Goal: Task Accomplishment & Management: Manage account settings

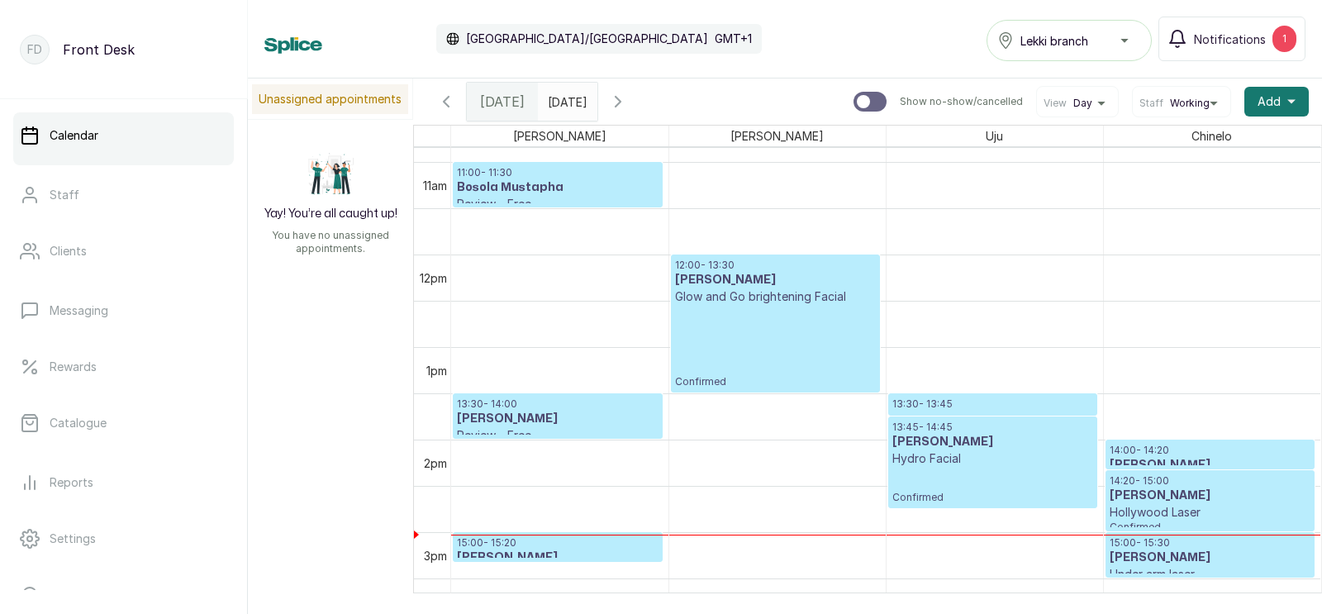
scroll to position [991, 0]
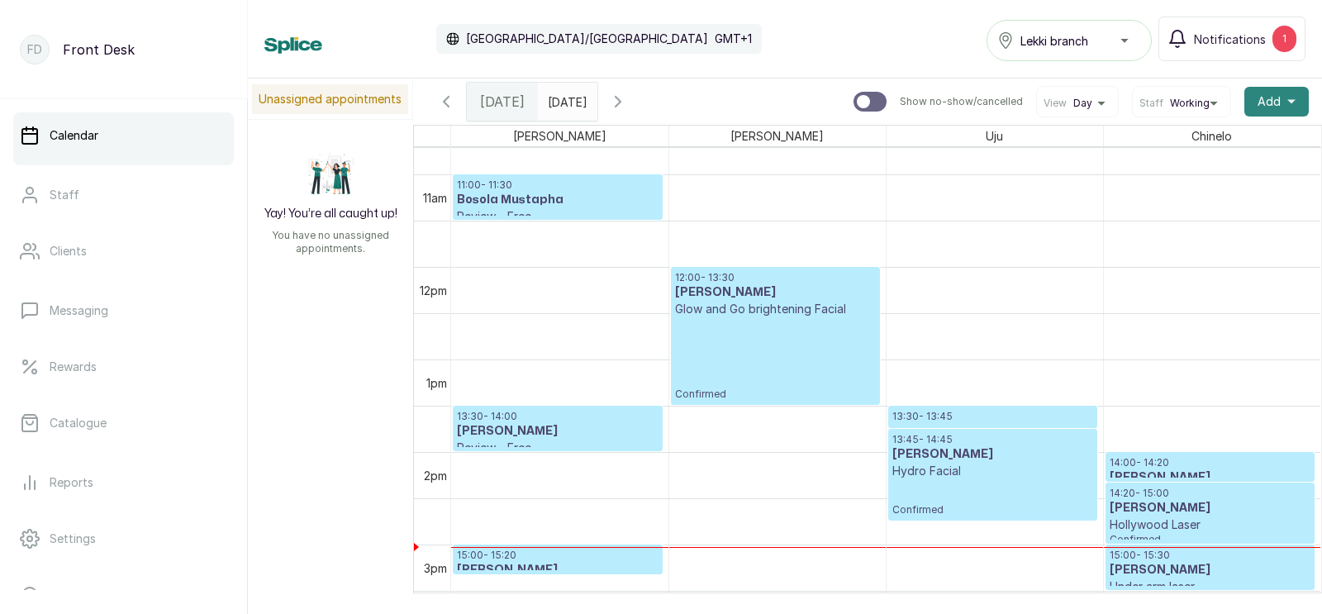
click at [1275, 102] on span "Add" at bounding box center [1268, 101] width 23 height 17
click at [1172, 145] on span "Add Appointment" at bounding box center [1216, 146] width 159 height 20
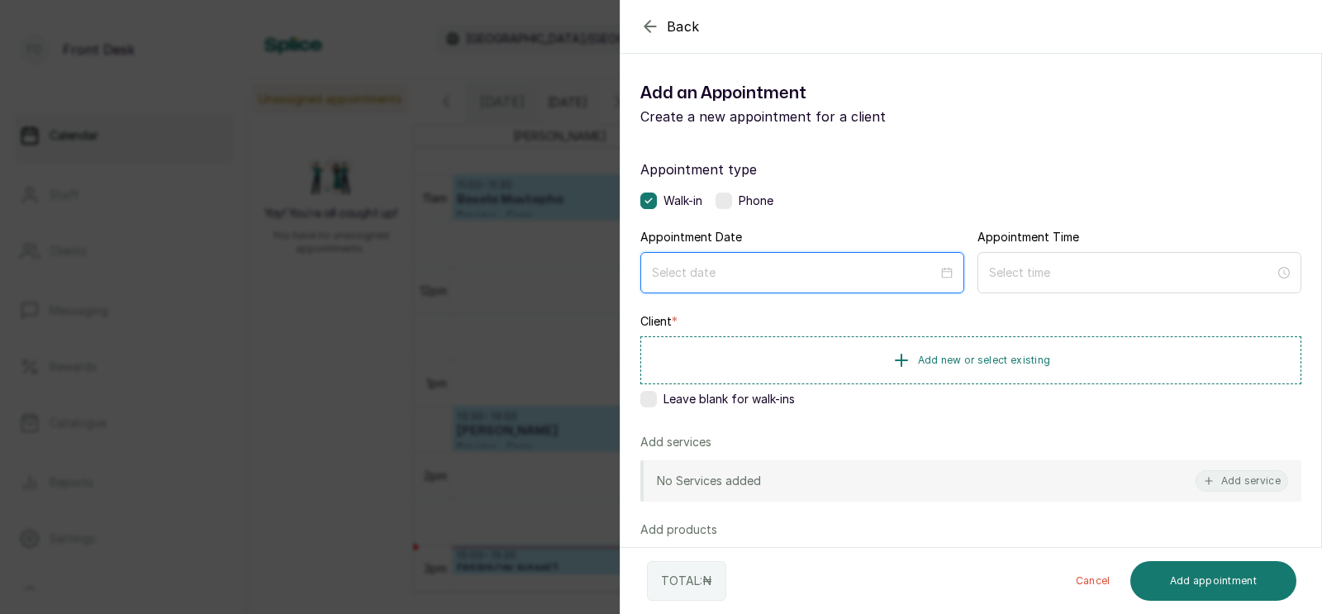
click at [705, 273] on input at bounding box center [795, 273] width 286 height 18
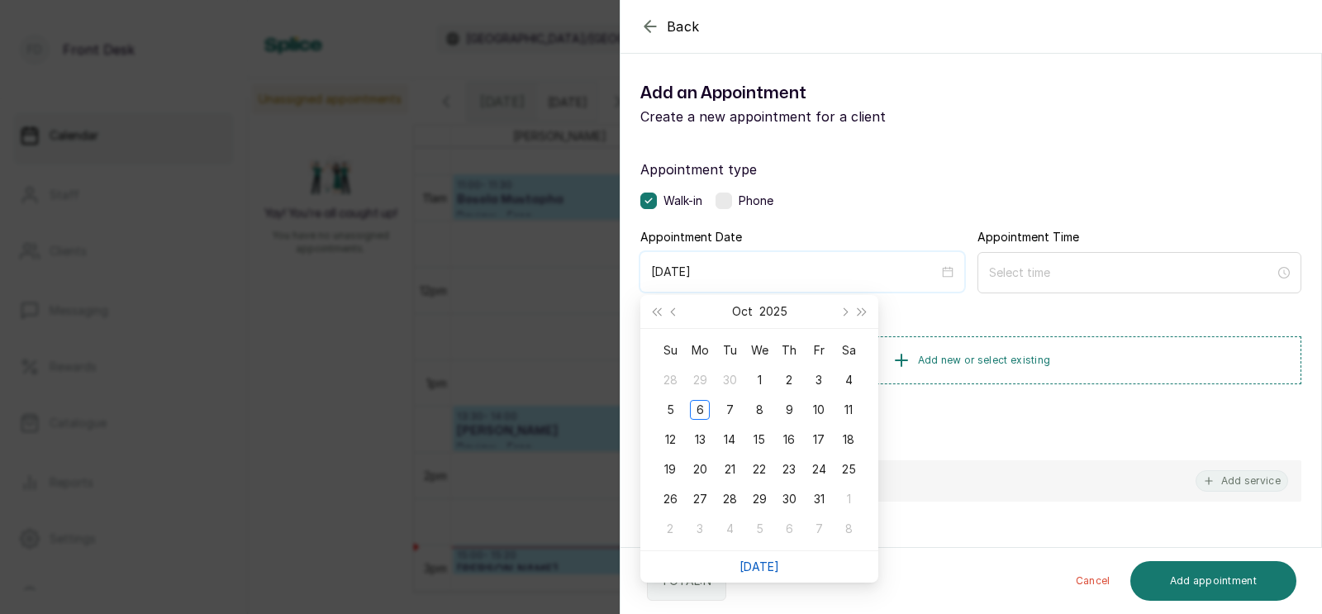
type input "[DATE]"
click at [762, 559] on link "[DATE]" at bounding box center [759, 566] width 40 height 14
type input "[DATE]"
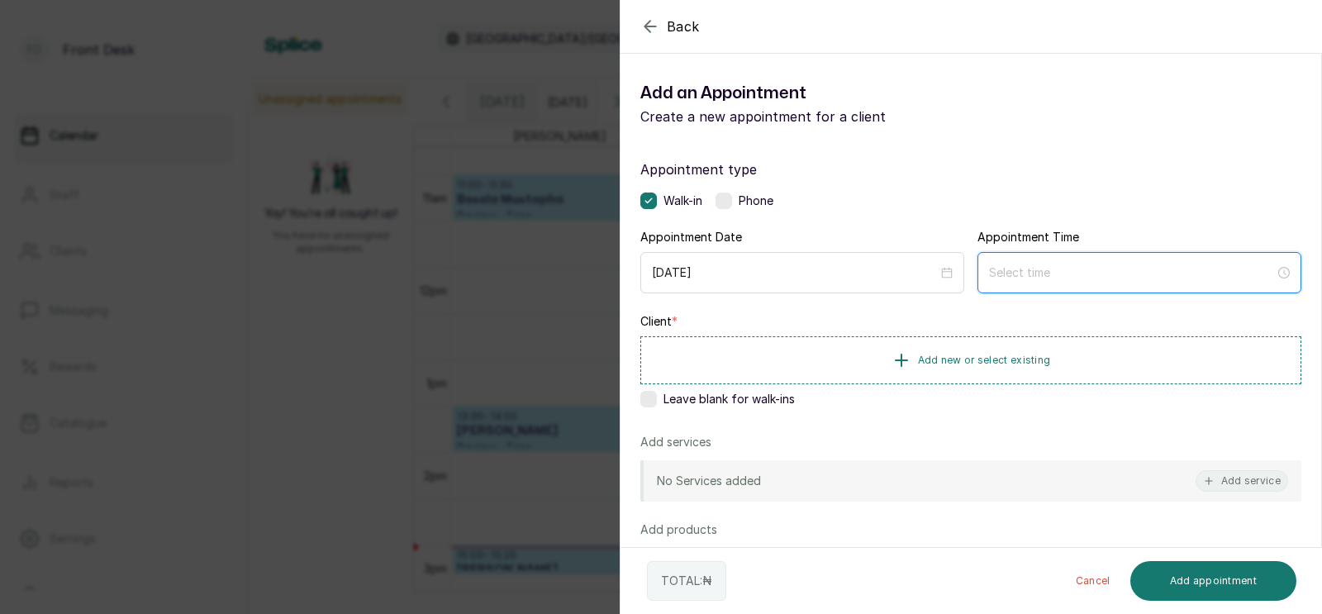
click at [1050, 275] on input at bounding box center [1132, 273] width 286 height 18
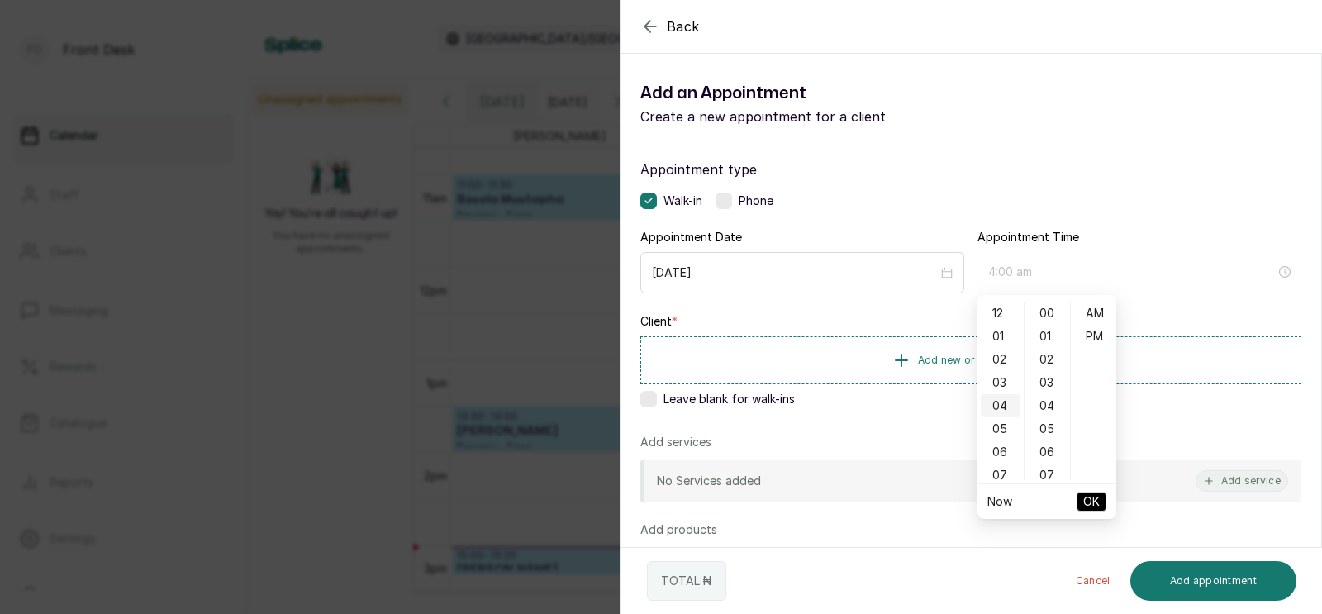
click at [1001, 400] on div "04" at bounding box center [1001, 405] width 40 height 23
click at [1096, 329] on div "PM" at bounding box center [1094, 336] width 40 height 23
type input "4:00 pm"
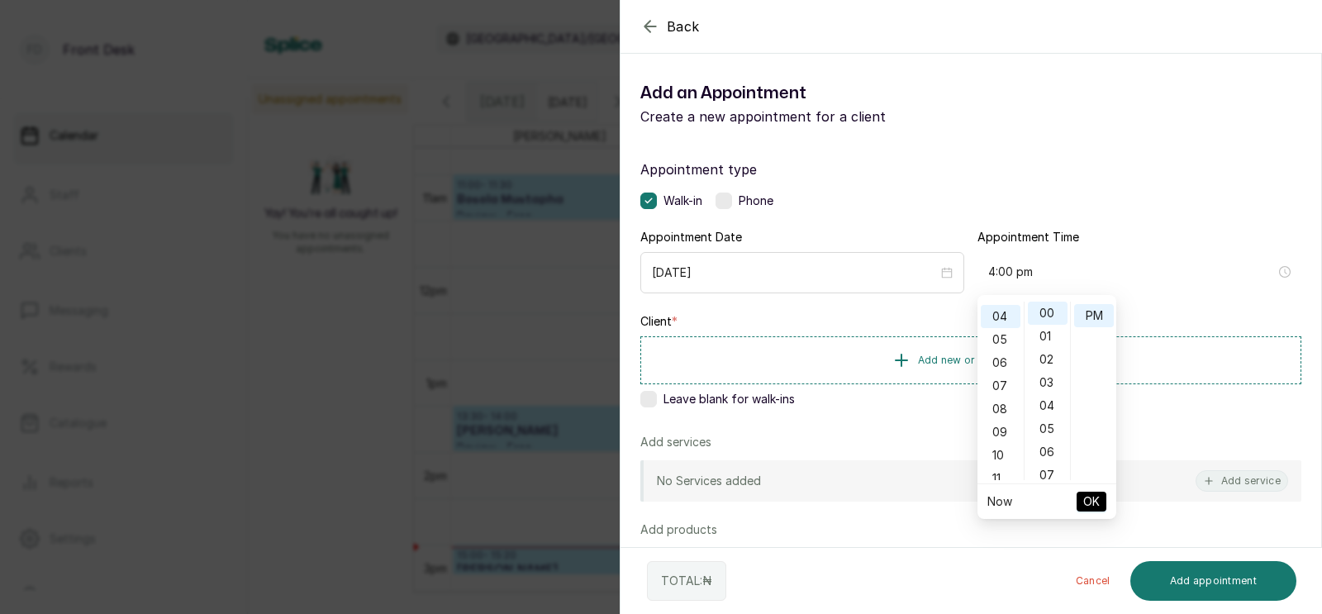
click at [1090, 496] on span "OK" at bounding box center [1091, 501] width 17 height 31
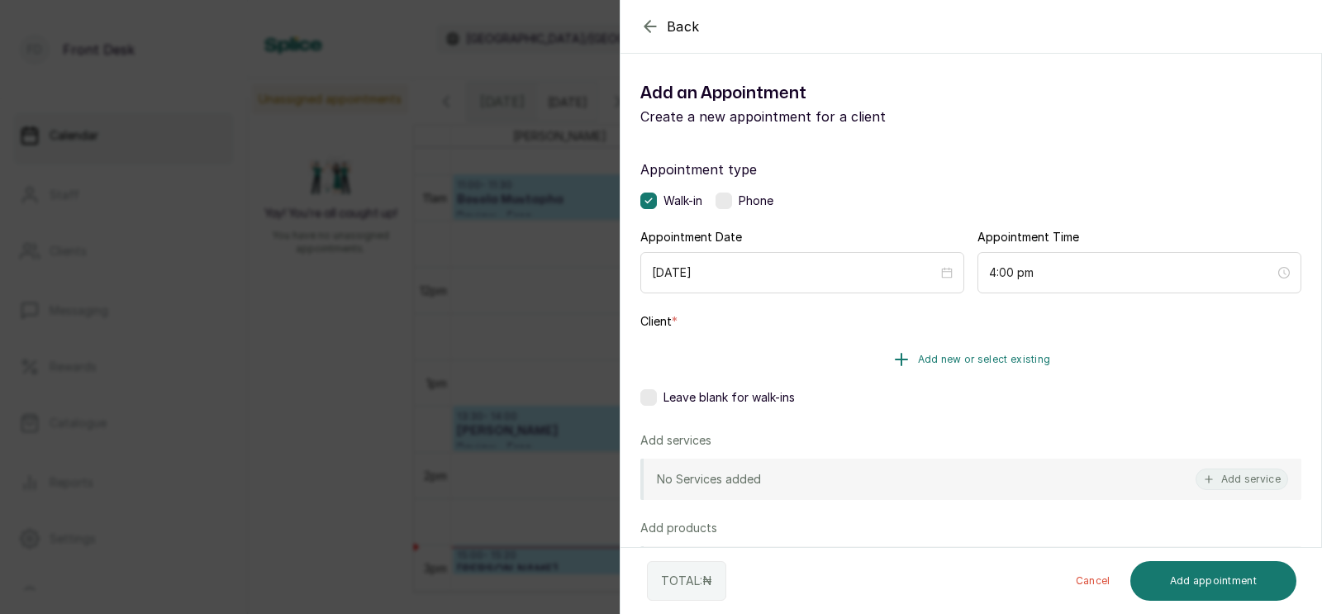
click at [988, 354] on span "Add new or select existing" at bounding box center [984, 359] width 133 height 13
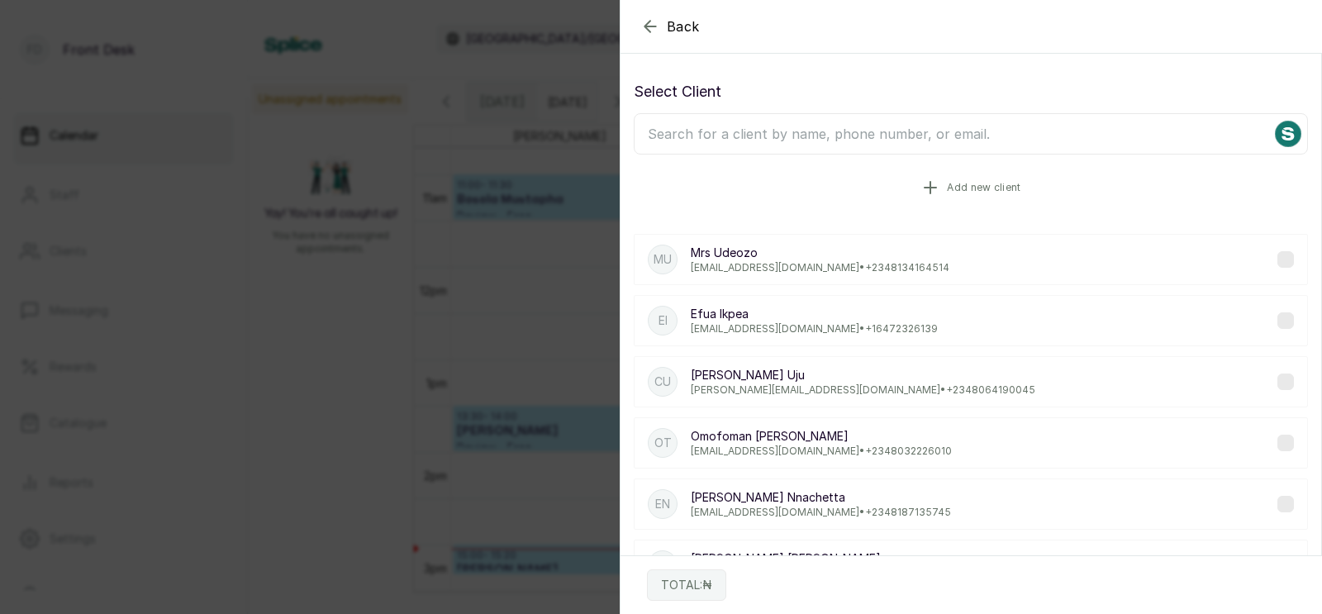
click at [937, 185] on icon "button" at bounding box center [930, 188] width 20 height 20
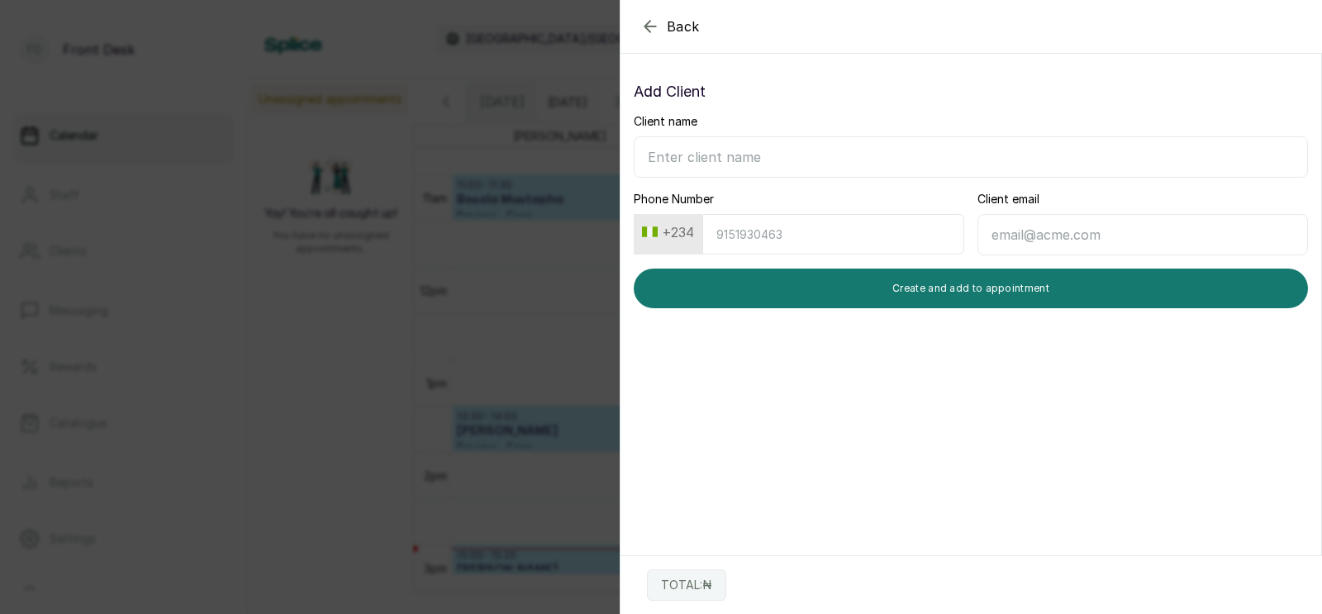
click at [809, 162] on input "Client name" at bounding box center [971, 156] width 674 height 41
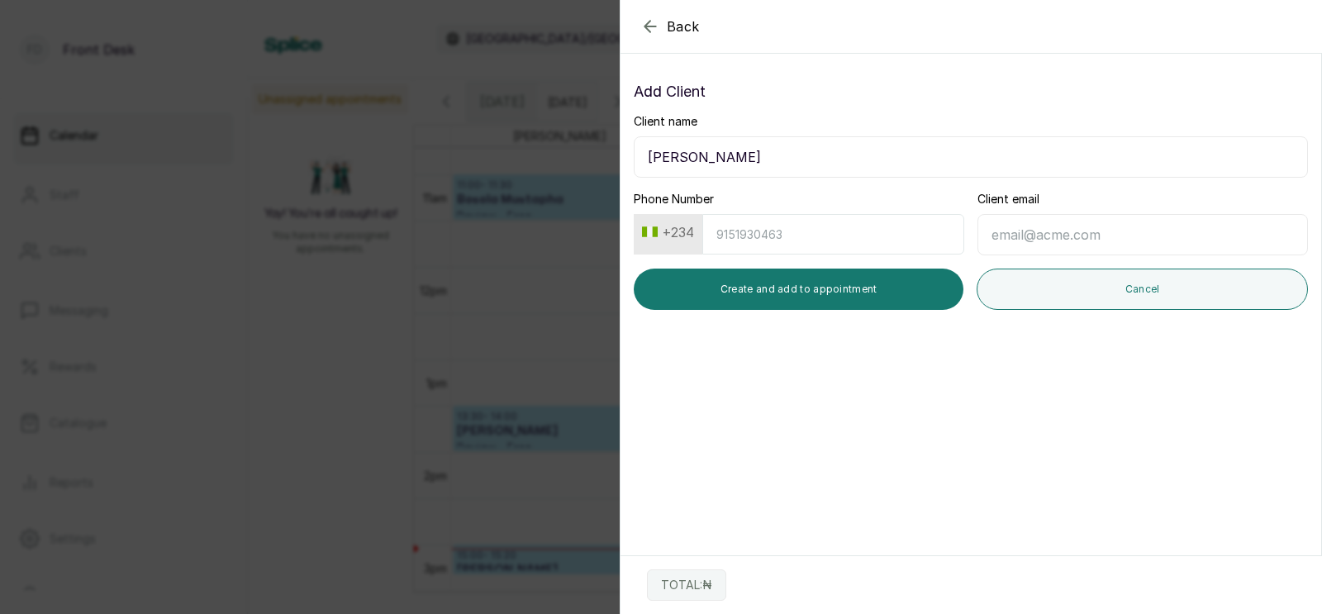
type input "Mrs Afuye Toyosi"
click at [756, 240] on input "Phone Number" at bounding box center [833, 234] width 262 height 40
type input "9124016655"
click at [1041, 235] on input "Client email" at bounding box center [1142, 234] width 330 height 41
type input "[EMAIL_ADDRESS][DOMAIN_NAME]"
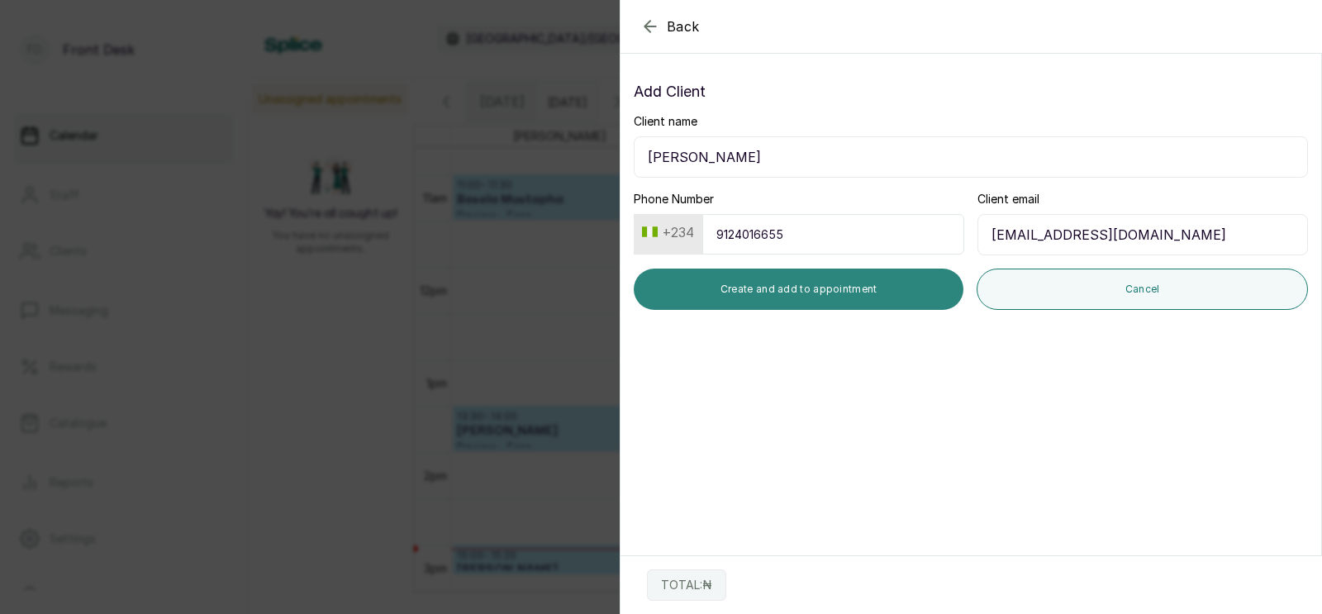
click at [836, 279] on button "Create and add to appointment" at bounding box center [799, 288] width 330 height 41
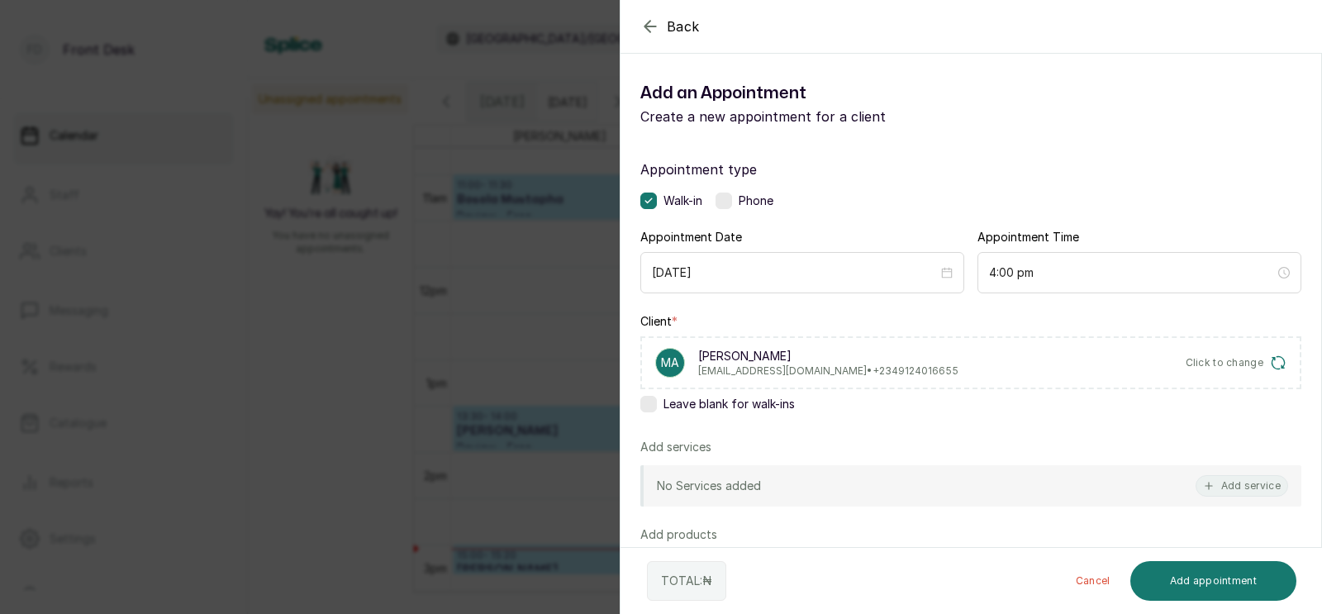
scroll to position [102, 0]
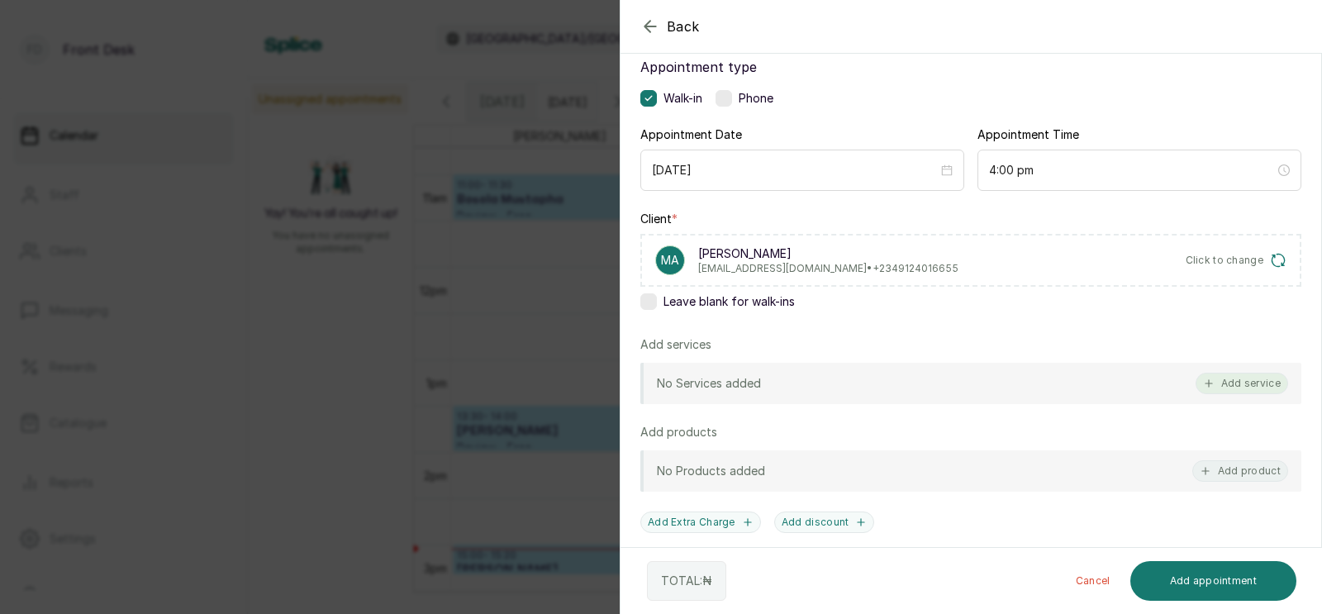
click at [1239, 380] on button "Add service" at bounding box center [1241, 383] width 93 height 21
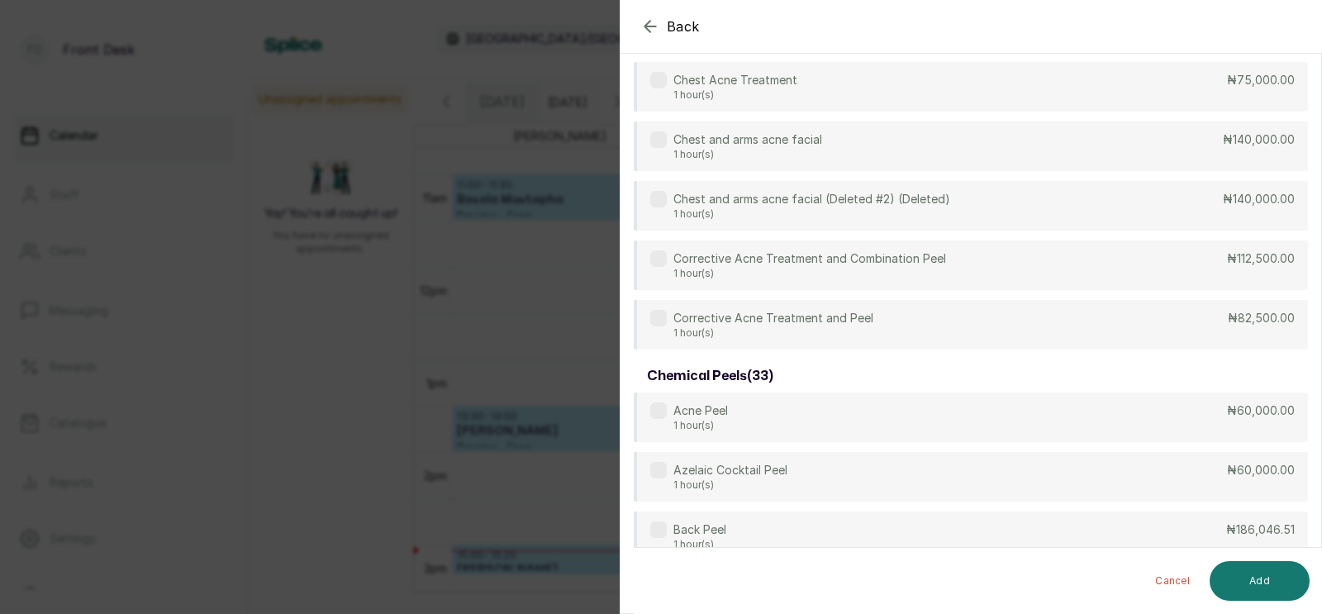
scroll to position [0, 0]
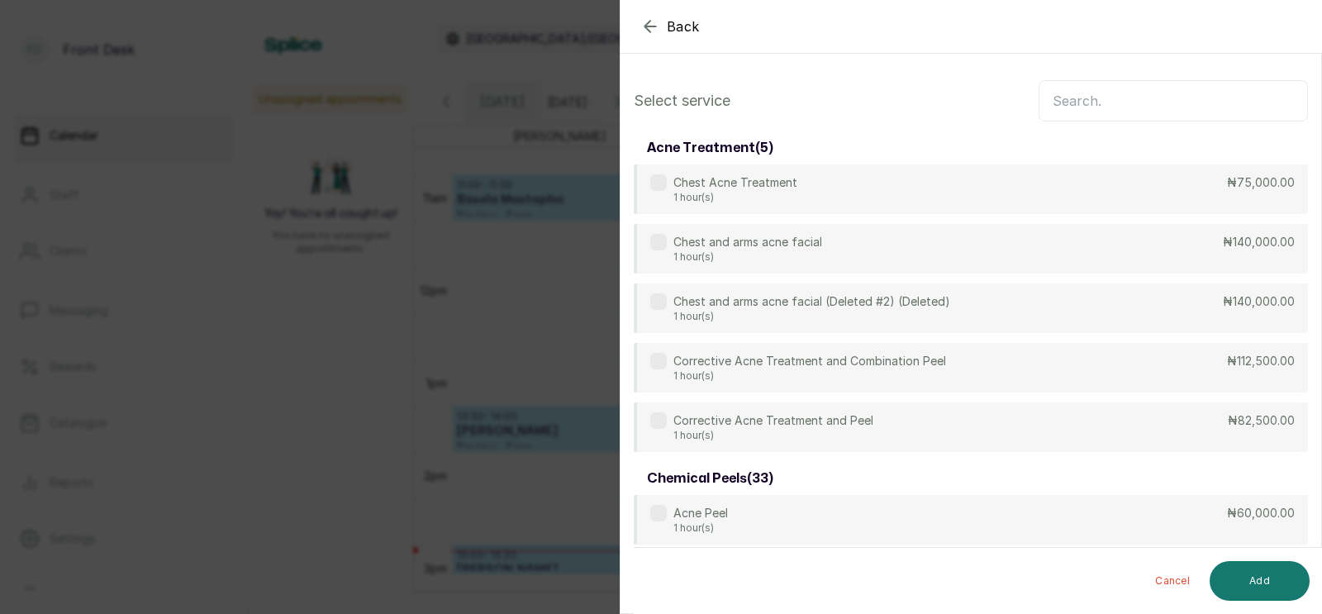
click at [1085, 101] on input "text" at bounding box center [1172, 100] width 269 height 41
type input "a"
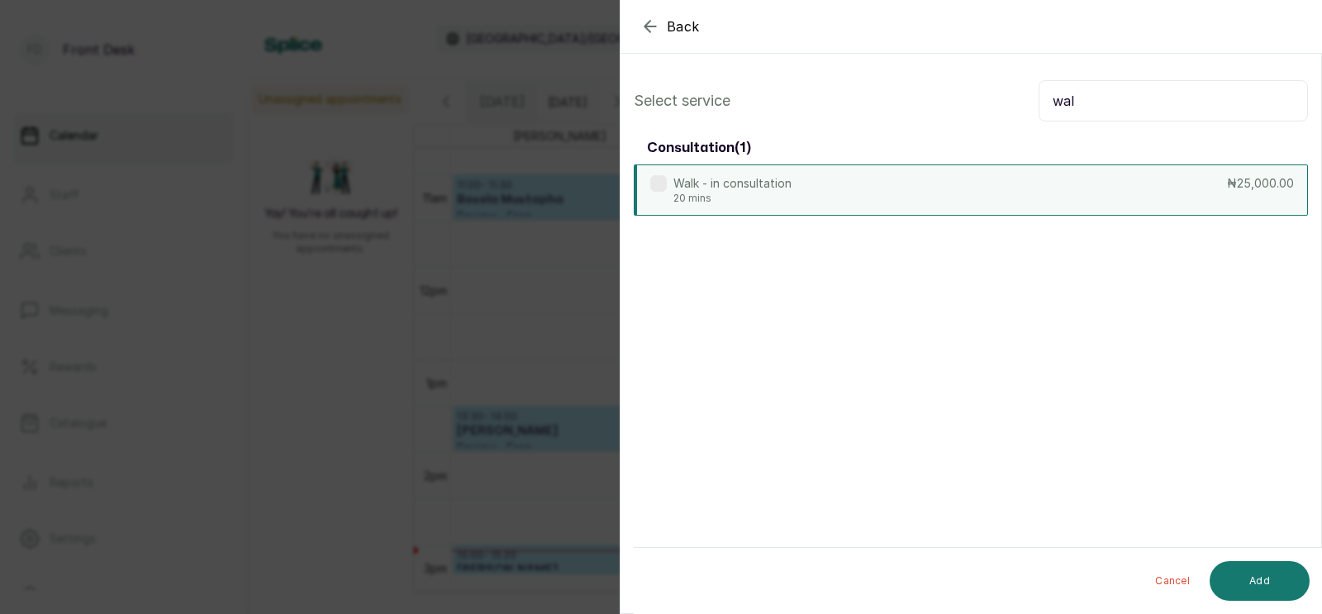
type input "wal"
click at [886, 176] on div "Walk - in consultation 20 mins ₦25,000.00" at bounding box center [971, 189] width 674 height 51
click at [1251, 567] on button "Add" at bounding box center [1259, 581] width 100 height 40
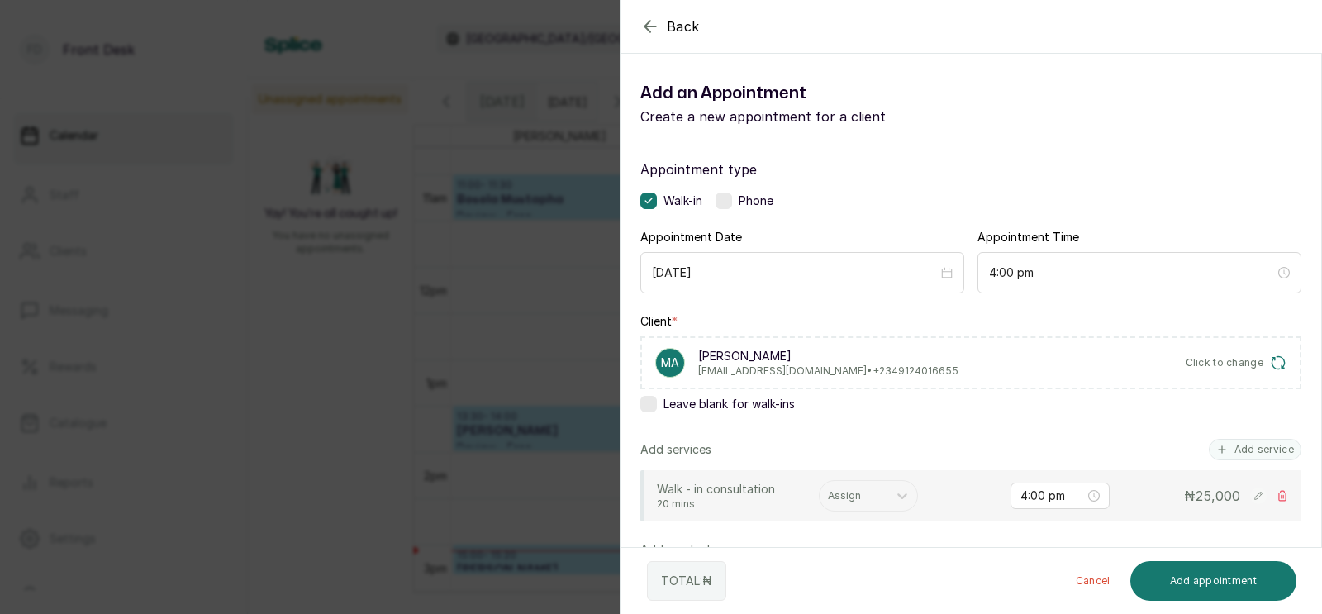
scroll to position [216, 0]
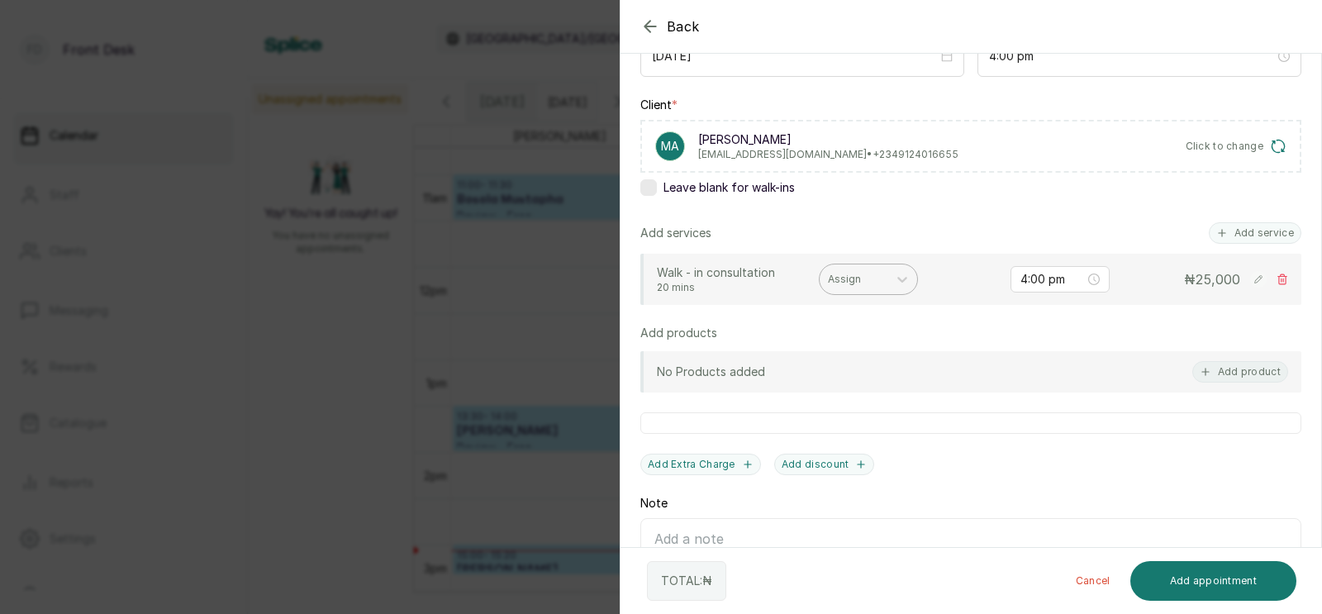
click at [853, 276] on div at bounding box center [853, 279] width 51 height 15
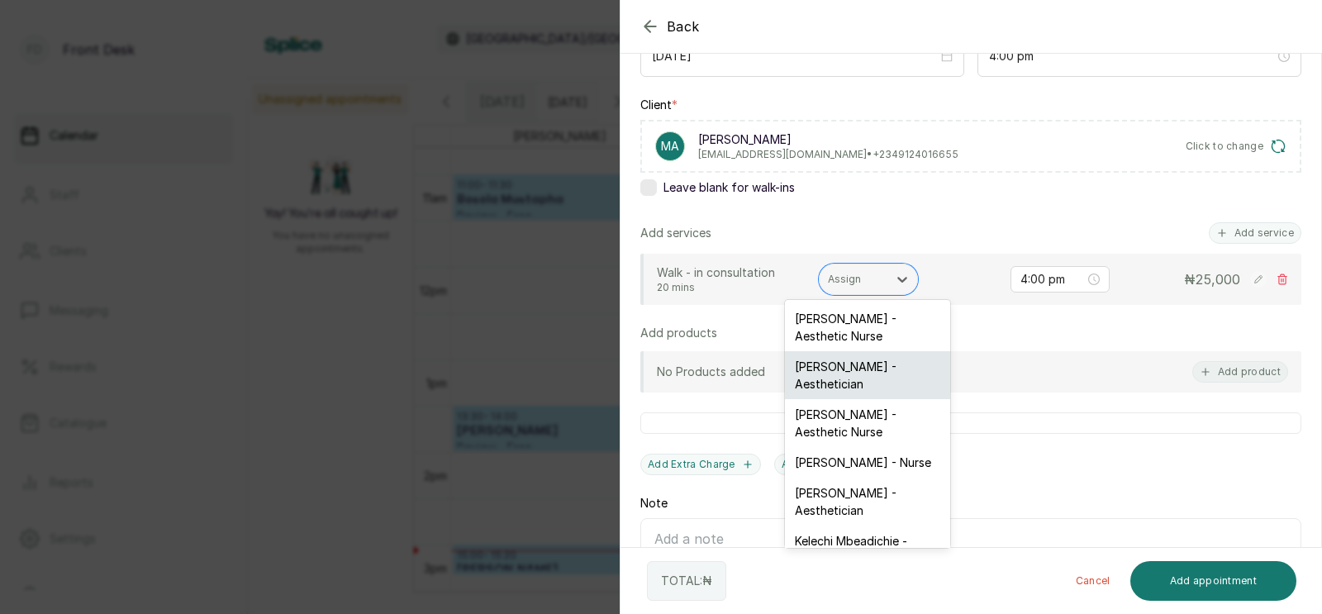
click at [841, 368] on div "[PERSON_NAME] - Aesthetician" at bounding box center [867, 375] width 165 height 48
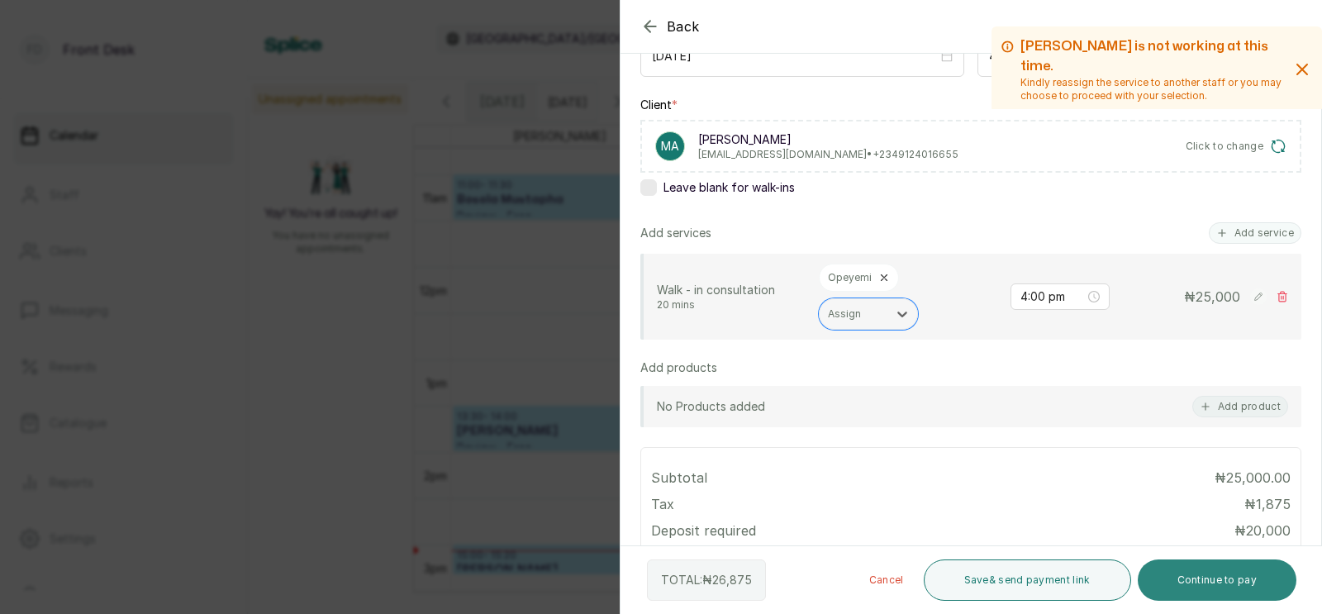
click at [1208, 580] on button "Continue to pay" at bounding box center [1216, 579] width 159 height 41
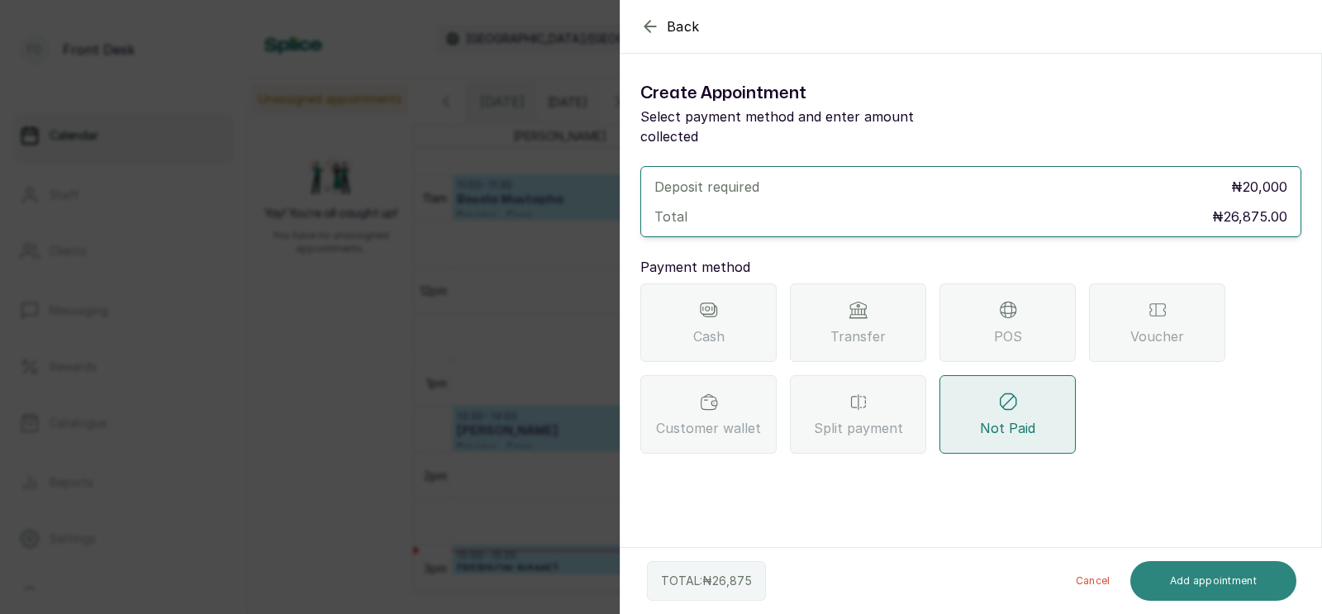
scroll to position [0, 0]
click at [855, 304] on div "Transfer" at bounding box center [858, 322] width 136 height 78
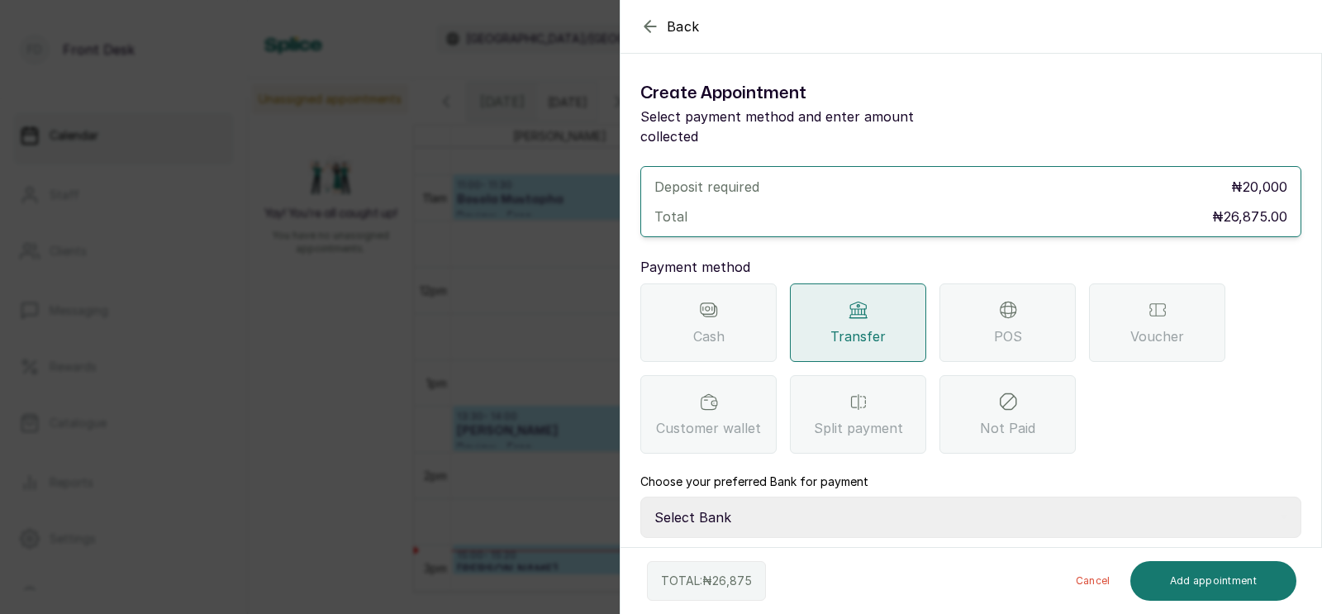
click at [648, 20] on icon "button" at bounding box center [650, 27] width 20 height 20
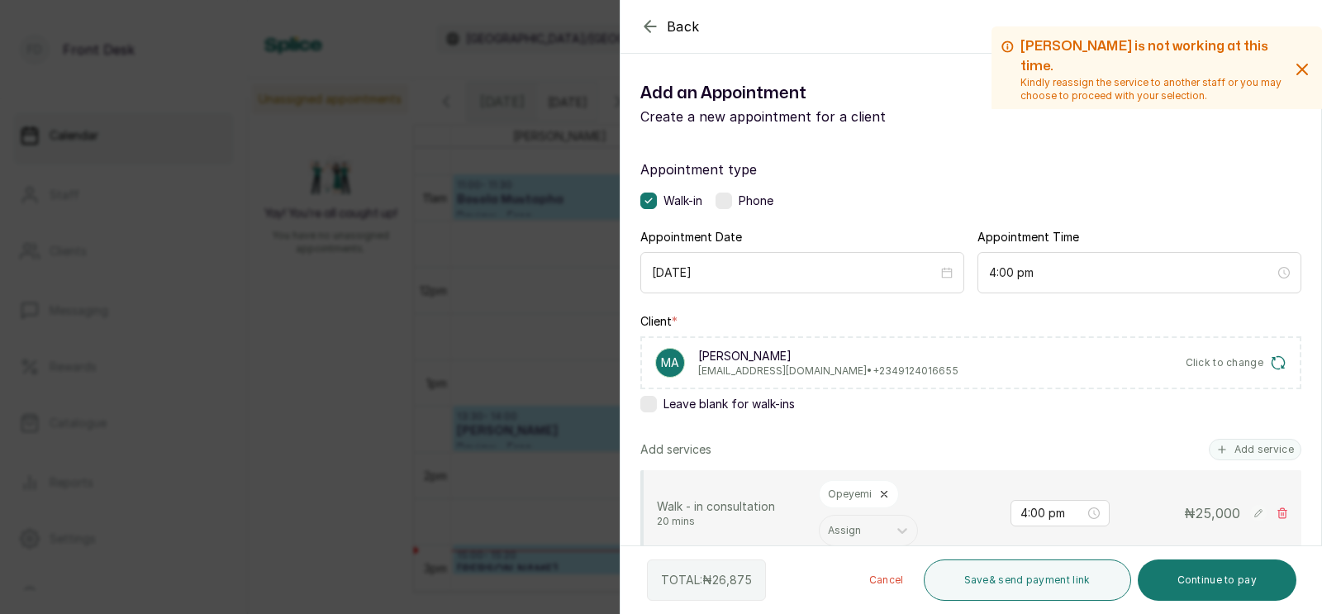
click at [648, 28] on icon "button" at bounding box center [650, 27] width 20 height 20
click at [649, 30] on div "Calendar Africa/Lagos GMT+1 Lekki branch Notifications 1" at bounding box center [784, 39] width 1041 height 45
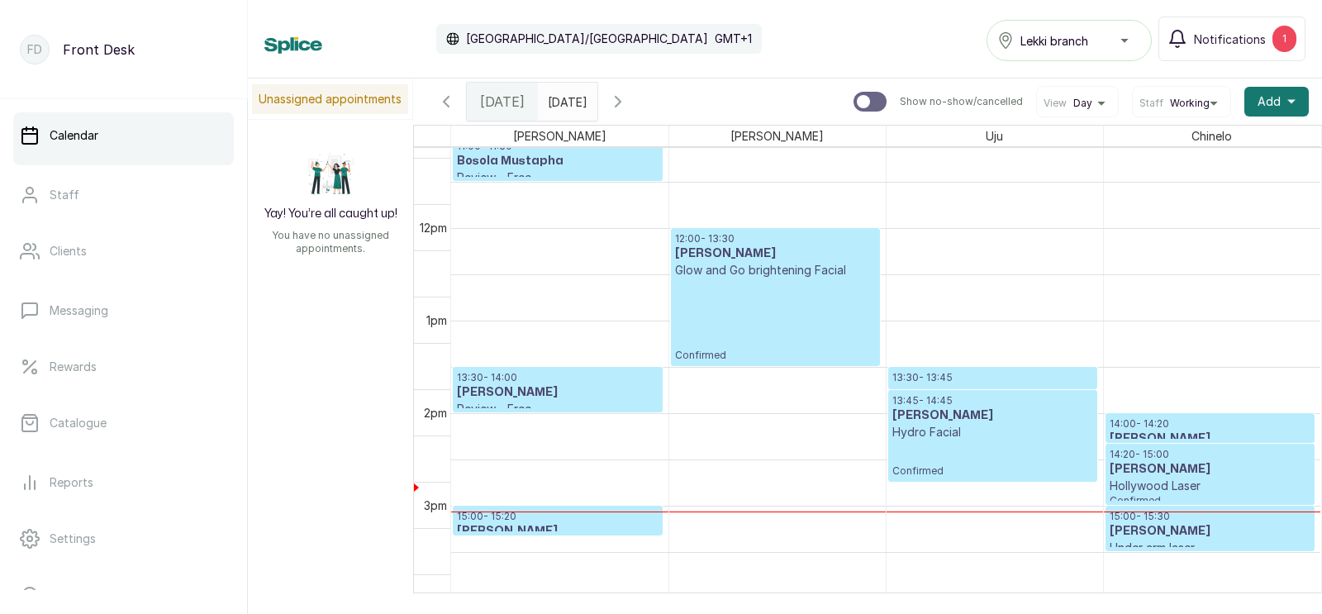
scroll to position [1030, 0]
click at [1162, 102] on div "Staff Working" at bounding box center [1174, 103] width 70 height 13
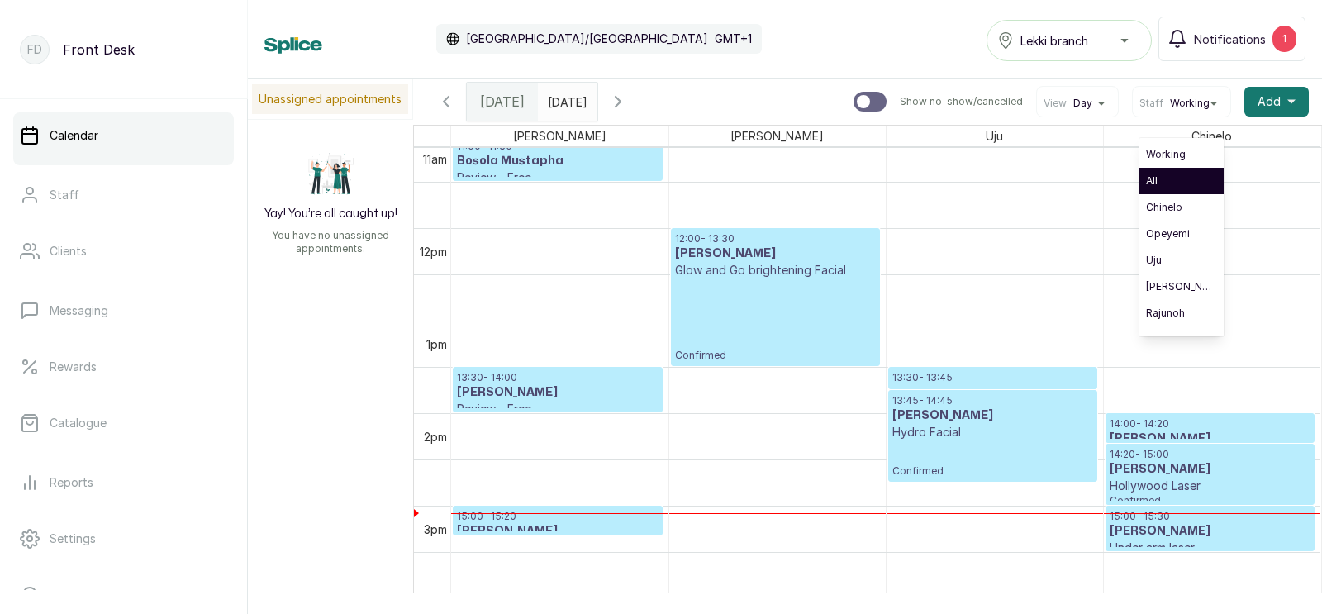
click at [1156, 179] on span "All" at bounding box center [1181, 180] width 71 height 13
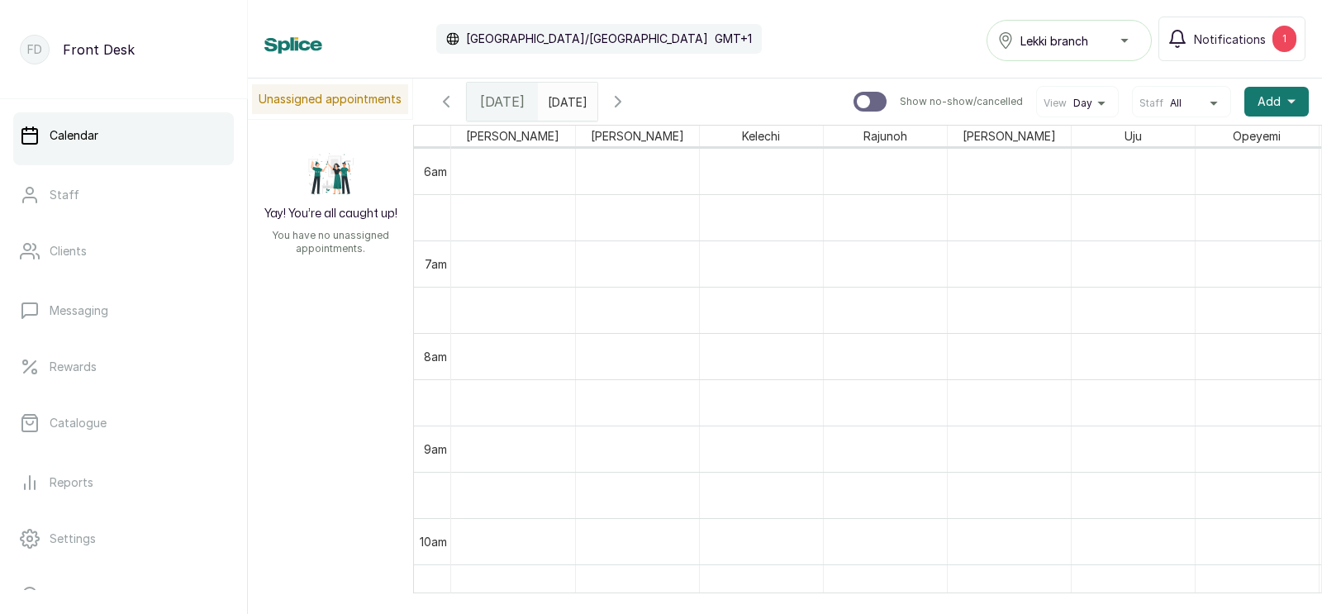
scroll to position [0, 0]
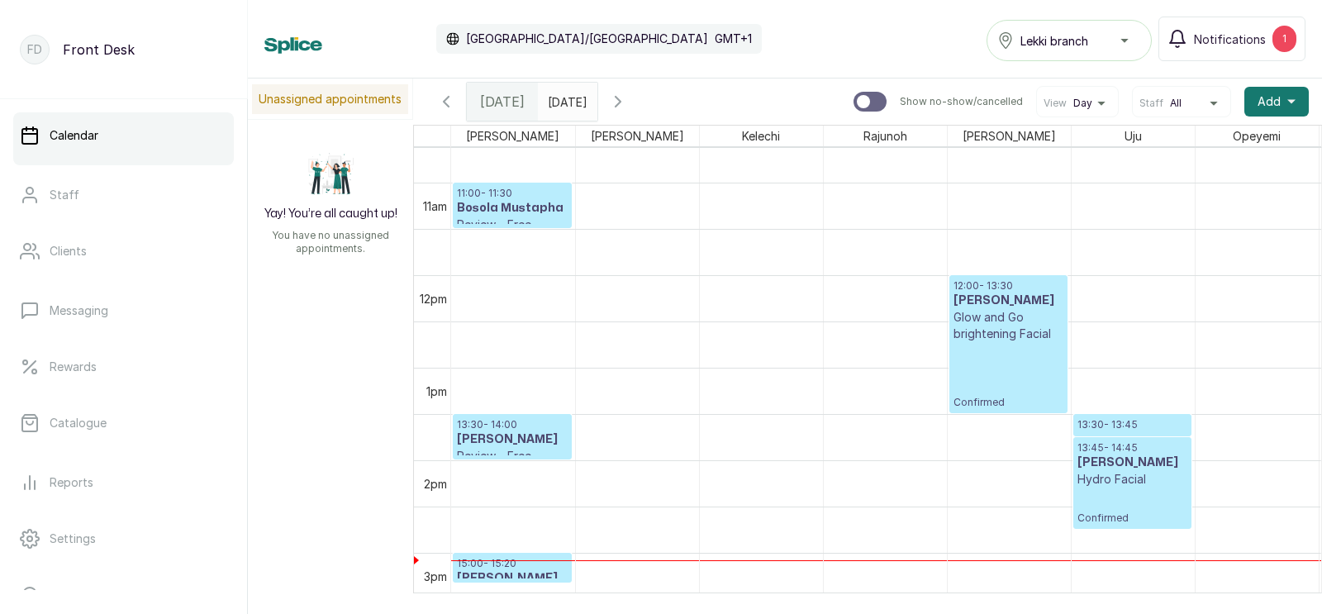
click at [1201, 102] on button "Staff All" at bounding box center [1181, 103] width 84 height 13
click at [1172, 154] on span "Working" at bounding box center [1181, 154] width 71 height 13
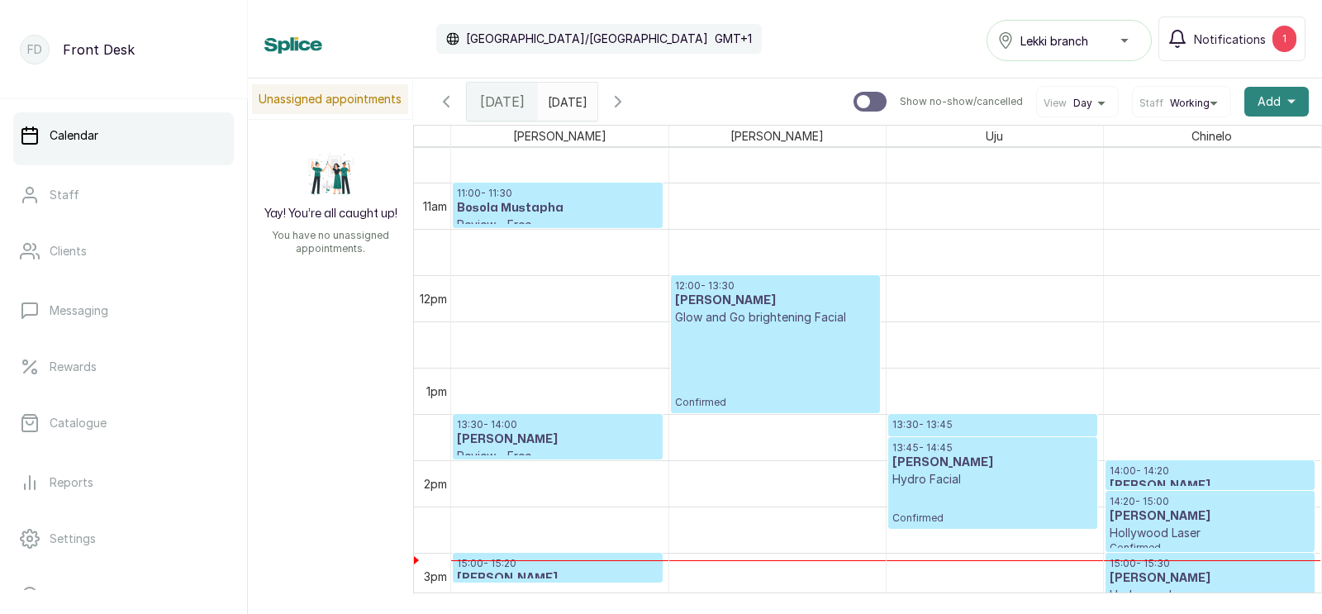
click at [1270, 95] on span "Add" at bounding box center [1268, 101] width 23 height 17
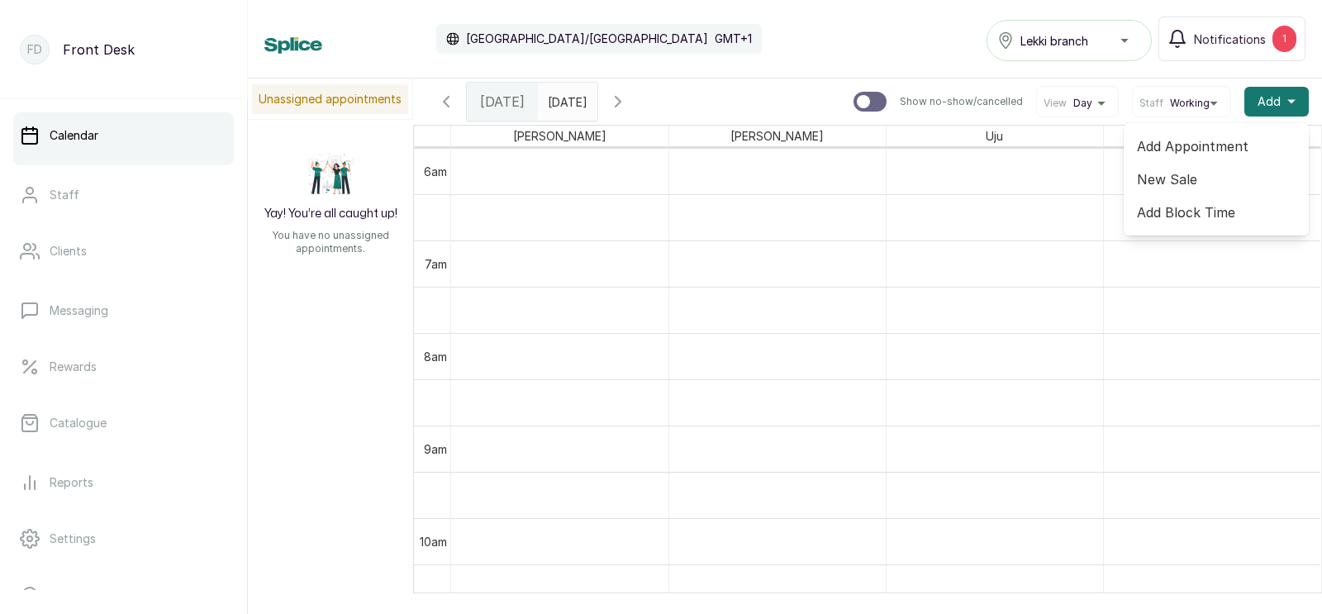
click at [1172, 143] on span "Add Appointment" at bounding box center [1216, 146] width 159 height 20
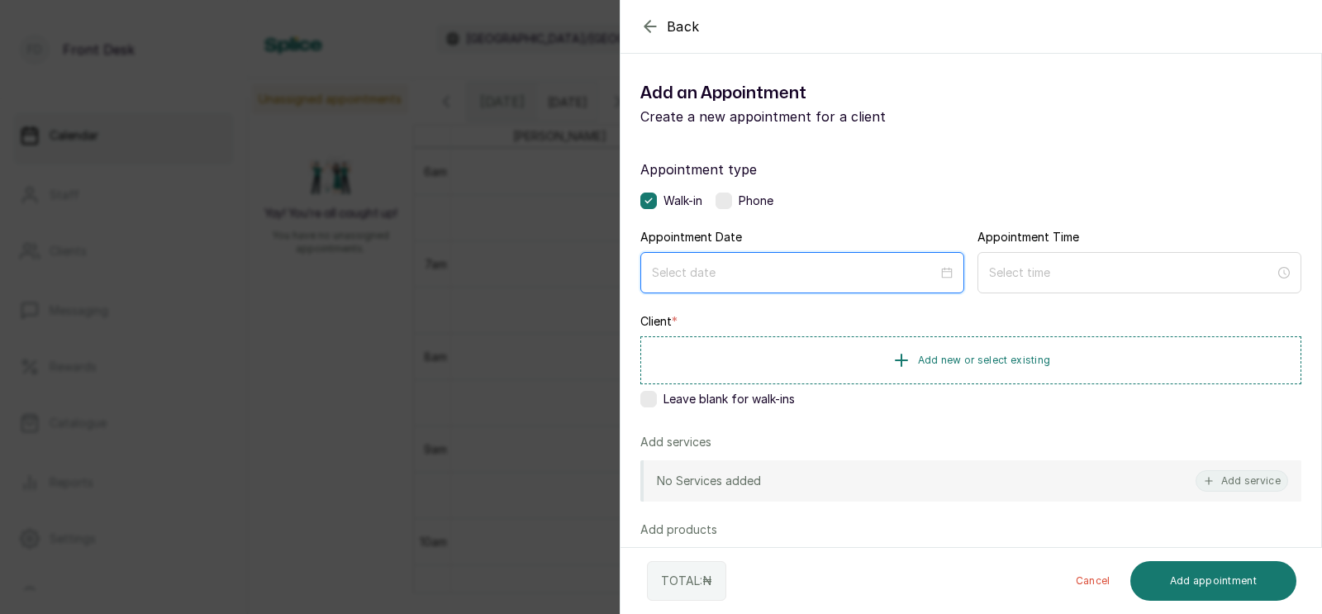
click at [751, 270] on input at bounding box center [795, 273] width 286 height 18
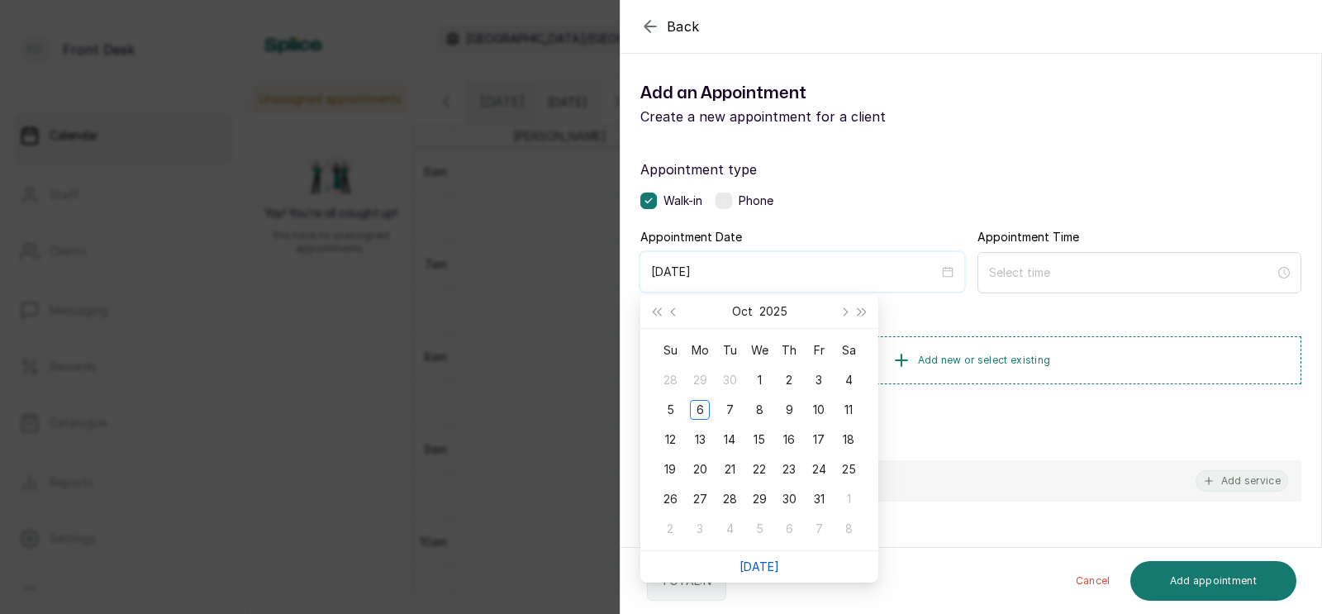
type input "2025/10/29"
click at [760, 563] on link "[DATE]" at bounding box center [759, 566] width 40 height 14
type input "[DATE]"
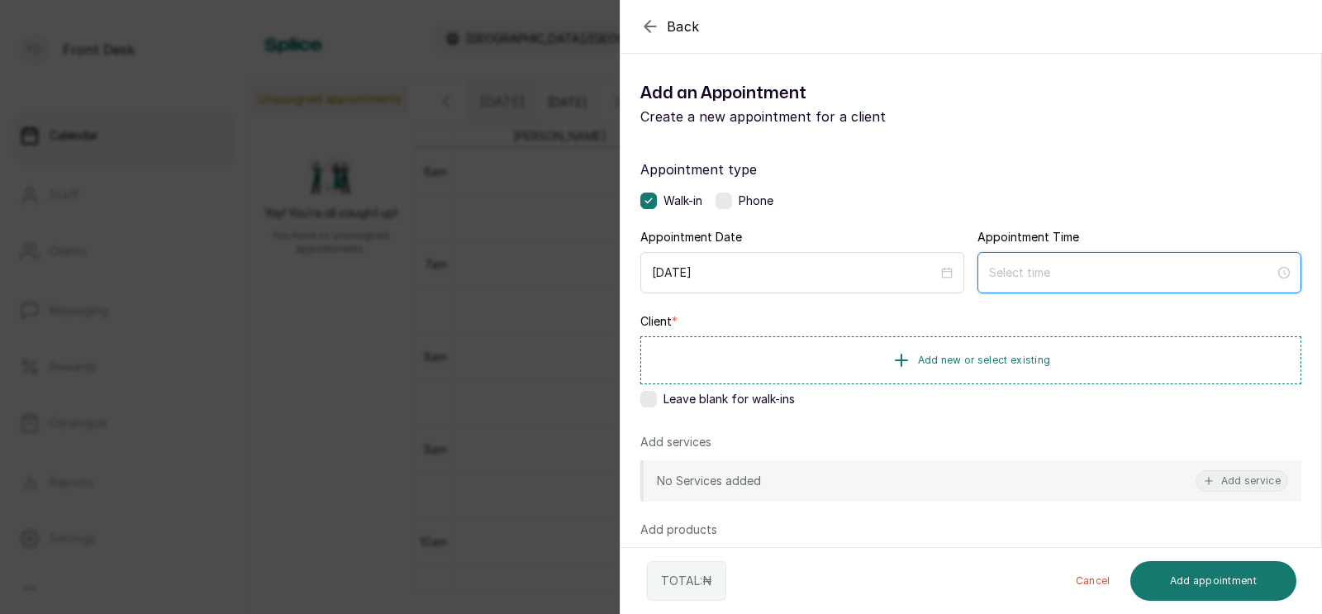
click at [1027, 279] on input at bounding box center [1132, 273] width 286 height 18
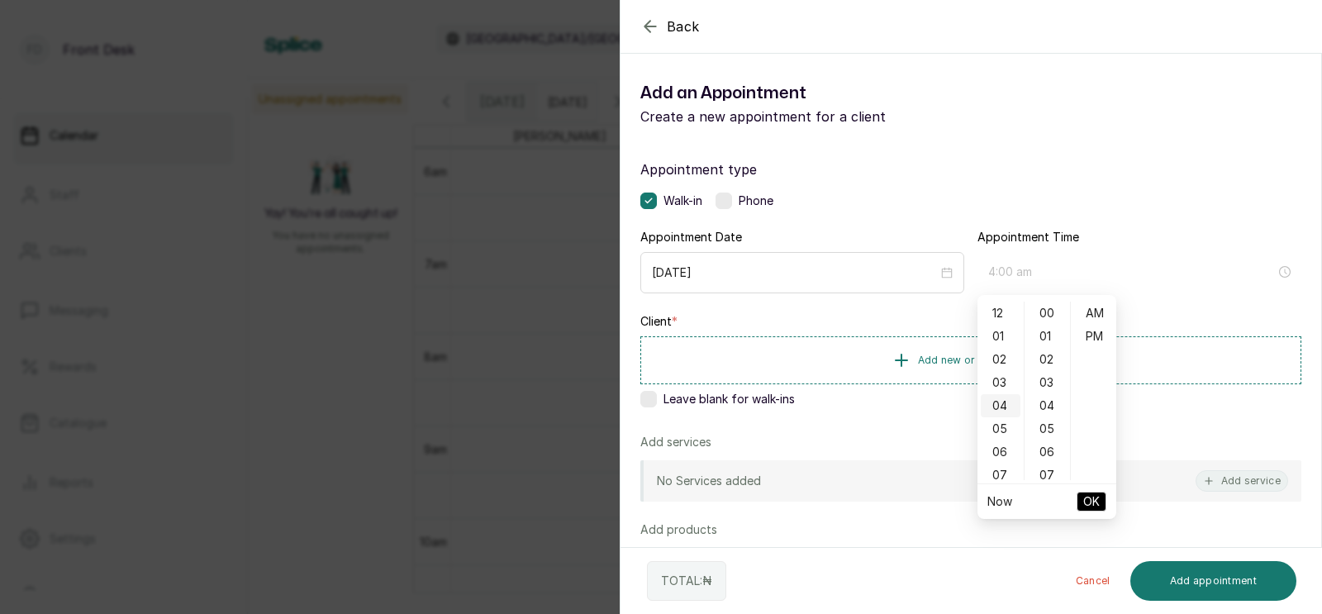
click at [1000, 401] on div "04" at bounding box center [1001, 405] width 40 height 23
type input "4:00 pm"
click at [1091, 336] on div "PM" at bounding box center [1094, 336] width 40 height 23
click at [1087, 497] on span "OK" at bounding box center [1091, 501] width 17 height 31
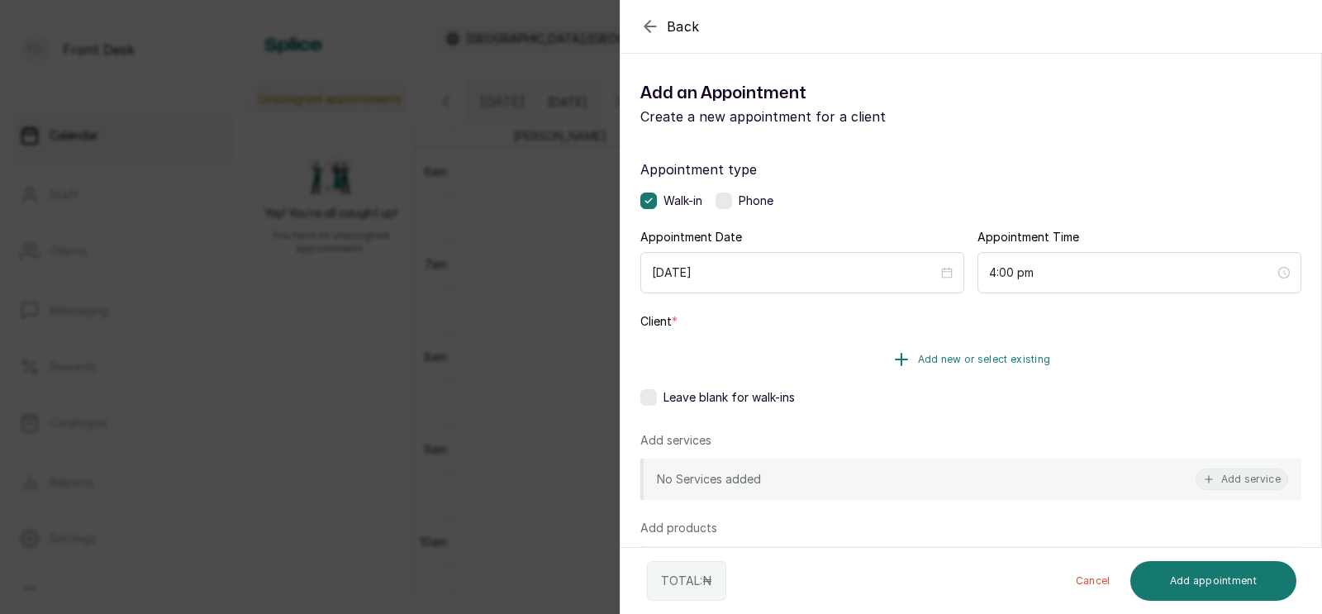
click at [976, 358] on span "Add new or select existing" at bounding box center [984, 359] width 133 height 13
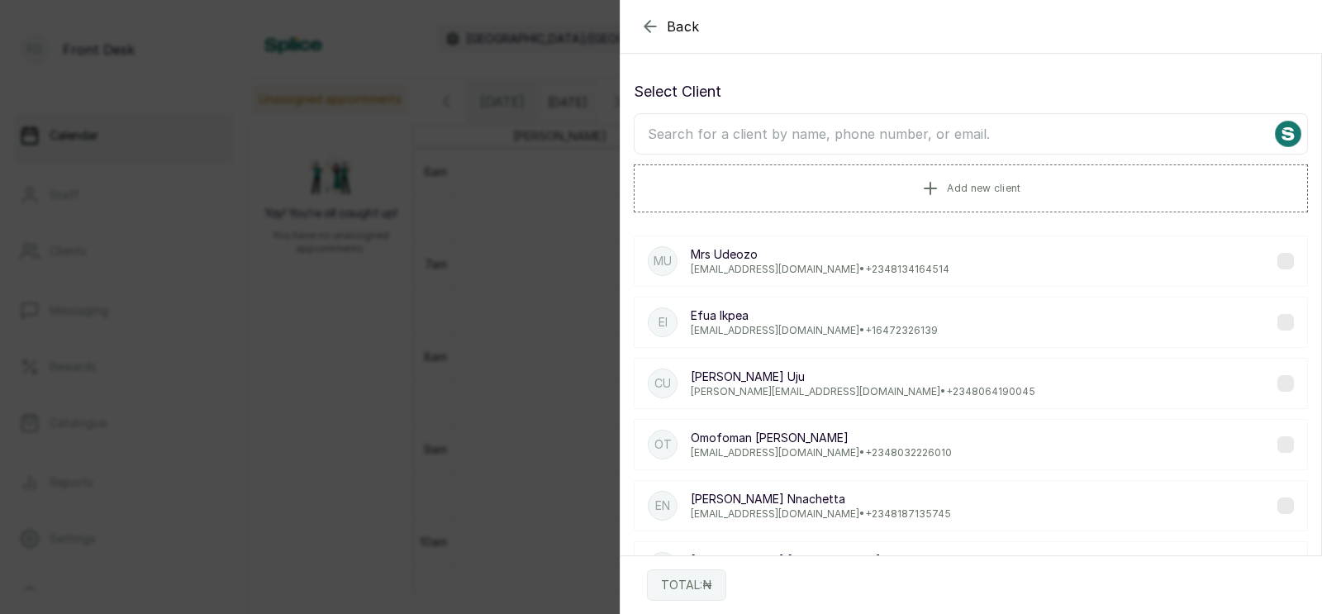
click at [868, 135] on input "text" at bounding box center [971, 133] width 674 height 41
click at [928, 190] on icon "button" at bounding box center [930, 188] width 20 height 20
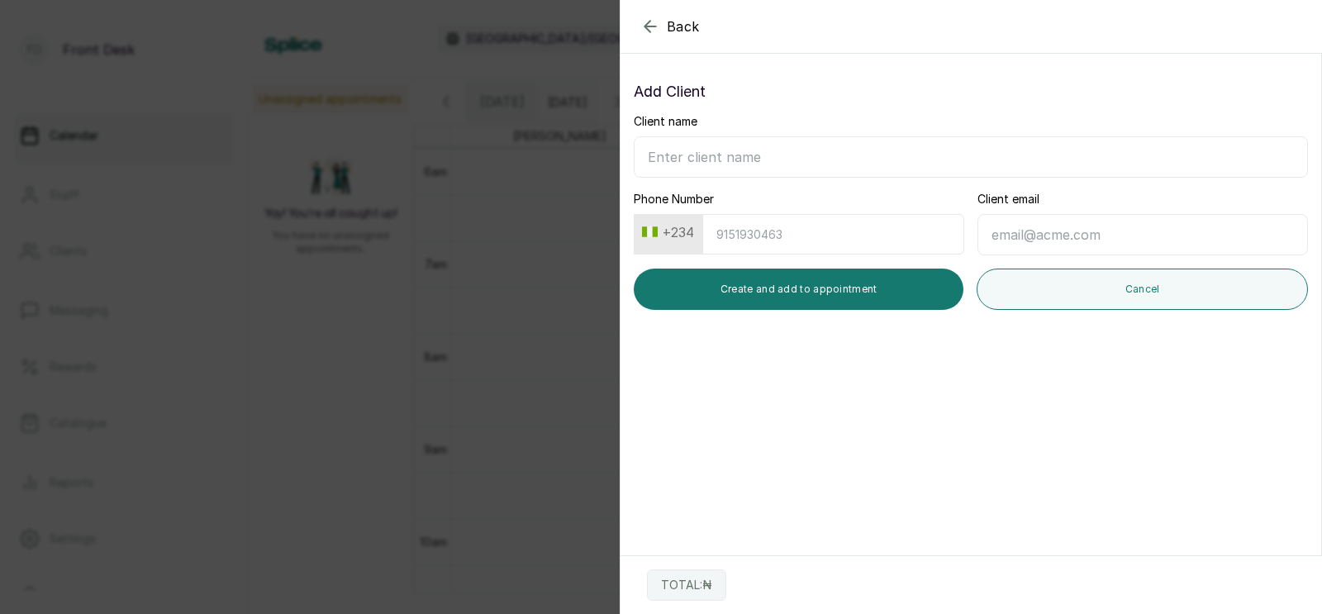
click at [773, 159] on input "Client name" at bounding box center [971, 156] width 674 height 41
type input "Mrs Afuye Toyosi"
click at [729, 238] on input "Phone Number" at bounding box center [833, 234] width 262 height 40
type input "9124016655"
click at [1038, 235] on input "Client email" at bounding box center [1142, 234] width 330 height 41
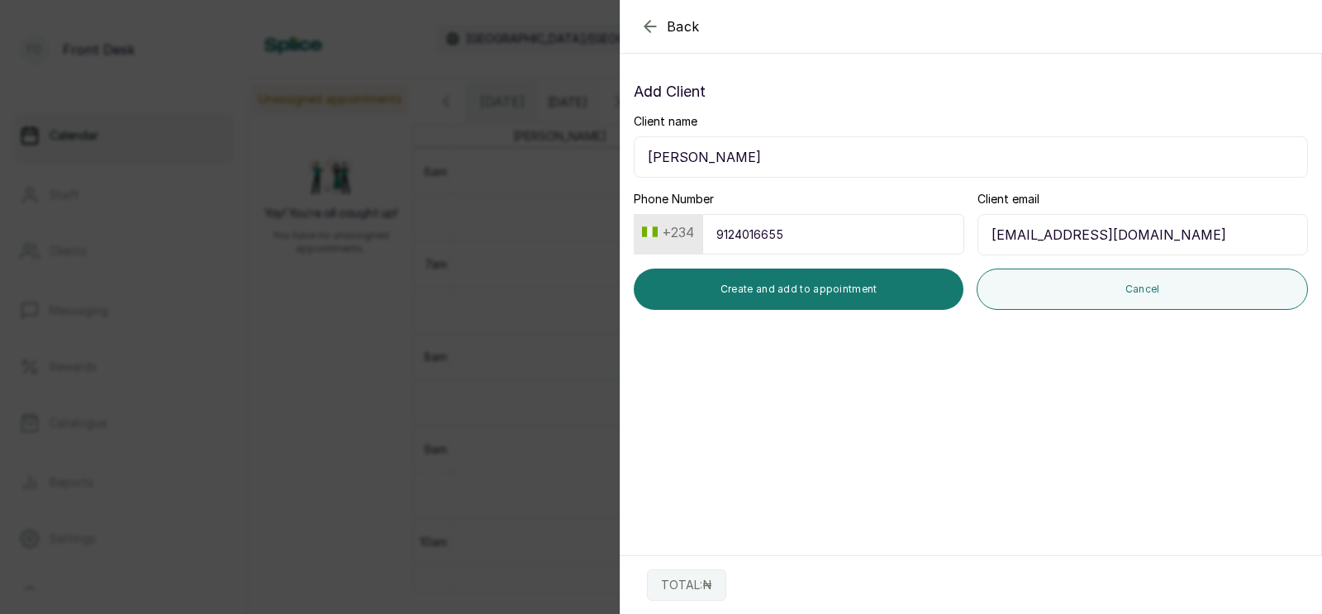
click at [988, 237] on input "fuyetoyosi12@gmail.com" at bounding box center [1142, 234] width 330 height 41
click at [1163, 234] on input "[EMAIL_ADDRESS][DOMAIN_NAME]" at bounding box center [1142, 234] width 330 height 41
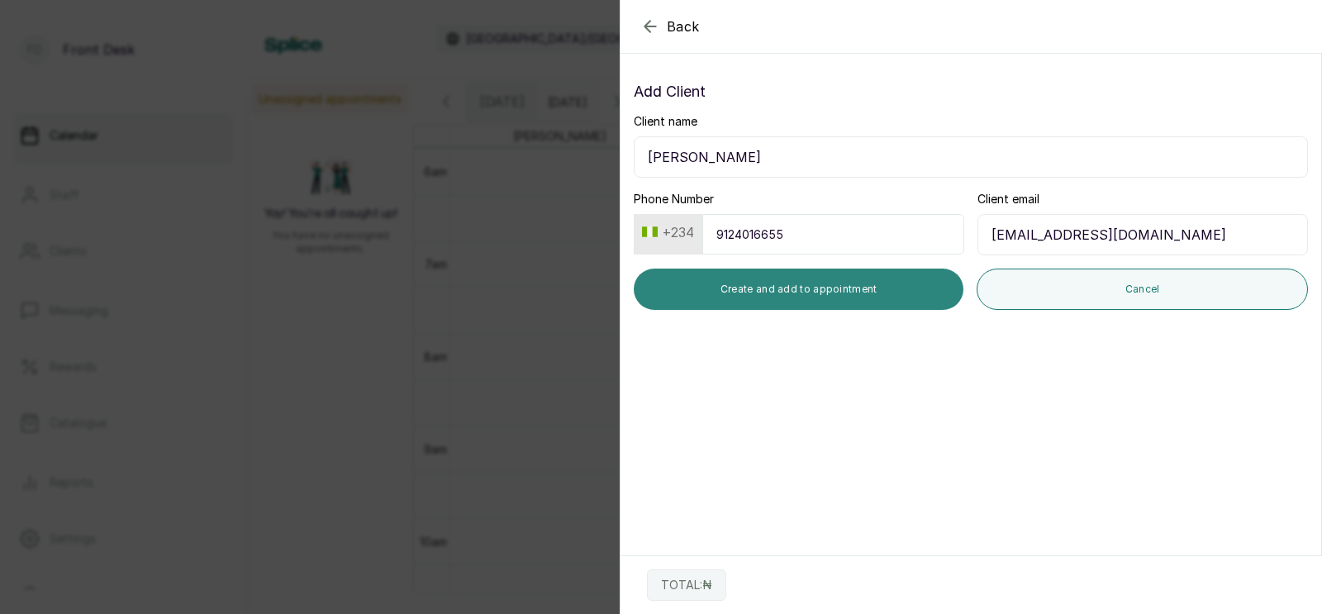
type input "[EMAIL_ADDRESS][DOMAIN_NAME]"
click at [850, 287] on button "Create and add to appointment" at bounding box center [799, 288] width 330 height 41
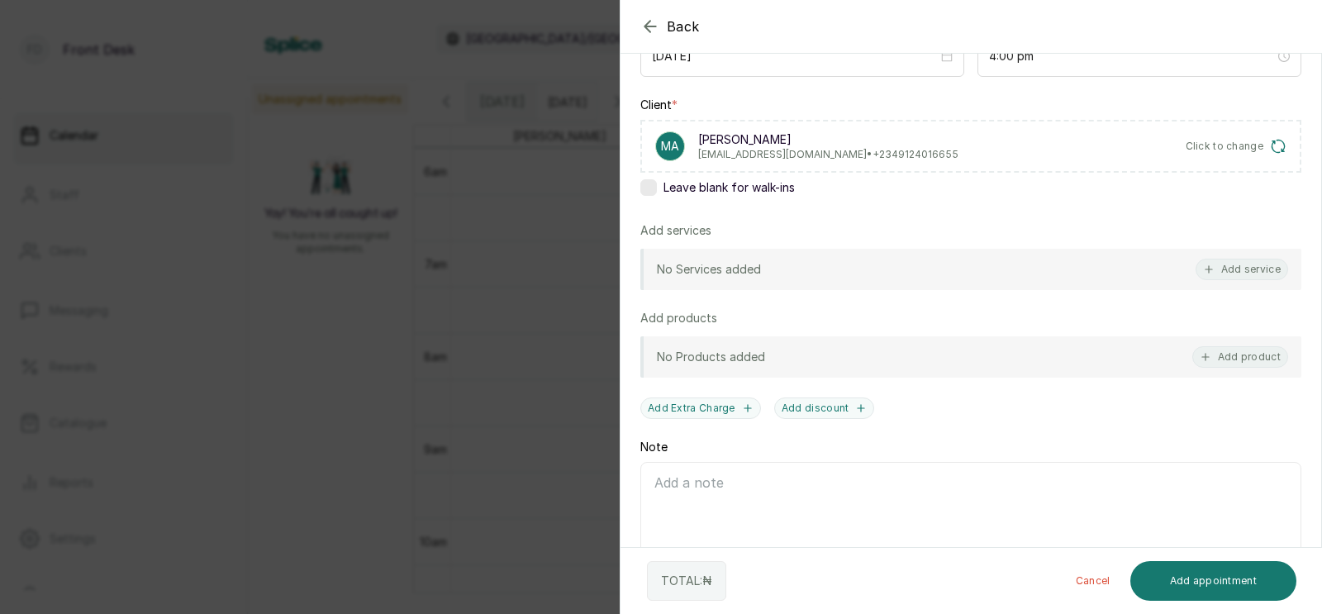
scroll to position [219, 0]
click at [1240, 257] on button "Add service" at bounding box center [1241, 266] width 93 height 21
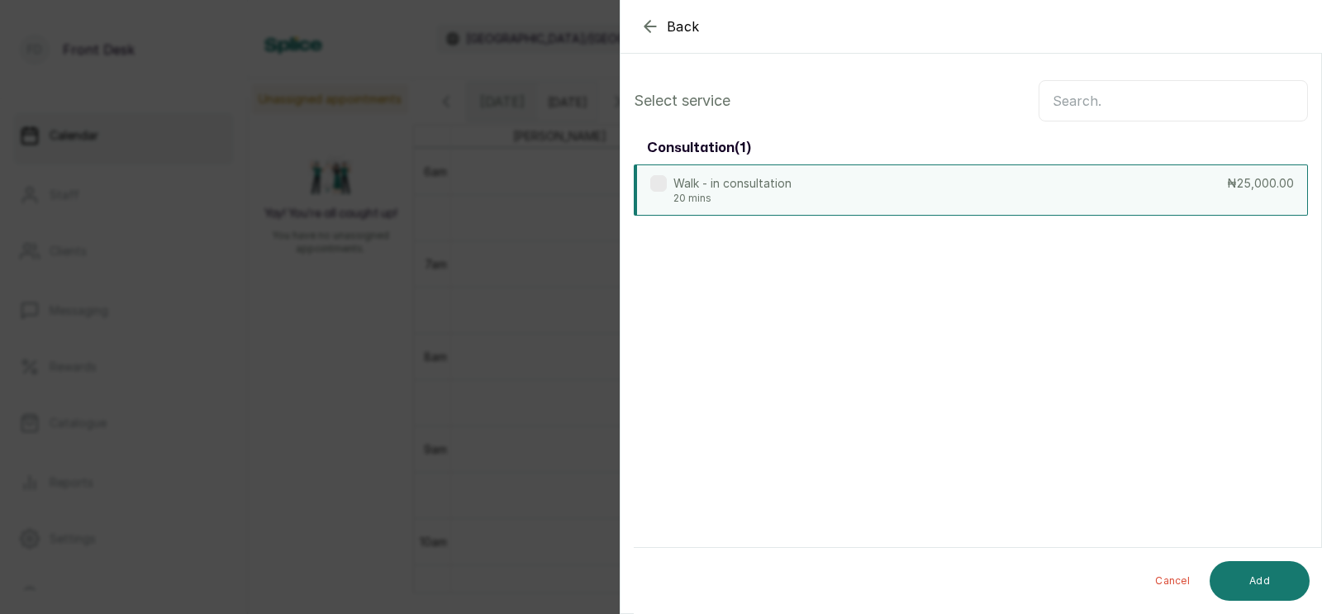
scroll to position [0, 0]
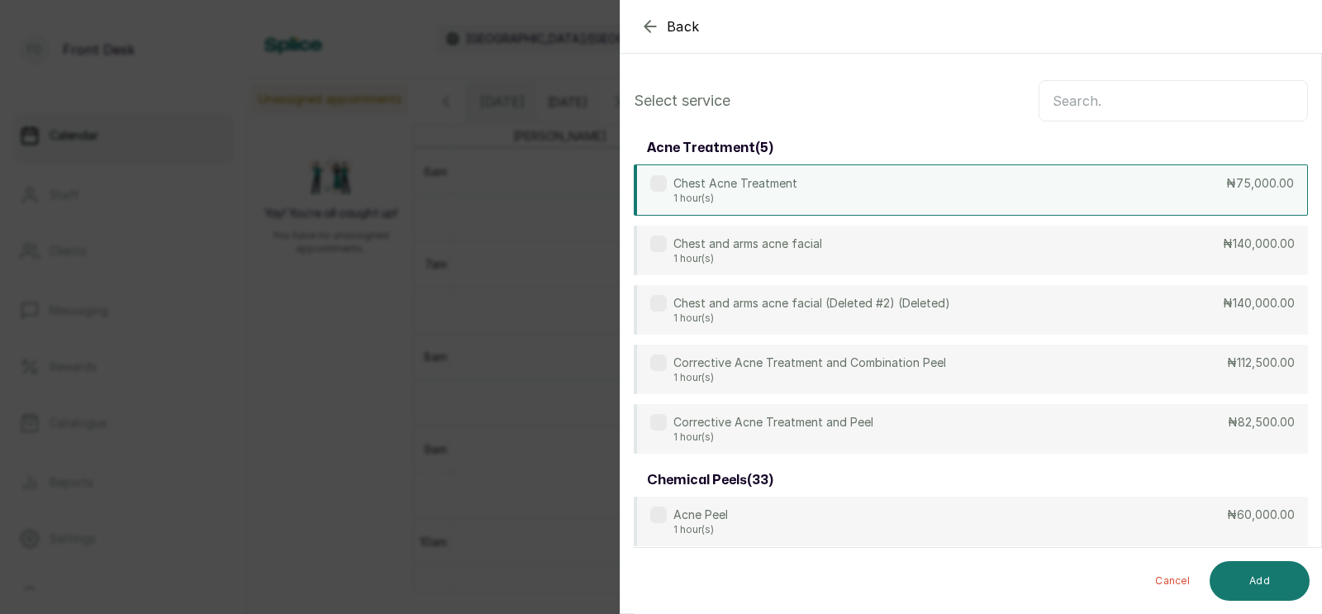
click at [1038, 185] on div "Chest Acne Treatment 1 hour(s) ₦75,000.00" at bounding box center [971, 189] width 674 height 51
click at [1049, 179] on div "Chest Acne Treatment 1 hour(s) ₦75,000.00" at bounding box center [971, 189] width 674 height 51
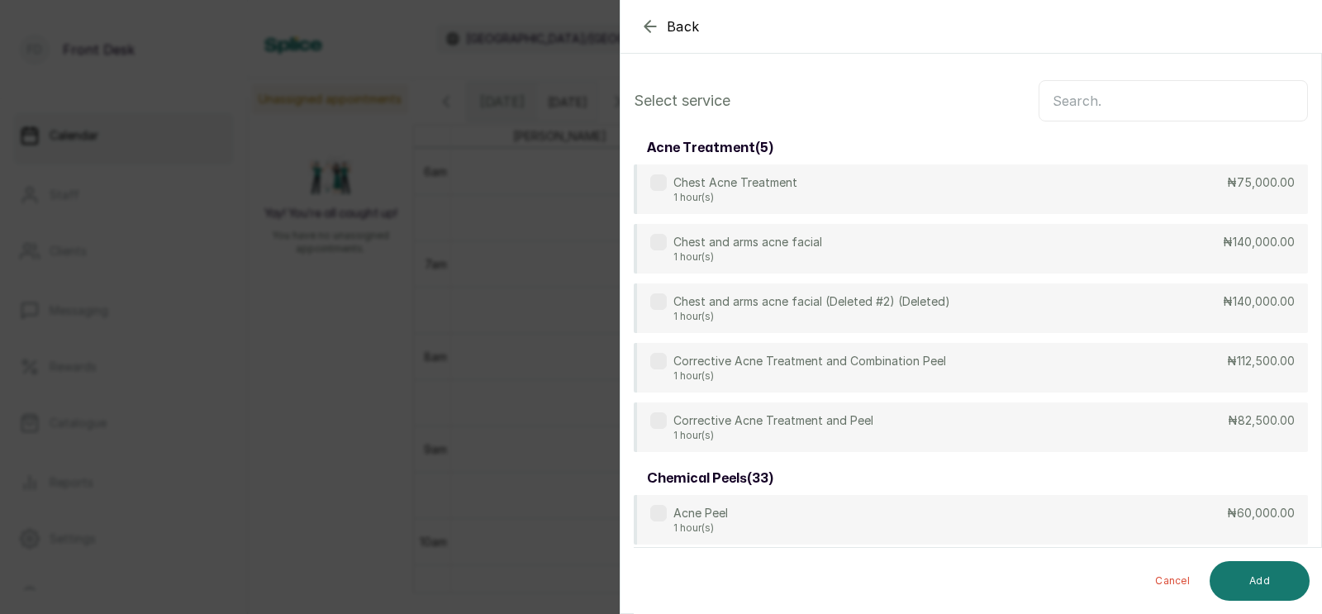
click at [1092, 103] on input "text" at bounding box center [1172, 100] width 269 height 41
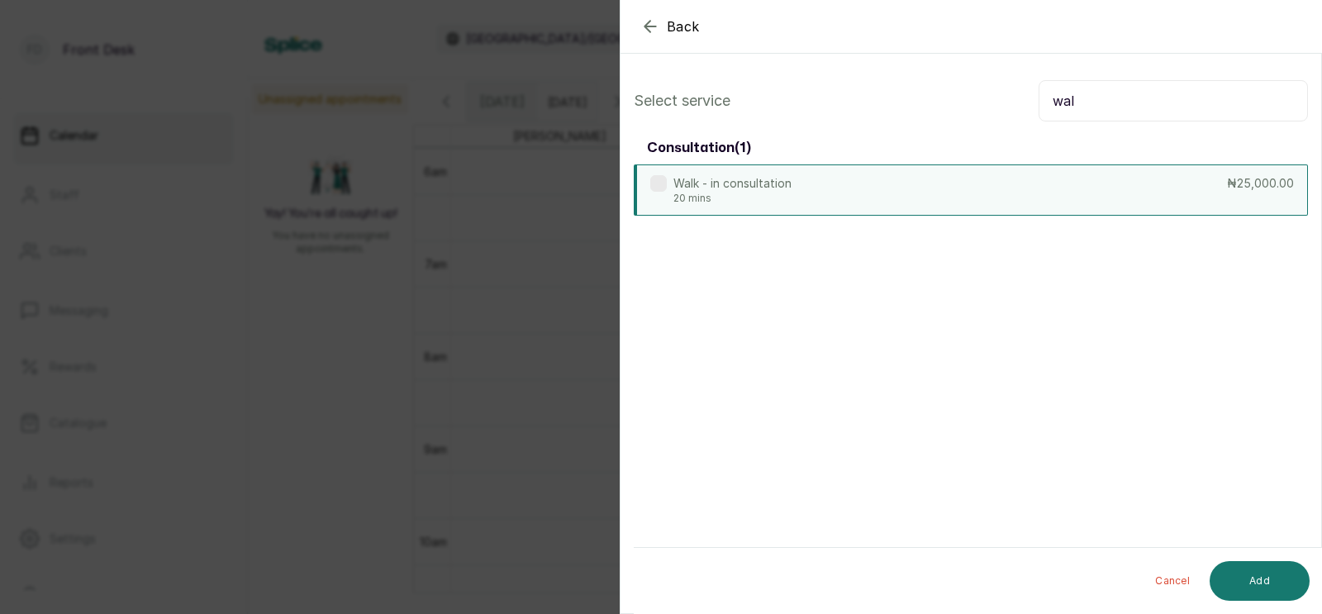
type input "wal"
click at [876, 183] on div "Walk - in consultation 20 mins ₦25,000.00" at bounding box center [971, 189] width 674 height 51
click at [1252, 572] on button "Add" at bounding box center [1259, 581] width 100 height 40
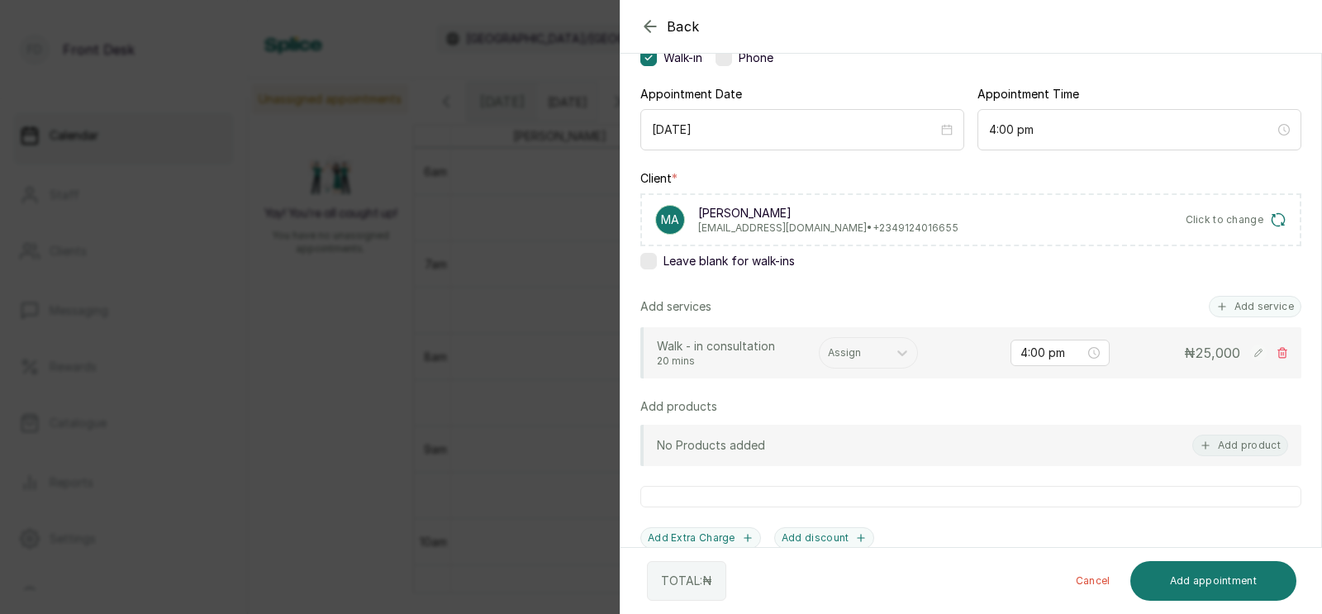
scroll to position [198, 0]
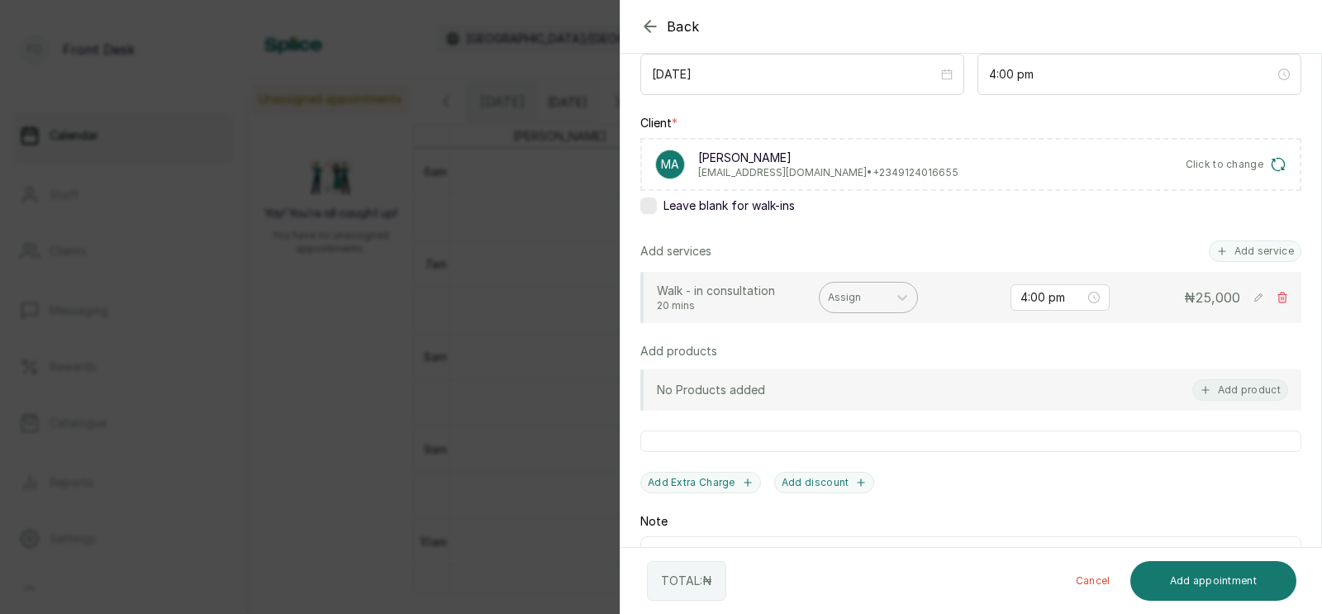
click at [845, 297] on div at bounding box center [853, 297] width 51 height 15
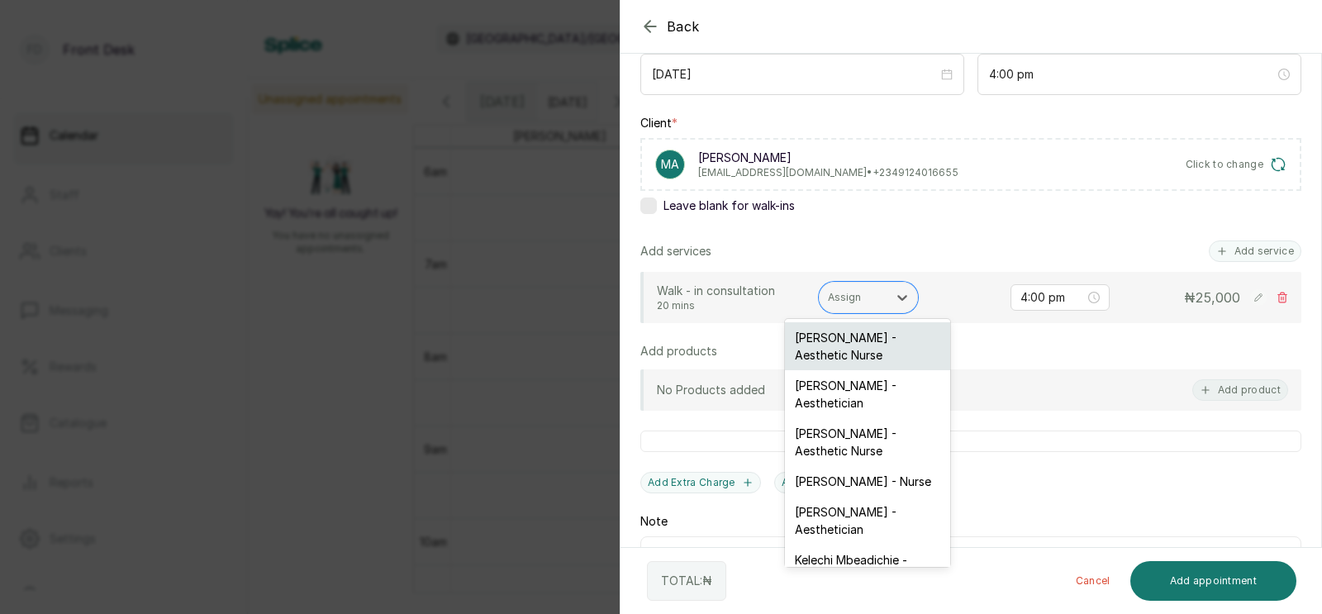
click at [828, 329] on div "[PERSON_NAME] - Aesthetic Nurse" at bounding box center [867, 346] width 165 height 48
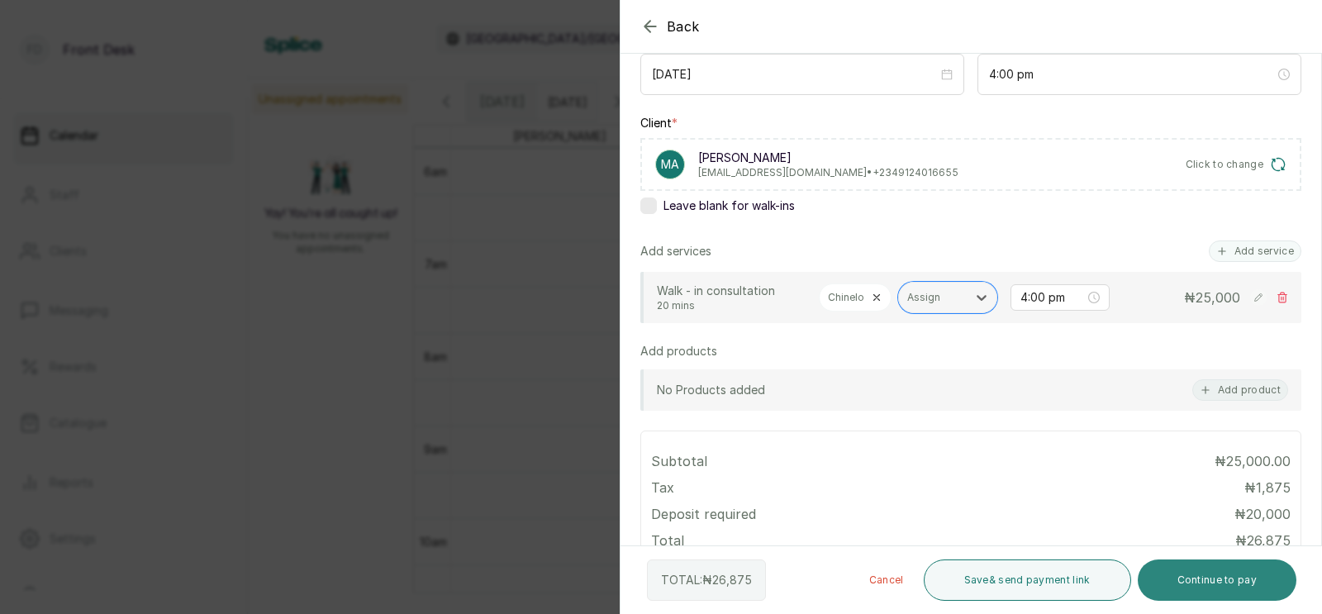
click at [1194, 580] on button "Continue to pay" at bounding box center [1216, 579] width 159 height 41
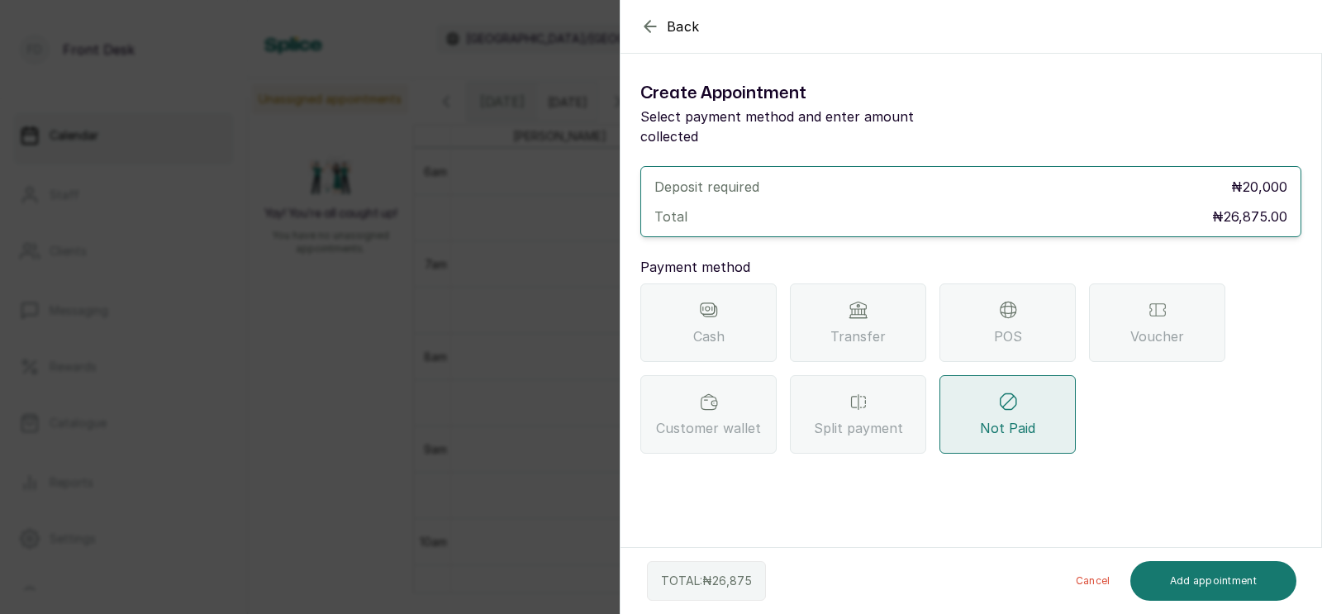
click at [876, 297] on div "Transfer" at bounding box center [858, 322] width 136 height 78
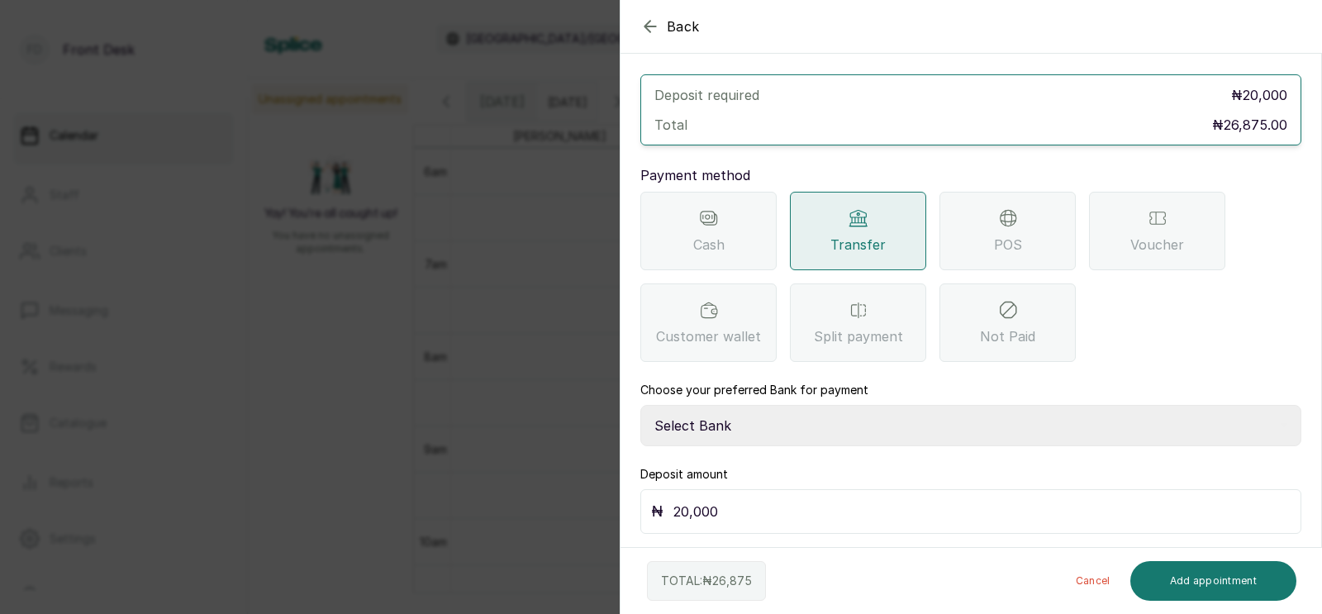
click at [876, 270] on div "Transfer" at bounding box center [858, 231] width 136 height 78
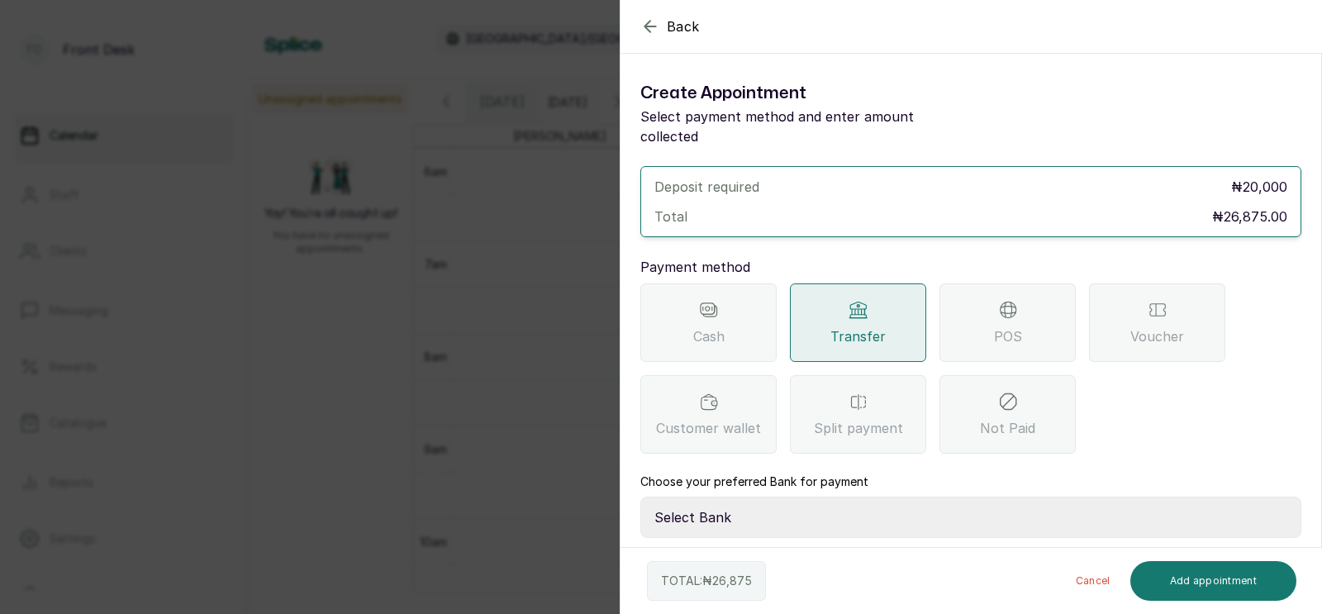
scroll to position [72, 0]
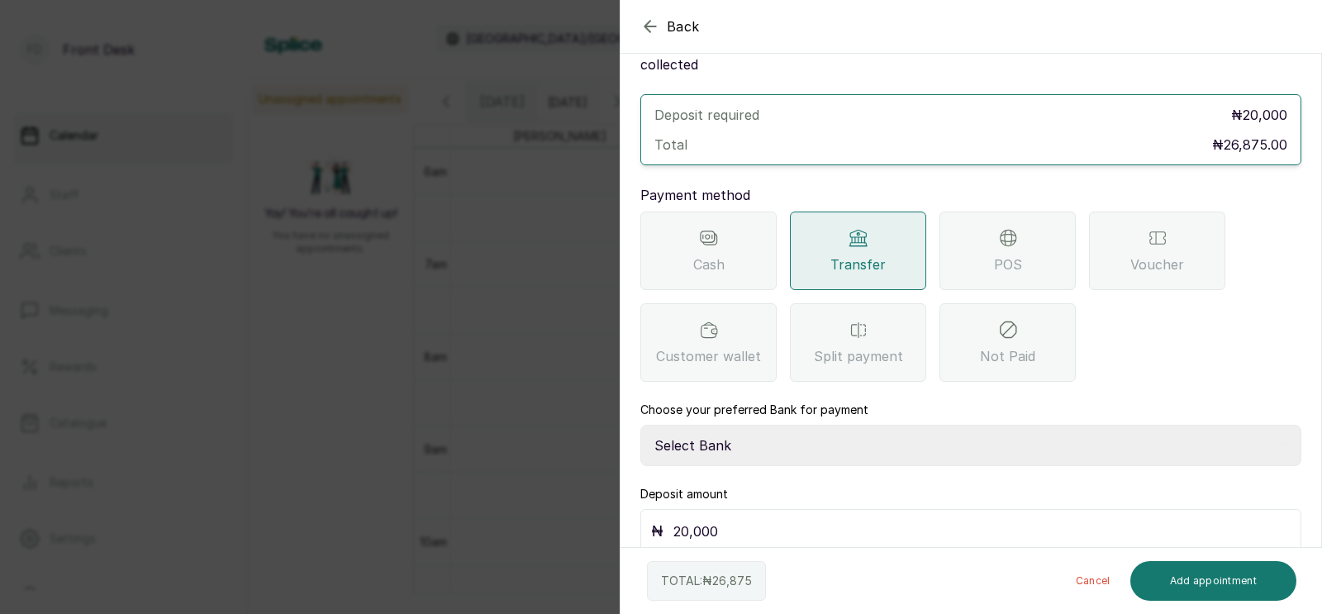
click at [724, 425] on select "Select Bank [PERSON_NAME] Fairmoney Microfinance Bank SKN ANALYTICS MED AESTH. …" at bounding box center [970, 445] width 661 height 41
select select "43272bc0-21c6-4b19-b9fb-c2093b8603c2"
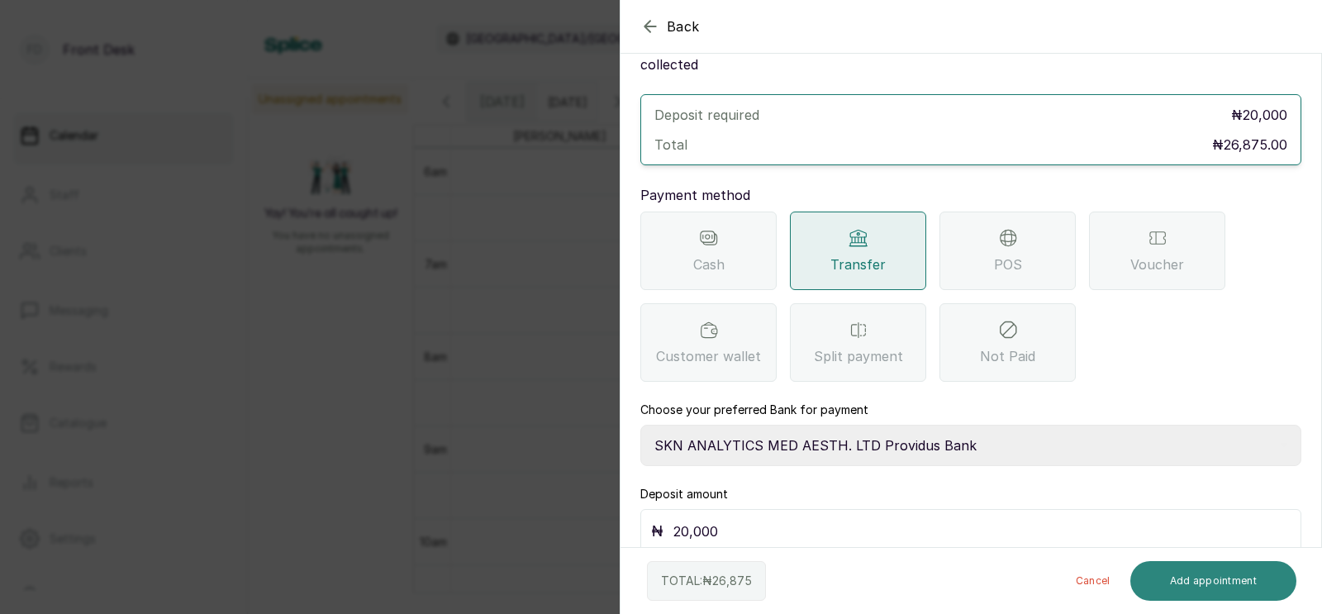
click at [1190, 586] on button "Add appointment" at bounding box center [1213, 581] width 167 height 40
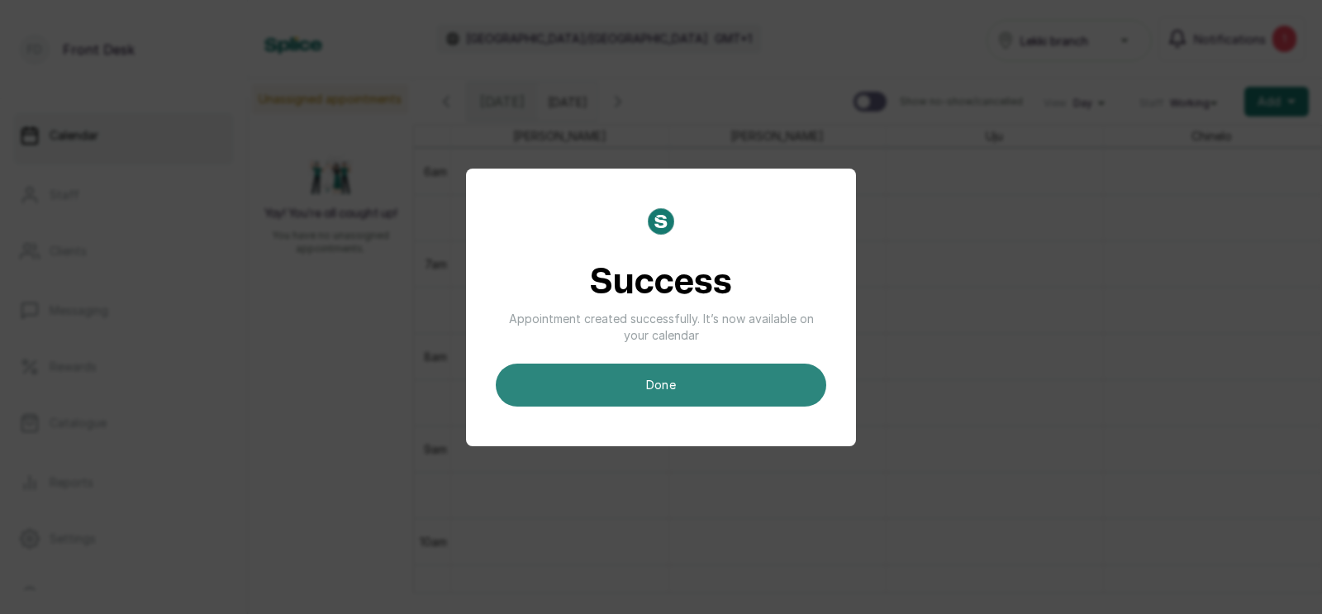
click at [704, 377] on button "done" at bounding box center [661, 384] width 330 height 43
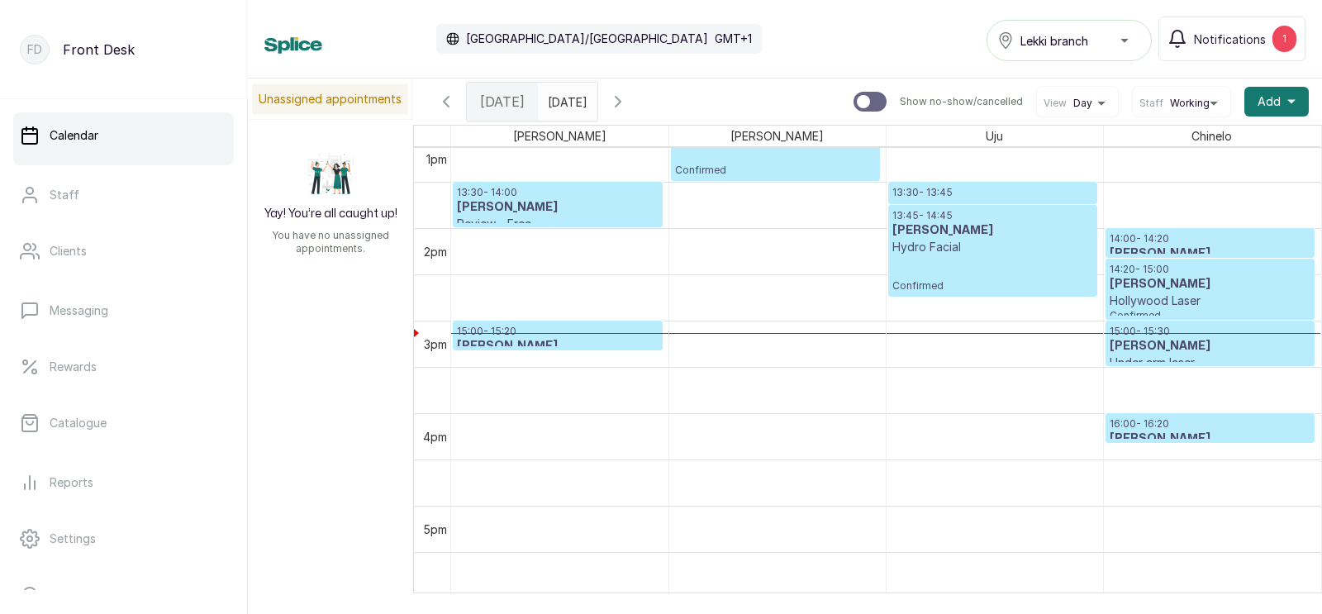
scroll to position [1185, 0]
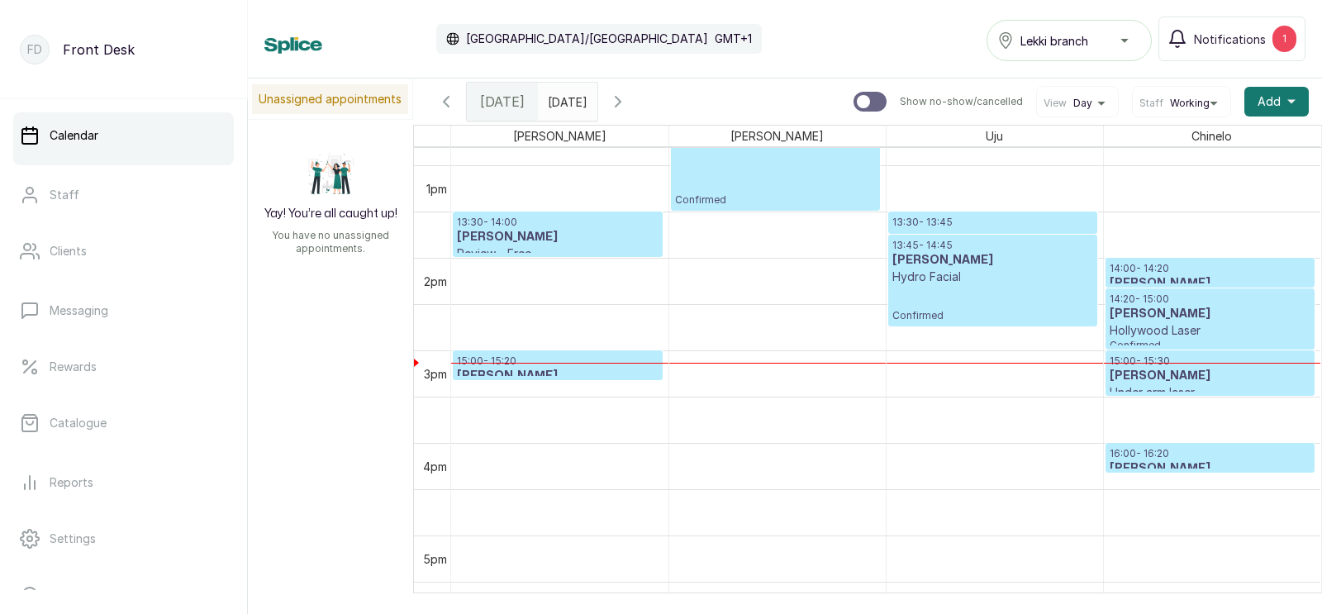
click at [964, 240] on p "13:45 - 14:45" at bounding box center [992, 245] width 201 height 13
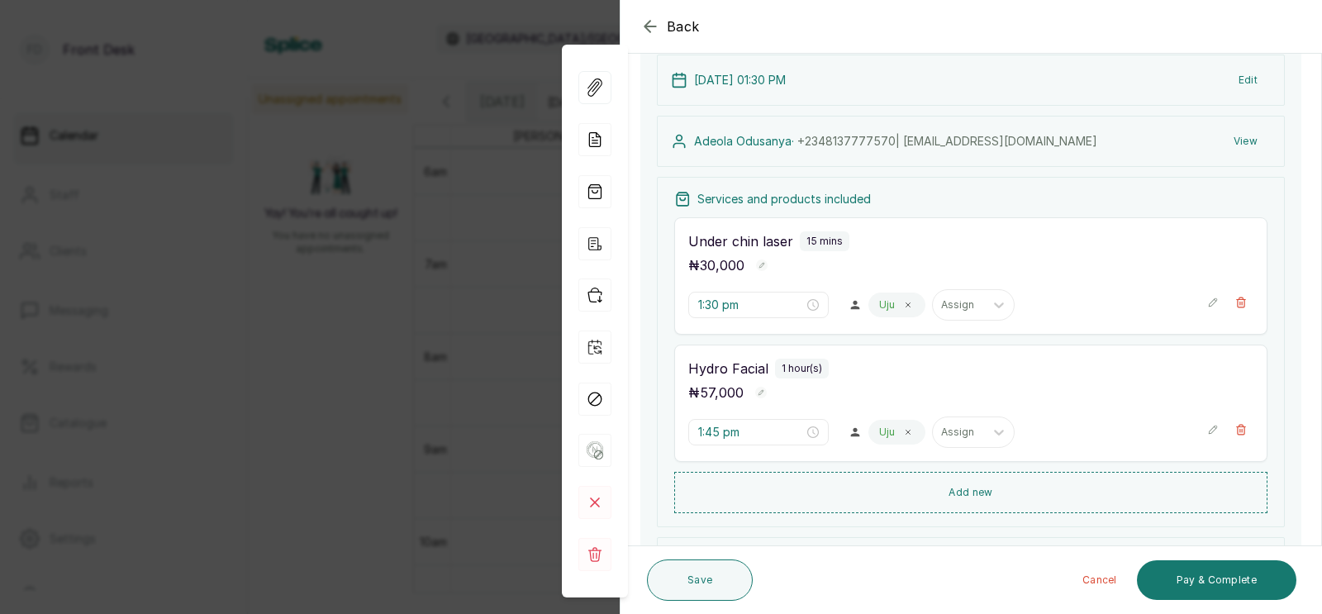
scroll to position [203, 0]
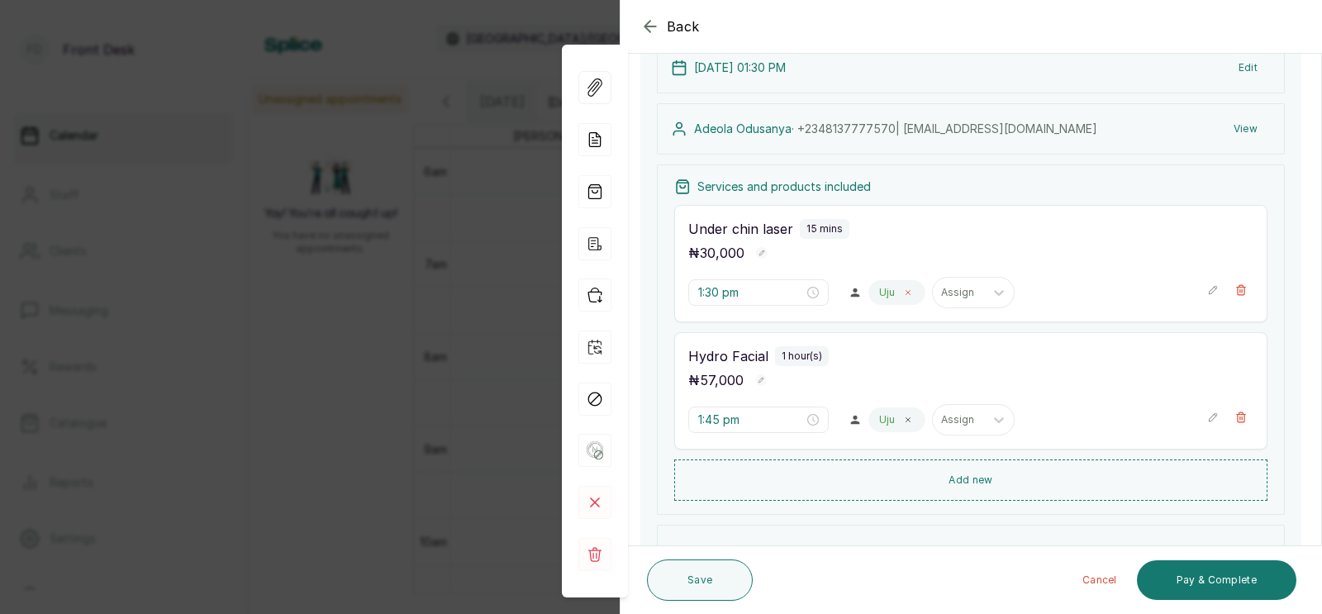
click at [904, 289] on icon at bounding box center [908, 292] width 8 height 8
click at [877, 290] on div at bounding box center [894, 292] width 35 height 15
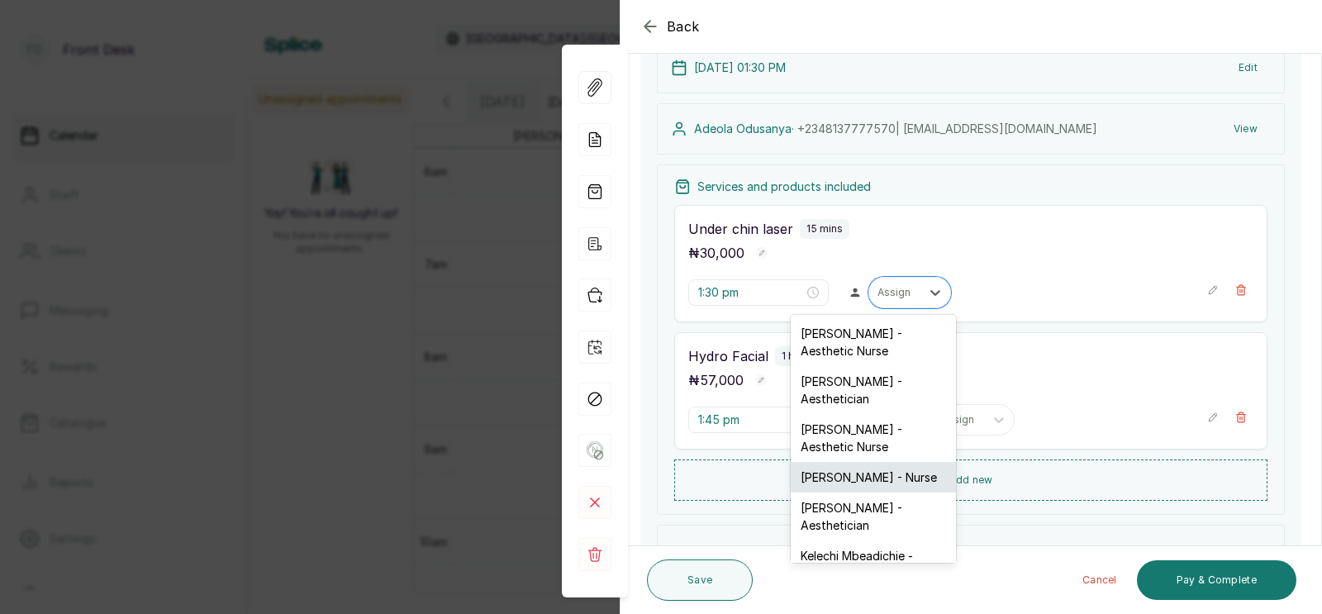
click at [846, 462] on div "[PERSON_NAME] - Nurse" at bounding box center [873, 477] width 165 height 31
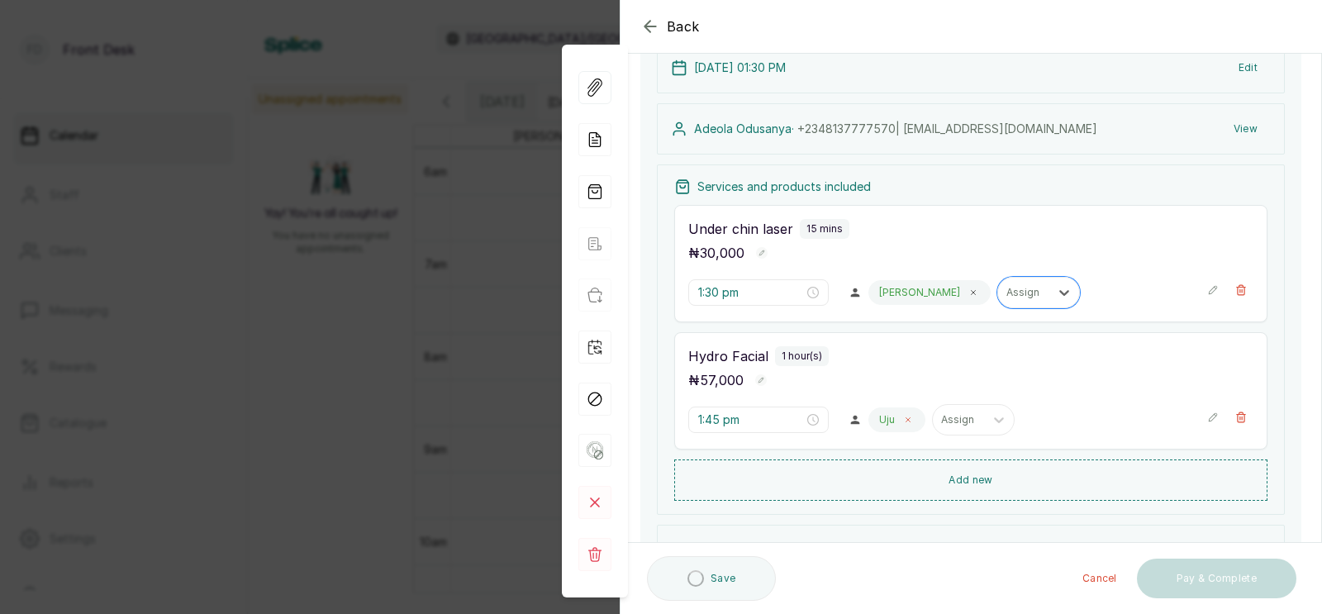
click at [906, 418] on icon at bounding box center [908, 420] width 4 height 4
click at [877, 419] on div at bounding box center [894, 419] width 35 height 15
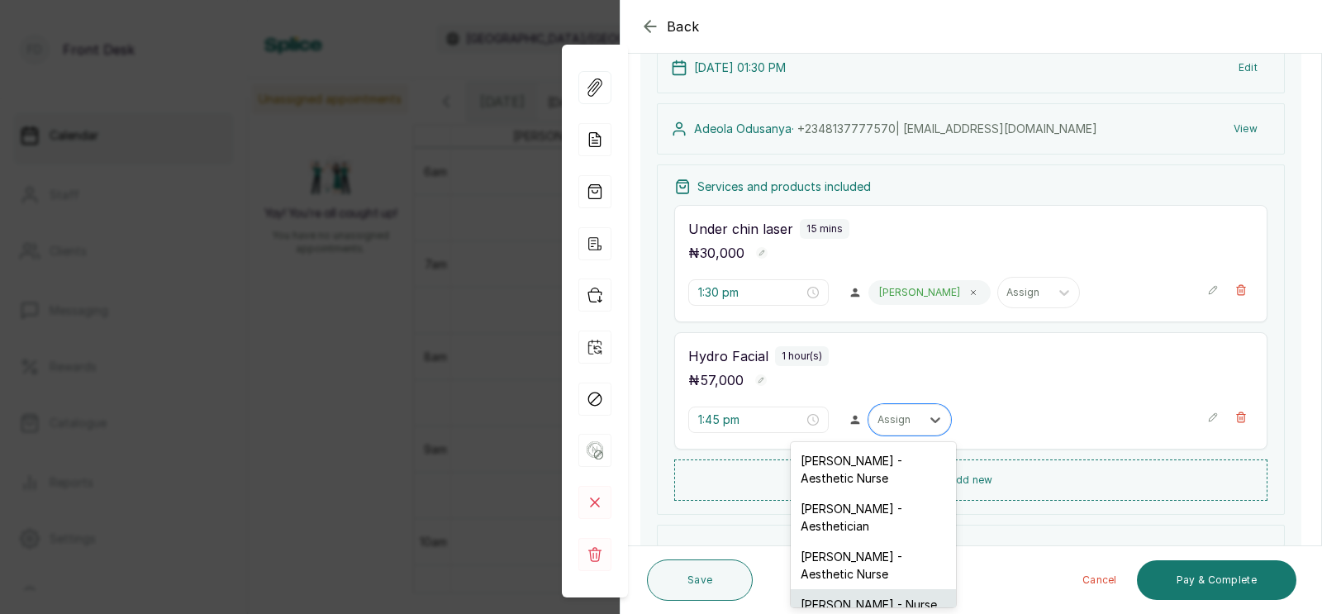
click at [838, 589] on div "[PERSON_NAME] - Nurse" at bounding box center [873, 604] width 165 height 31
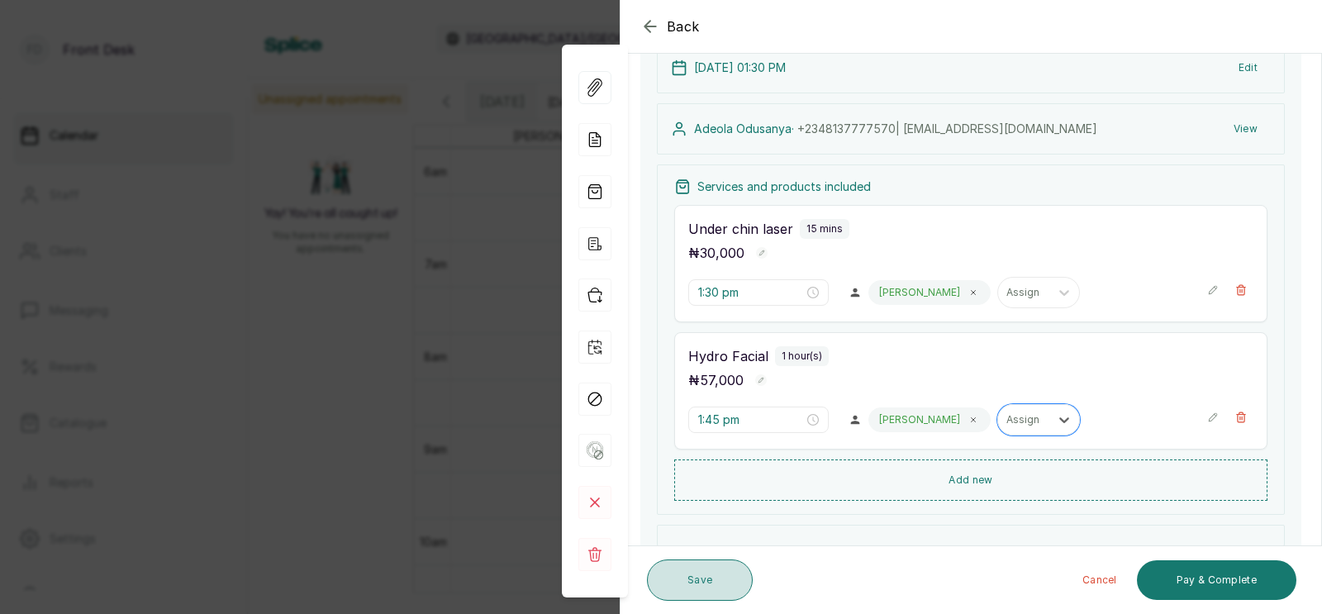
click at [700, 567] on button "Save" at bounding box center [700, 579] width 106 height 41
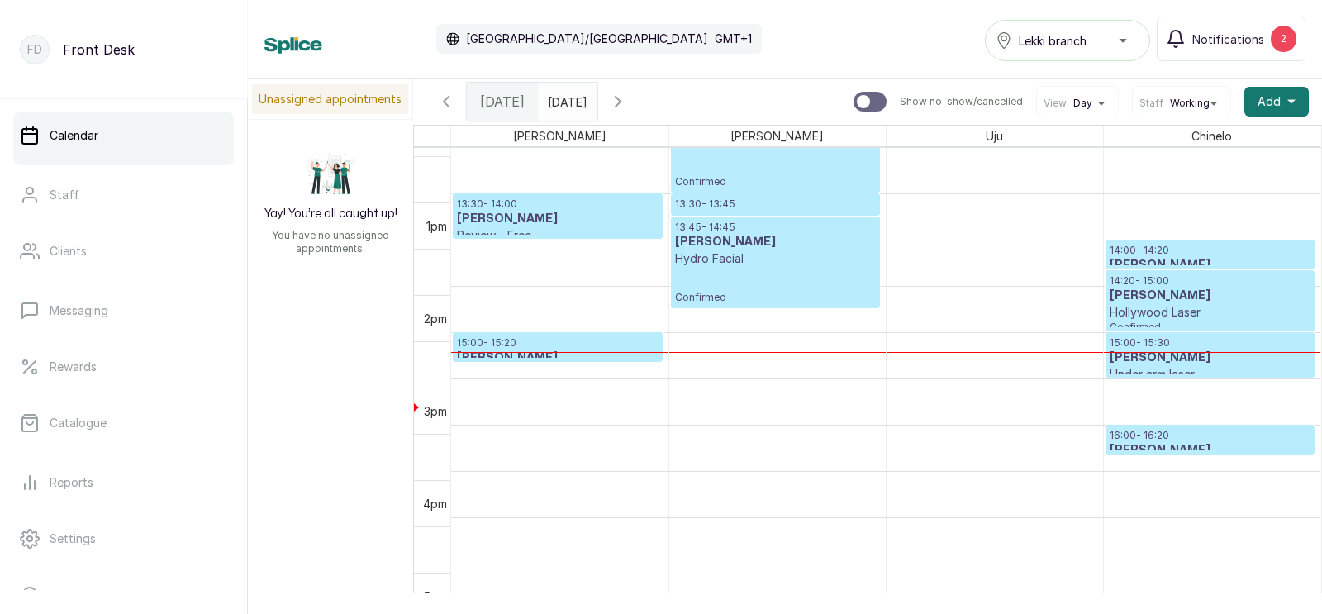
scroll to position [1204, 0]
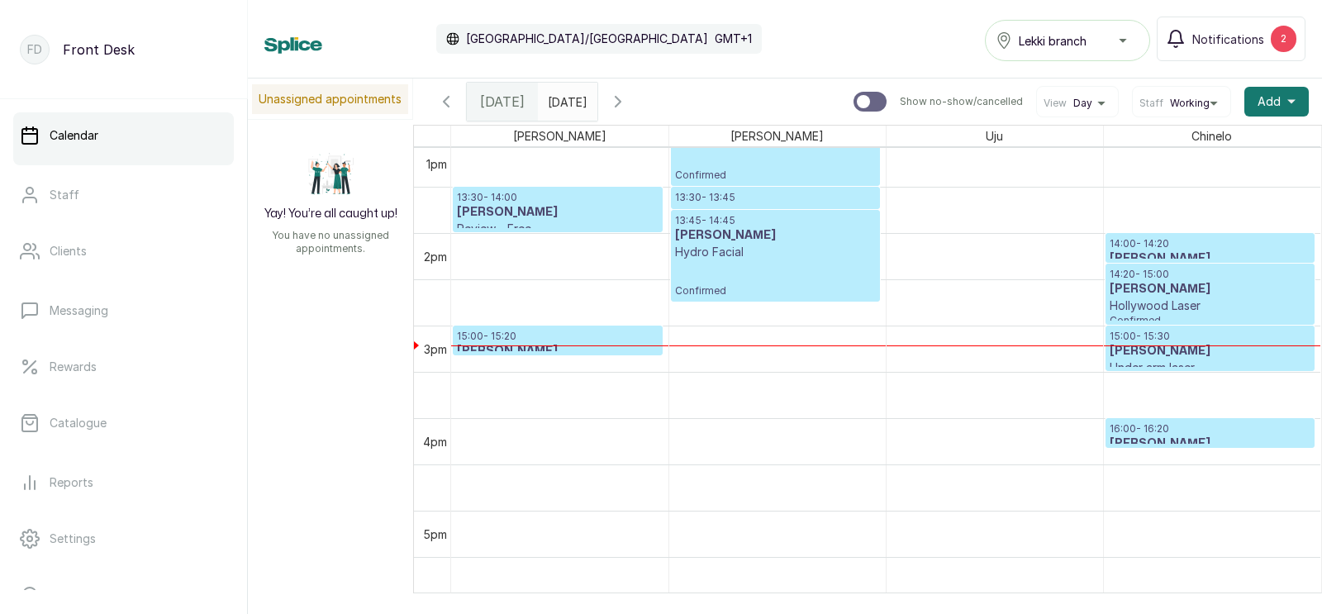
click at [1133, 274] on p "14:20 - 15:00" at bounding box center [1210, 274] width 202 height 13
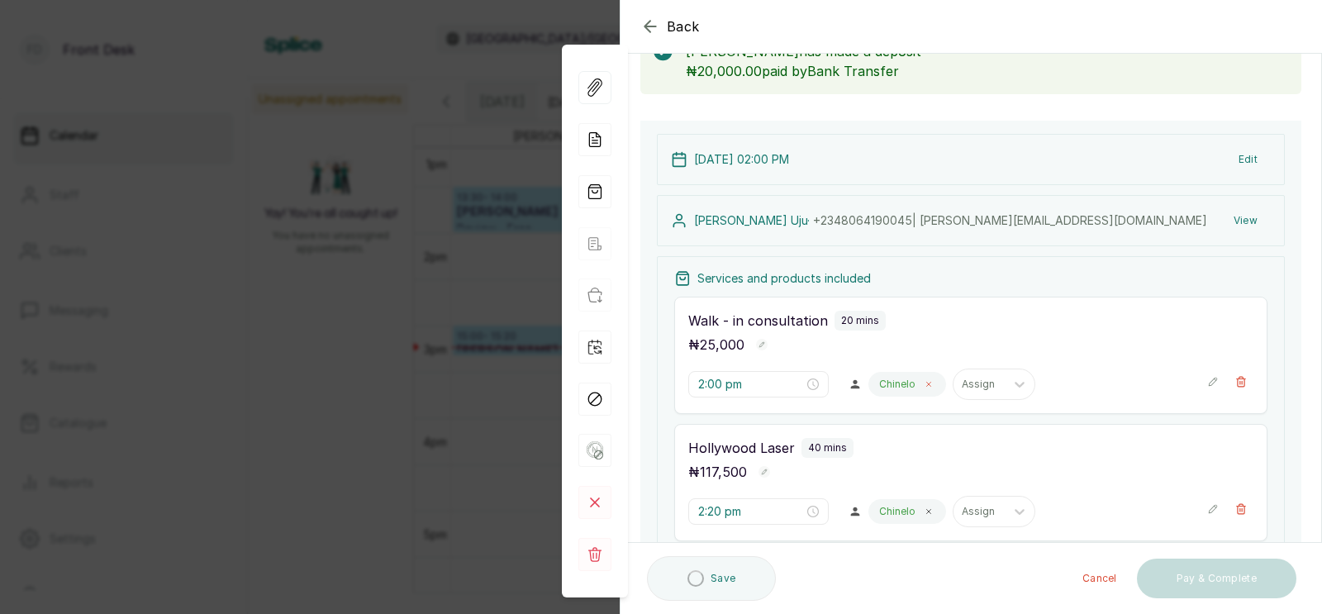
click at [924, 380] on icon at bounding box center [928, 384] width 8 height 8
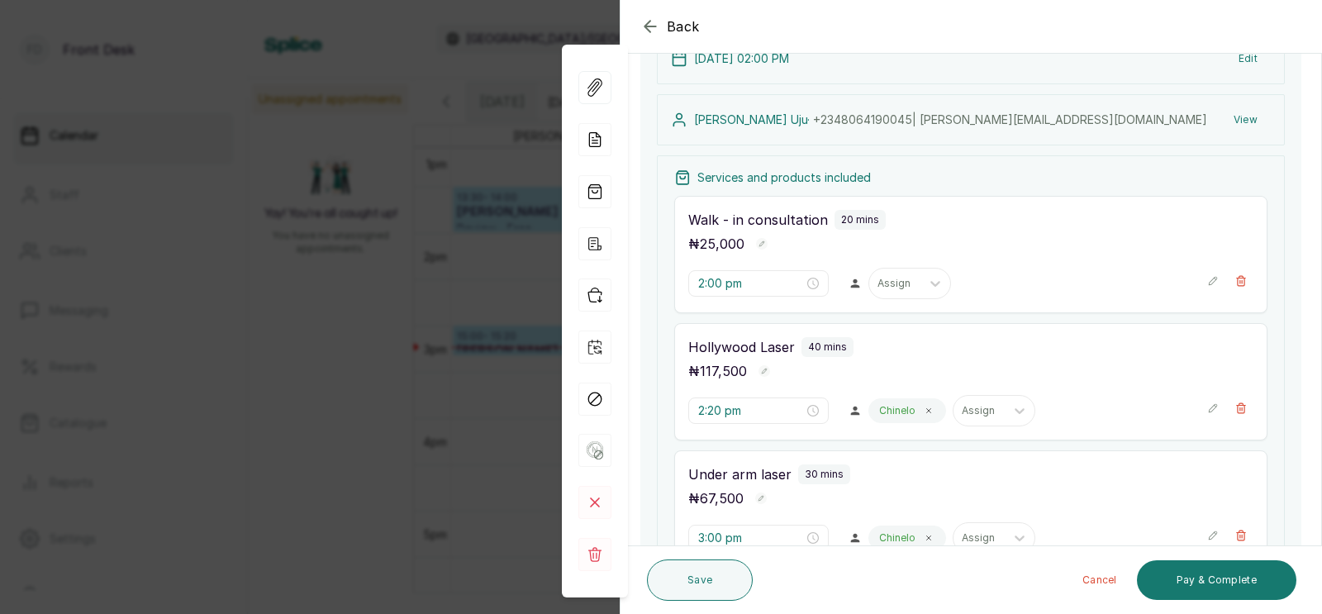
click at [862, 370] on div "₦ 117,500" at bounding box center [970, 370] width 565 height 21
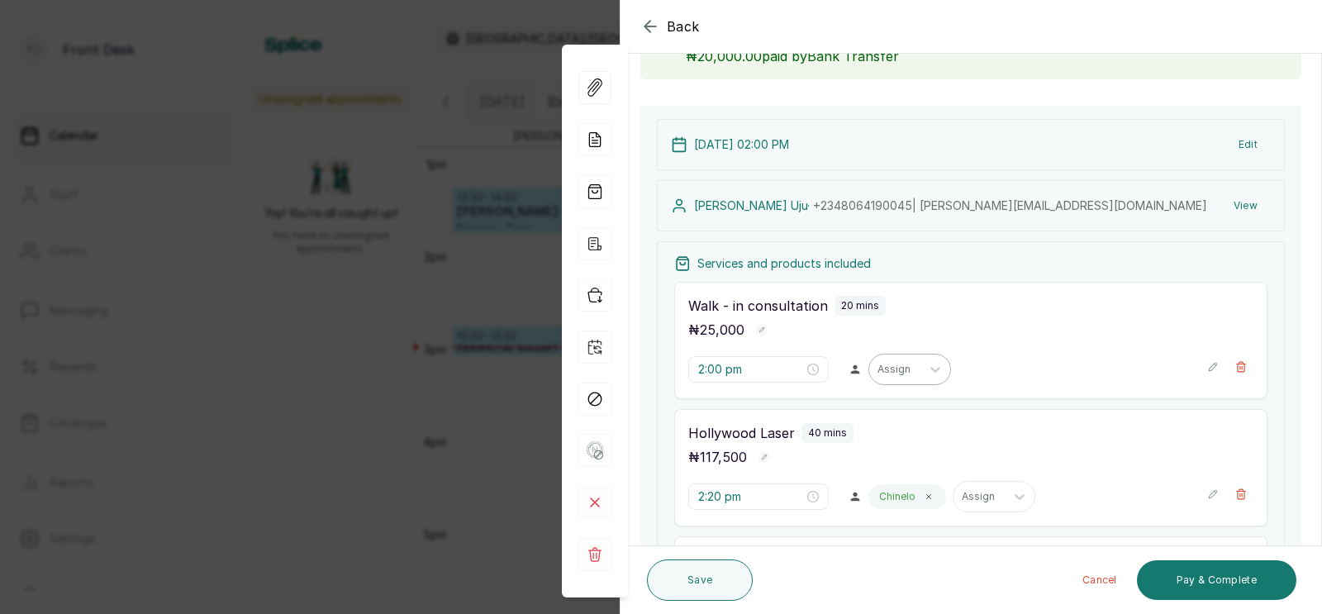
click at [877, 368] on div at bounding box center [894, 369] width 35 height 15
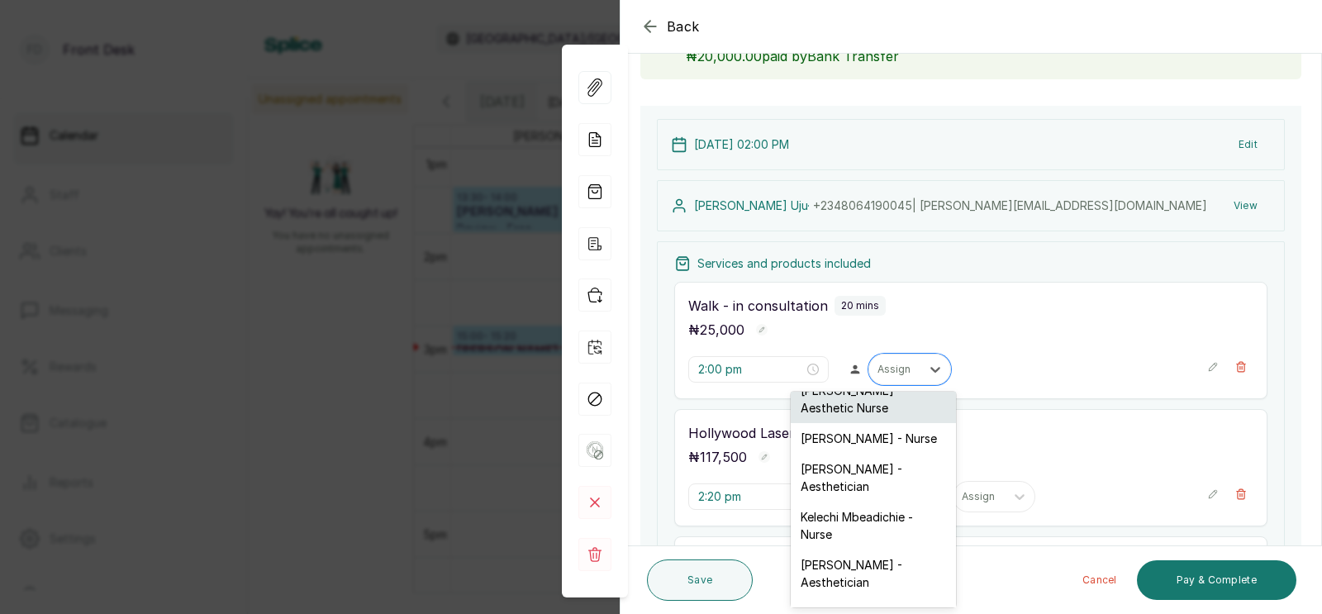
scroll to position [121, 0]
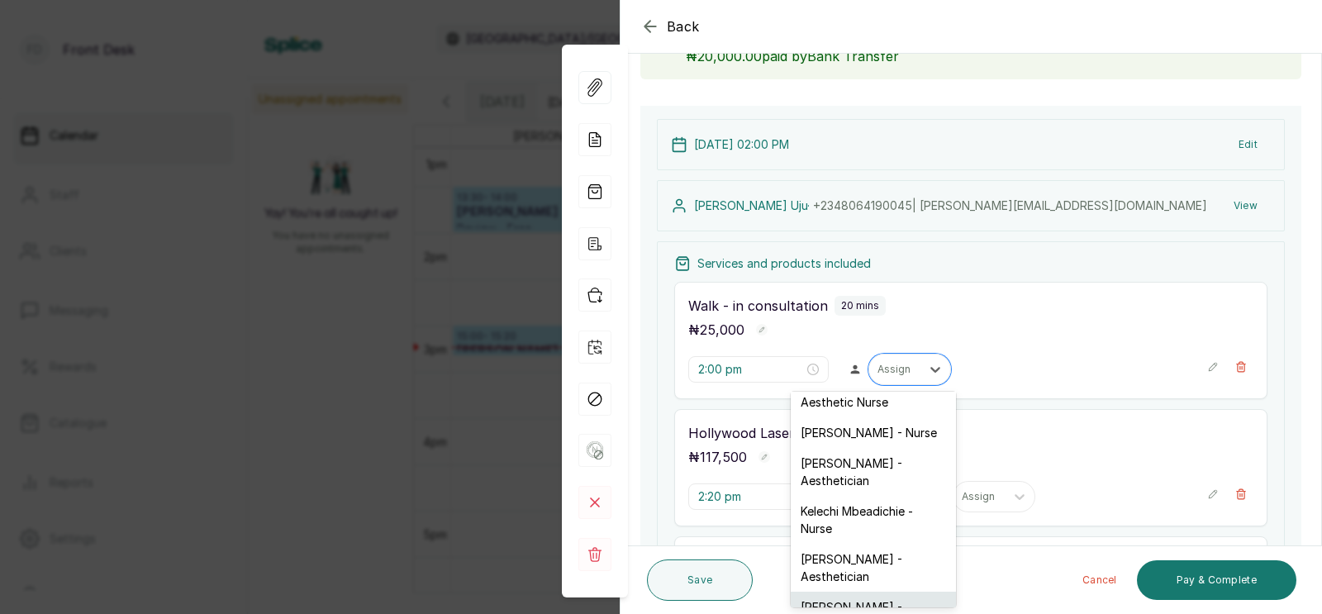
click at [838, 591] on div "[PERSON_NAME] - Aesthetician" at bounding box center [873, 615] width 165 height 48
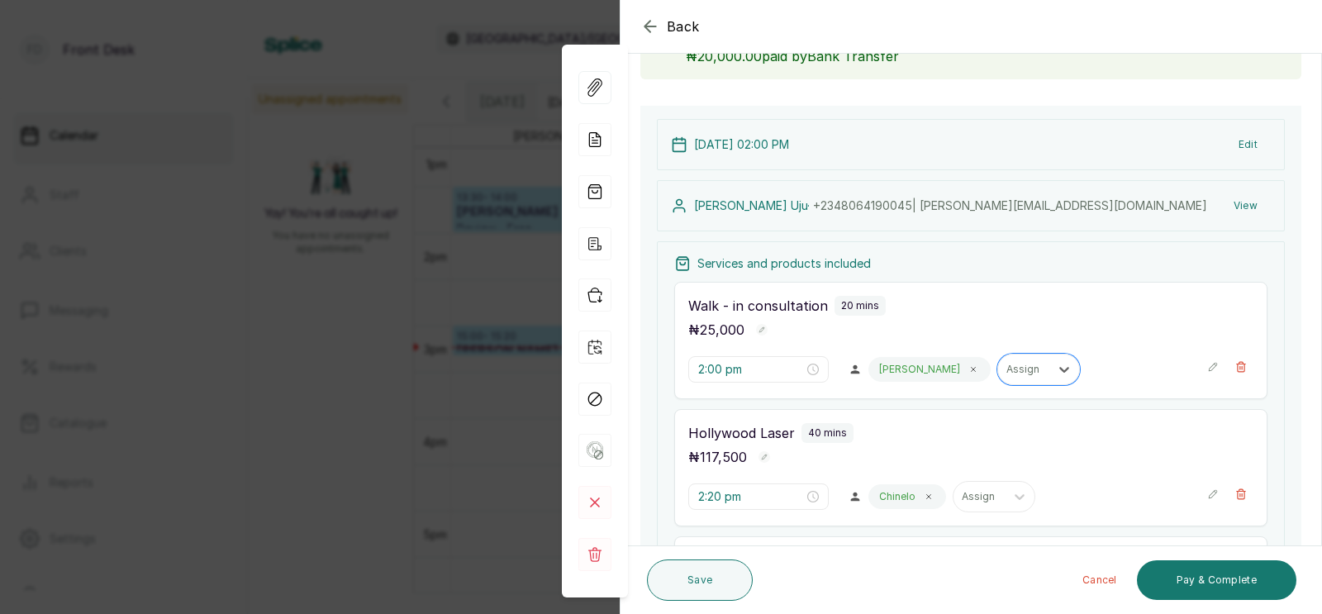
scroll to position [237, 0]
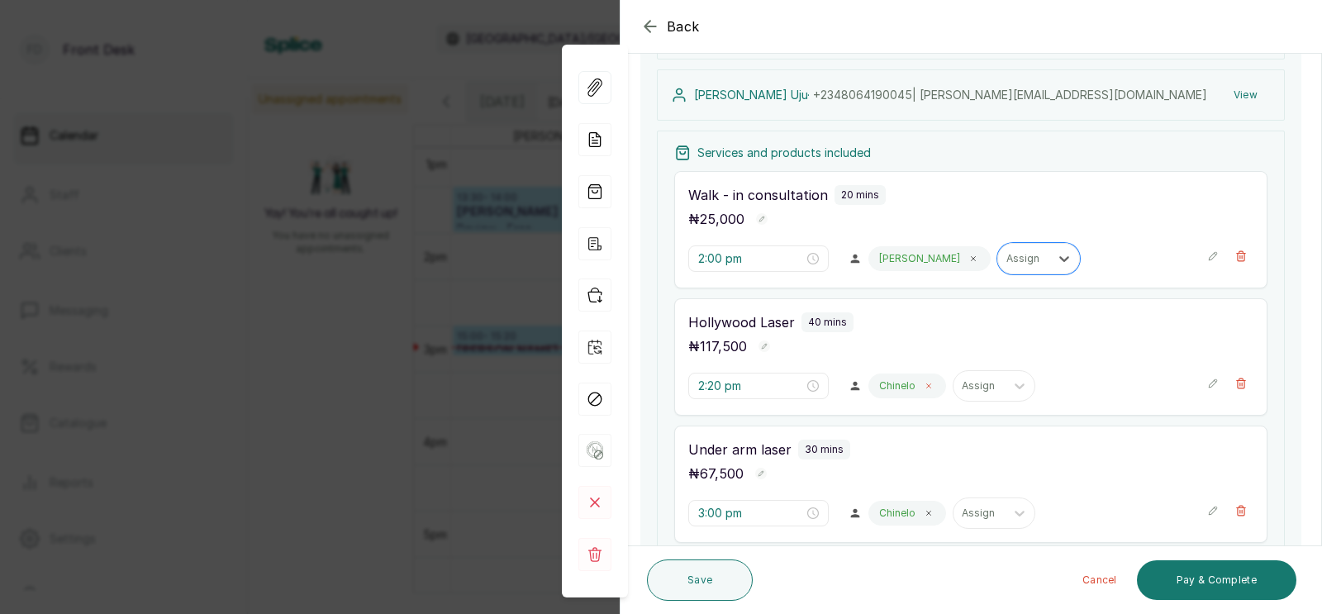
click at [924, 382] on icon at bounding box center [928, 386] width 8 height 8
click at [877, 387] on div at bounding box center [894, 385] width 35 height 15
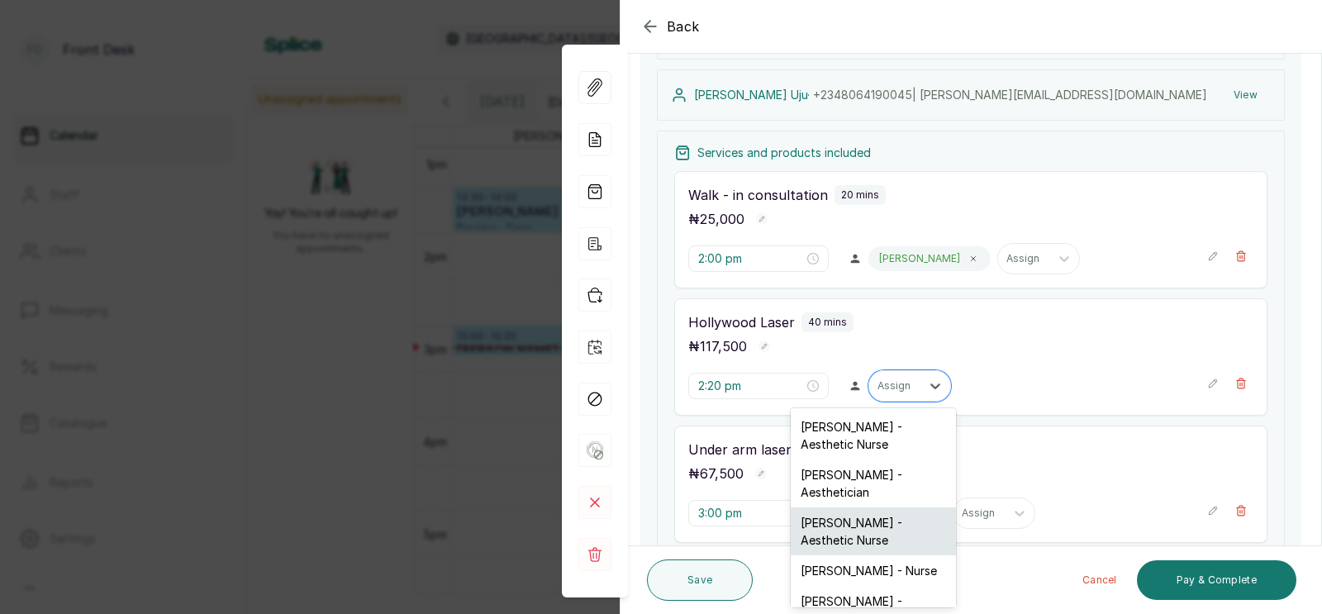
click at [832, 524] on div "[PERSON_NAME] - Aesthetic Nurse" at bounding box center [873, 531] width 165 height 48
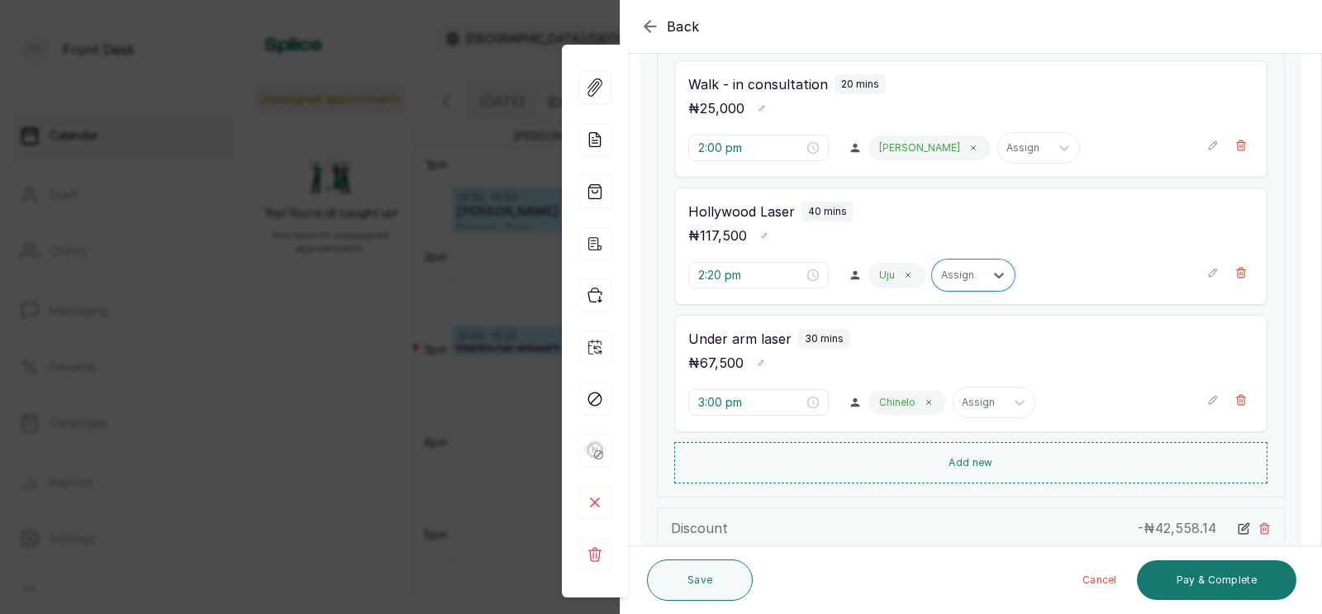
scroll to position [351, 0]
click at [927, 397] on icon at bounding box center [929, 399] width 4 height 4
click at [877, 401] on div at bounding box center [894, 399] width 35 height 15
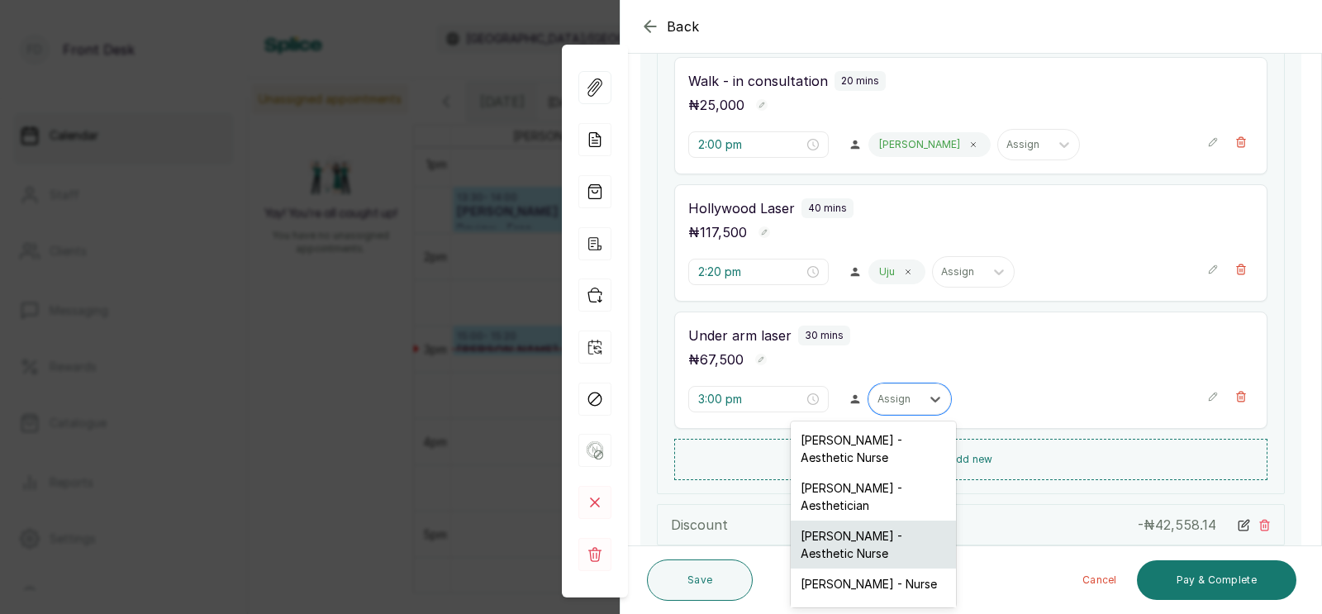
click at [848, 534] on div "[PERSON_NAME] - Aesthetic Nurse" at bounding box center [873, 544] width 165 height 48
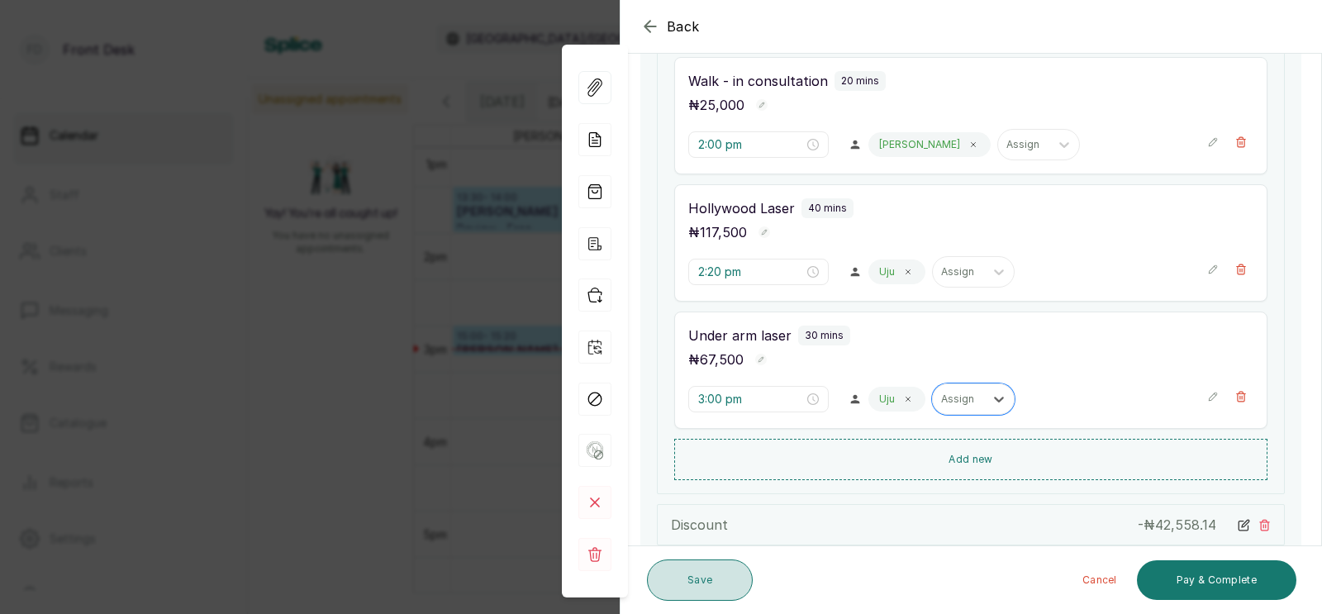
click at [705, 577] on button "Save" at bounding box center [700, 579] width 106 height 41
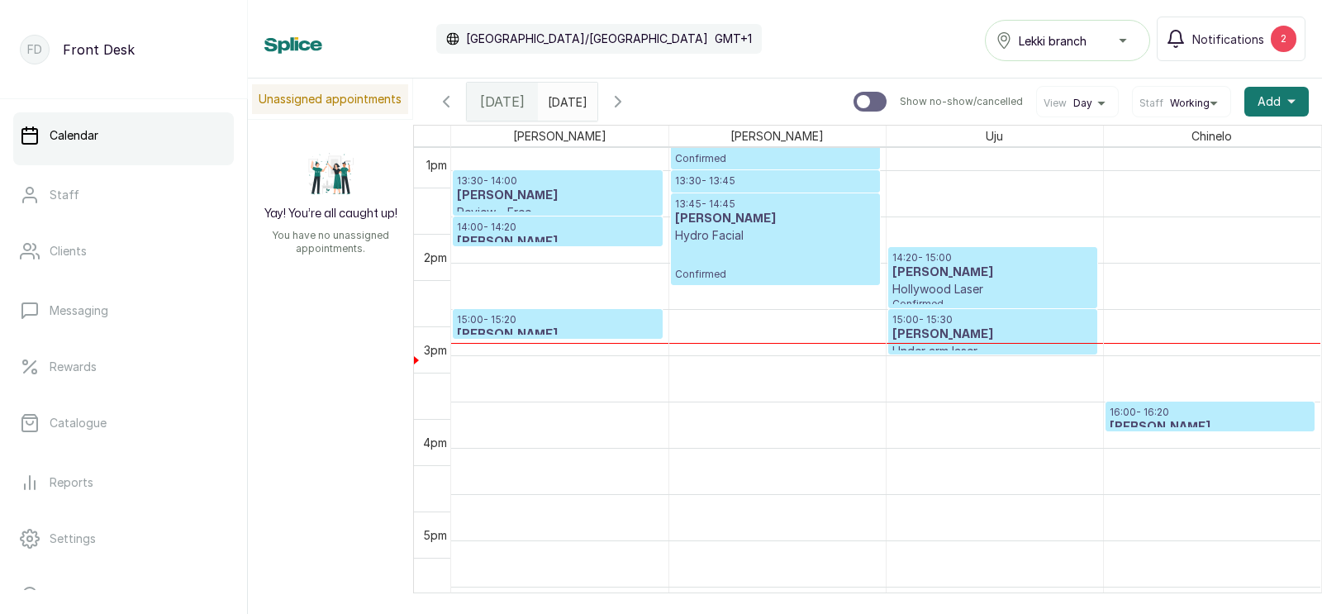
scroll to position [1227, 0]
click at [514, 323] on p "15:00 - 15:20" at bounding box center [558, 319] width 202 height 13
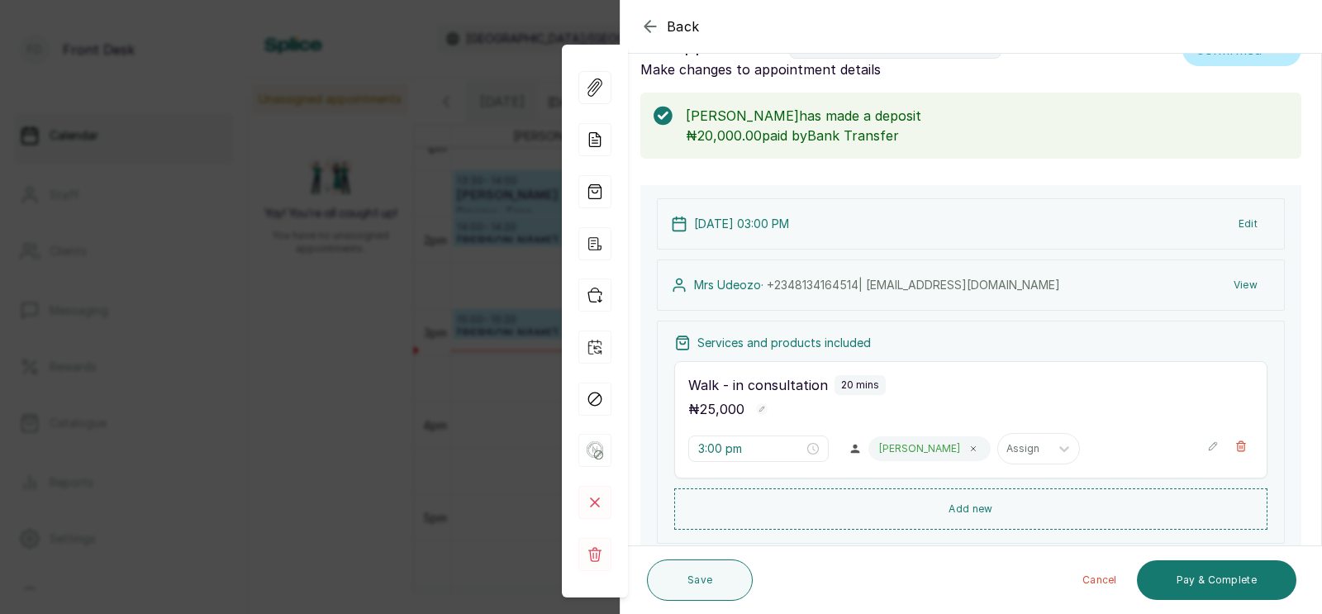
scroll to position [15, 0]
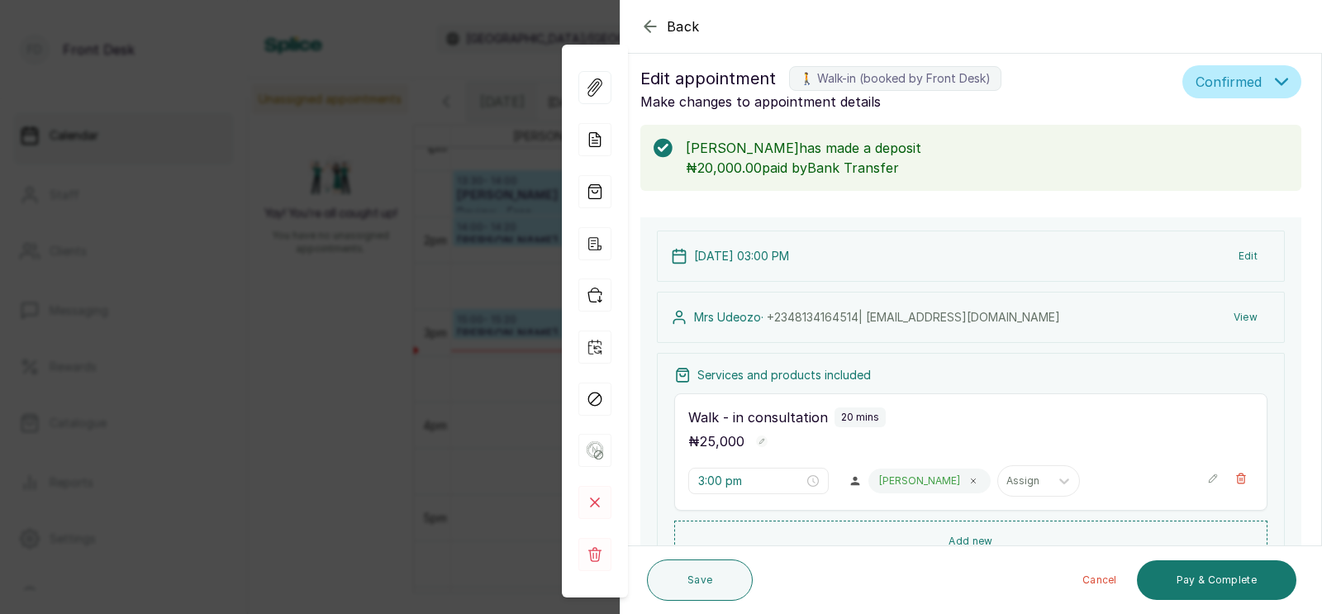
click at [345, 357] on div "Back Appointment Details Edit appointment 🚶 Walk-in (booked by Front Desk) Make…" at bounding box center [661, 307] width 1322 height 614
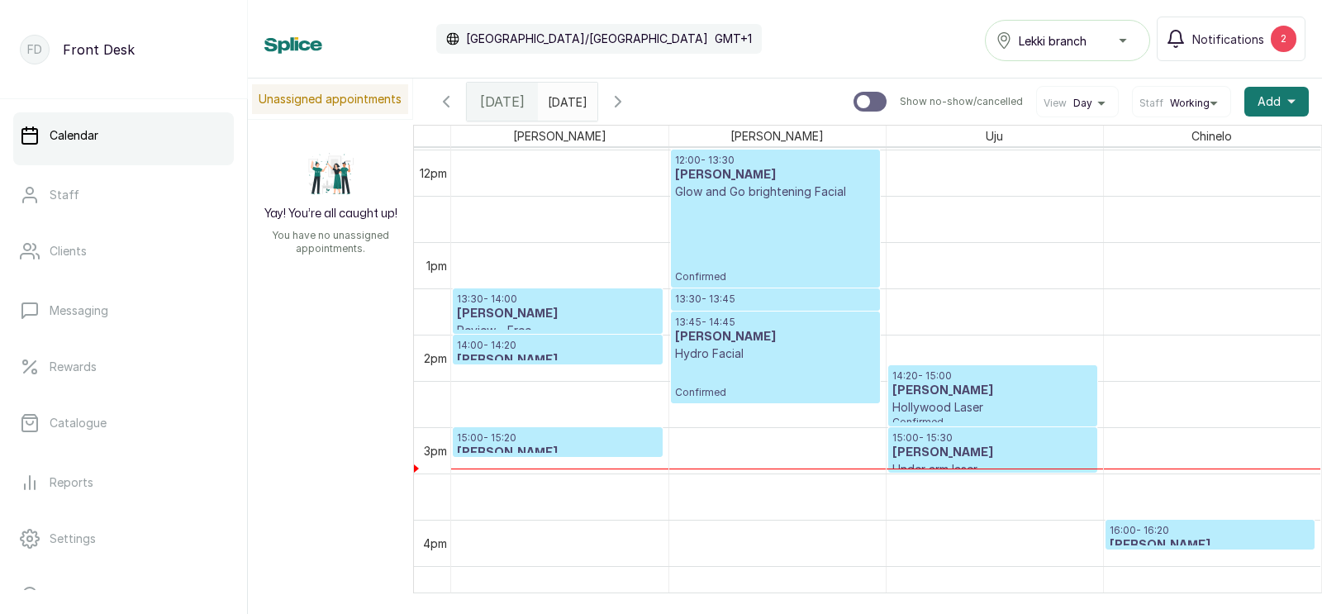
scroll to position [1101, 0]
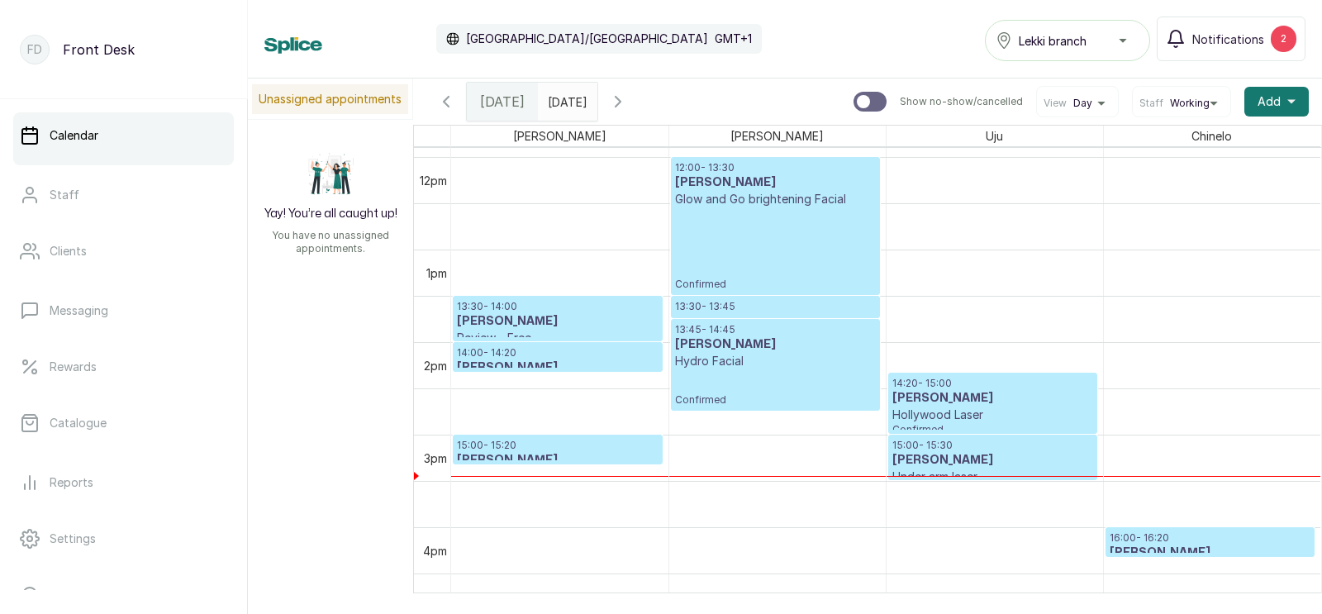
click at [521, 324] on h3 "[PERSON_NAME]" at bounding box center [558, 321] width 202 height 17
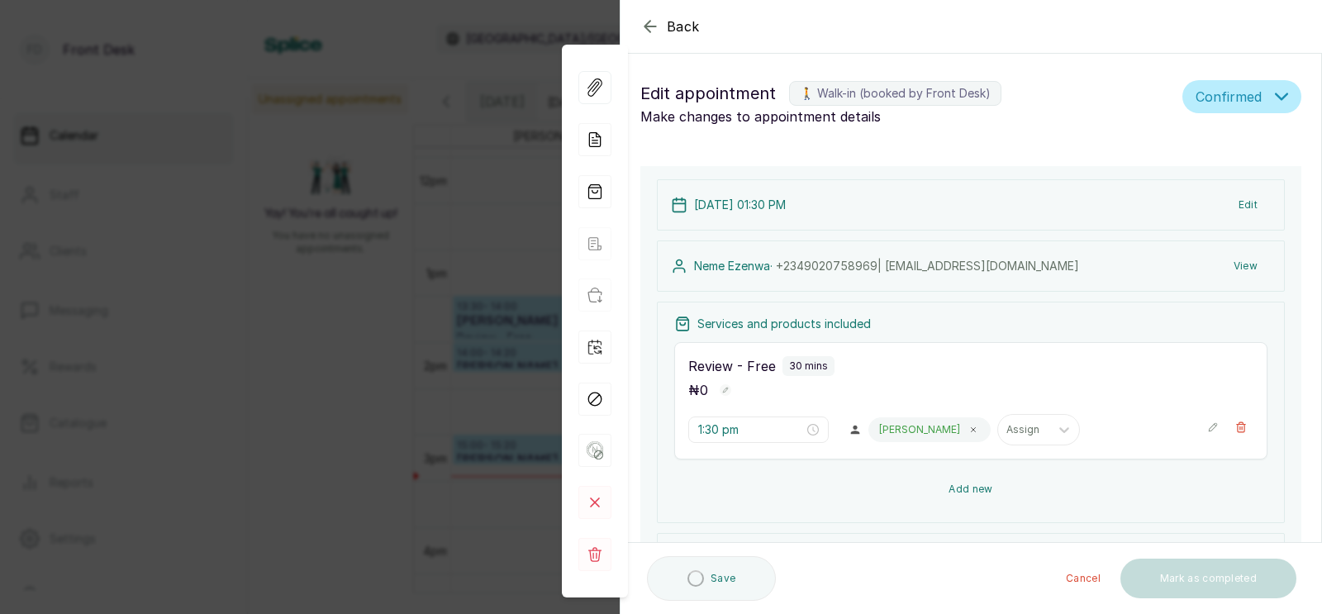
click at [958, 469] on button "Add new" at bounding box center [970, 489] width 593 height 40
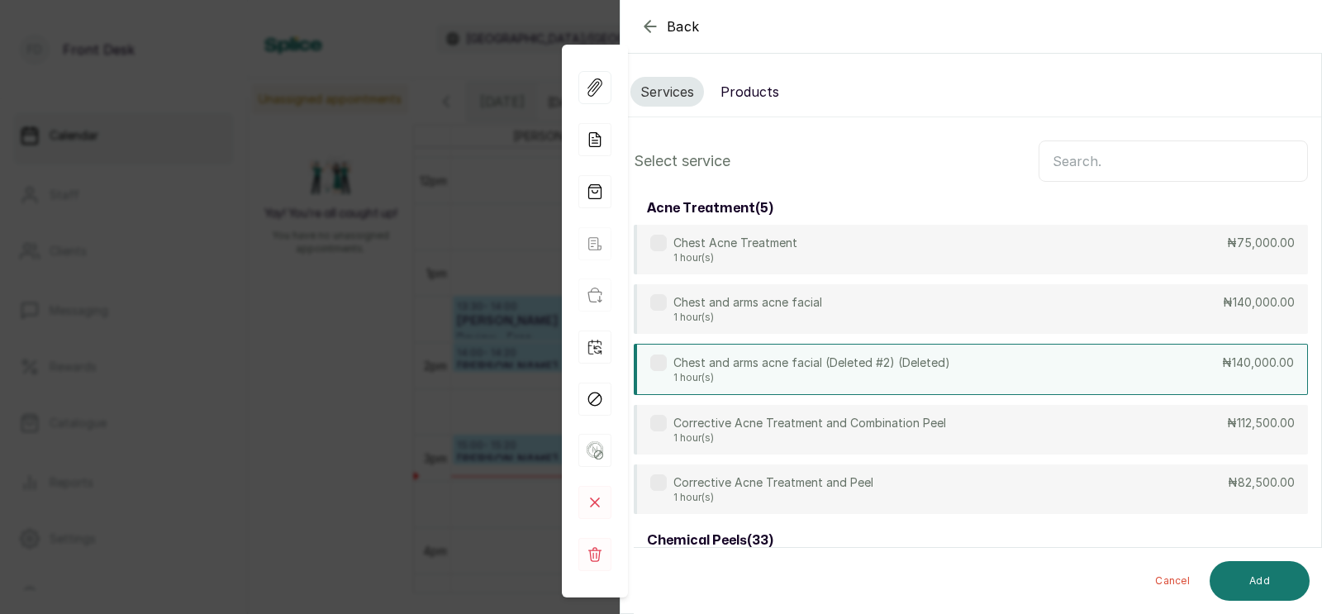
scroll to position [126, 0]
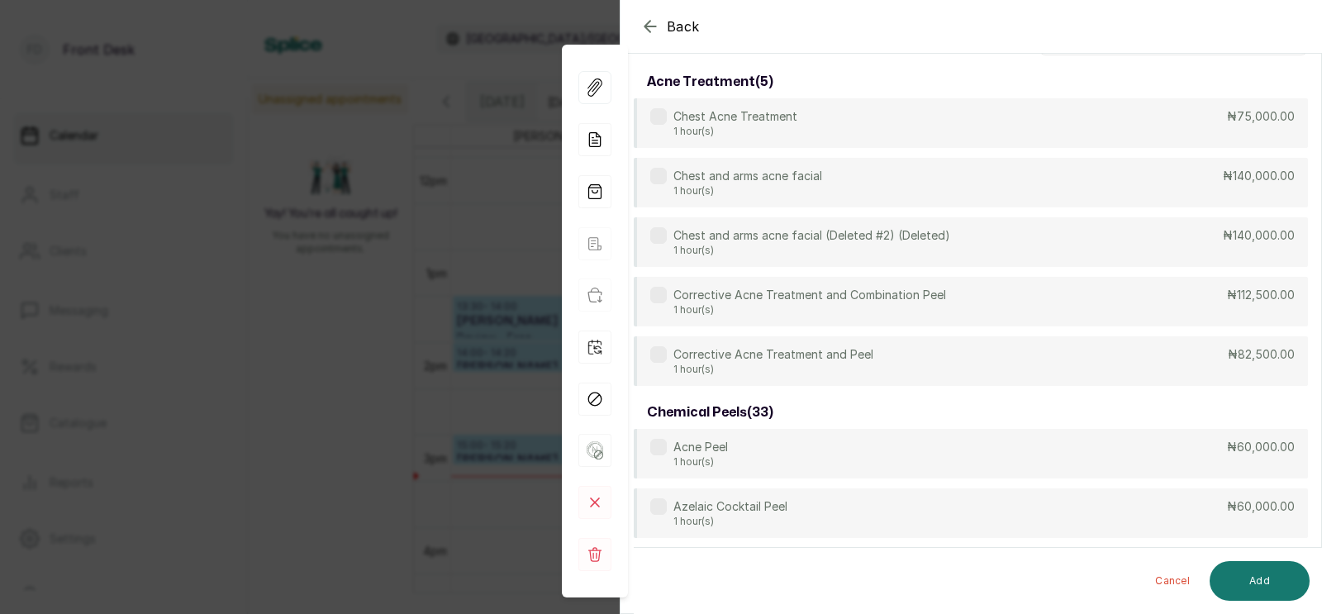
click at [1070, 55] on input "text" at bounding box center [1172, 34] width 269 height 41
click at [1066, 55] on input "text" at bounding box center [1172, 34] width 269 height 41
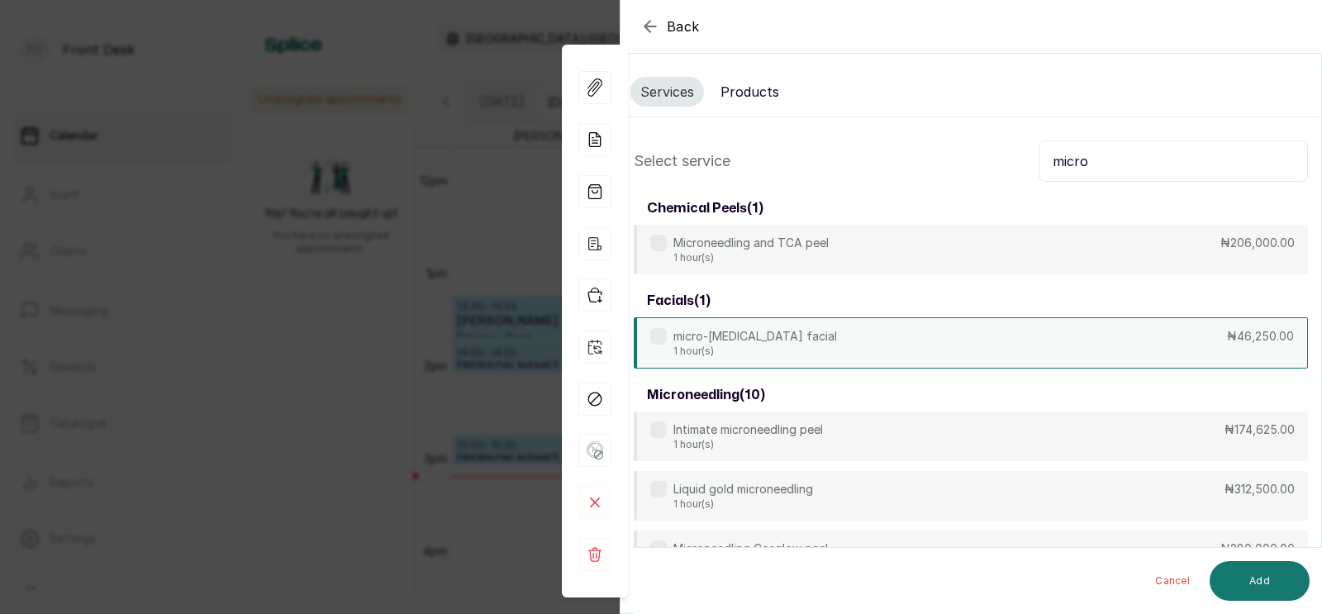
click at [739, 348] on p "1 hour(s)" at bounding box center [755, 350] width 164 height 13
click at [1096, 173] on input "micro" at bounding box center [1172, 160] width 269 height 41
type input "m"
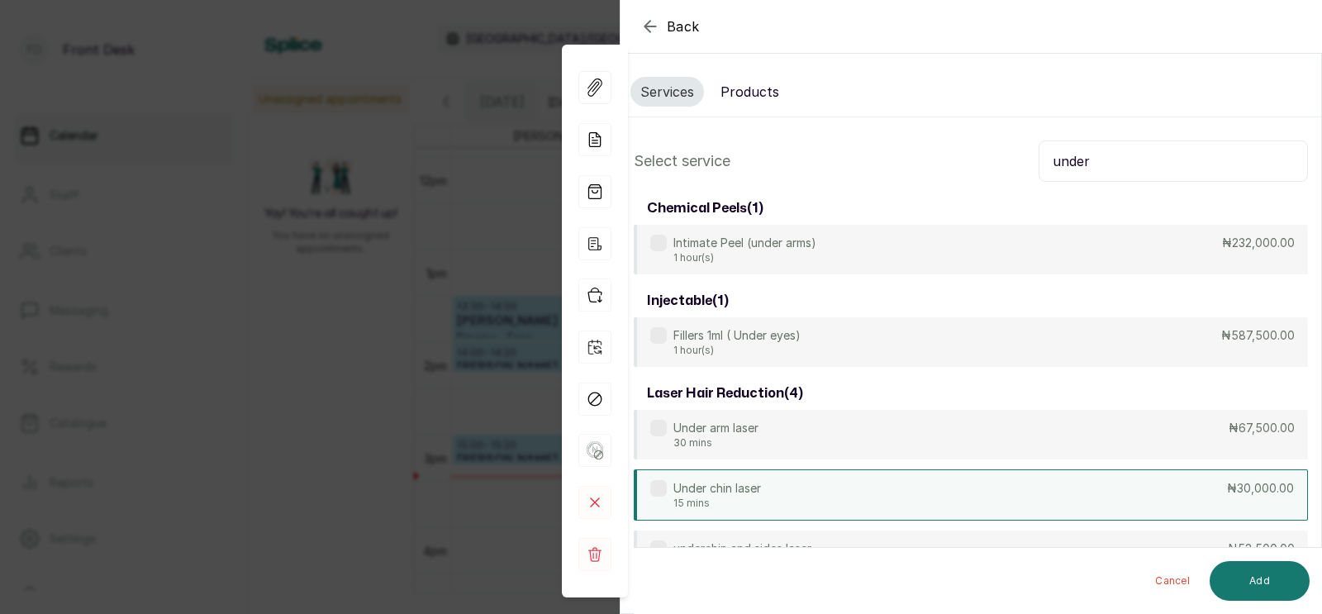
type input "under"
click at [791, 492] on div "Under chin laser 15 mins ₦30,000.00" at bounding box center [971, 494] width 674 height 51
click at [1256, 584] on button "Add" at bounding box center [1259, 581] width 100 height 40
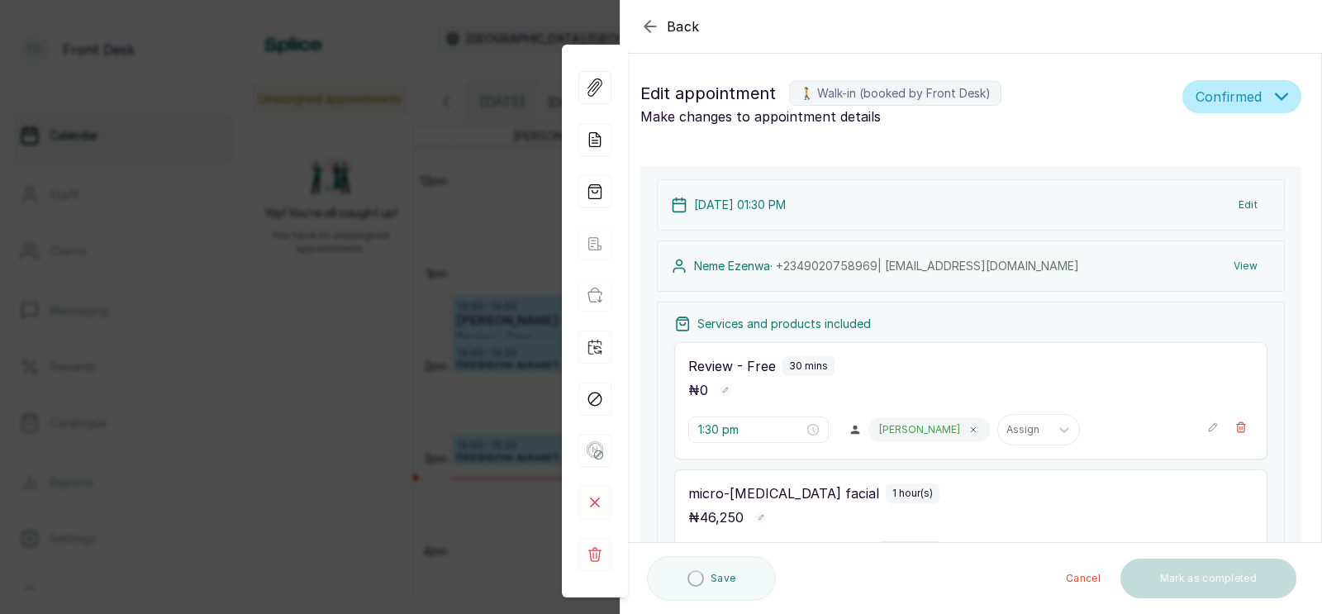
type input "2:00 pm"
type input "3:00 pm"
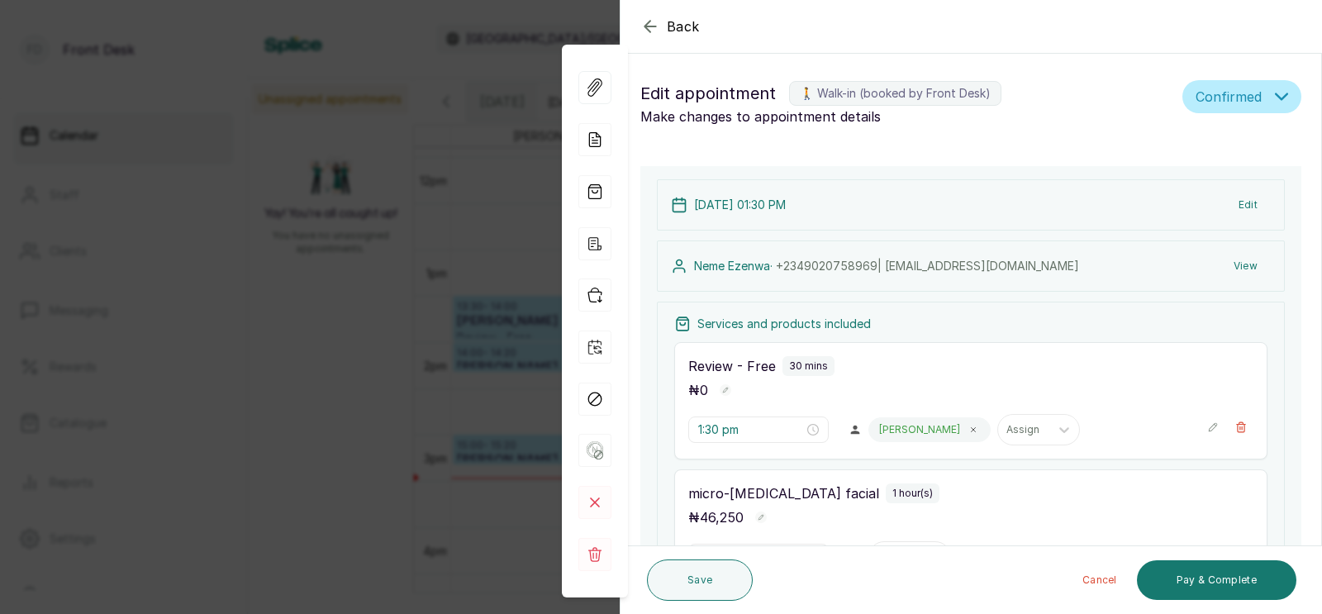
scroll to position [300, 0]
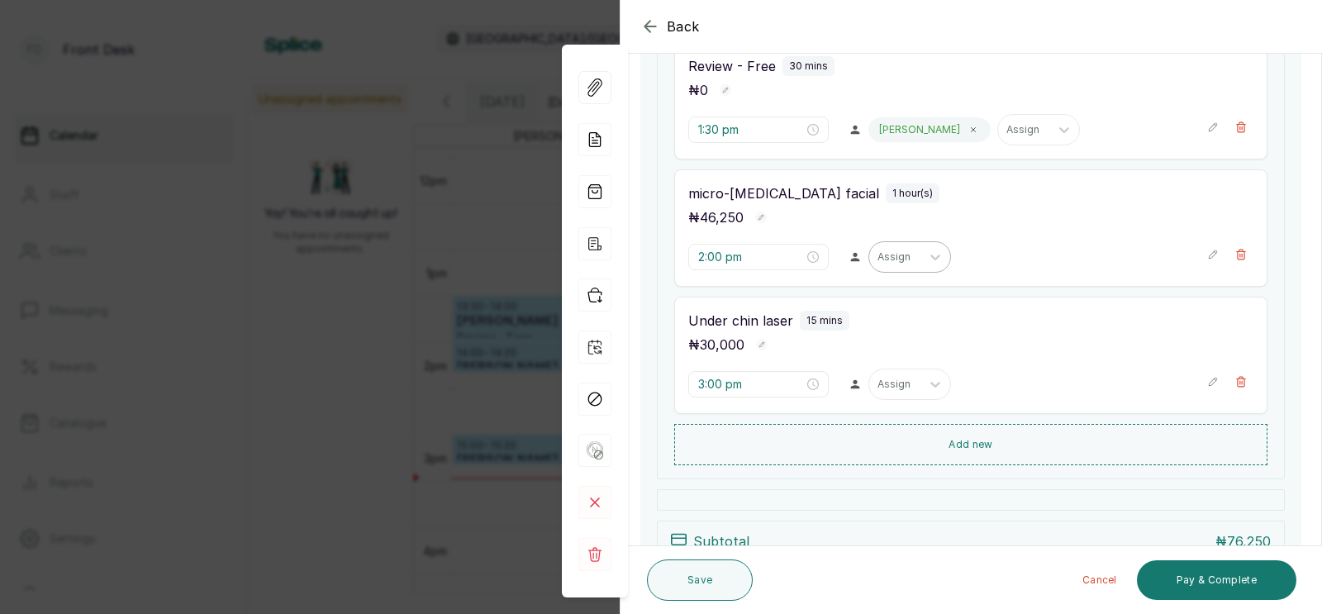
click at [877, 259] on div at bounding box center [894, 256] width 35 height 15
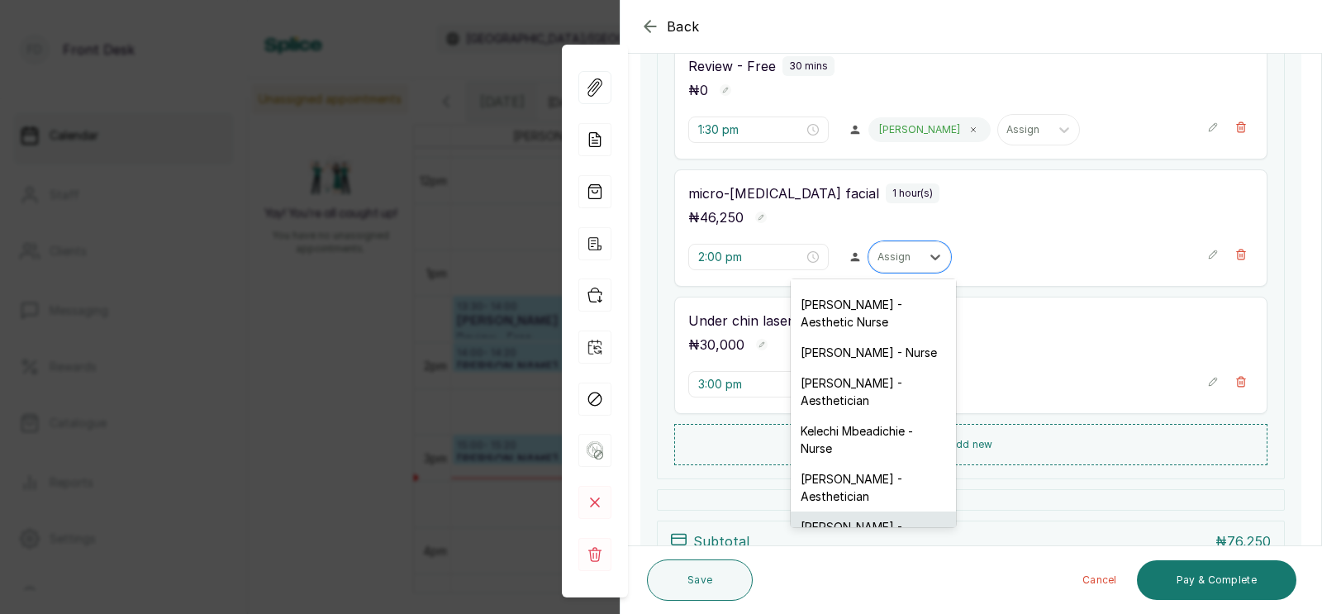
scroll to position [89, 0]
click at [833, 511] on div "[PERSON_NAME] - Aesthetician" at bounding box center [873, 535] width 165 height 48
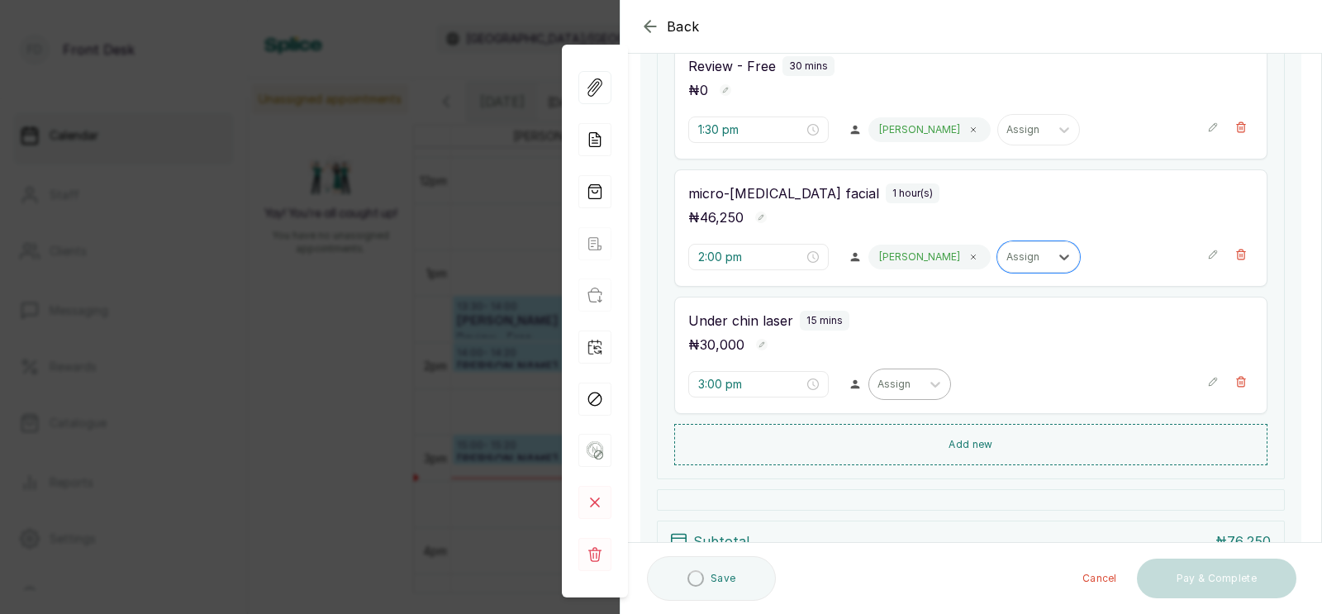
click at [877, 381] on div at bounding box center [894, 384] width 35 height 15
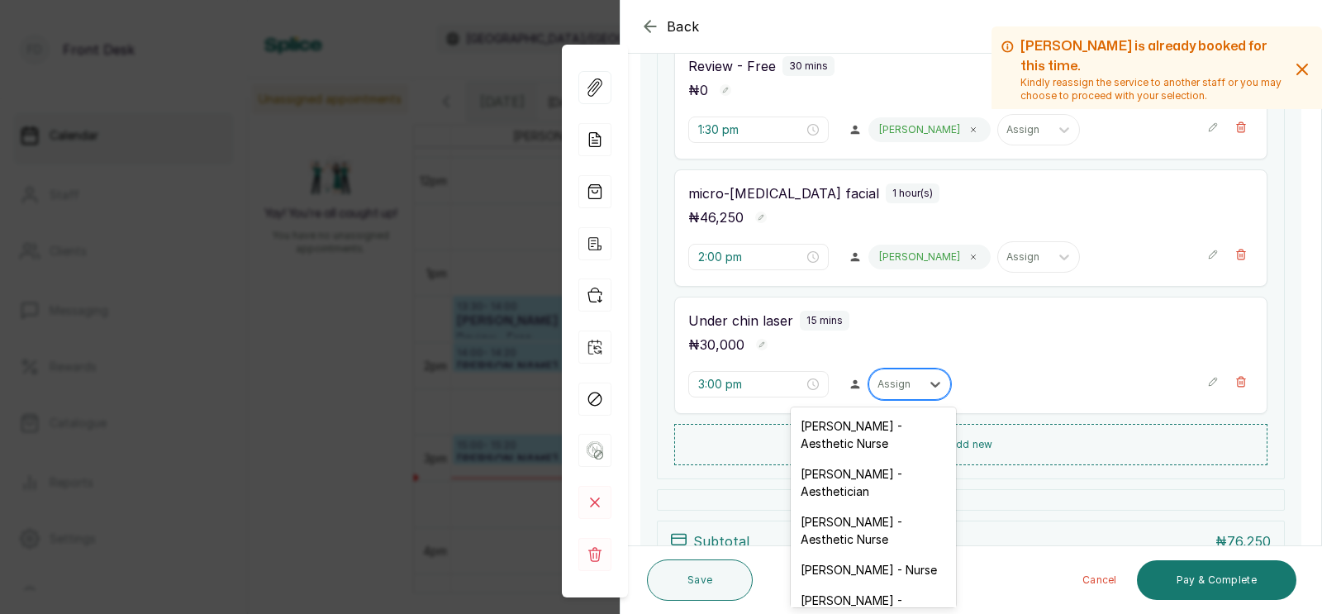
click at [877, 381] on div at bounding box center [894, 384] width 35 height 15
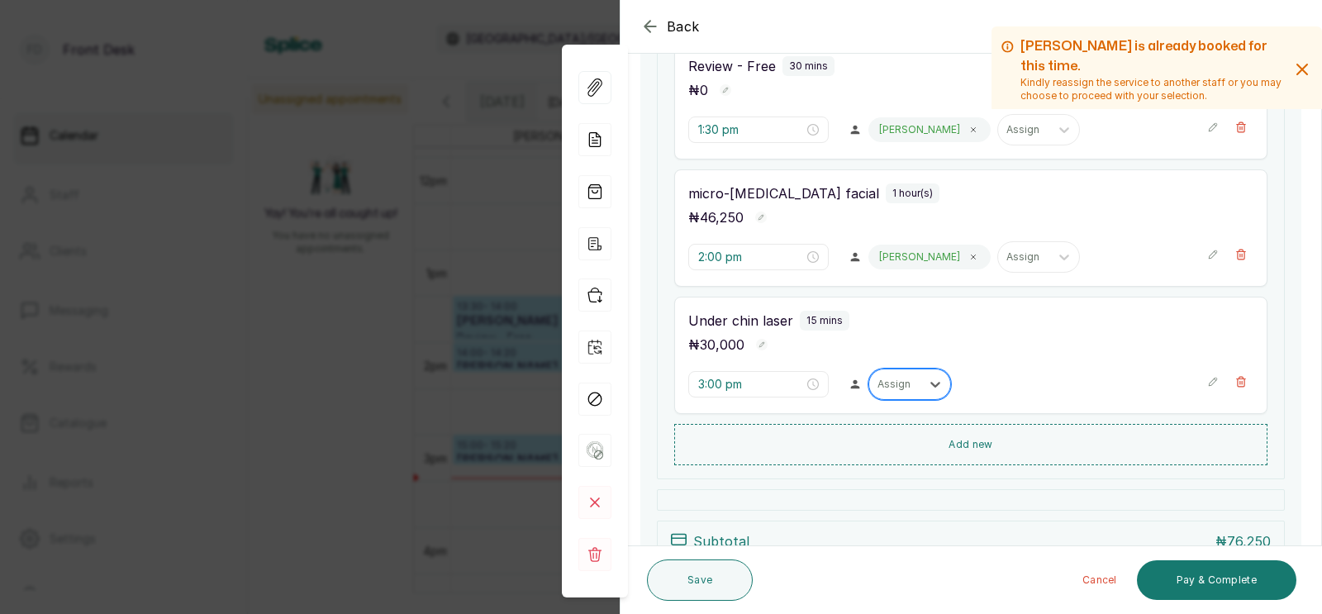
click at [877, 381] on div at bounding box center [894, 384] width 35 height 15
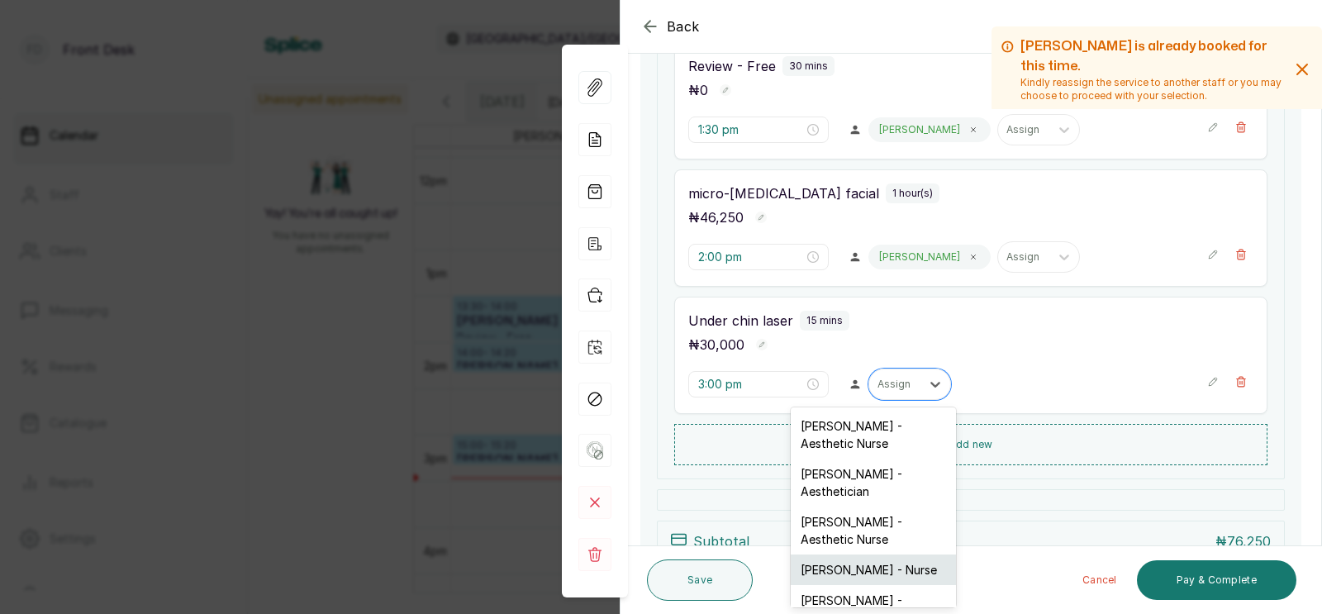
scroll to position [137, 0]
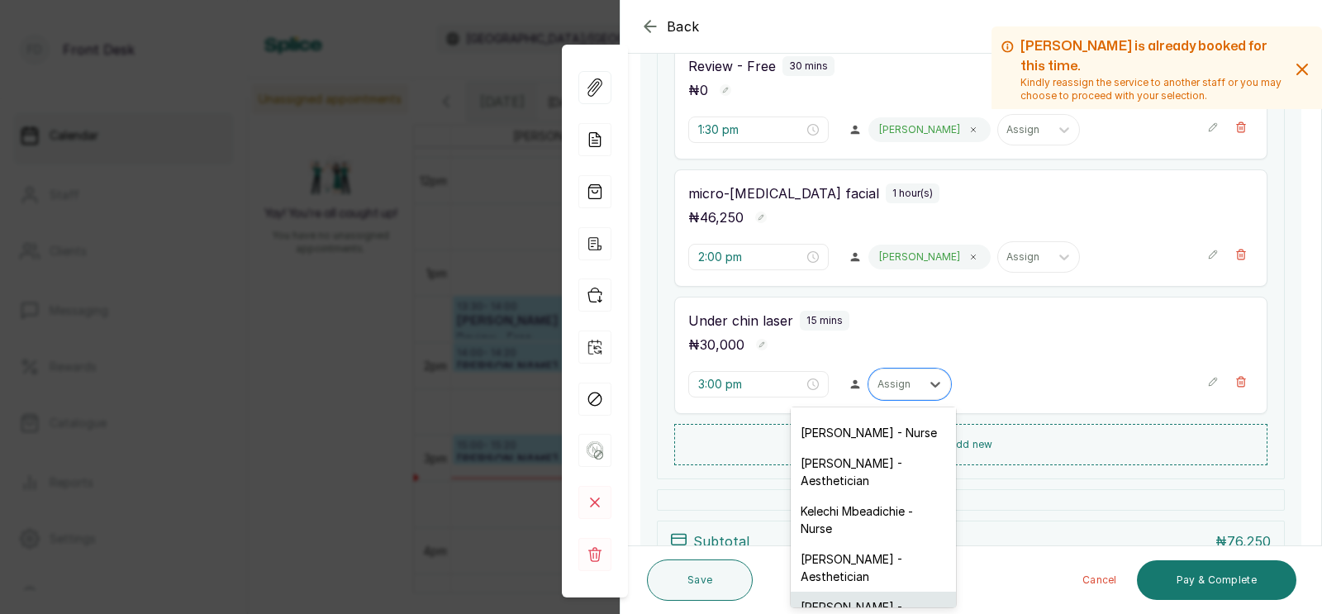
click at [862, 591] on div "[PERSON_NAME] - Aesthetician" at bounding box center [873, 615] width 165 height 48
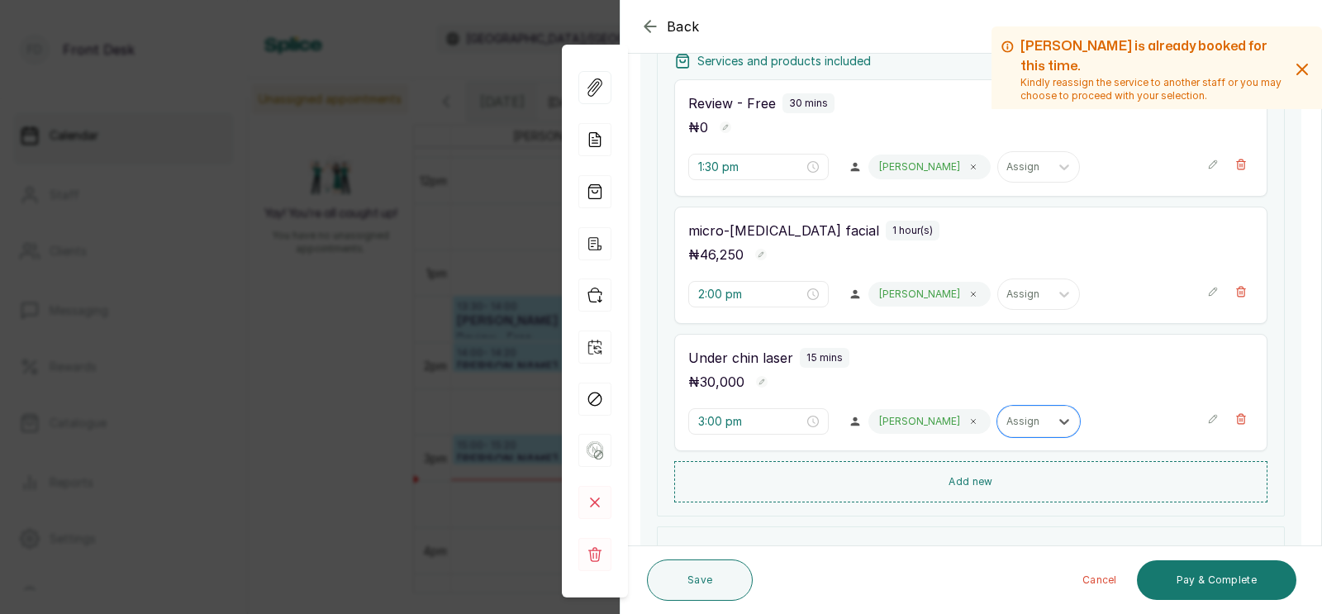
scroll to position [254, 0]
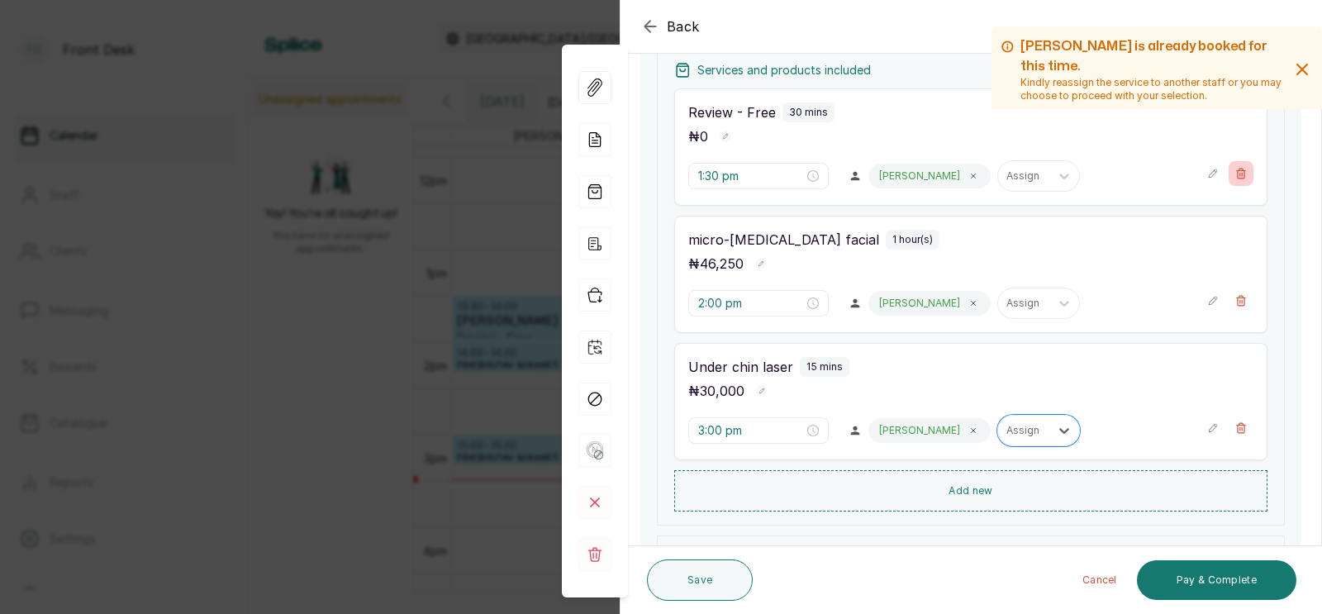
click at [1237, 171] on icon "button" at bounding box center [1241, 174] width 9 height 10
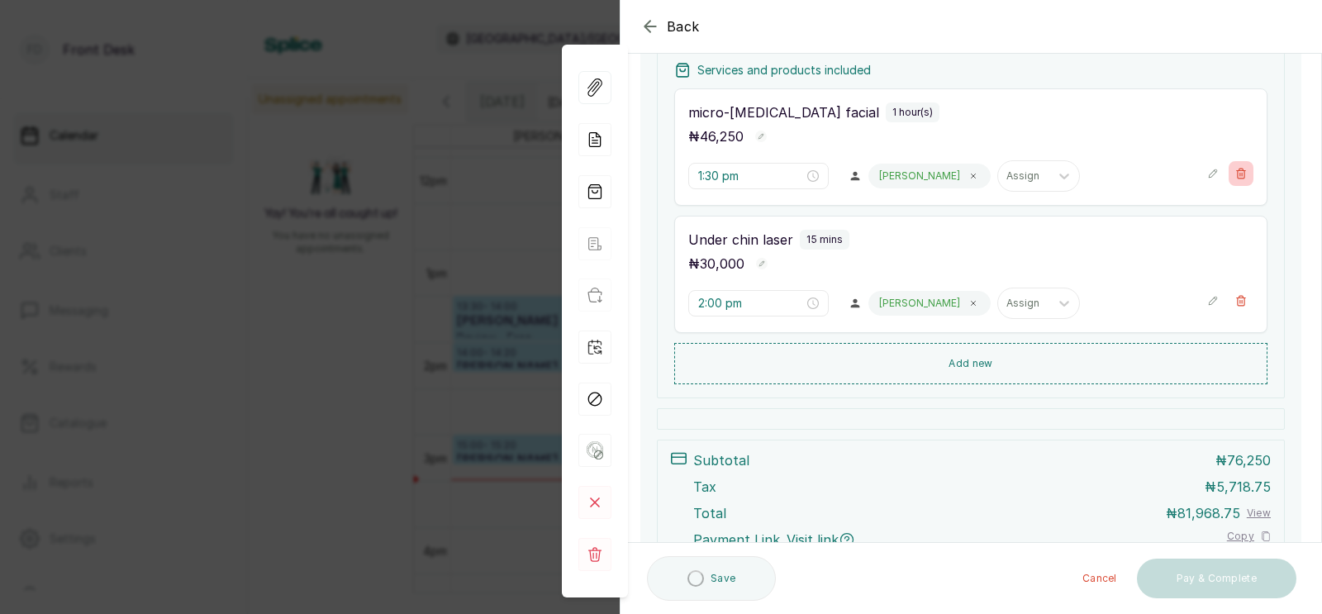
type input "2:00 pm"
type input "3:00 pm"
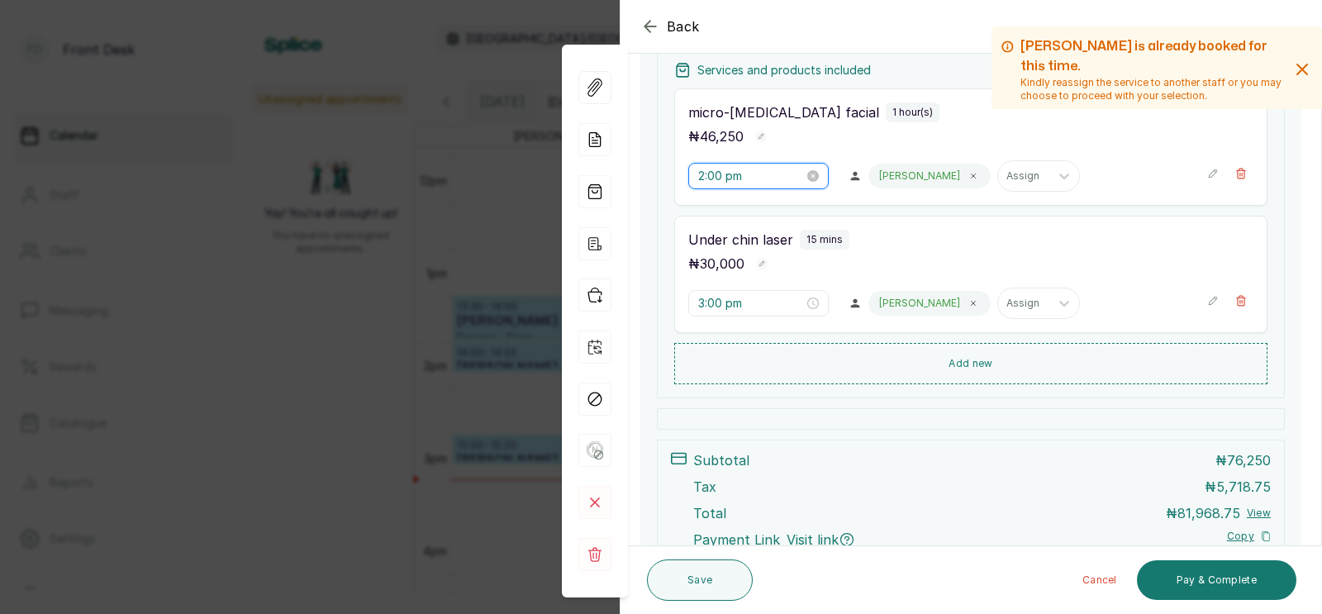
click at [715, 173] on input "2:00 pm" at bounding box center [751, 176] width 106 height 18
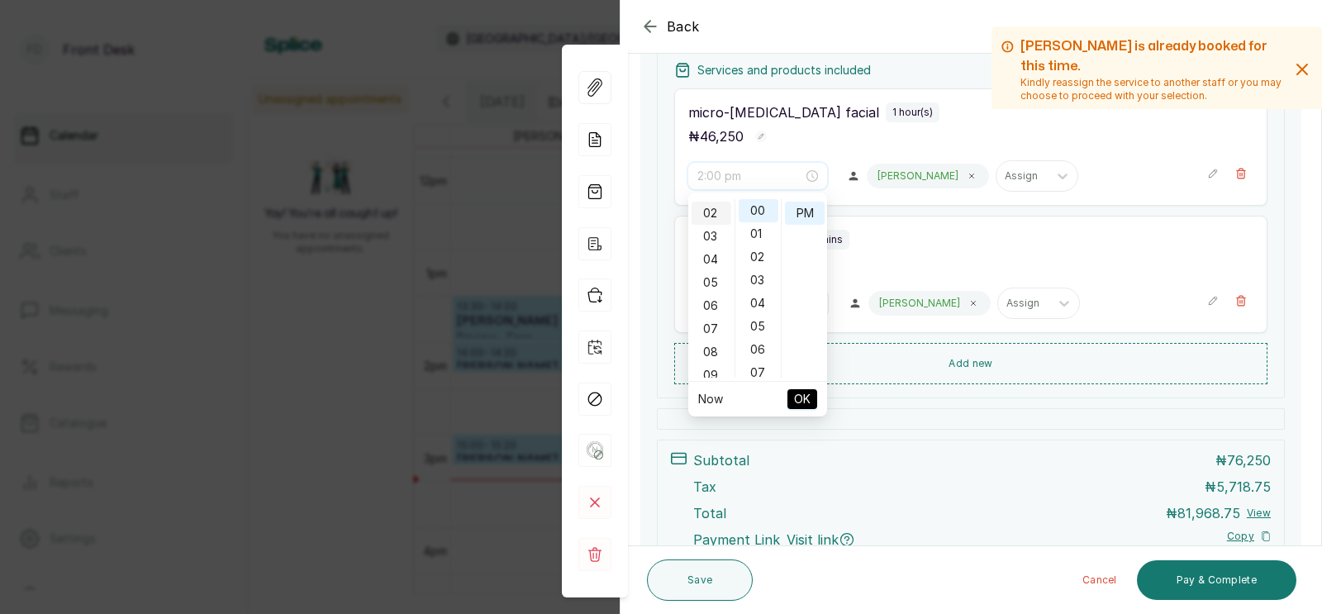
scroll to position [0, 0]
click at [711, 227] on div "01" at bounding box center [711, 233] width 40 height 23
click at [754, 311] on div "30" at bounding box center [758, 316] width 40 height 23
type input "1:30 pm"
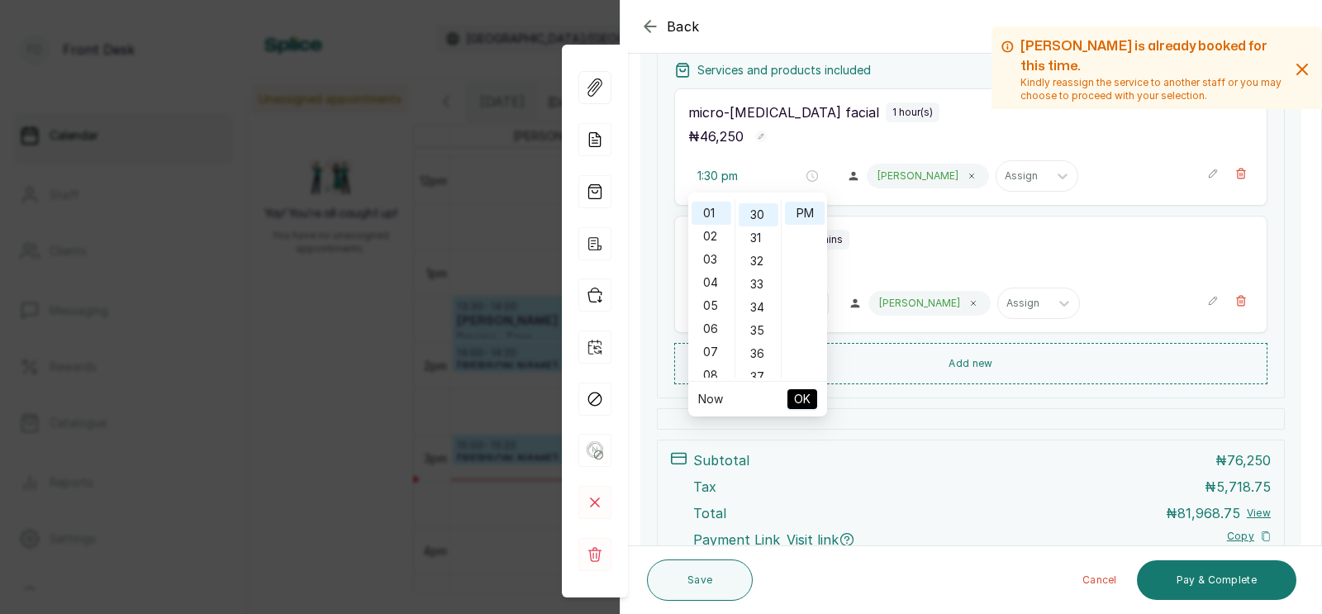
scroll to position [691, 0]
click at [801, 397] on span "OK" at bounding box center [802, 398] width 17 height 31
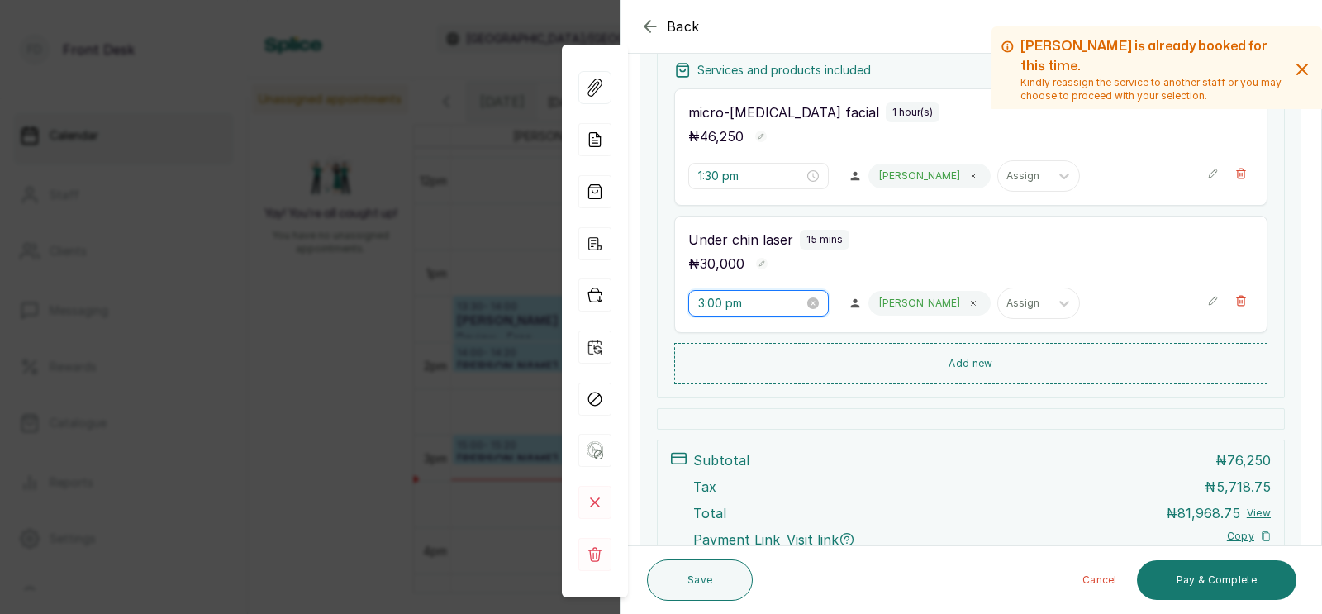
click at [719, 306] on input "3:00 pm" at bounding box center [751, 303] width 106 height 18
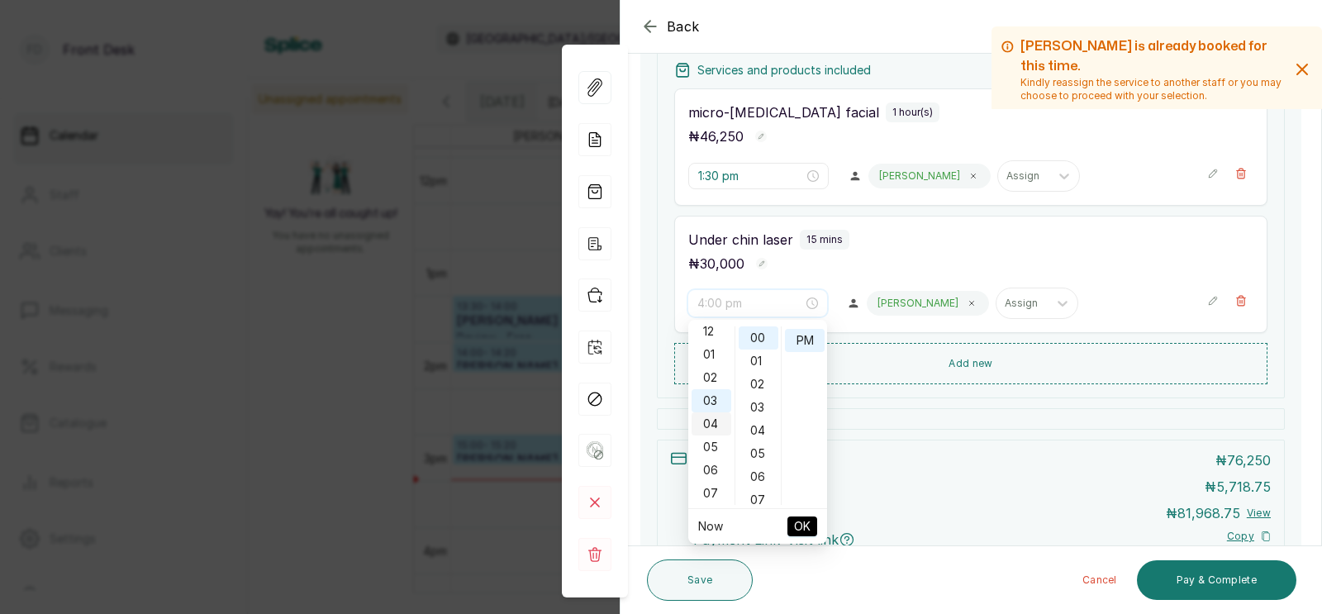
scroll to position [6, 0]
click at [707, 352] on div "01" at bounding box center [711, 355] width 40 height 23
click at [752, 484] on div "30" at bounding box center [758, 490] width 40 height 23
type input "1:30 pm"
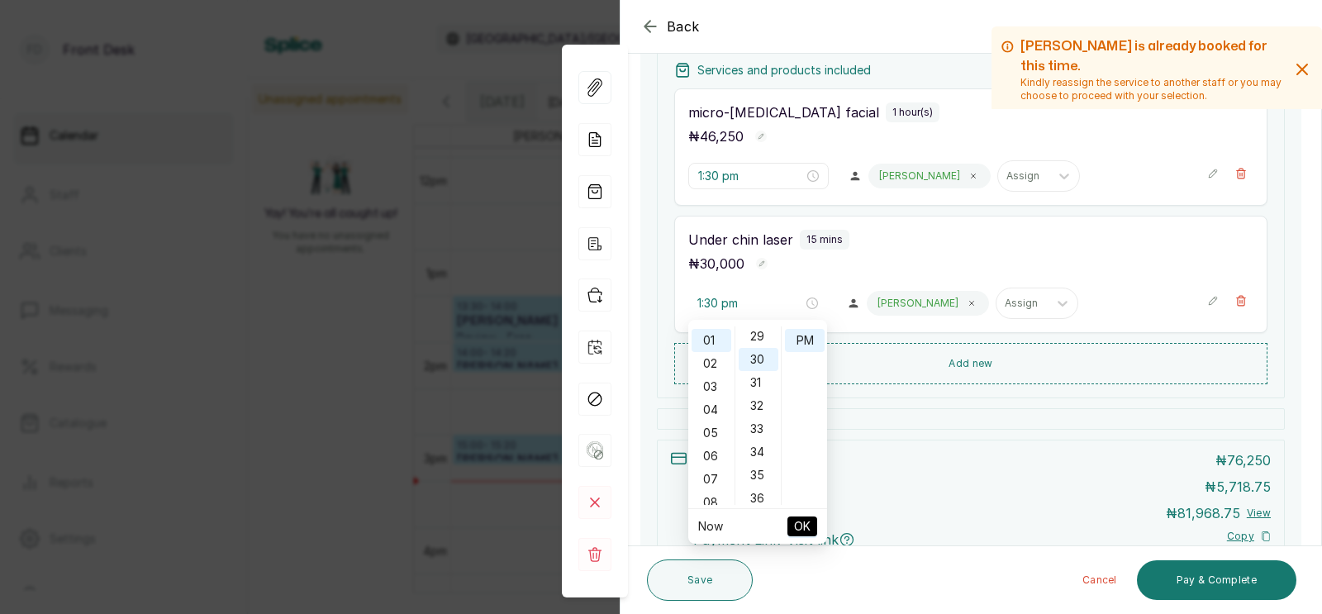
scroll to position [686, 0]
click at [804, 524] on span "OK" at bounding box center [802, 526] width 17 height 31
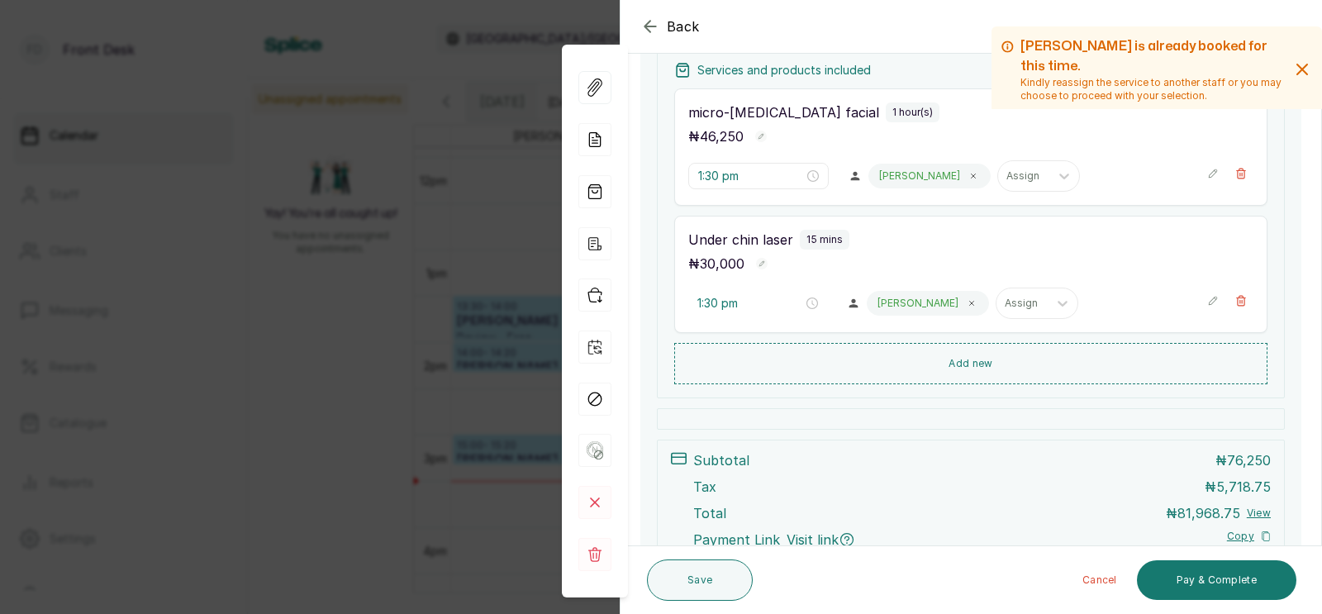
scroll to position [691, 0]
click at [697, 578] on button "Save" at bounding box center [700, 579] width 106 height 41
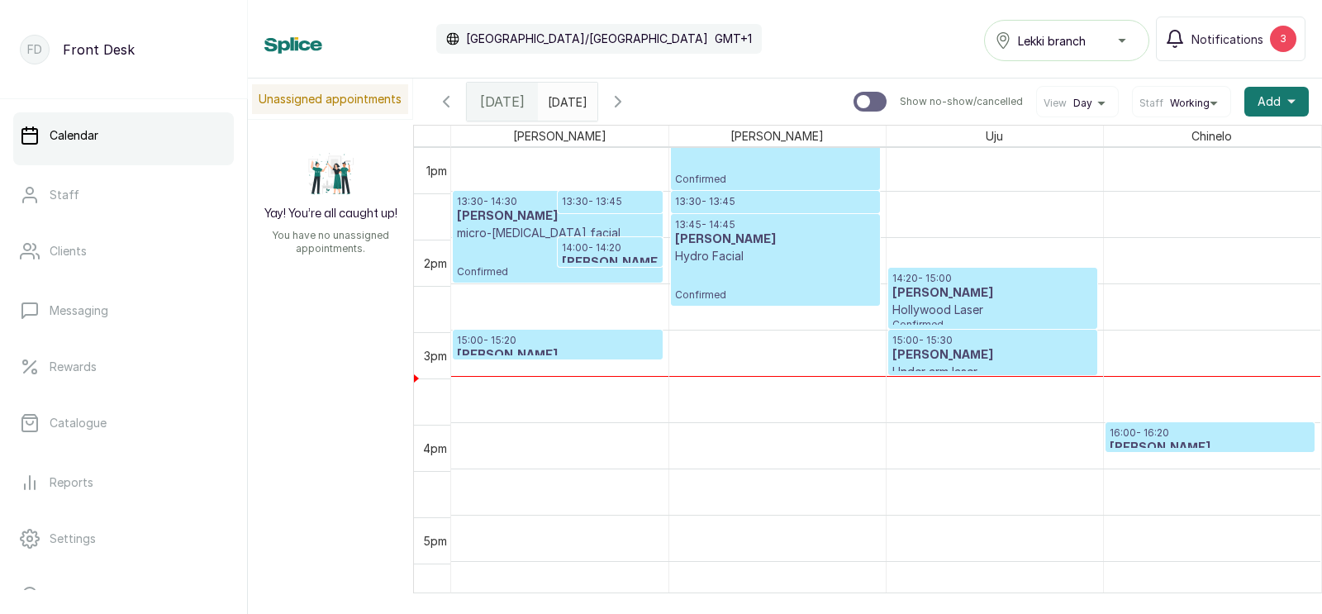
scroll to position [1206, 0]
click at [535, 230] on p "micro-[MEDICAL_DATA] facial" at bounding box center [558, 233] width 202 height 17
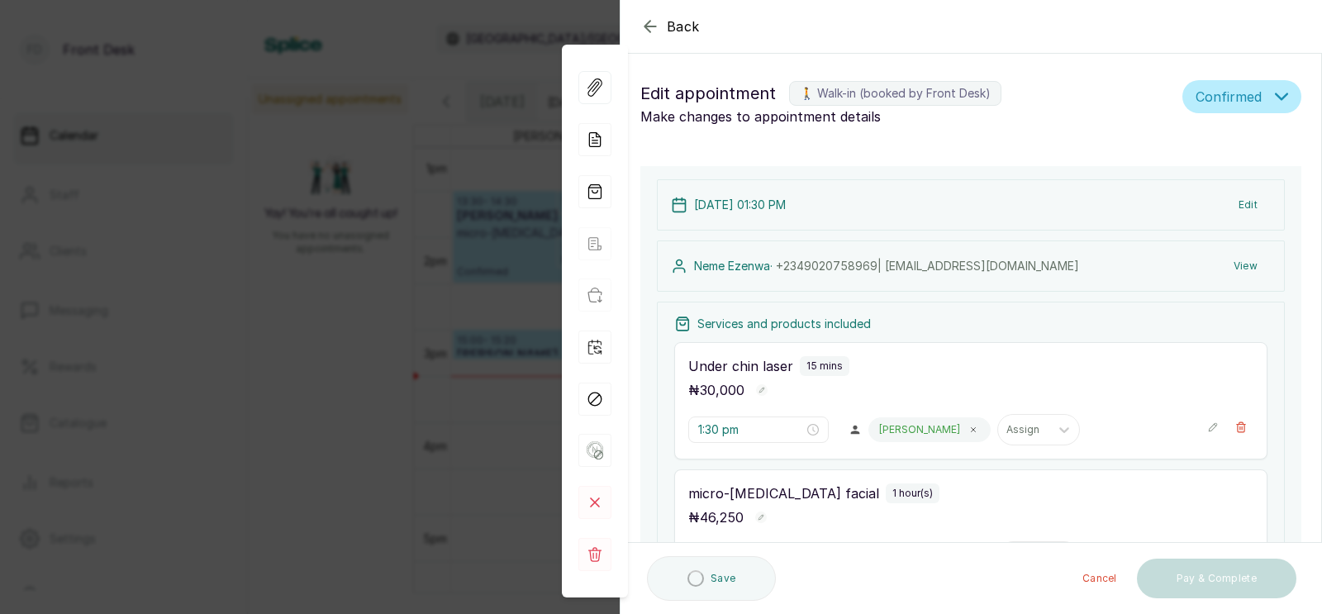
click at [503, 322] on div "Back Appointment Details Edit appointment 🚶 Walk-in (booked by Front Desk) Make…" at bounding box center [661, 307] width 1322 height 614
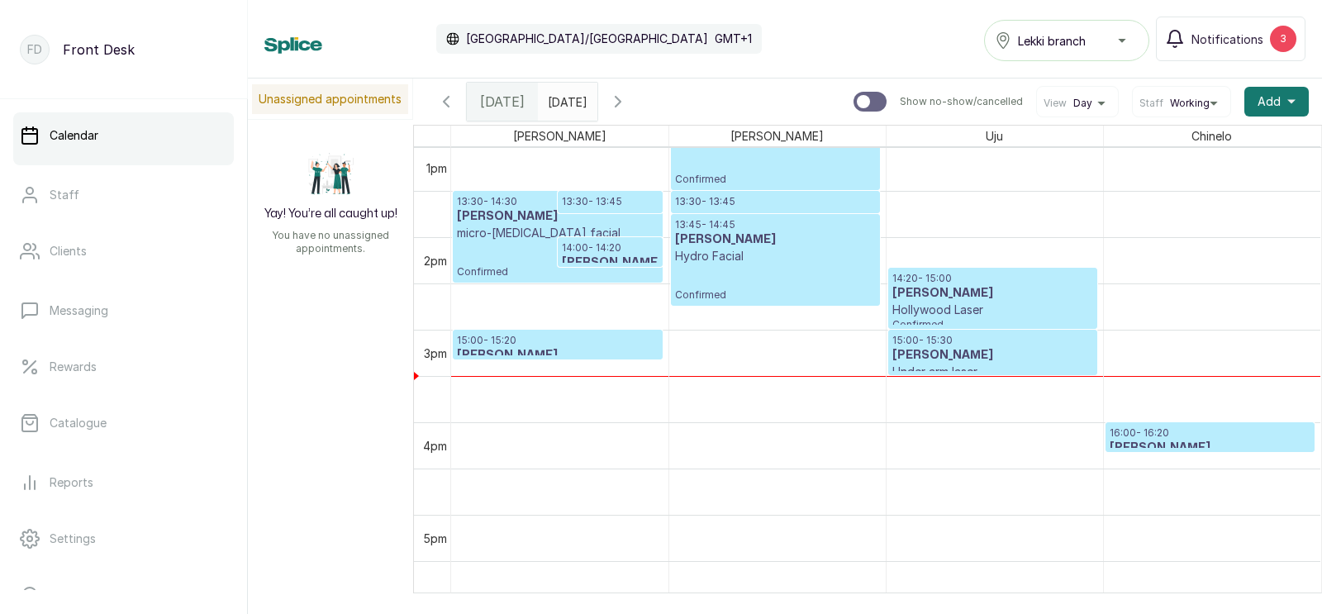
click at [605, 250] on p "14:00 - 14:20" at bounding box center [610, 247] width 97 height 13
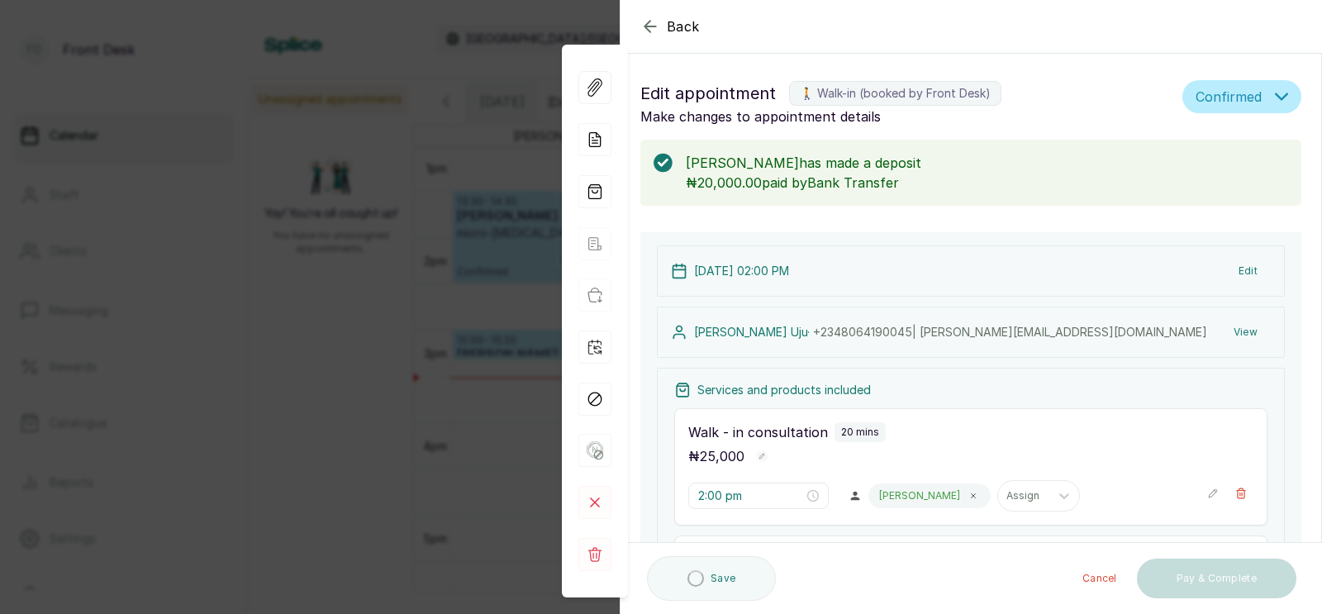
click at [463, 325] on div "Back Appointment Details Edit appointment 🚶 Walk-in (booked by Front Desk) Make…" at bounding box center [661, 307] width 1322 height 614
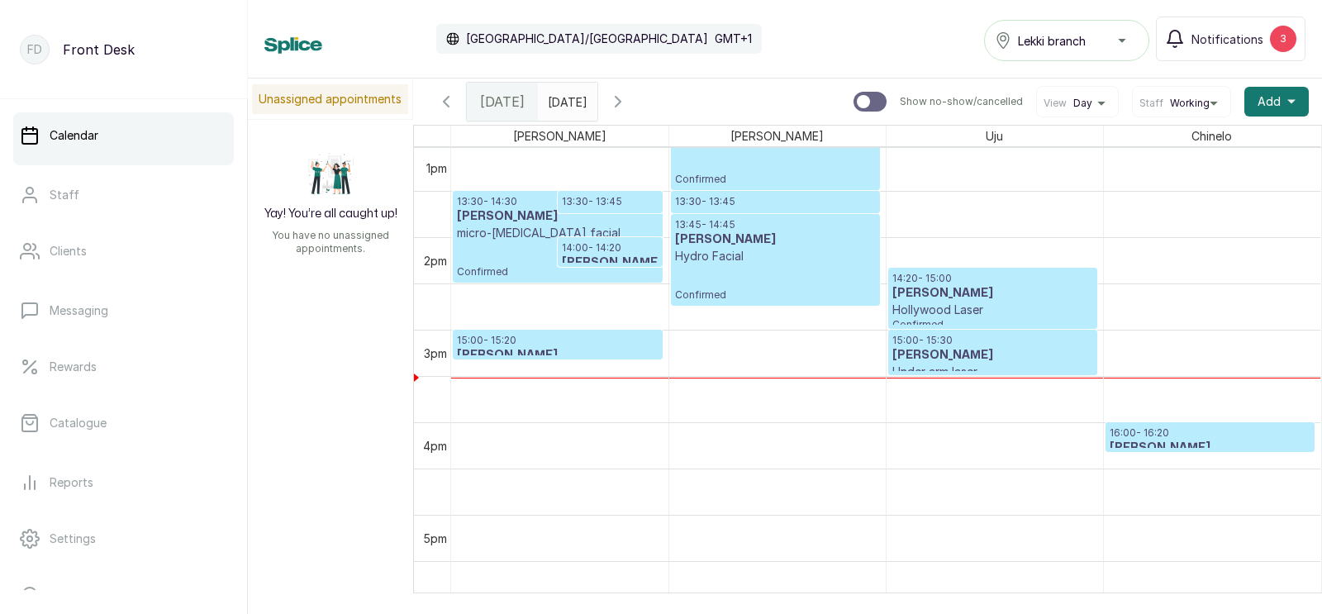
click at [966, 307] on p "Hollywood Laser" at bounding box center [992, 310] width 201 height 17
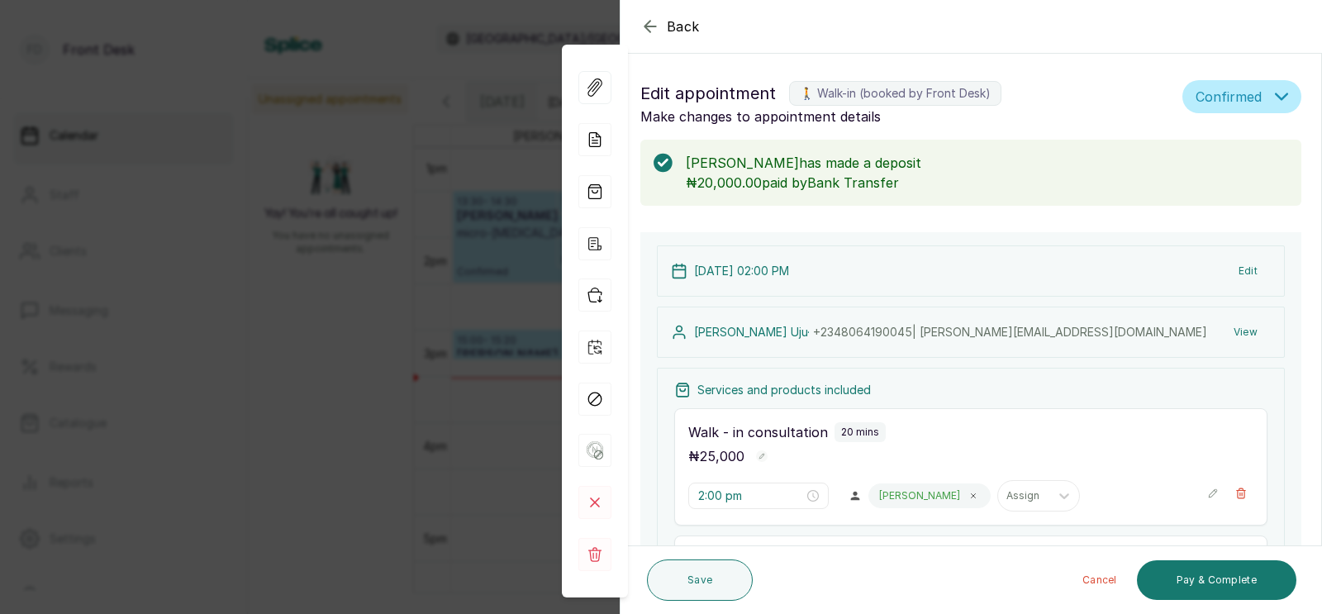
scroll to position [264, 0]
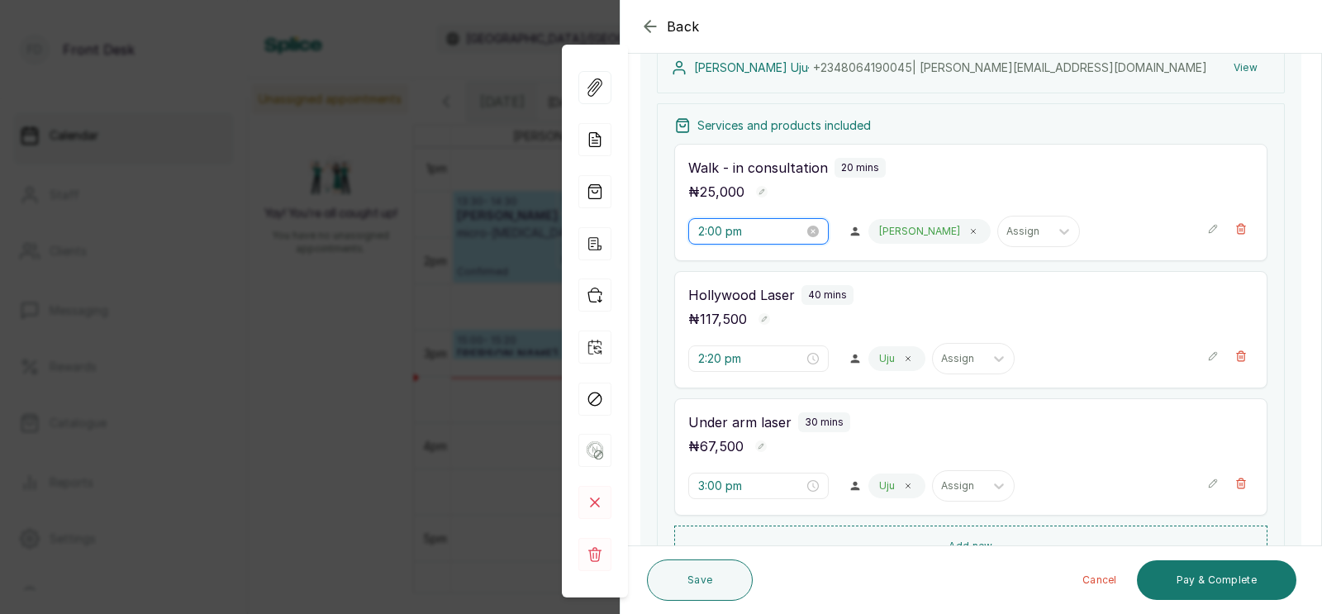
click at [725, 234] on input "2:00 pm" at bounding box center [751, 231] width 106 height 18
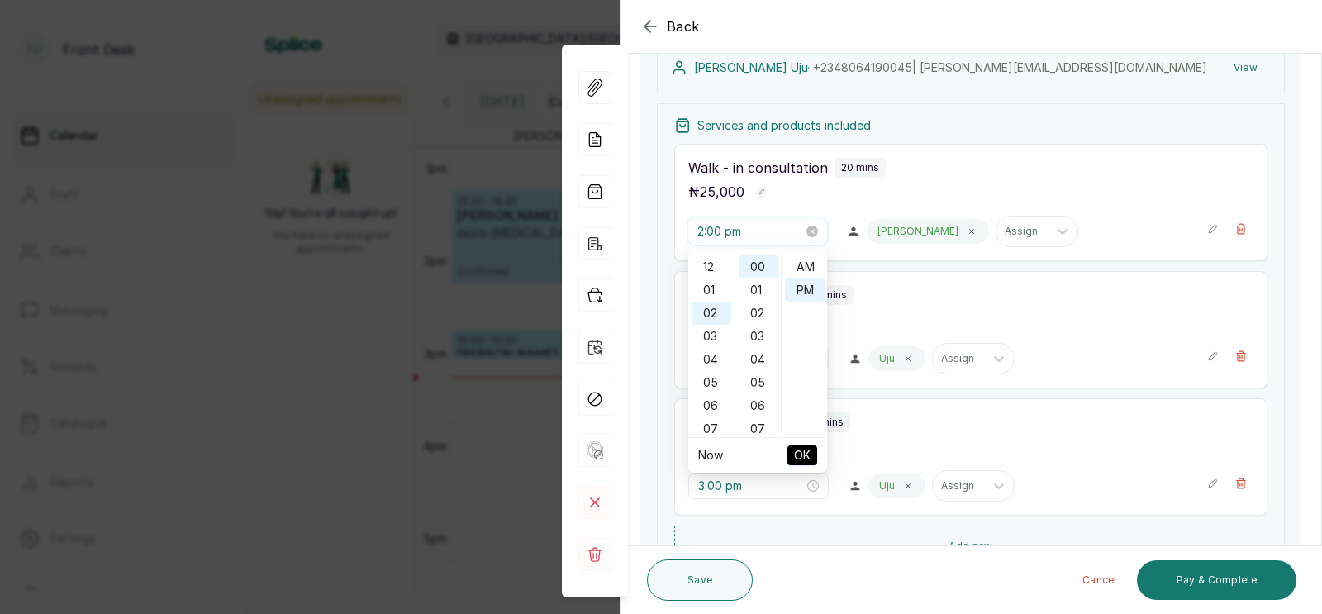
scroll to position [21, 0]
click at [477, 335] on div "Back Appointment Details Edit appointment 🚶 Walk-in (booked by Front Desk) Make…" at bounding box center [661, 307] width 1322 height 614
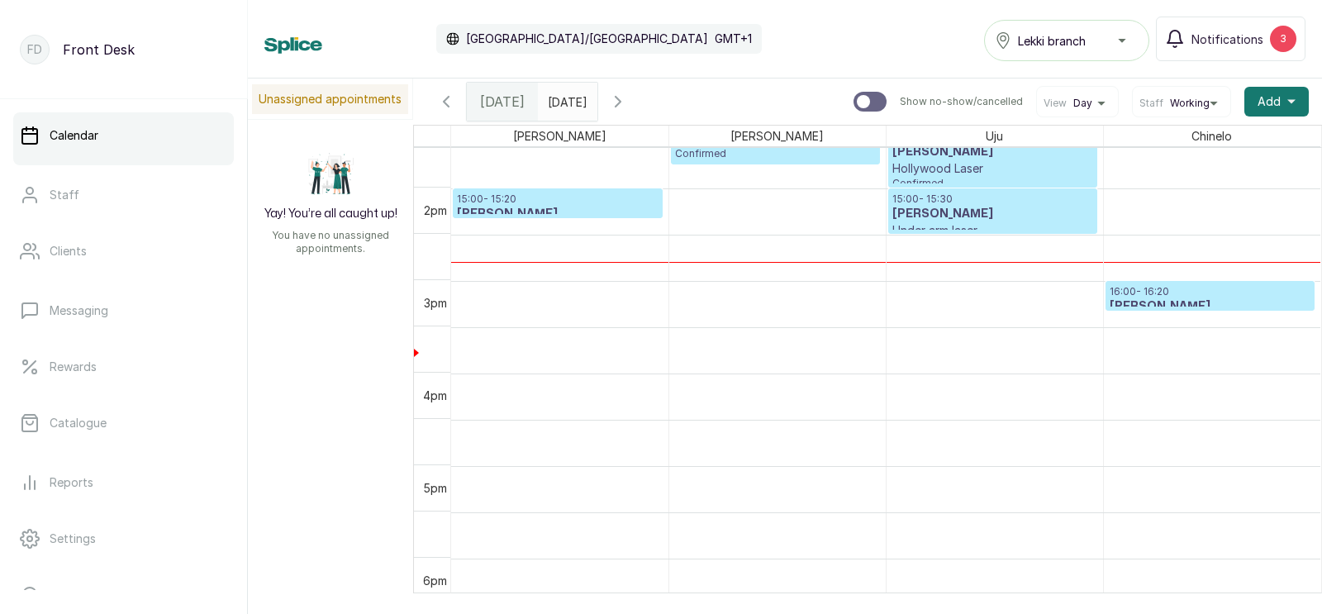
scroll to position [1347, 0]
click at [1156, 300] on h3 "[PERSON_NAME]" at bounding box center [1210, 306] width 202 height 17
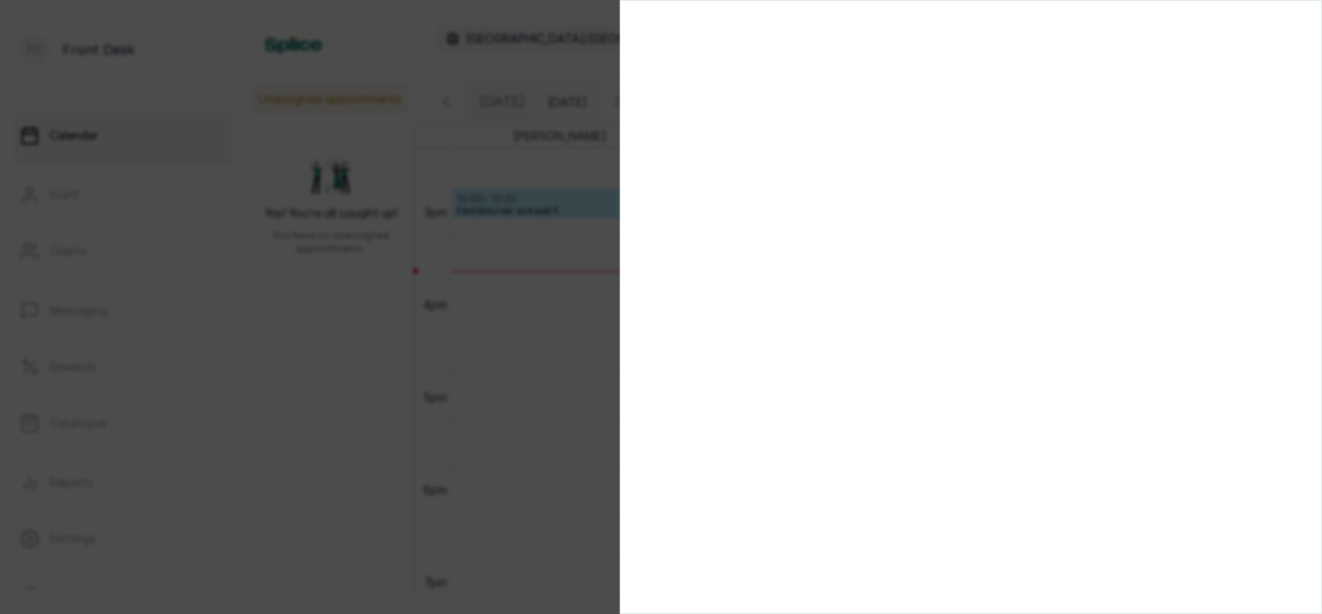
click at [558, 162] on div at bounding box center [661, 307] width 1322 height 614
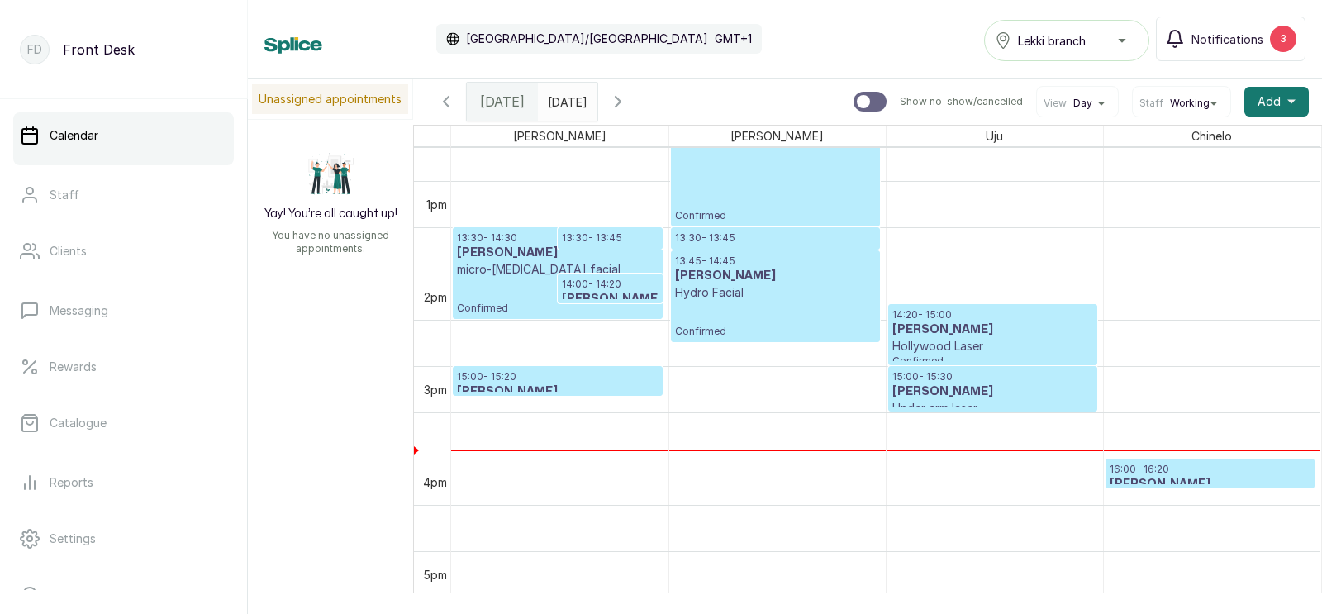
scroll to position [1126, 0]
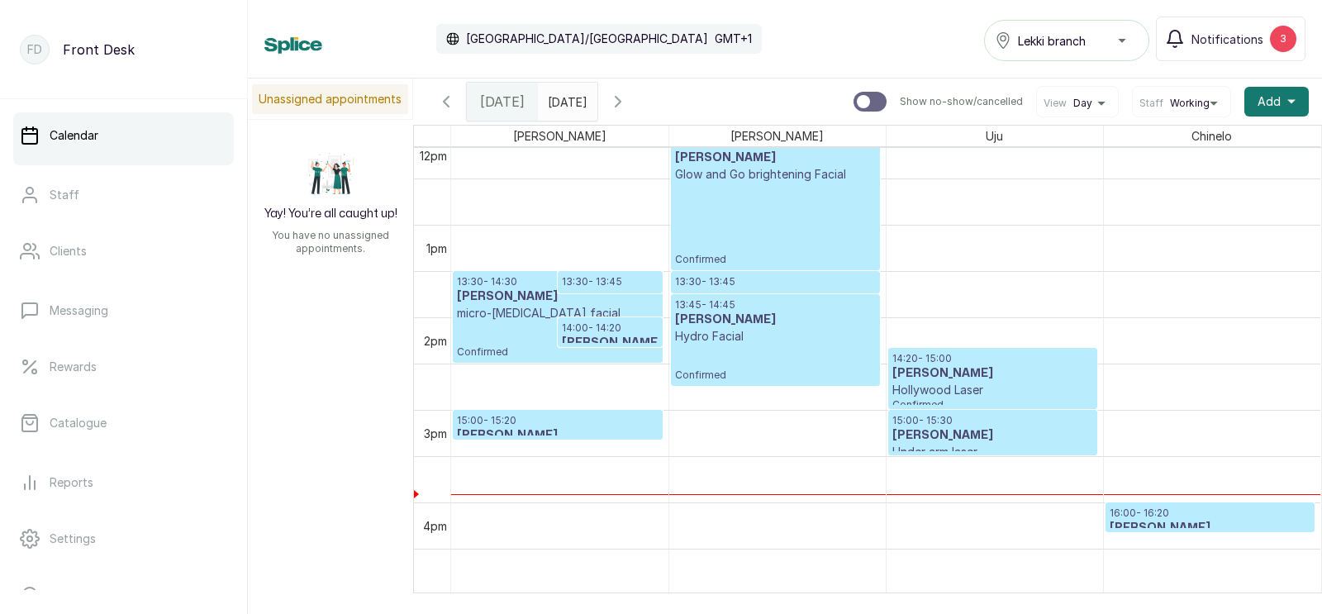
click at [565, 100] on input "text" at bounding box center [552, 97] width 26 height 28
type input "dd/MM/yyyy"
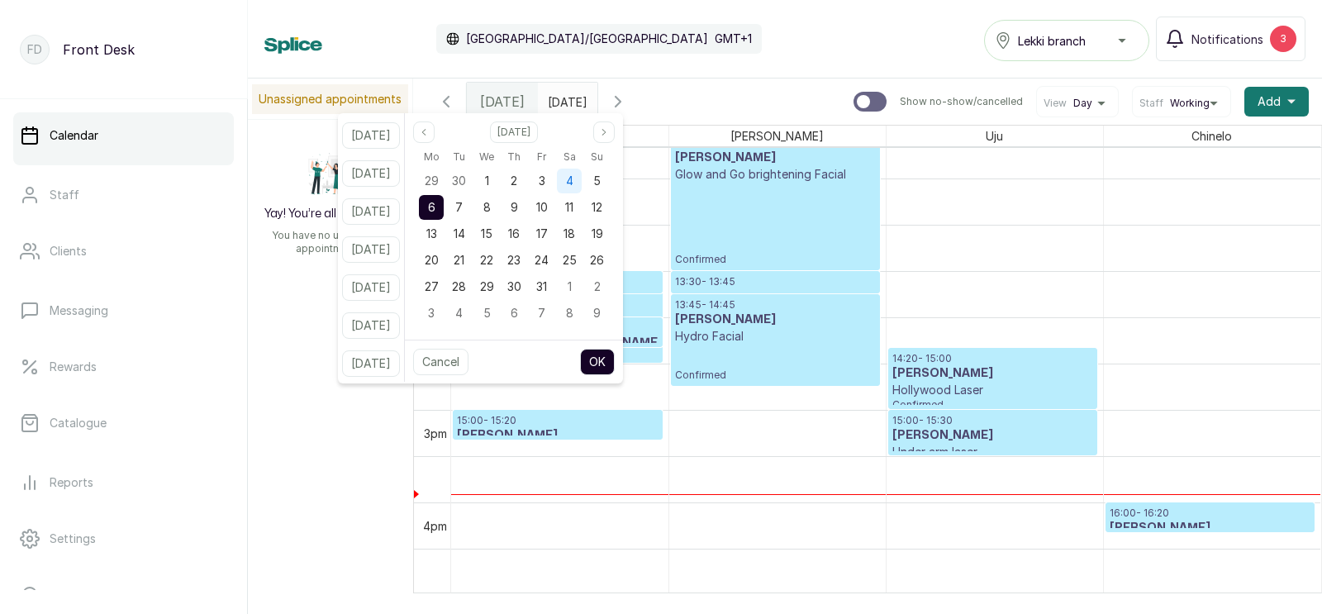
click at [582, 177] on div "4" at bounding box center [569, 181] width 25 height 25
click at [611, 360] on button "OK" at bounding box center [597, 362] width 35 height 26
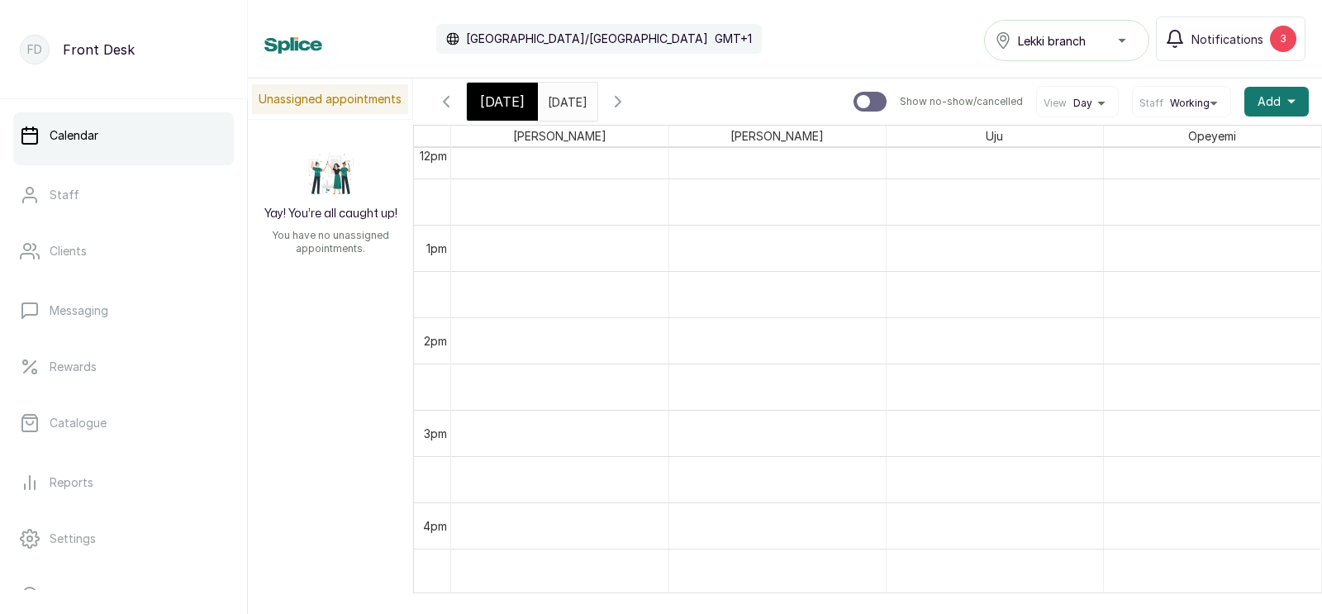
type input "[DATE]"
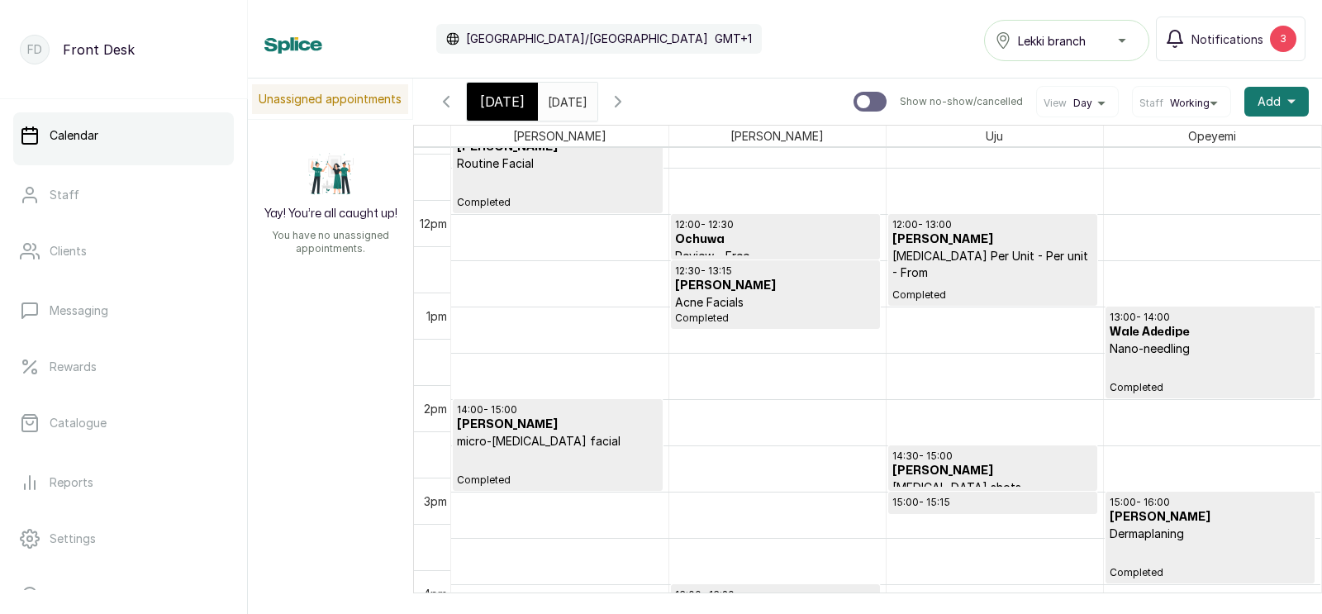
scroll to position [1058, 0]
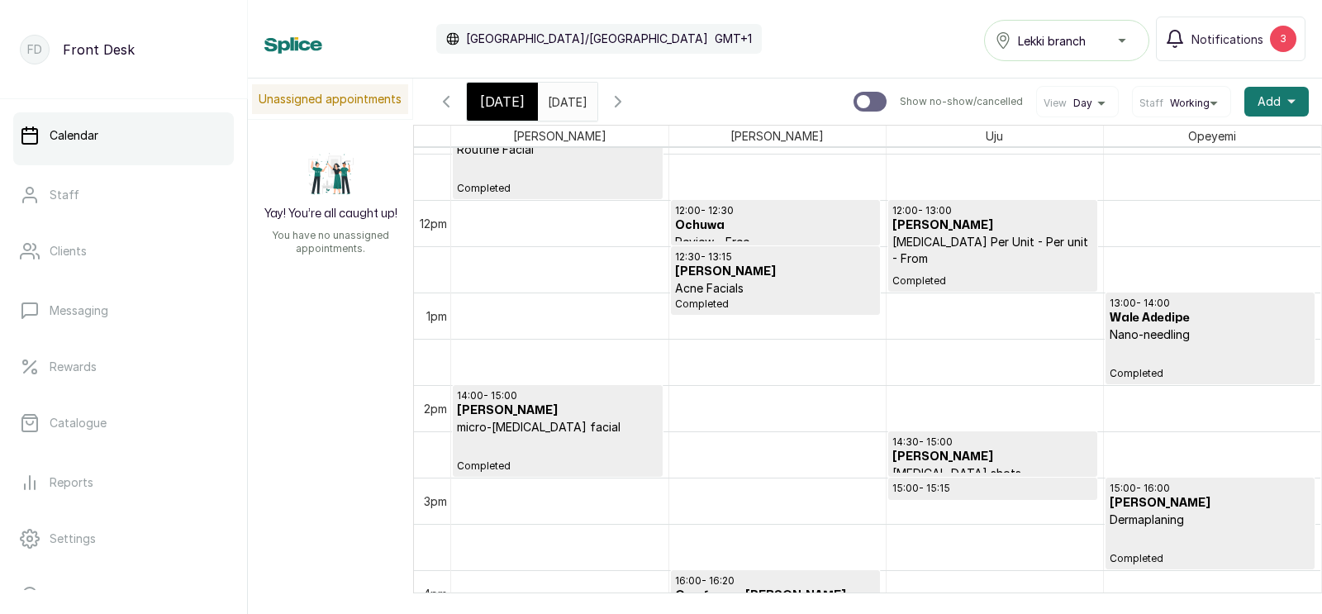
click at [565, 94] on input "[DATE]" at bounding box center [552, 97] width 26 height 28
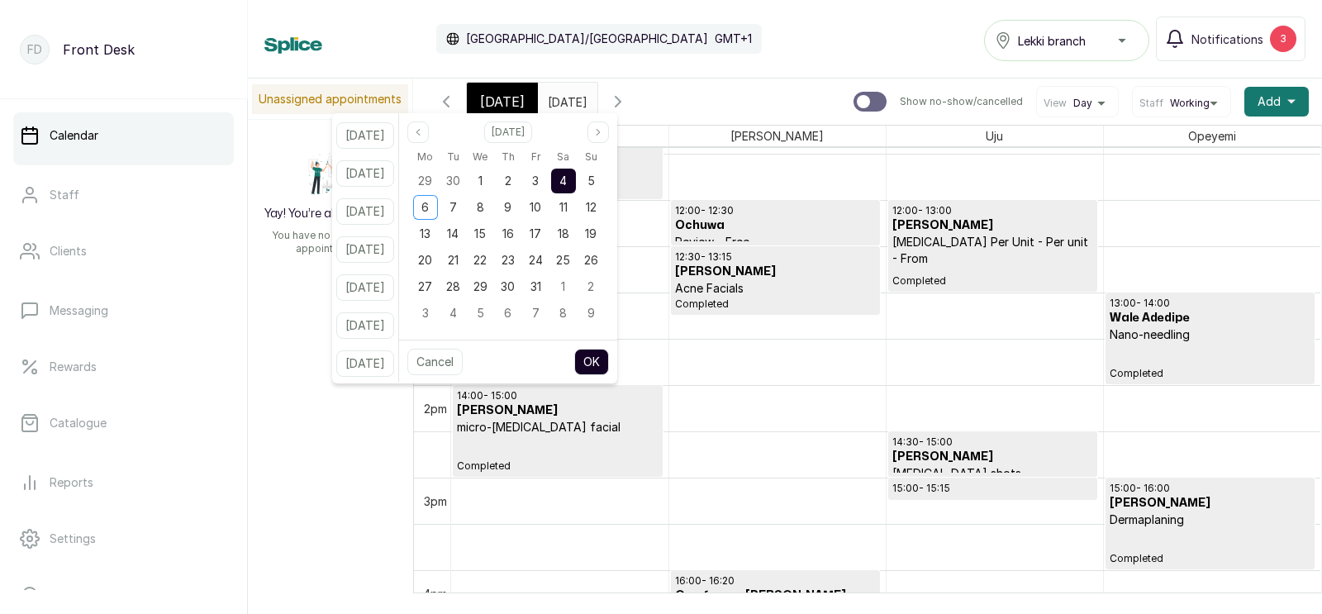
click at [496, 99] on span "[DATE]" at bounding box center [502, 102] width 45 height 20
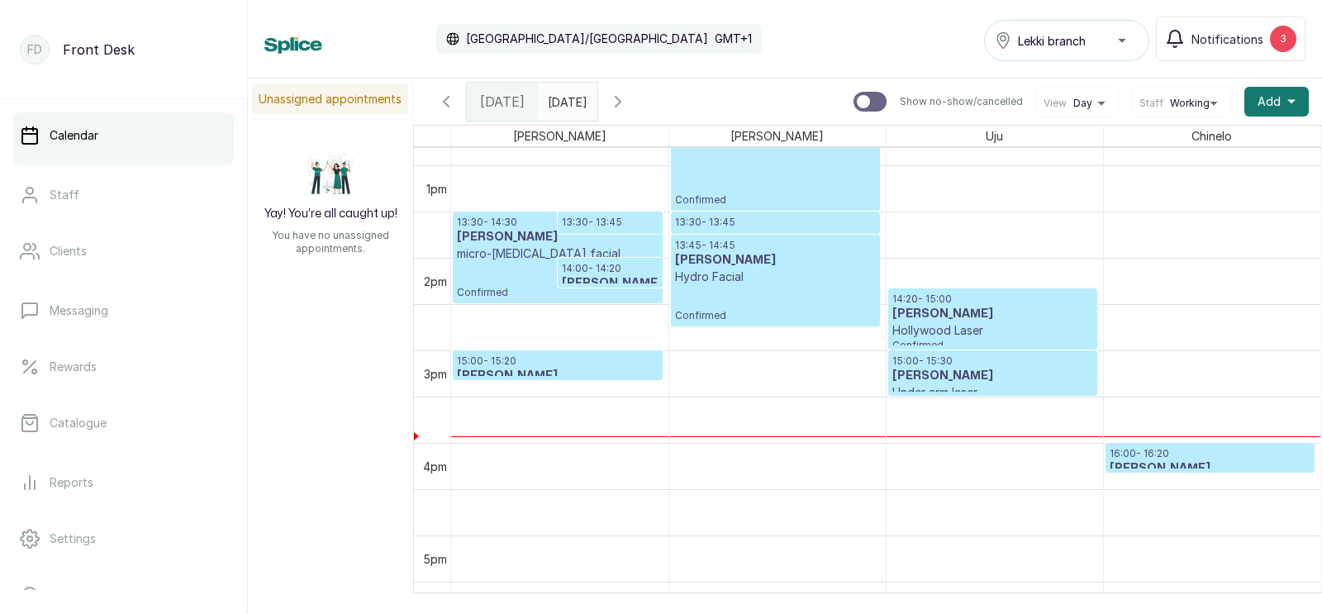
scroll to position [1258, 0]
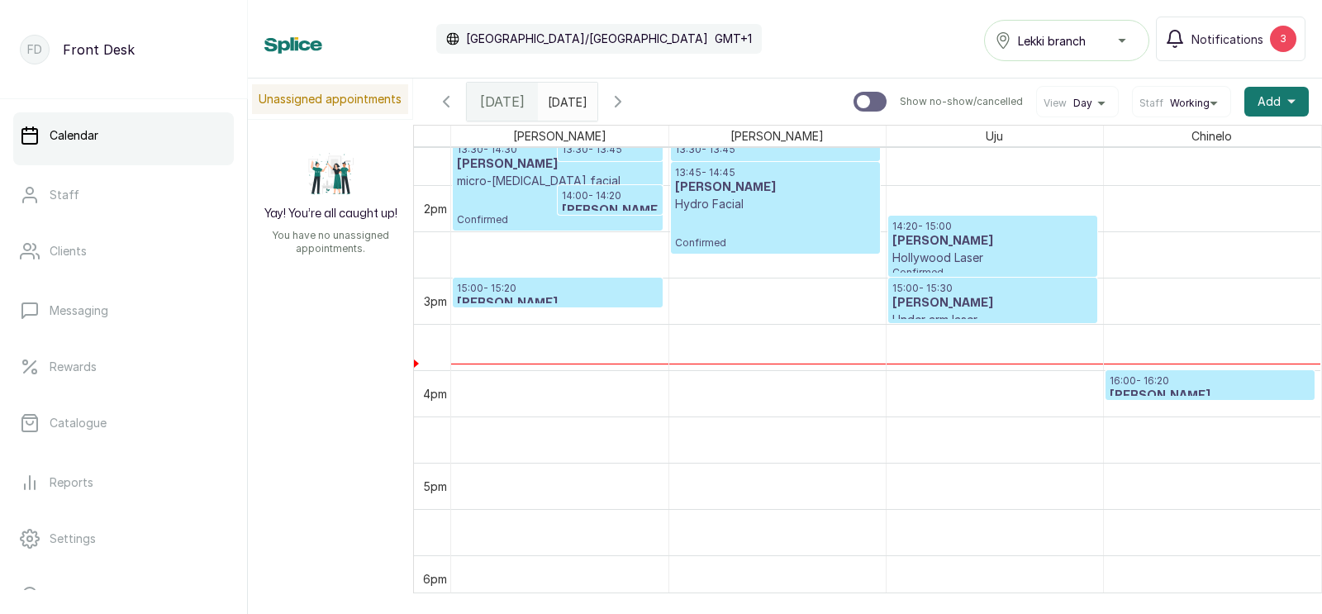
click at [552, 292] on p "15:00 - 15:20" at bounding box center [558, 288] width 202 height 13
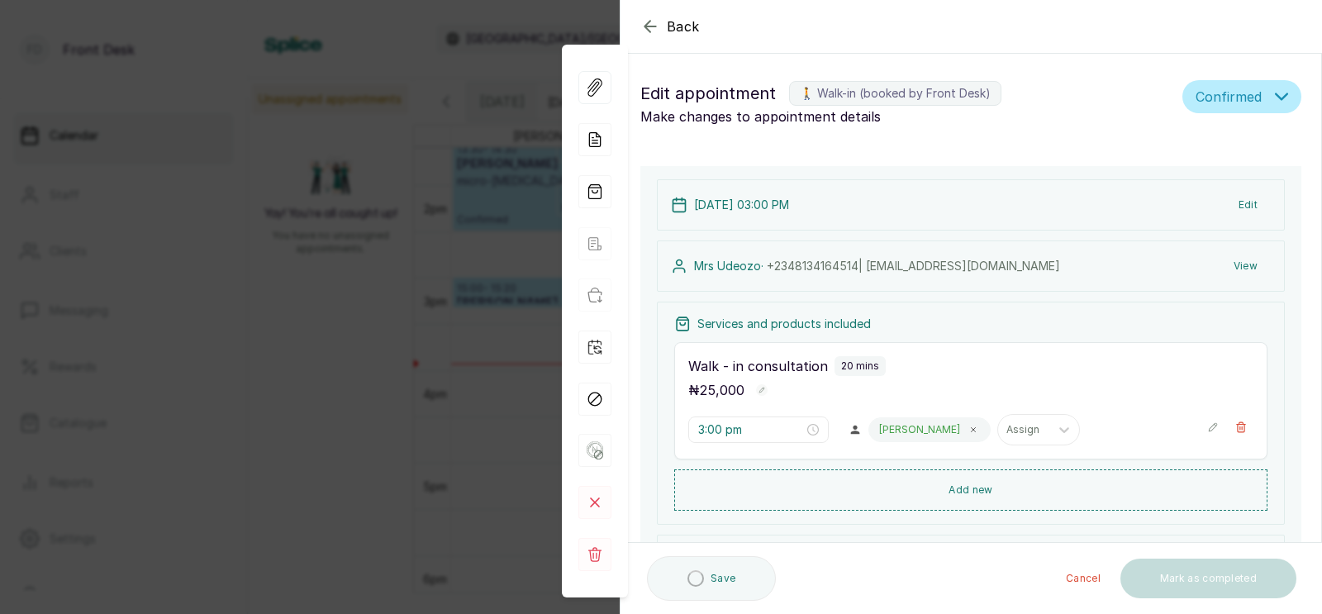
click at [405, 277] on div "Back Appointment Details Edit appointment 🚶 Walk-in (booked by Front Desk) Make…" at bounding box center [661, 307] width 1322 height 614
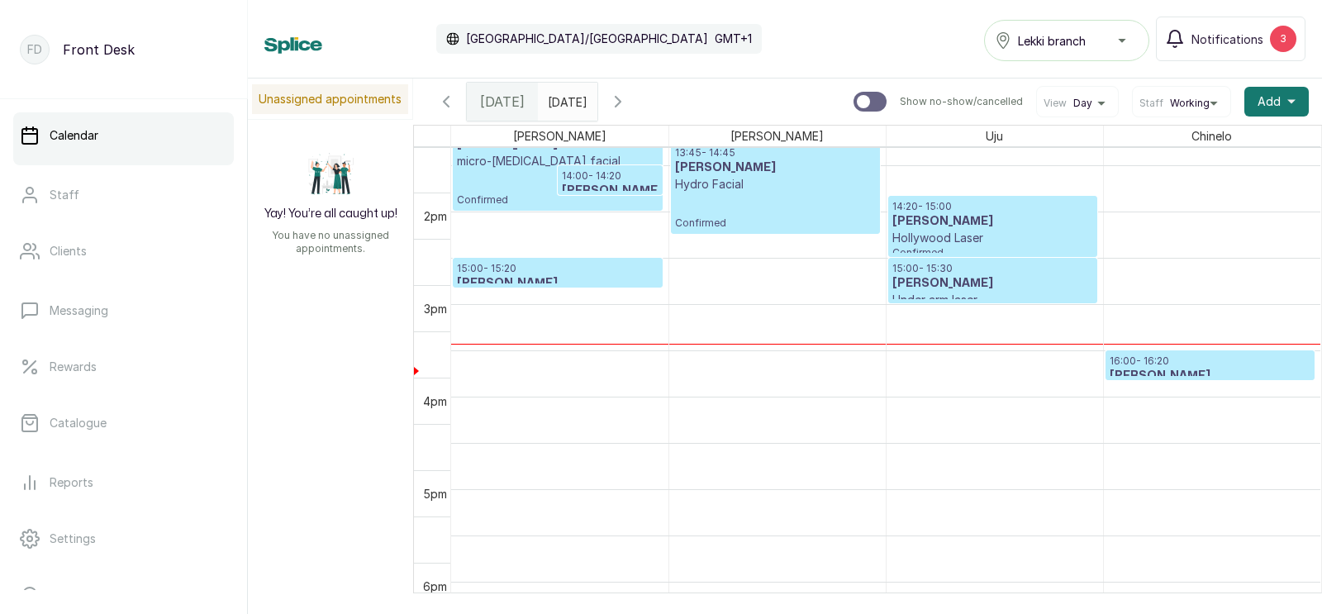
scroll to position [1278, 0]
click at [933, 245] on p "Hollywood Laser" at bounding box center [992, 238] width 201 height 17
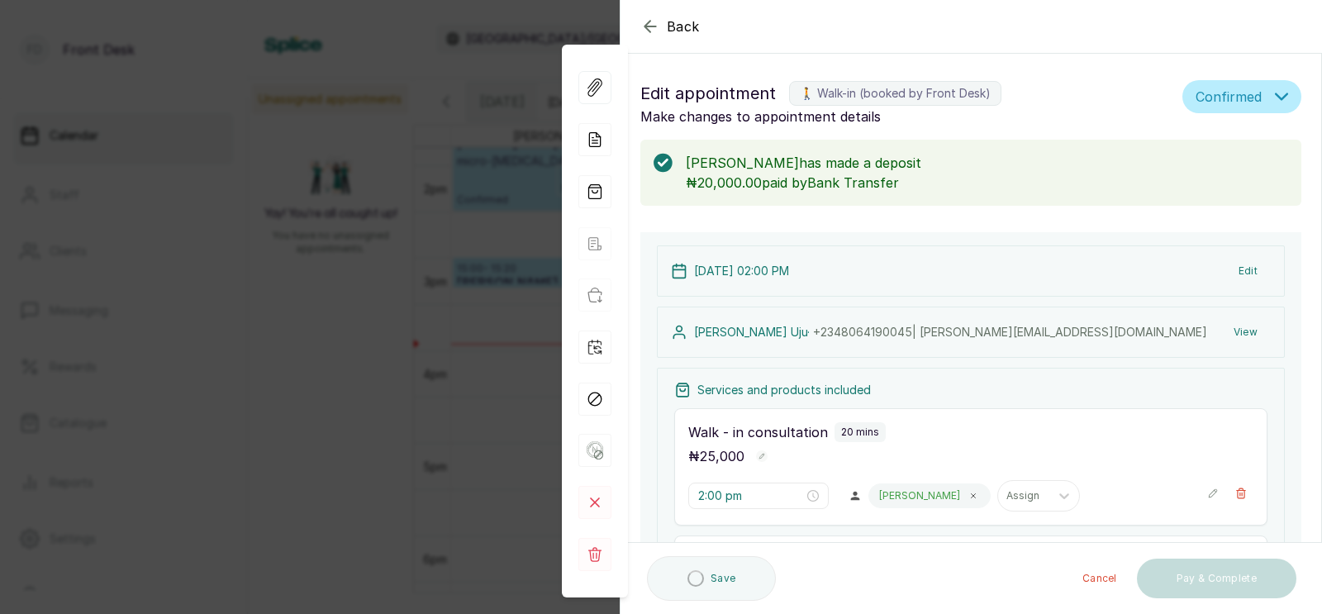
type input "2:00 pm"
click at [746, 613] on input "2:20 pm" at bounding box center [751, 623] width 106 height 18
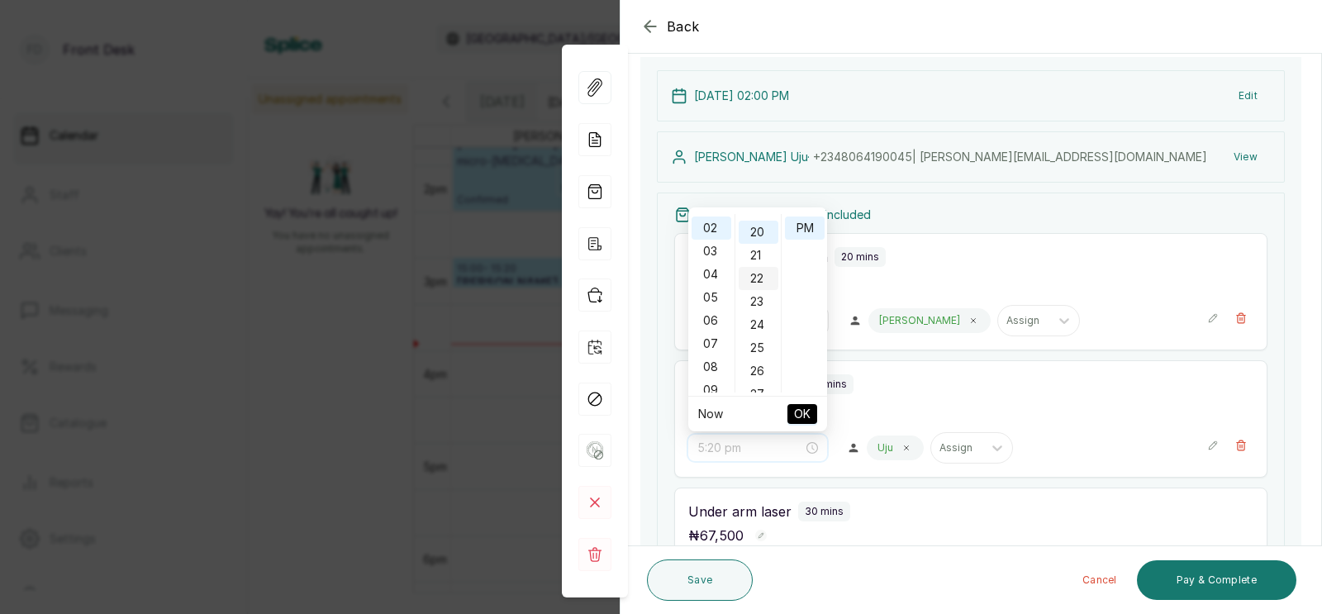
scroll to position [558, 0]
click at [753, 299] on div "27" at bounding box center [758, 291] width 40 height 23
click at [759, 292] on div "30" at bounding box center [758, 295] width 40 height 23
type input "2:30 pm"
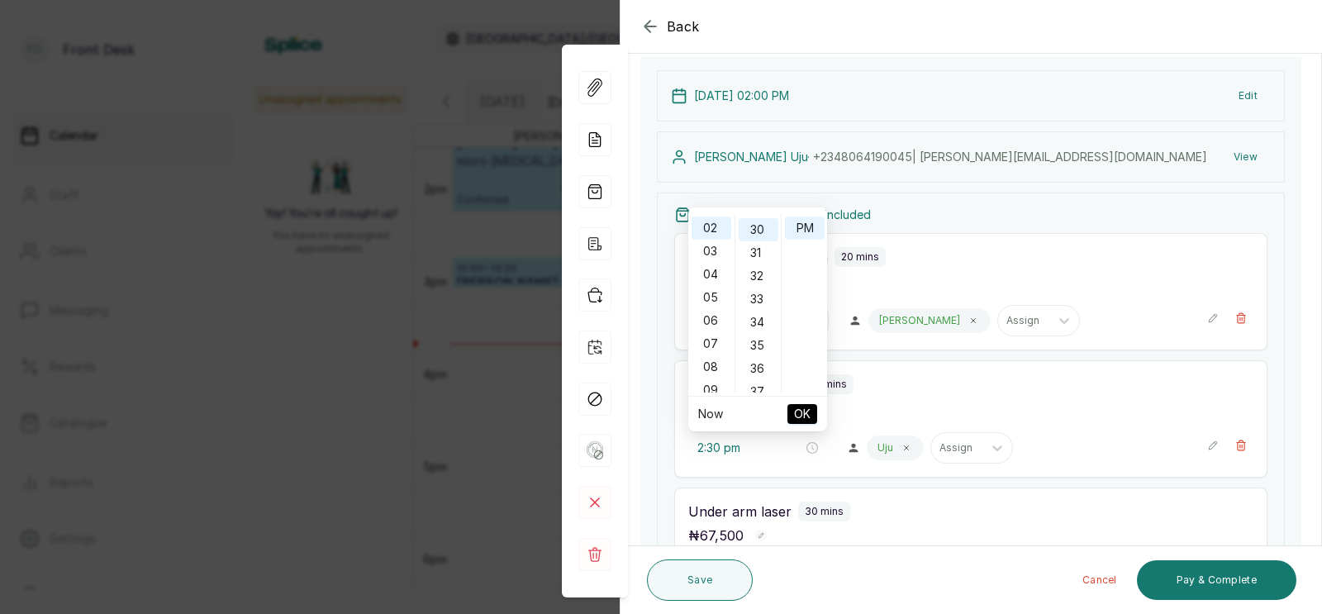
scroll to position [691, 0]
click at [800, 415] on span "OK" at bounding box center [802, 413] width 17 height 31
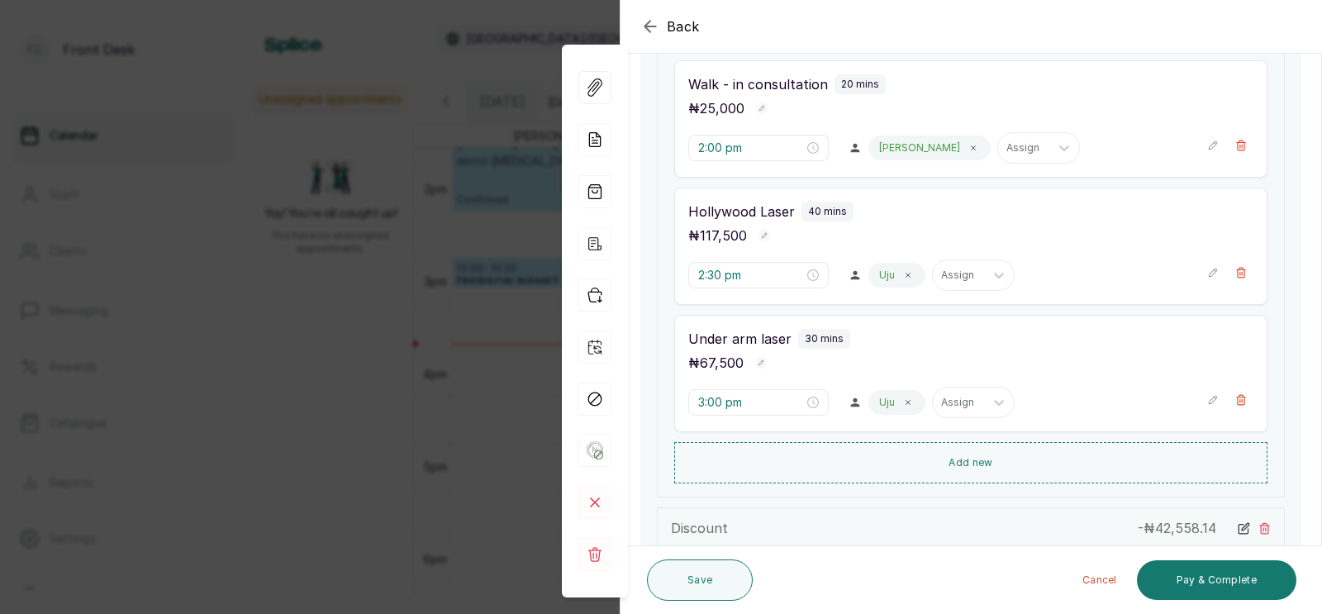
scroll to position [361, 0]
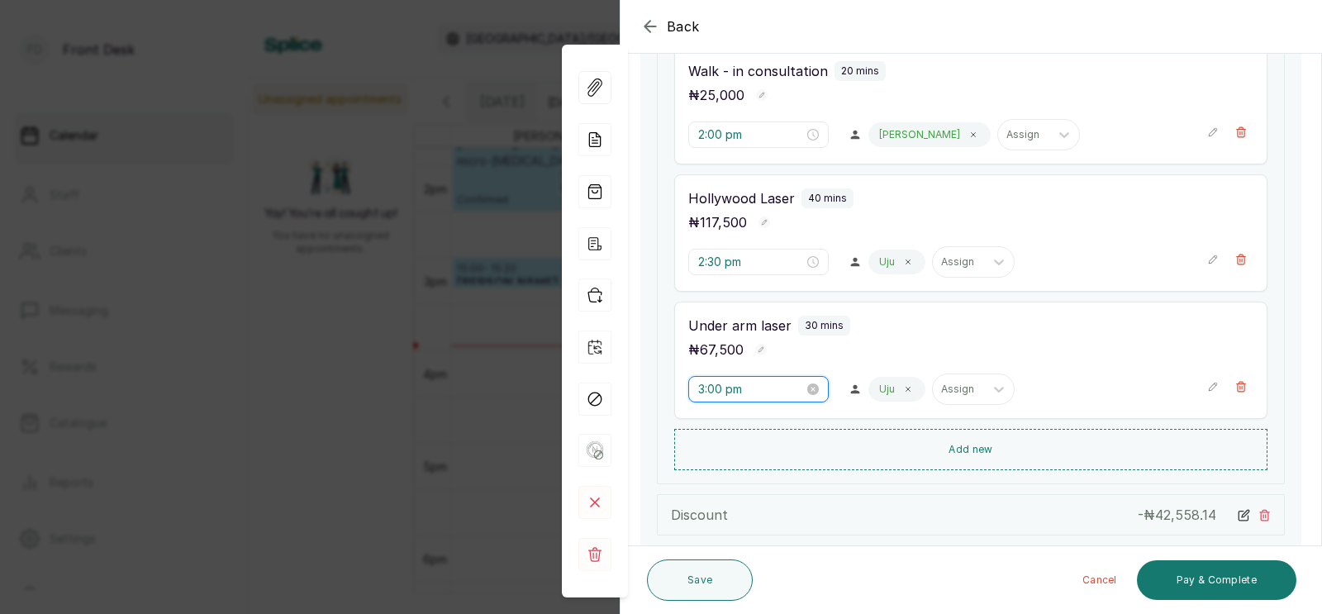
click at [728, 394] on input "3:00 pm" at bounding box center [751, 389] width 106 height 18
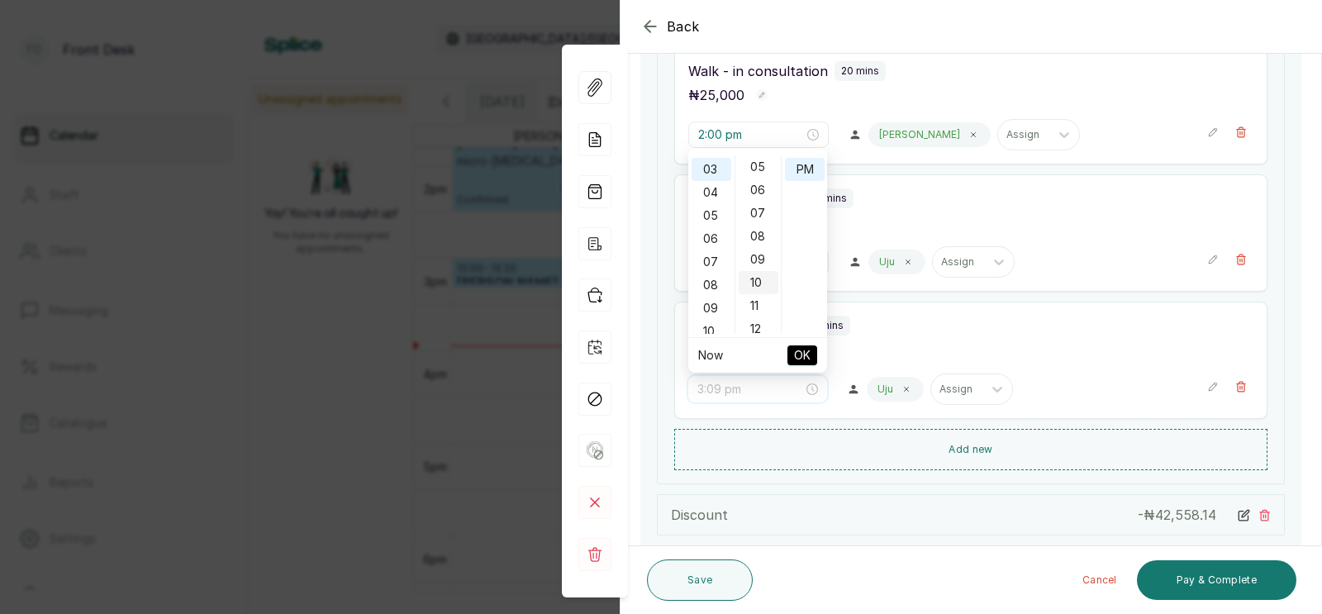
scroll to position [170, 0]
click at [752, 222] on div "10" at bounding box center [758, 227] width 40 height 23
type input "3:10 pm"
click at [800, 350] on span "OK" at bounding box center [802, 355] width 17 height 31
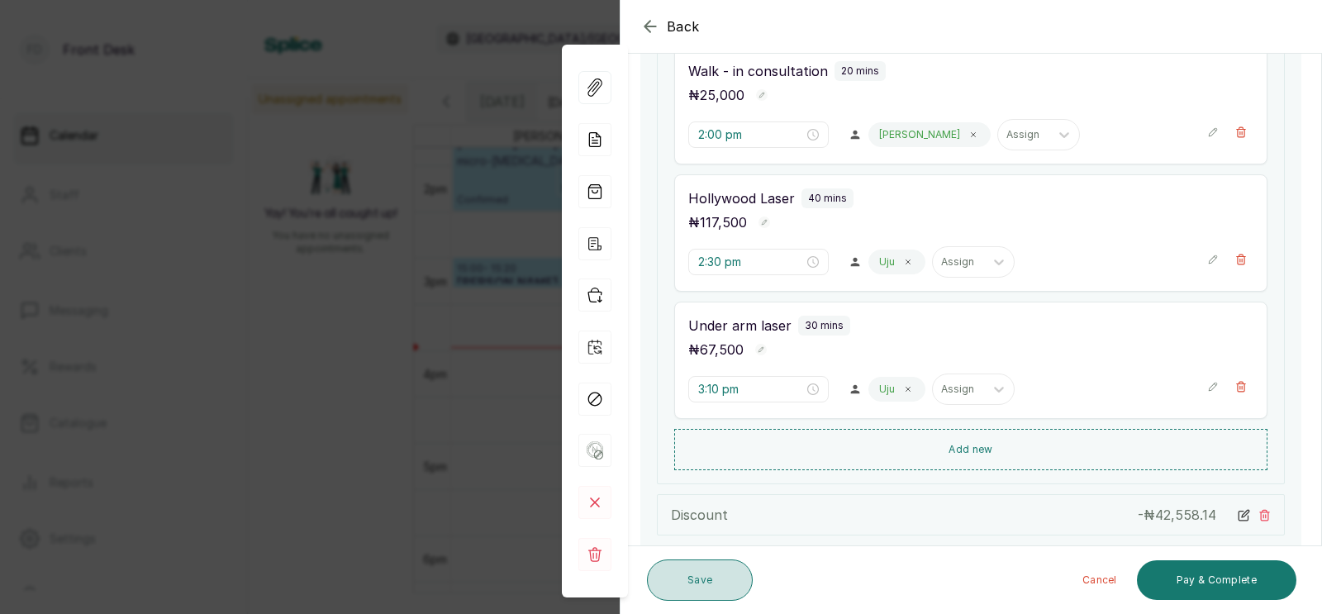
click at [697, 585] on button "Save" at bounding box center [700, 579] width 106 height 41
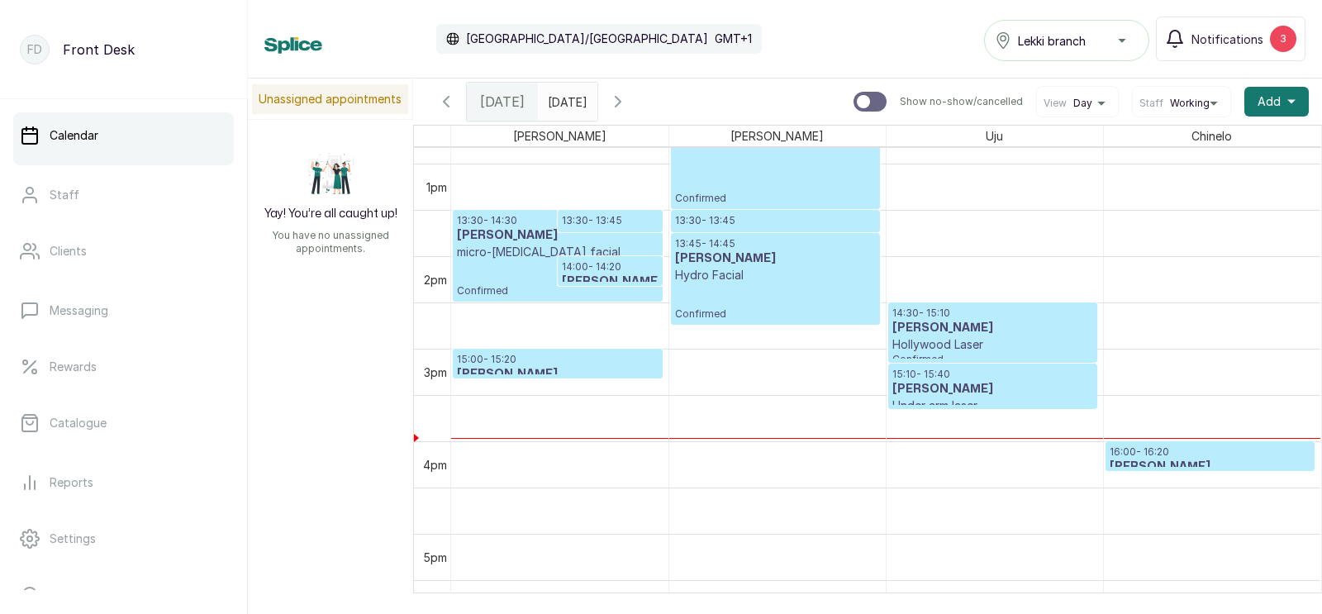
scroll to position [1208, 0]
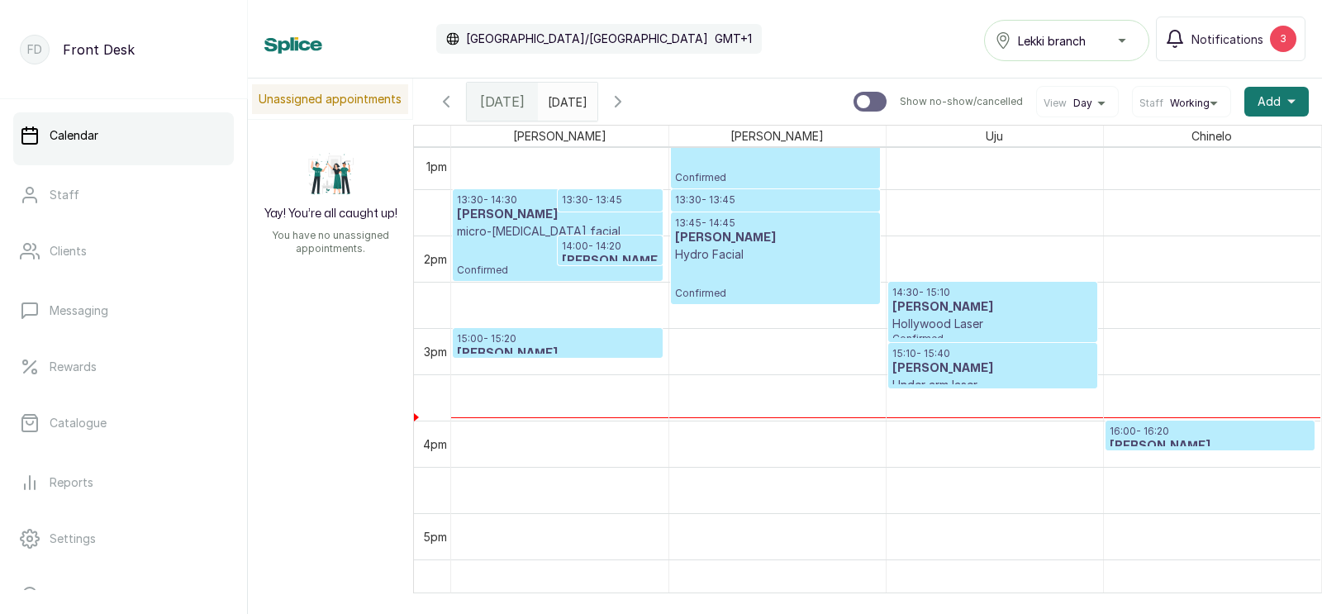
click at [978, 326] on p "Hollywood Laser" at bounding box center [992, 324] width 201 height 17
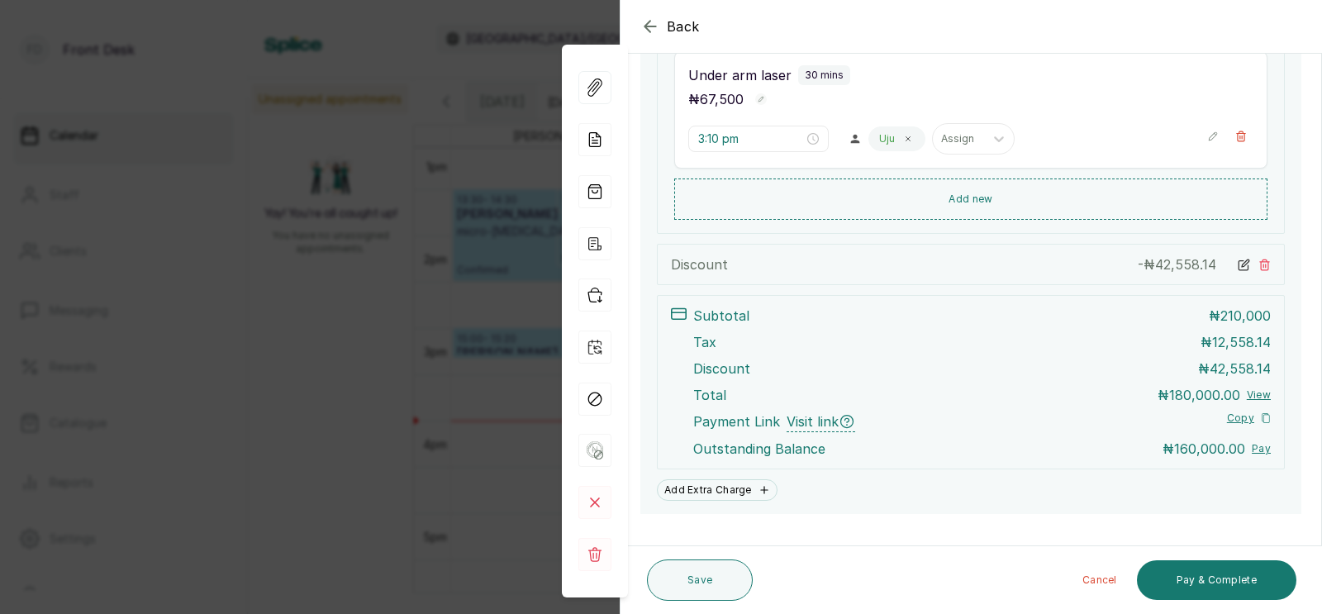
scroll to position [637, 0]
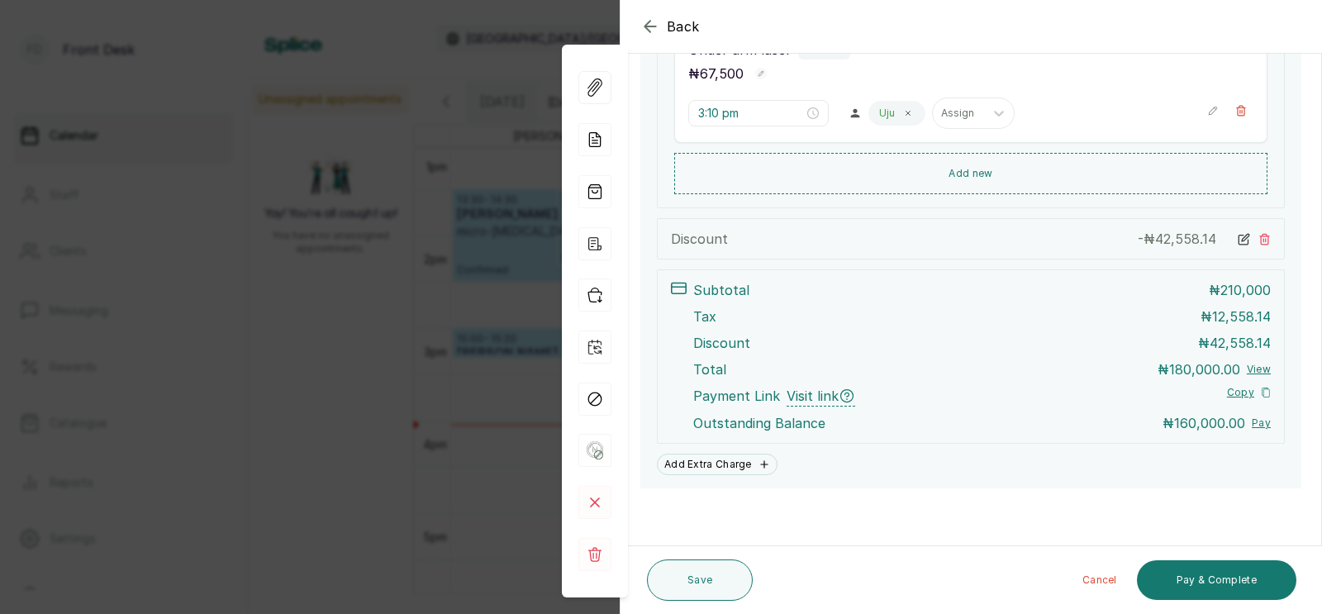
click at [344, 284] on div "Back Appointment Details Edit appointment 🚶 Walk-in (booked by Front Desk) Make…" at bounding box center [661, 307] width 1322 height 614
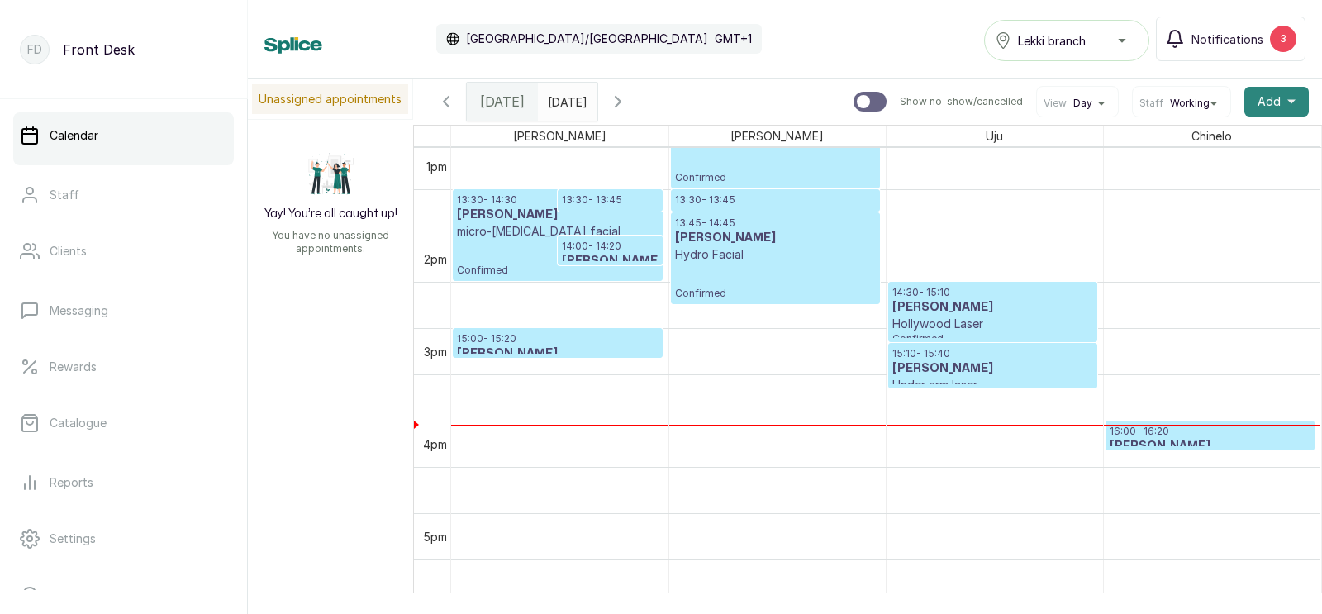
click at [1268, 95] on span "Add" at bounding box center [1268, 101] width 23 height 17
click at [1194, 143] on span "Add Appointment" at bounding box center [1216, 146] width 159 height 20
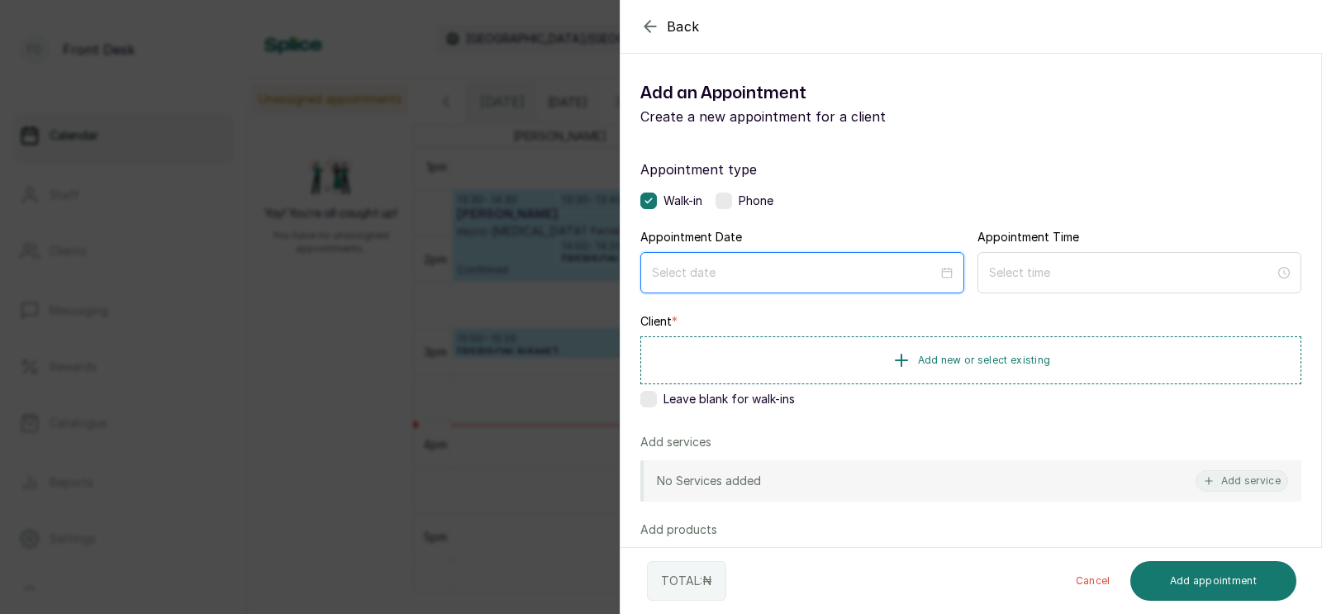
click at [739, 278] on input at bounding box center [795, 273] width 286 height 18
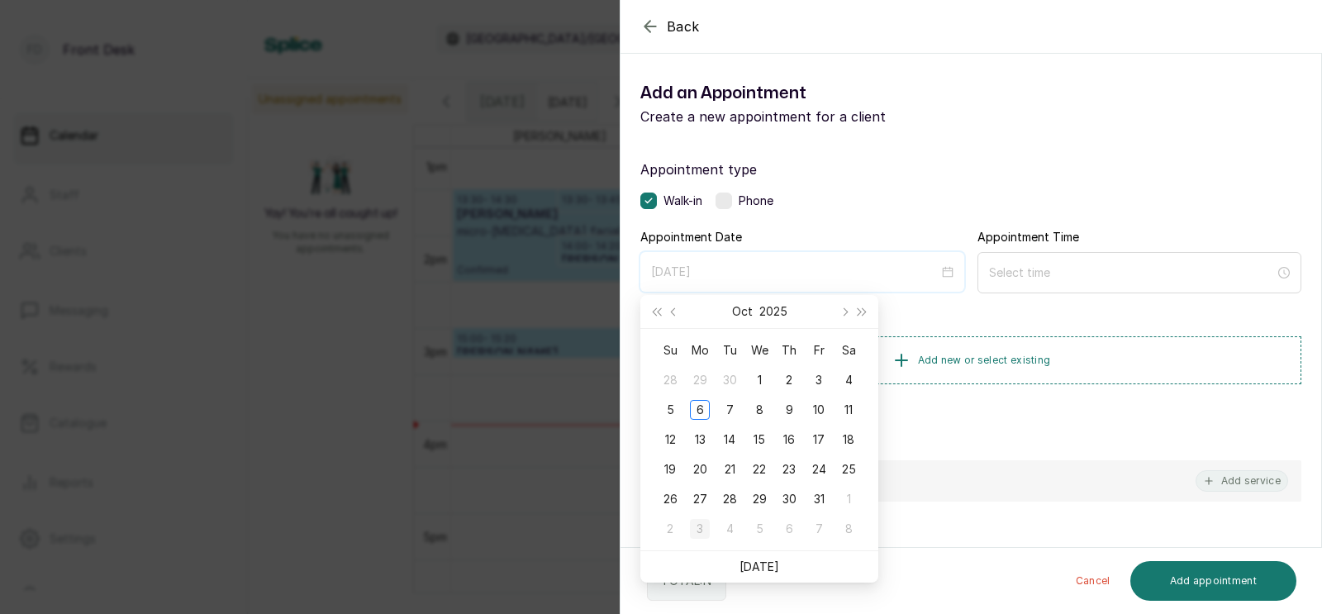
type input "[DATE]"
click at [489, 421] on div "Back Add Appointment Add an Appointment Create a new appointment for a client A…" at bounding box center [661, 307] width 1322 height 614
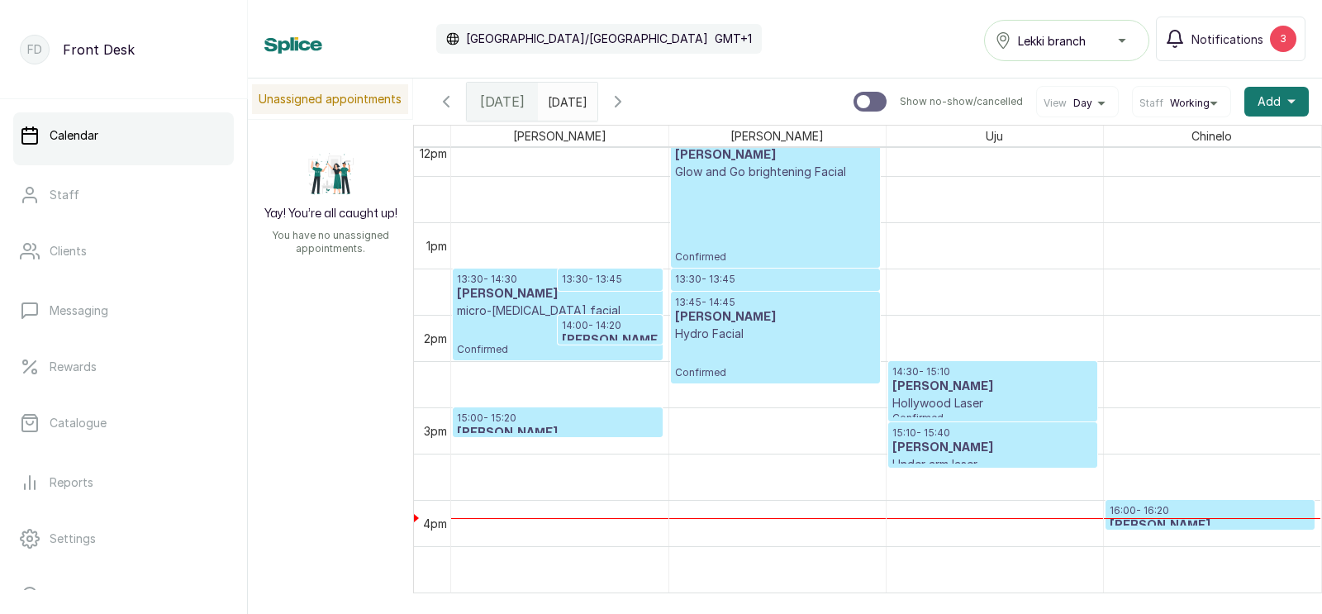
scroll to position [1180, 0]
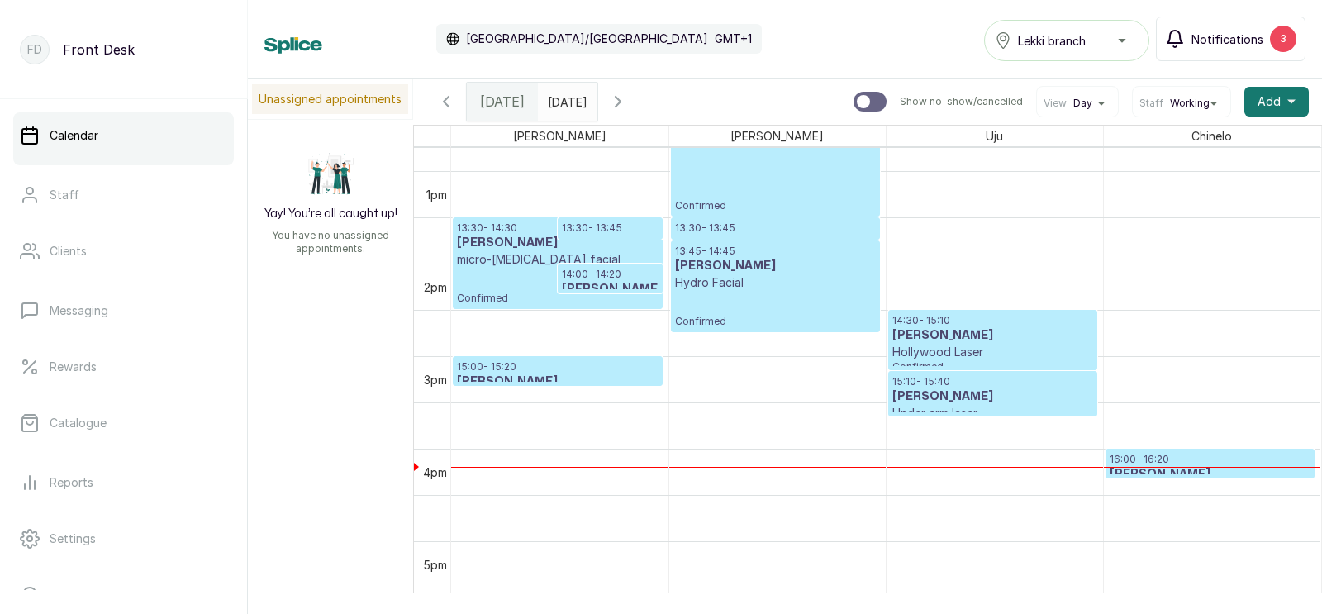
click at [1237, 33] on span "Notifications" at bounding box center [1227, 39] width 72 height 17
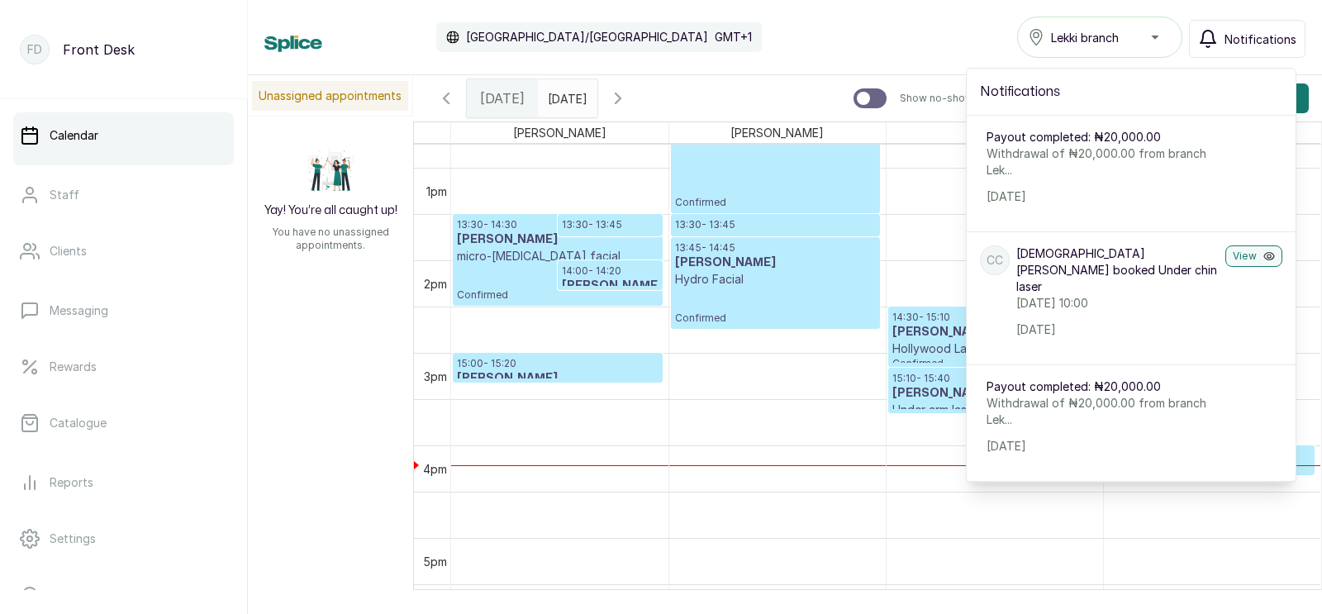
click at [1237, 33] on span "Notifications" at bounding box center [1260, 39] width 72 height 17
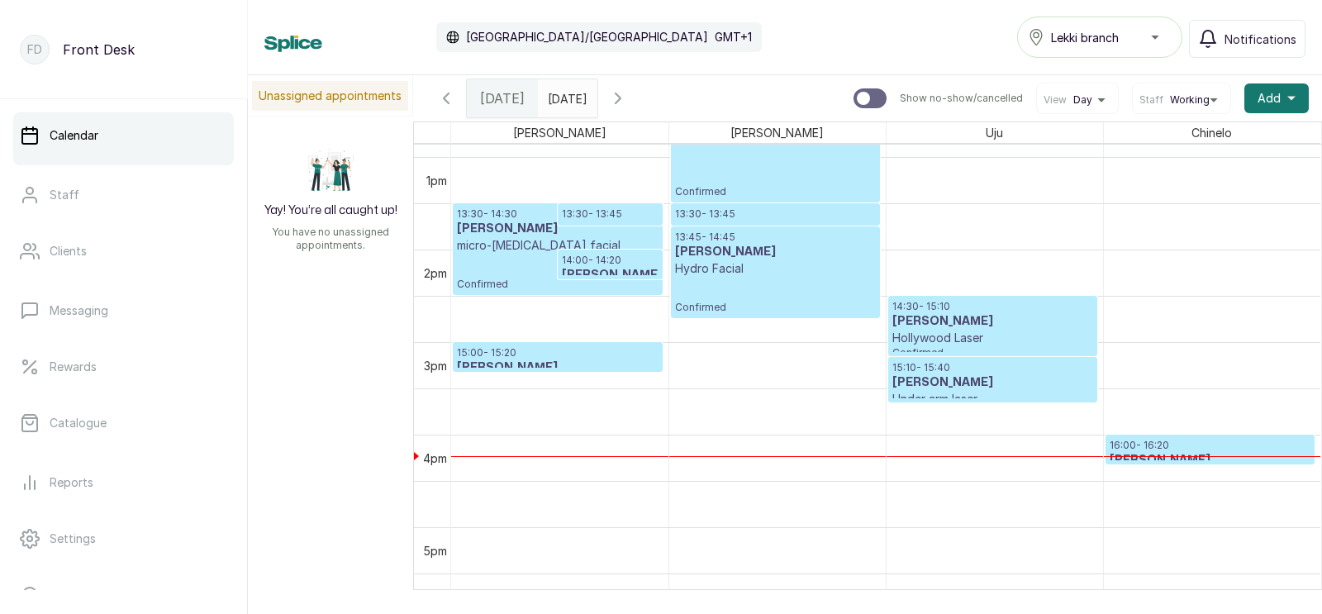
scroll to position [1223, 0]
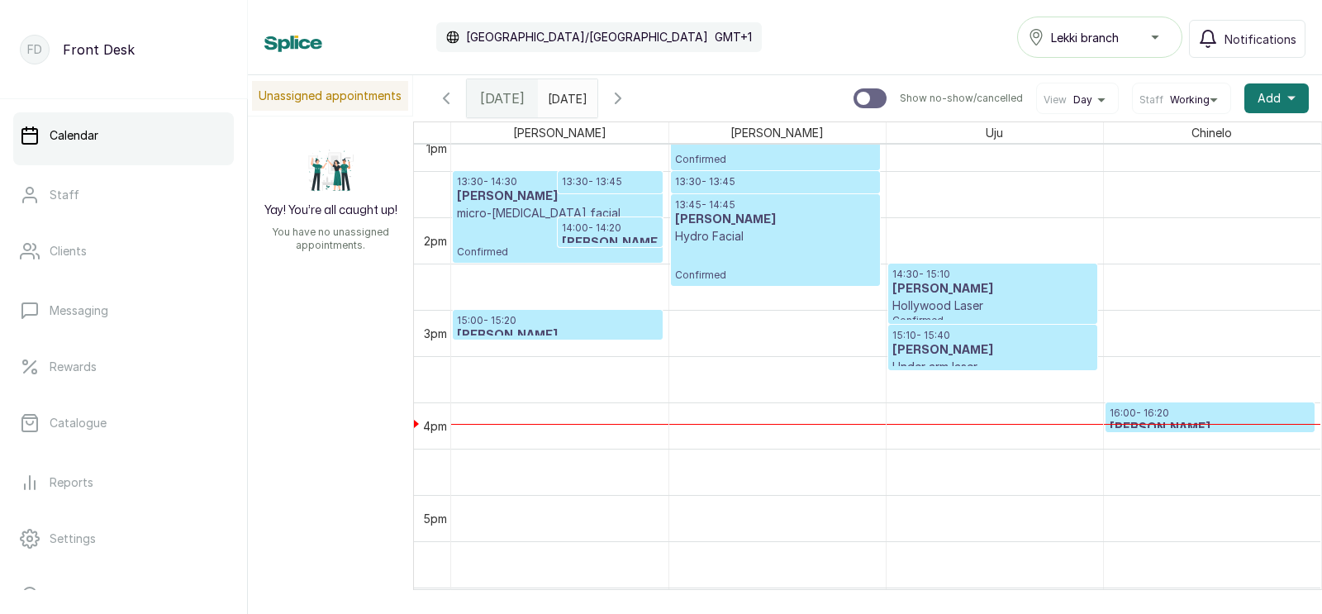
click at [912, 327] on div "15:10 - 15:40 Cecilia Uju Under arm laser Confirmed" at bounding box center [992, 347] width 207 height 44
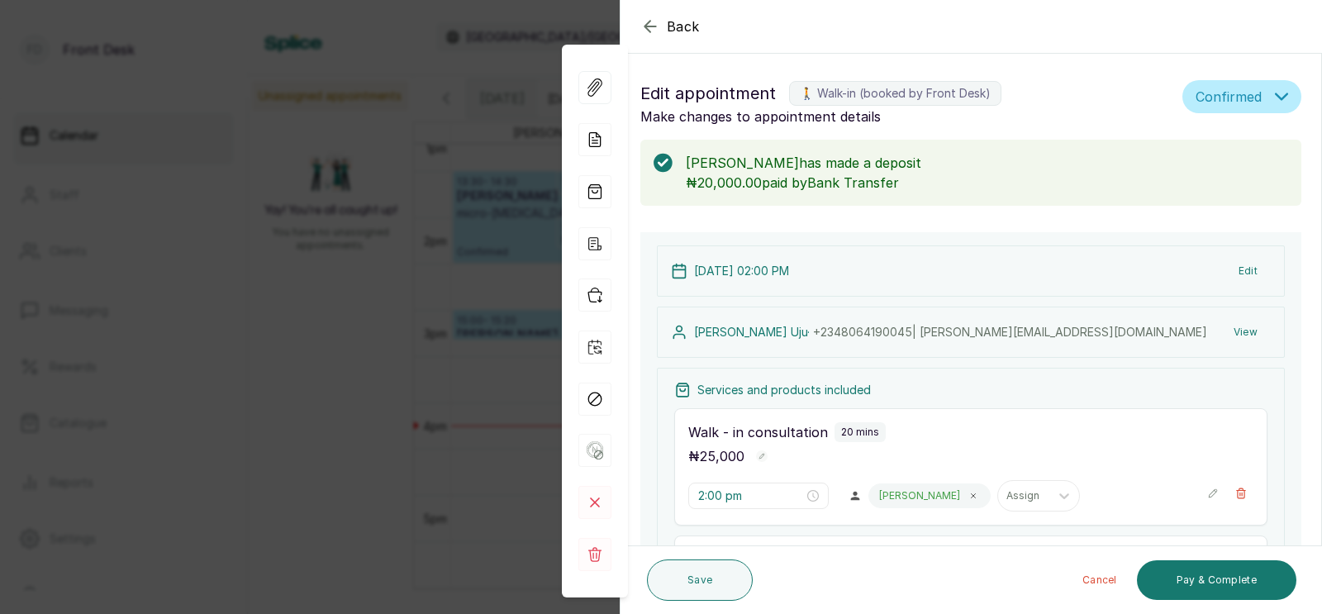
scroll to position [430, 0]
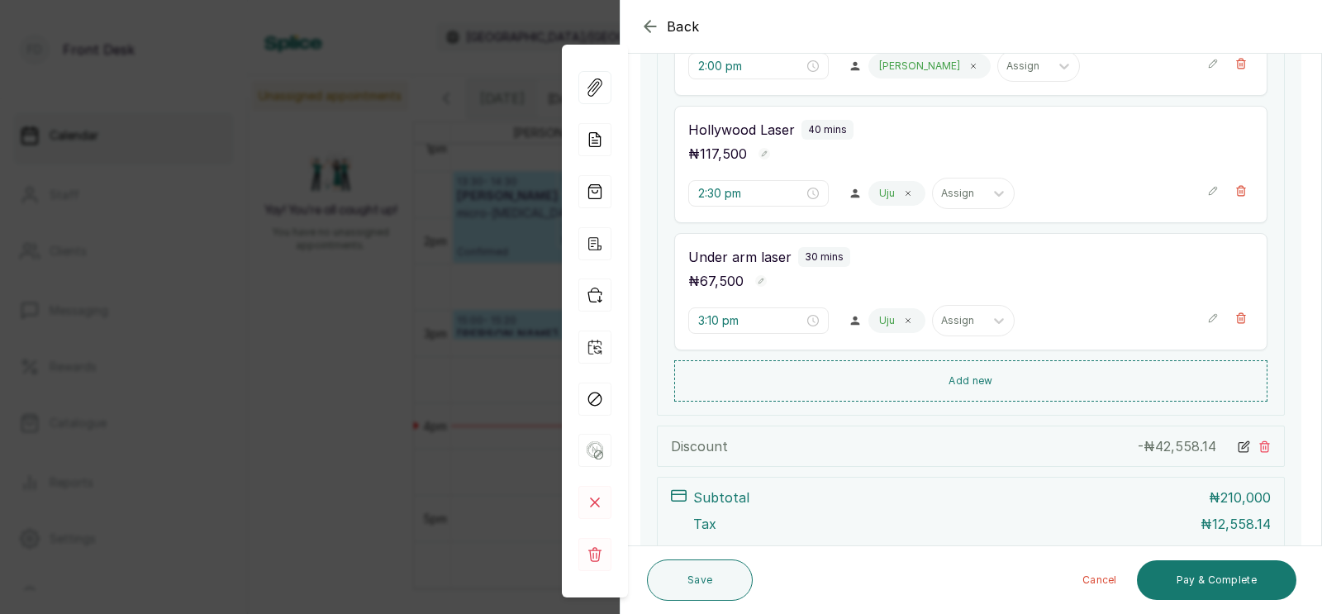
click at [392, 379] on div "Back Appointment Details Edit appointment 🚶 Walk-in (booked by Front Desk) Make…" at bounding box center [661, 307] width 1322 height 614
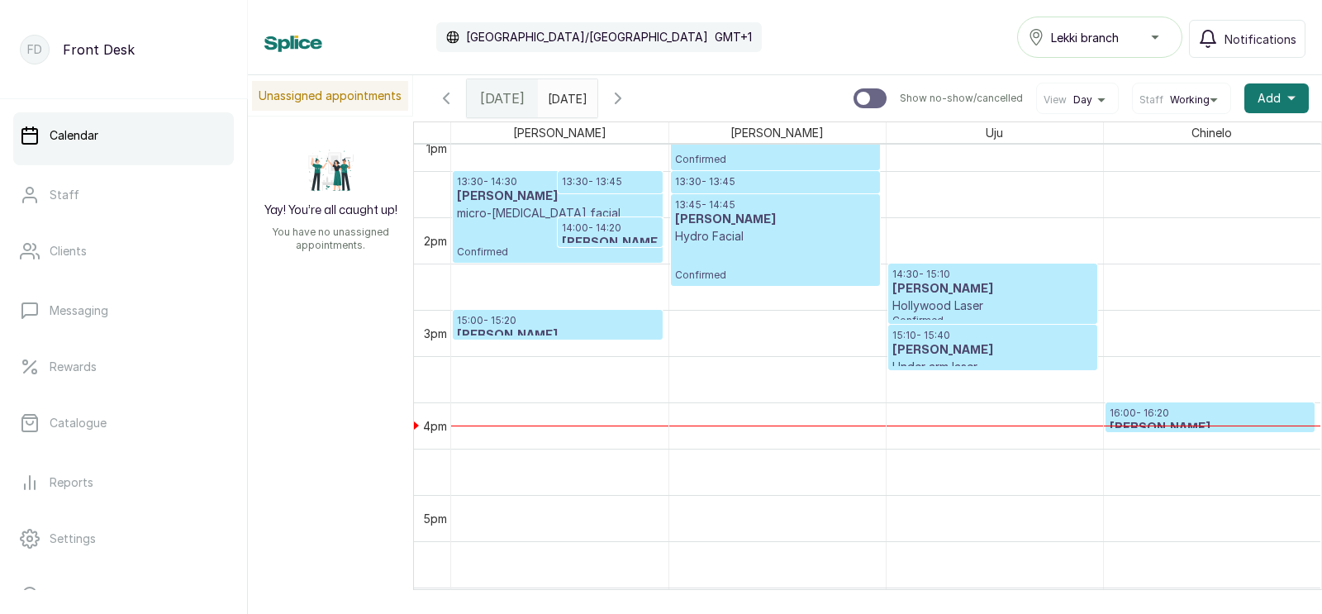
click at [589, 226] on p "14:00 - 14:20" at bounding box center [610, 227] width 97 height 13
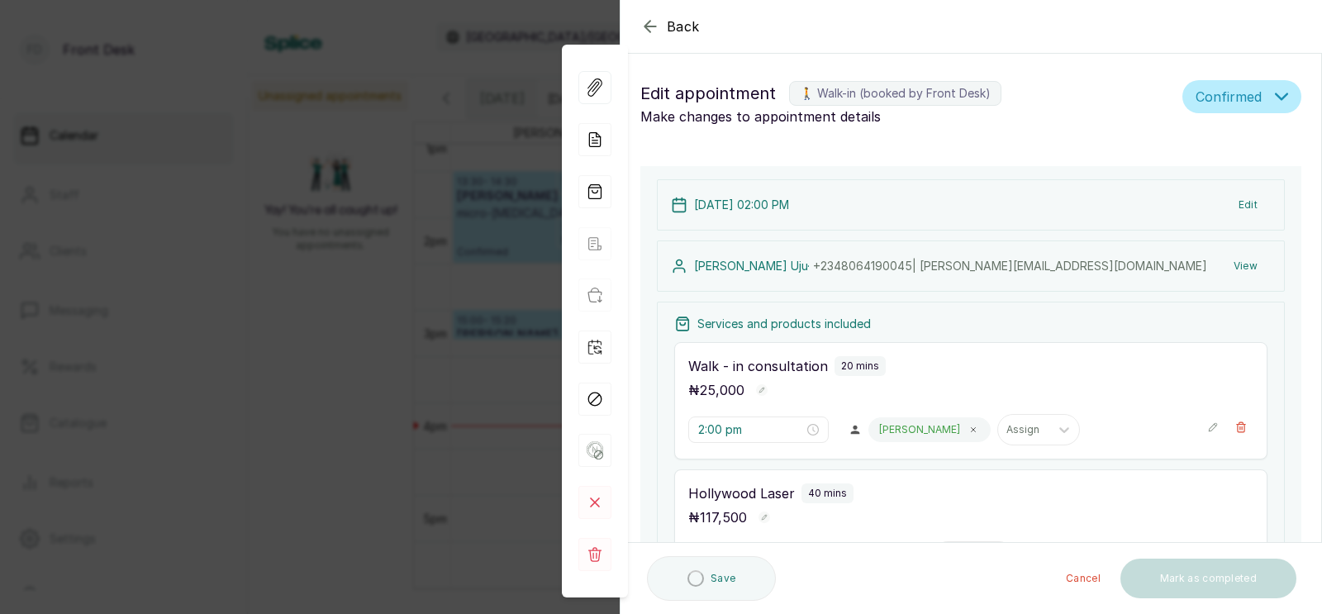
click at [480, 282] on div "Back Appointment Details Edit appointment 🚶 Walk-in (booked by Front Desk) Make…" at bounding box center [661, 307] width 1322 height 614
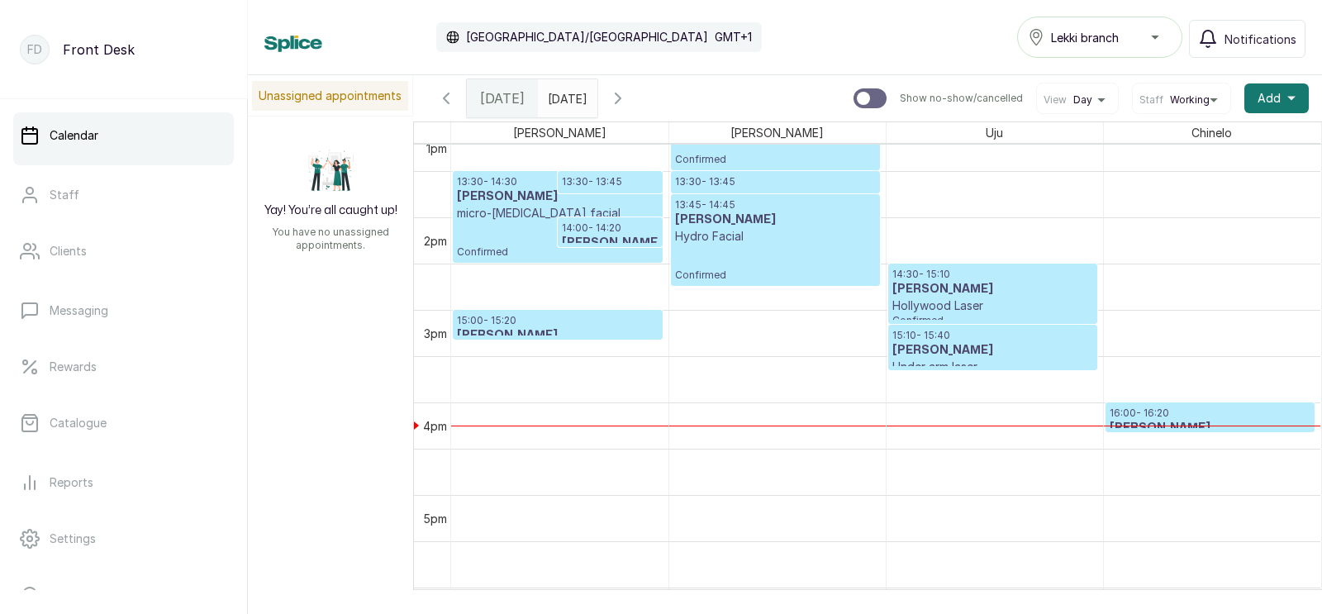
click at [483, 209] on p "micro-[MEDICAL_DATA] facial" at bounding box center [558, 213] width 202 height 17
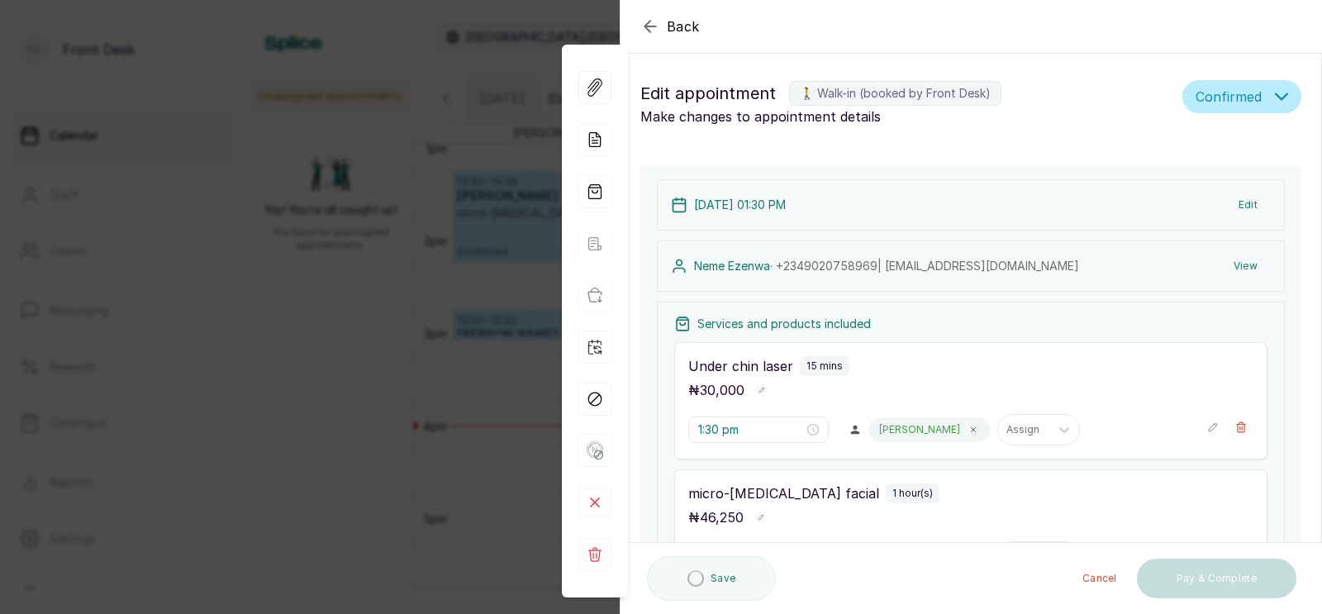
type input "1:30 pm"
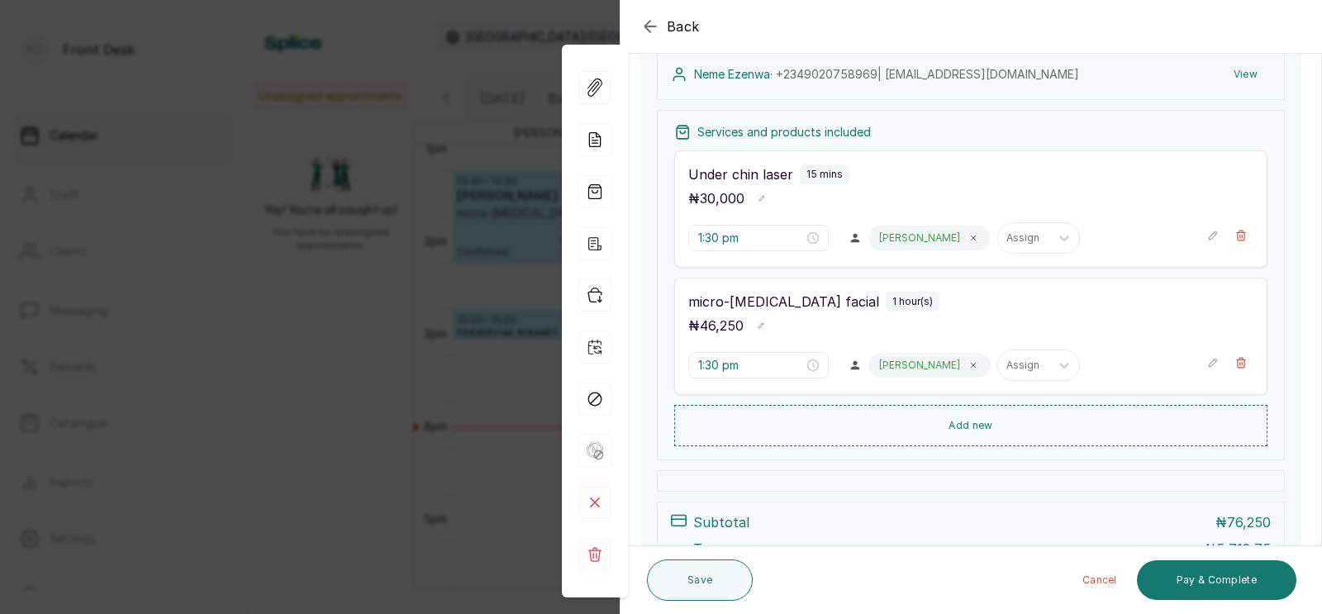
scroll to position [165, 0]
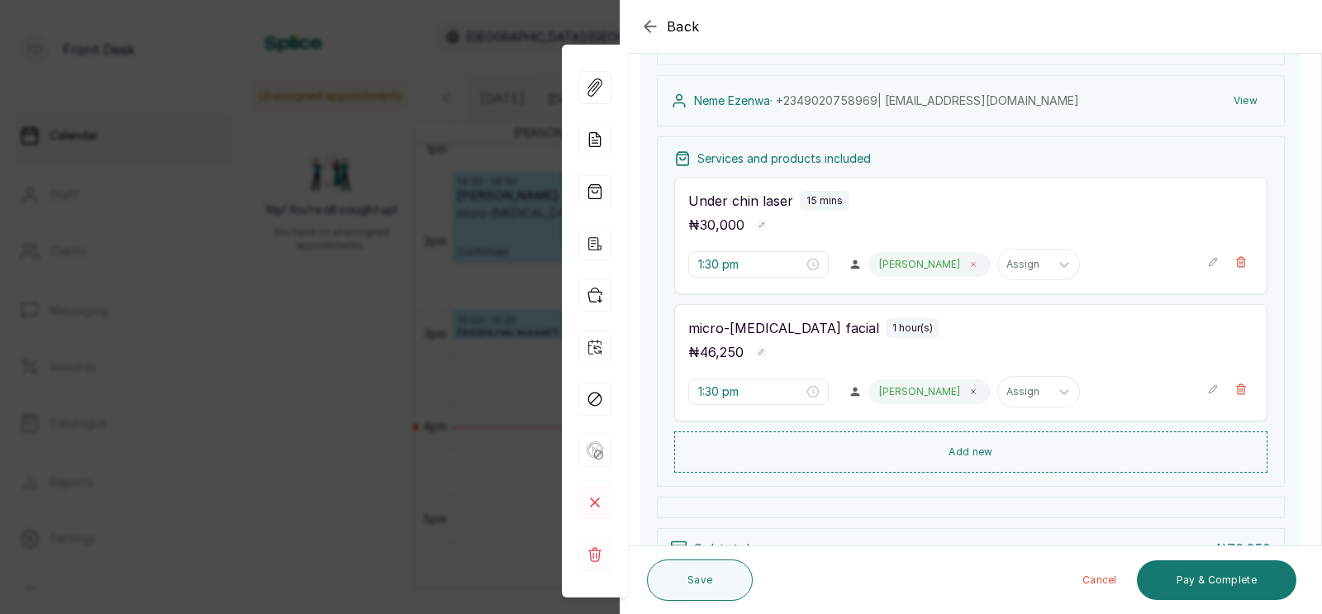
click at [969, 263] on icon at bounding box center [973, 264] width 8 height 8
click at [971, 392] on icon at bounding box center [973, 392] width 4 height 4
click at [877, 265] on div at bounding box center [894, 264] width 35 height 15
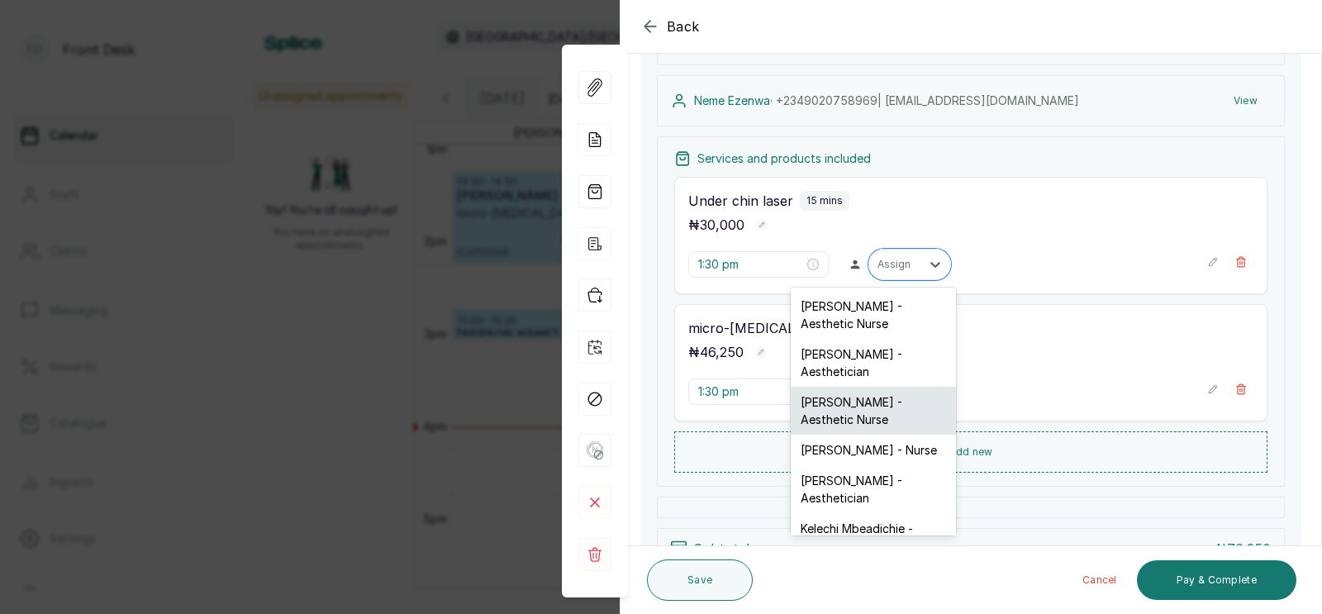
click at [849, 394] on div "[PERSON_NAME] - Aesthetic Nurse" at bounding box center [873, 411] width 165 height 48
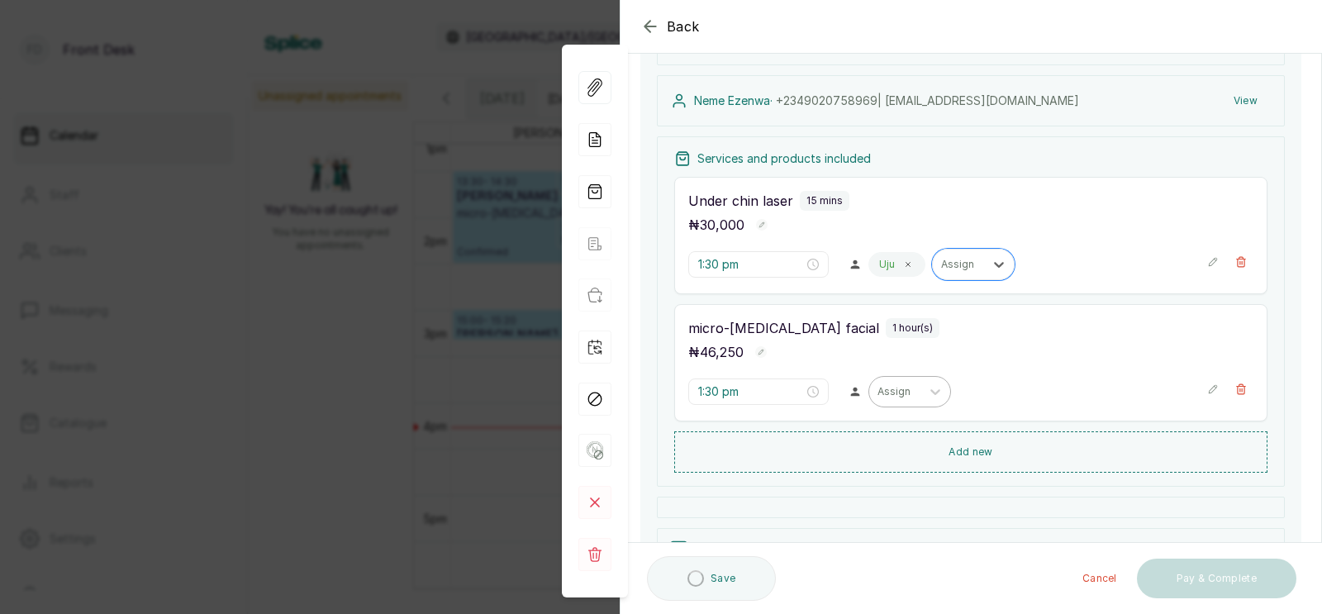
click at [877, 397] on div at bounding box center [894, 391] width 35 height 15
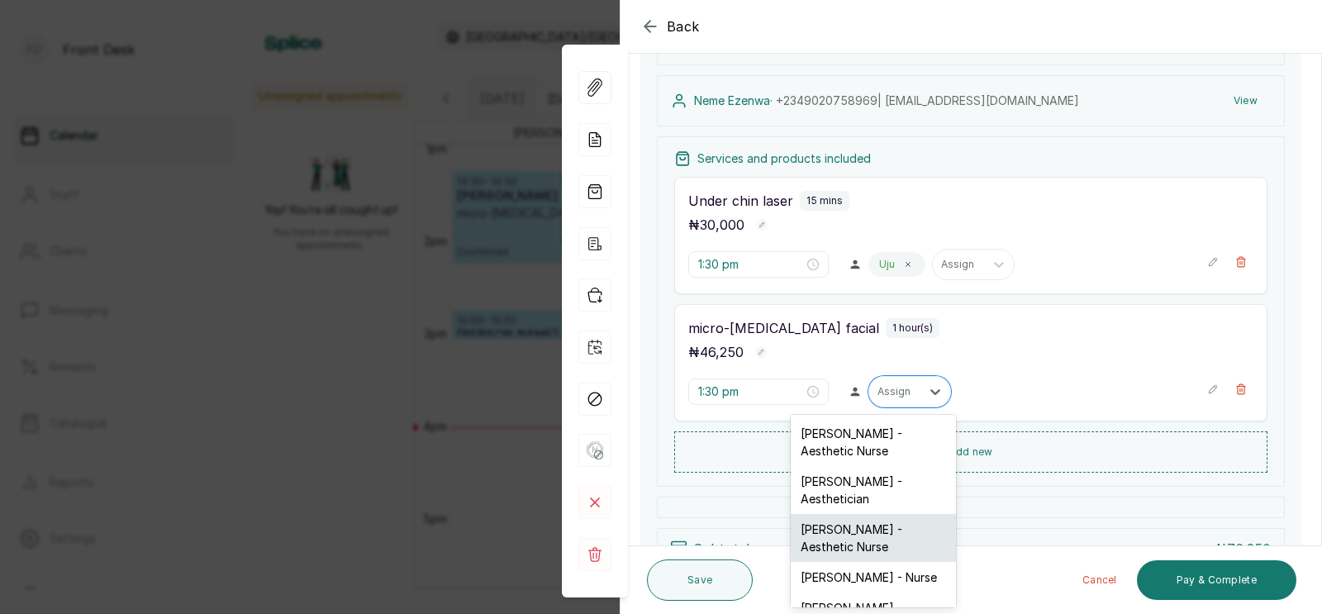
click at [852, 532] on div "[PERSON_NAME] - Aesthetic Nurse" at bounding box center [873, 538] width 165 height 48
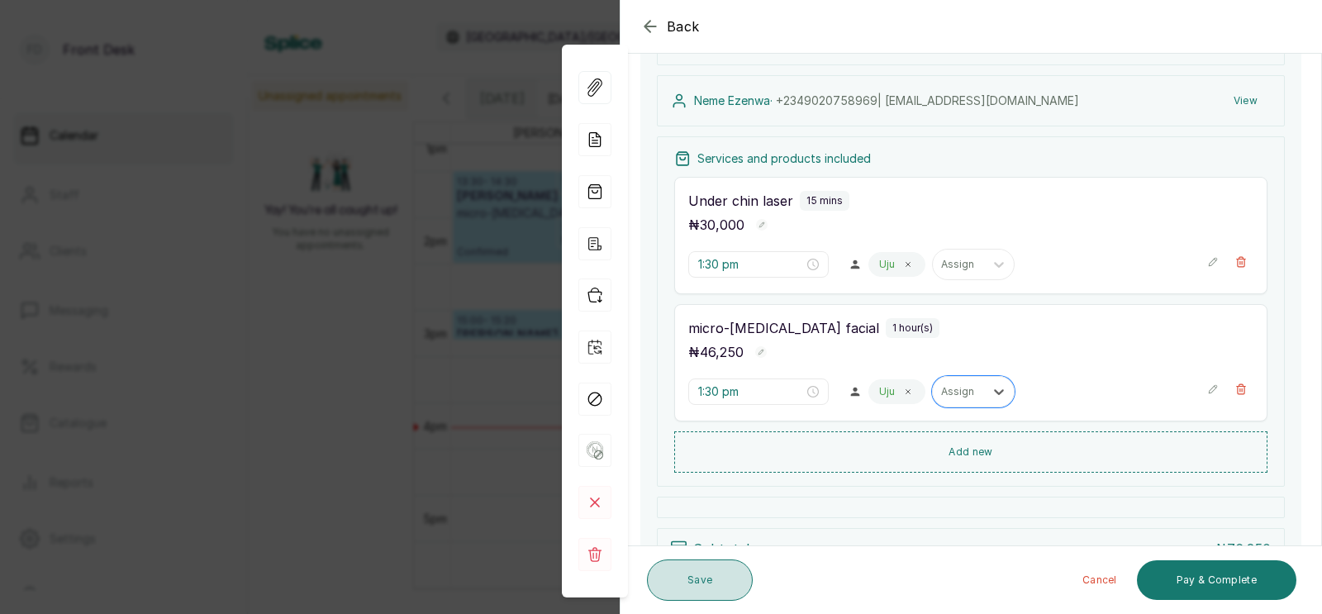
click at [701, 577] on button "Save" at bounding box center [700, 579] width 106 height 41
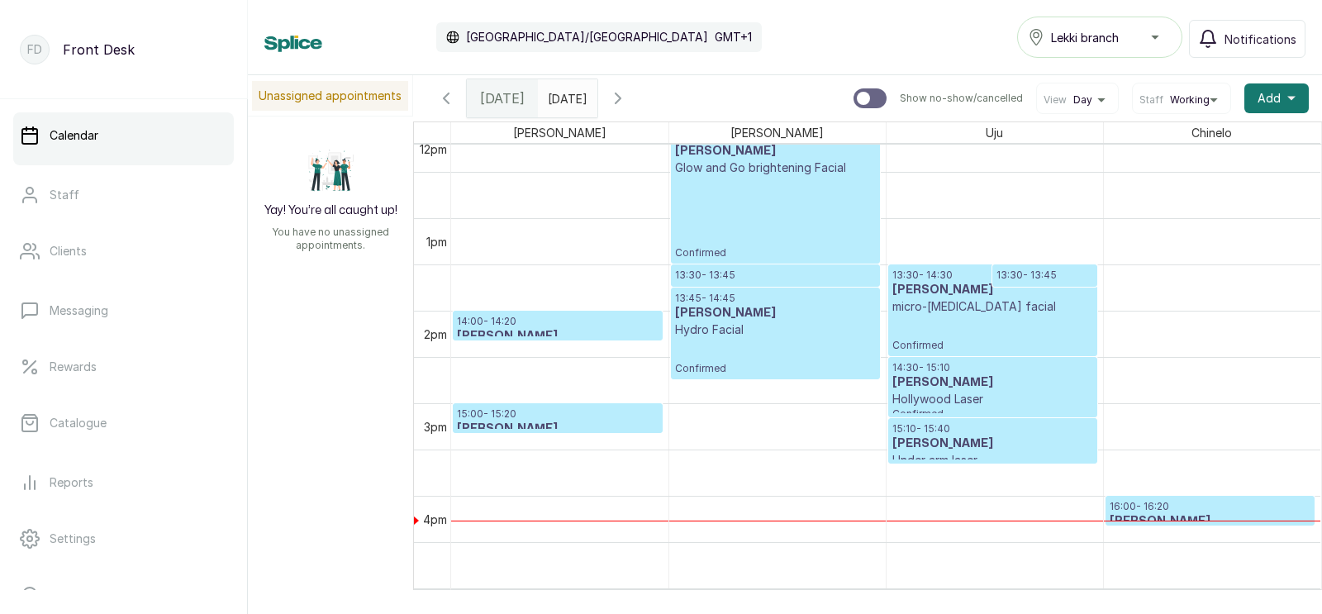
scroll to position [1151, 0]
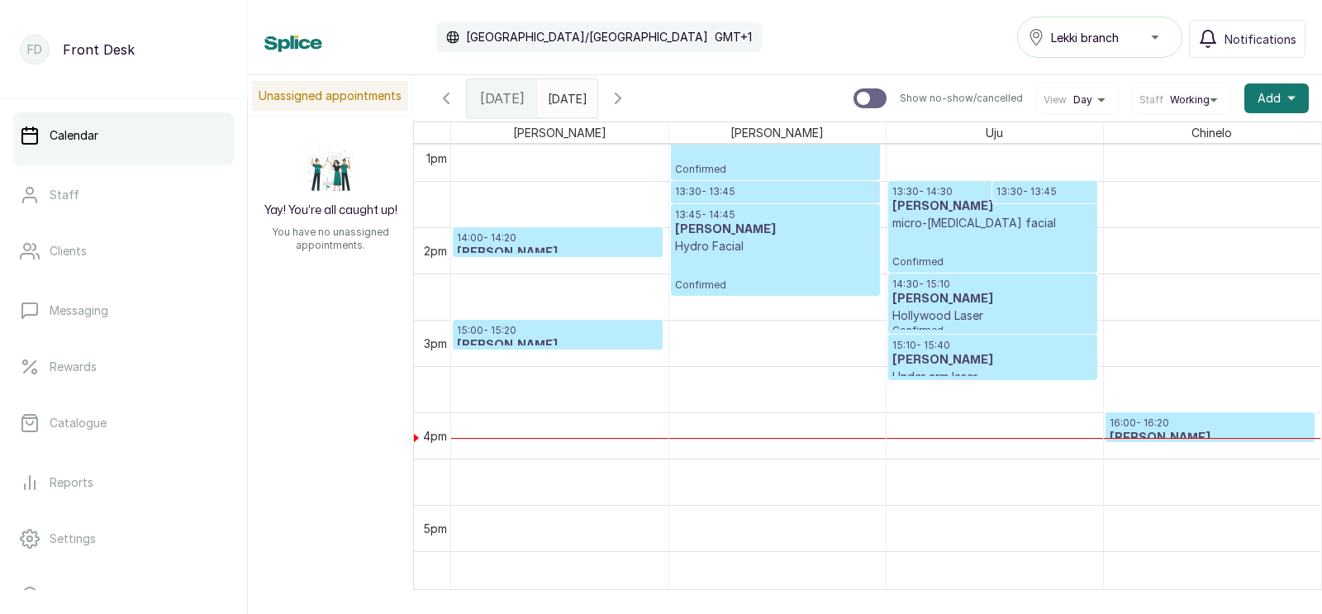
click at [967, 340] on p "15:10 - 15:40" at bounding box center [992, 345] width 201 height 13
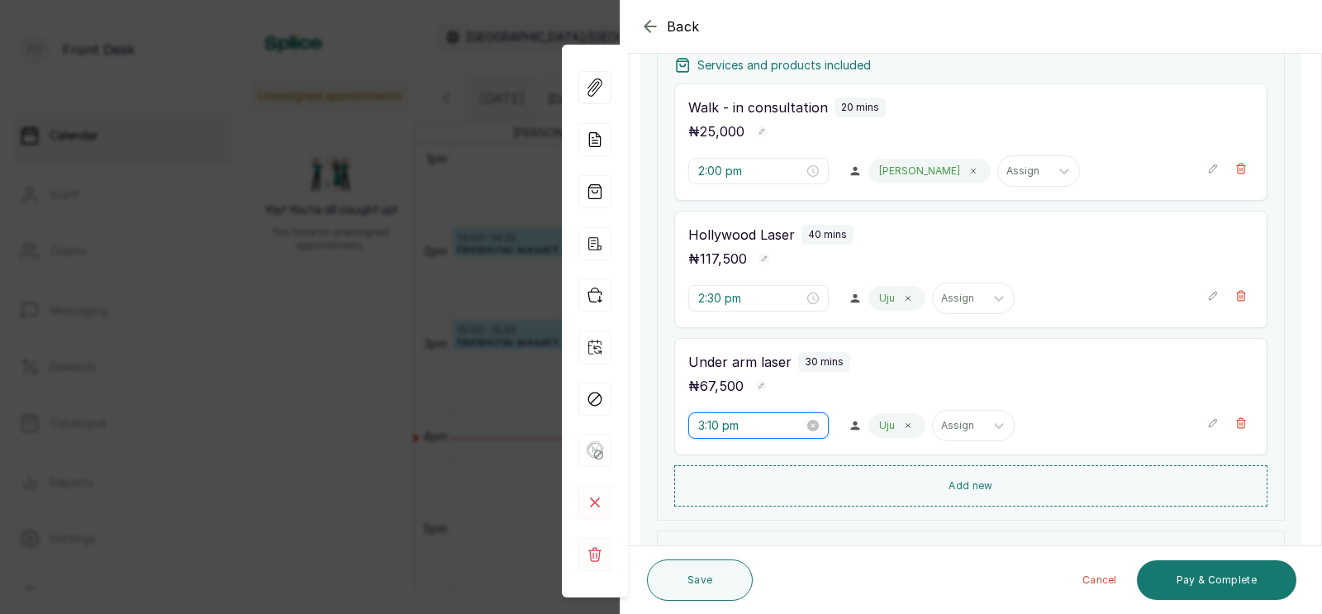
click at [719, 416] on input "3:10 pm" at bounding box center [751, 425] width 106 height 18
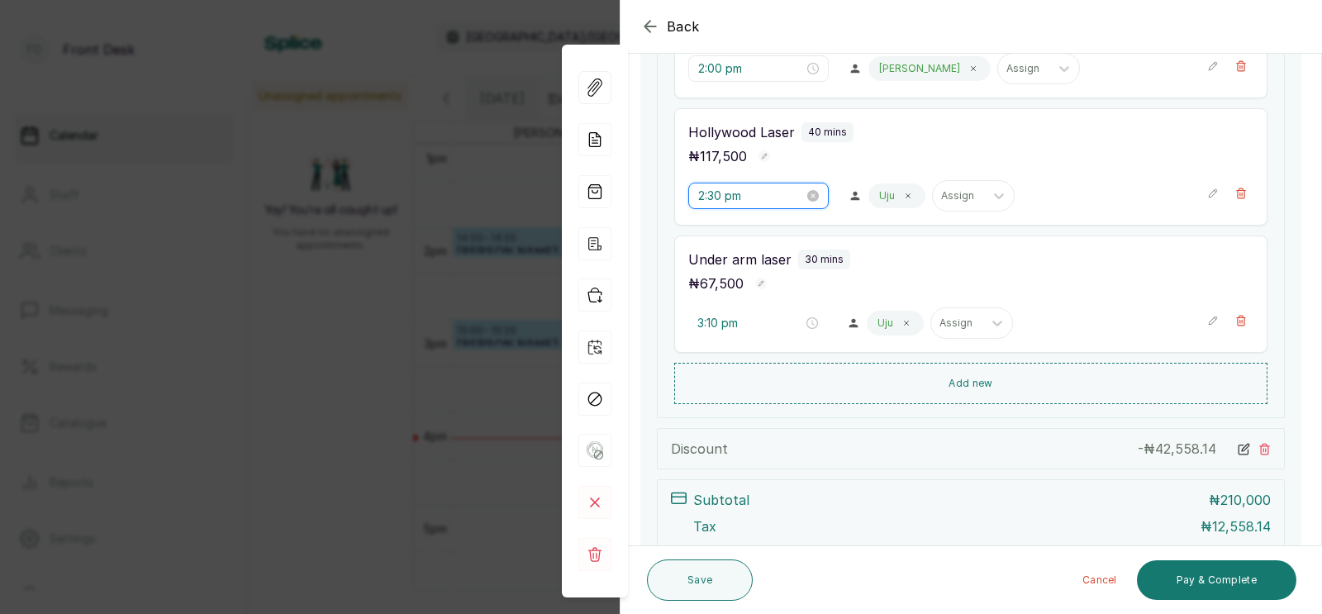
click at [724, 197] on input "2:30 pm" at bounding box center [751, 196] width 106 height 18
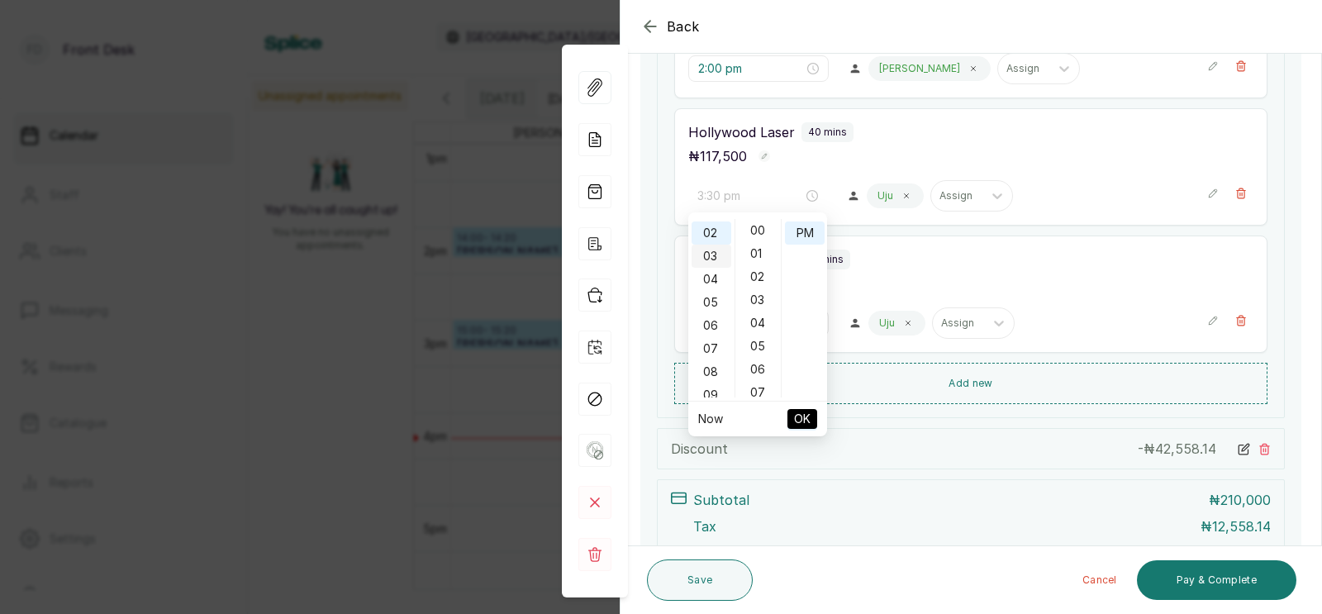
click at [715, 256] on div "03" at bounding box center [711, 256] width 40 height 23
type input "3:00 pm"
click at [762, 222] on div "00" at bounding box center [758, 230] width 40 height 23
click at [797, 416] on span "OK" at bounding box center [802, 418] width 17 height 31
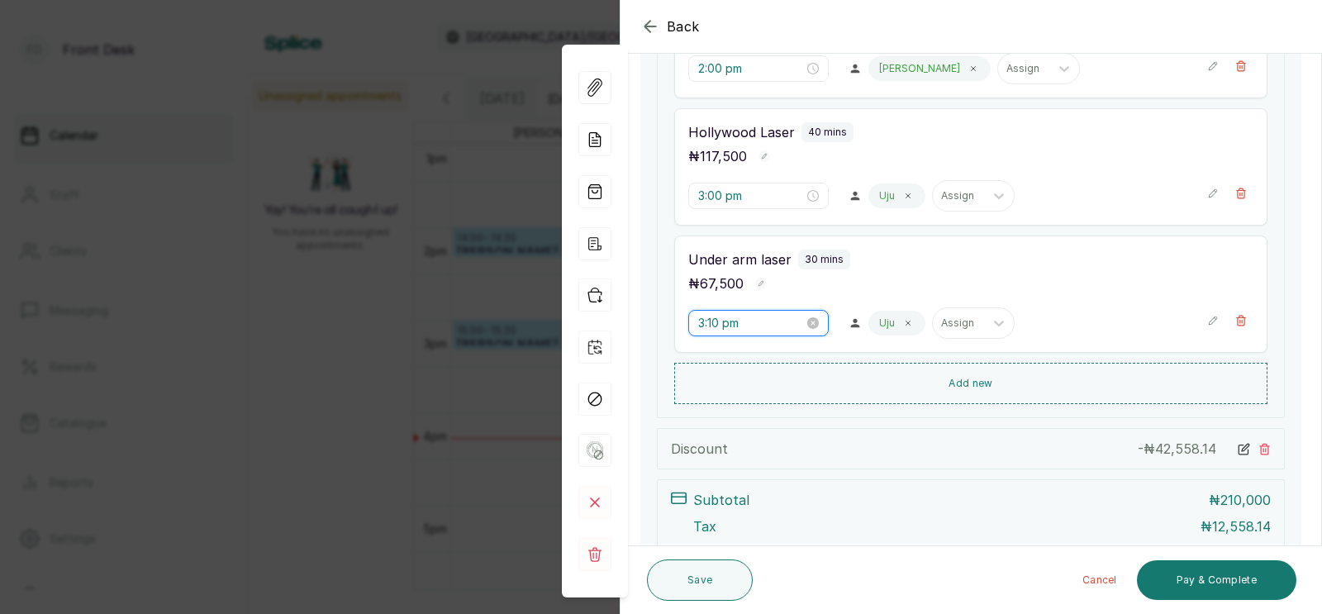
click at [734, 323] on input "3:10 pm" at bounding box center [751, 323] width 106 height 18
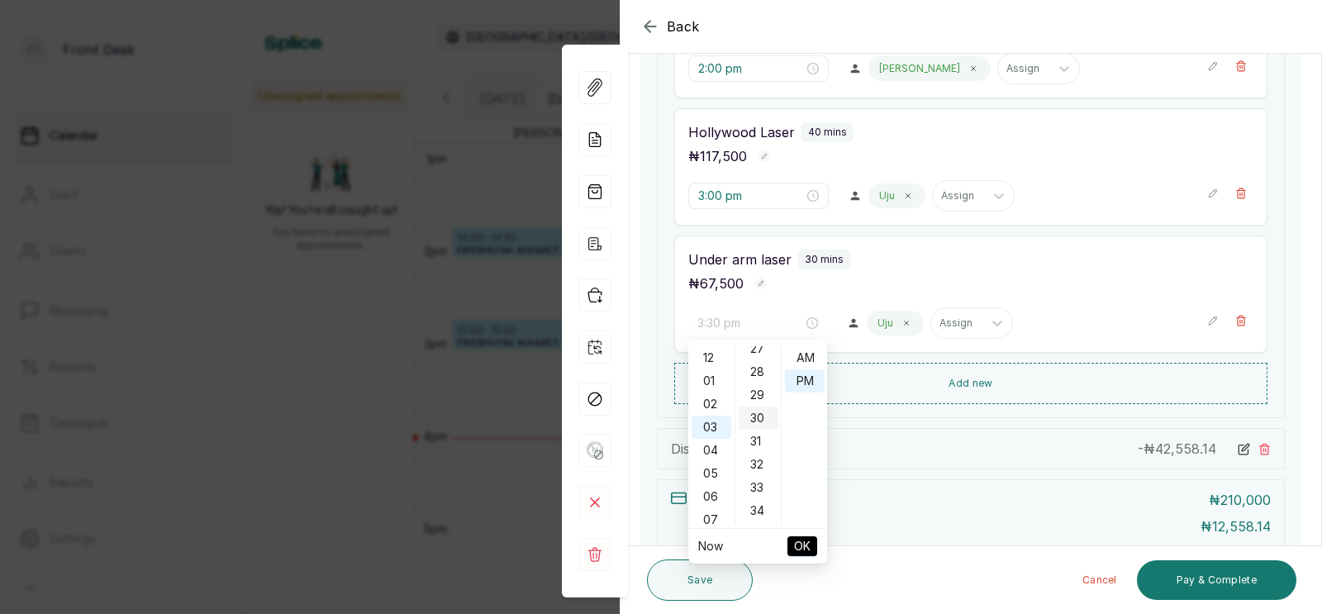
click at [756, 411] on div "30" at bounding box center [758, 417] width 40 height 23
type input "3:30 pm"
click at [804, 545] on span "OK" at bounding box center [802, 545] width 17 height 31
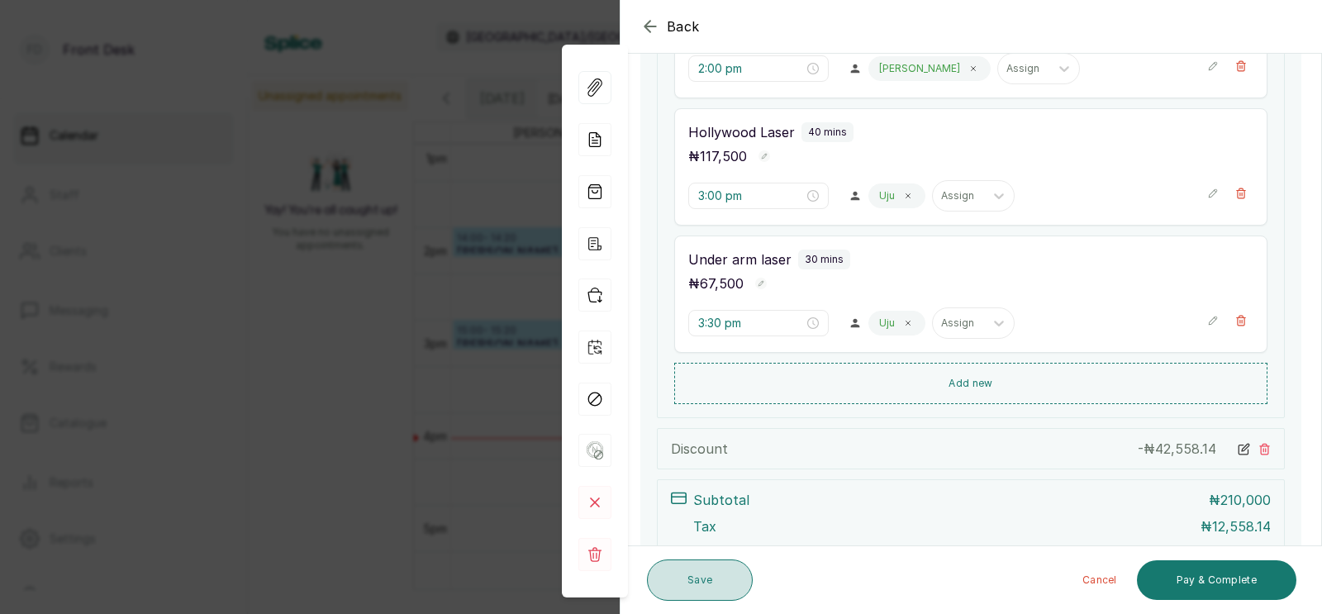
click at [704, 575] on button "Save" at bounding box center [700, 579] width 106 height 41
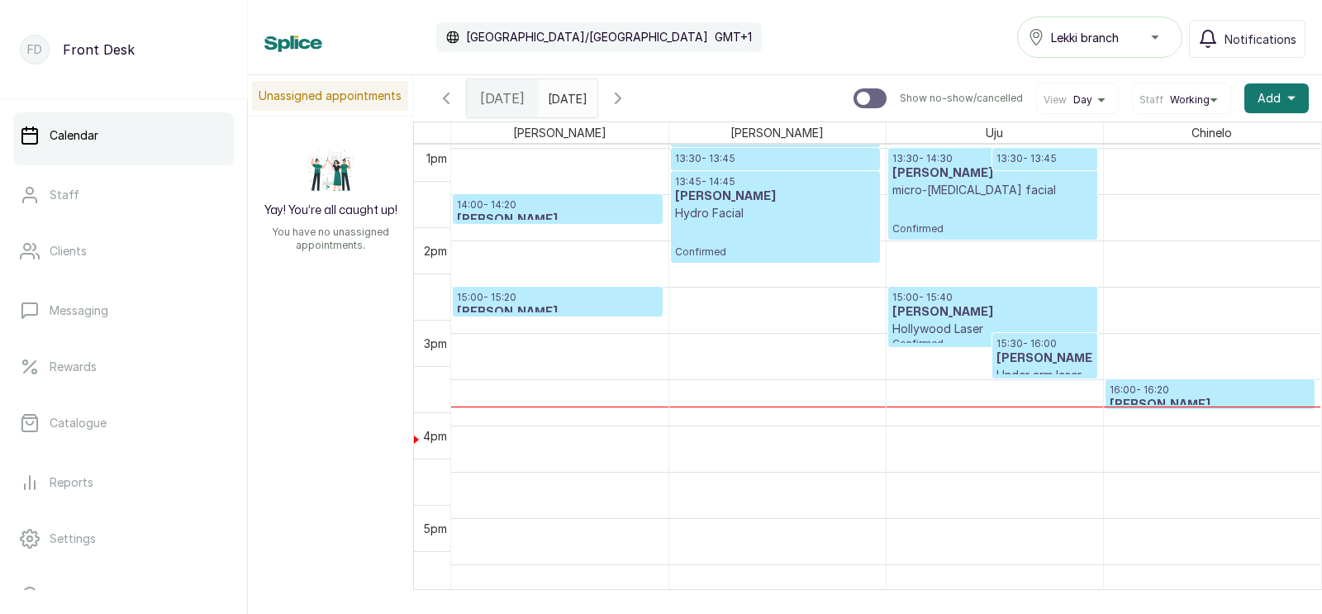
scroll to position [1246, 0]
click at [561, 309] on h3 "[PERSON_NAME]" at bounding box center [558, 312] width 202 height 17
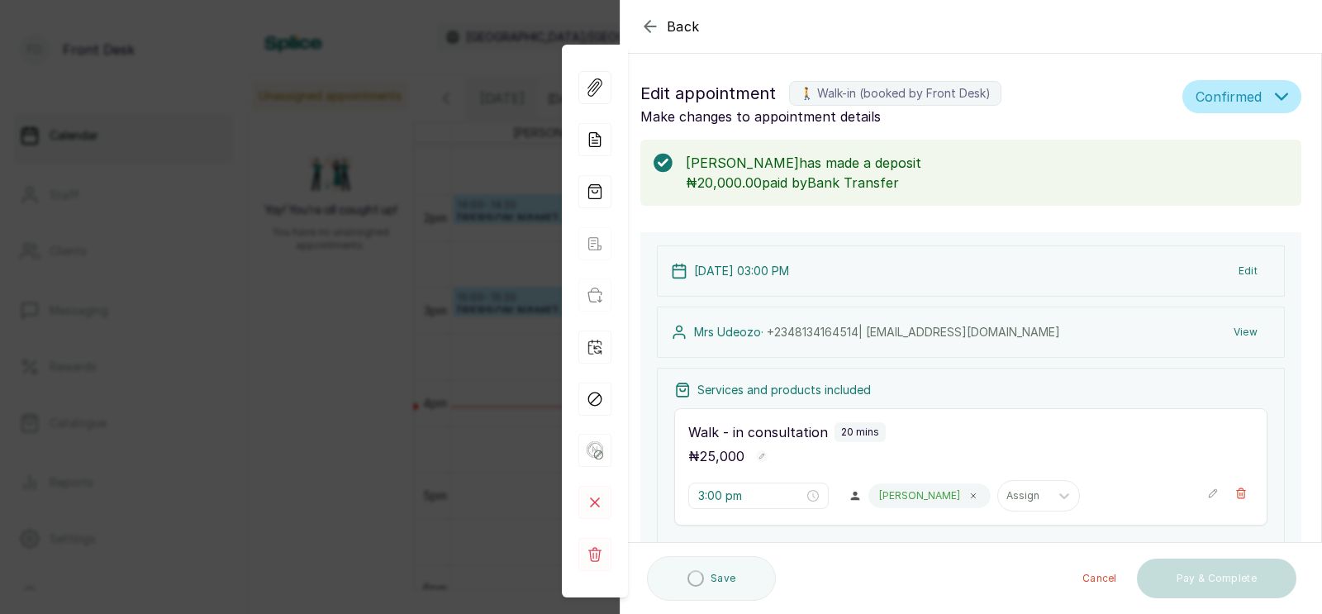
click at [966, 535] on button "Add new" at bounding box center [970, 555] width 593 height 40
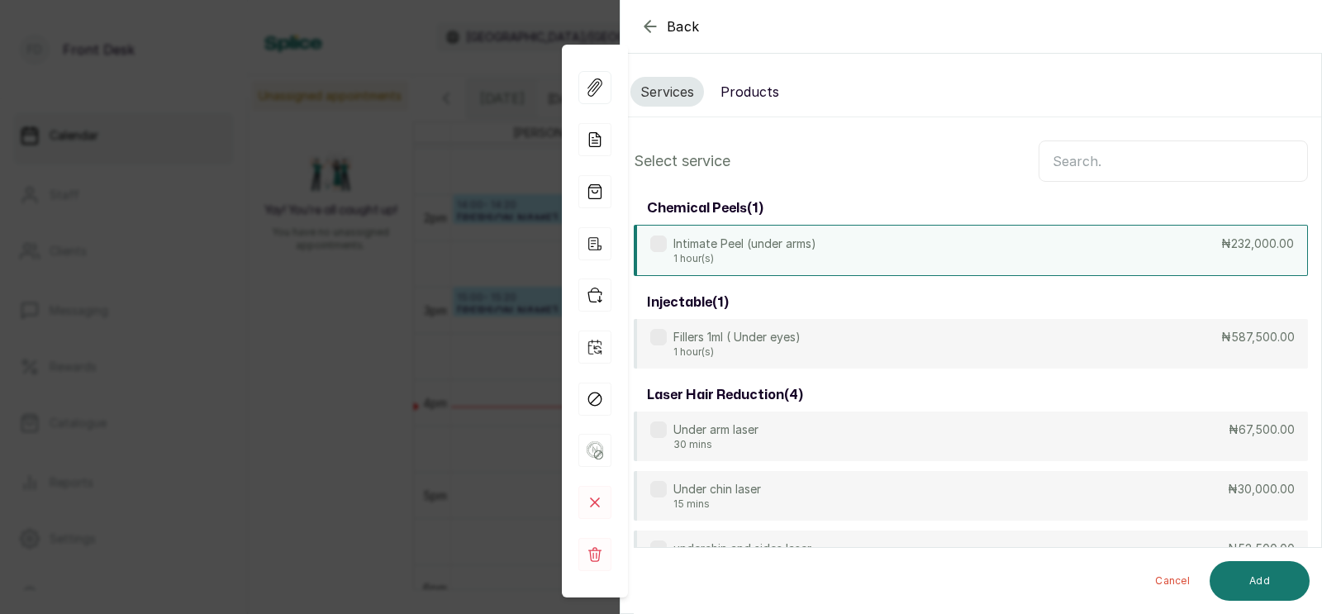
scroll to position [126, 0]
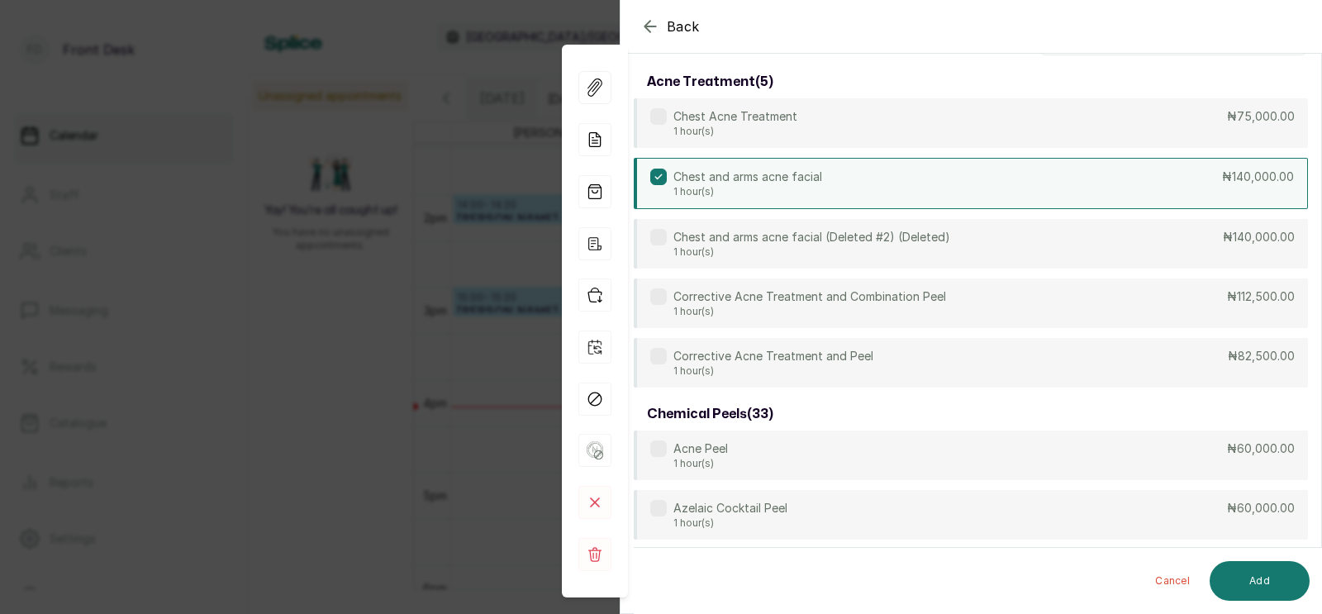
click at [1087, 55] on input "text" at bounding box center [1172, 34] width 269 height 41
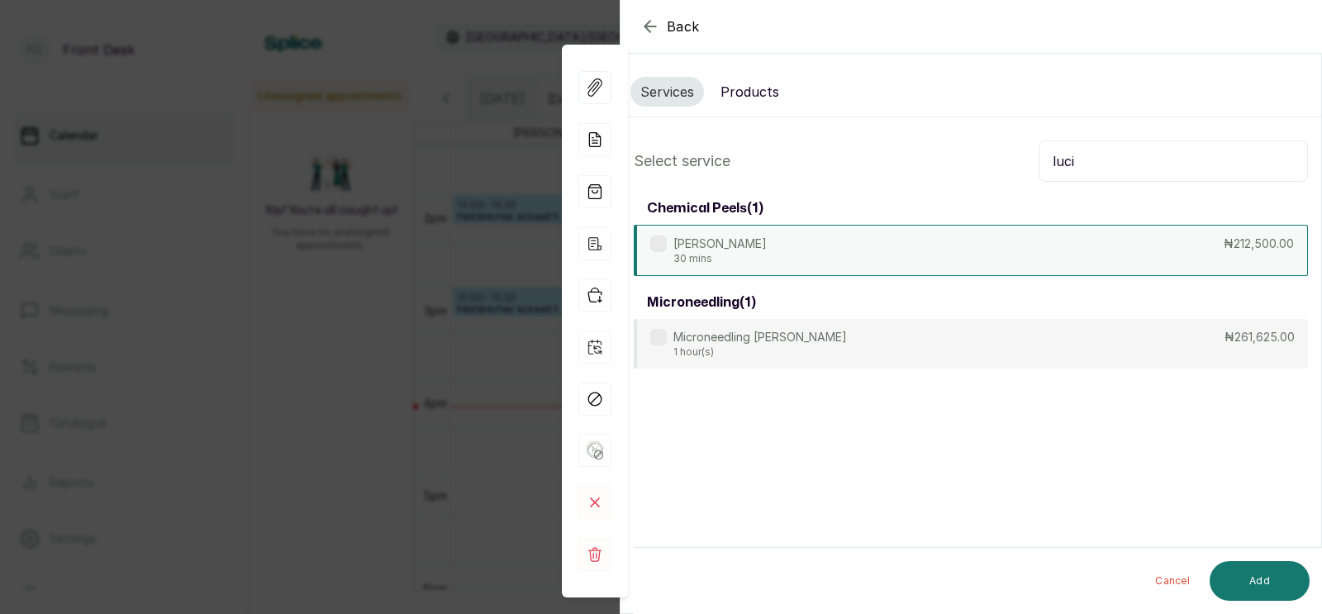
type input "luci"
click at [998, 245] on div "Lucid Peel 30 mins ₦212,500.00" at bounding box center [971, 250] width 674 height 51
click at [1262, 581] on button "Add" at bounding box center [1259, 581] width 100 height 40
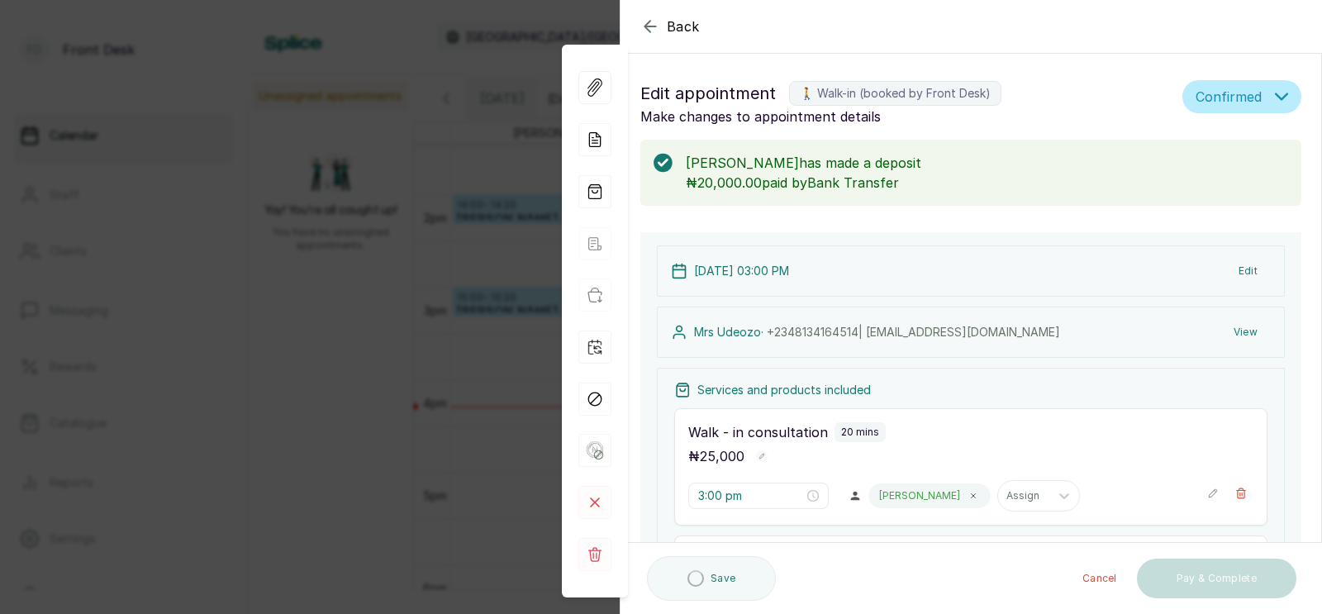
type input "3:20 pm"
type input "4:20 pm"
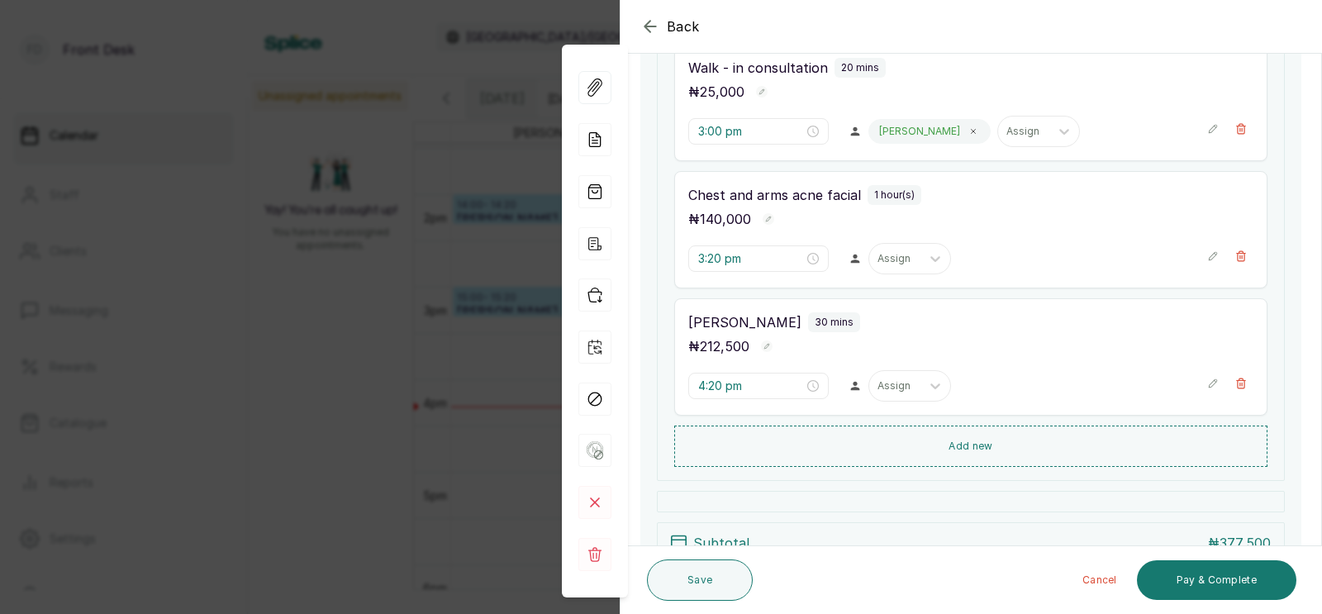
scroll to position [492, 0]
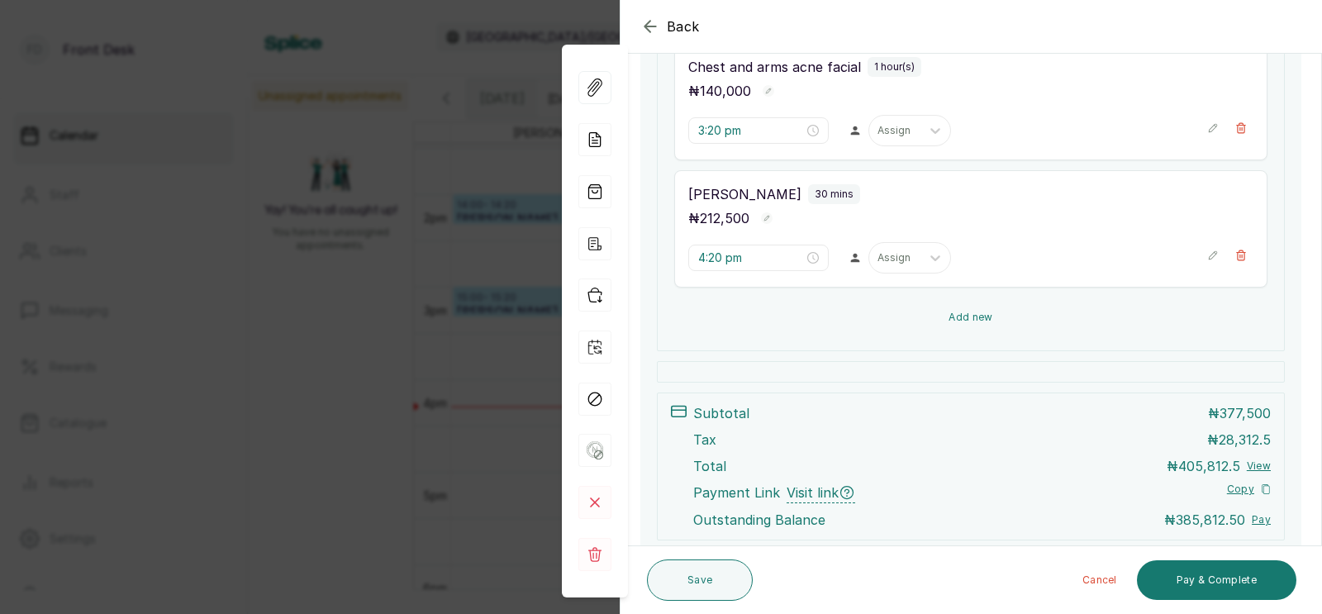
click at [960, 311] on button "Add new" at bounding box center [970, 317] width 593 height 40
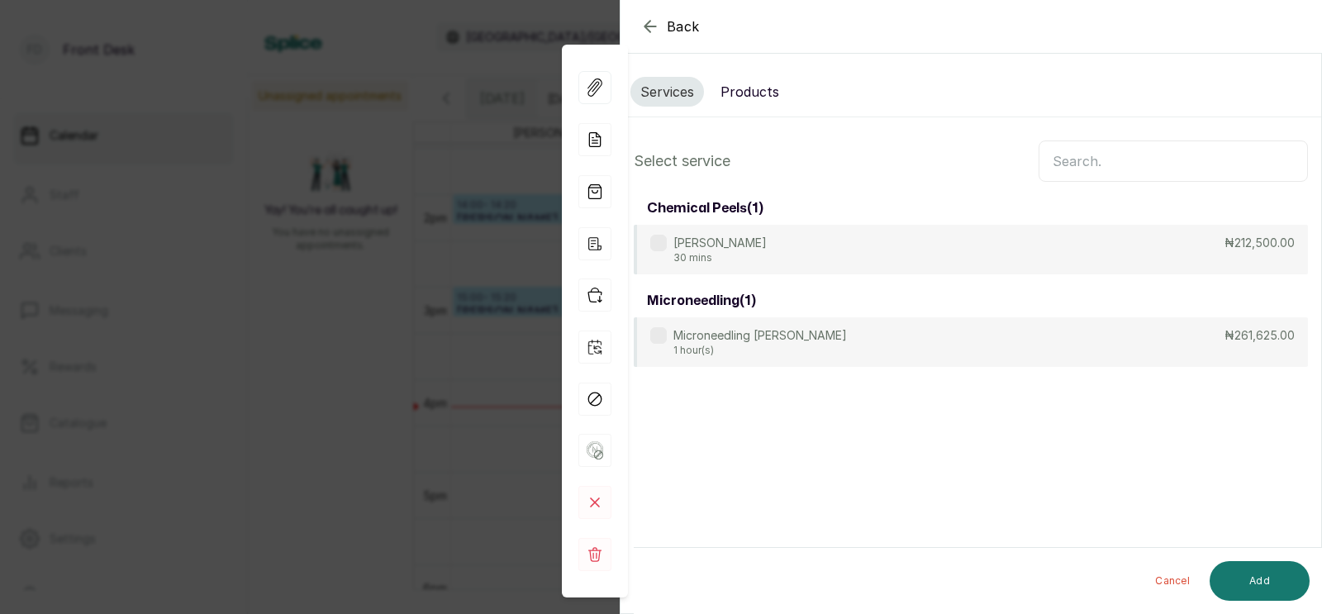
scroll to position [0, 0]
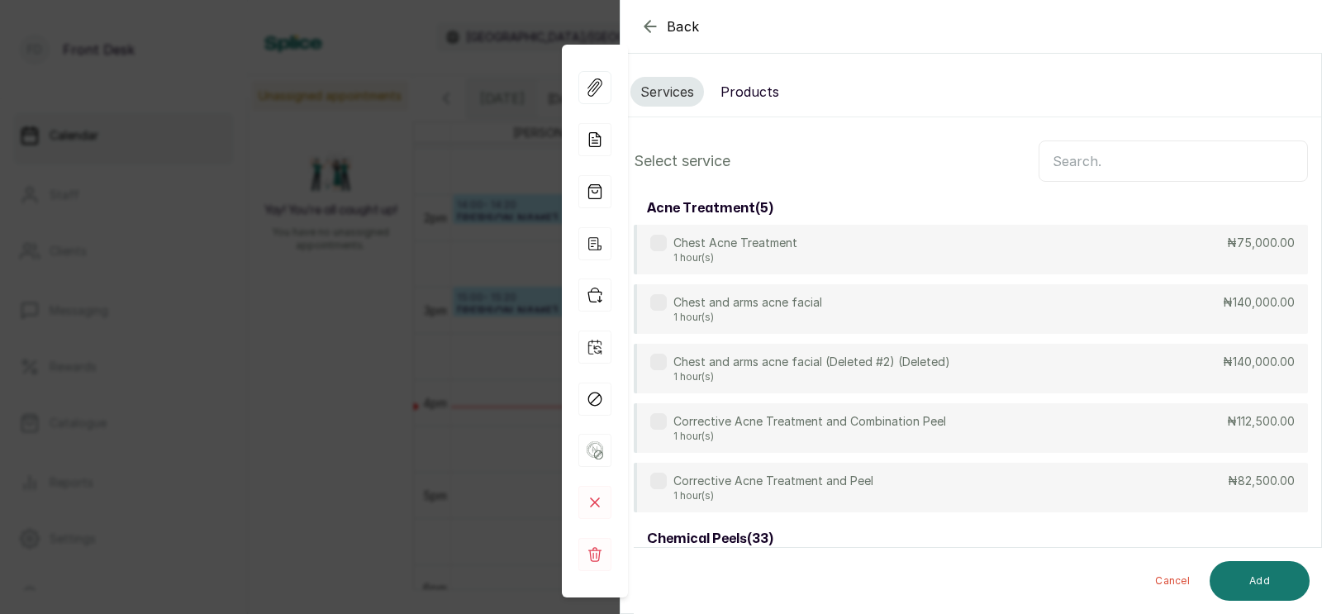
click at [736, 94] on button "Products" at bounding box center [749, 92] width 78 height 30
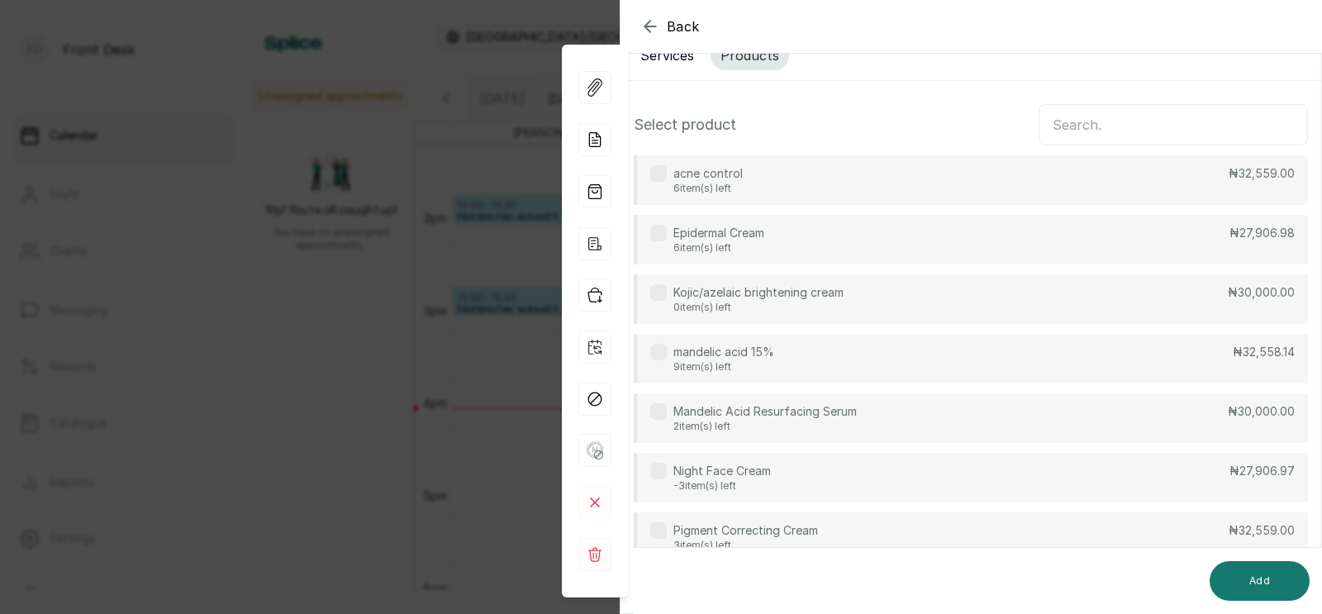
scroll to position [157, 0]
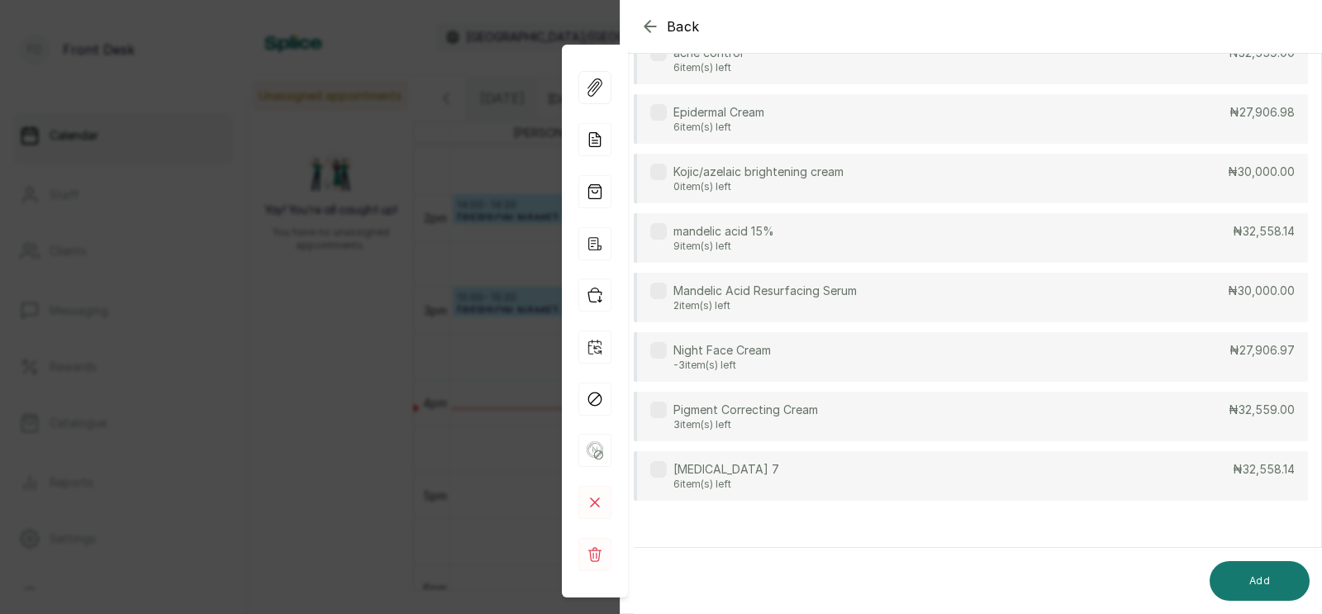
click at [739, 465] on div "Quinol 7 6 item(s) left ₦32,558.14" at bounding box center [971, 476] width 674 height 50
click at [1255, 575] on button "Add" at bounding box center [1259, 581] width 100 height 40
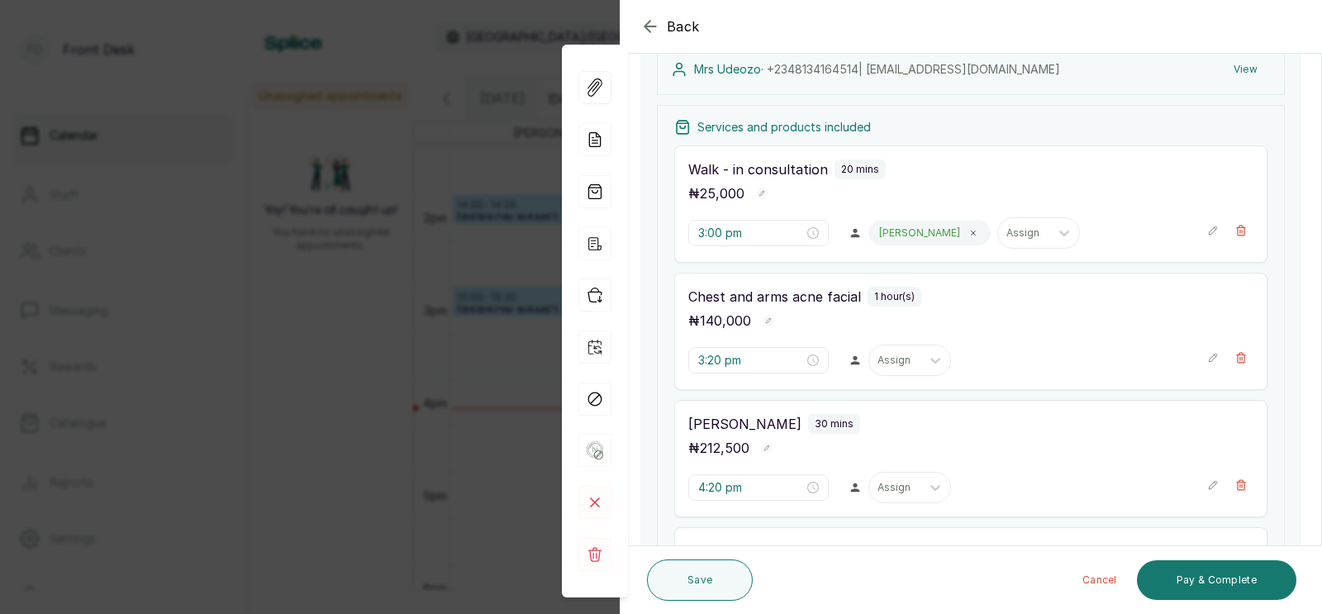
scroll to position [265, 0]
click at [1238, 354] on icon "button" at bounding box center [1241, 355] width 12 height 12
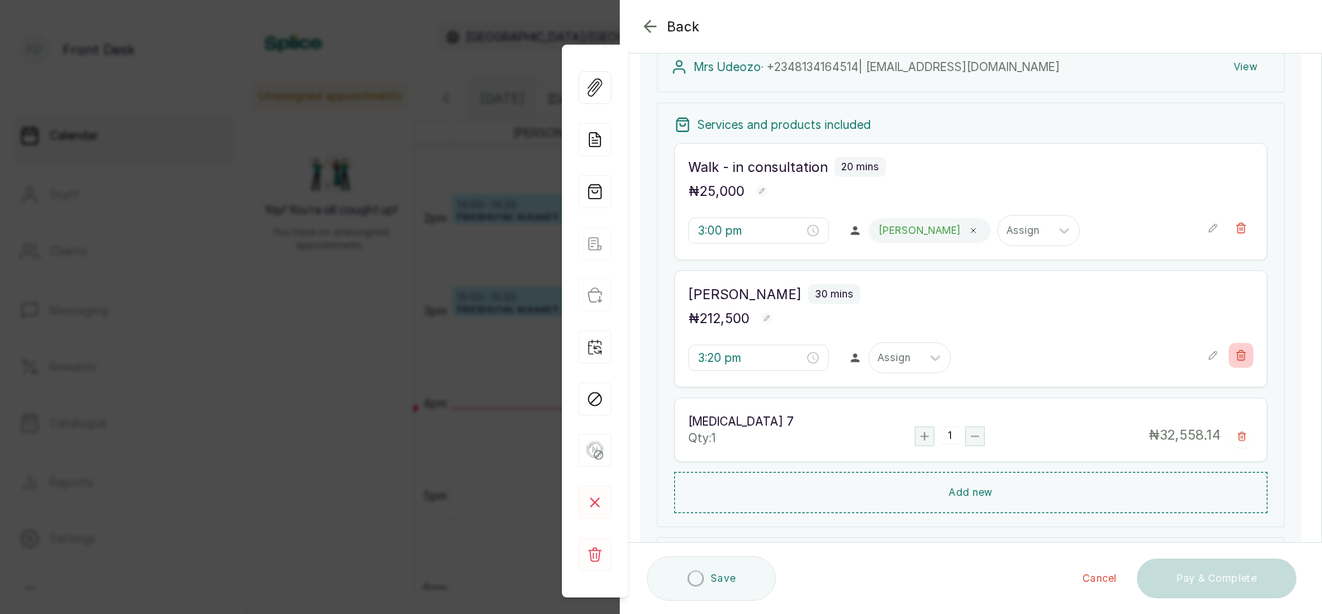
type input "4:20 pm"
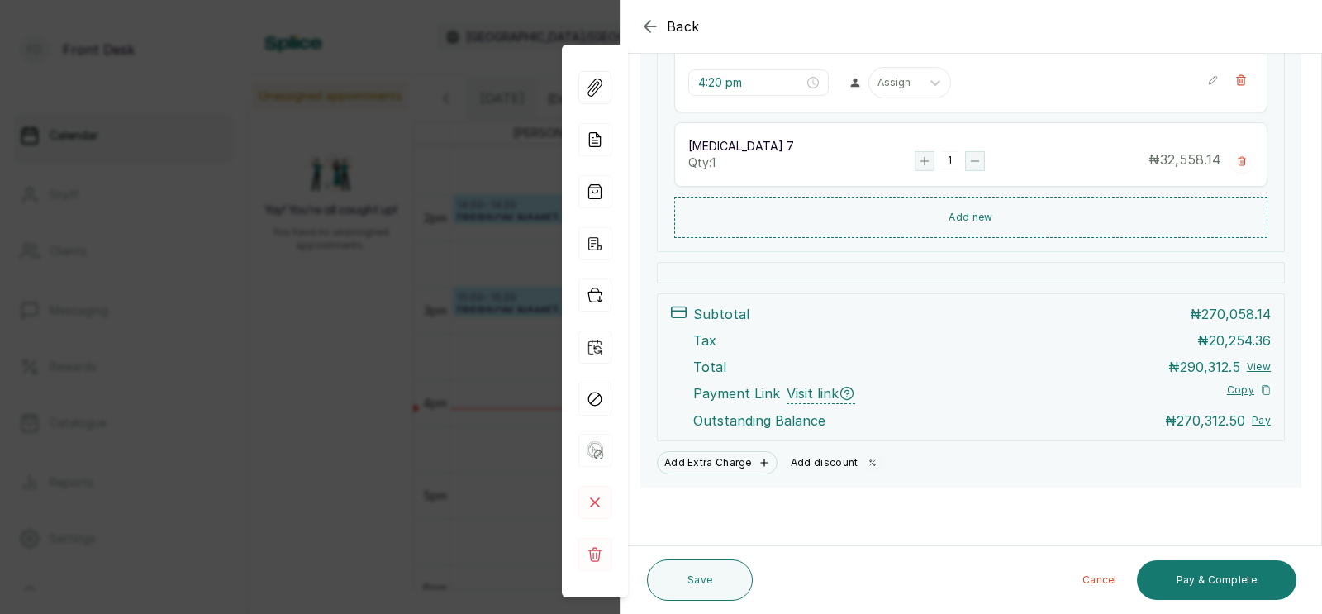
scroll to position [541, 0]
click at [829, 460] on button "Add discount" at bounding box center [837, 462] width 106 height 25
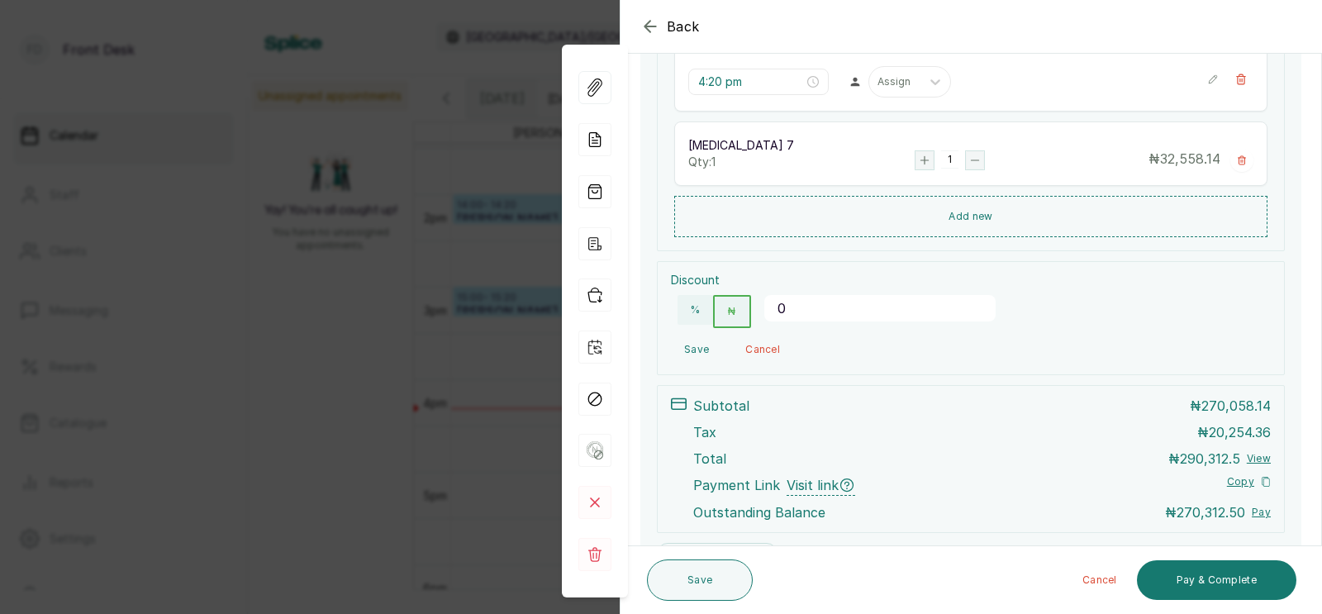
click at [809, 309] on input "0" at bounding box center [879, 308] width 231 height 26
type input "25000"
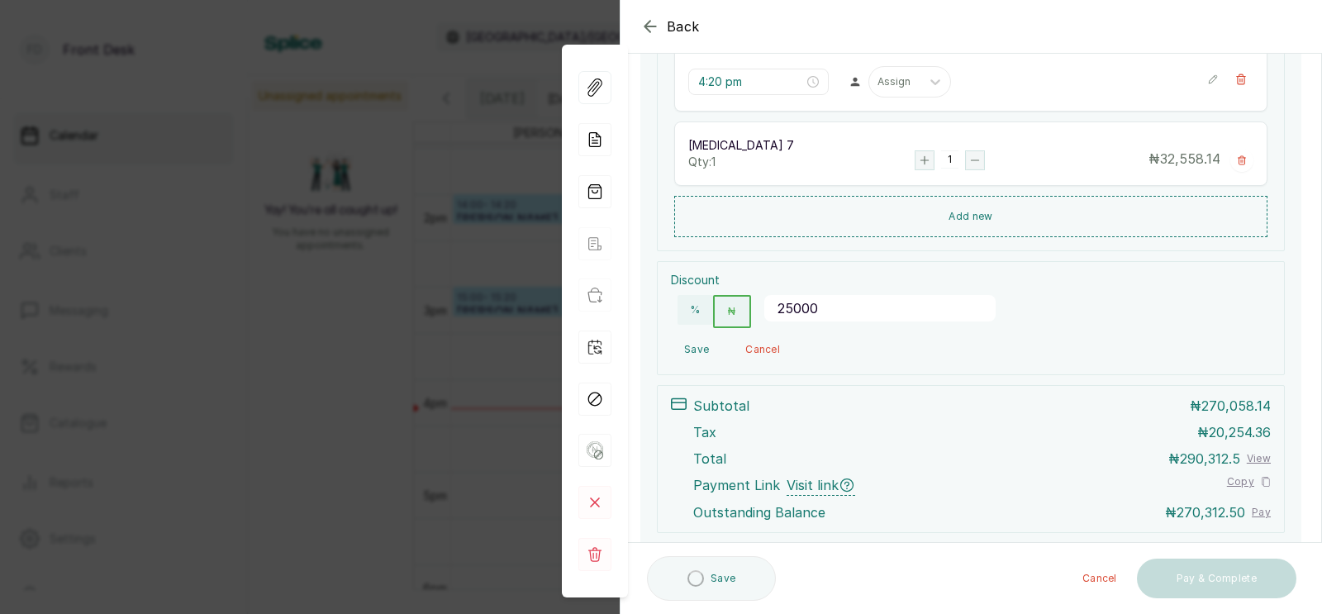
click at [696, 349] on button "Save" at bounding box center [696, 350] width 51 height 30
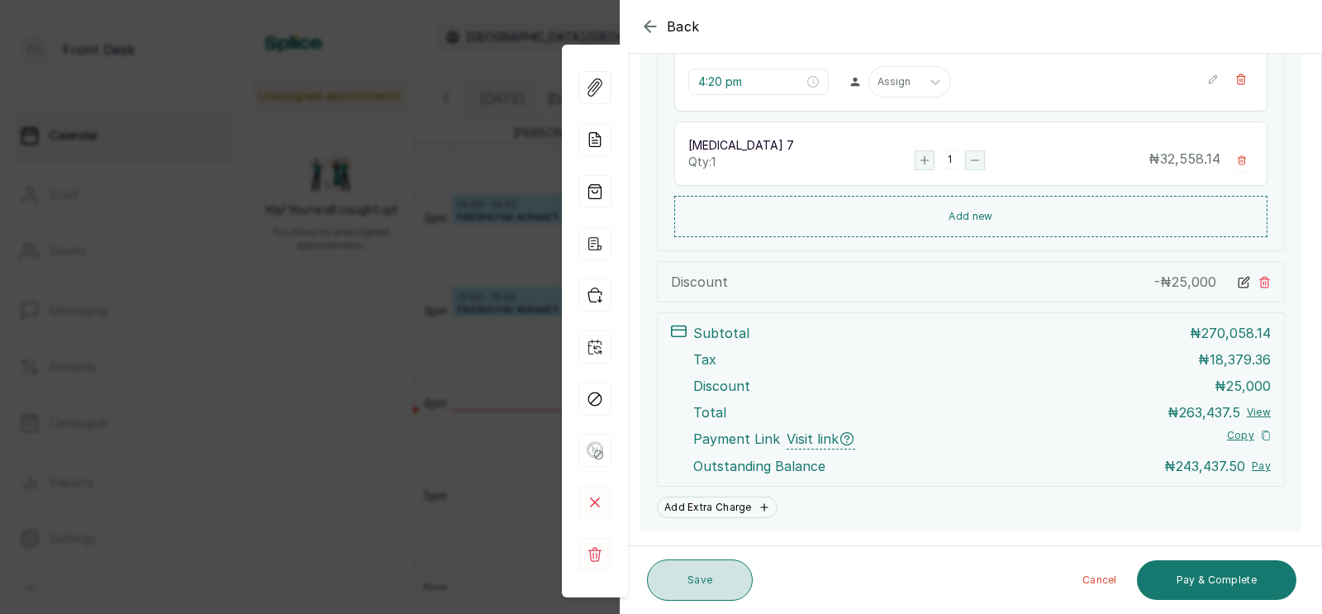
click at [691, 575] on button "Save" at bounding box center [700, 579] width 106 height 41
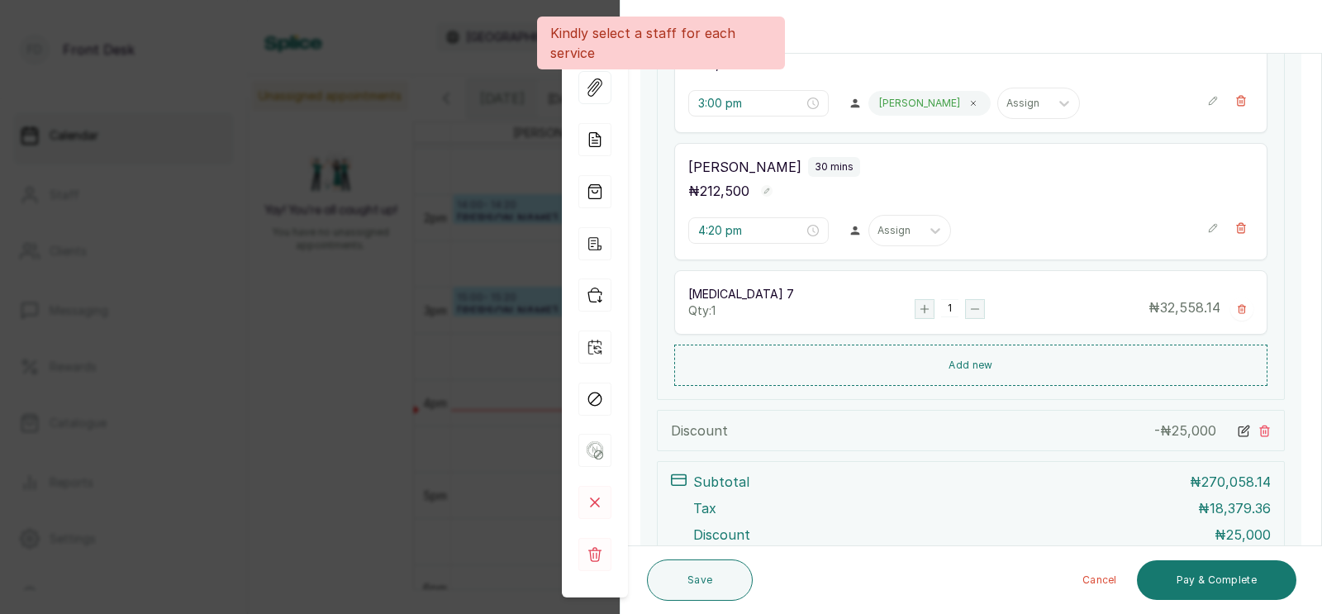
scroll to position [372, 0]
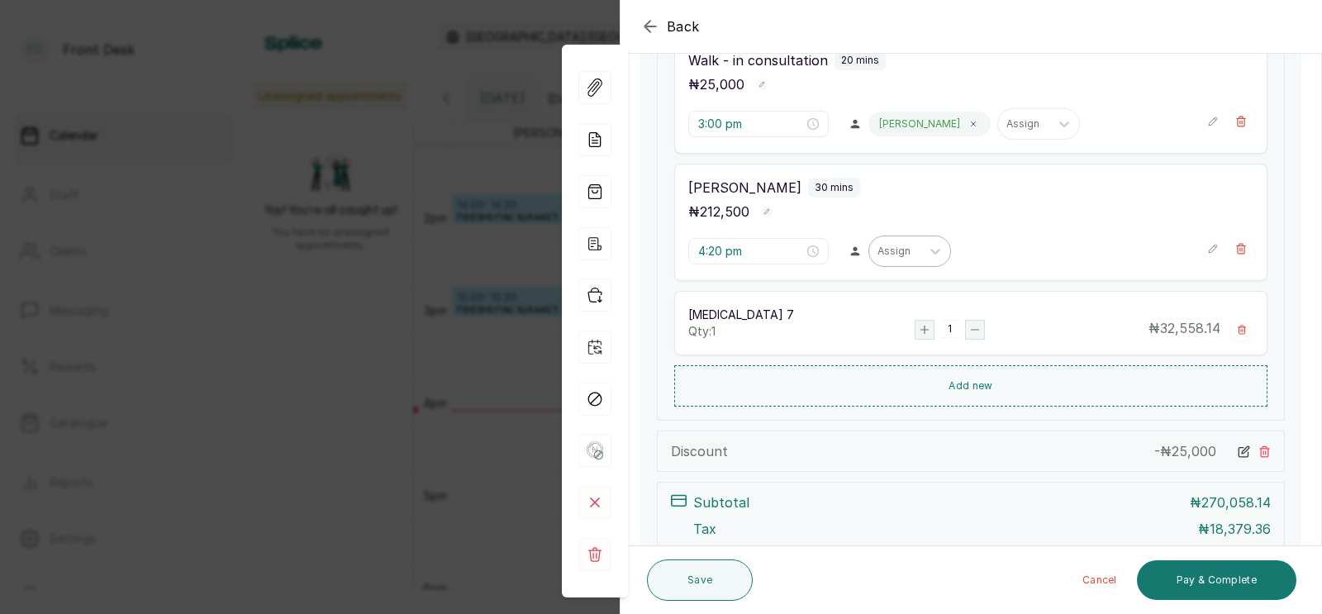
click at [877, 254] on div at bounding box center [894, 251] width 35 height 15
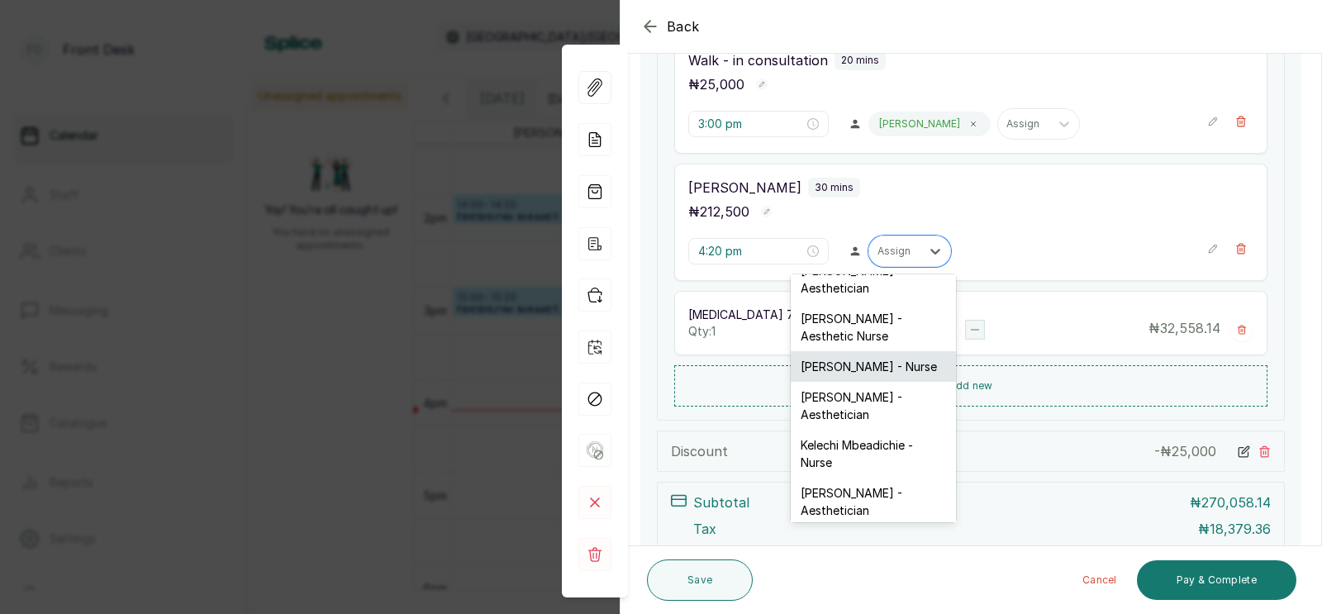
scroll to position [89, 0]
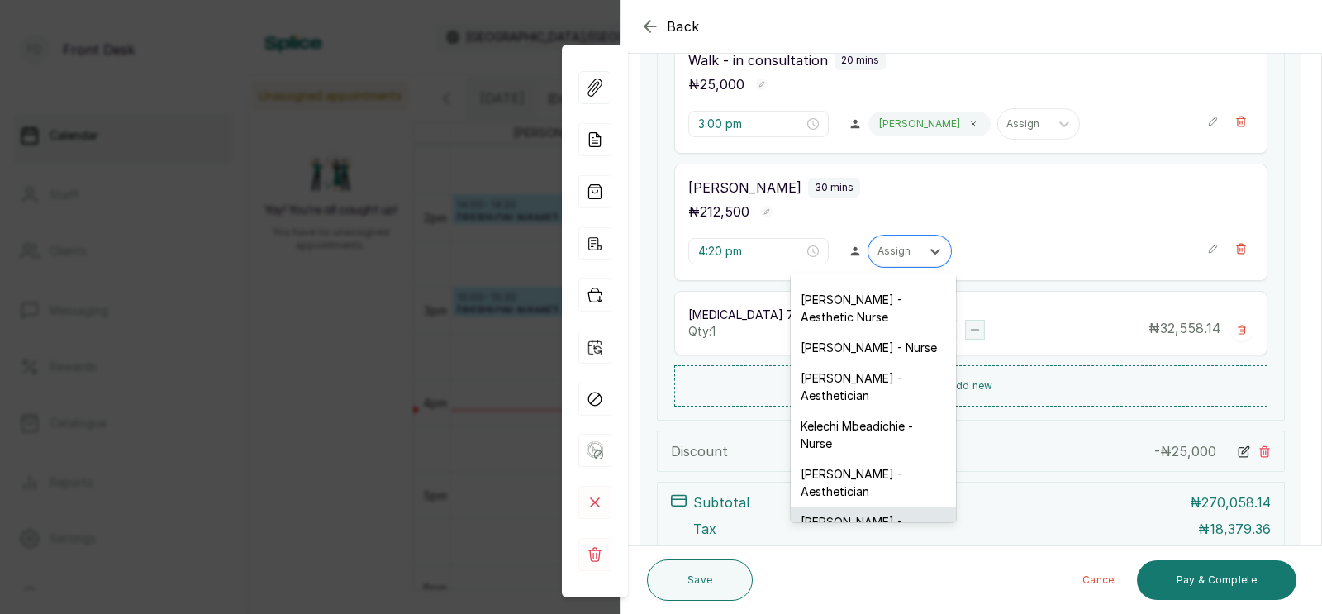
click at [842, 506] on div "[PERSON_NAME] - Aesthetician" at bounding box center [873, 530] width 165 height 48
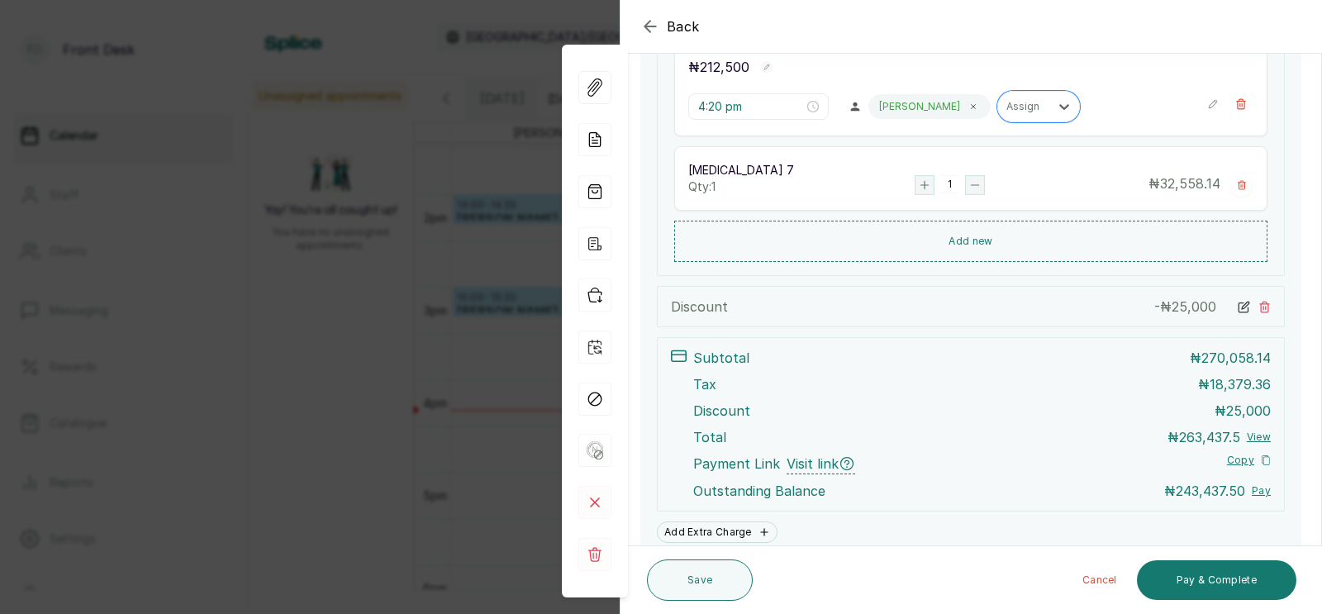
scroll to position [584, 0]
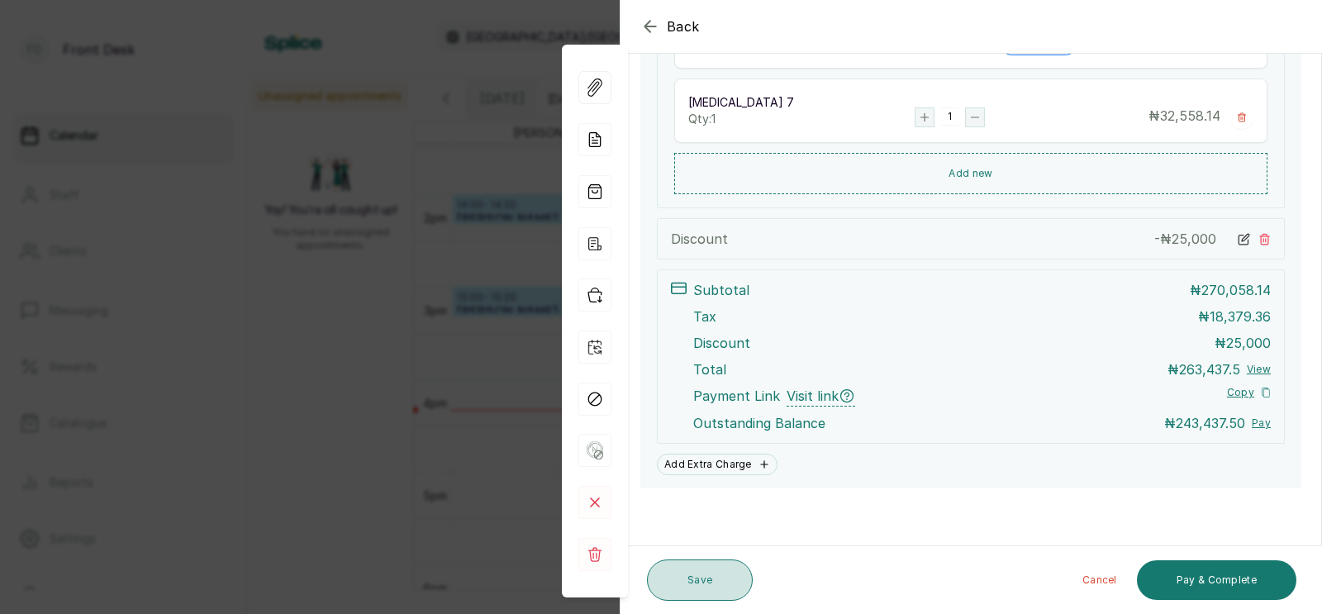
click at [687, 576] on button "Save" at bounding box center [700, 579] width 106 height 41
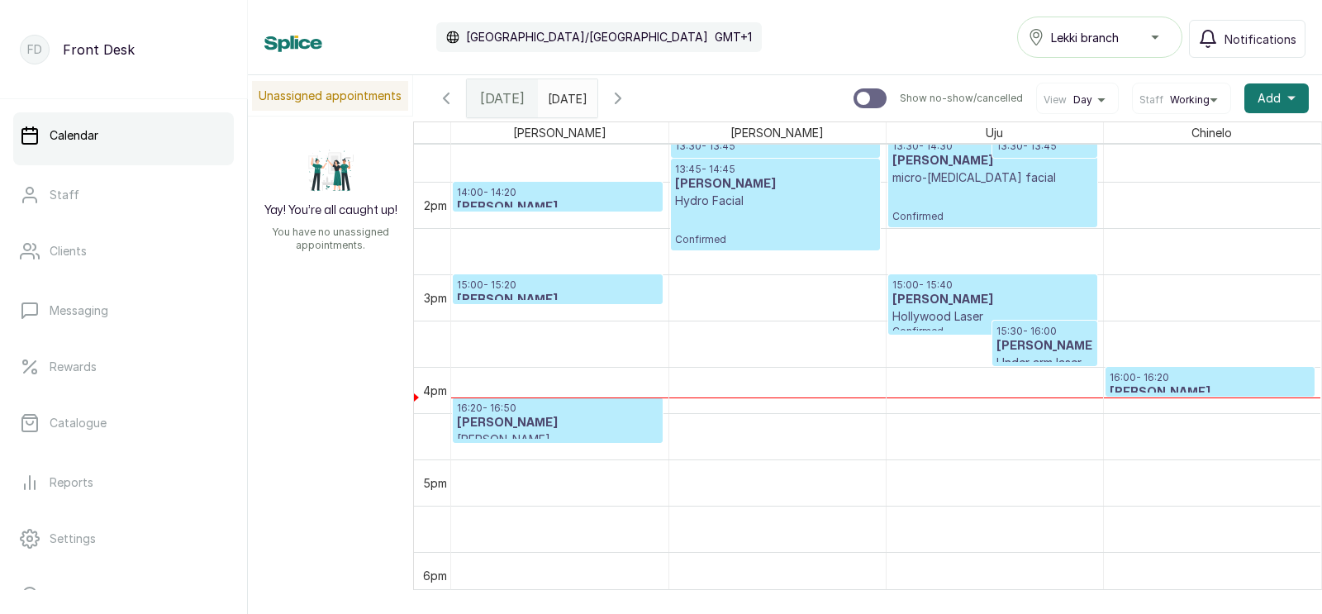
scroll to position [1301, 0]
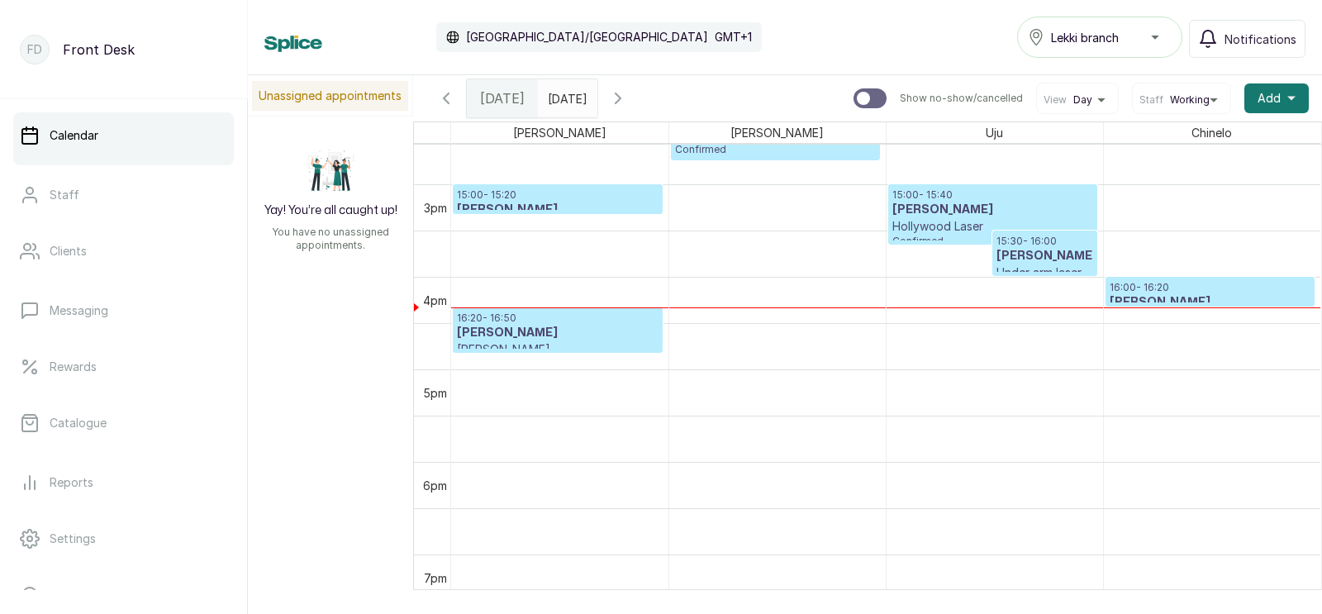
click at [516, 328] on h3 "[PERSON_NAME]" at bounding box center [558, 333] width 202 height 17
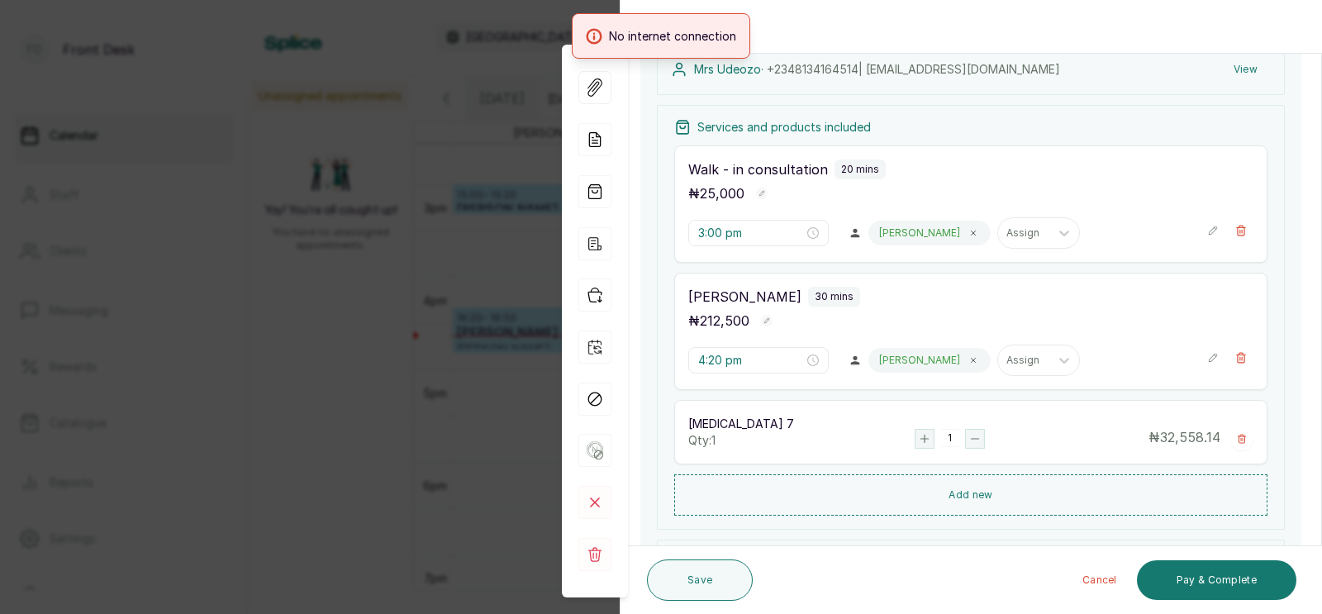
scroll to position [276, 0]
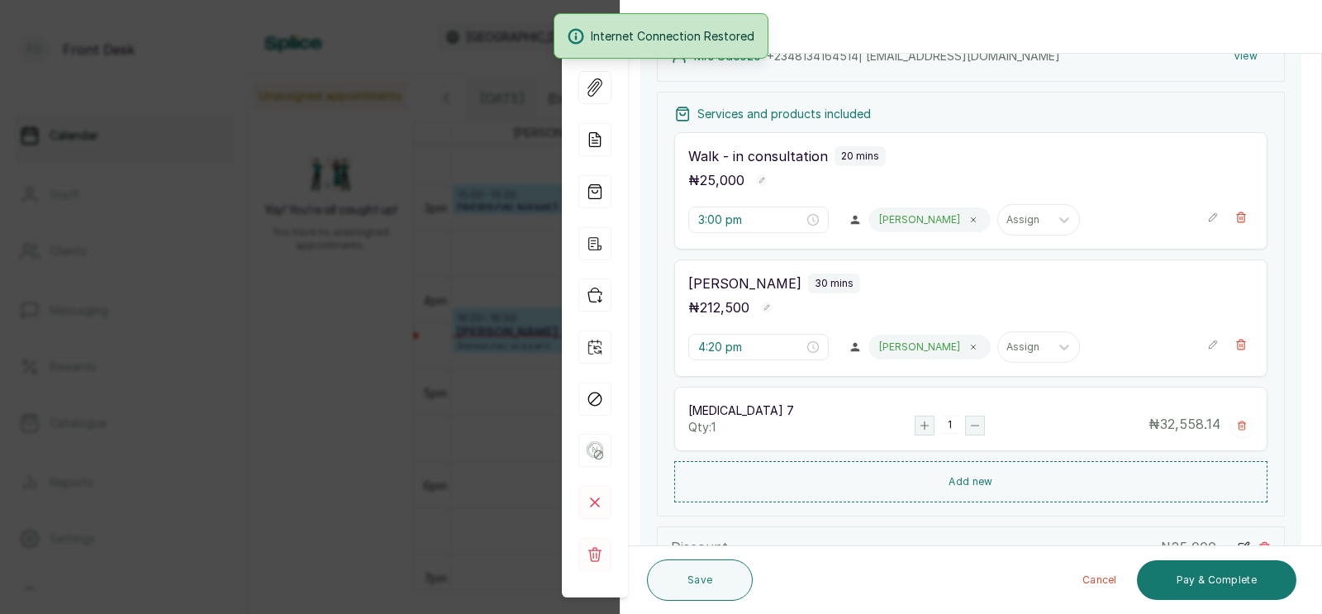
click at [461, 501] on div "Back Appointment Details Edit appointment 🚶 Walk-in (booked by Front Desk) Make…" at bounding box center [661, 307] width 1322 height 614
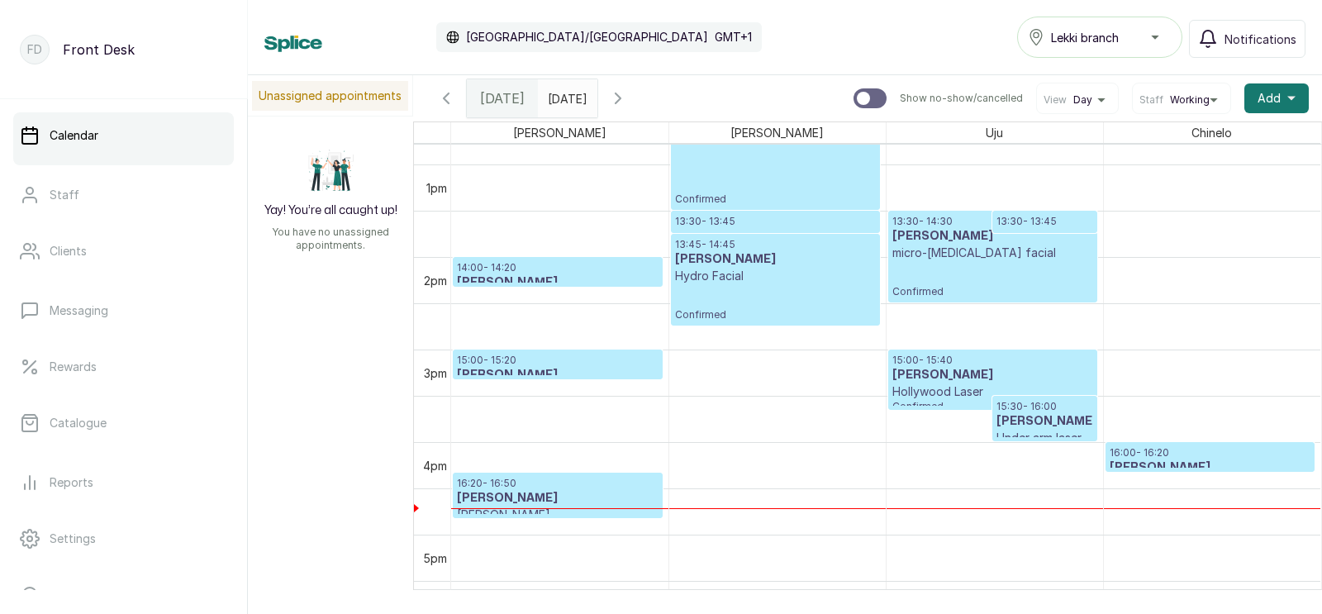
scroll to position [1210, 0]
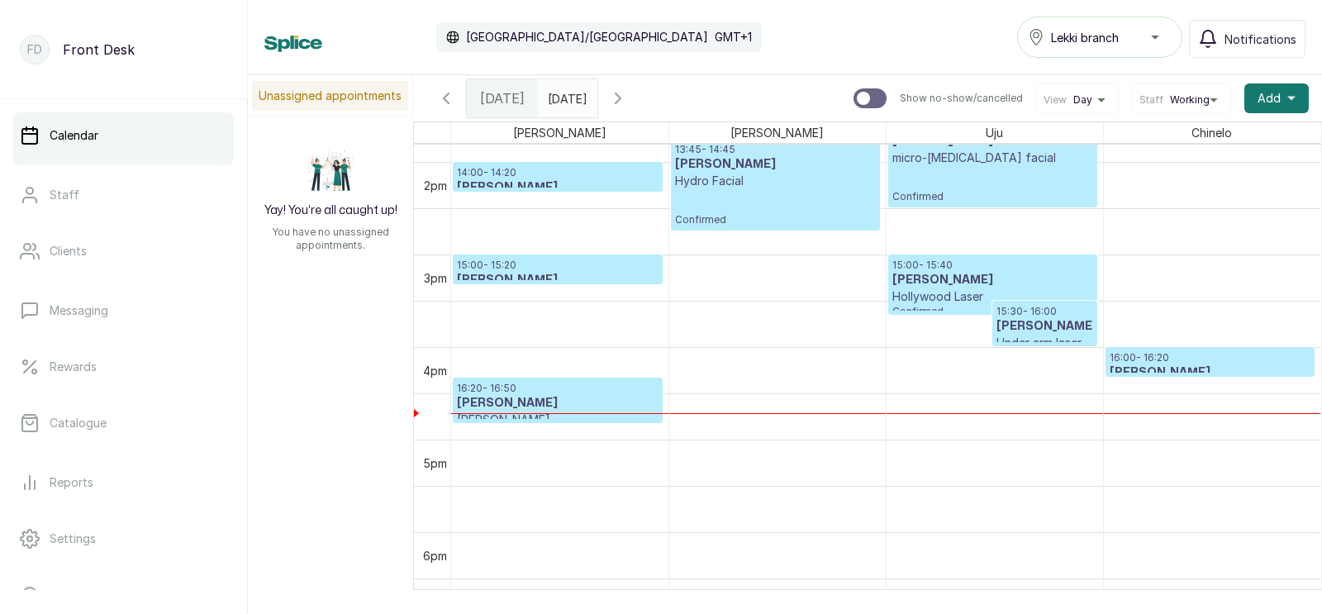
click at [947, 281] on h3 "[PERSON_NAME]" at bounding box center [992, 280] width 201 height 17
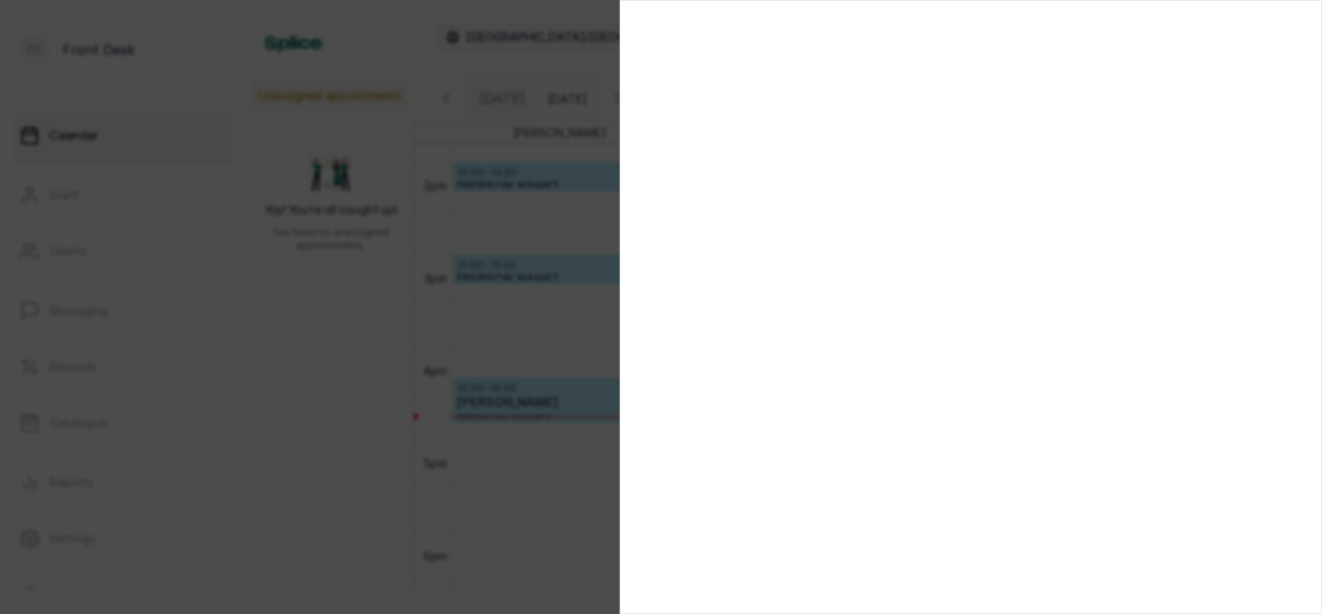
click at [272, 225] on div at bounding box center [661, 307] width 1322 height 614
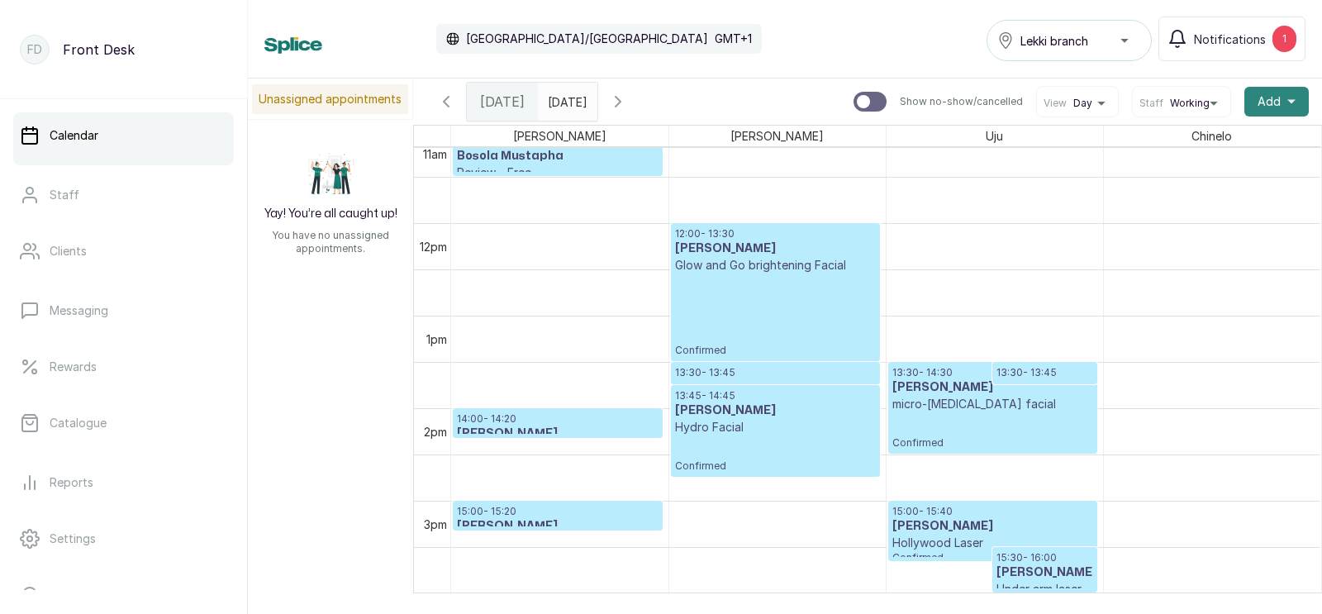
click at [1270, 100] on span "Add" at bounding box center [1268, 101] width 23 height 17
click at [1184, 145] on span "Add Appointment" at bounding box center [1216, 146] width 159 height 20
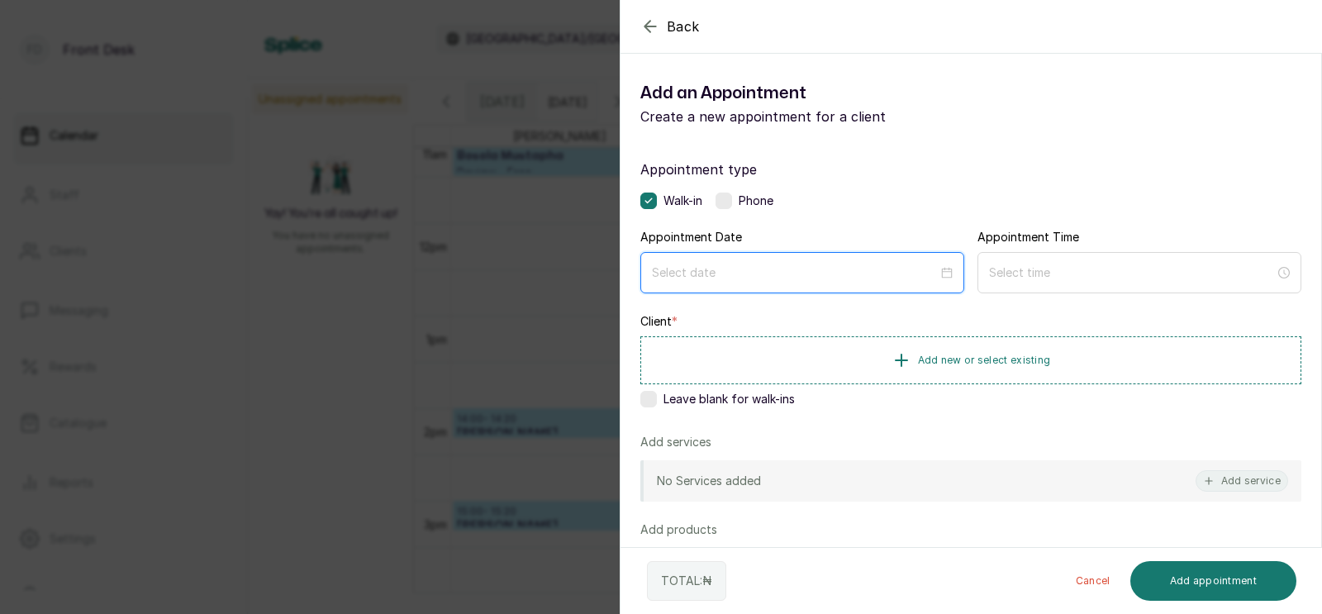
click at [769, 267] on input at bounding box center [795, 273] width 286 height 18
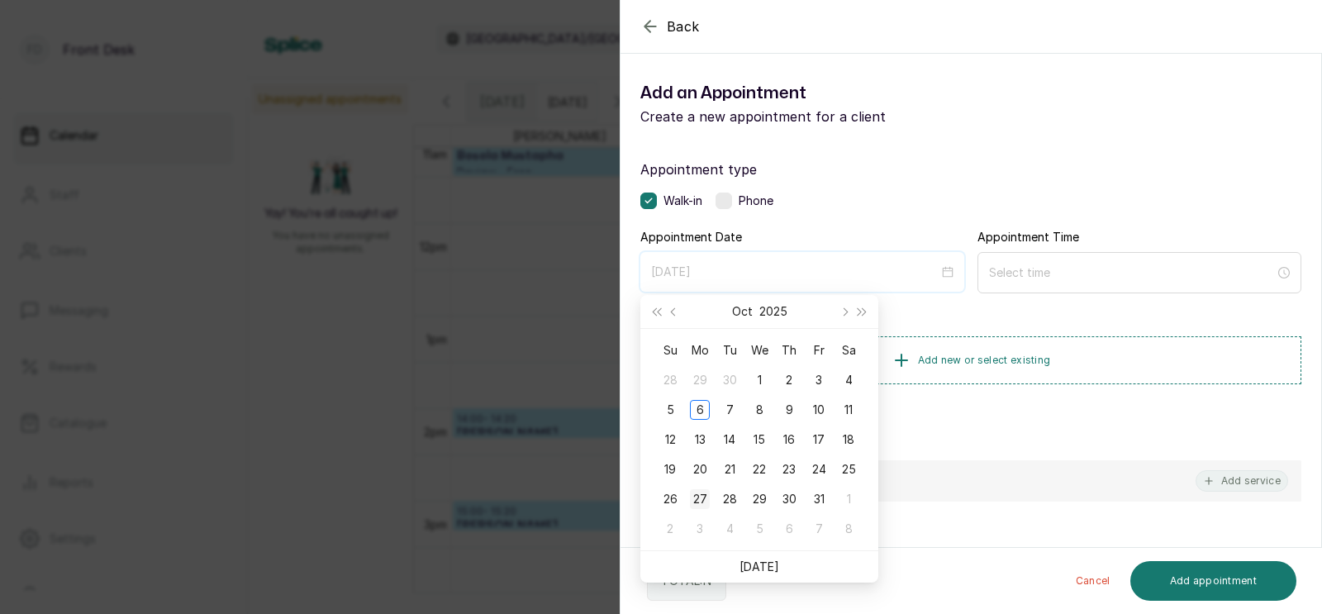
type input "[DATE]"
click at [698, 500] on div "27" at bounding box center [700, 499] width 20 height 20
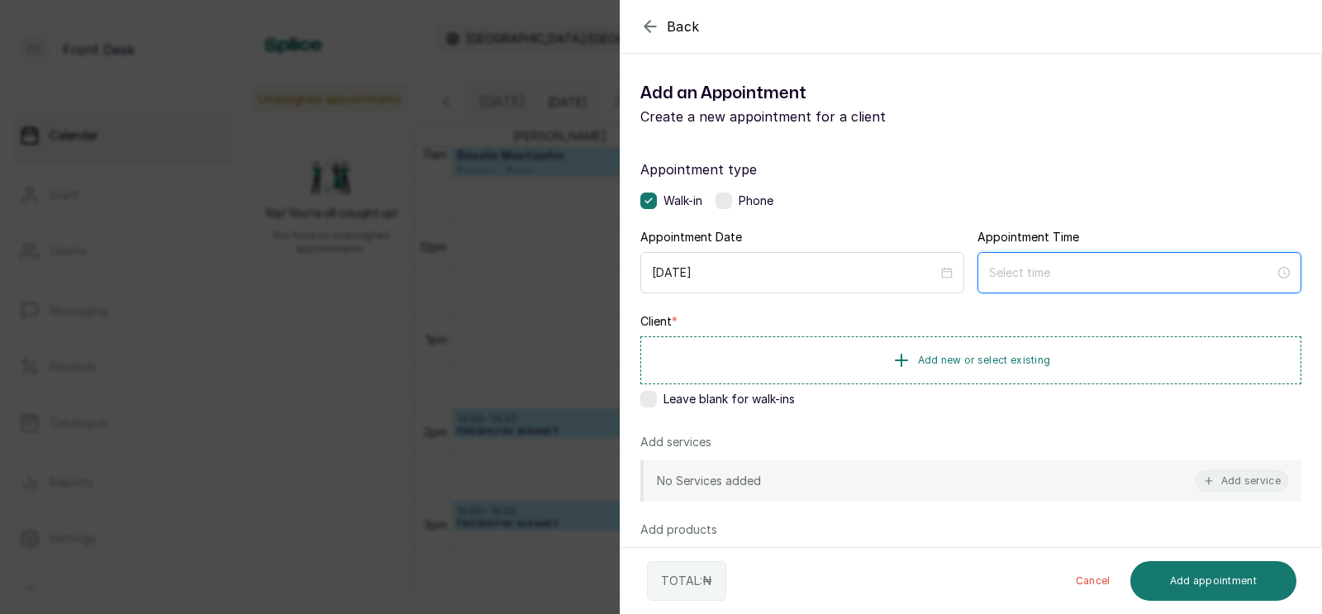
click at [1018, 273] on input at bounding box center [1132, 273] width 286 height 18
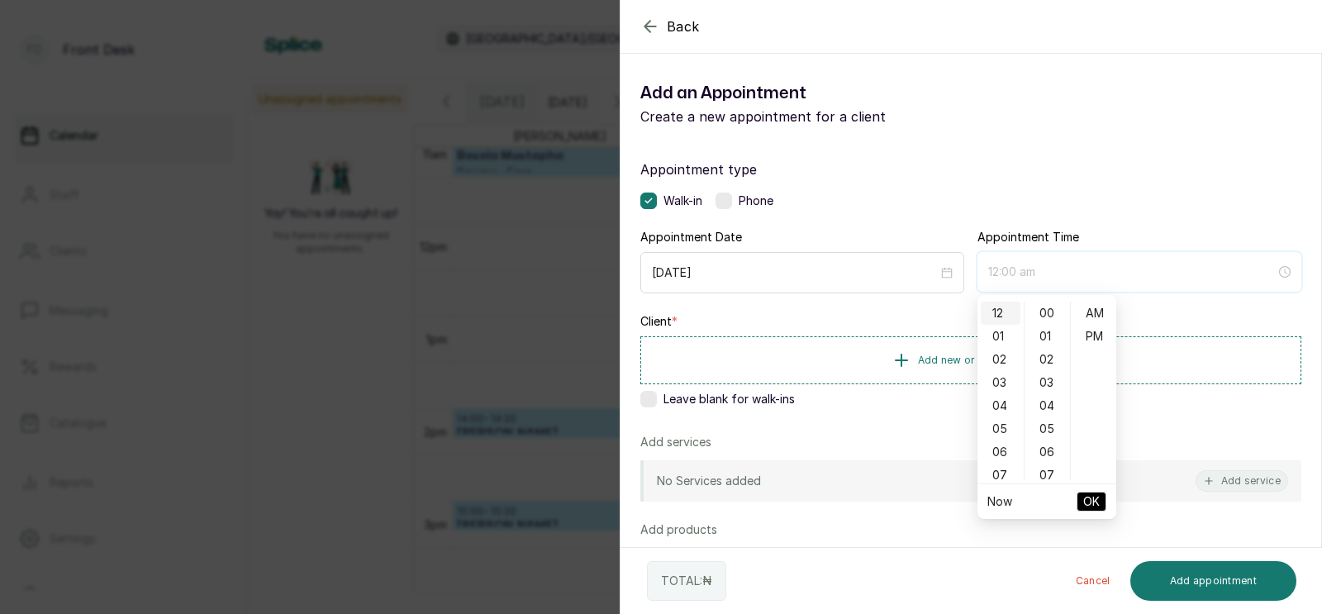
type input "12:00 am"
click at [749, 273] on input "[DATE]" at bounding box center [795, 273] width 286 height 18
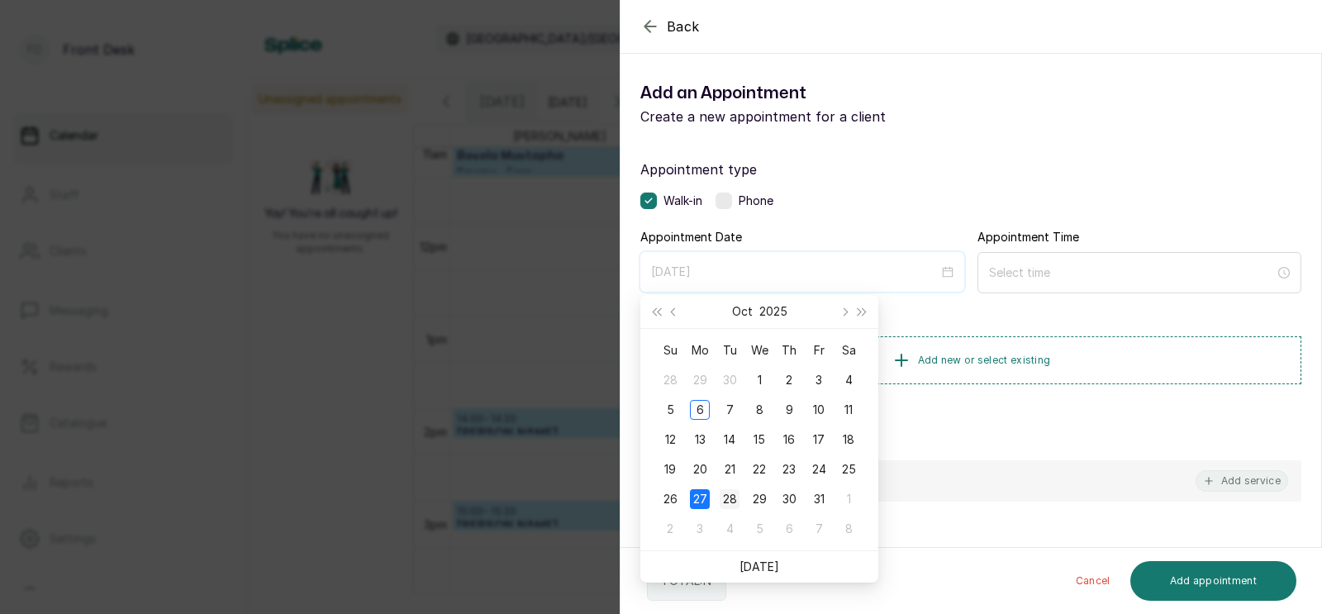
type input "[DATE]"
click at [729, 494] on div "28" at bounding box center [729, 499] width 20 height 20
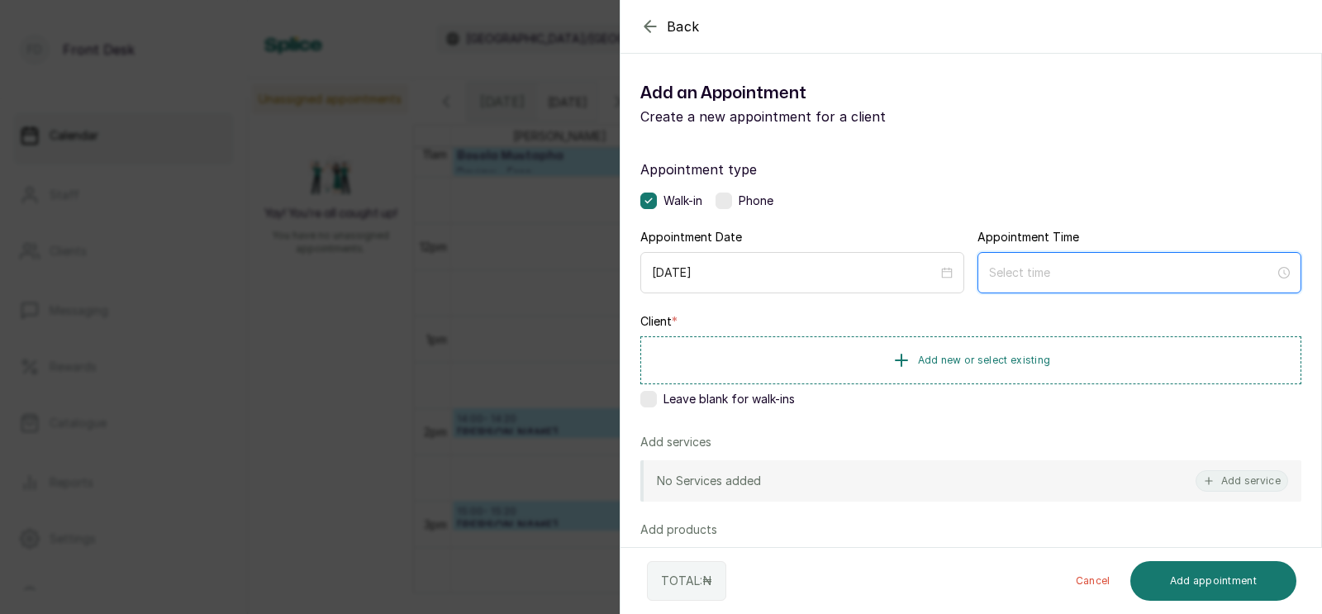
click at [1028, 273] on input at bounding box center [1132, 273] width 286 height 18
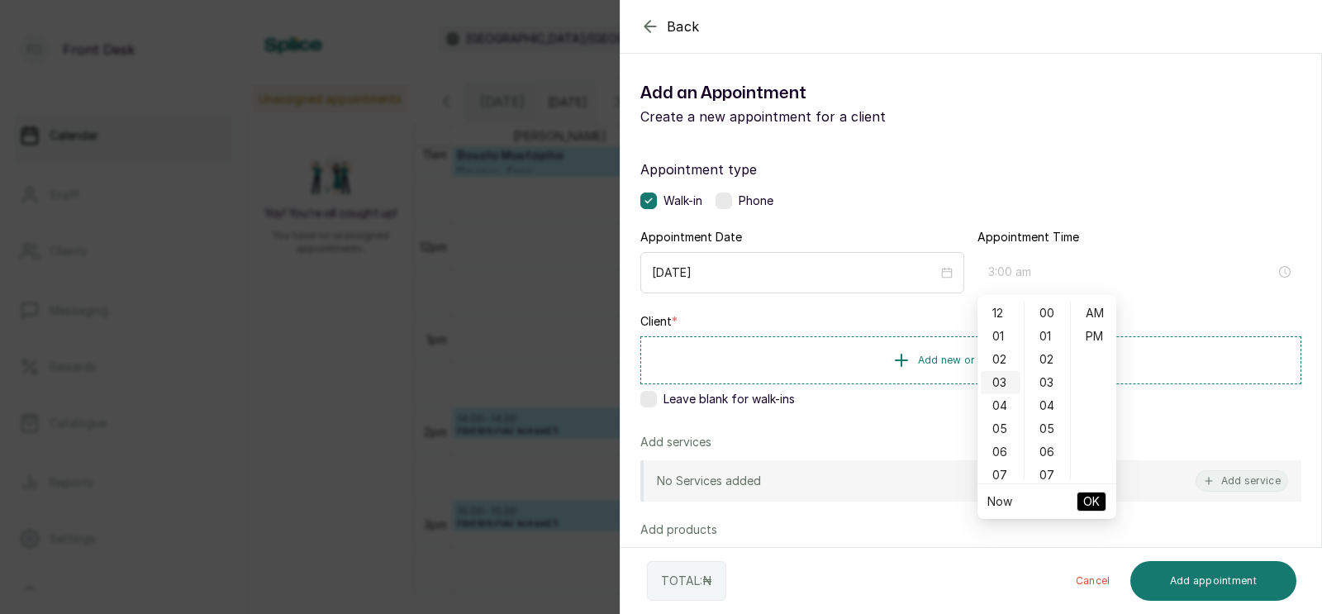
click at [1000, 380] on div "03" at bounding box center [1001, 382] width 40 height 23
type input "3:00 pm"
click at [1094, 334] on div "PM" at bounding box center [1094, 336] width 40 height 23
click at [1086, 496] on span "OK" at bounding box center [1091, 501] width 17 height 31
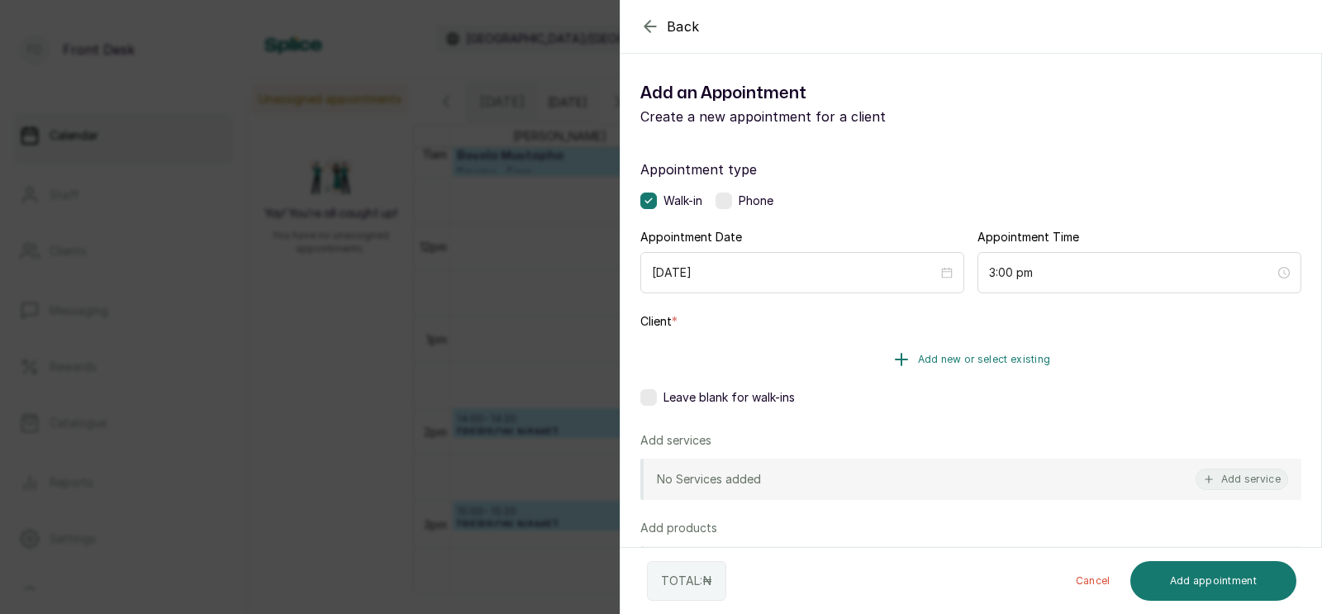
click at [940, 356] on span "Add new or select existing" at bounding box center [984, 359] width 133 height 13
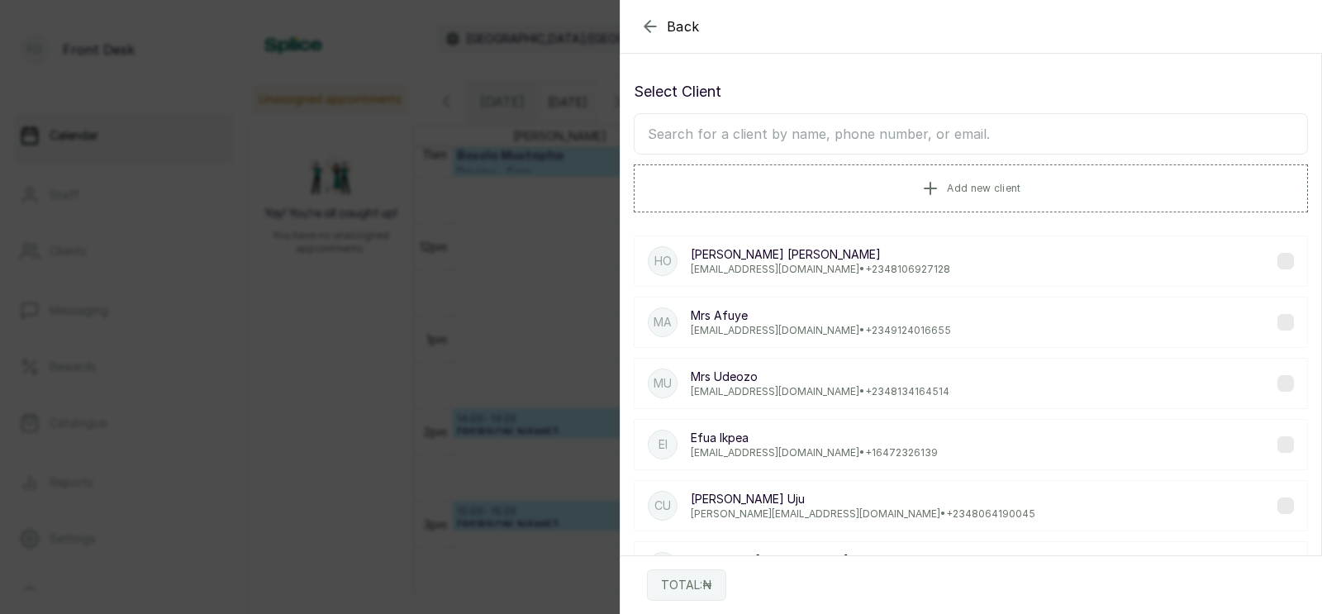
click at [891, 131] on input "text" at bounding box center [971, 133] width 674 height 41
type input "[PERSON_NAME]"
click at [811, 382] on p "[PERSON_NAME]" at bounding box center [820, 376] width 259 height 17
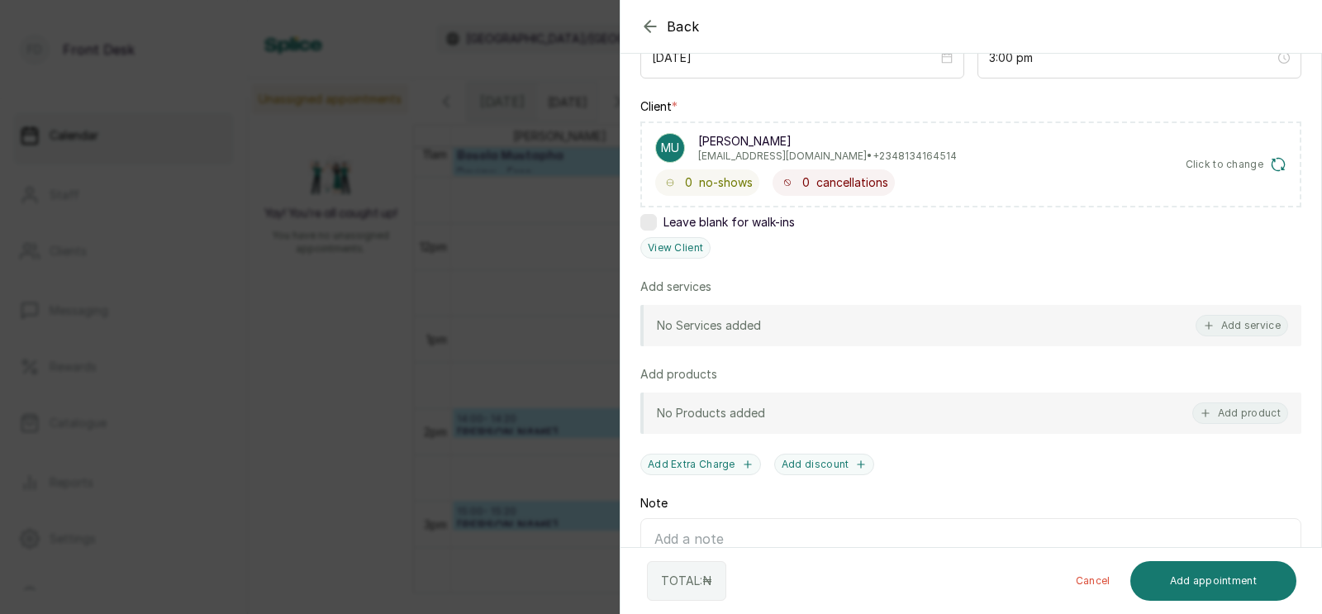
scroll to position [216, 0]
click at [1245, 315] on button "Add service" at bounding box center [1241, 323] width 93 height 21
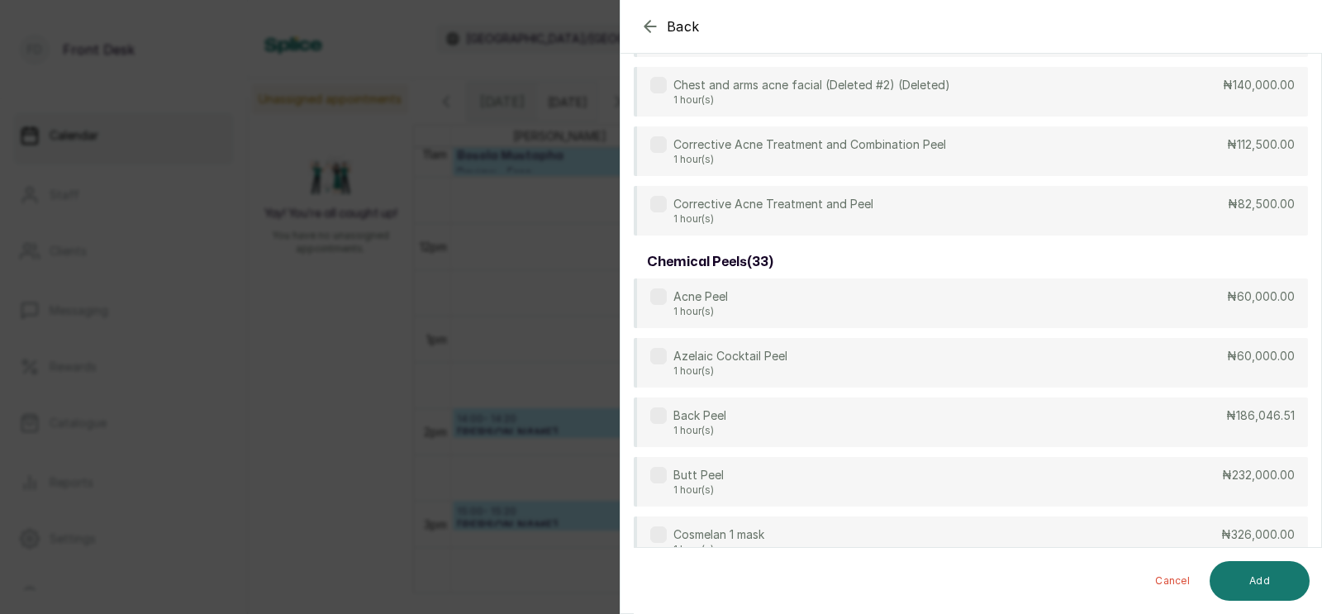
scroll to position [0, 0]
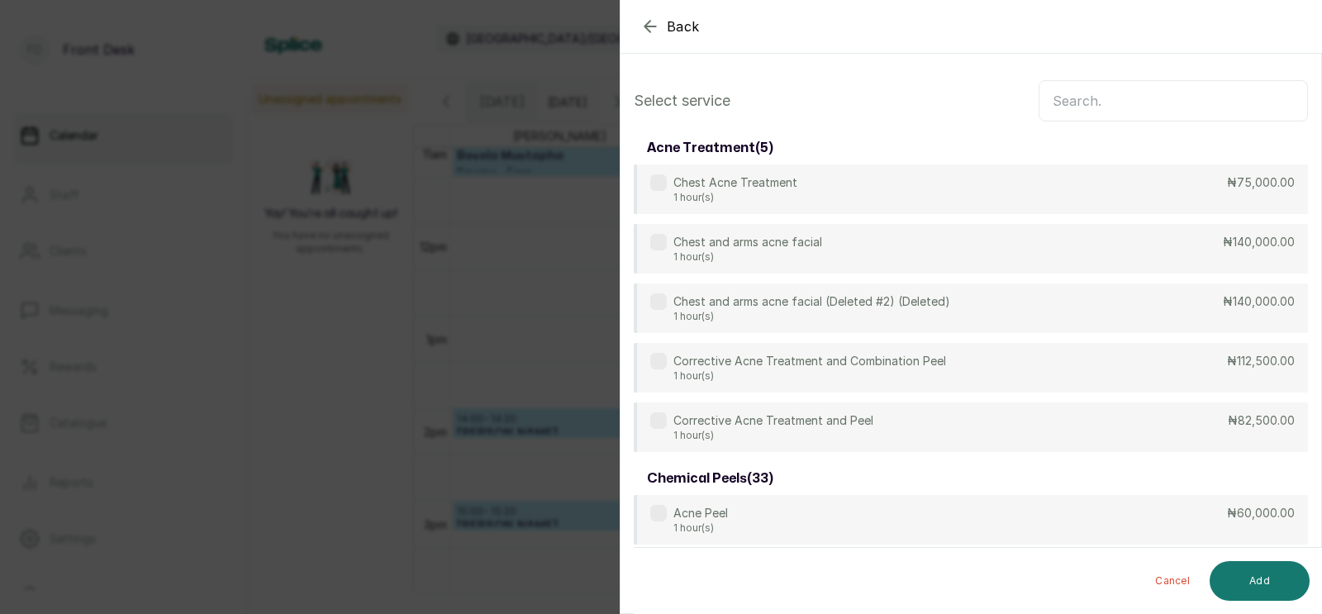
click at [1080, 101] on input "text" at bounding box center [1172, 100] width 269 height 41
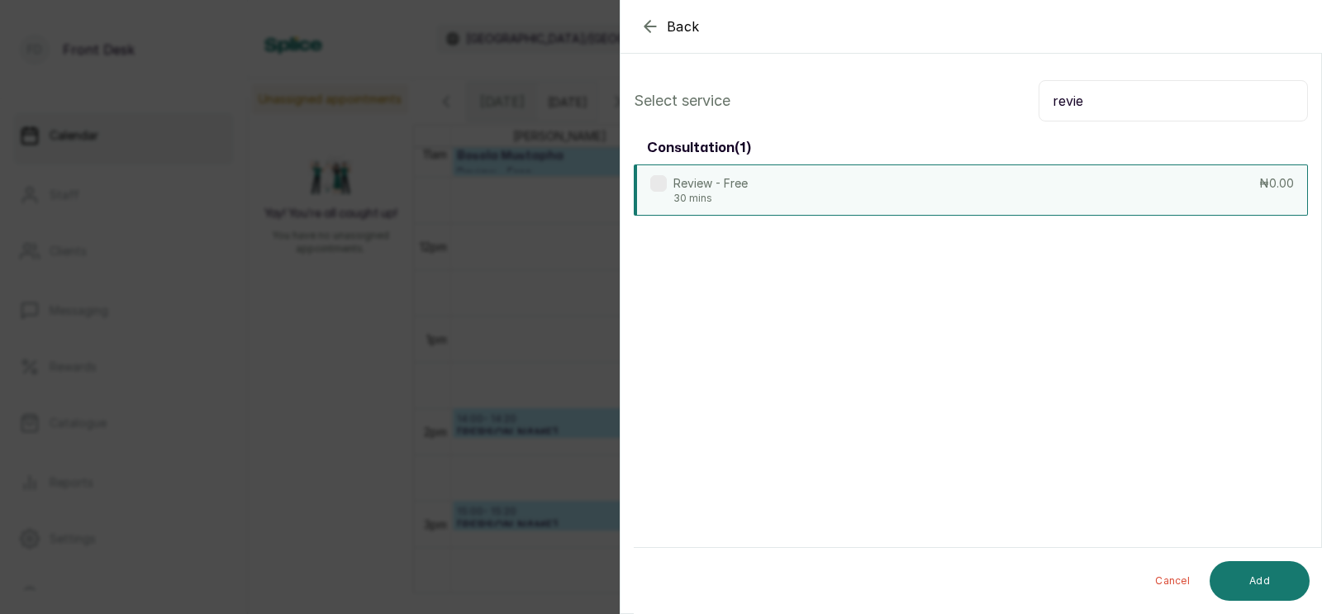
type input "revie"
click at [905, 178] on div "Review - Free 30 mins ₦0.00" at bounding box center [971, 189] width 674 height 51
click at [1245, 577] on button "Add" at bounding box center [1259, 581] width 100 height 40
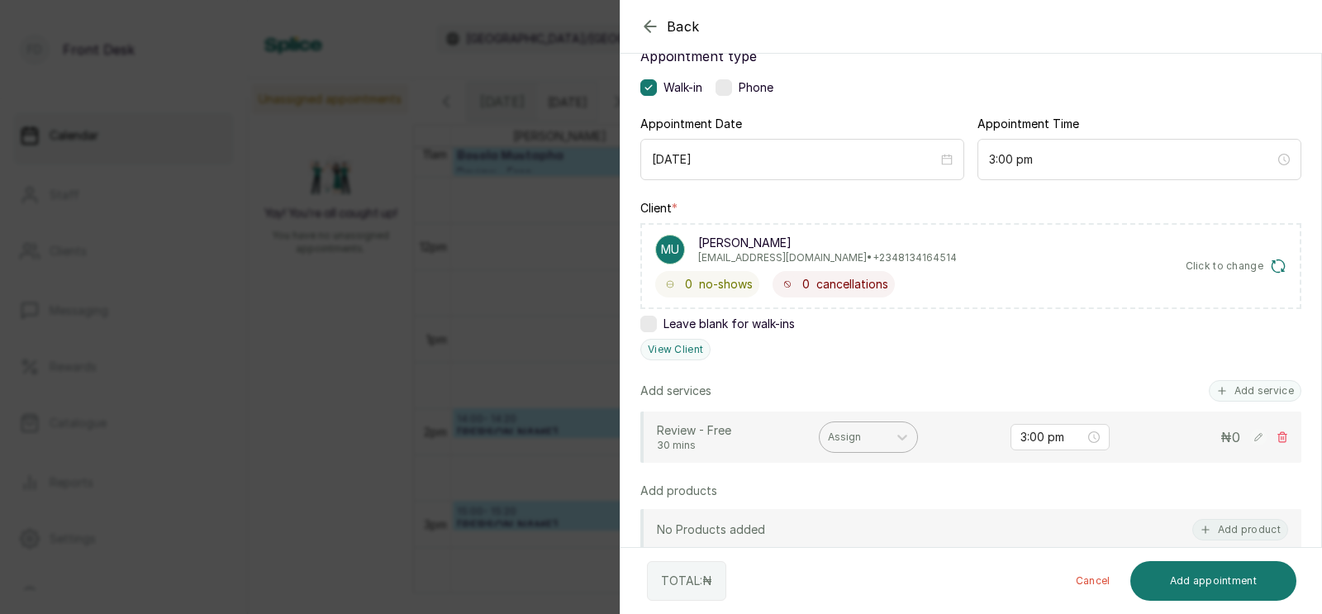
scroll to position [145, 0]
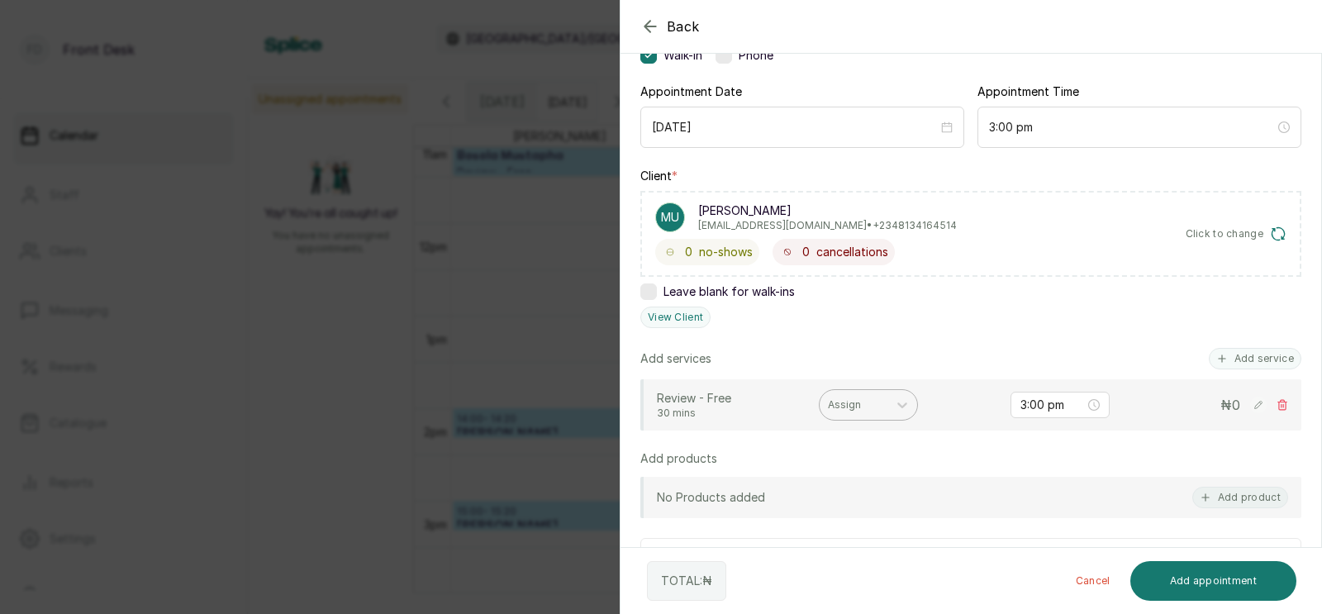
click at [846, 397] on div at bounding box center [853, 404] width 51 height 15
click at [854, 402] on div at bounding box center [853, 404] width 51 height 15
click at [845, 402] on div at bounding box center [853, 404] width 51 height 15
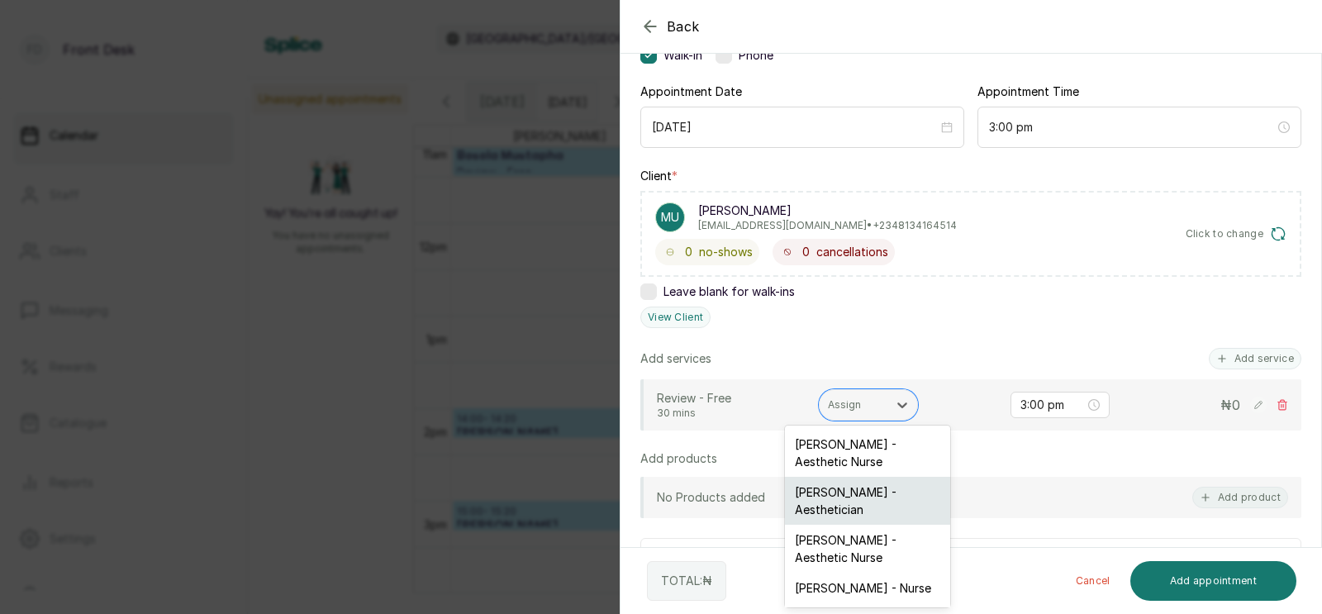
click at [820, 499] on div "[PERSON_NAME] - Aesthetician" at bounding box center [867, 501] width 165 height 48
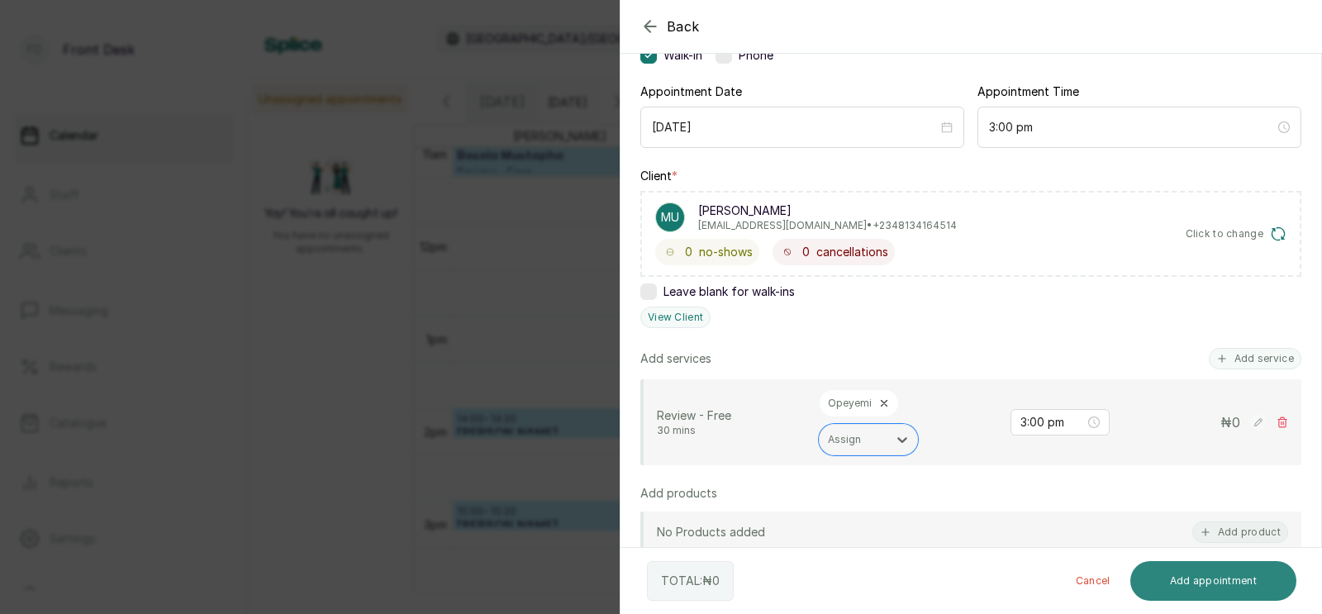
click at [1181, 579] on button "Add appointment" at bounding box center [1213, 581] width 167 height 40
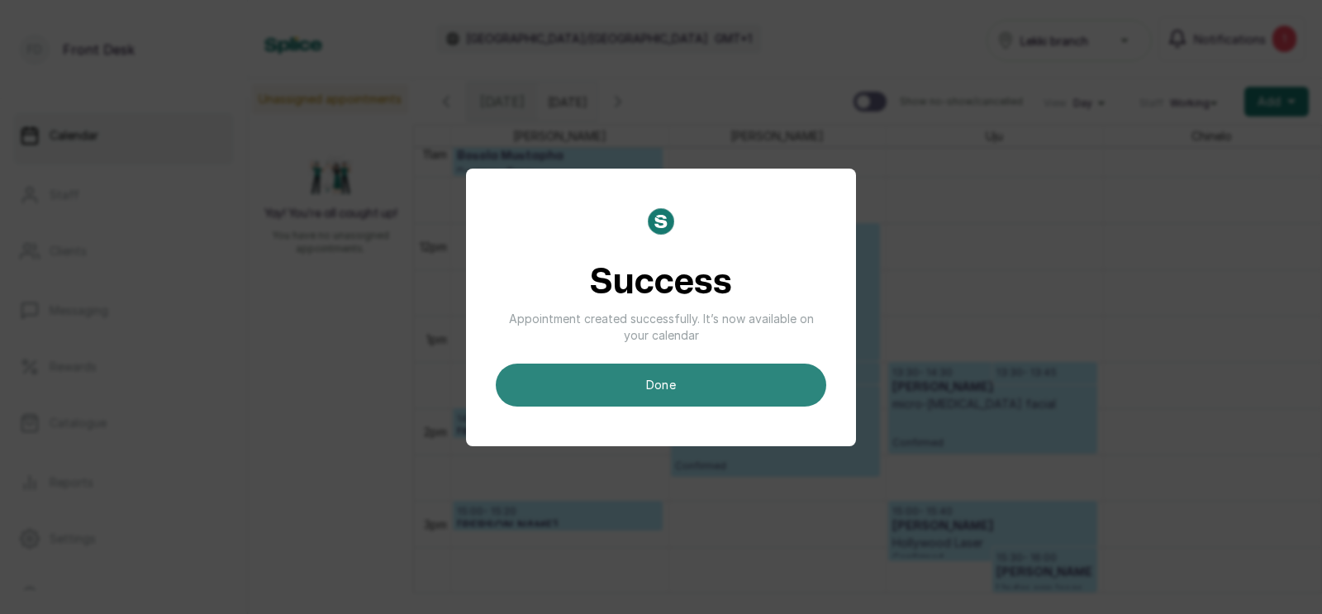
click at [724, 390] on button "done" at bounding box center [661, 384] width 330 height 43
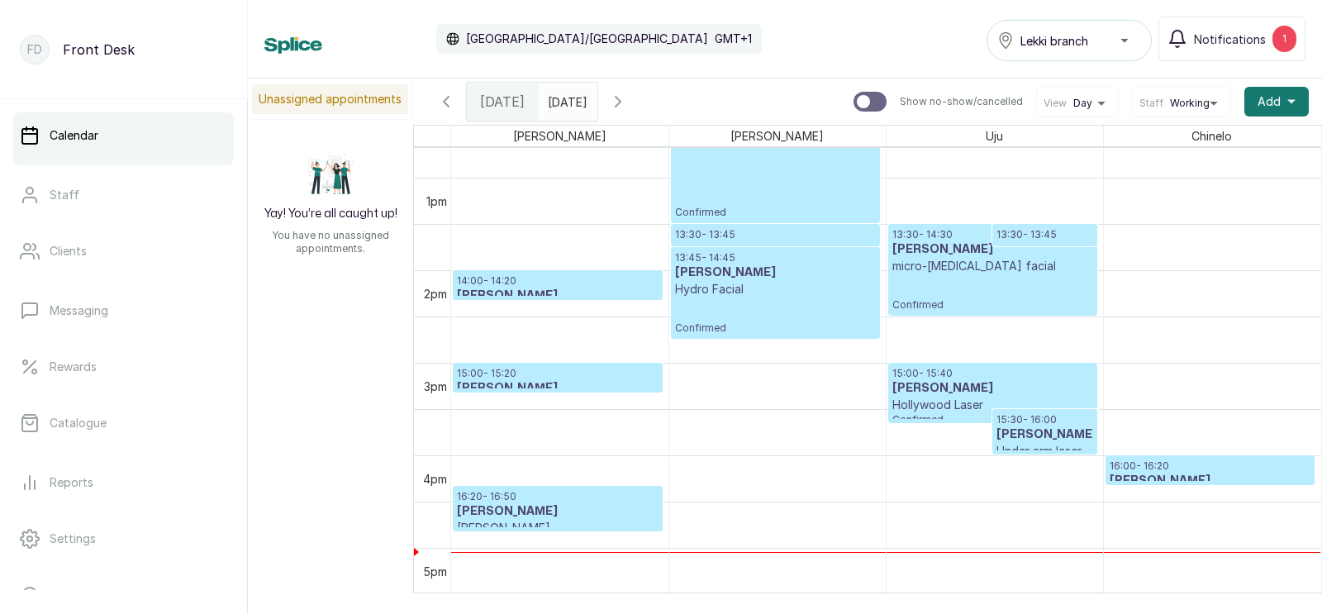
scroll to position [1175, 0]
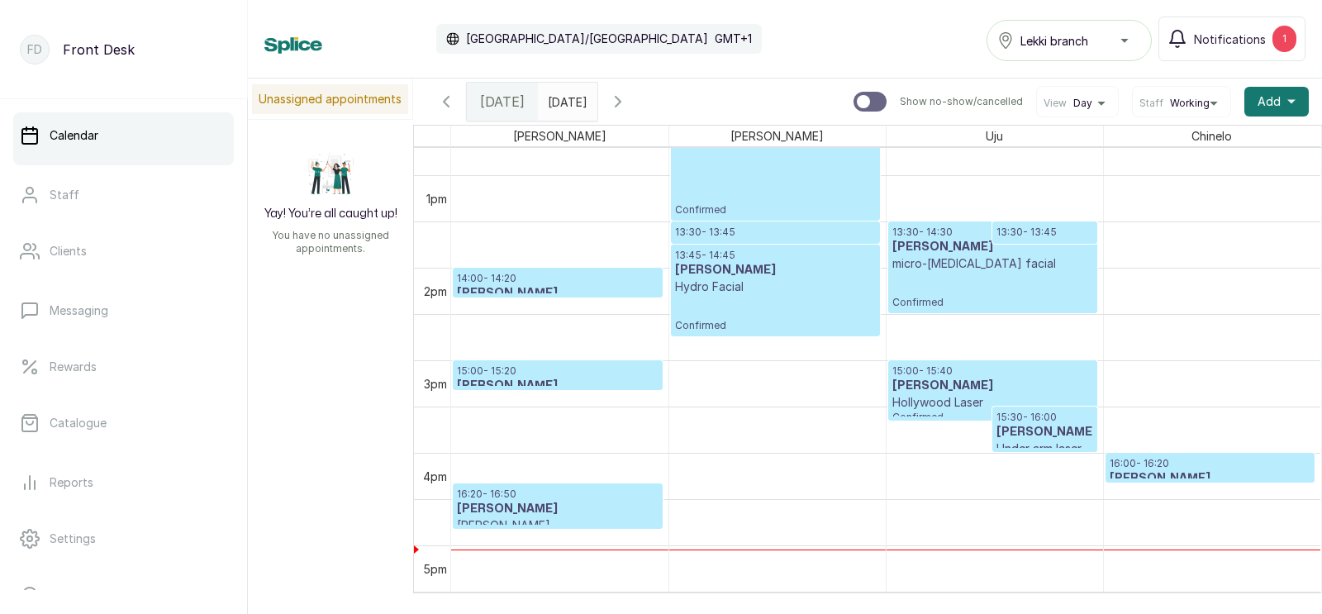
click at [933, 380] on h3 "[PERSON_NAME]" at bounding box center [992, 386] width 201 height 17
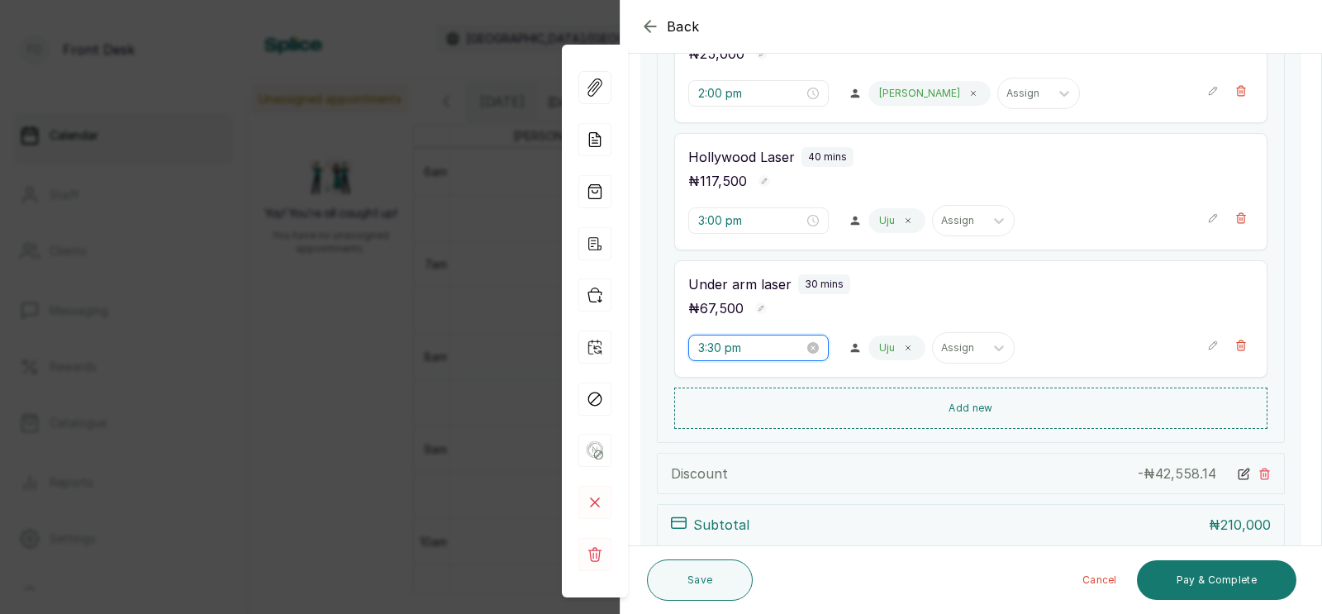
click at [721, 350] on input "3:30 pm" at bounding box center [751, 348] width 106 height 18
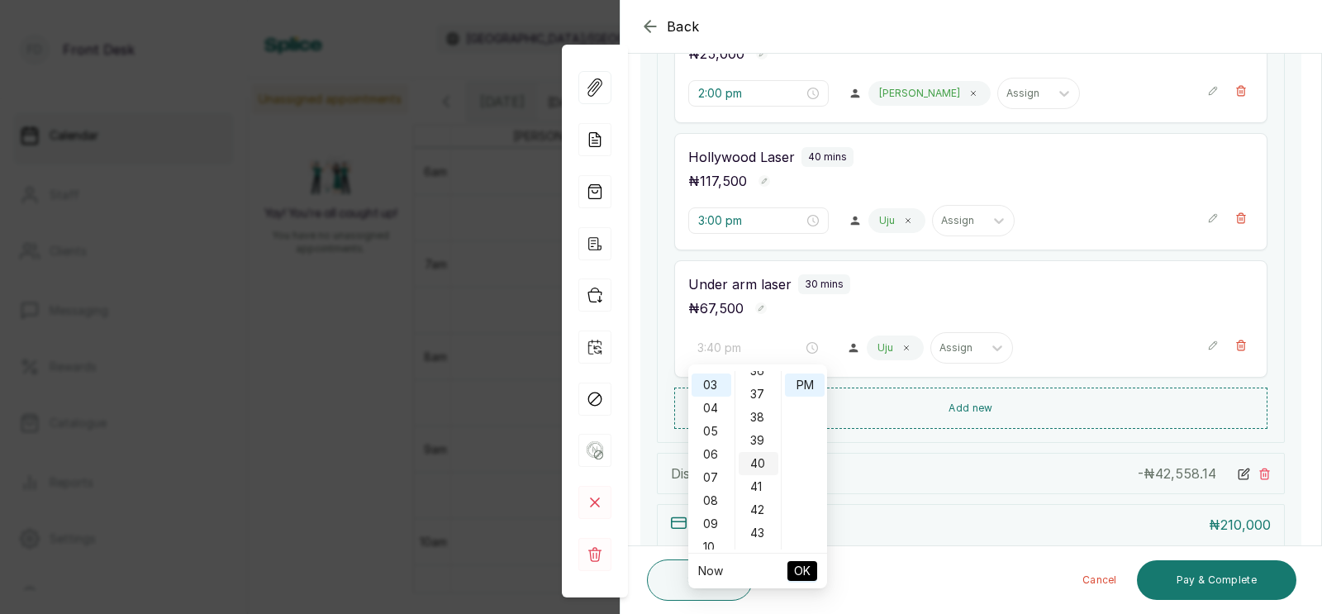
click at [755, 458] on div "40" at bounding box center [758, 463] width 40 height 23
type input "3:40 pm"
click at [797, 567] on span "OK" at bounding box center [802, 570] width 17 height 31
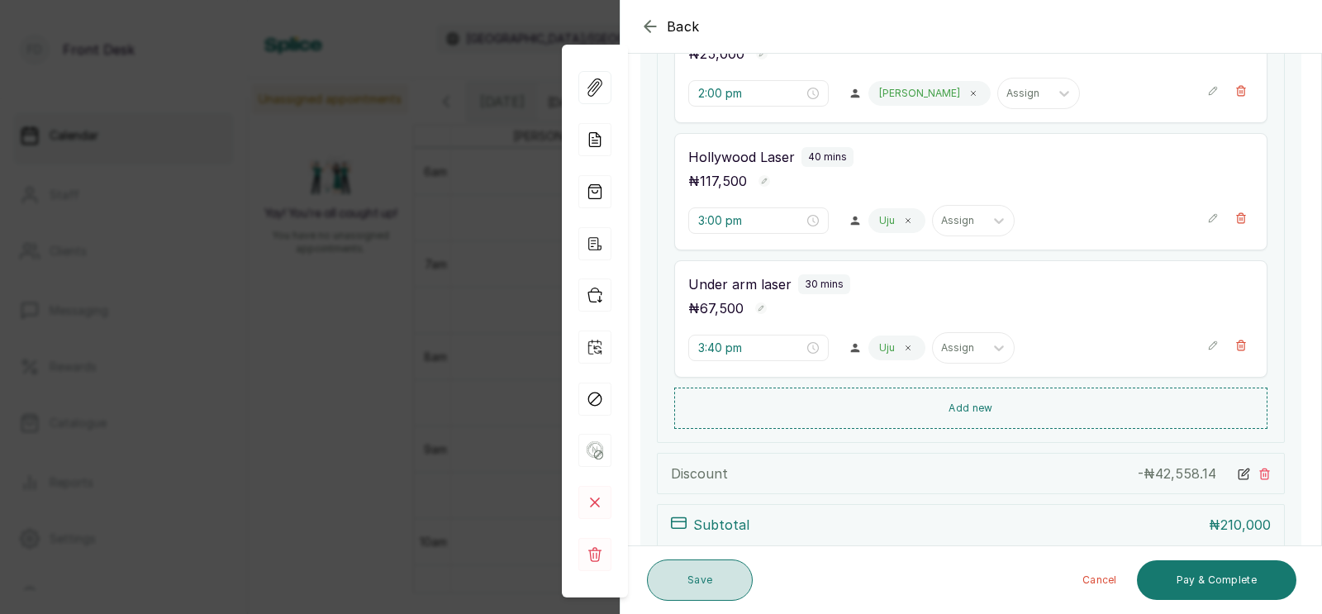
click at [700, 574] on button "Save" at bounding box center [700, 579] width 106 height 41
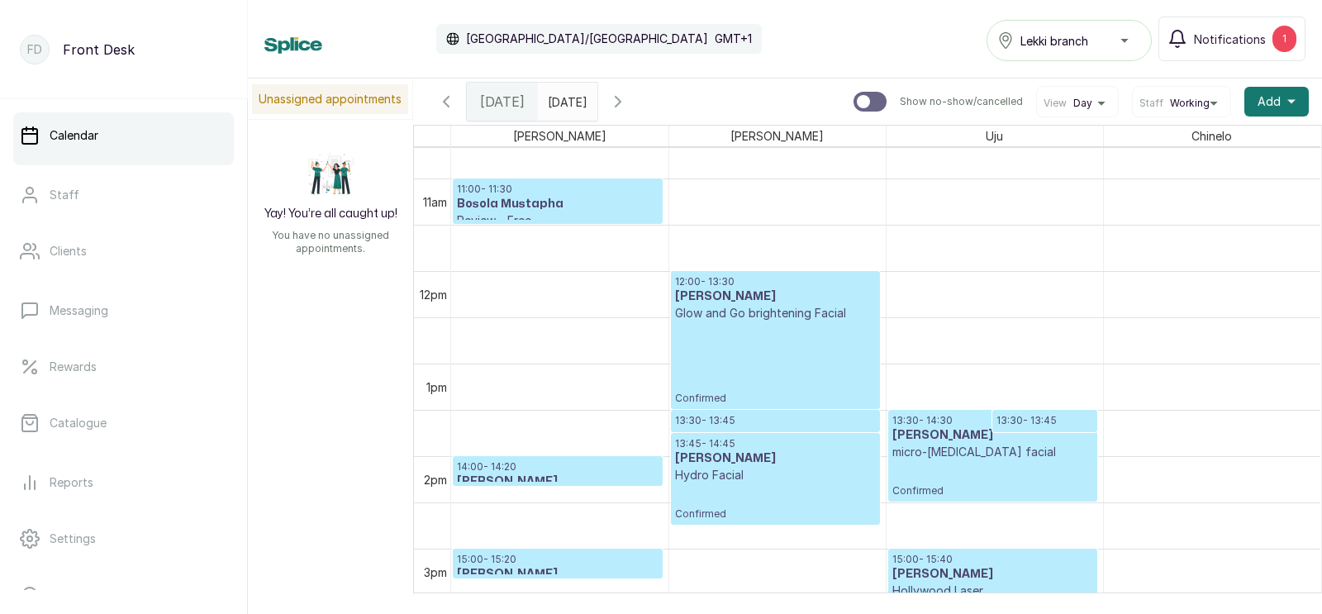
scroll to position [1028, 0]
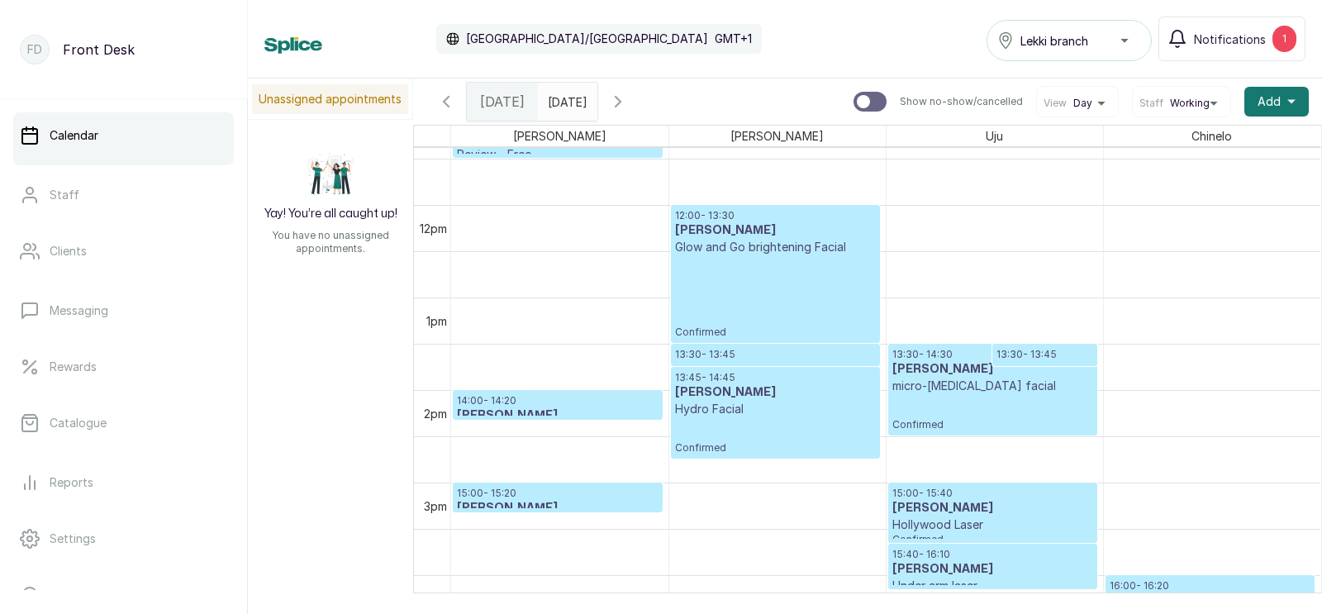
click at [954, 500] on h3 "[PERSON_NAME]" at bounding box center [992, 508] width 201 height 17
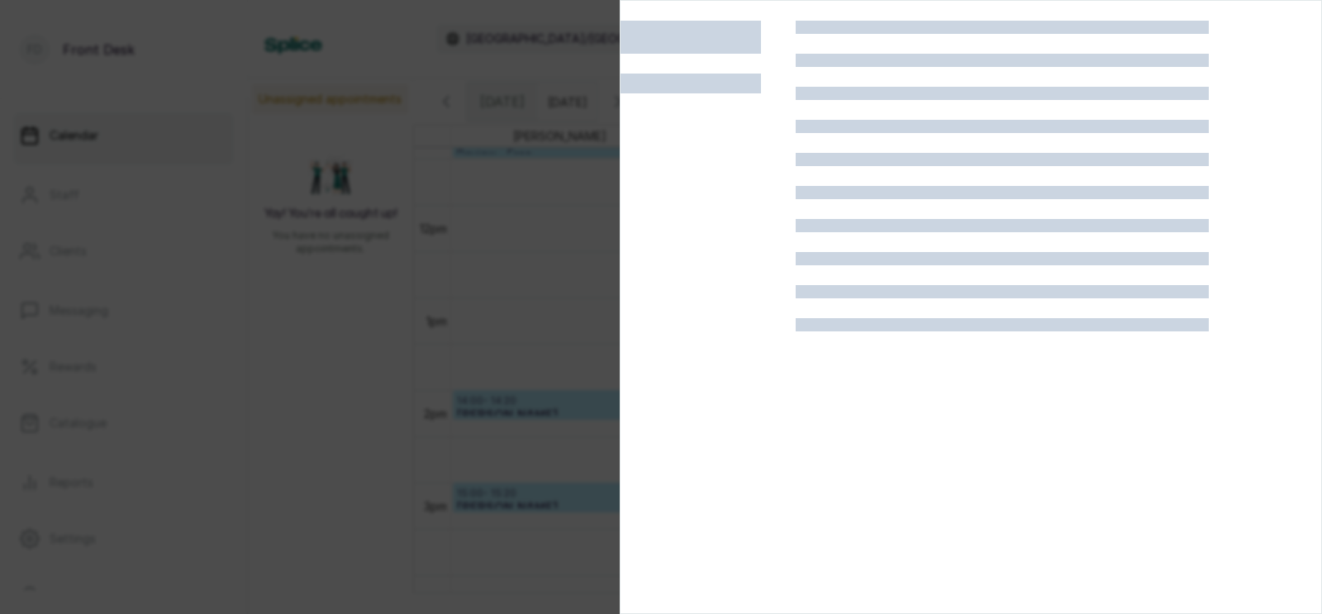
scroll to position [1142, 0]
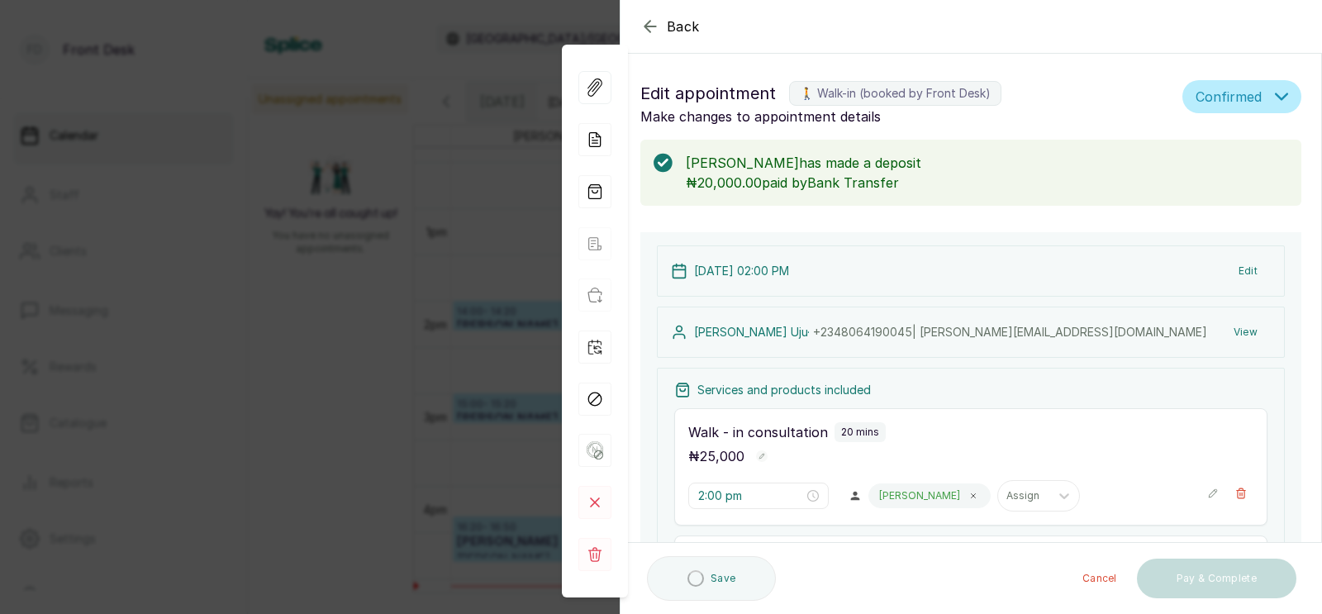
click at [906, 613] on icon at bounding box center [908, 623] width 4 height 4
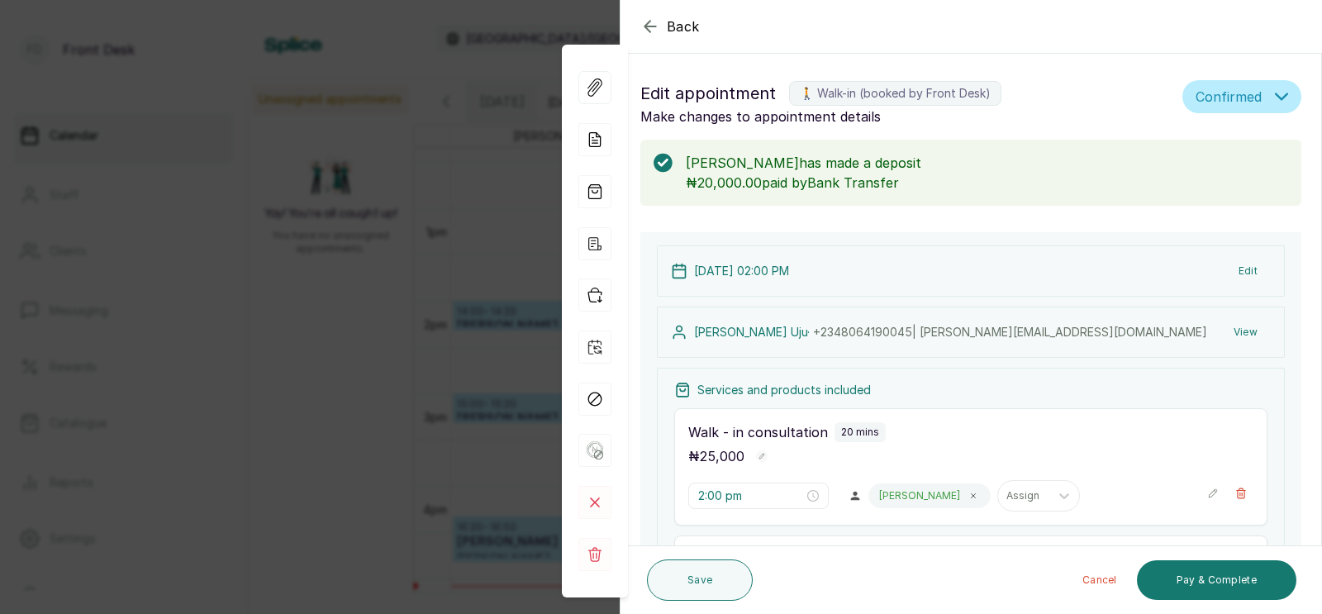
scroll to position [361, 0]
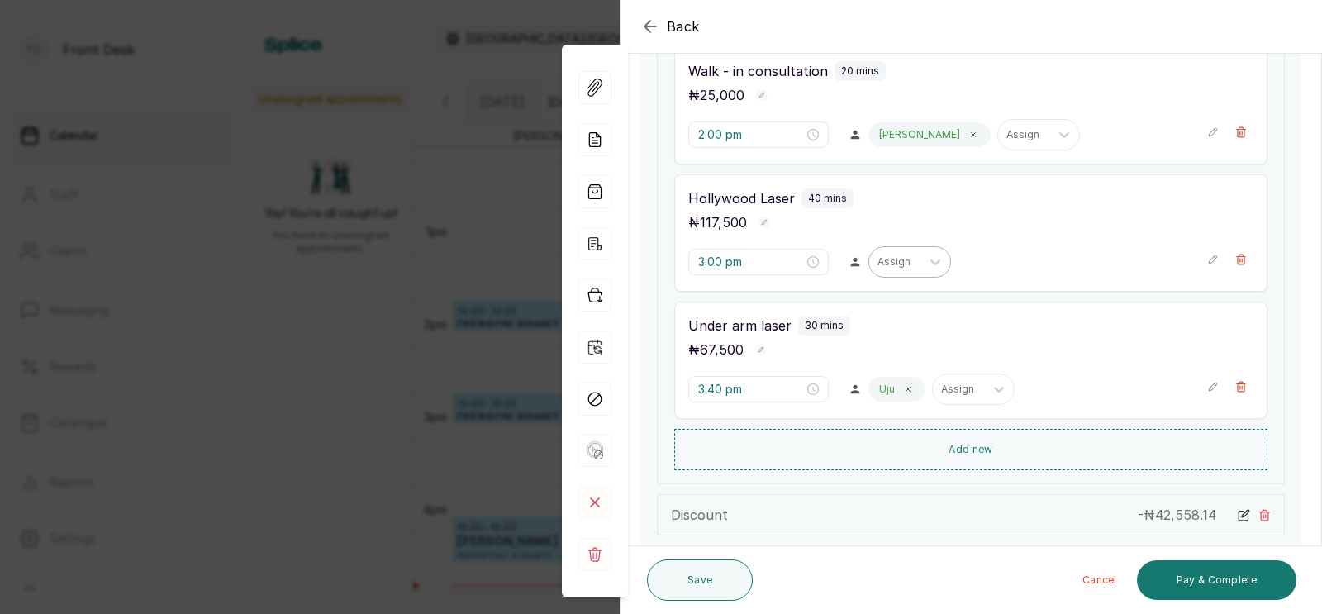
click at [877, 267] on div at bounding box center [894, 261] width 35 height 15
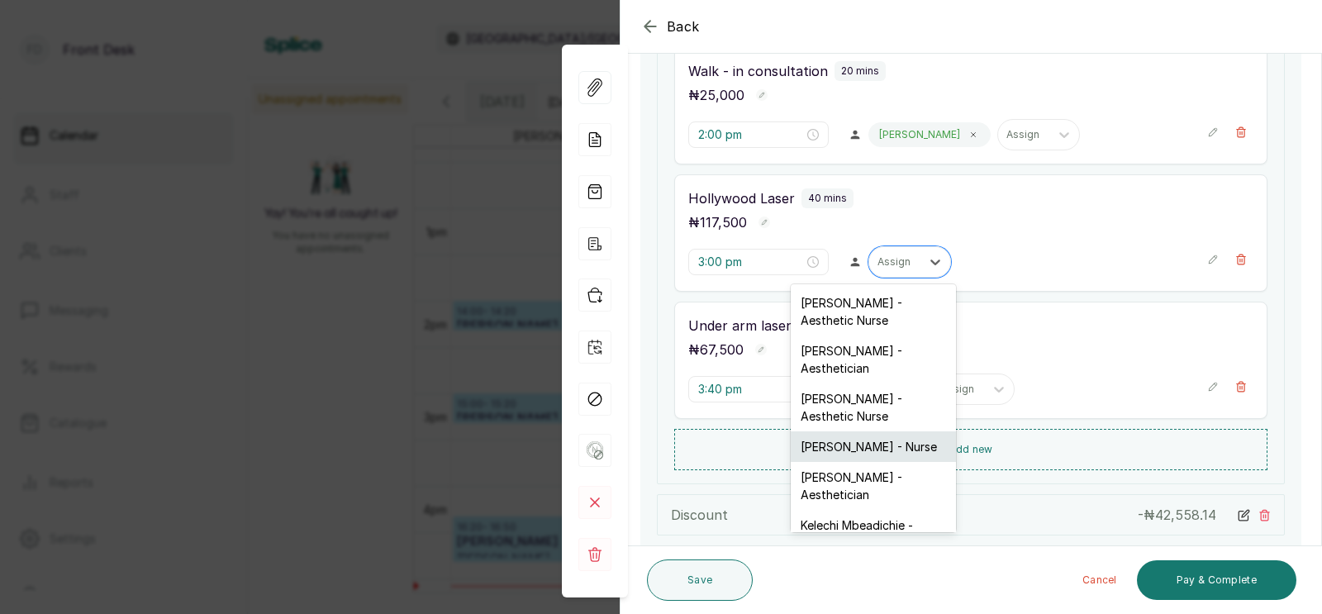
click at [846, 431] on div "[PERSON_NAME] - Nurse" at bounding box center [873, 446] width 165 height 31
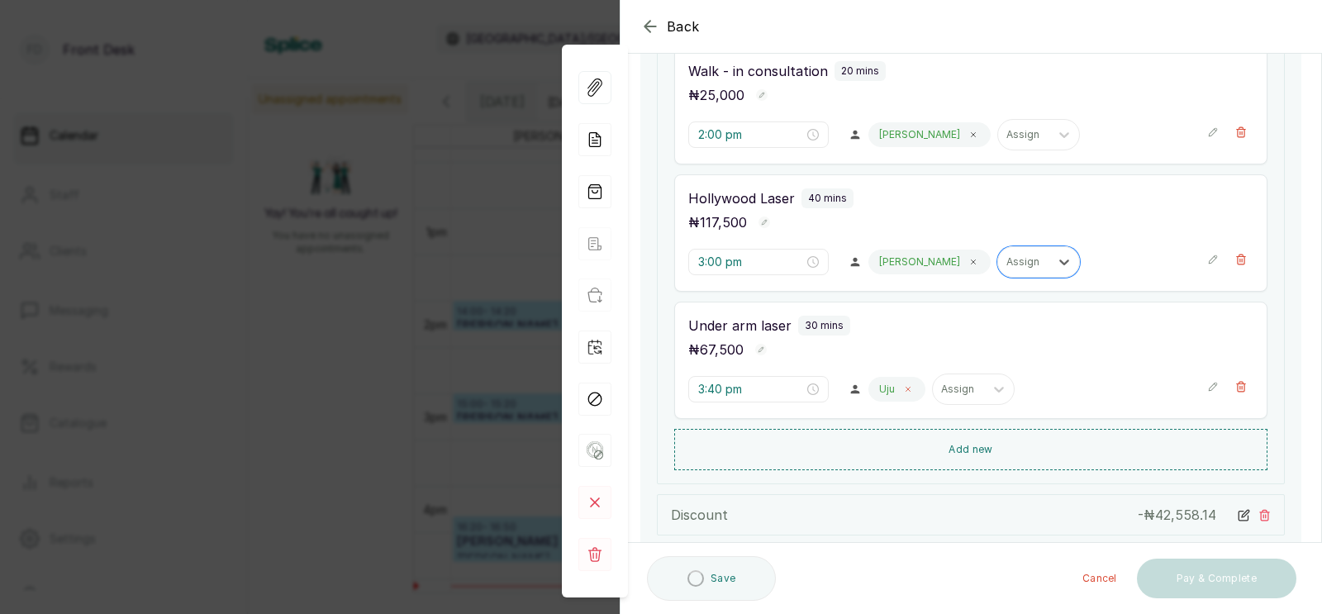
click at [906, 388] on icon at bounding box center [908, 389] width 4 height 4
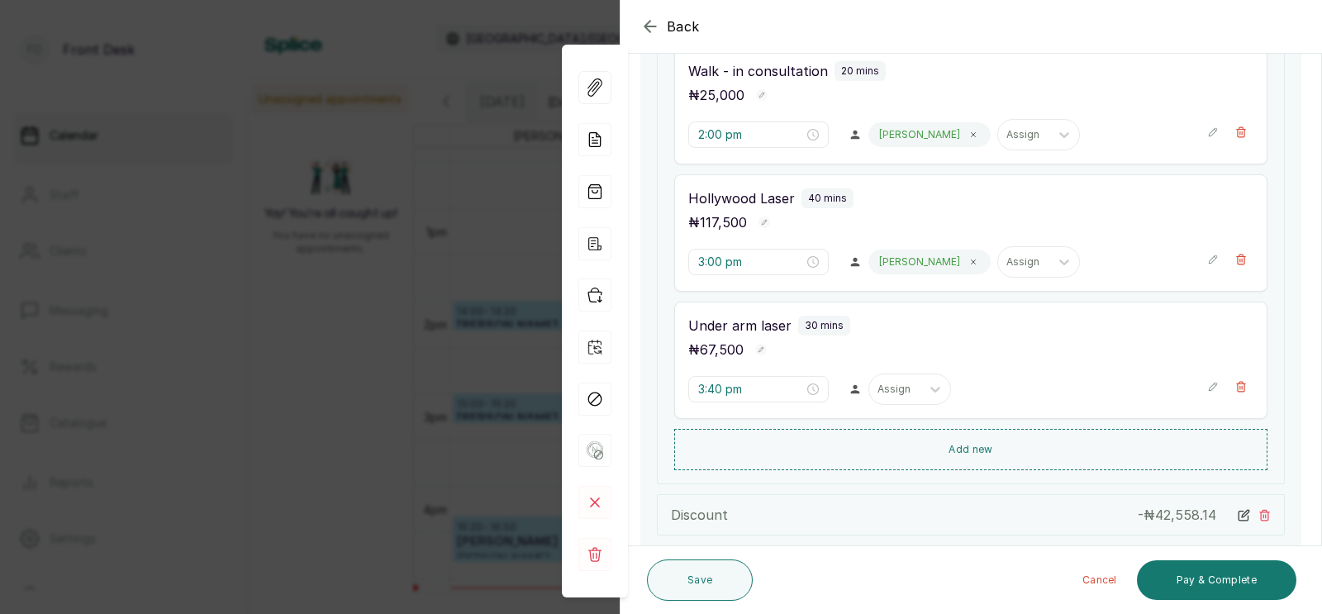
click at [877, 388] on div at bounding box center [894, 389] width 35 height 15
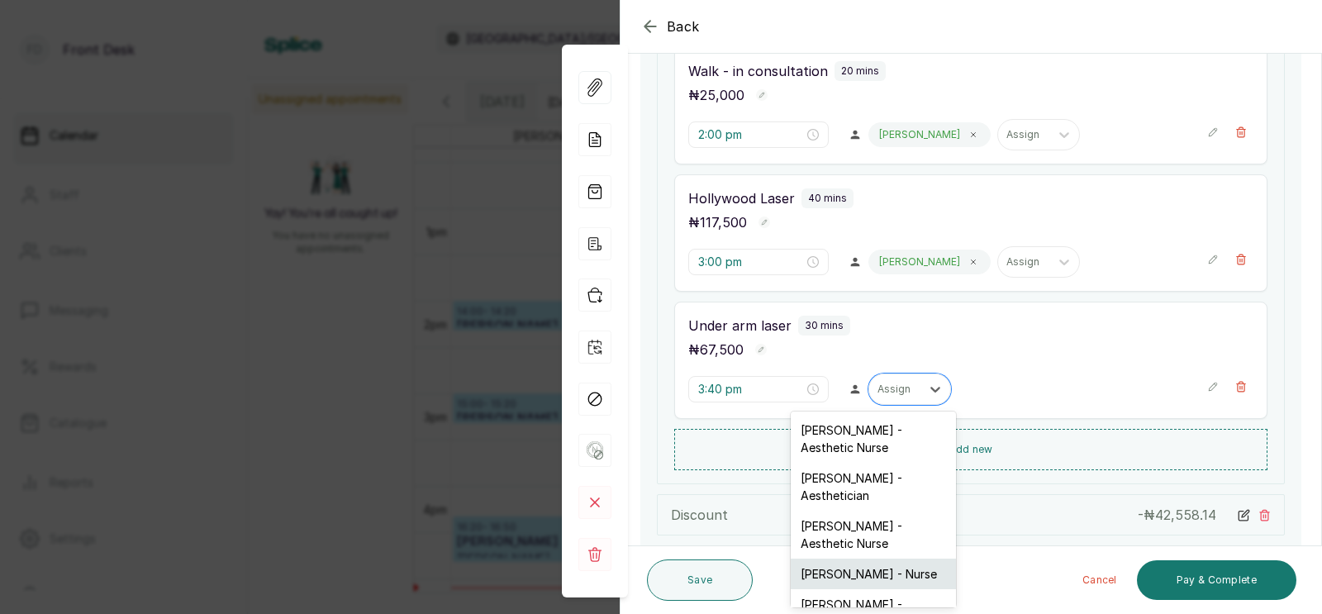
click at [839, 558] on div "[PERSON_NAME] - Nurse" at bounding box center [873, 573] width 165 height 31
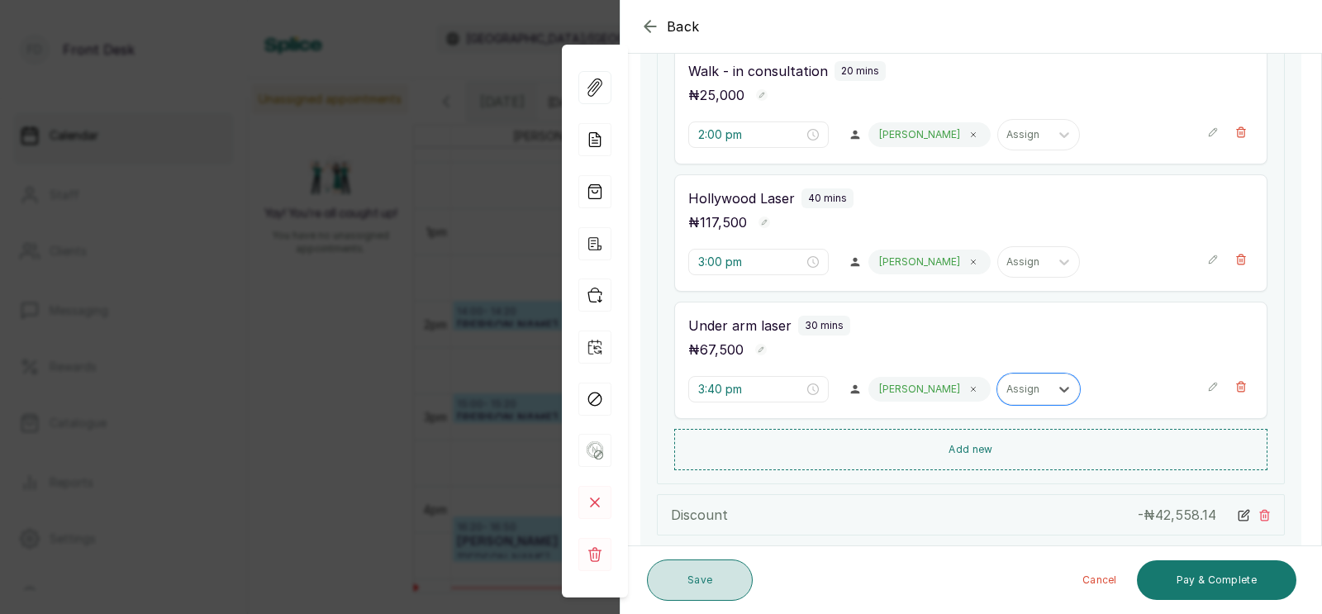
click at [709, 577] on button "Save" at bounding box center [700, 579] width 106 height 41
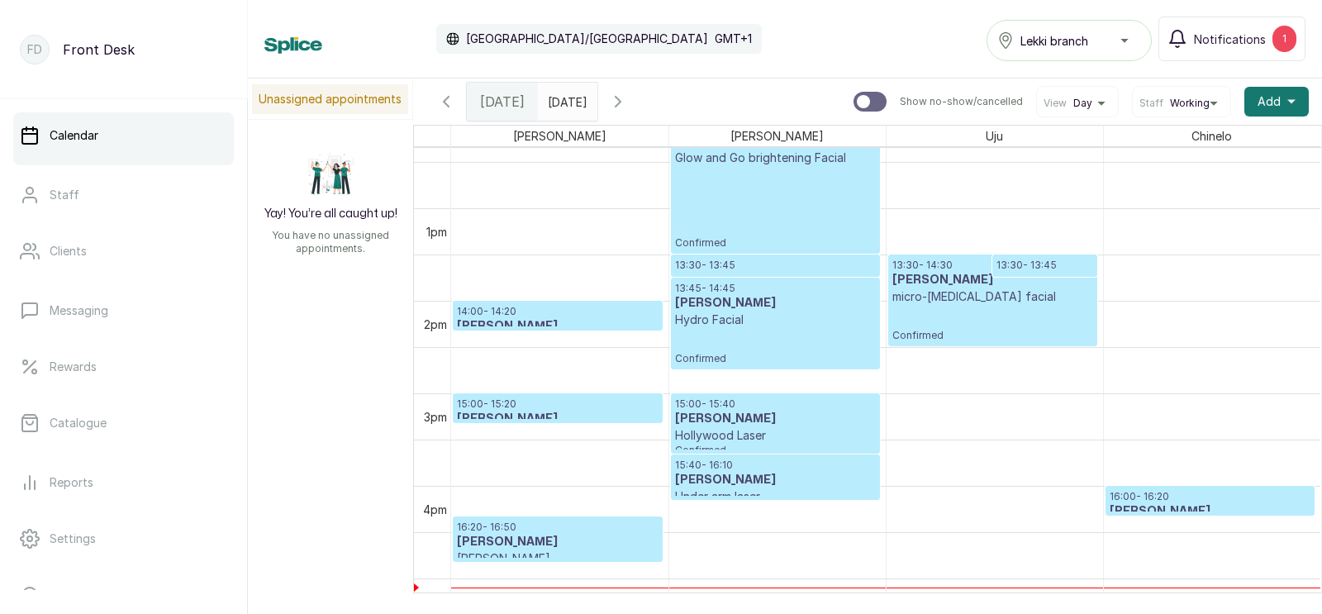
scroll to position [1287, 0]
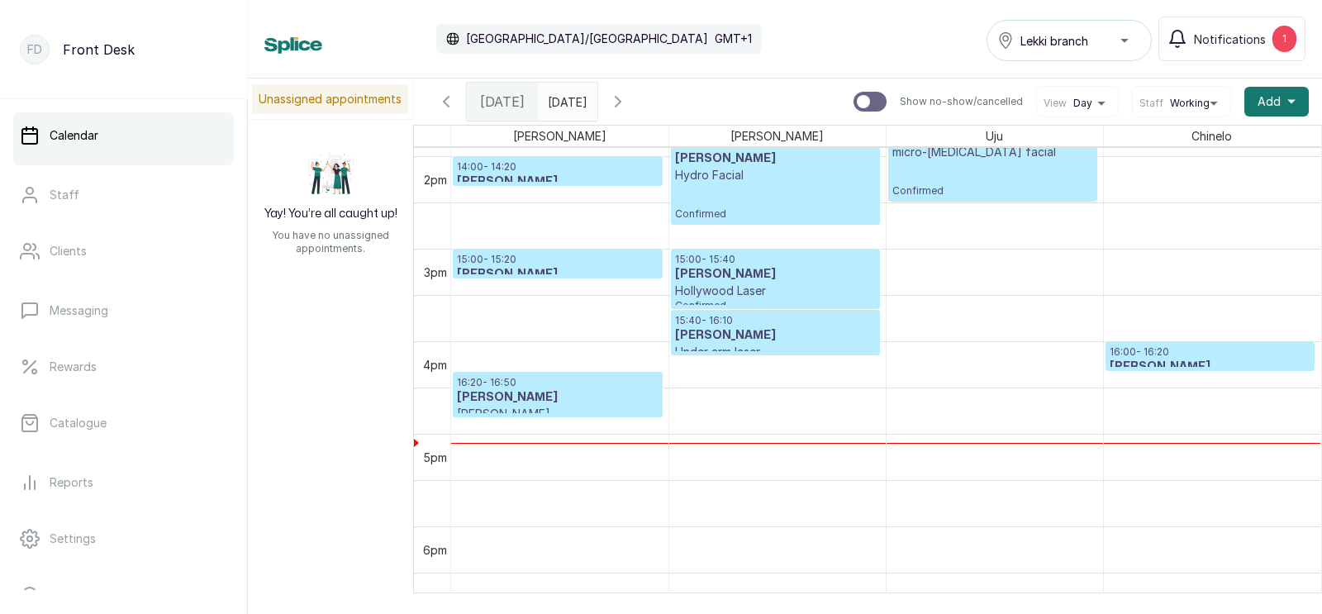
click at [1159, 349] on p "16:00 - 16:20" at bounding box center [1210, 351] width 202 height 13
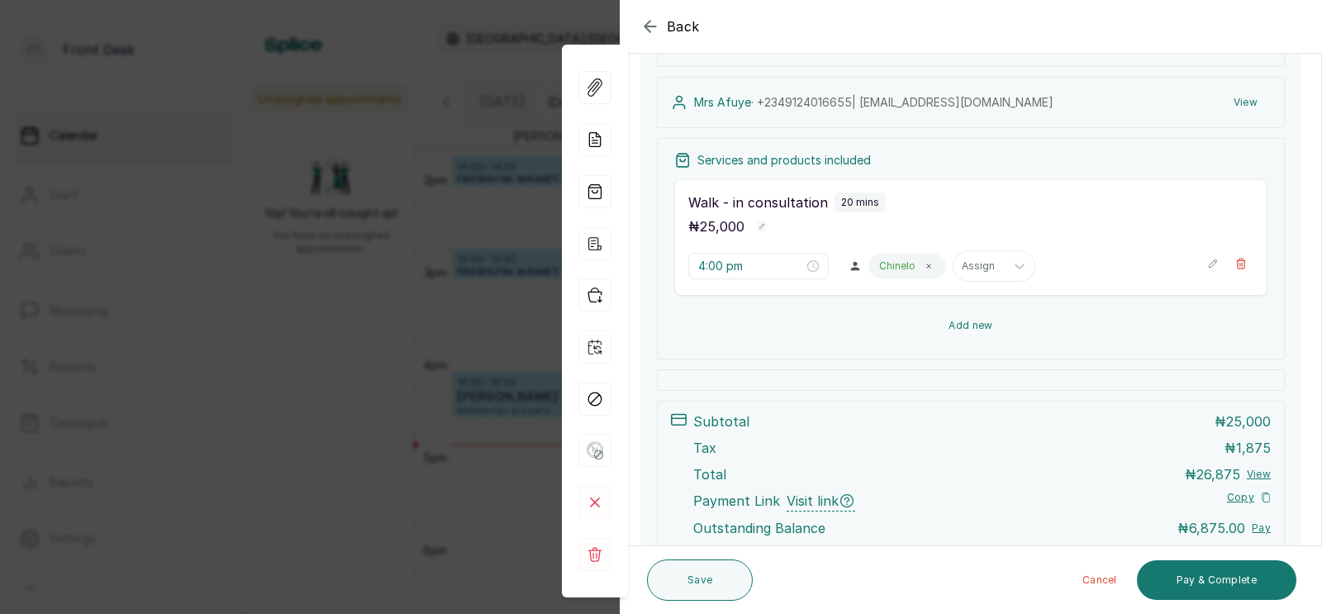
scroll to position [219, 0]
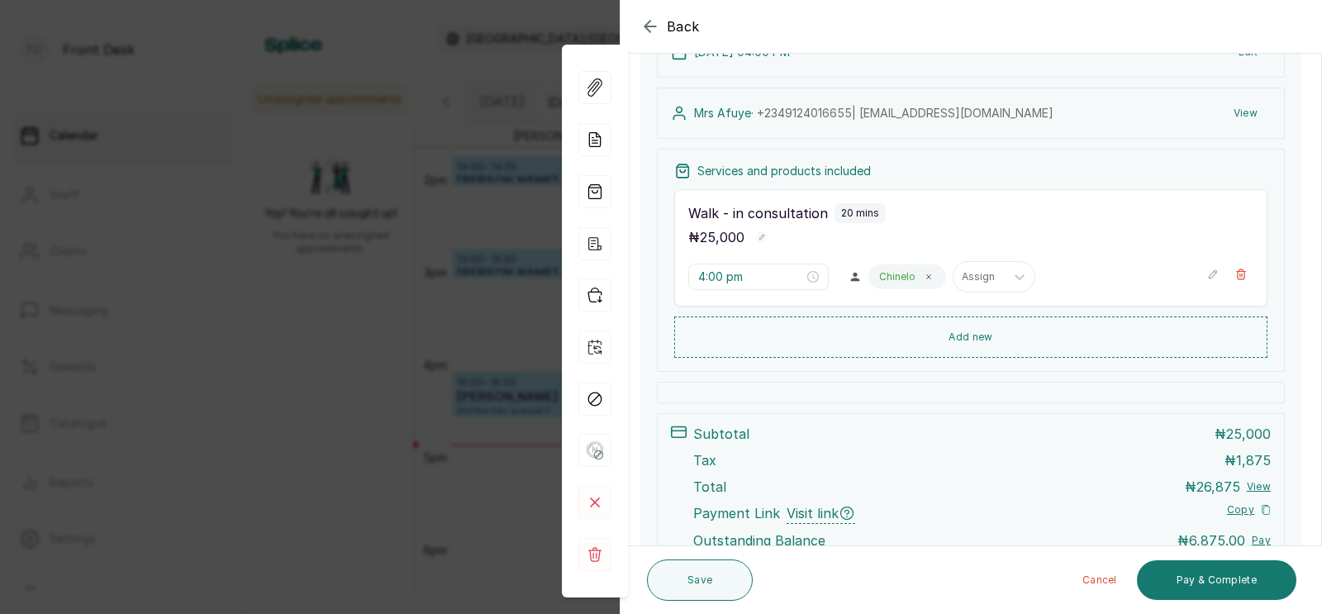
click at [488, 354] on div "Back Appointment Details Edit appointment 🚶 Walk-in (booked by Front Desk) Make…" at bounding box center [661, 307] width 1322 height 614
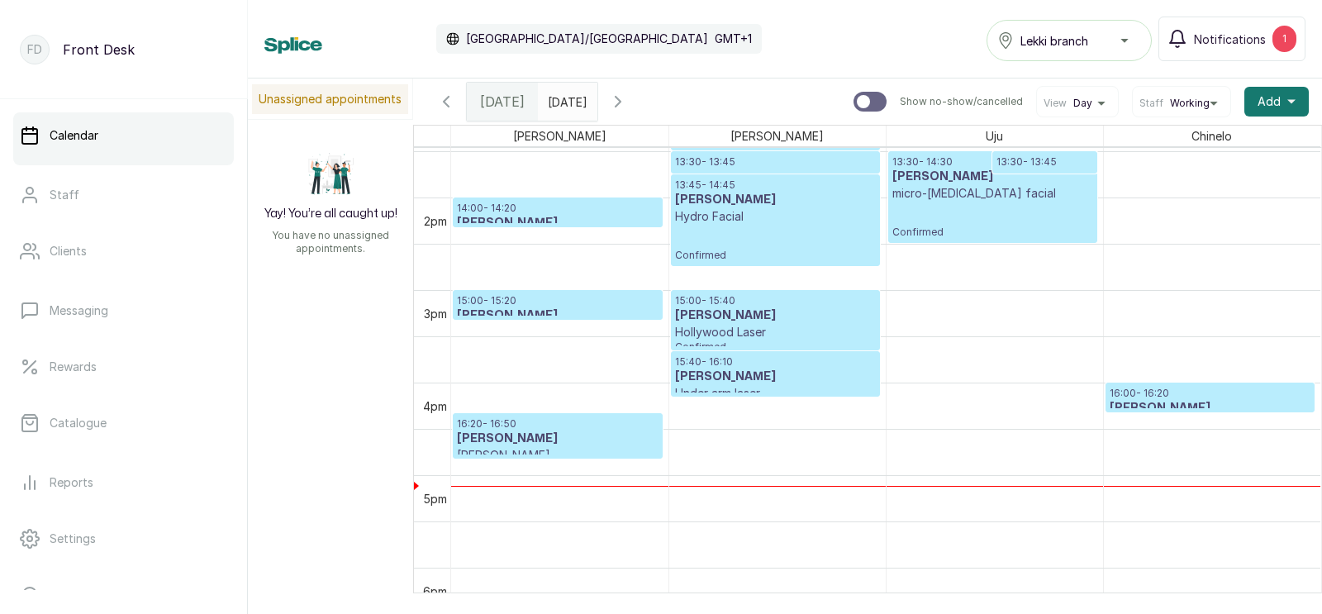
scroll to position [1223, 0]
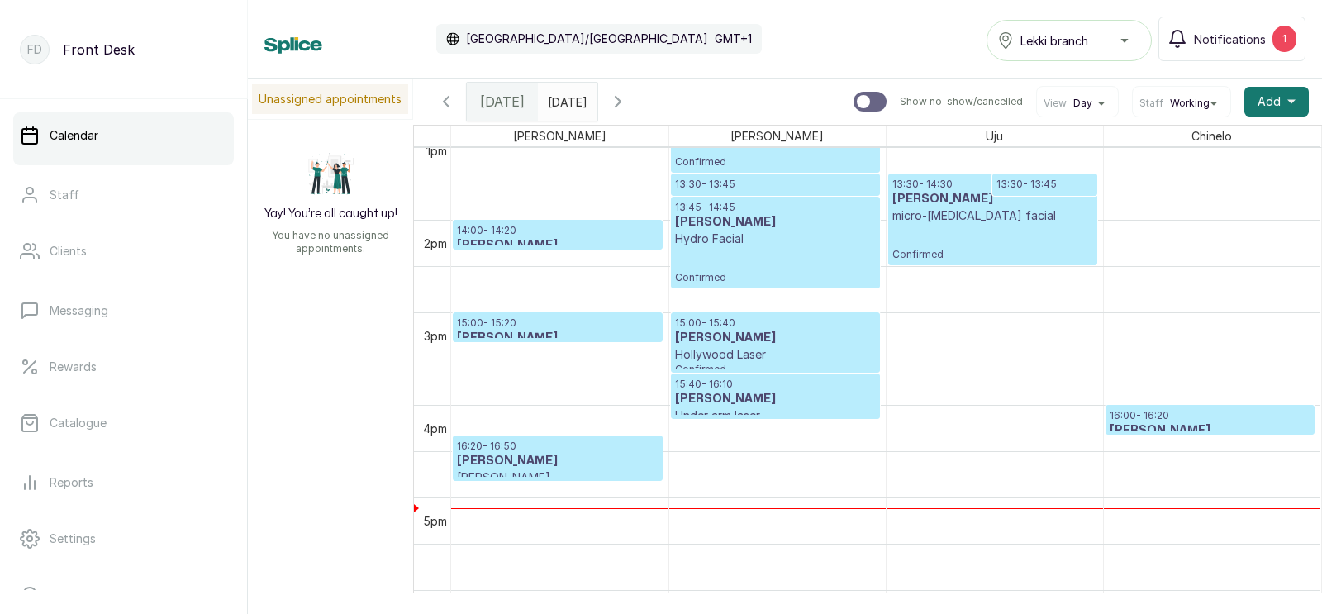
click at [503, 332] on h3 "[PERSON_NAME]" at bounding box center [558, 338] width 202 height 17
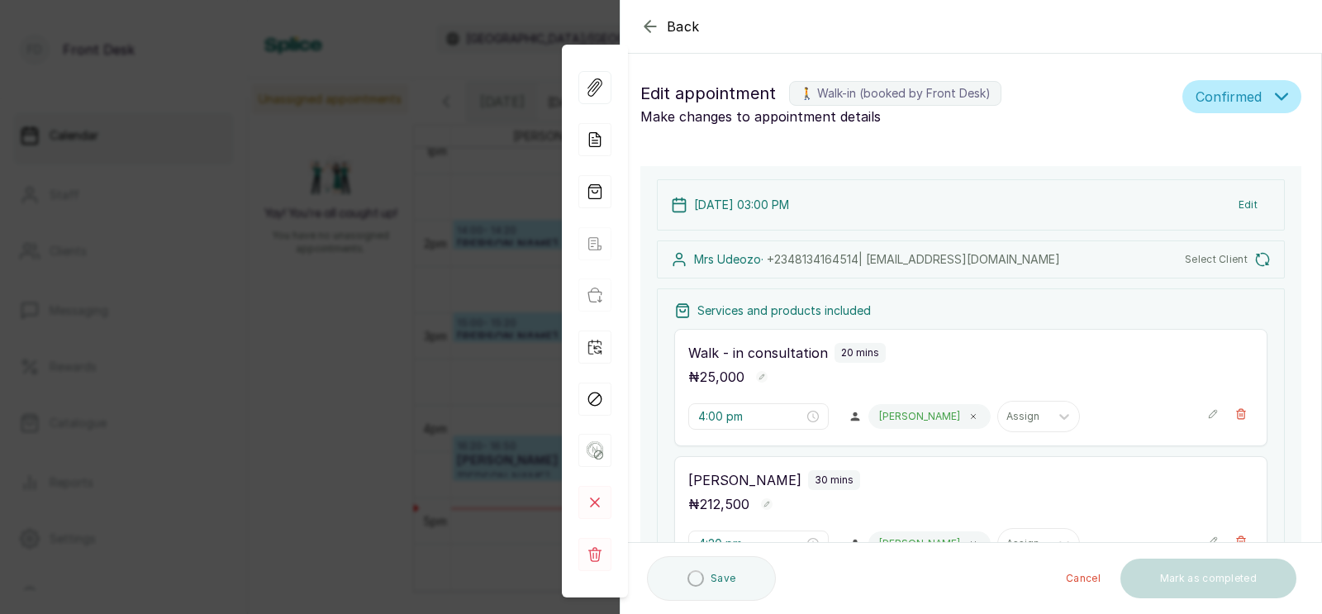
type input "3:00 pm"
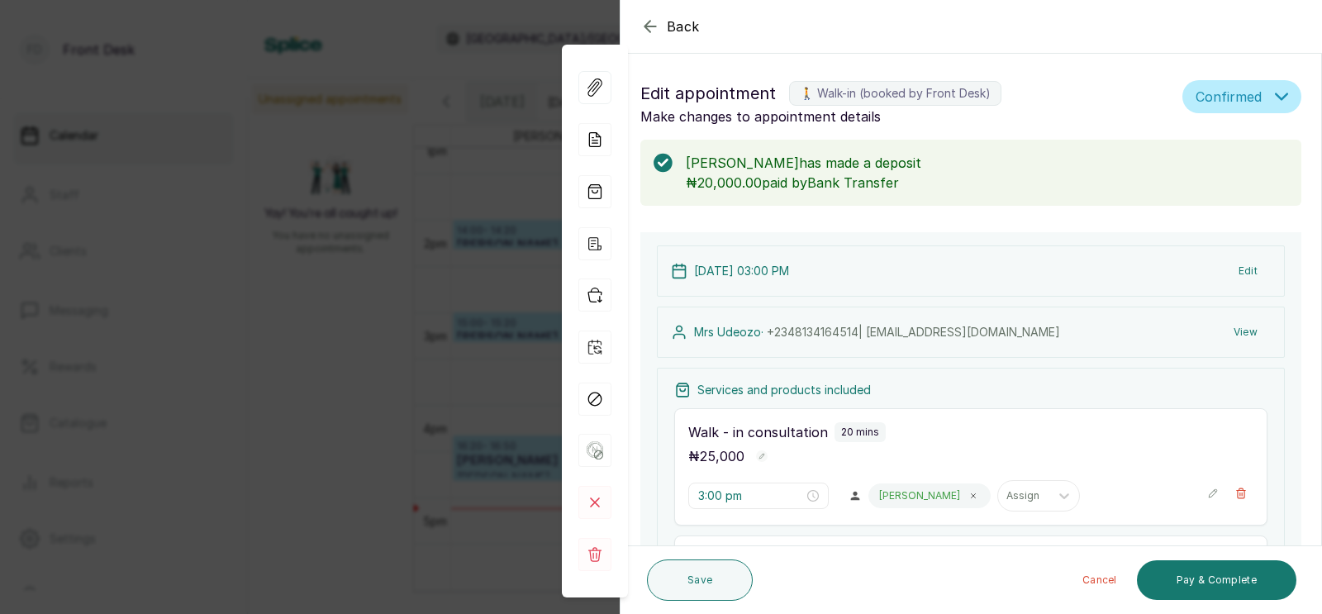
scroll to position [249, 0]
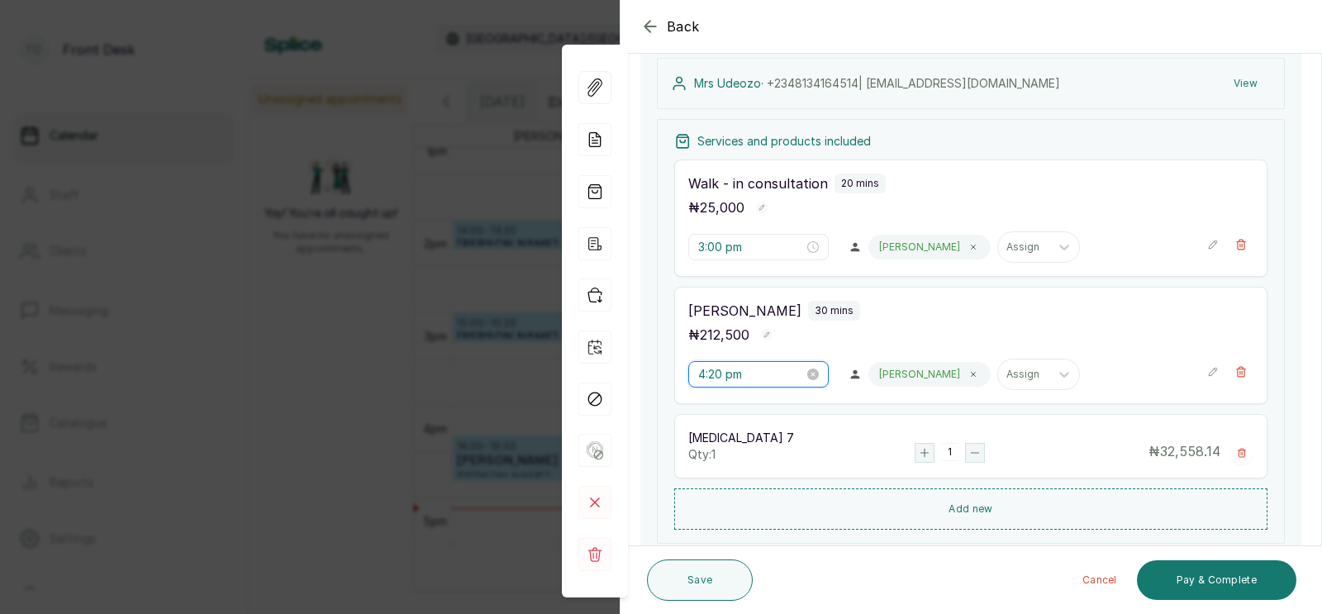
click at [723, 374] on input "4:20 pm" at bounding box center [751, 374] width 106 height 18
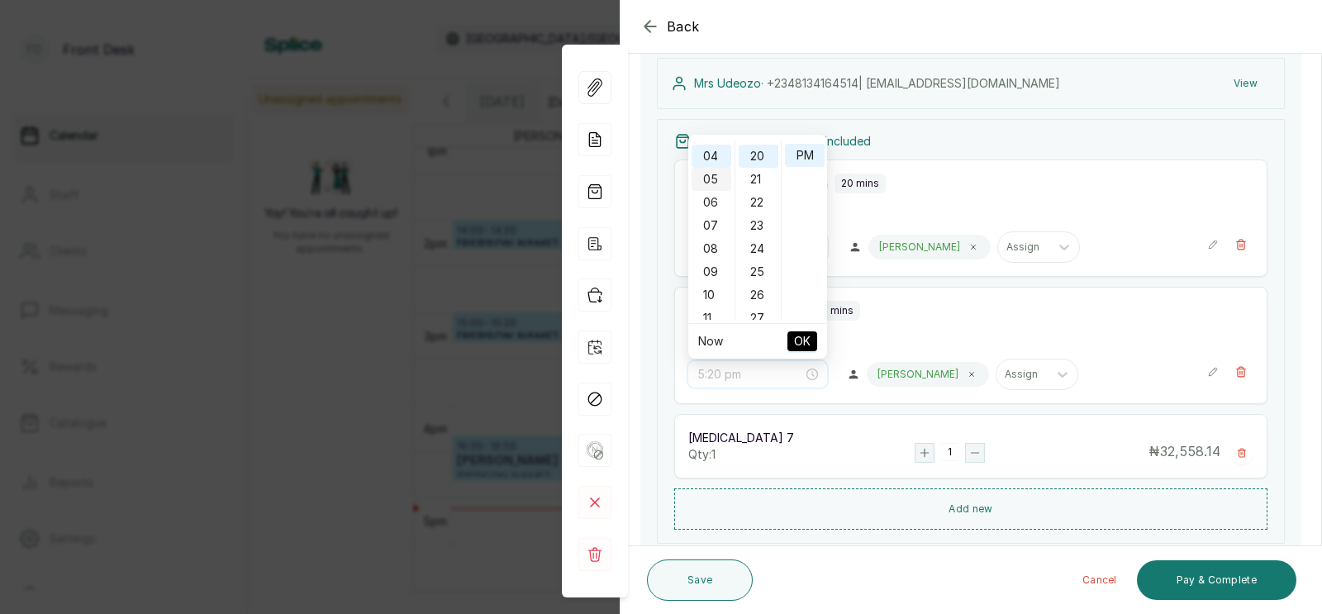
scroll to position [1, 0]
click at [712, 216] on div "03" at bounding box center [711, 221] width 40 height 23
type input "3:20 pm"
click at [800, 337] on span "OK" at bounding box center [802, 340] width 17 height 31
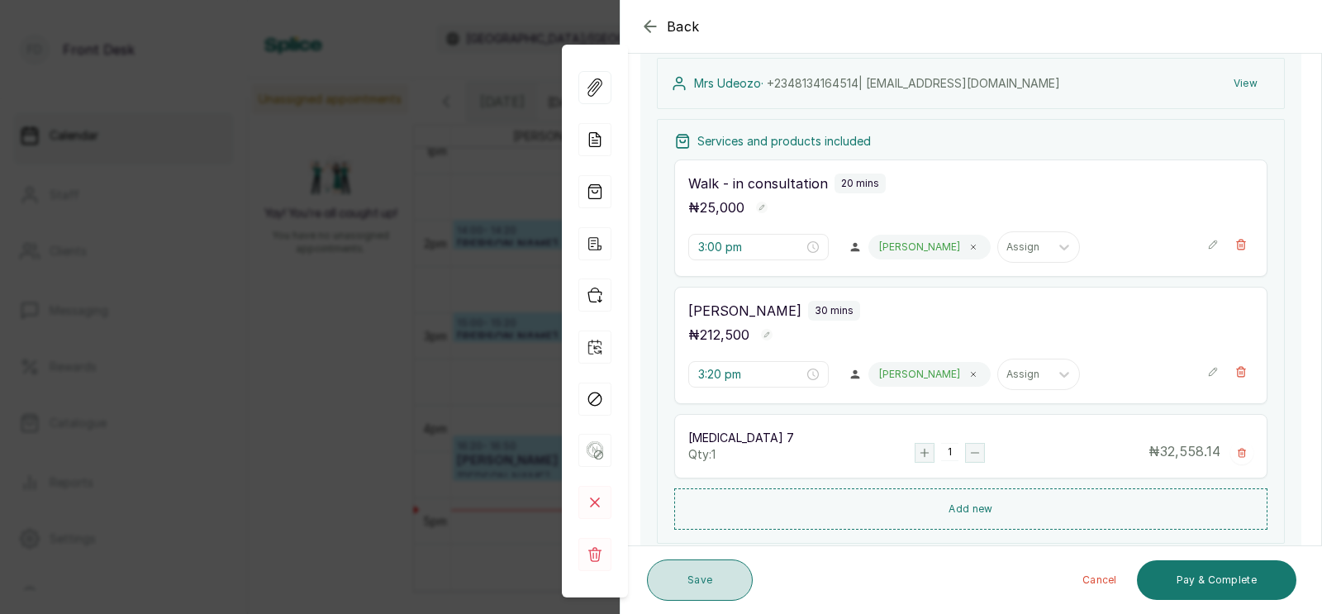
click at [701, 577] on button "Save" at bounding box center [700, 579] width 106 height 41
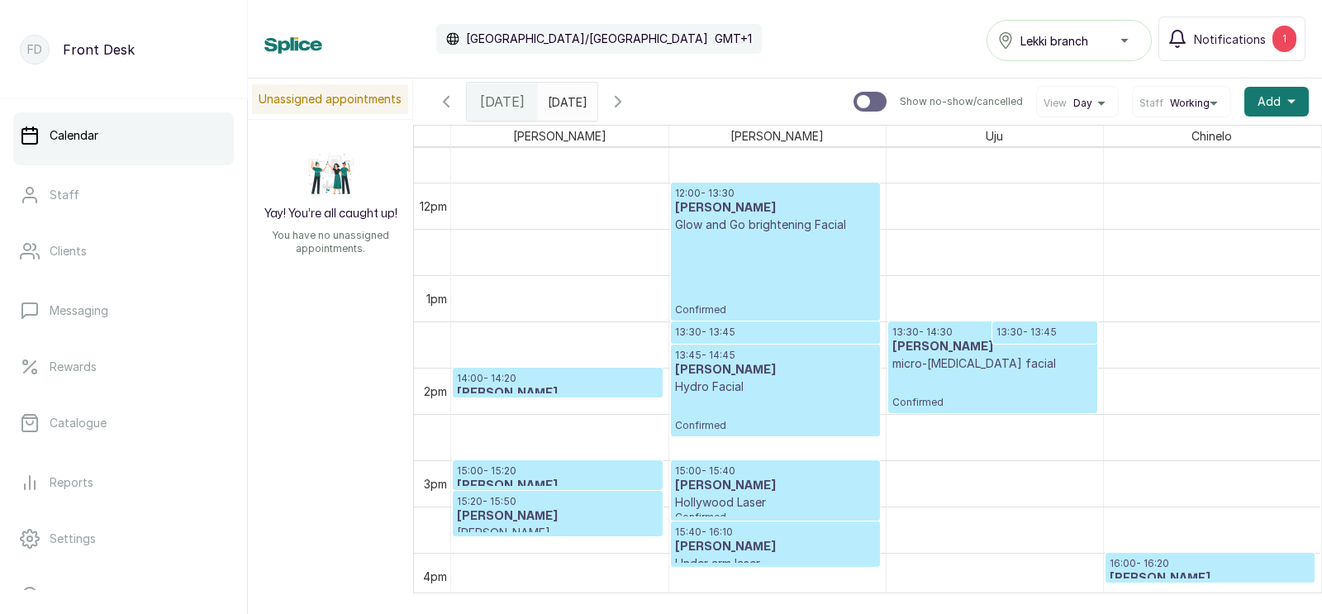
scroll to position [1045, 0]
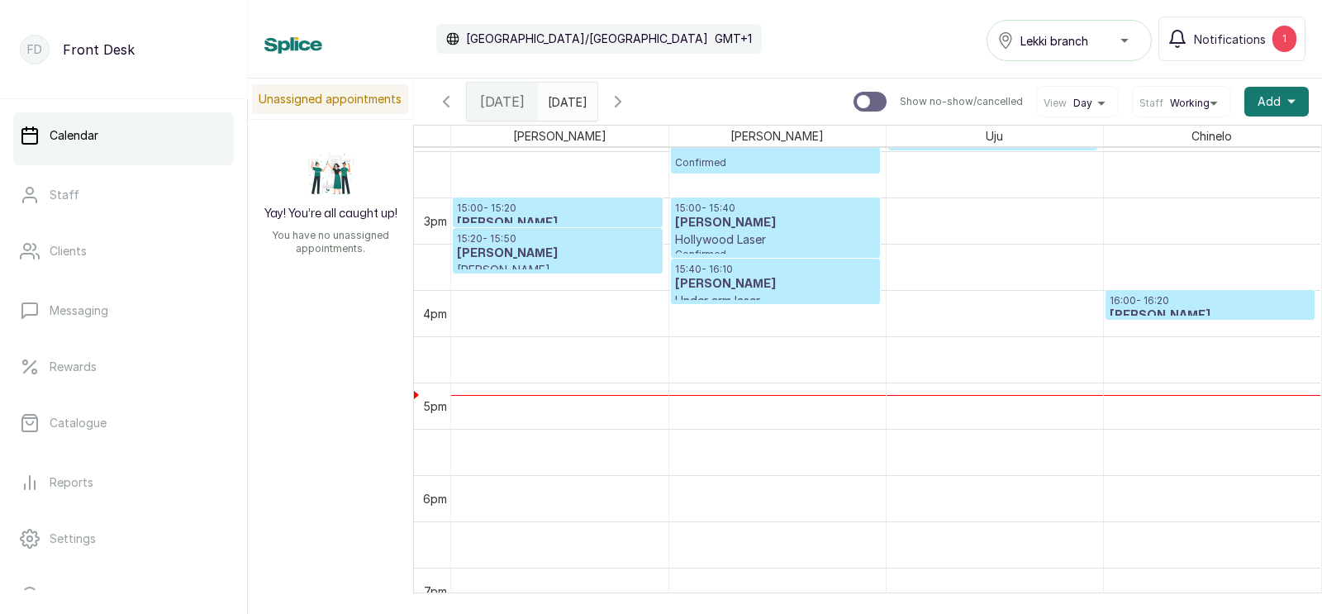
click at [1152, 297] on p "16:00 - 16:20" at bounding box center [1210, 300] width 202 height 13
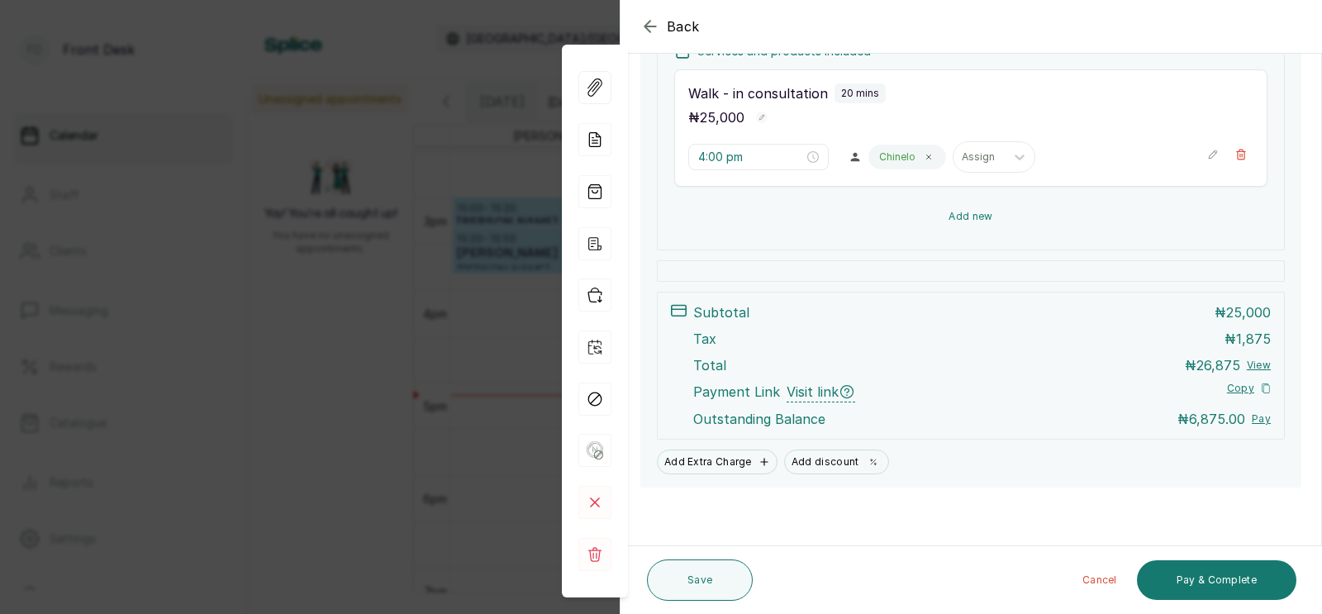
click at [963, 210] on button "Add new" at bounding box center [970, 217] width 593 height 40
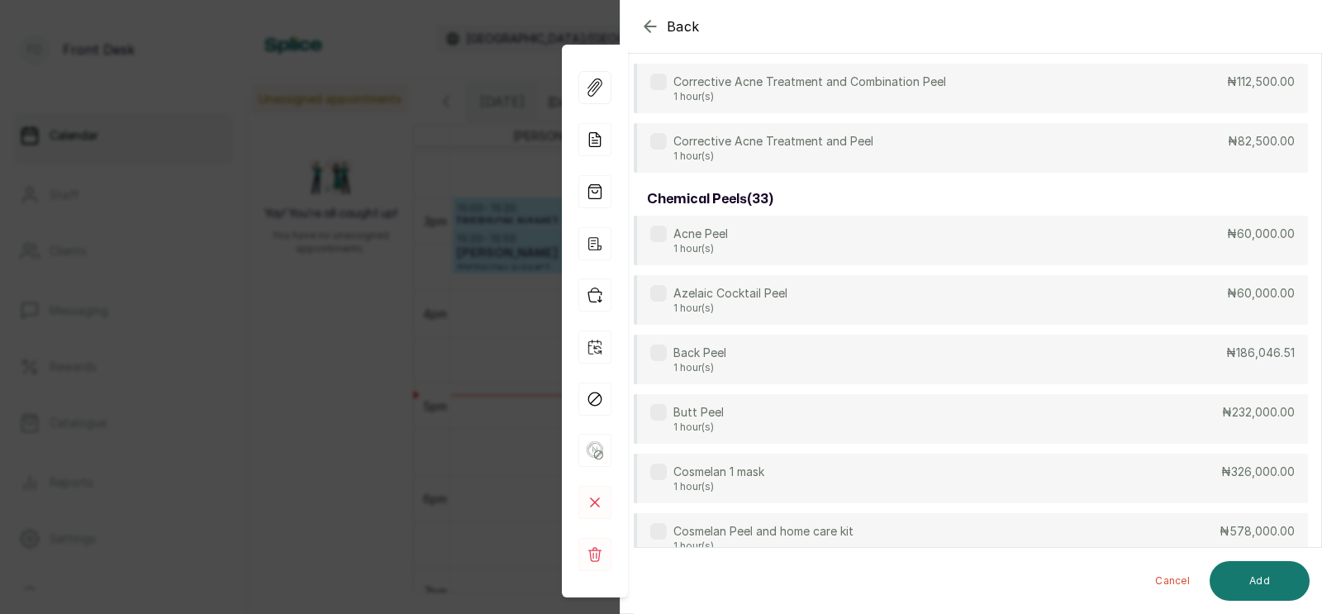
scroll to position [0, 0]
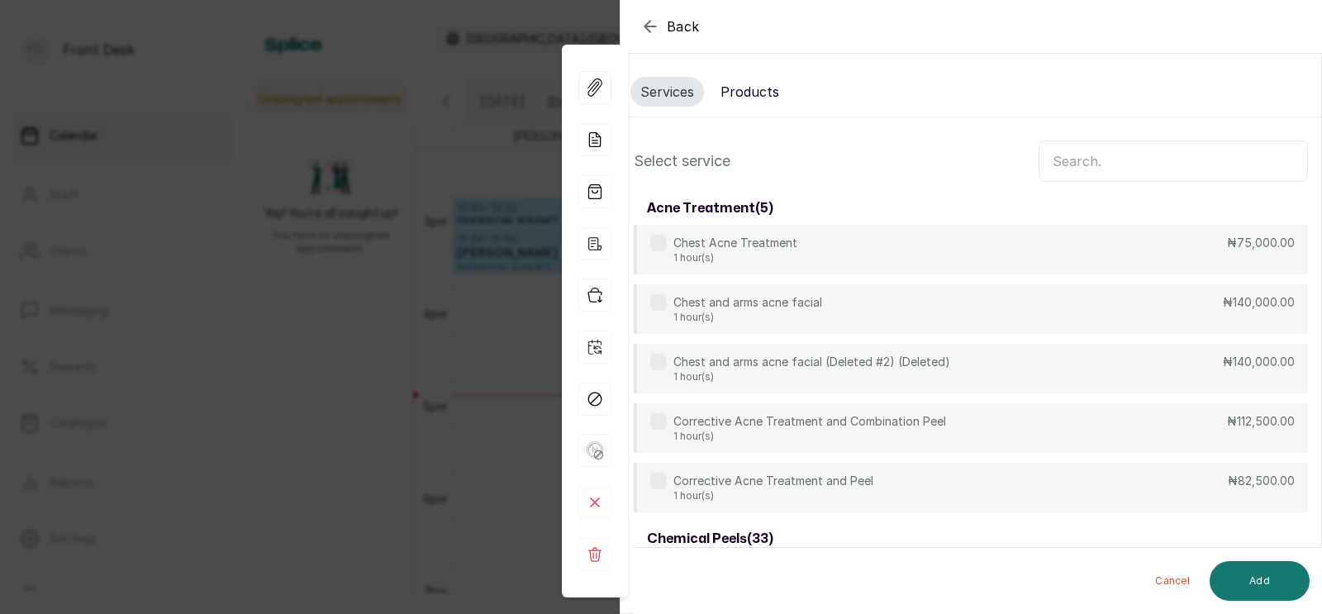
click at [1088, 159] on input "text" at bounding box center [1172, 160] width 269 height 41
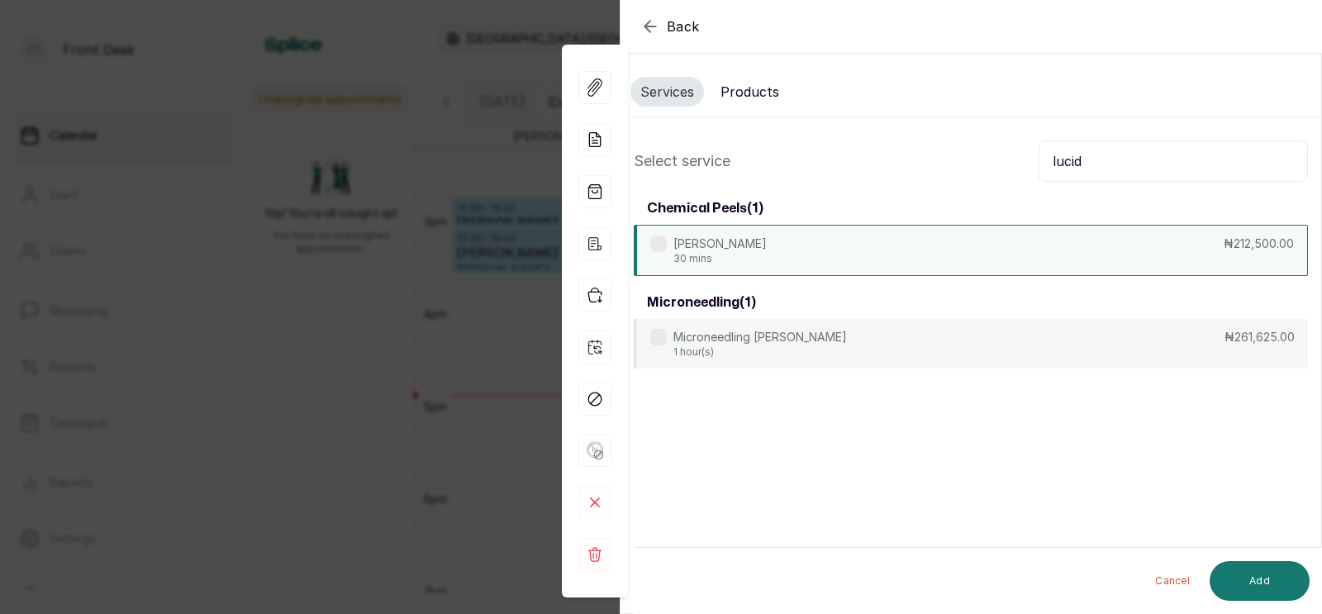
type input "lucid"
click at [863, 253] on div "Lucid Peel 30 mins ₦212,500.00" at bounding box center [971, 250] width 674 height 51
click at [1250, 574] on button "Add" at bounding box center [1259, 581] width 100 height 40
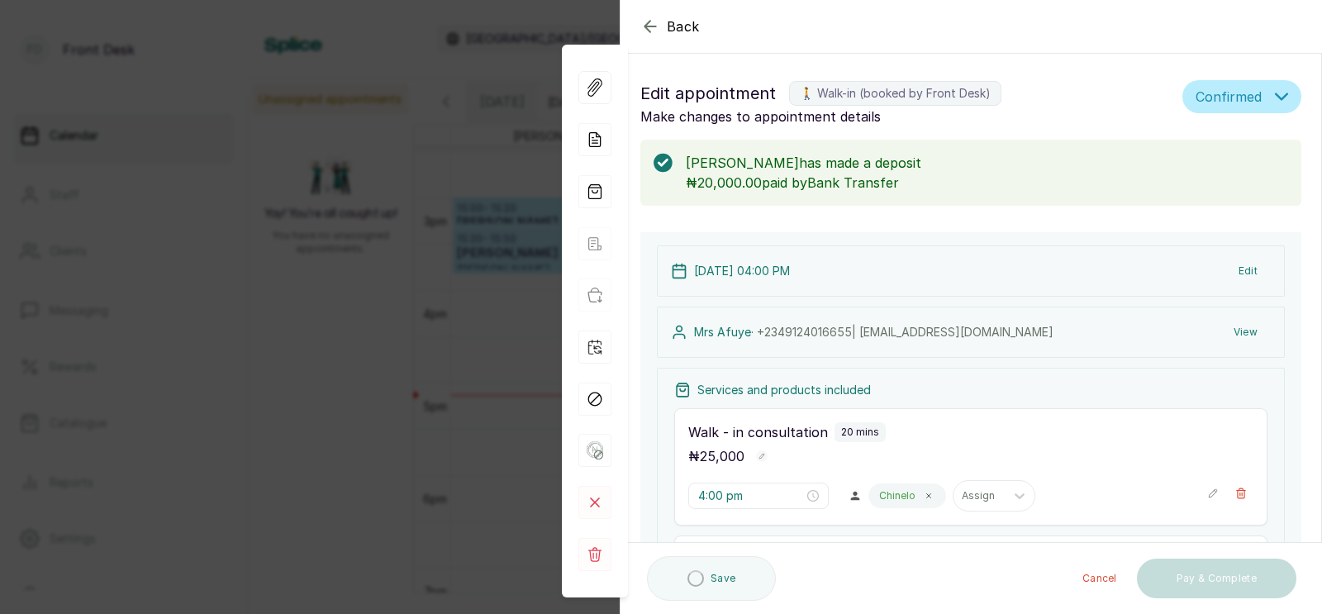
type input "4:20 pm"
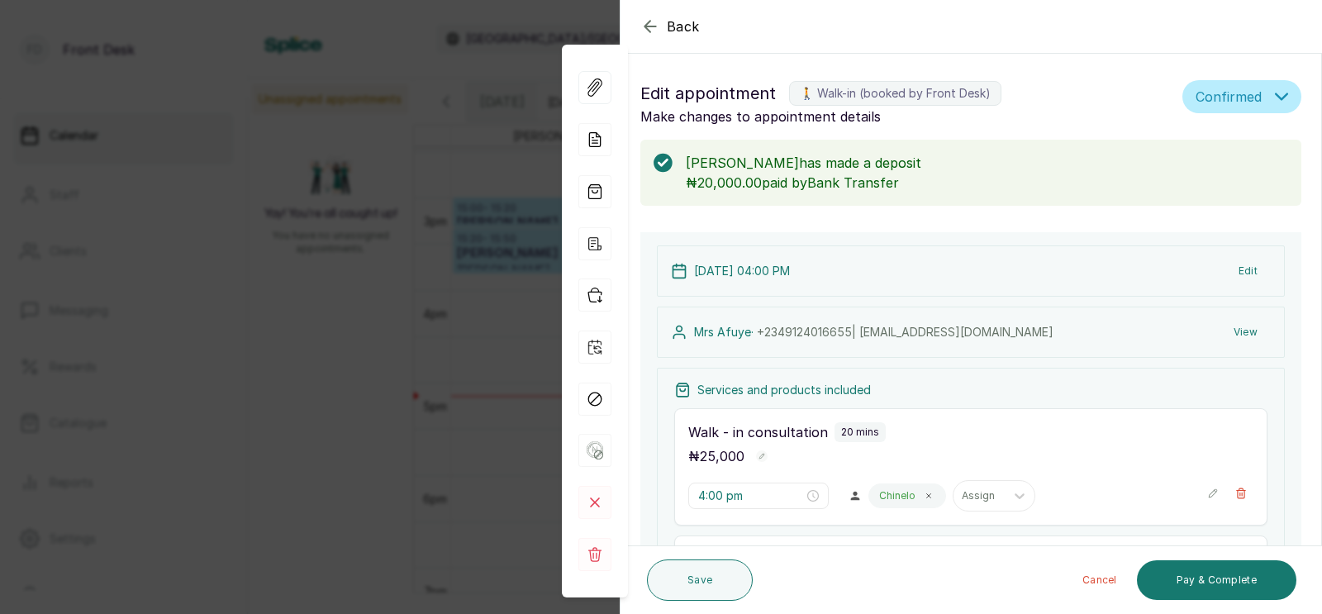
scroll to position [351, 0]
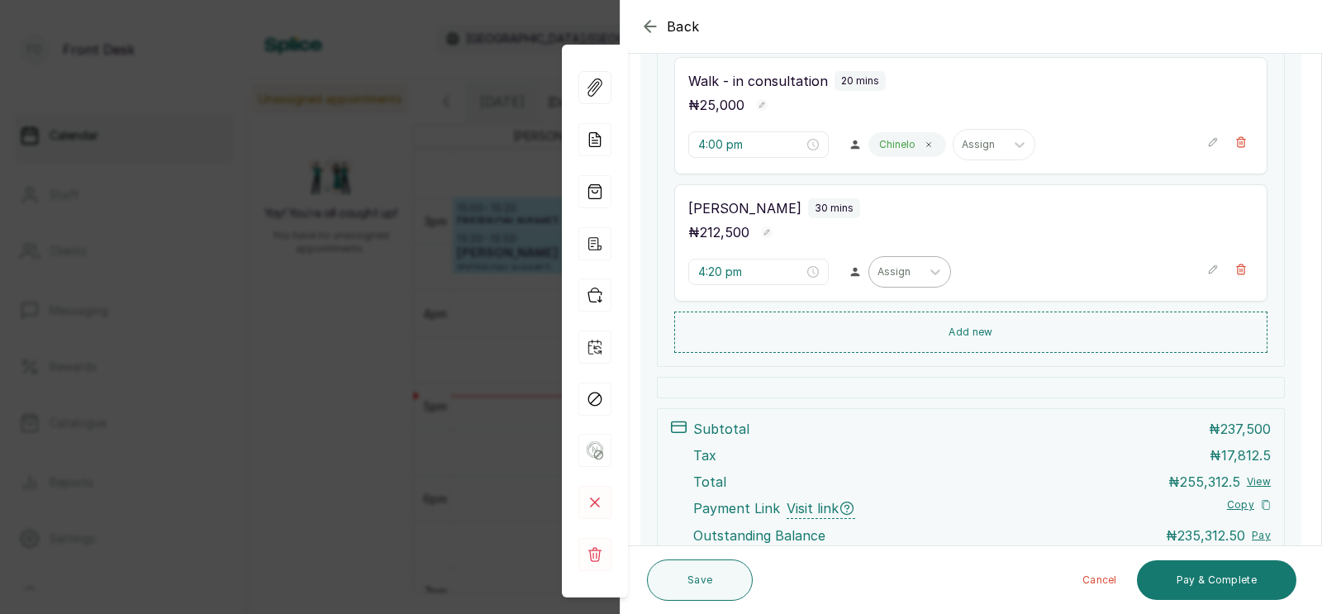
click at [877, 273] on div at bounding box center [894, 271] width 35 height 15
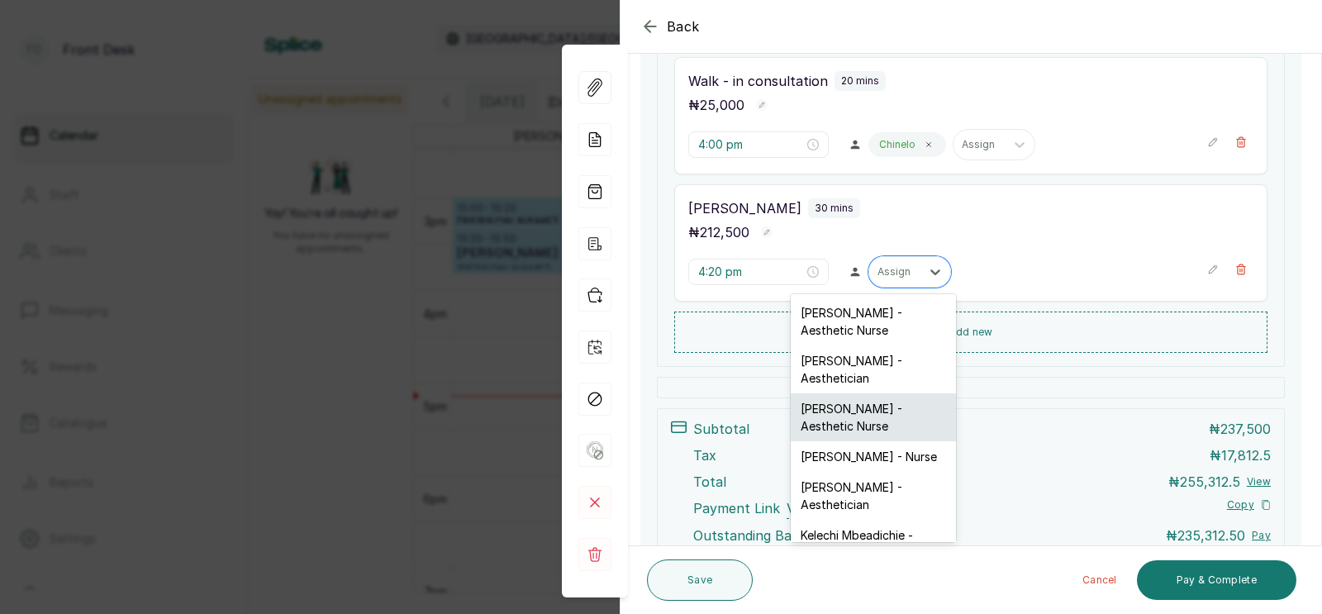
click at [839, 414] on div "[PERSON_NAME] - Aesthetic Nurse" at bounding box center [873, 417] width 165 height 48
click at [842, 406] on div "[DATE] 04:00 PM Edit [PERSON_NAME] · [PHONE_NUMBER] | [EMAIL_ADDRESS][DOMAIN_NA…" at bounding box center [970, 242] width 661 height 723
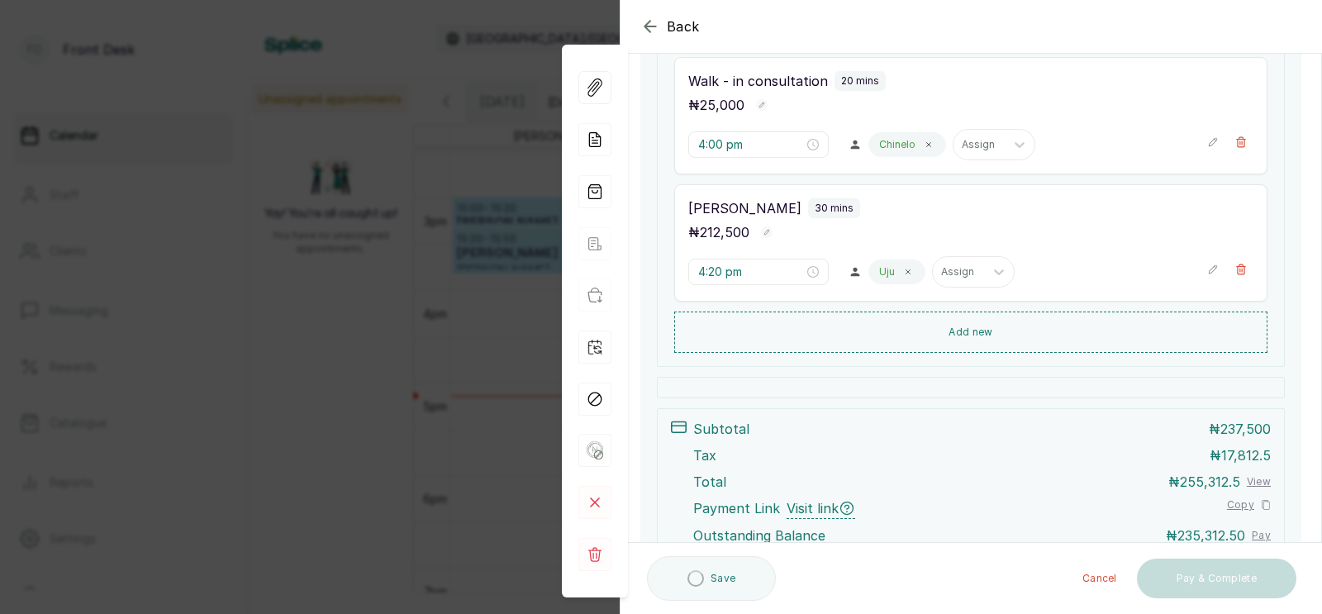
click at [842, 406] on div "[DATE] 04:00 PM Edit [PERSON_NAME] · [PHONE_NUMBER] | [EMAIL_ADDRESS][DOMAIN_NA…" at bounding box center [970, 242] width 661 height 723
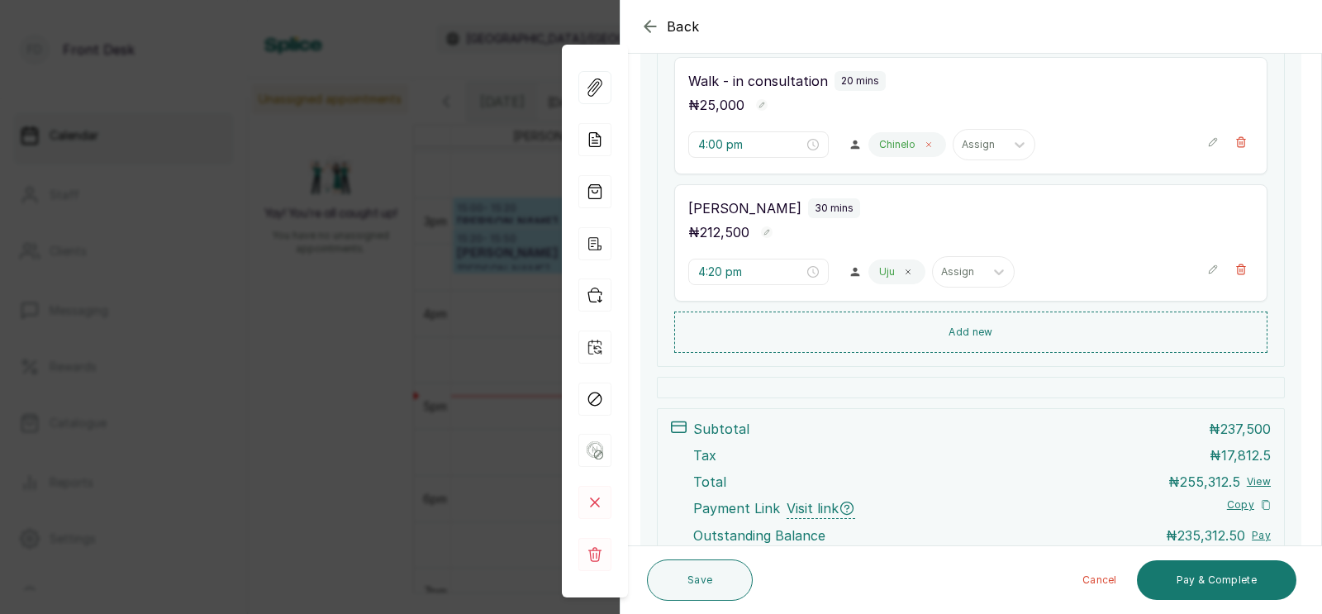
click at [924, 145] on icon at bounding box center [928, 144] width 8 height 8
click at [877, 140] on div at bounding box center [894, 144] width 35 height 15
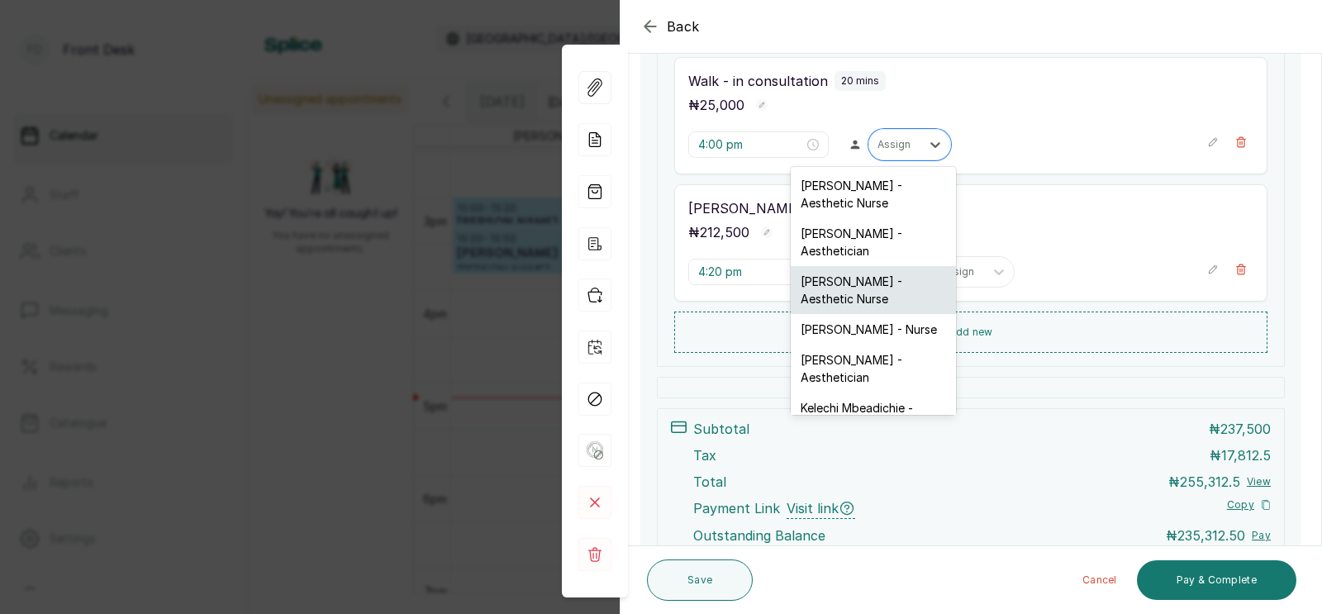
click at [819, 287] on div "[PERSON_NAME] - Aesthetic Nurse" at bounding box center [873, 290] width 165 height 48
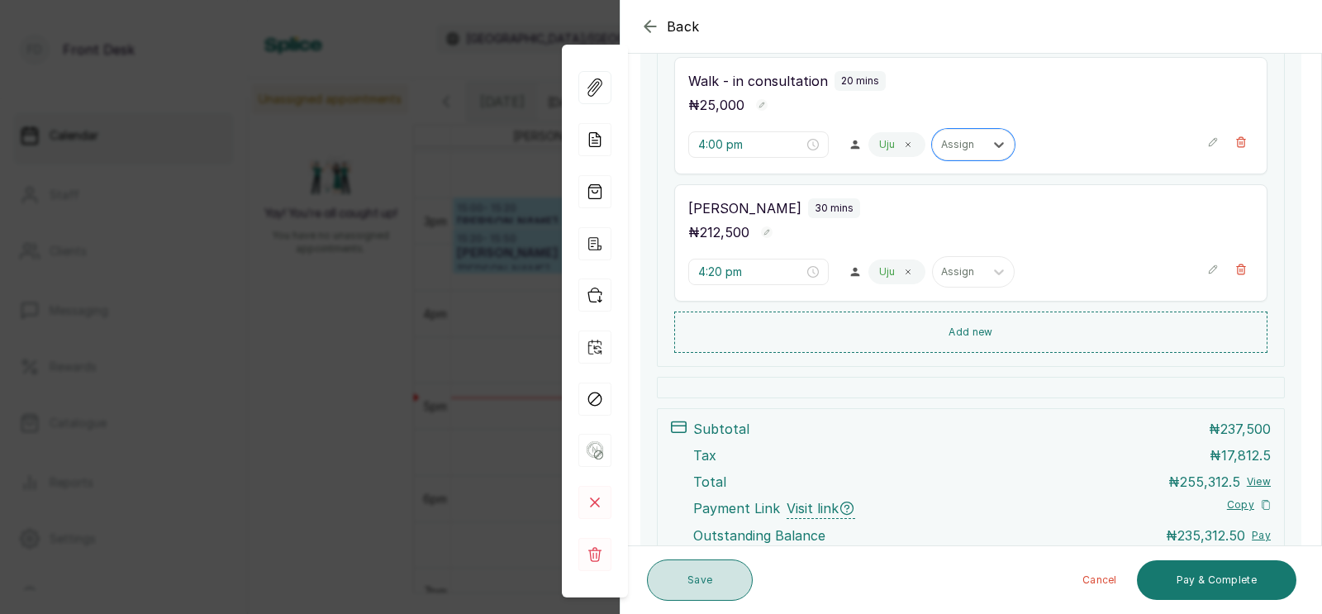
click at [697, 577] on button "Save" at bounding box center [700, 579] width 106 height 41
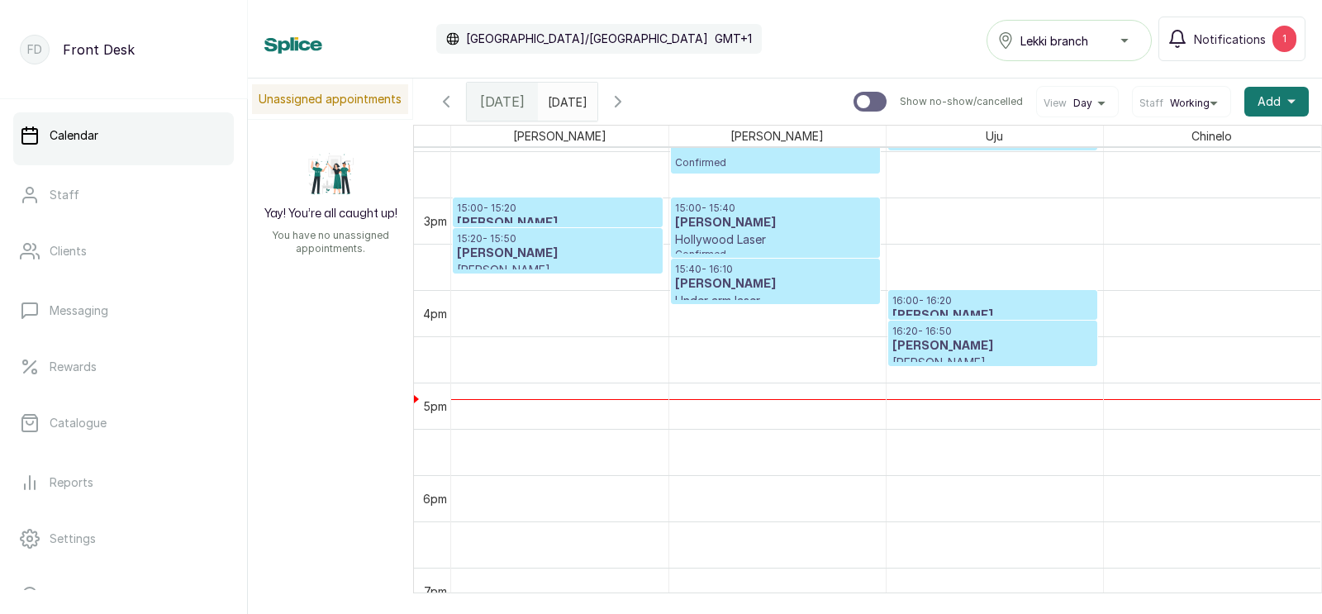
click at [952, 342] on h3 "[PERSON_NAME]" at bounding box center [992, 346] width 201 height 17
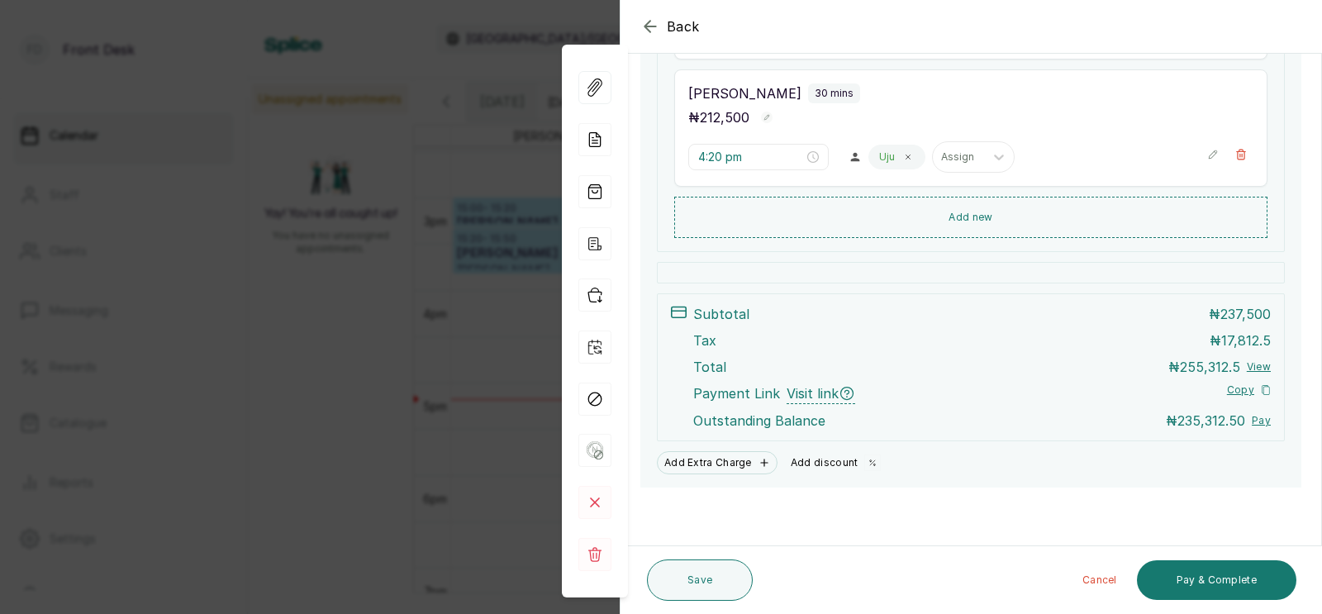
scroll to position [467, 0]
click at [811, 462] on button "Add discount" at bounding box center [836, 462] width 104 height 23
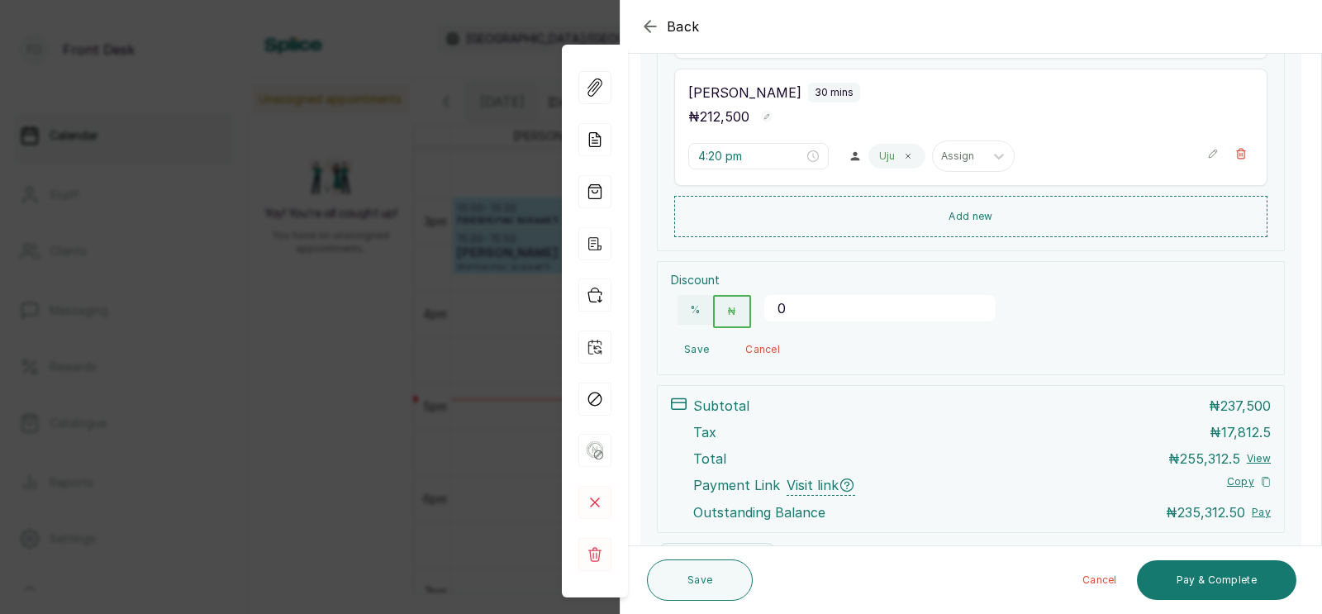
click at [810, 307] on input "0" at bounding box center [879, 308] width 231 height 26
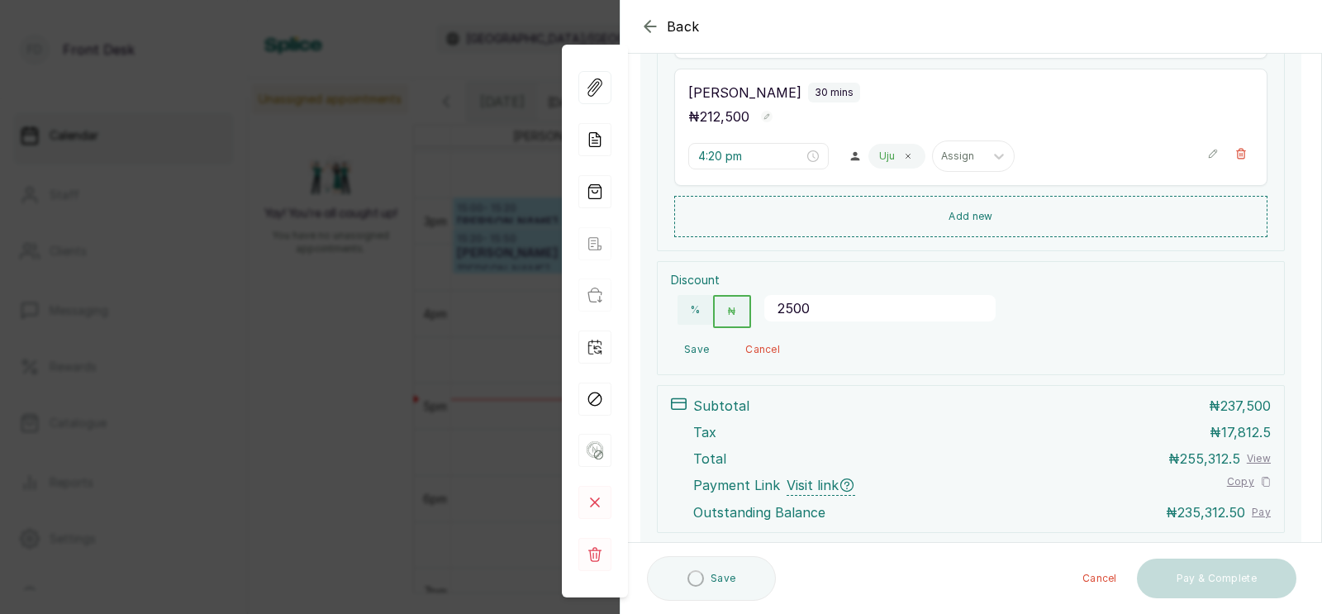
type input "25000"
click at [694, 345] on button "Save" at bounding box center [696, 350] width 51 height 30
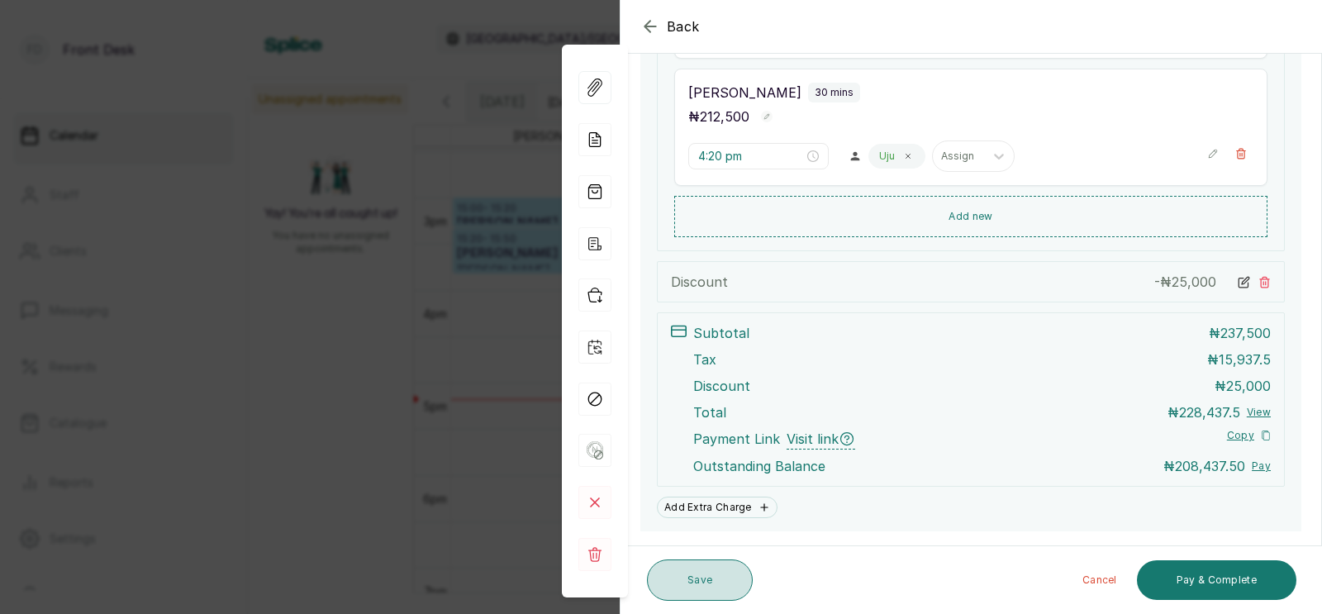
click at [692, 585] on button "Save" at bounding box center [700, 579] width 106 height 41
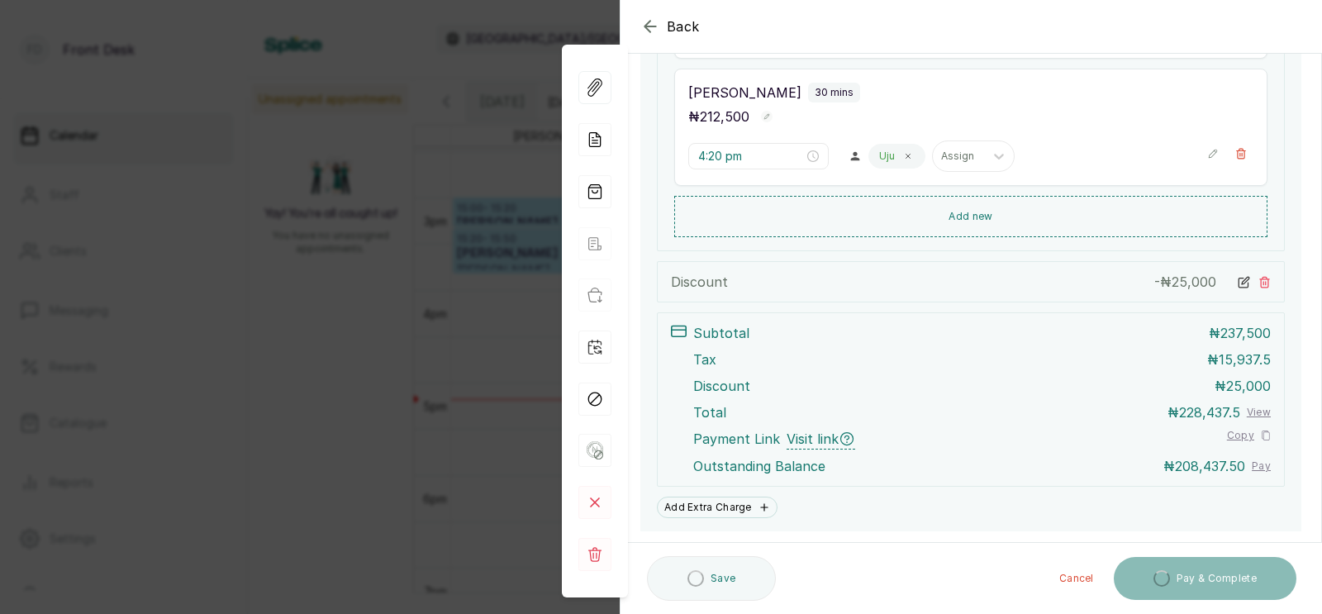
scroll to position [466, 0]
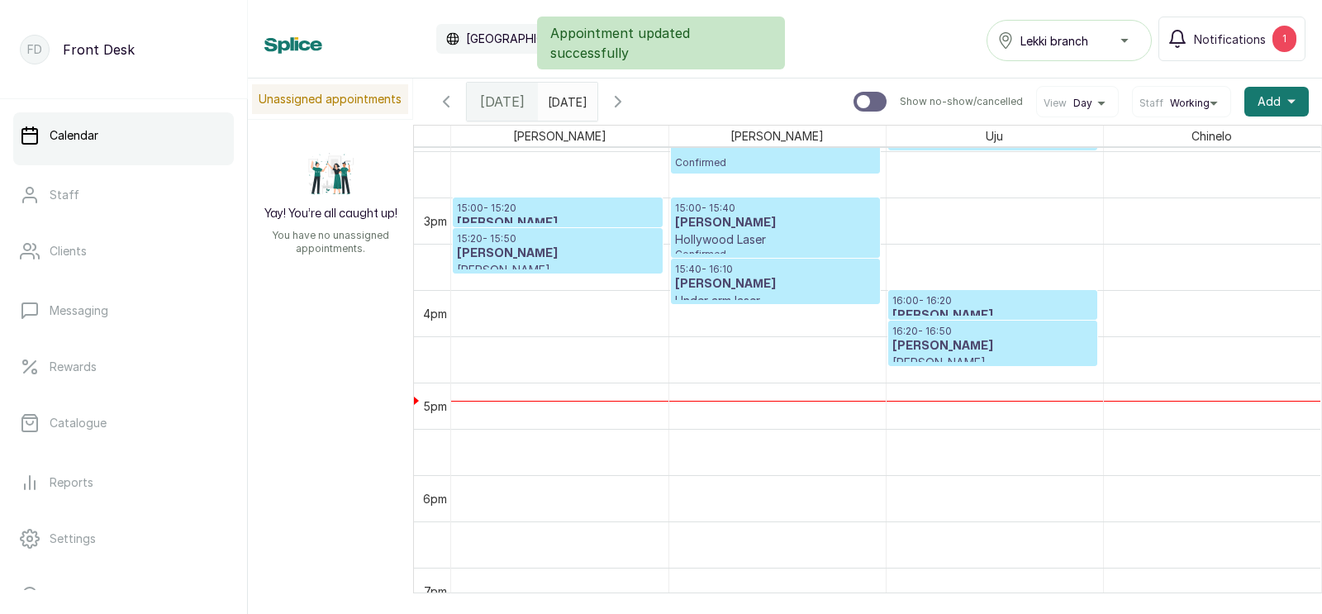
click at [924, 342] on h3 "[PERSON_NAME]" at bounding box center [992, 346] width 201 height 17
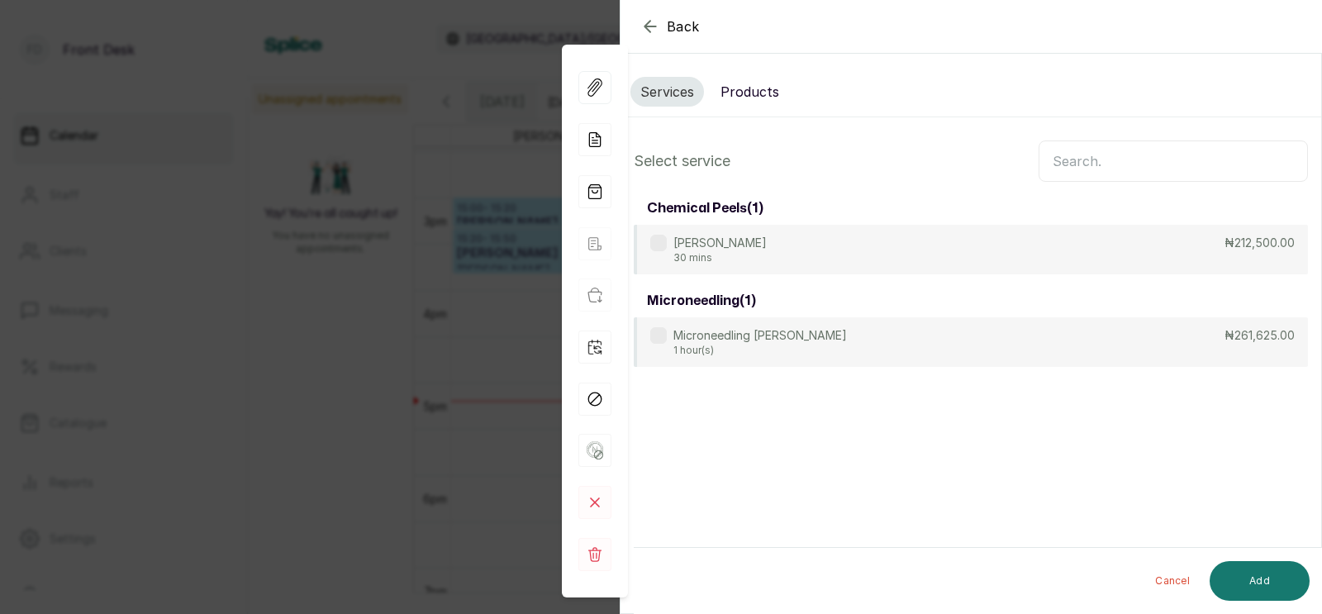
click at [965, 365] on div "Microneedling Lucid Peel 1 hour(s) ₦261,625.00" at bounding box center [971, 342] width 674 height 50
click at [746, 88] on button "Products" at bounding box center [749, 92] width 78 height 30
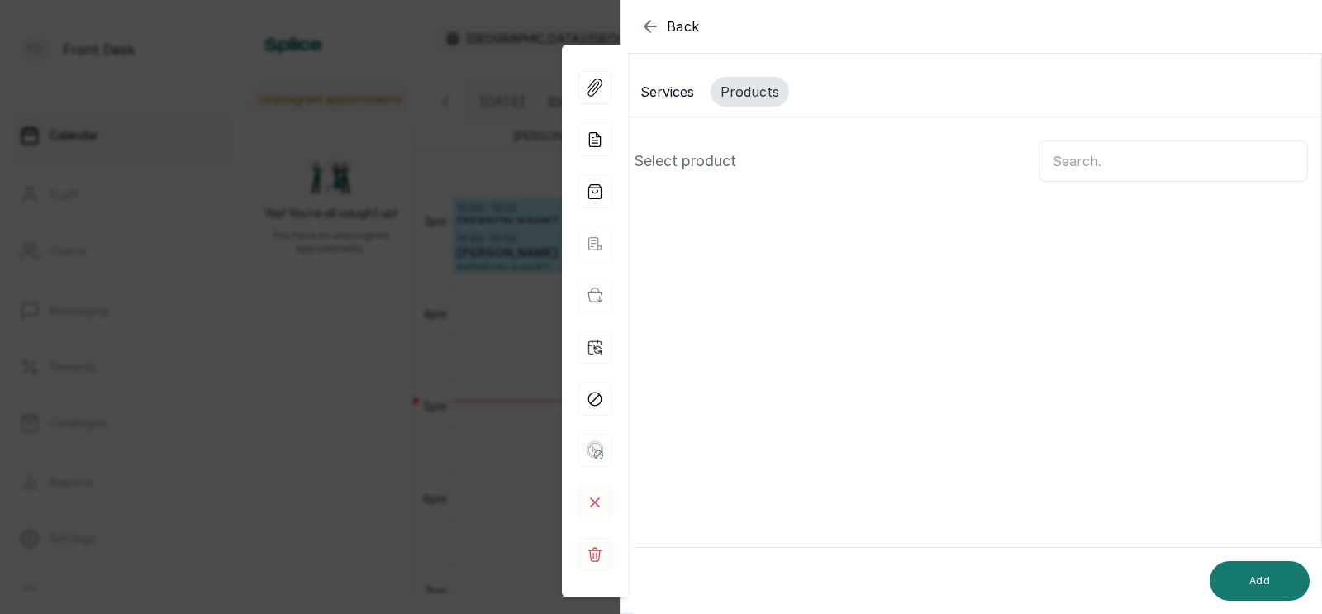
scroll to position [0, 0]
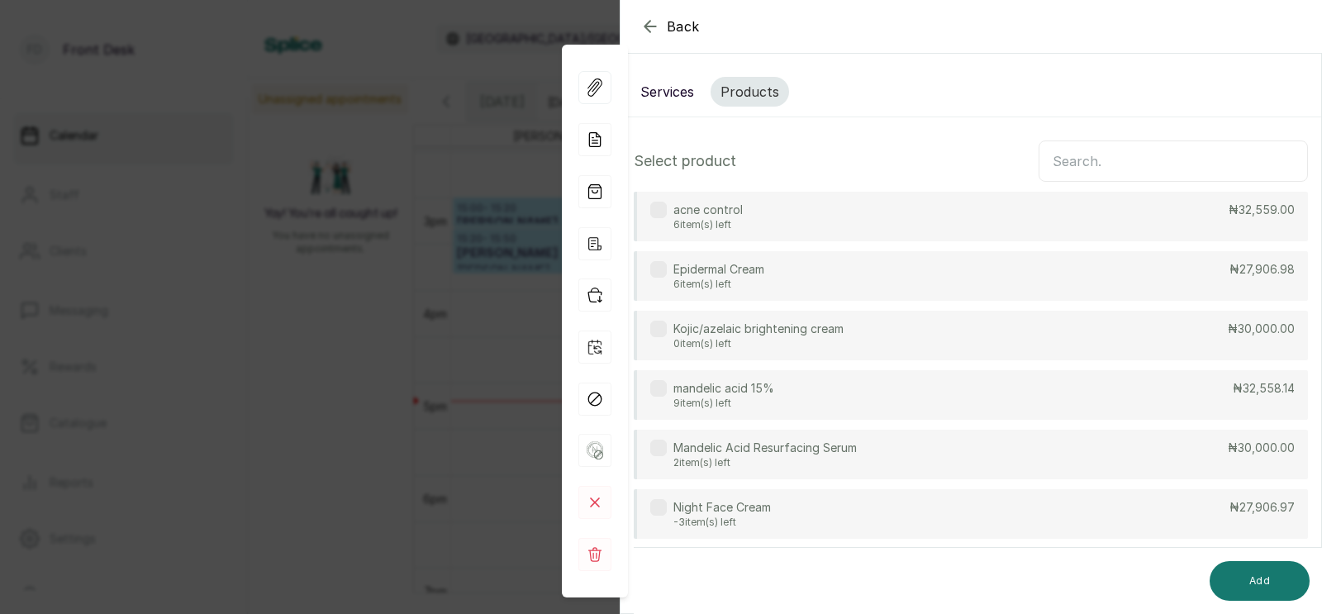
click at [1062, 158] on input "text" at bounding box center [1172, 160] width 269 height 41
click at [715, 261] on p "Epidermal Cream" at bounding box center [718, 269] width 91 height 17
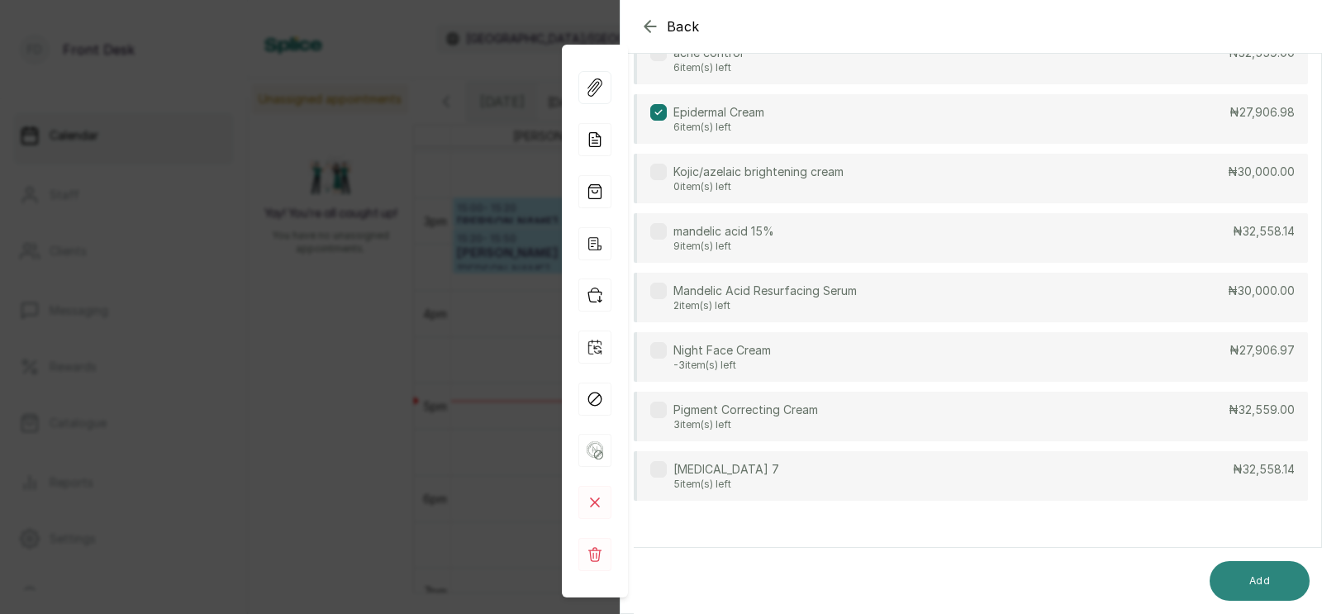
click at [1260, 577] on button "Add" at bounding box center [1259, 581] width 100 height 40
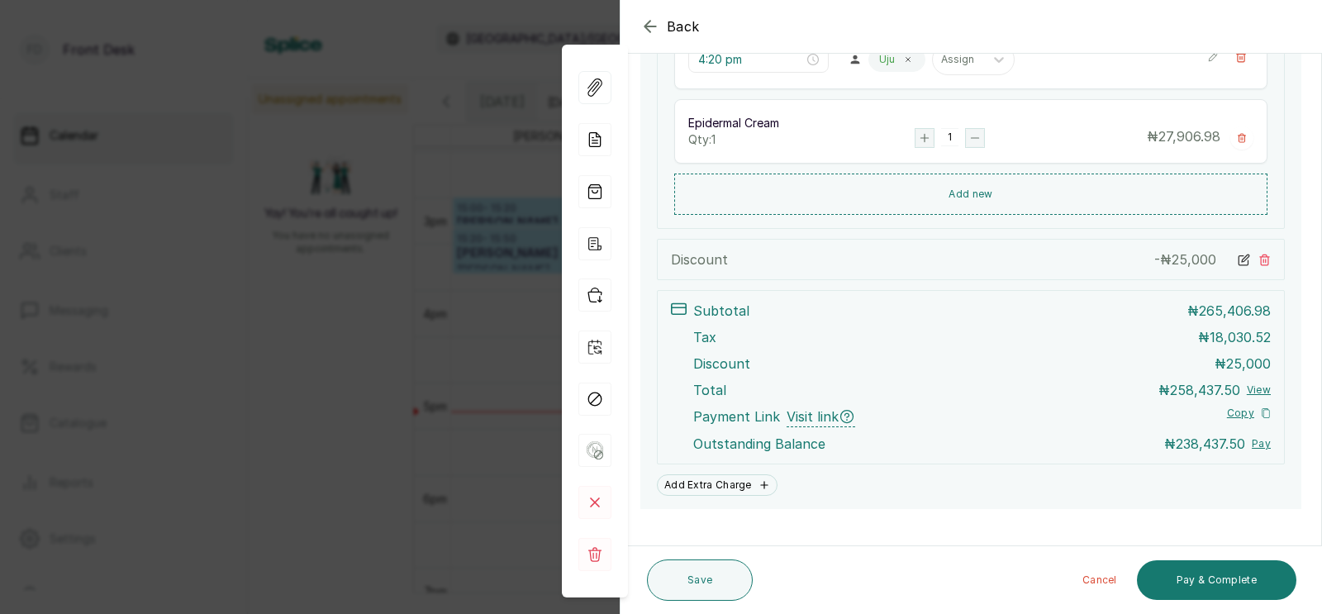
scroll to position [586, 0]
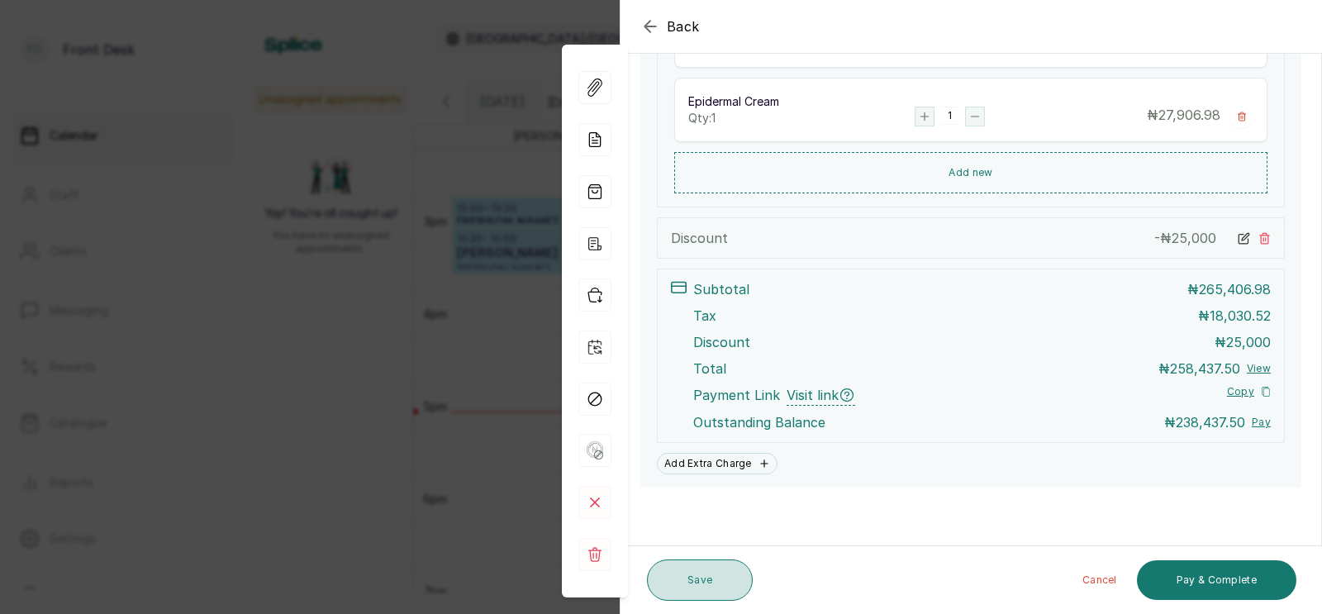
click at [682, 573] on button "Save" at bounding box center [700, 579] width 106 height 41
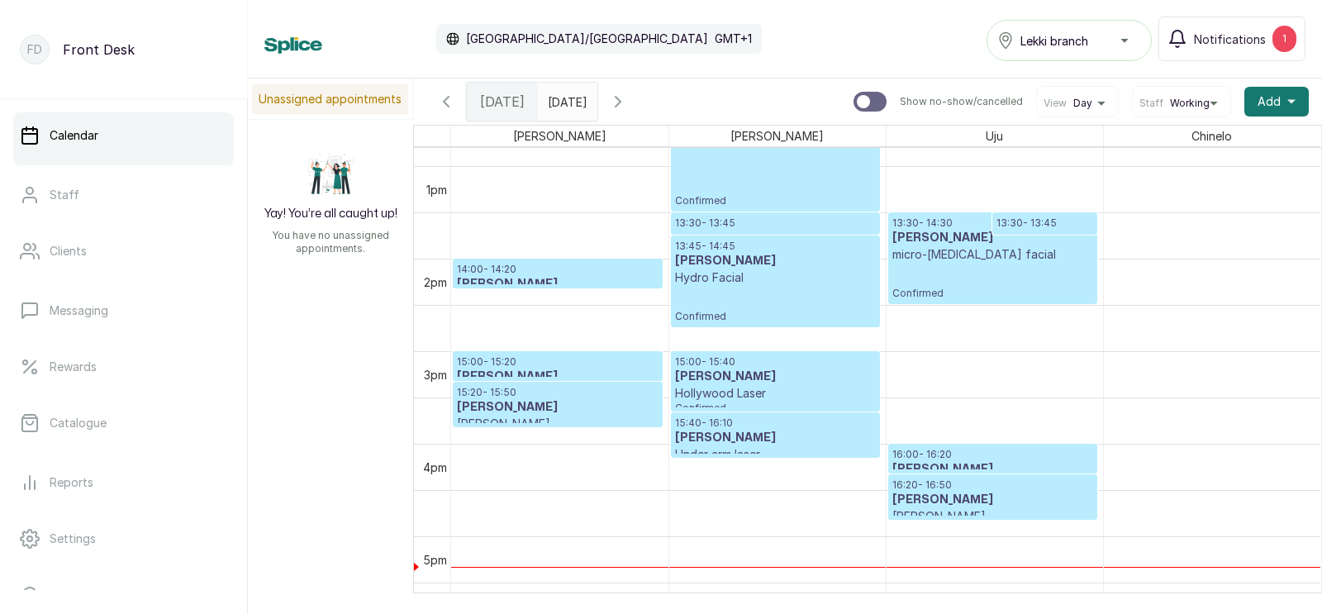
scroll to position [1294, 0]
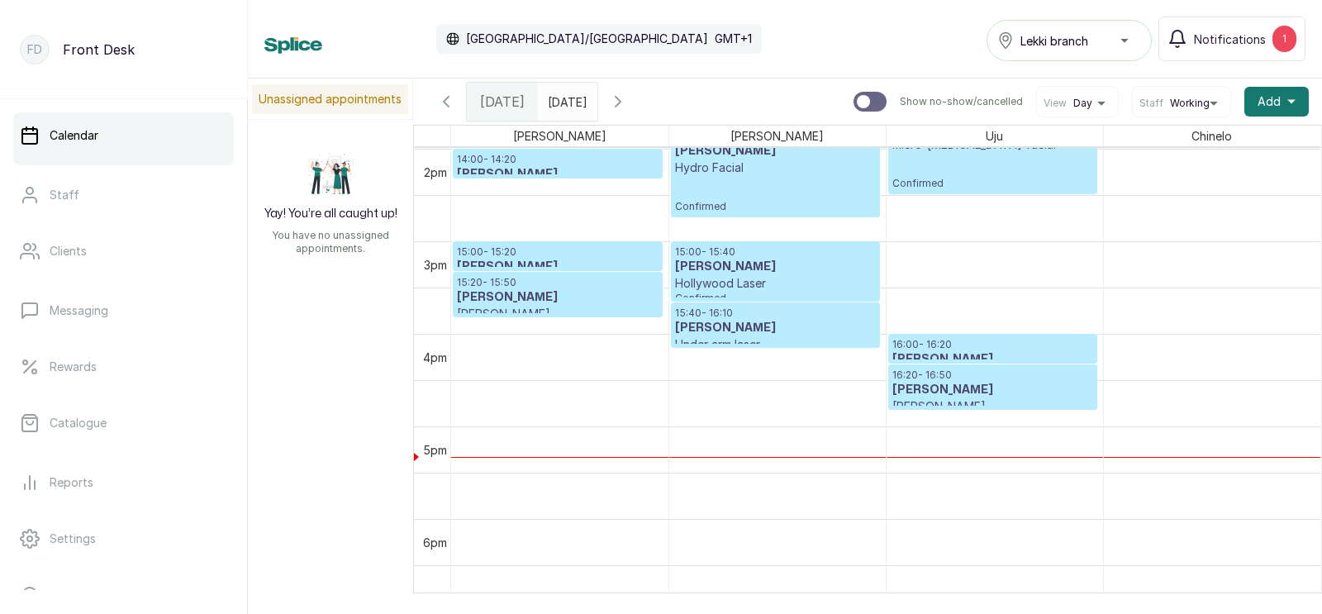
click at [628, 99] on icon "button" at bounding box center [618, 102] width 20 height 20
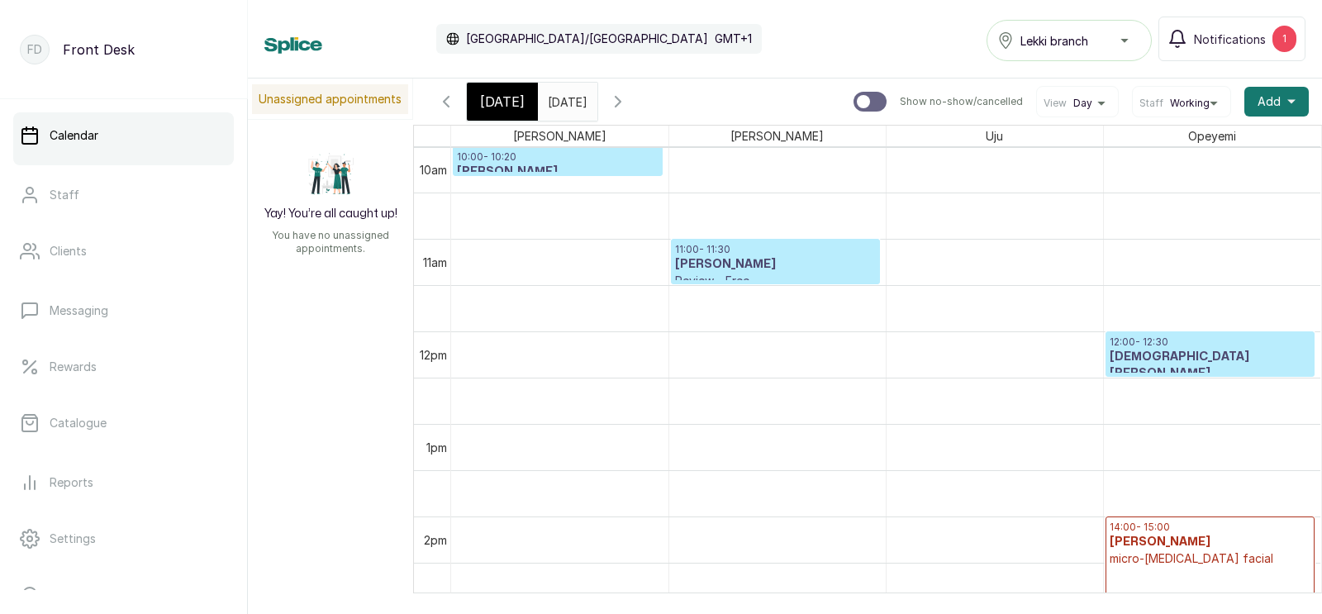
scroll to position [879, 0]
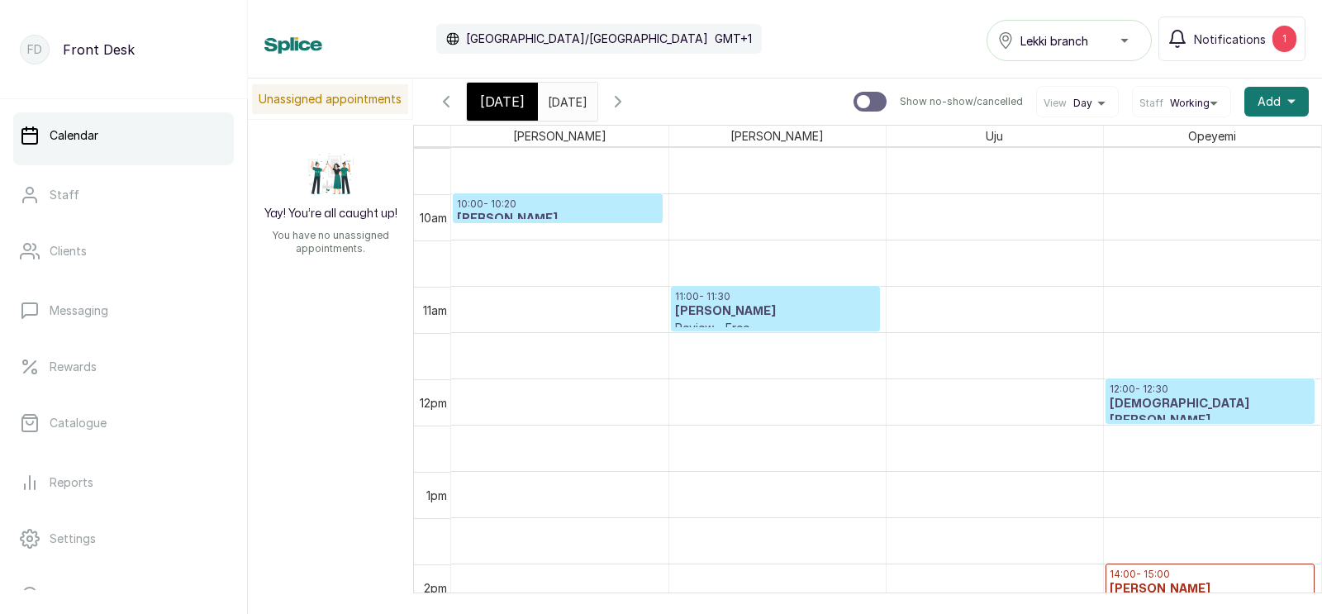
click at [591, 207] on p "10:00 - 10:20" at bounding box center [558, 203] width 202 height 13
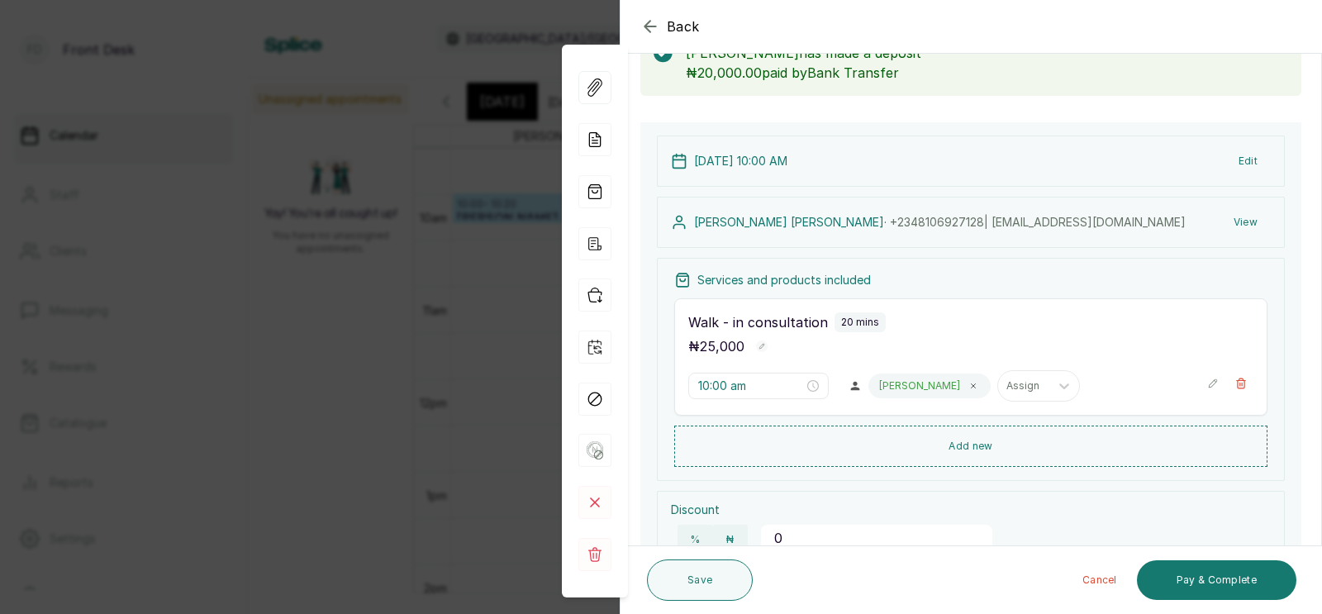
scroll to position [128, 0]
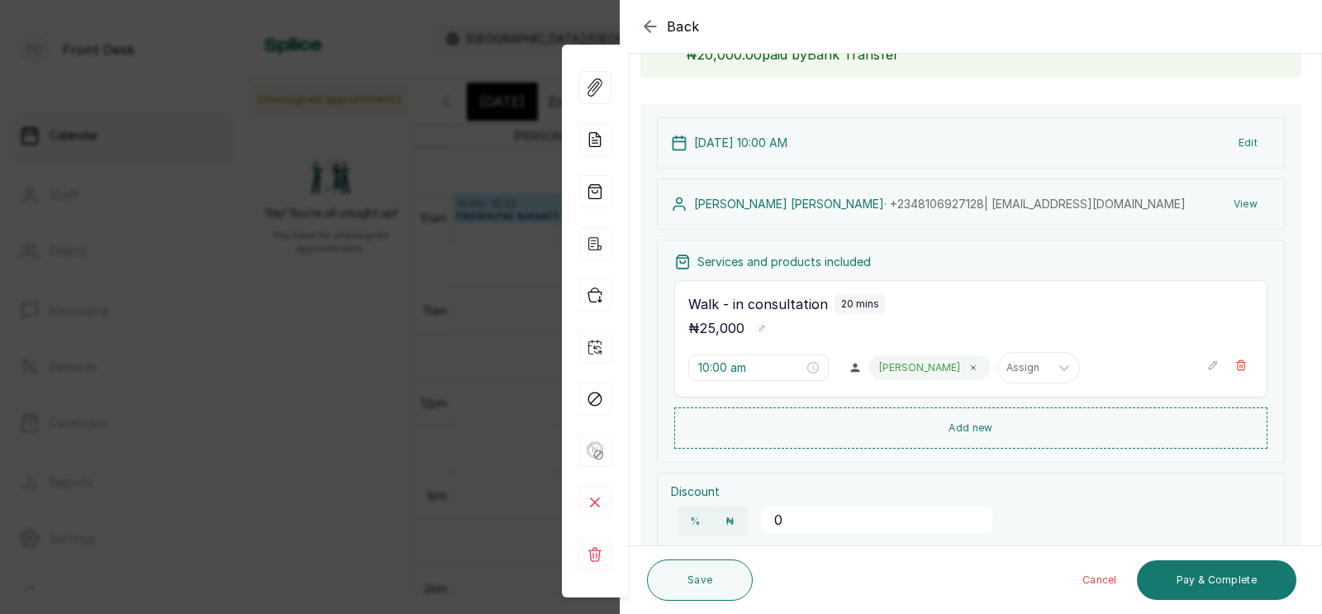
click at [648, 26] on icon "button" at bounding box center [649, 26] width 11 height 11
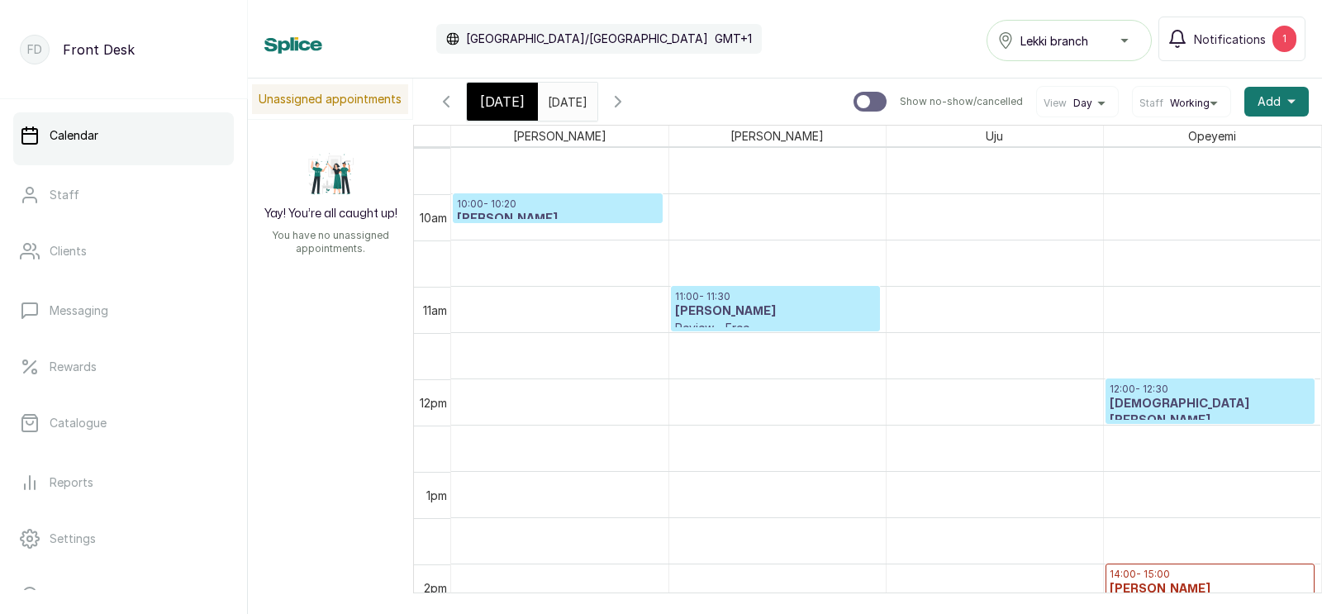
click at [443, 98] on icon "button" at bounding box center [446, 102] width 20 height 20
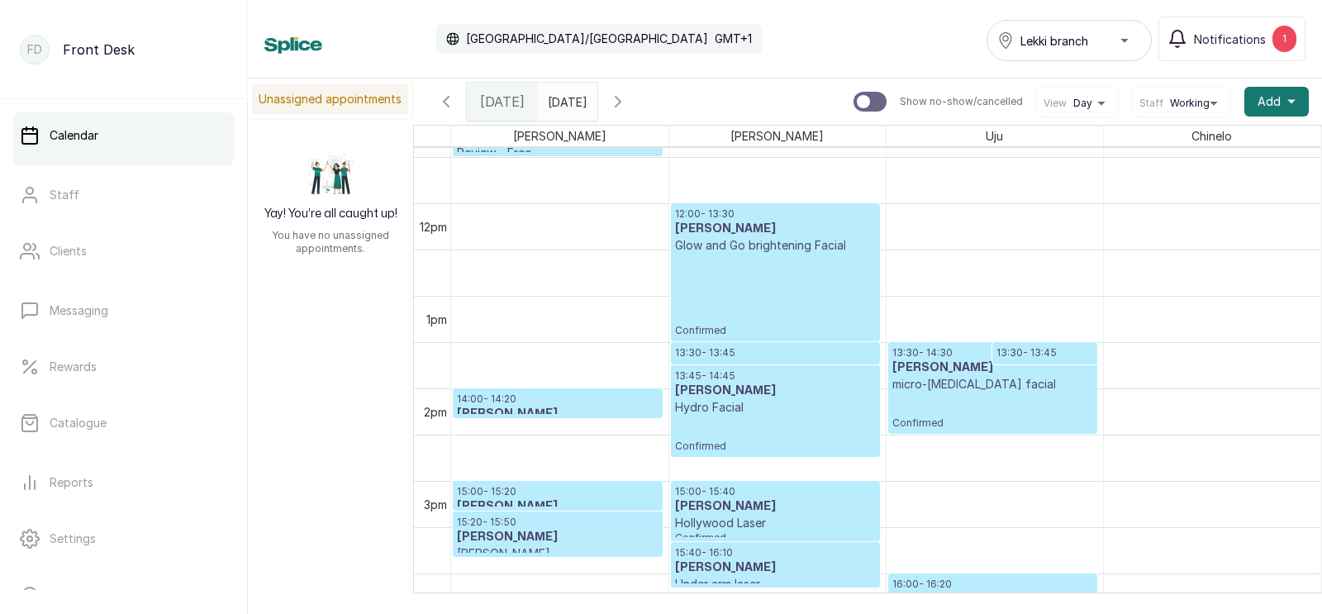
scroll to position [1096, 0]
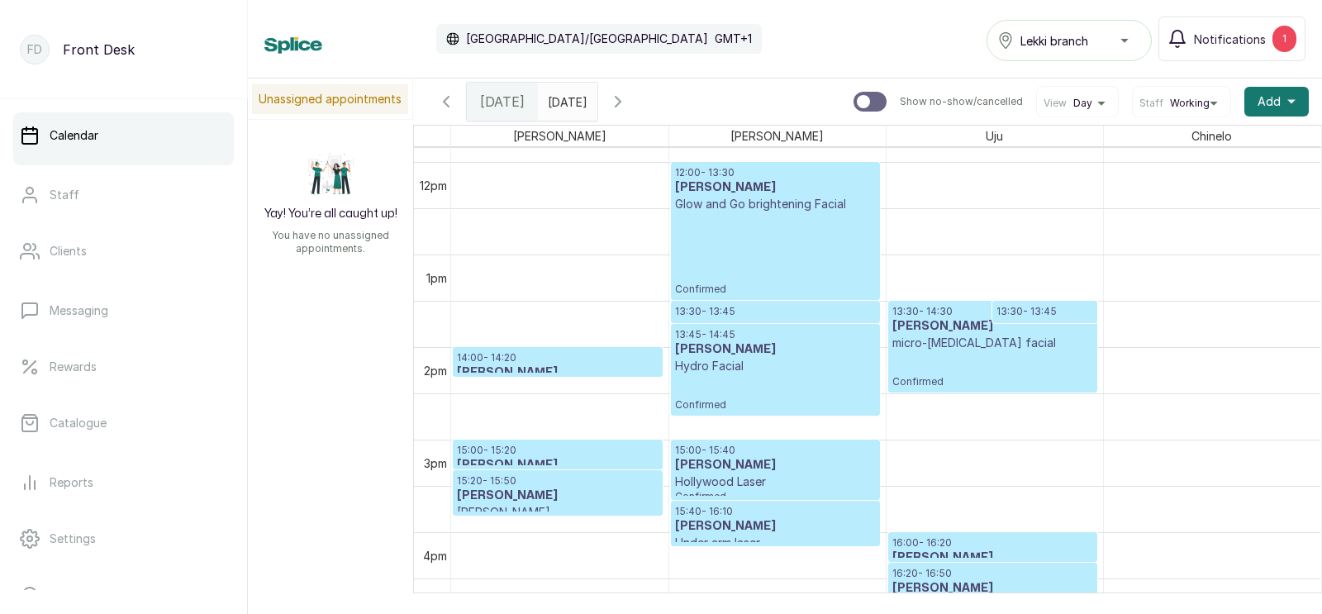
click at [439, 100] on icon "button" at bounding box center [446, 102] width 20 height 20
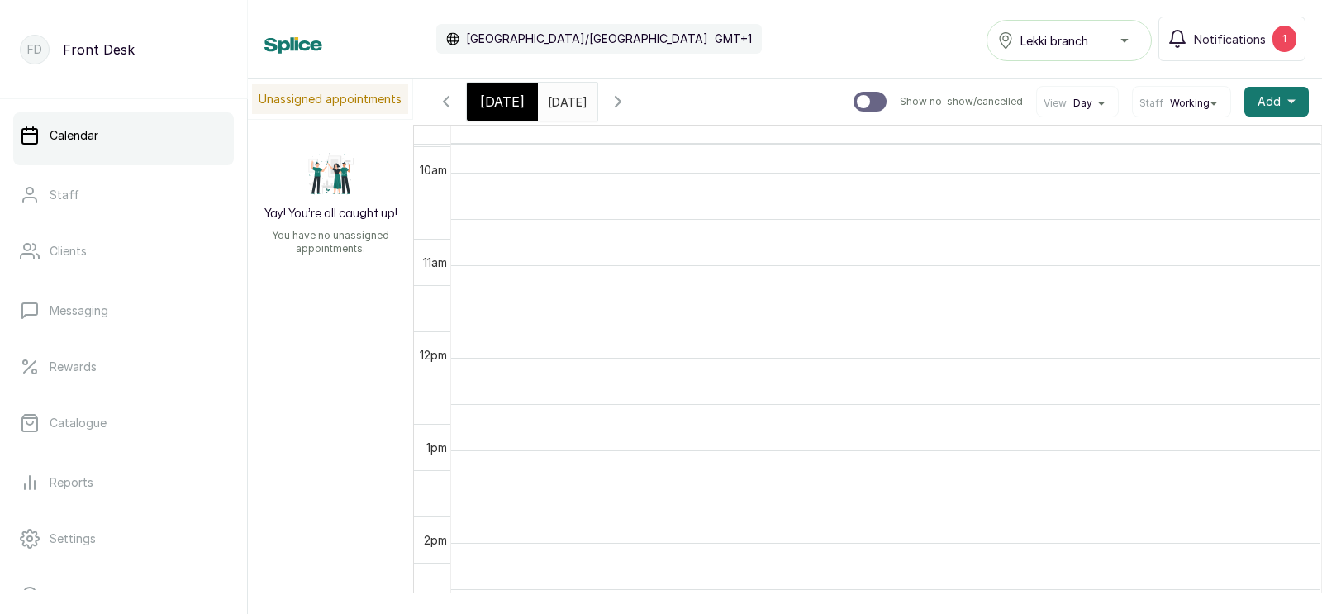
scroll to position [990, 0]
click at [442, 97] on icon "button" at bounding box center [446, 102] width 20 height 20
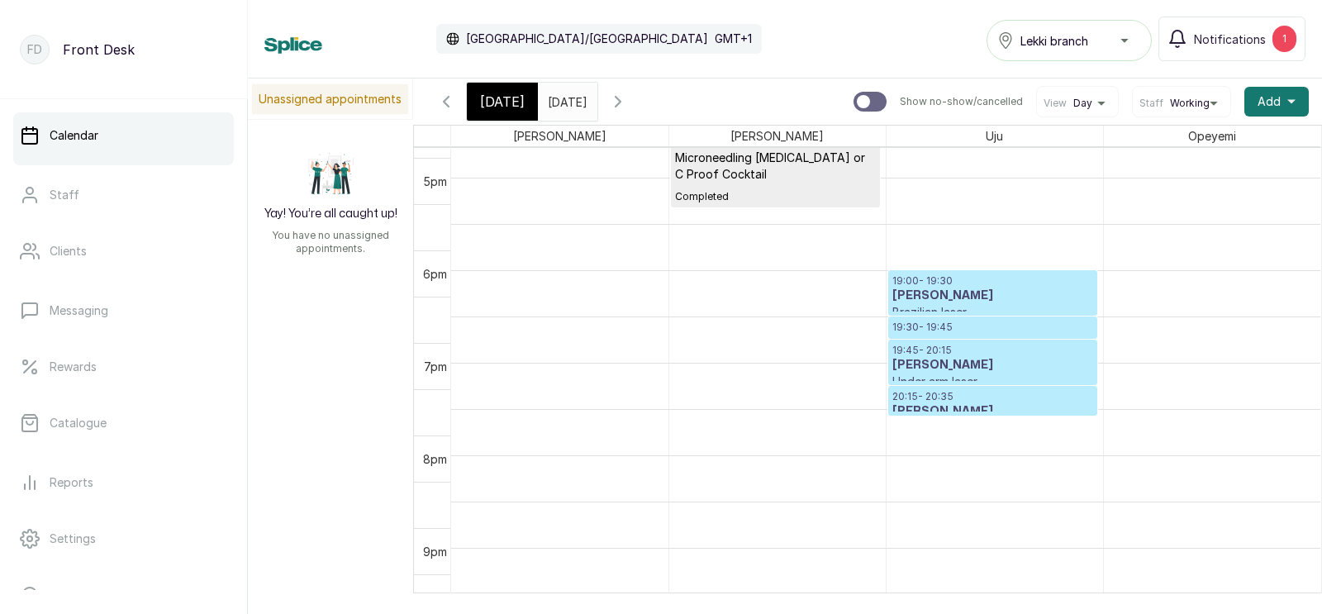
scroll to position [1639, 0]
click at [981, 350] on p "19:45 - 20:15" at bounding box center [992, 346] width 201 height 13
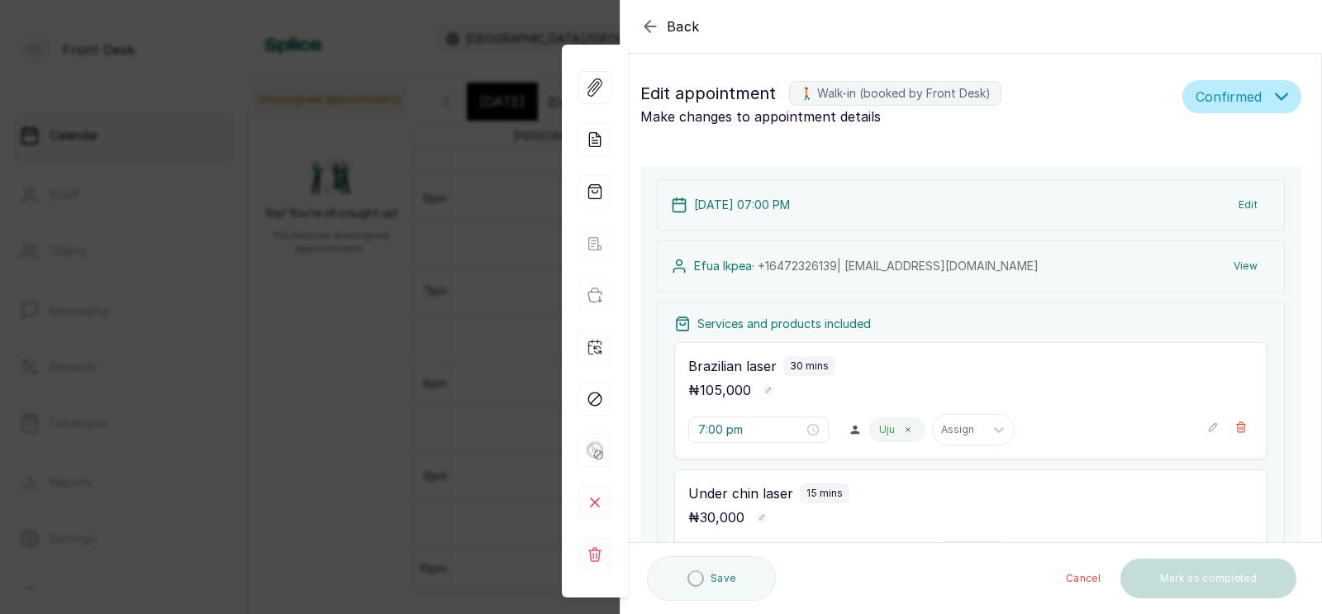
type input "7:00 pm"
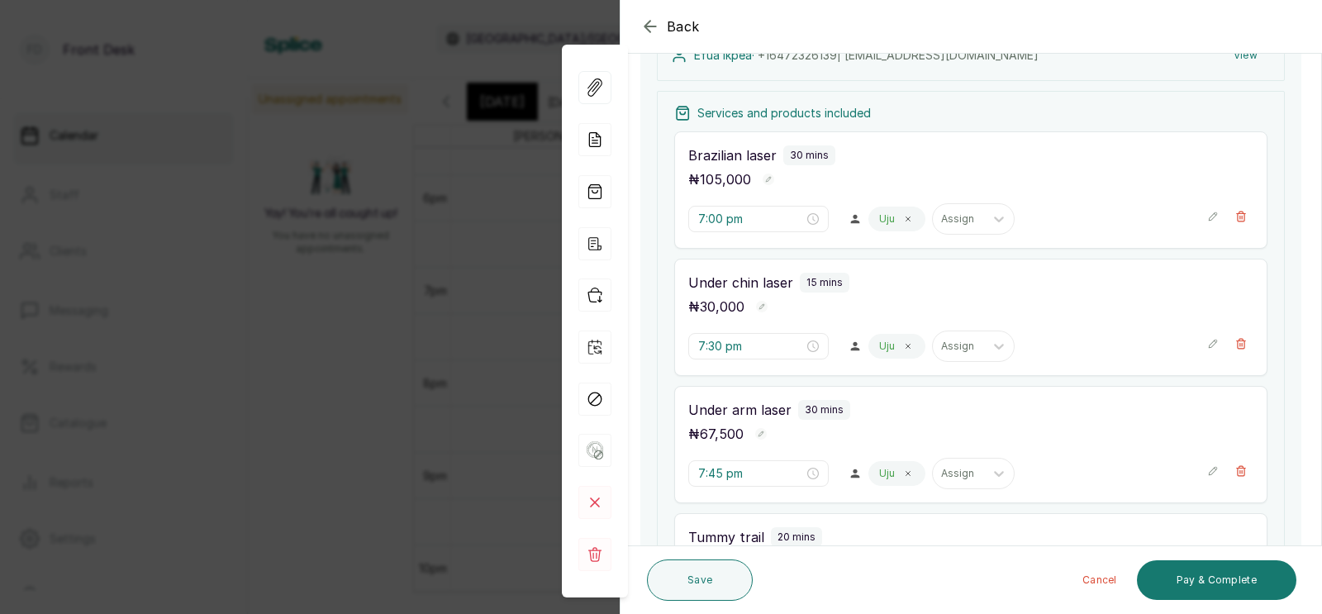
scroll to position [302, 0]
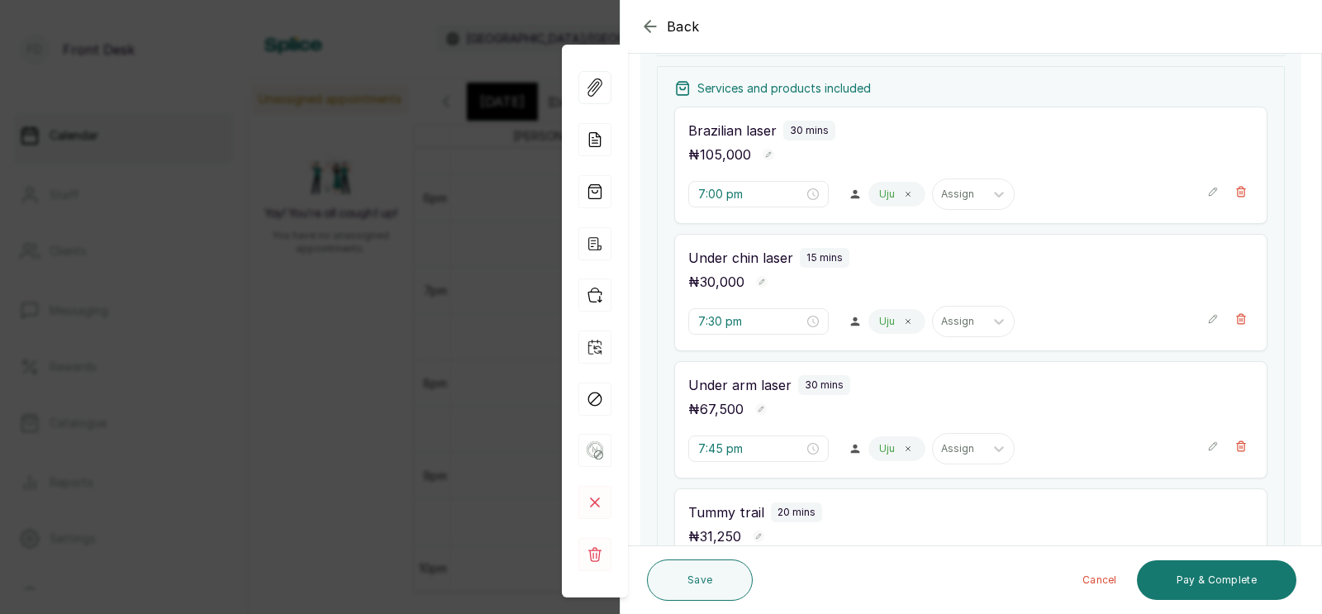
click at [473, 407] on div "Back Appointment Details Edit appointment 🚶 Walk-in (booked by Front Desk) Make…" at bounding box center [661, 307] width 1322 height 614
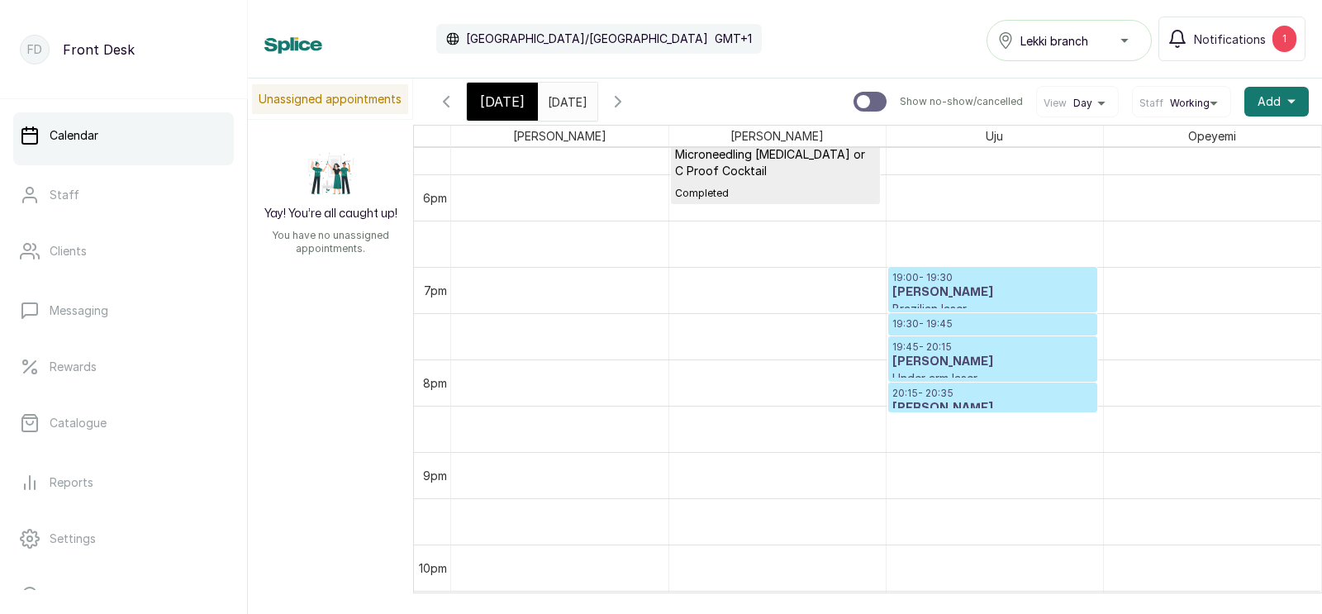
click at [949, 318] on p "19:30 - 19:45" at bounding box center [992, 323] width 201 height 13
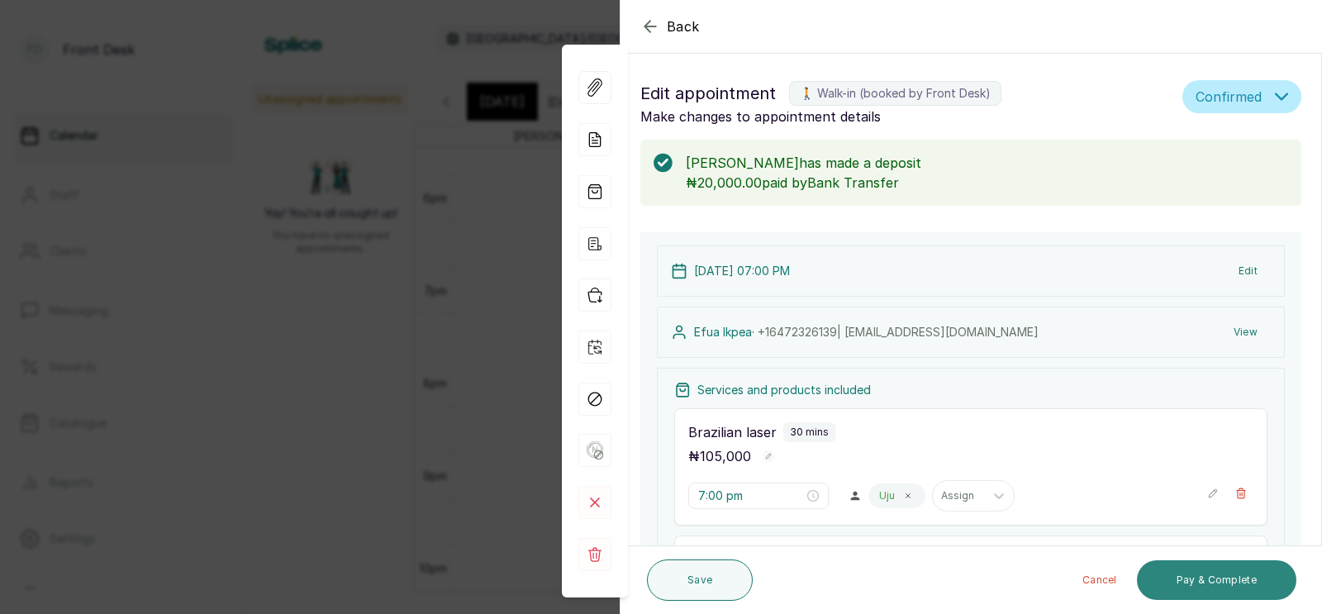
click at [1190, 576] on button "Pay & Complete" at bounding box center [1216, 580] width 159 height 40
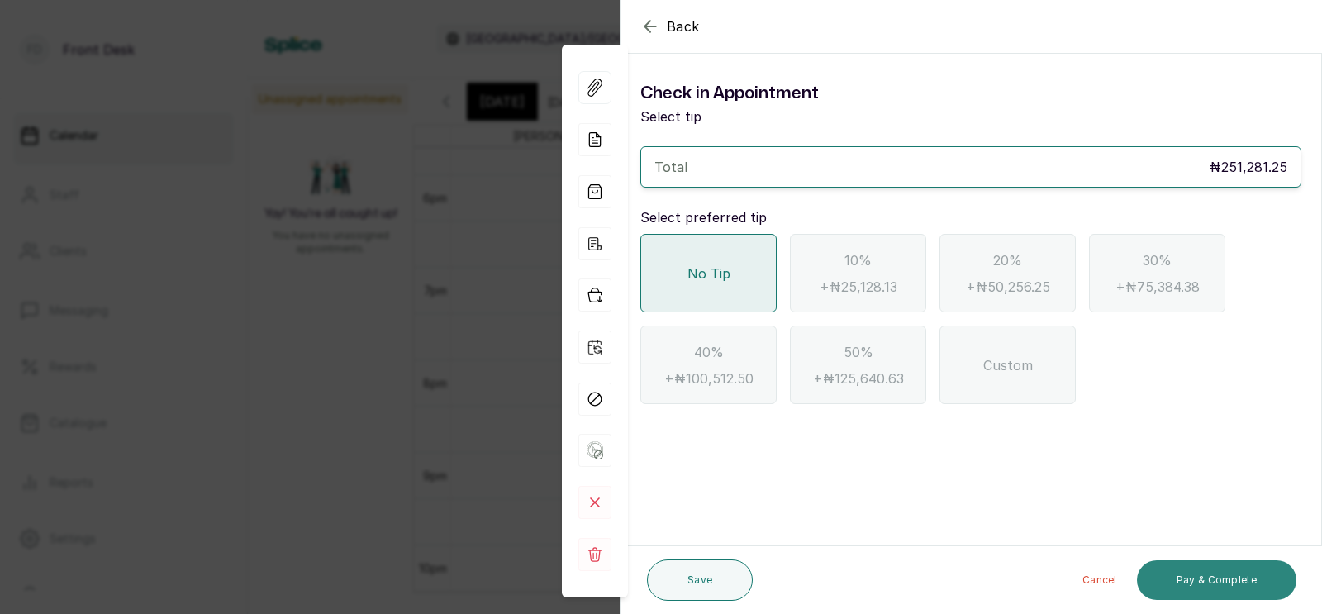
click at [1203, 577] on button "Pay & Complete" at bounding box center [1216, 580] width 159 height 40
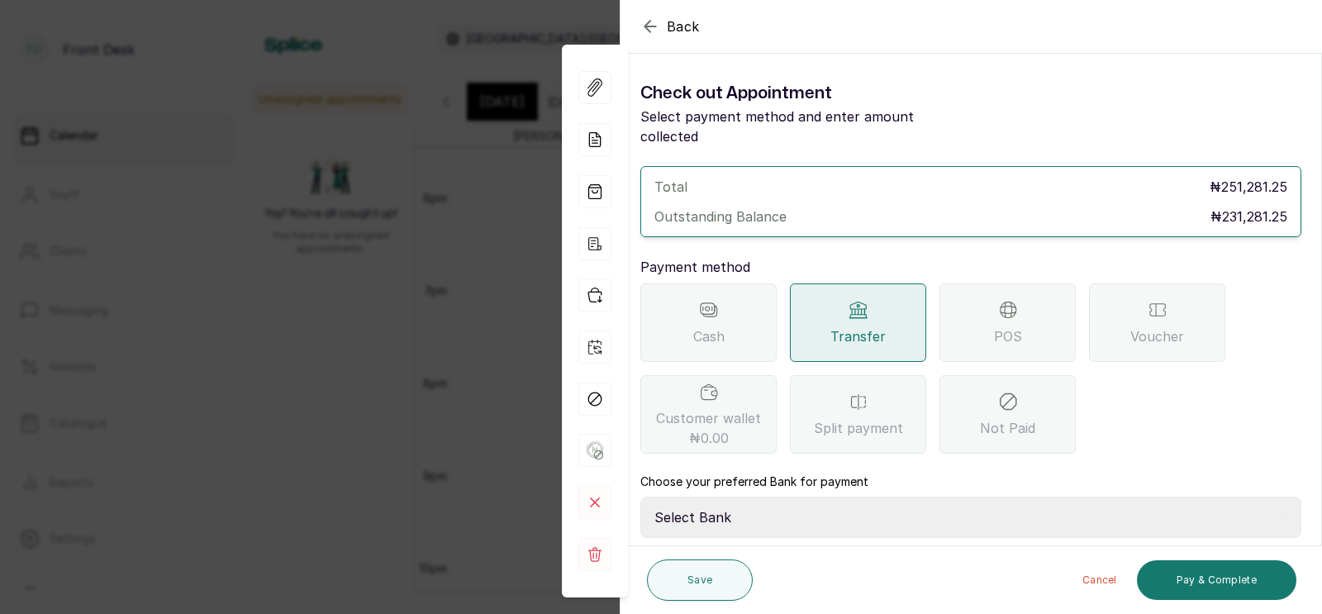
scroll to position [131, 0]
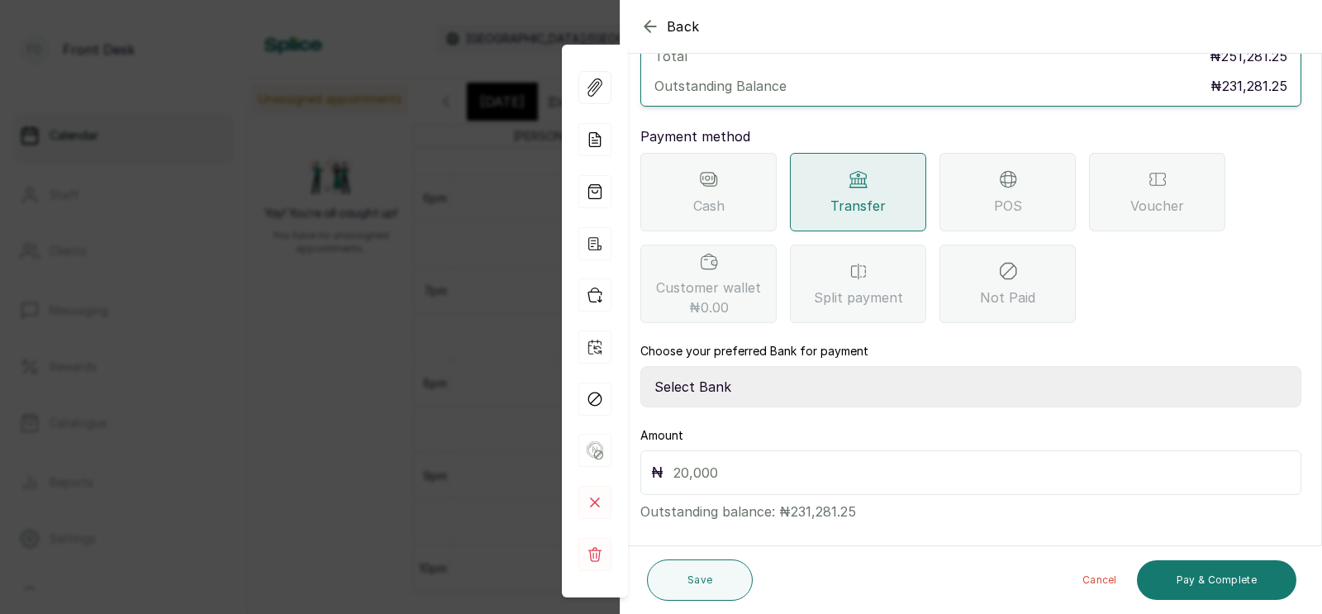
click at [719, 366] on select "Select Bank [PERSON_NAME] Fairmoney Microfinance Bank SKN ANALYTICS MED AESTH. …" at bounding box center [970, 386] width 661 height 41
select select "43272bc0-21c6-4b19-b9fb-c2093b8603c2"
click at [696, 461] on input "text" at bounding box center [981, 472] width 617 height 23
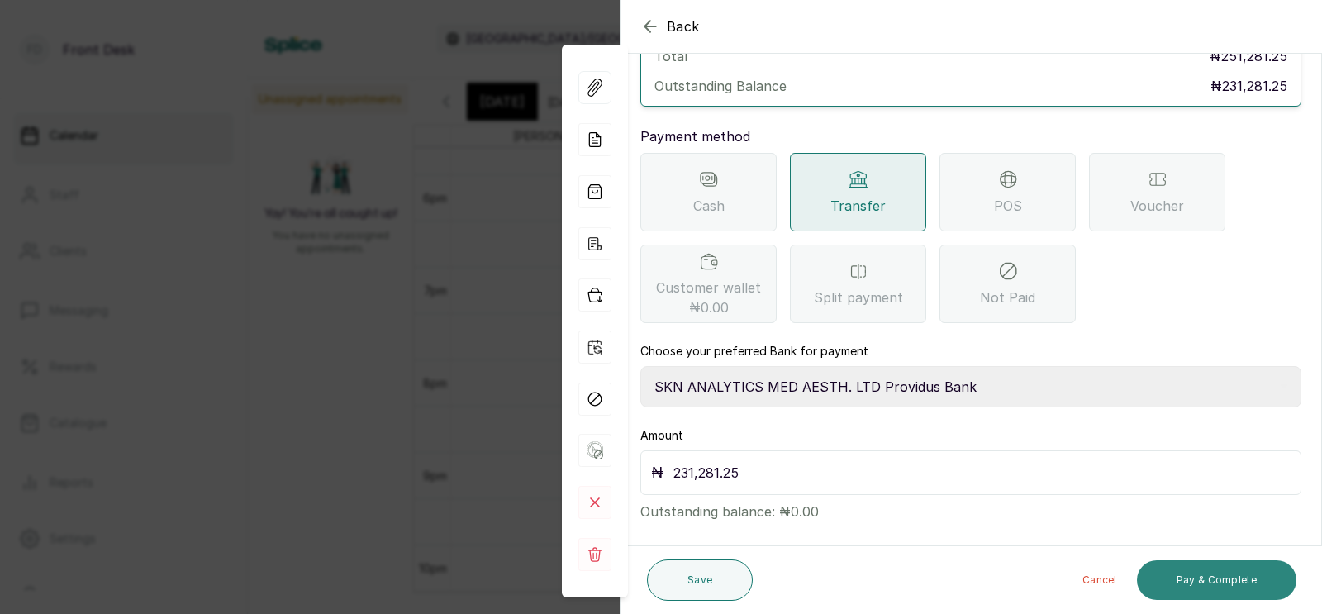
type input "231,281.25"
click at [1204, 577] on button "Pay & Complete" at bounding box center [1216, 580] width 159 height 40
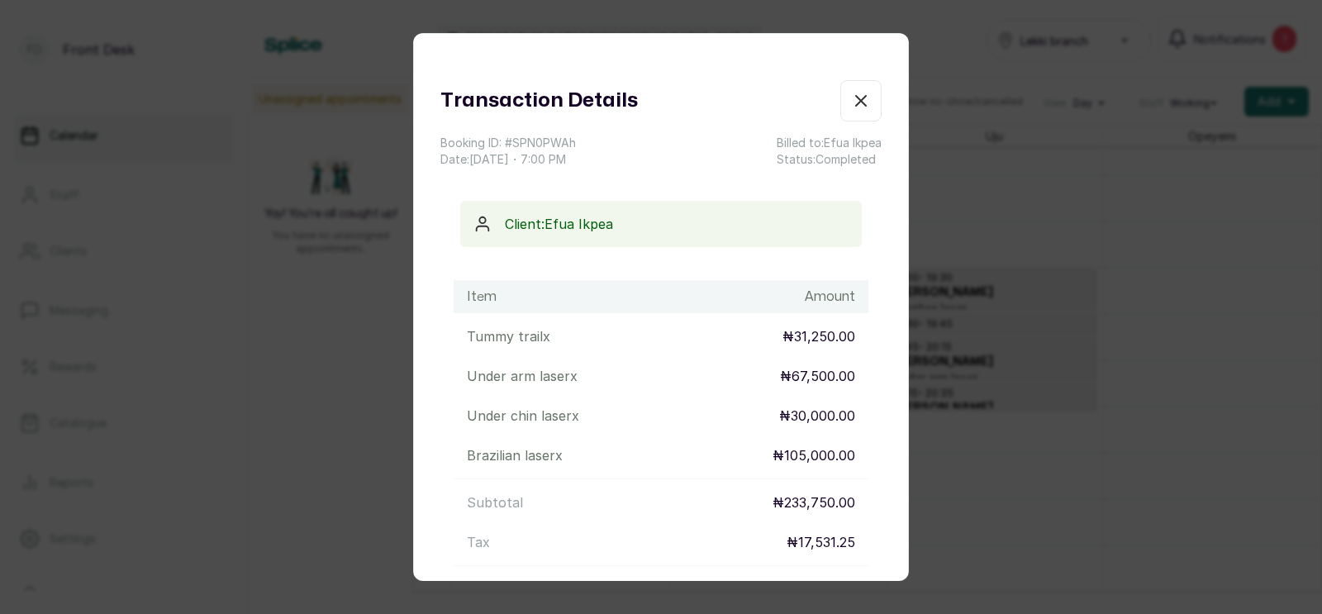
scroll to position [201, 0]
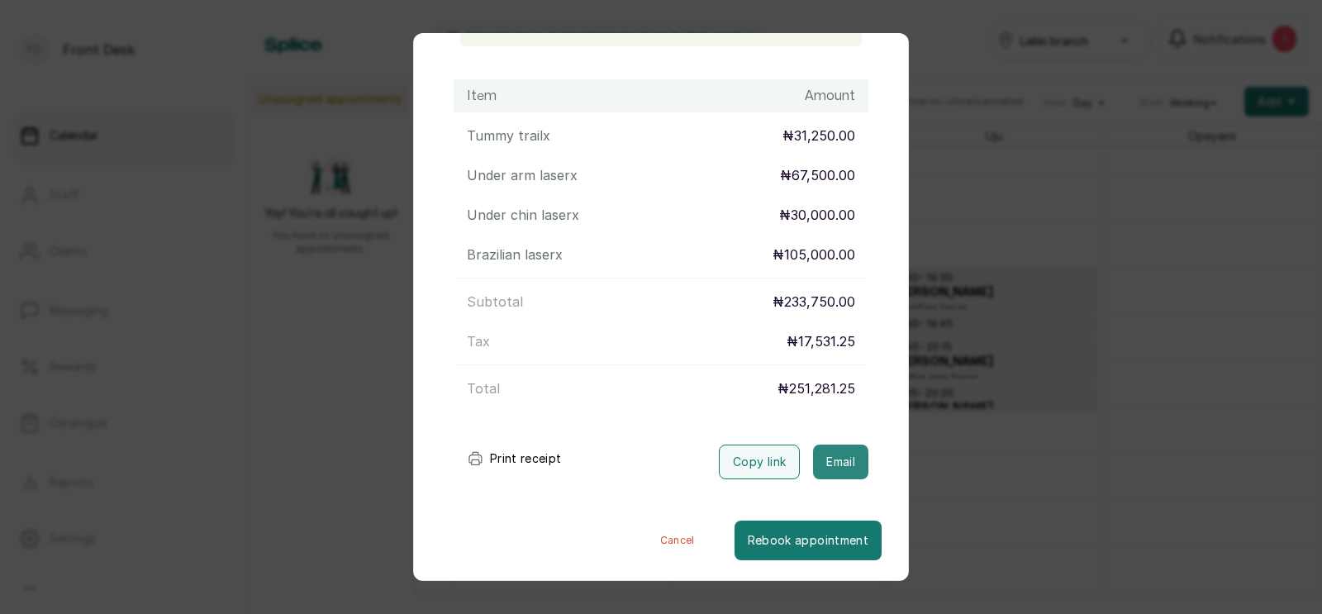
click at [843, 458] on button "Email" at bounding box center [840, 461] width 55 height 35
click at [968, 410] on div "Transaction Details Booking ID: # SPN0PWAh Date: [DATE] ・ 7:00 PM Billed to: [P…" at bounding box center [661, 307] width 1322 height 614
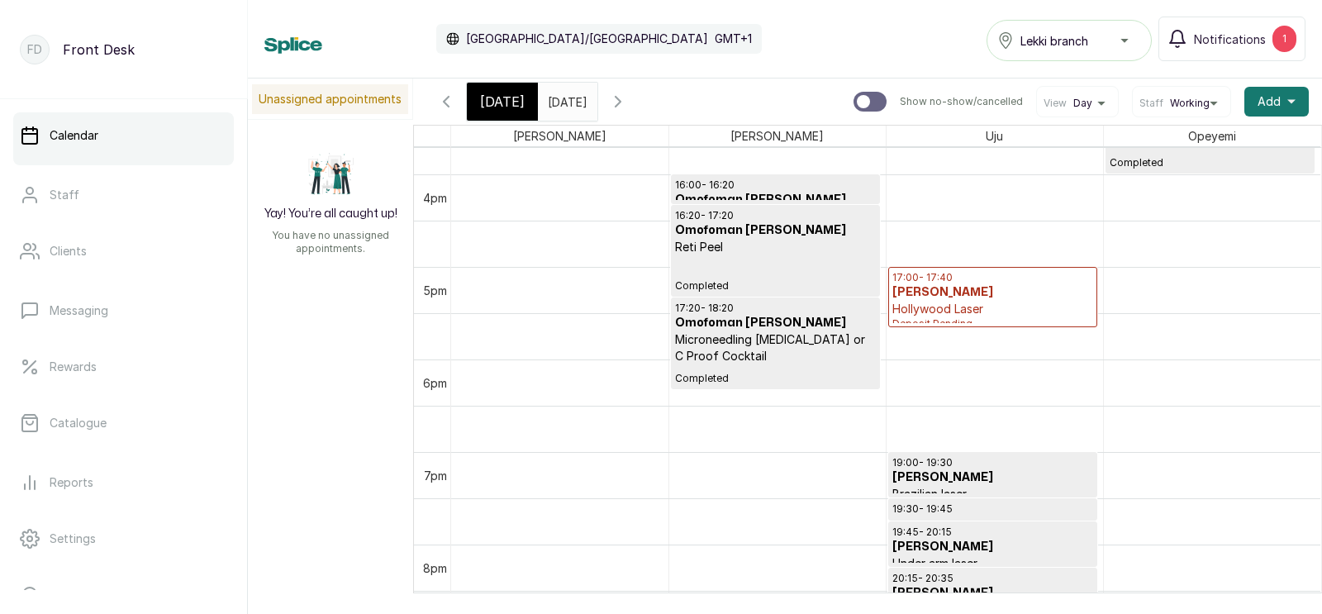
scroll to position [1476, 0]
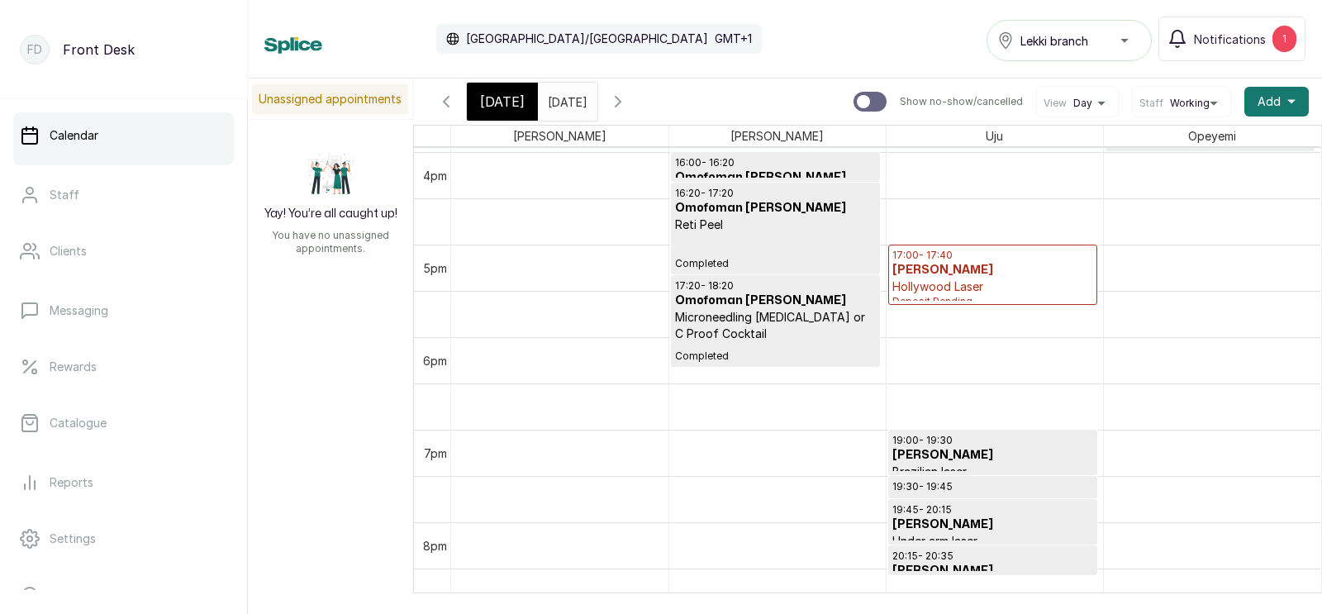
click at [926, 277] on h3 "[PERSON_NAME]" at bounding box center [992, 270] width 201 height 17
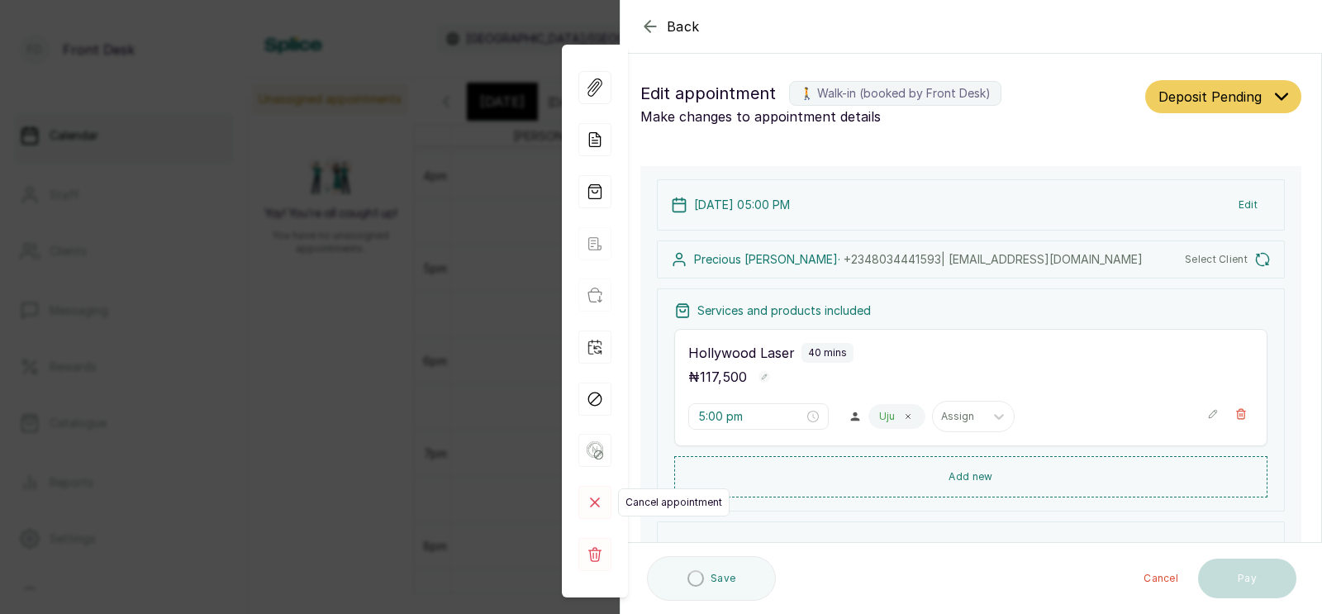
click at [591, 499] on icon at bounding box center [595, 502] width 8 height 8
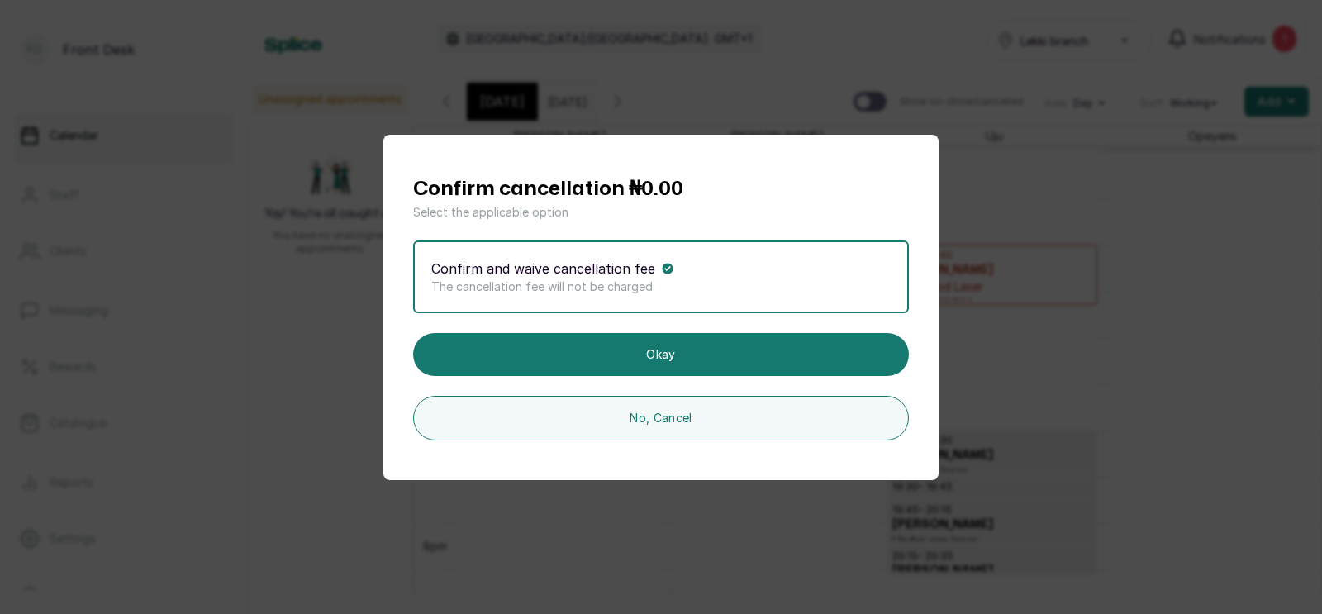
click at [689, 347] on button "Okay" at bounding box center [661, 354] width 496 height 43
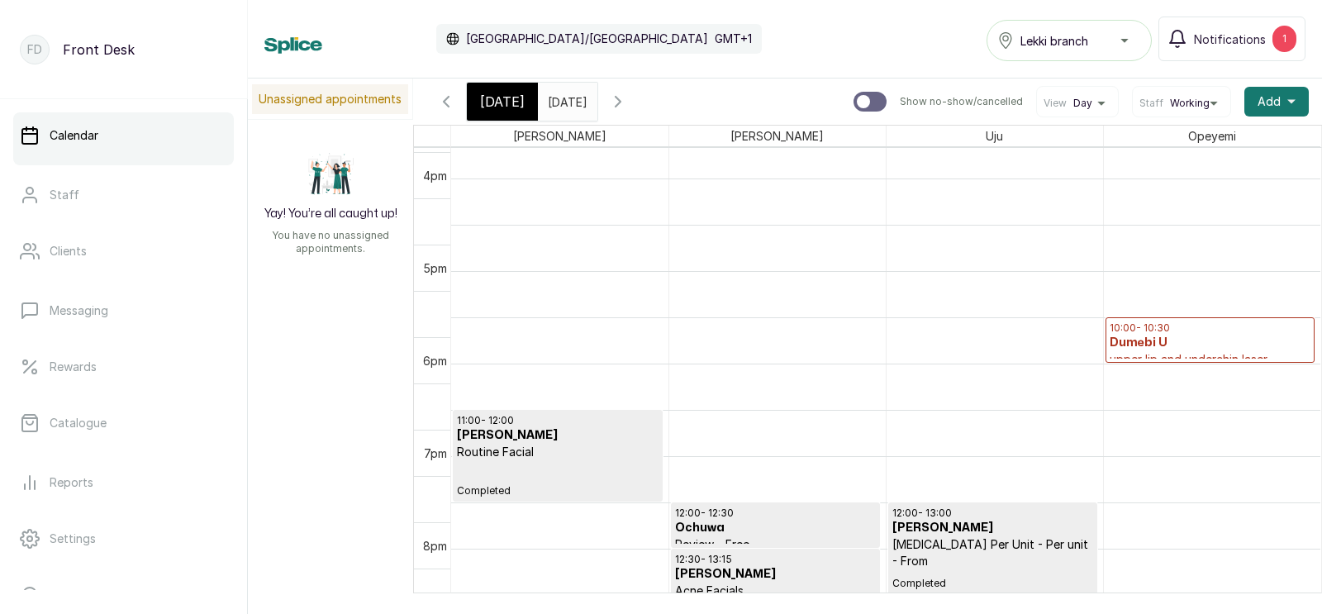
scroll to position [756, 0]
click at [1162, 344] on h3 "Dumebi U" at bounding box center [1210, 343] width 202 height 17
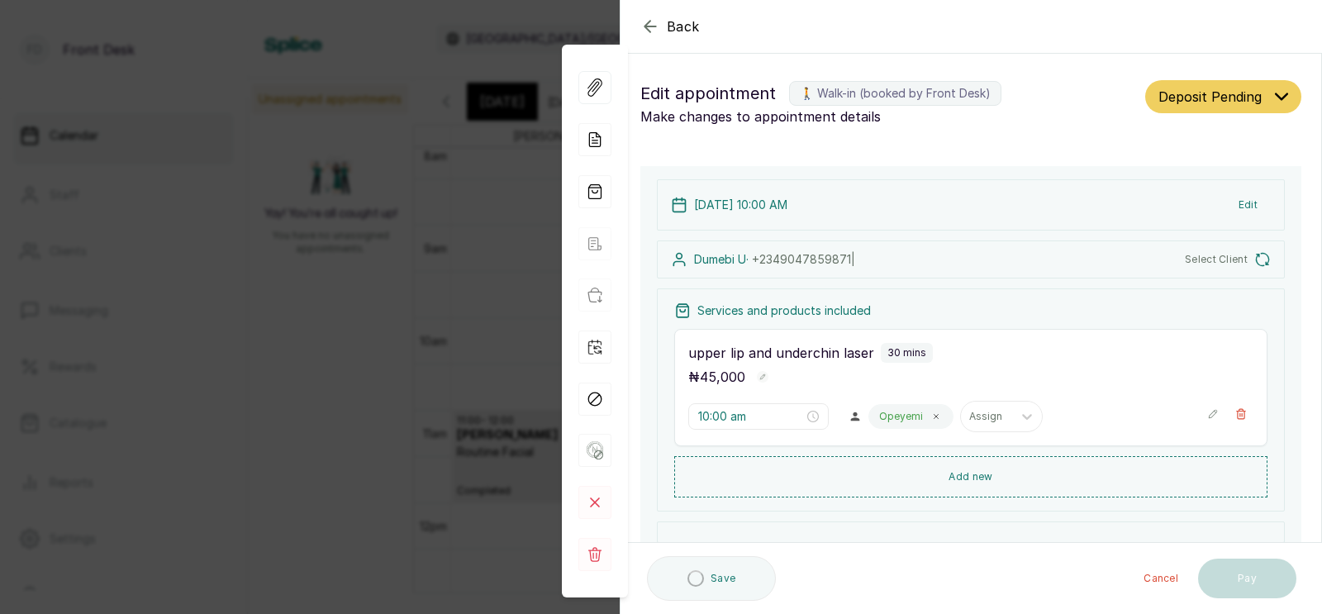
type input "10:00 am"
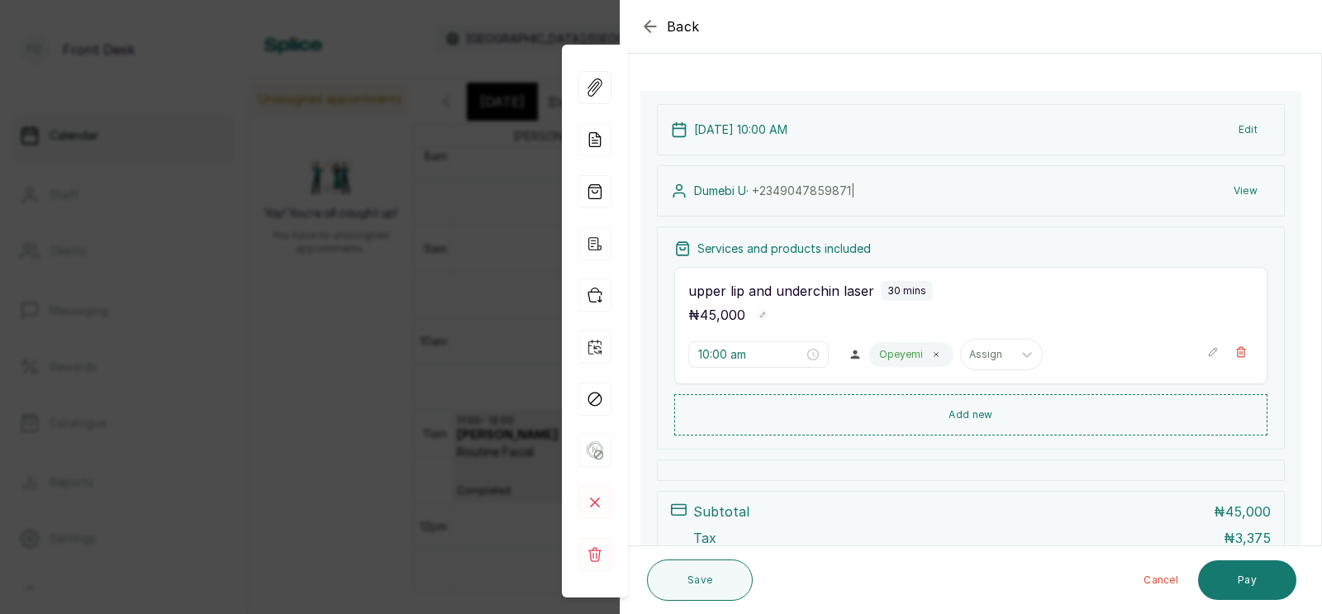
scroll to position [0, 0]
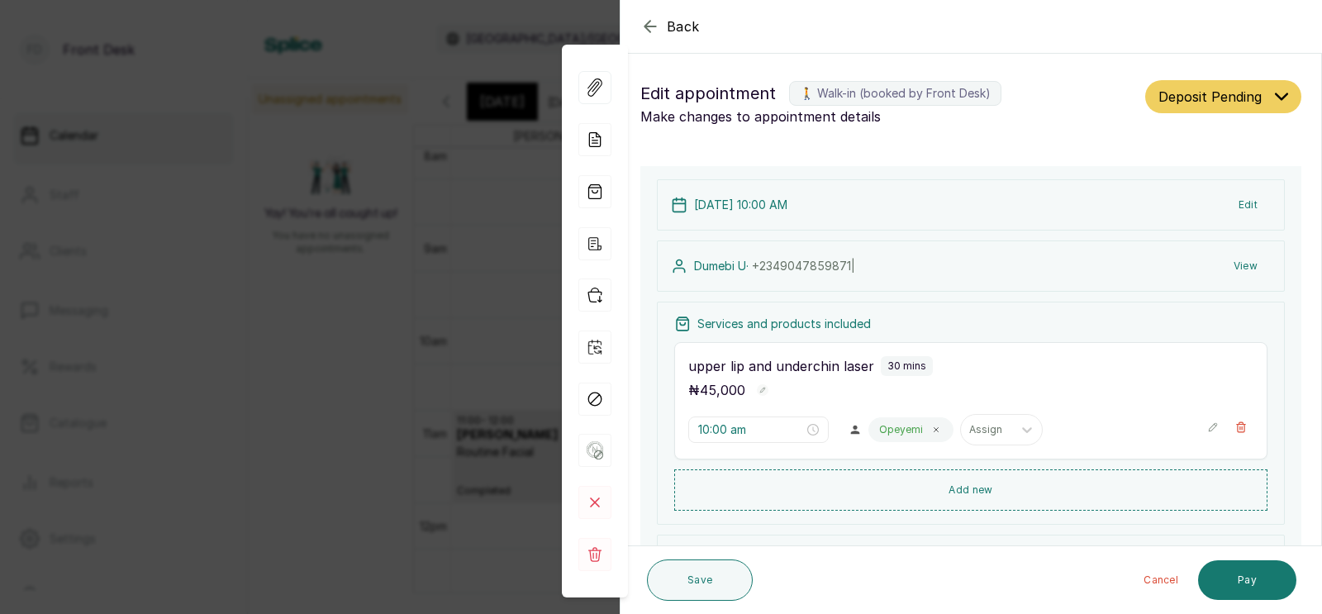
click at [416, 386] on div "Back Appointment Details Edit appointment 🚶 Walk-in (booked by Front Desk) Make…" at bounding box center [661, 307] width 1322 height 614
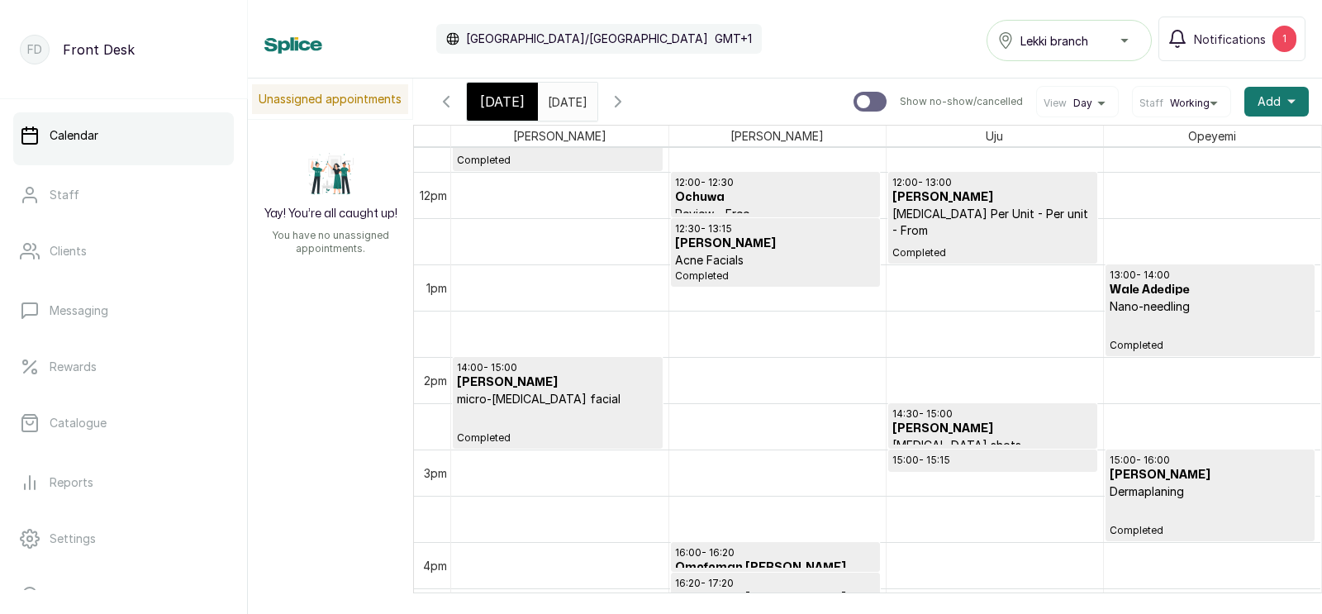
scroll to position [1093, 0]
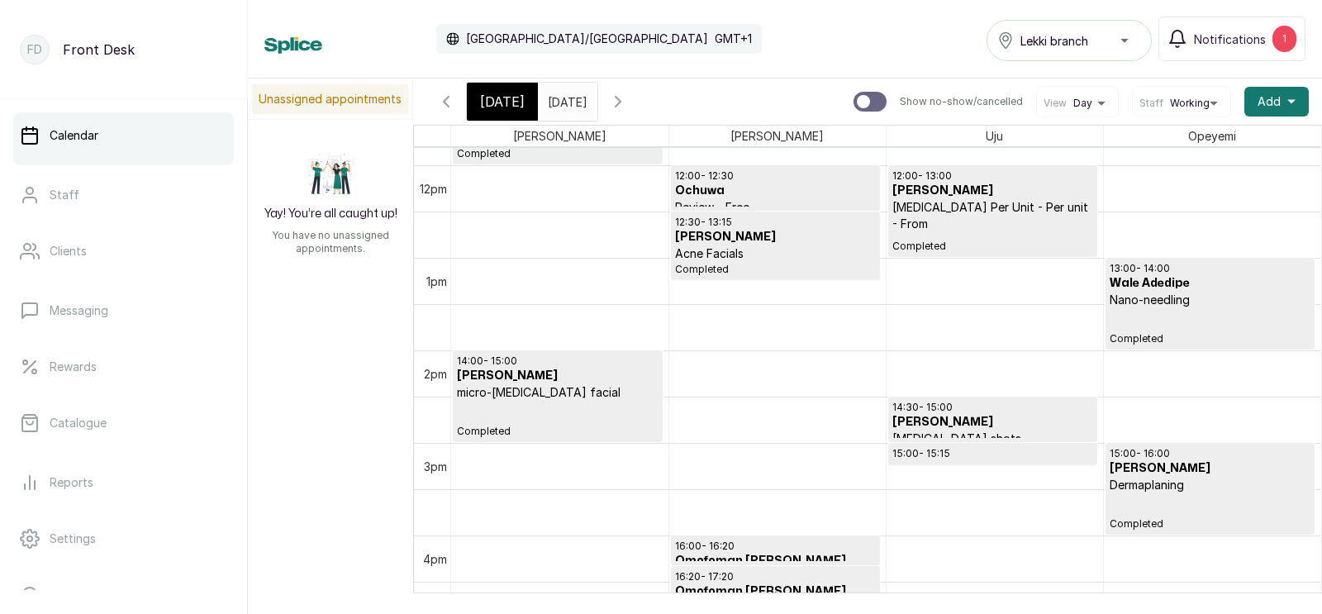
click at [511, 102] on span "[DATE]" at bounding box center [502, 102] width 45 height 20
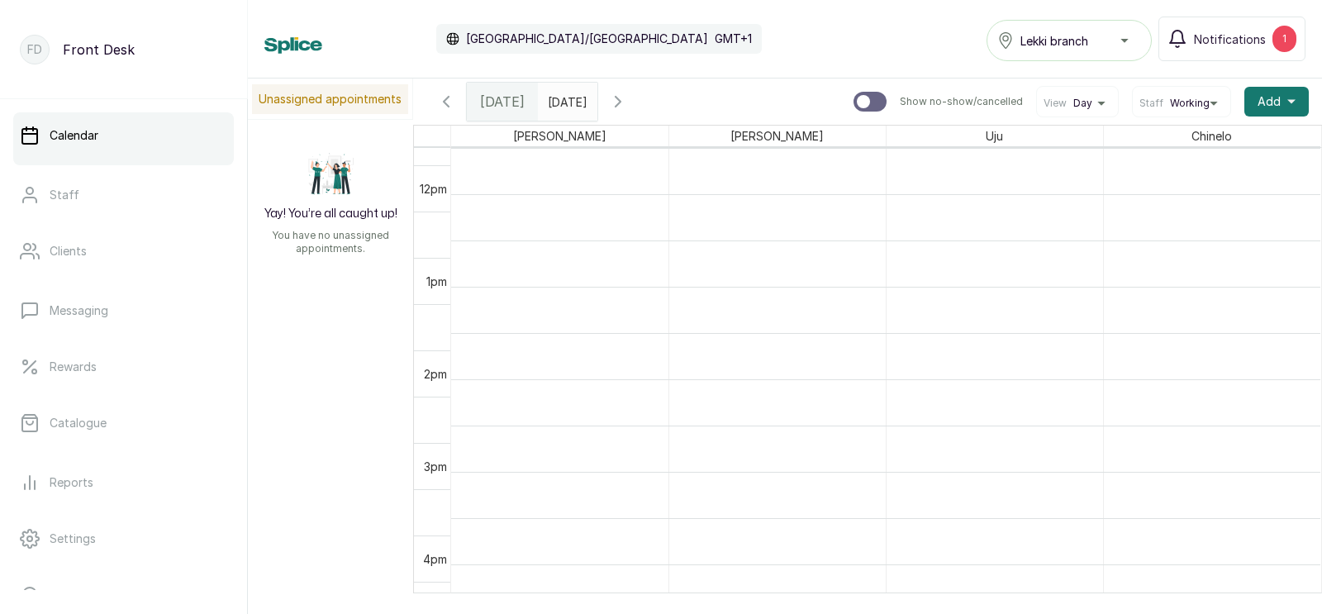
scroll to position [555, 0]
click at [565, 103] on input "text" at bounding box center [552, 97] width 26 height 28
type input "dd/MM/yyyy"
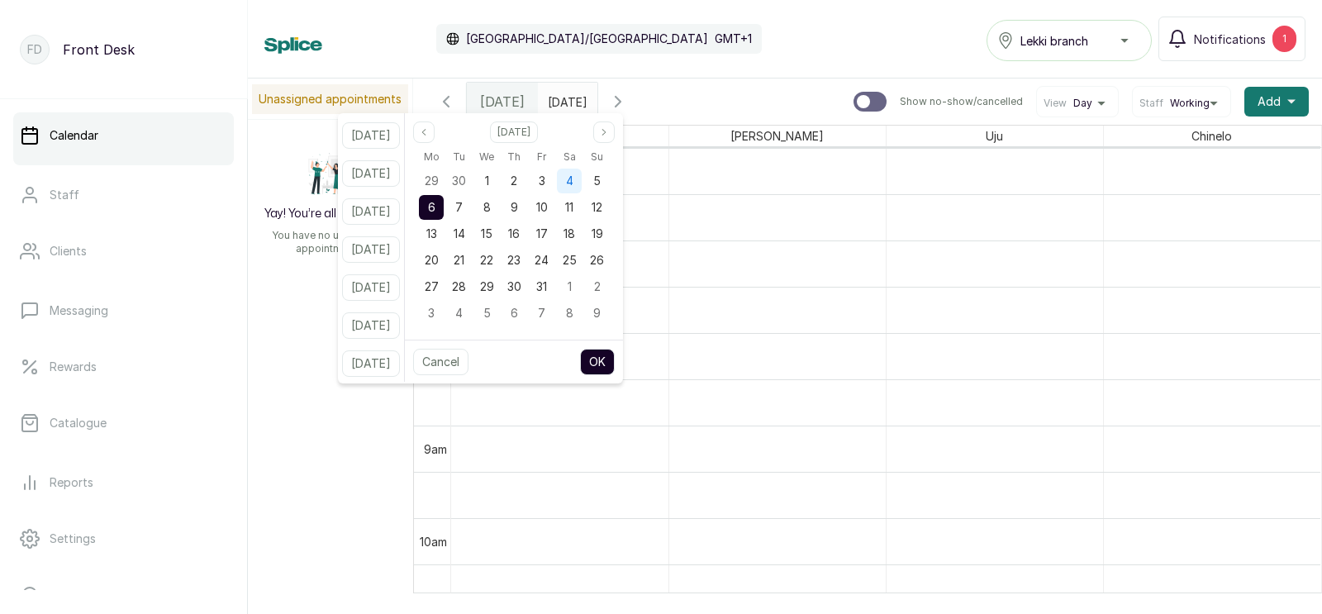
click at [573, 179] on span "4" at bounding box center [569, 180] width 7 height 14
click at [615, 356] on button "OK" at bounding box center [597, 362] width 35 height 26
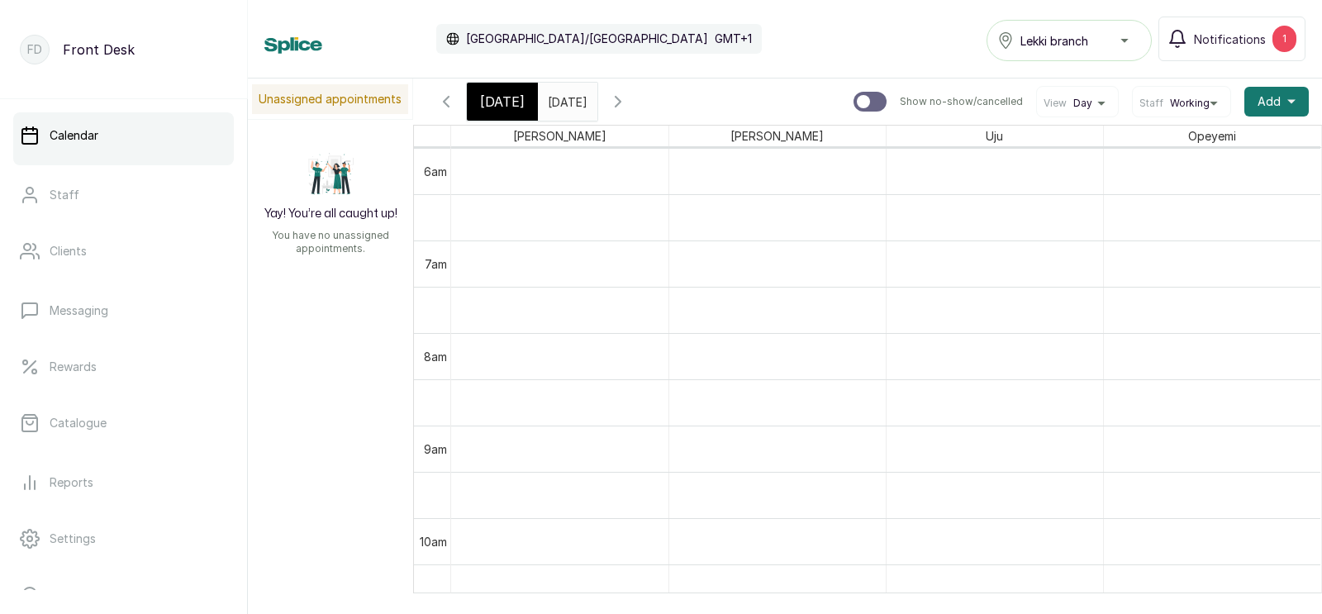
type input "[DATE]"
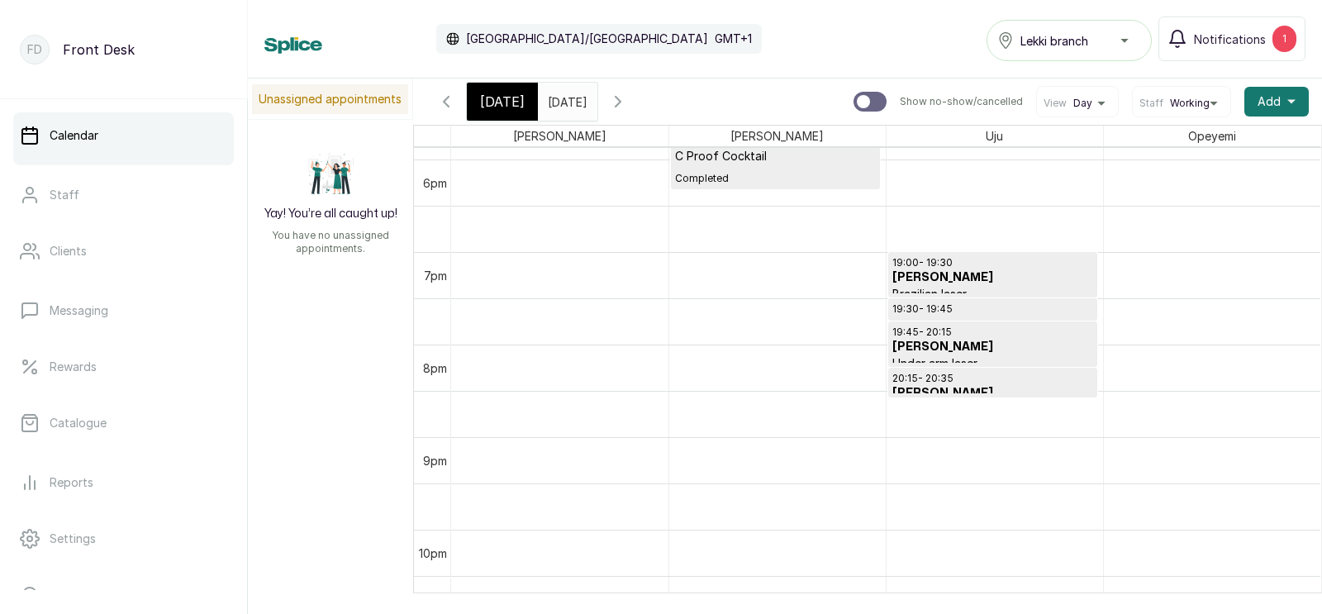
scroll to position [1691, 0]
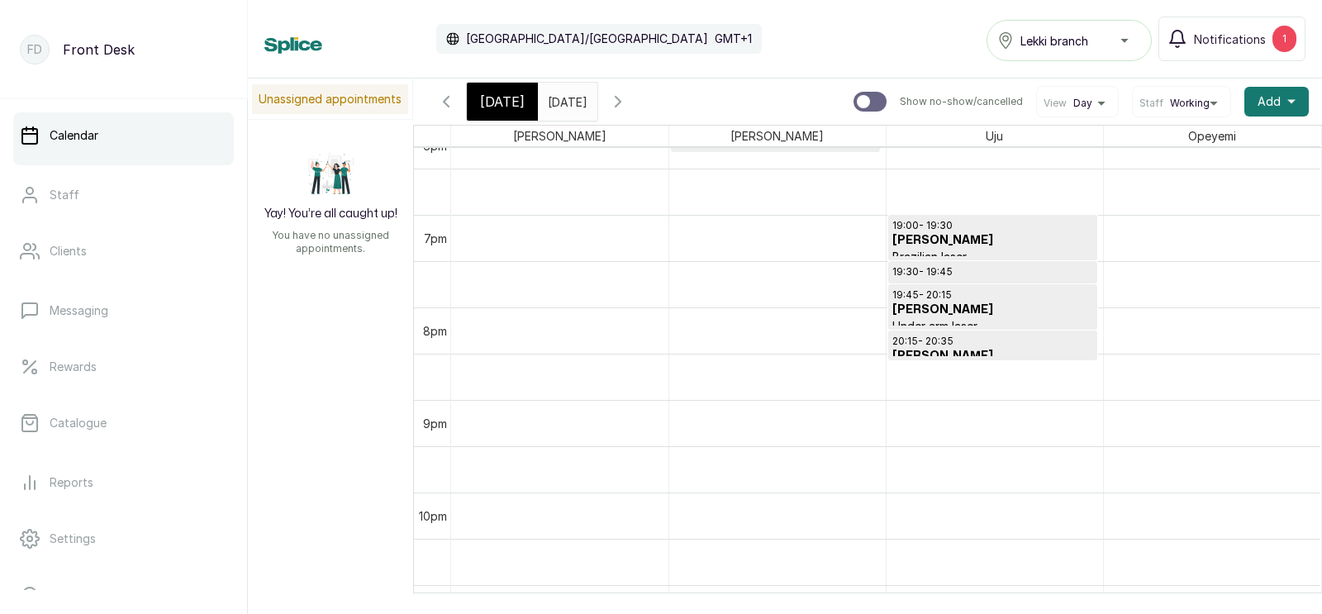
click at [957, 303] on h3 "[PERSON_NAME]" at bounding box center [992, 310] width 201 height 17
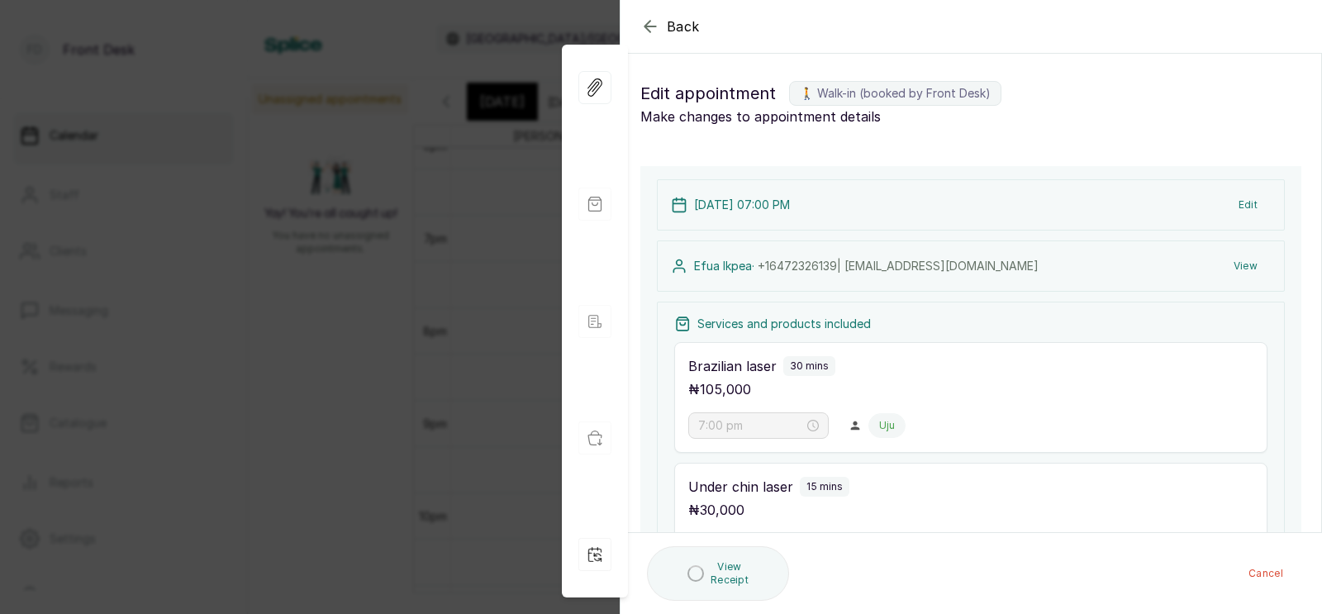
type input "7:00 pm"
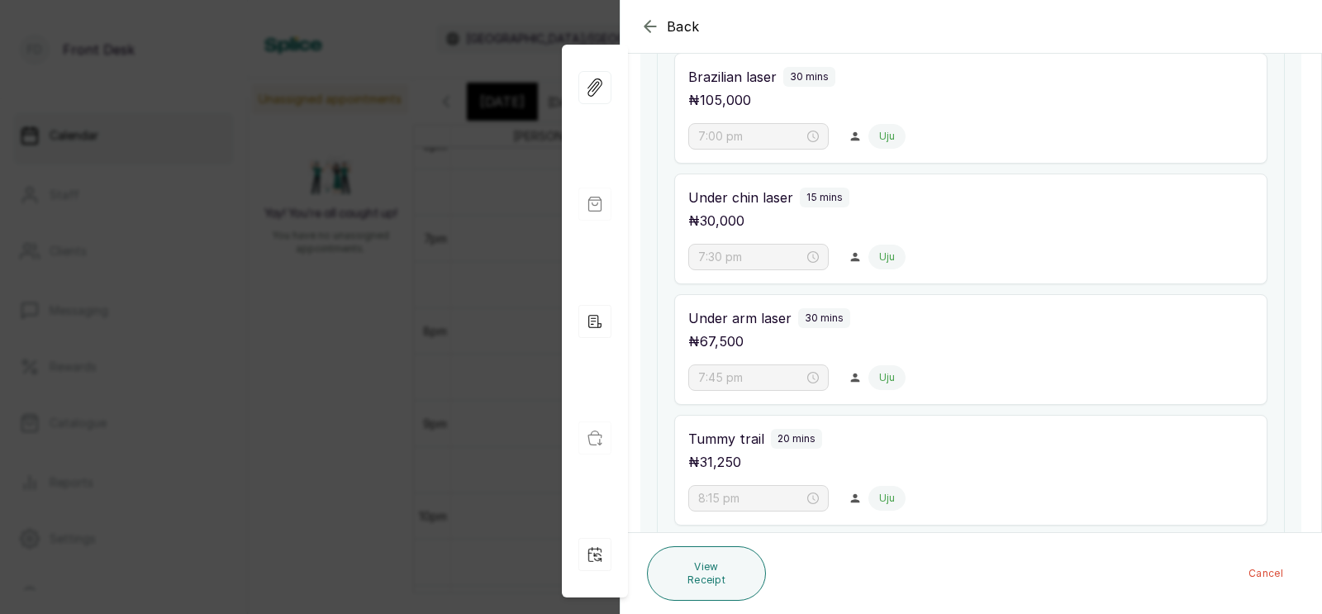
scroll to position [324, 0]
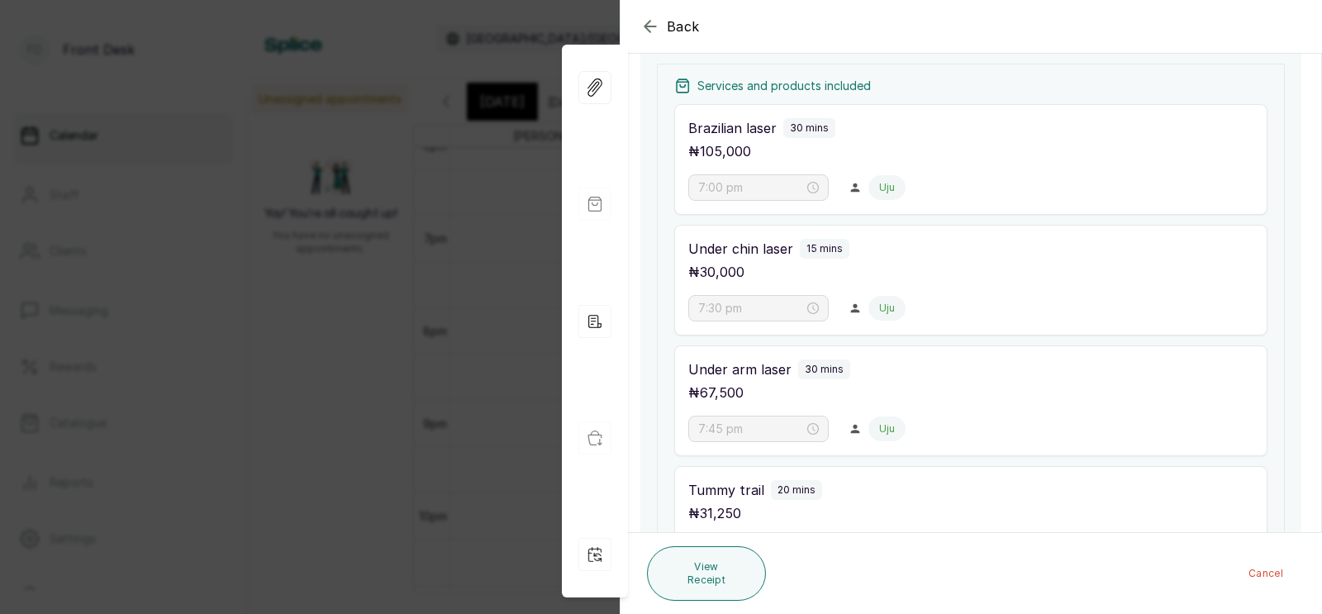
click at [406, 313] on div "Back Appointment Details Edit appointment 🚶 Walk-in (booked by Front Desk) Make…" at bounding box center [661, 307] width 1322 height 614
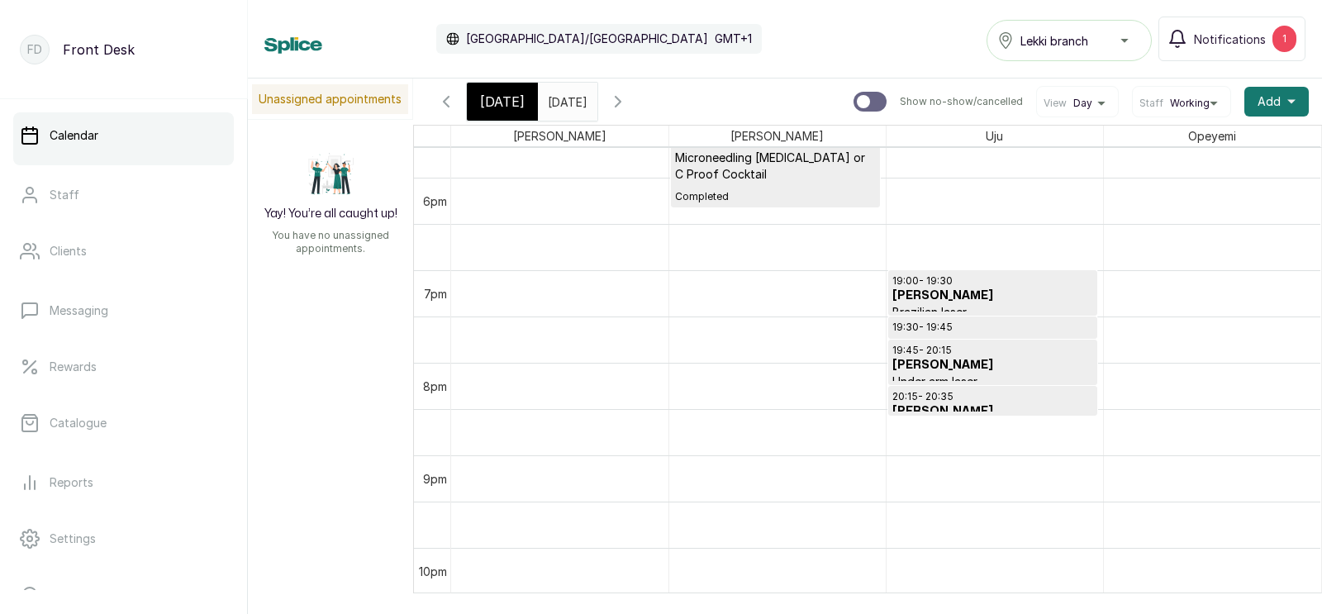
scroll to position [1639, 0]
click at [501, 100] on span "[DATE]" at bounding box center [502, 102] width 45 height 20
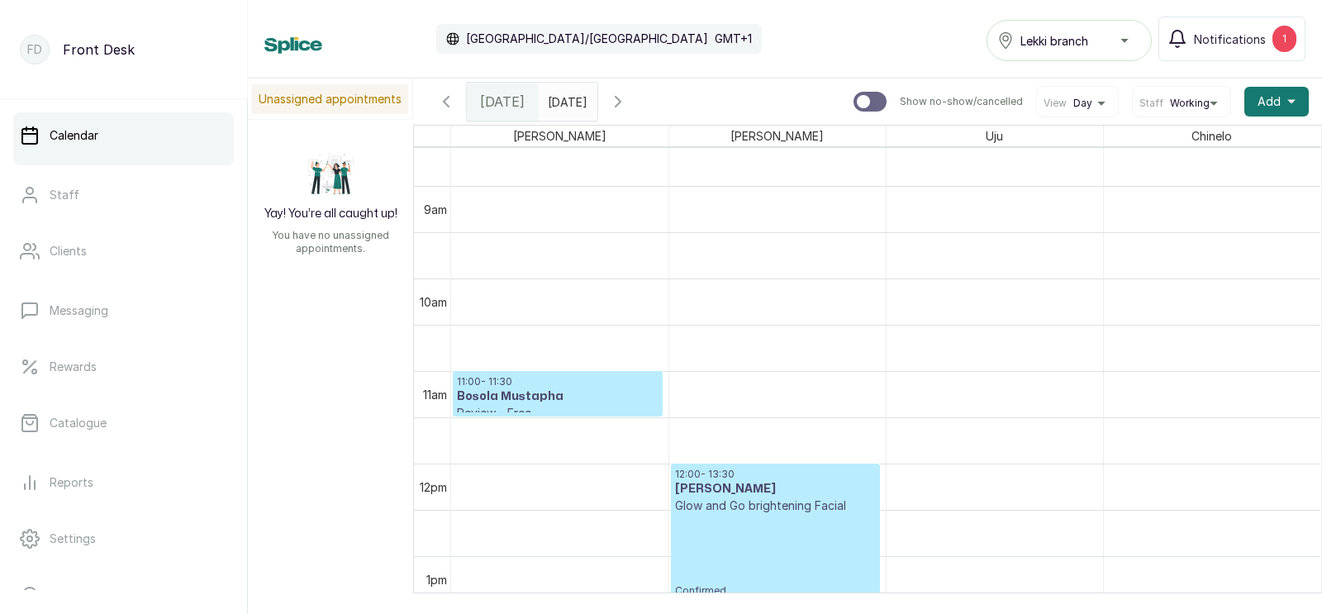
scroll to position [854, 0]
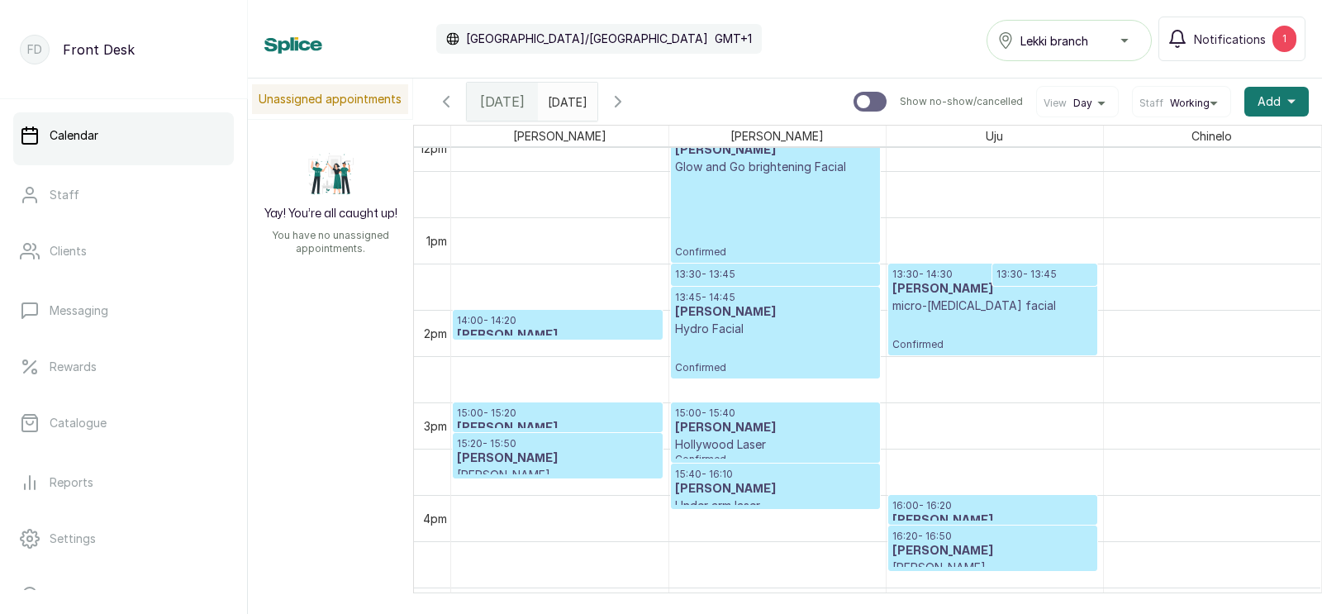
click at [1038, 268] on p "13:30 - 13:45" at bounding box center [1044, 274] width 97 height 13
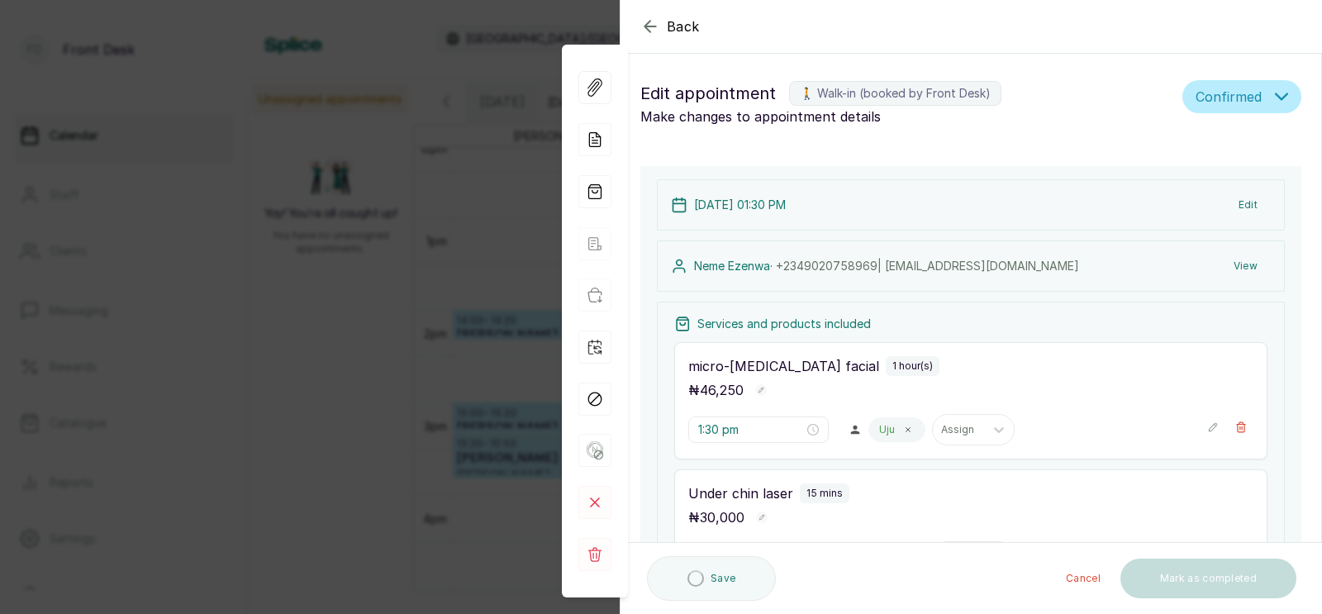
type input "1:30 pm"
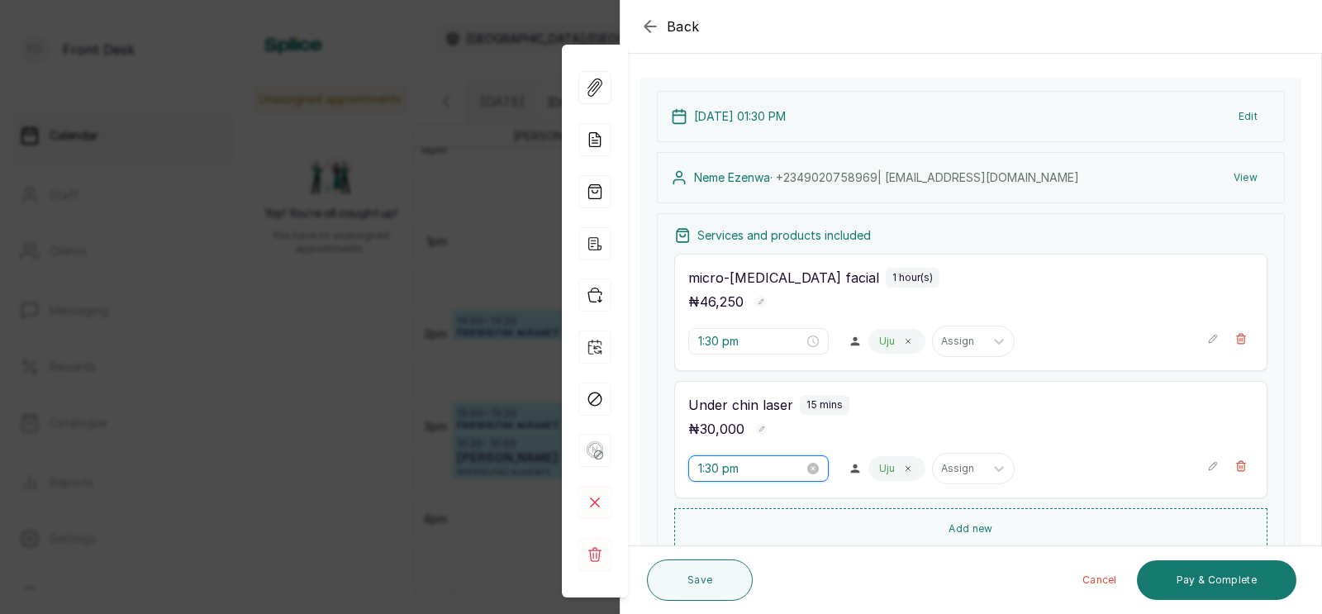
click at [721, 464] on input "1:30 pm" at bounding box center [751, 468] width 106 height 18
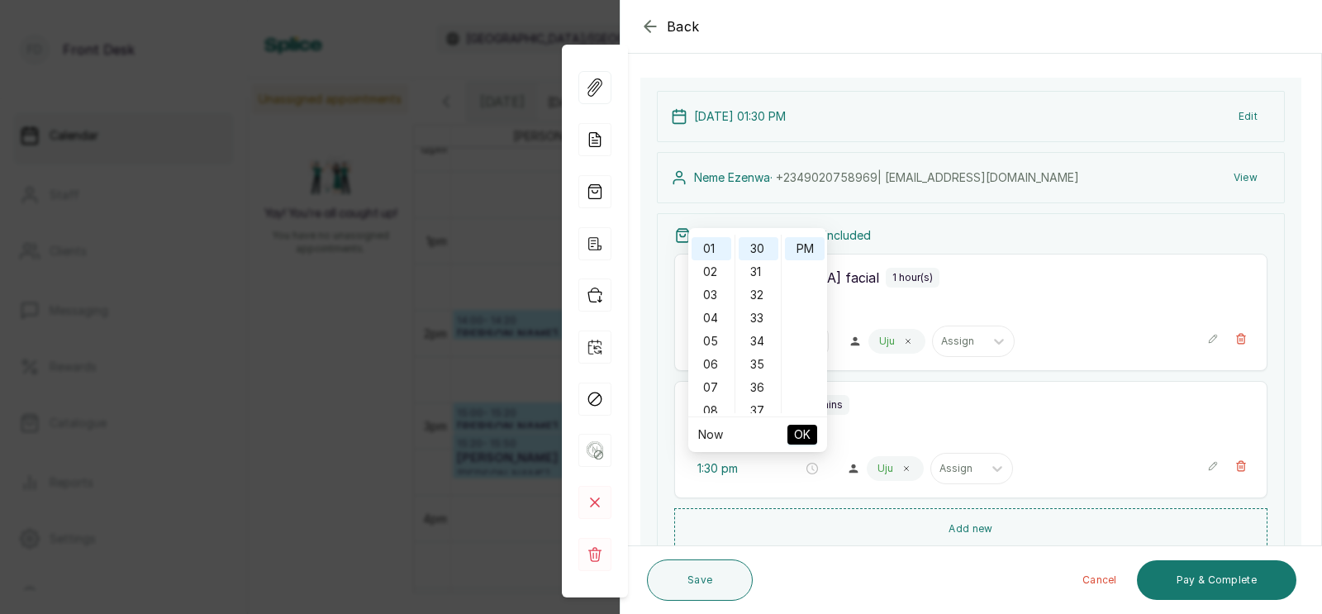
click at [906, 310] on div "₦ 46,250" at bounding box center [970, 301] width 565 height 21
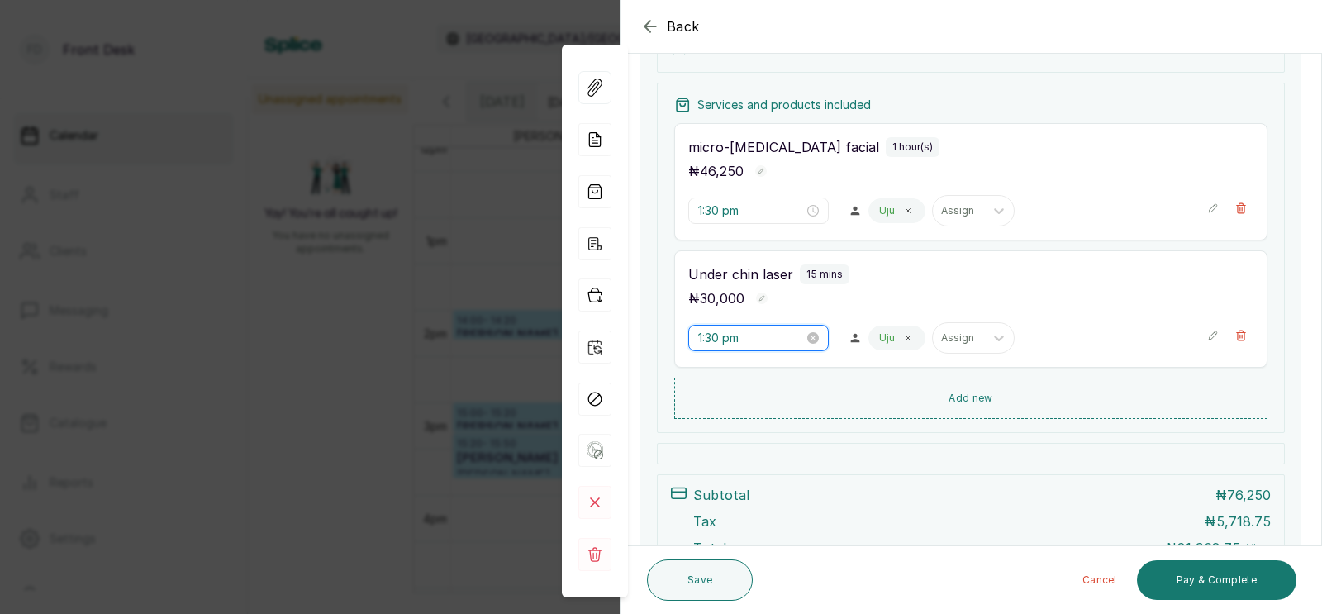
click at [731, 340] on input "1:30 pm" at bounding box center [751, 338] width 106 height 18
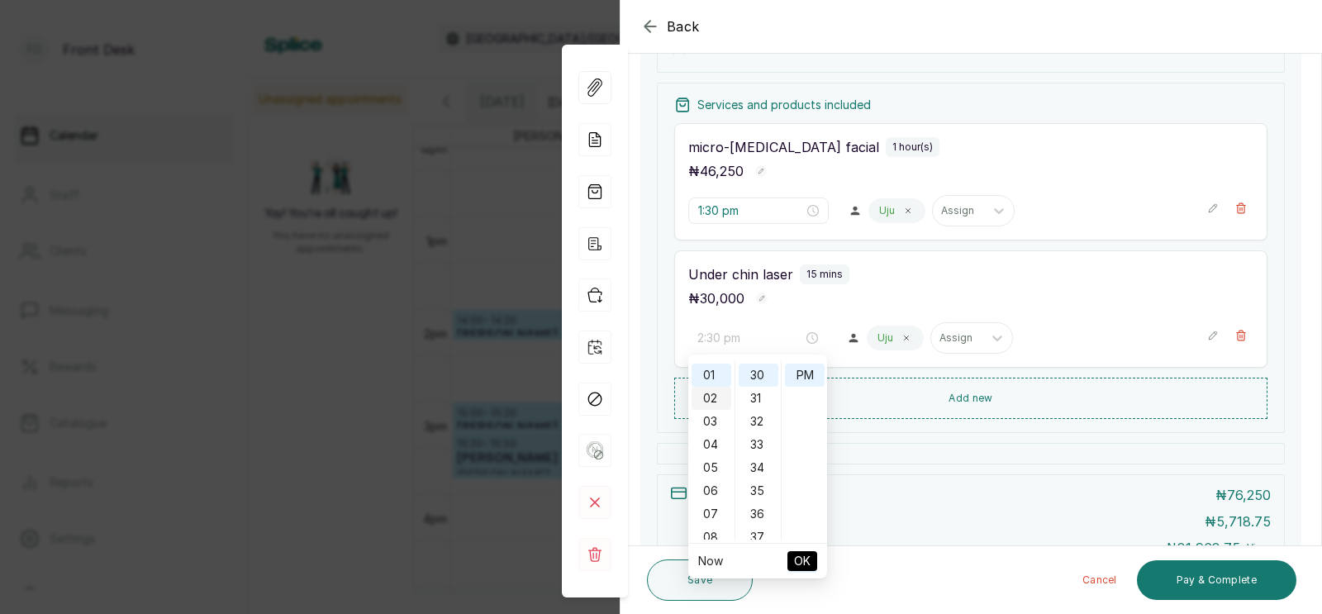
click at [707, 396] on div "02" at bounding box center [711, 398] width 40 height 23
type input "2:30 pm"
click at [795, 555] on span "OK" at bounding box center [802, 560] width 17 height 31
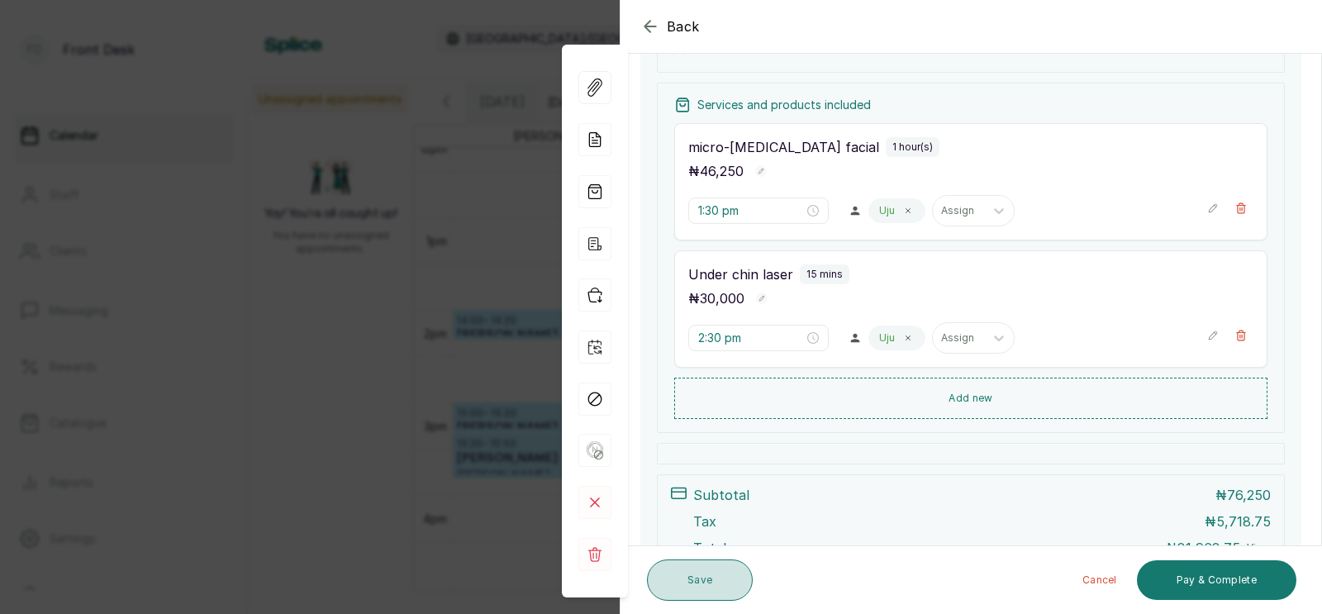
click at [691, 572] on button "Save" at bounding box center [700, 579] width 106 height 41
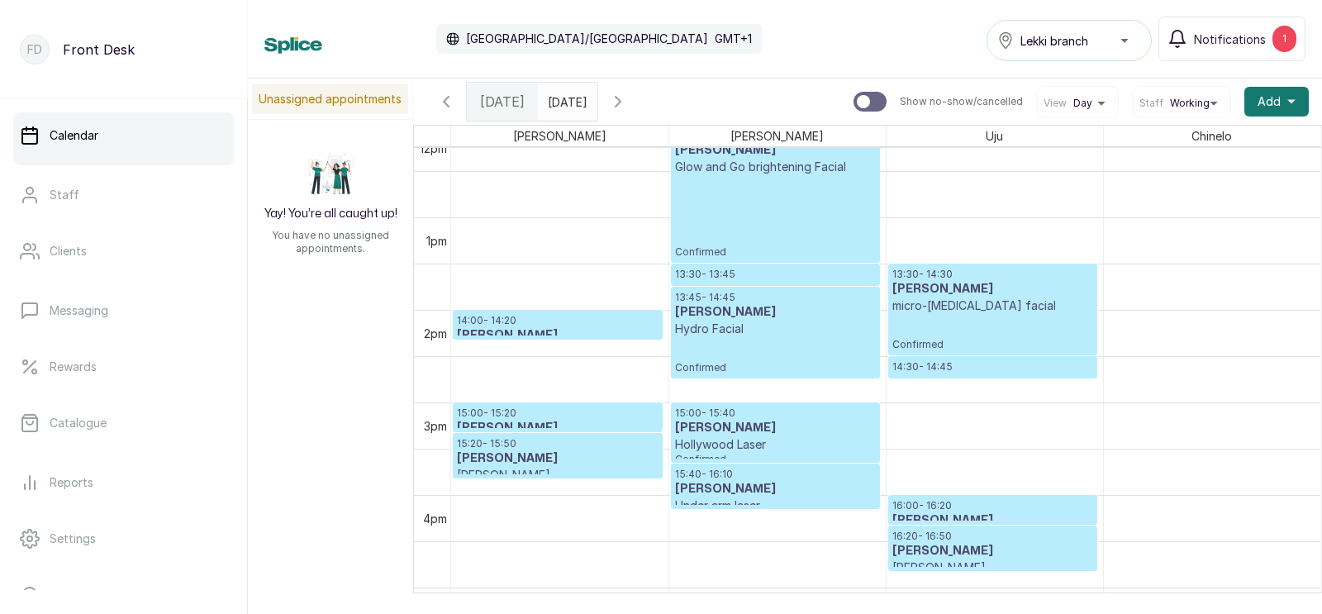
click at [947, 314] on p "Confirmed" at bounding box center [992, 332] width 201 height 37
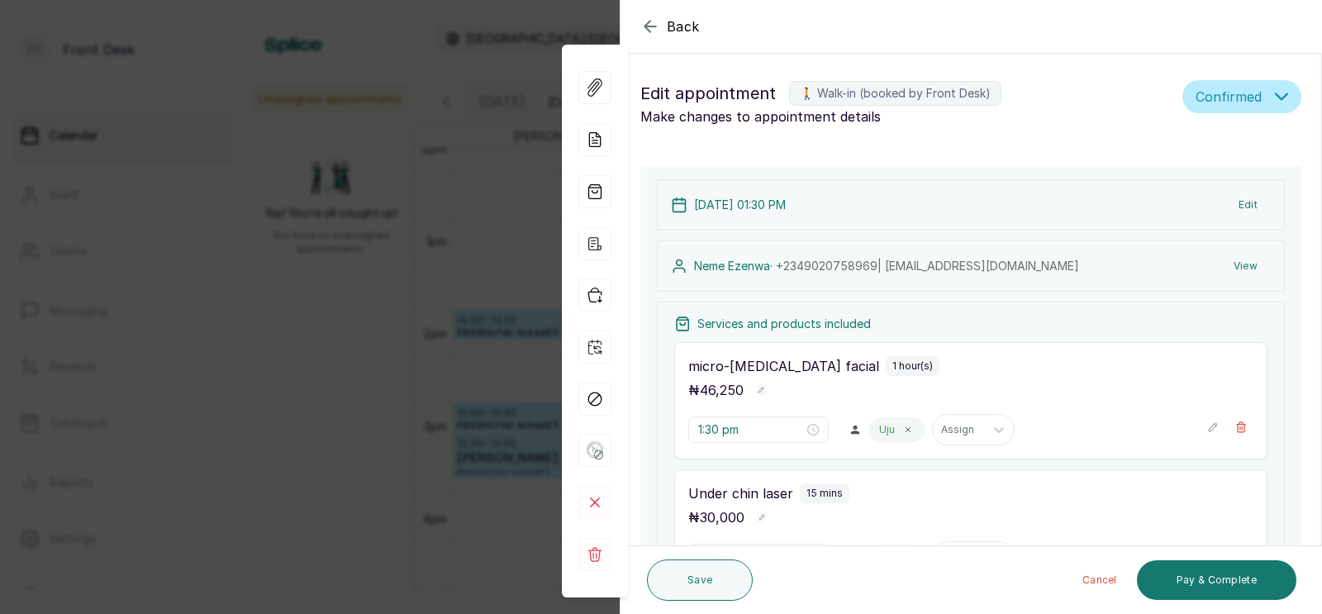
scroll to position [376, 0]
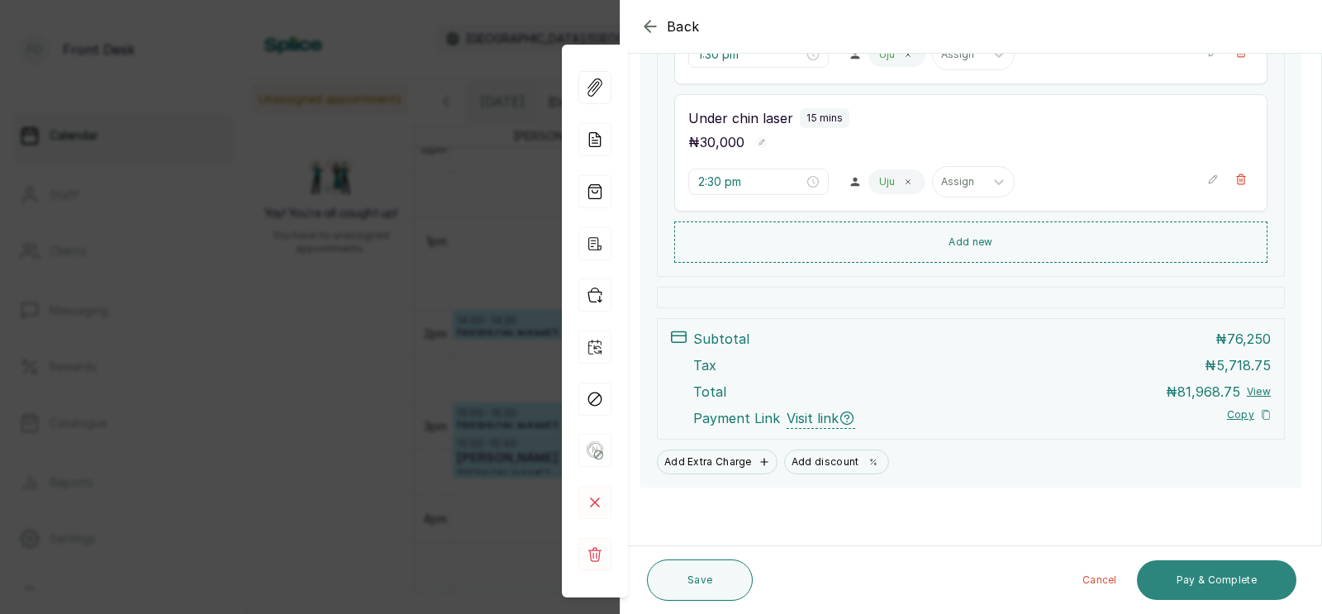
click at [1201, 584] on button "Pay & Complete" at bounding box center [1216, 580] width 159 height 40
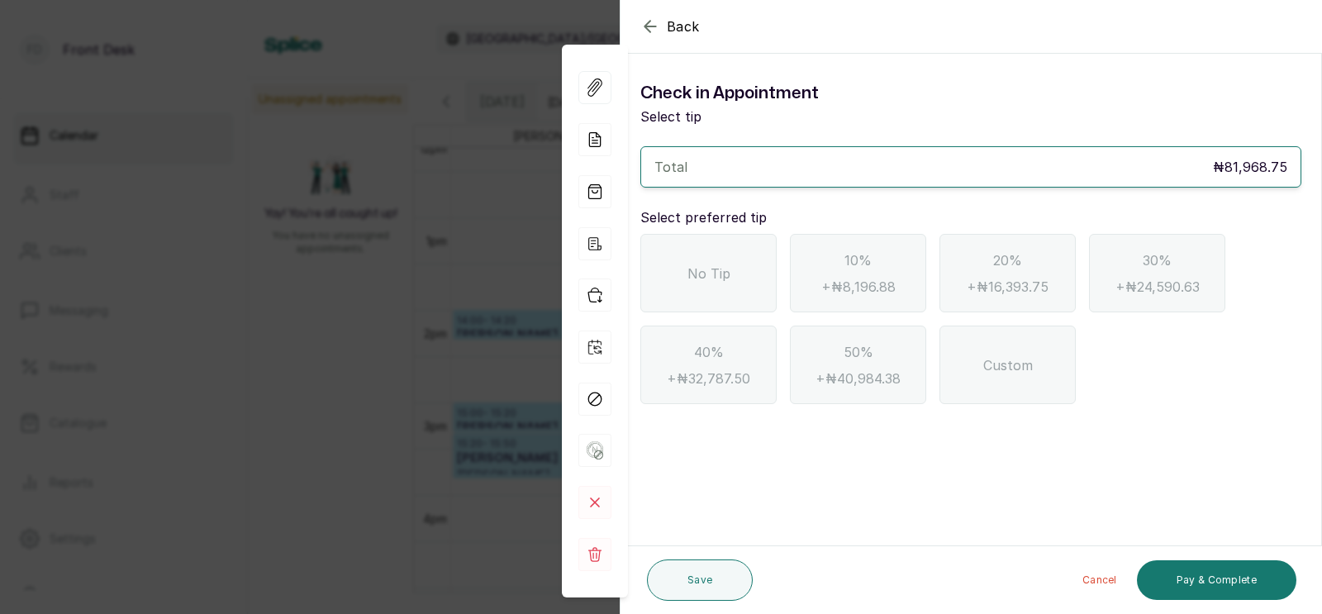
click at [715, 264] on span "No Tip" at bounding box center [708, 274] width 43 height 20
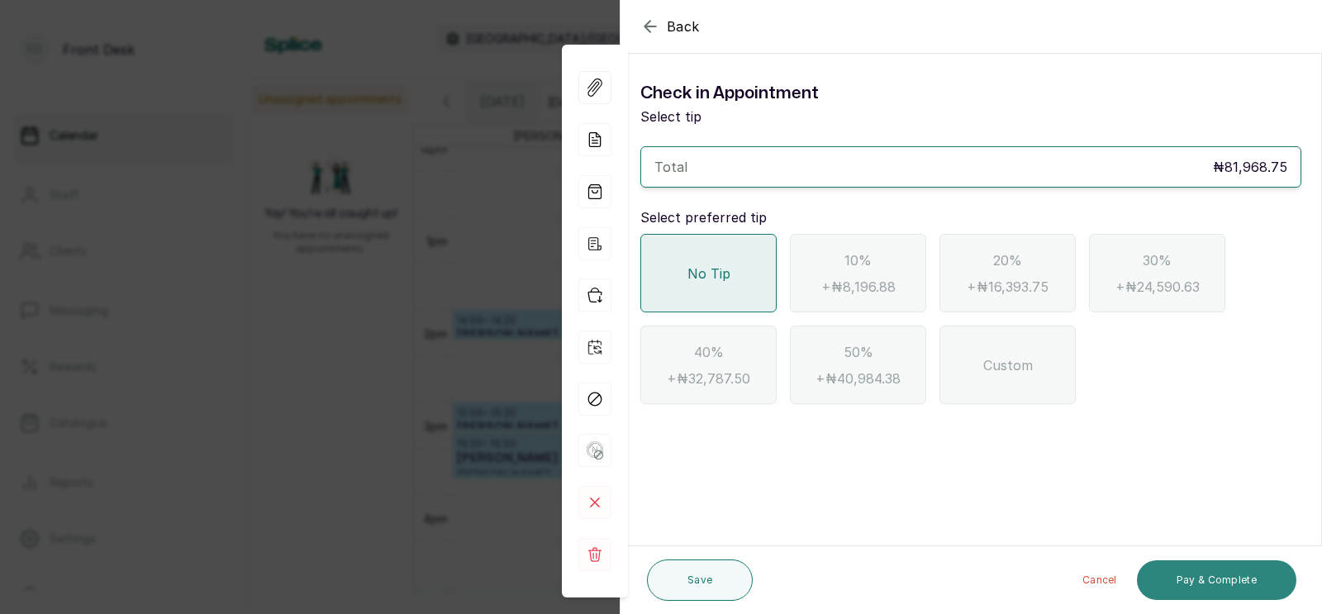
scroll to position [0, 0]
click at [1207, 580] on button "Pay & Complete" at bounding box center [1216, 580] width 159 height 40
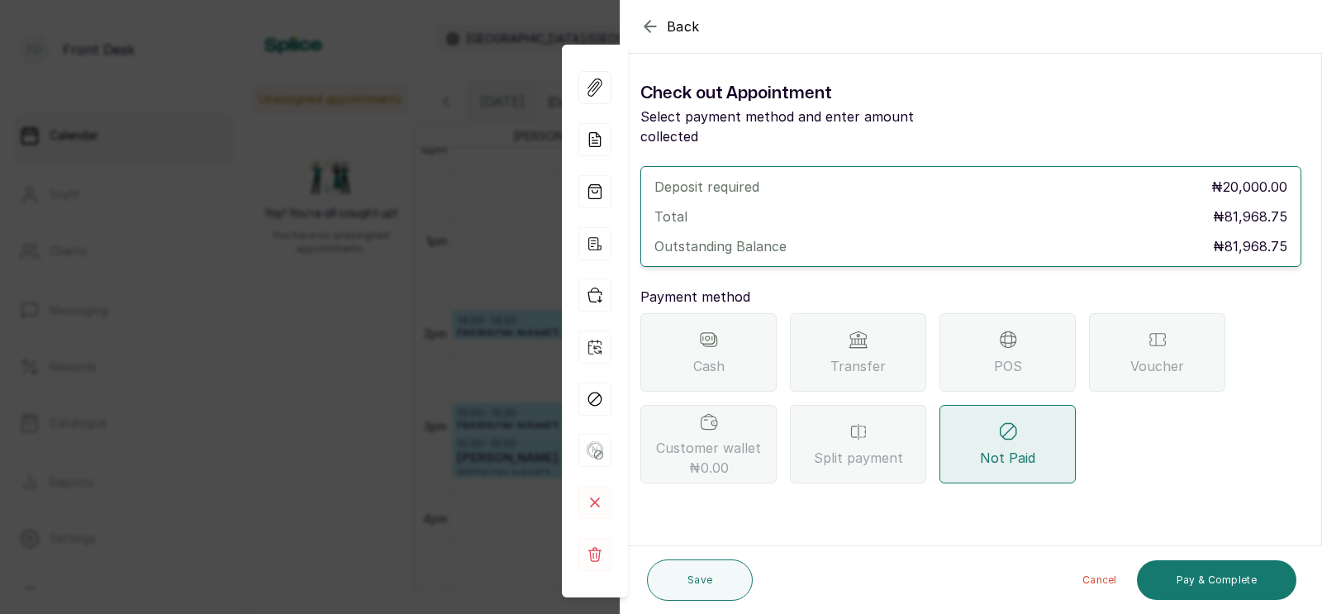
click at [862, 330] on icon at bounding box center [858, 340] width 20 height 20
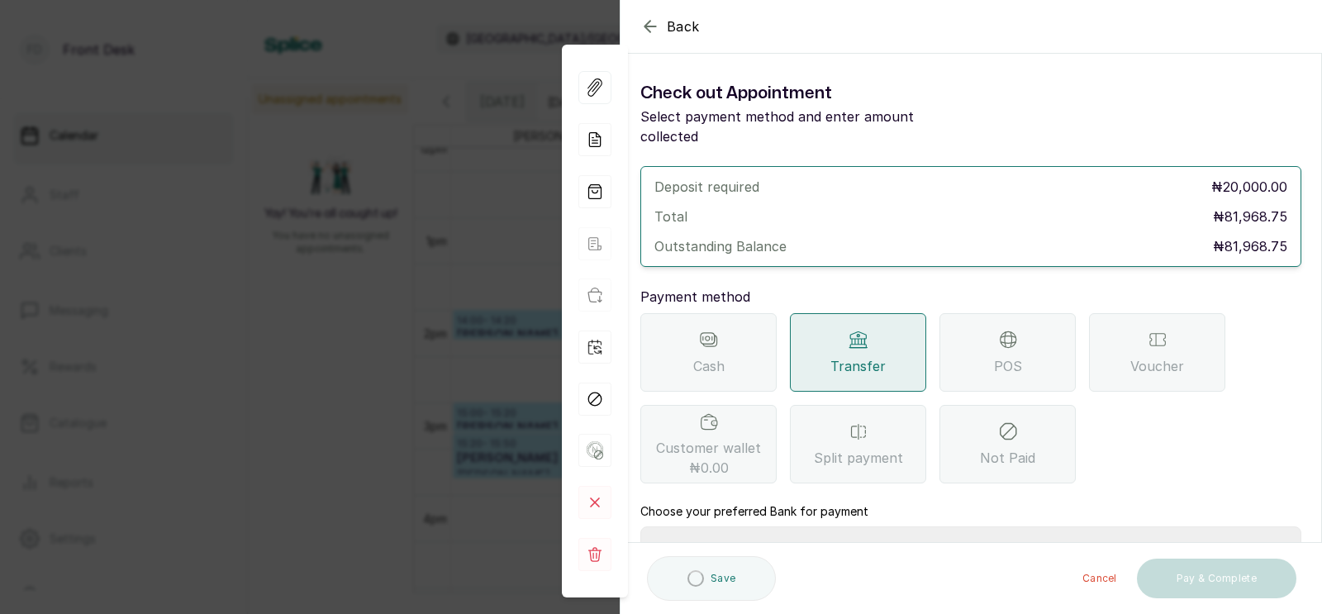
scroll to position [161, 0]
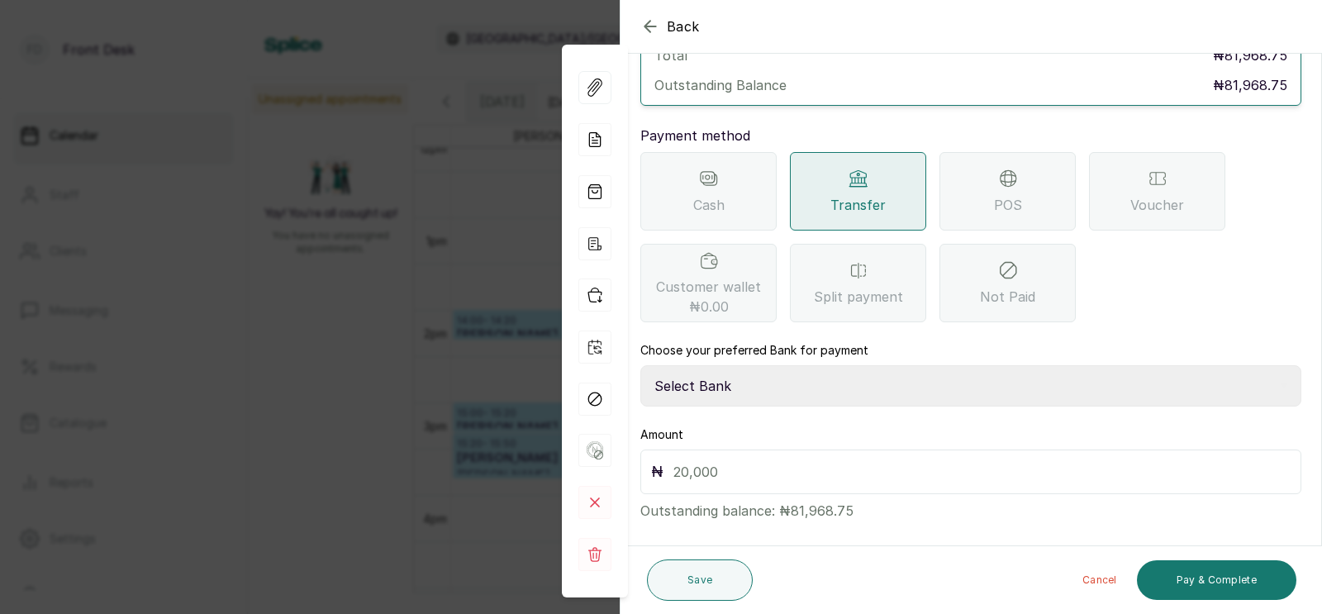
click at [743, 368] on select "Select Bank [PERSON_NAME] Fairmoney Microfinance Bank SKN ANALYTICS MED AESTH. …" at bounding box center [970, 385] width 661 height 41
select select "43272bc0-21c6-4b19-b9fb-c2093b8603c2"
click at [706, 460] on input "text" at bounding box center [981, 471] width 617 height 23
type input "81,968.75"
click at [1021, 169] on div "POS" at bounding box center [1007, 191] width 136 height 78
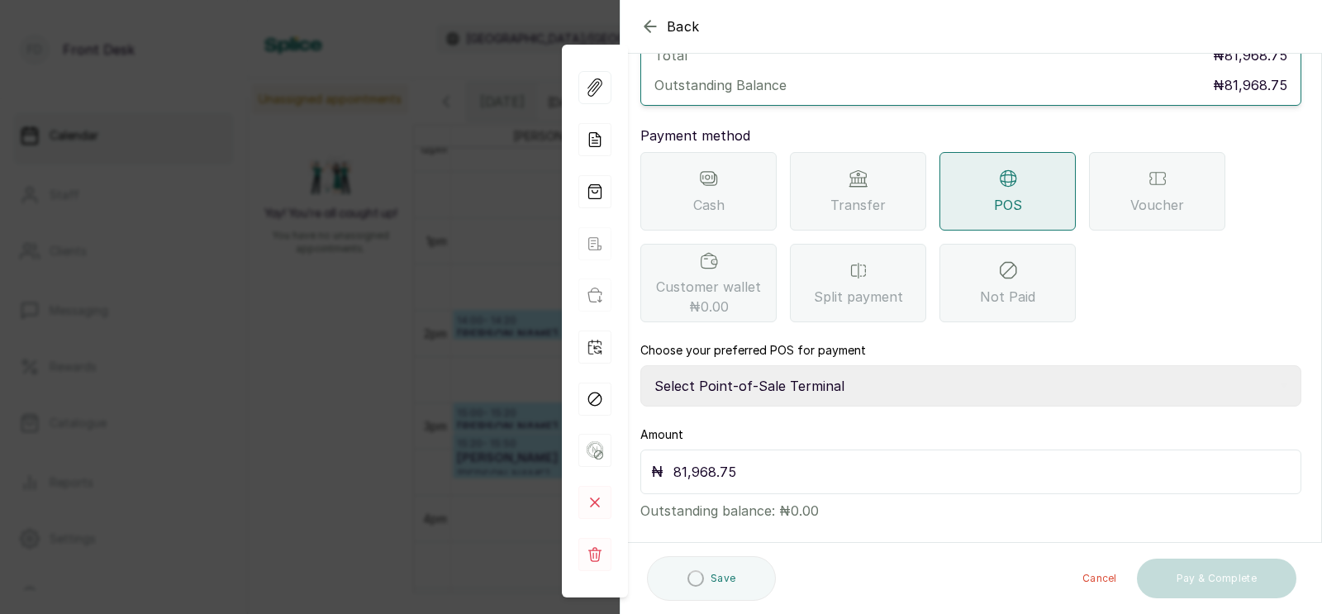
click at [775, 367] on select "Select Point-of-Sale Terminal SKN ANALYTICS MED AESTHETIC LIMITED Fairmoney Mic…" at bounding box center [970, 385] width 661 height 41
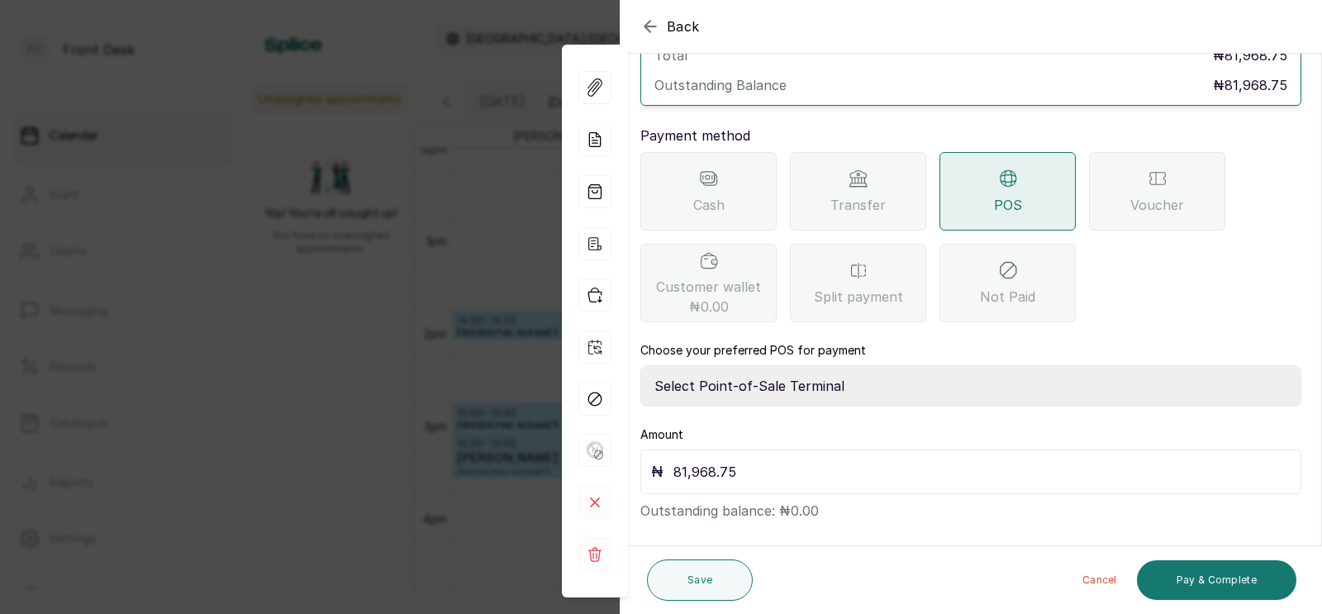
select select "43129536-bd7e-4b6d-8e8c-ab2c46322d67"
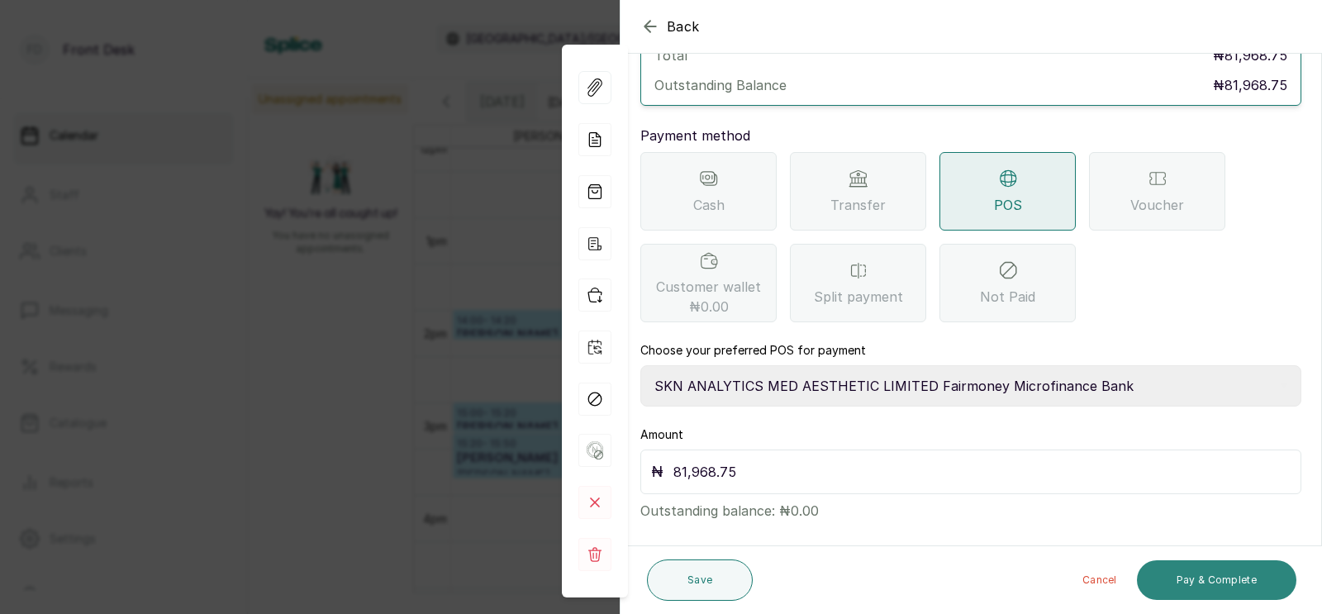
click at [1191, 579] on button "Pay & Complete" at bounding box center [1216, 580] width 159 height 40
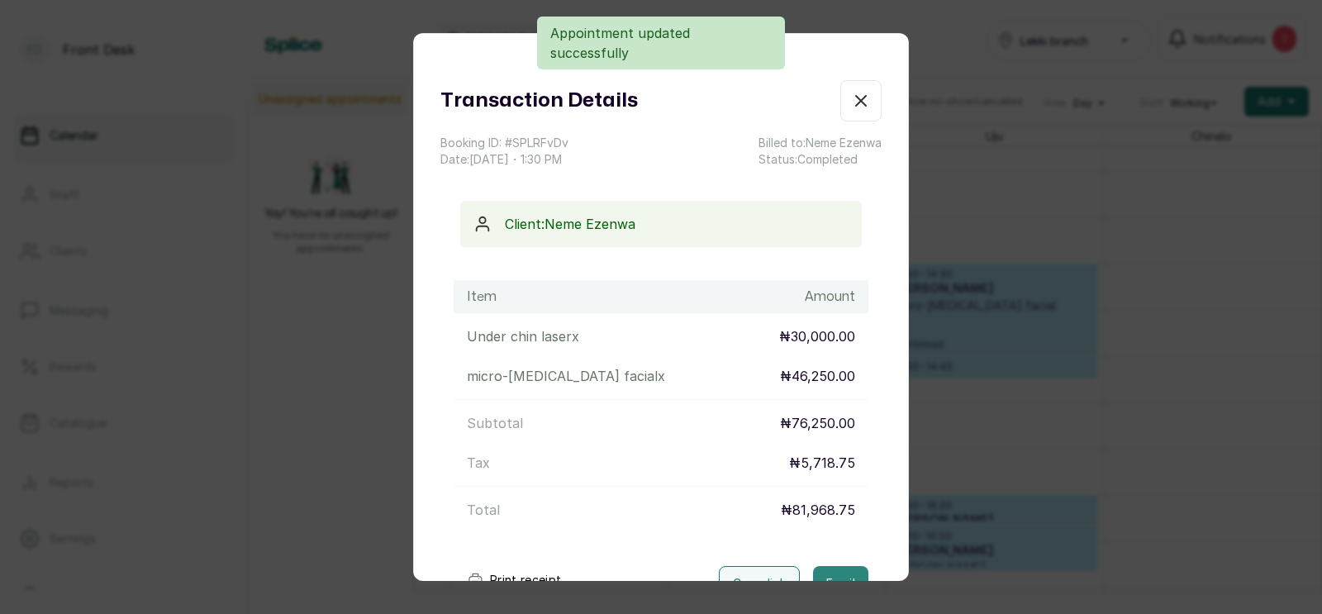
click at [835, 566] on button "Email" at bounding box center [840, 583] width 55 height 35
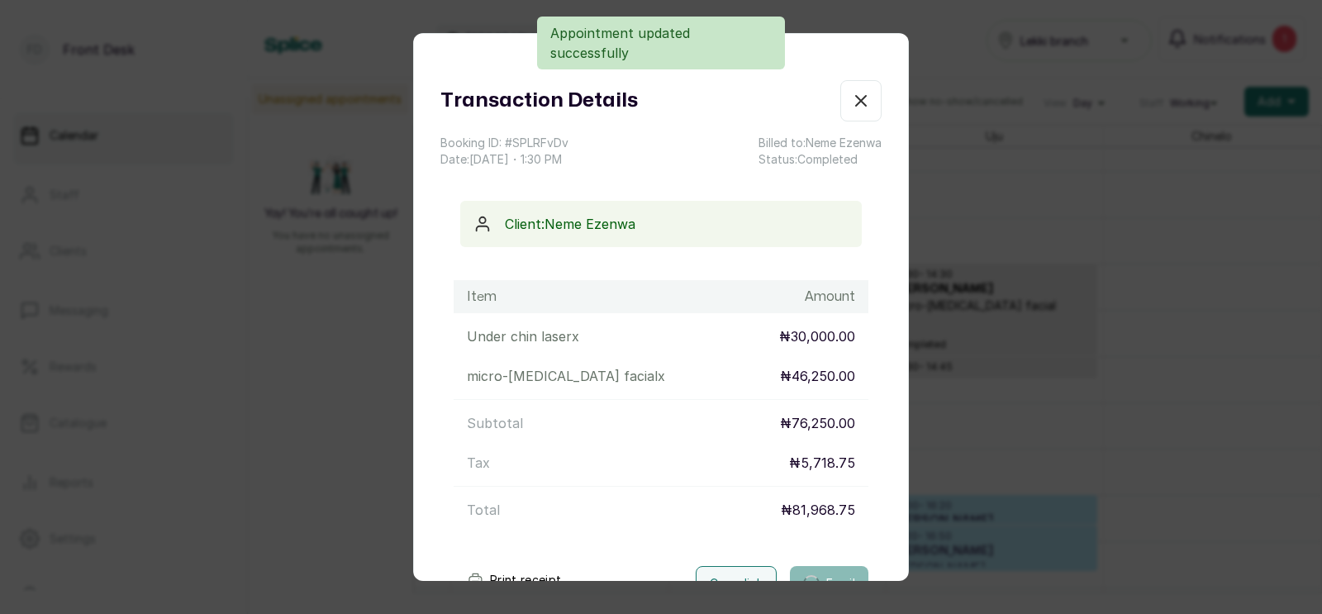
scroll to position [121, 0]
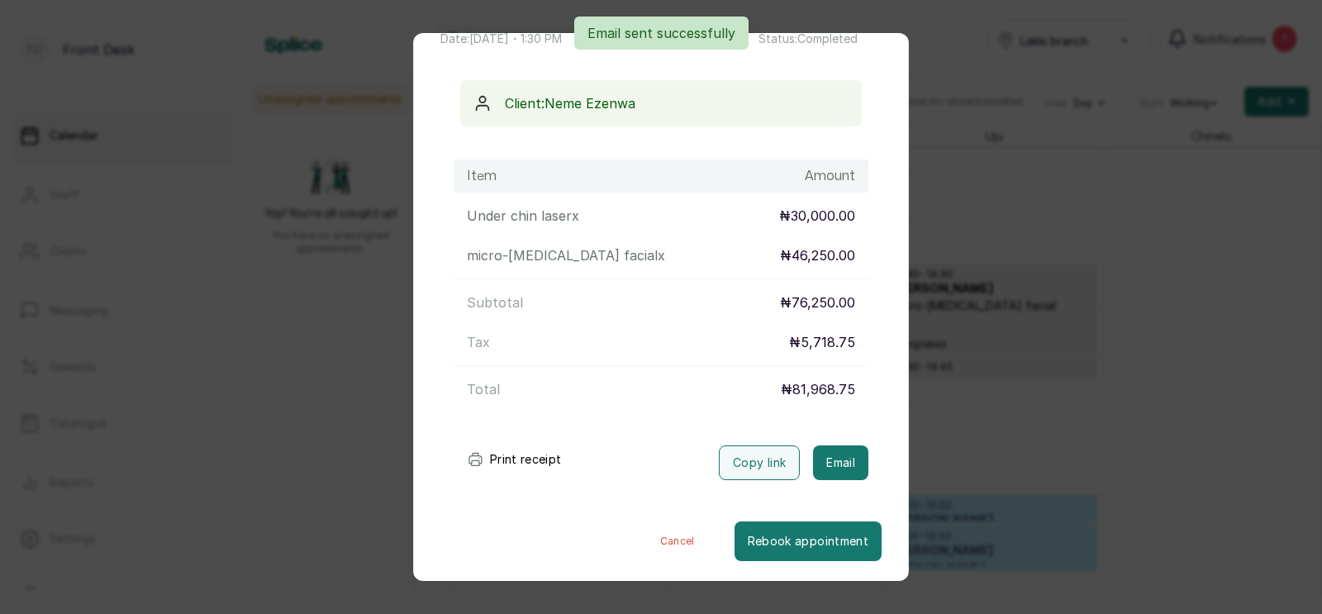
click at [1004, 464] on div "Transaction Details Booking ID: # SPLRFvDv Date: [DATE] ・ 1:30 PM Billed to: [P…" at bounding box center [661, 307] width 1322 height 614
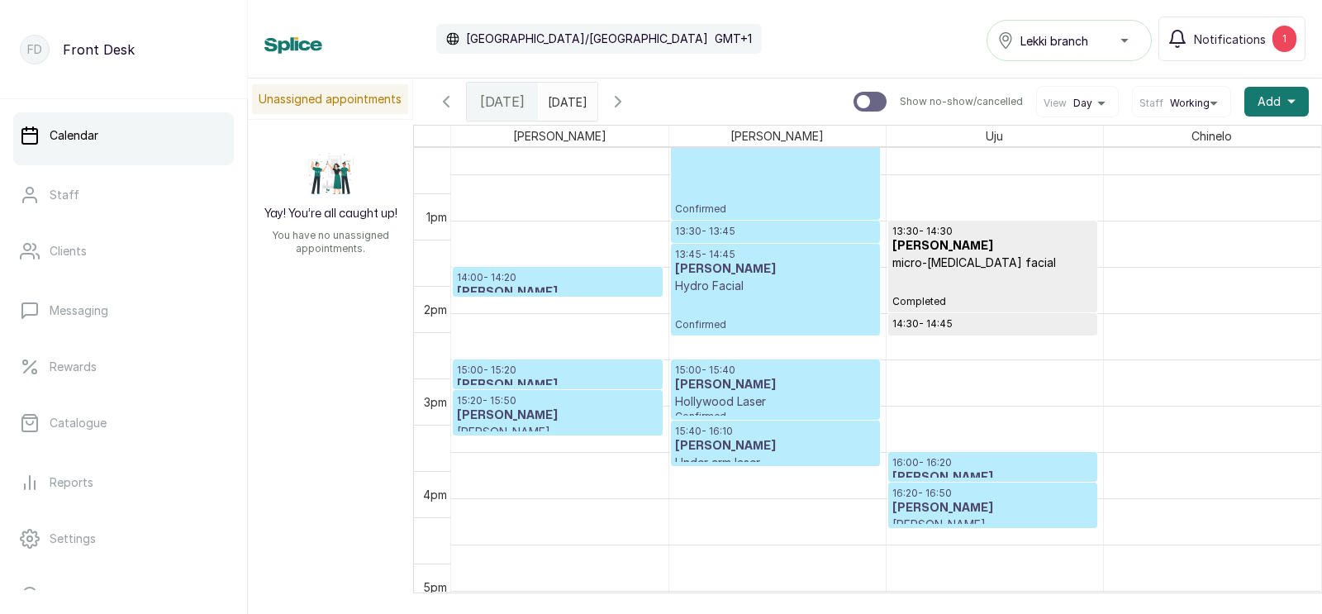
scroll to position [1176, 0]
click at [745, 292] on p "Hydro Facial" at bounding box center [775, 286] width 201 height 17
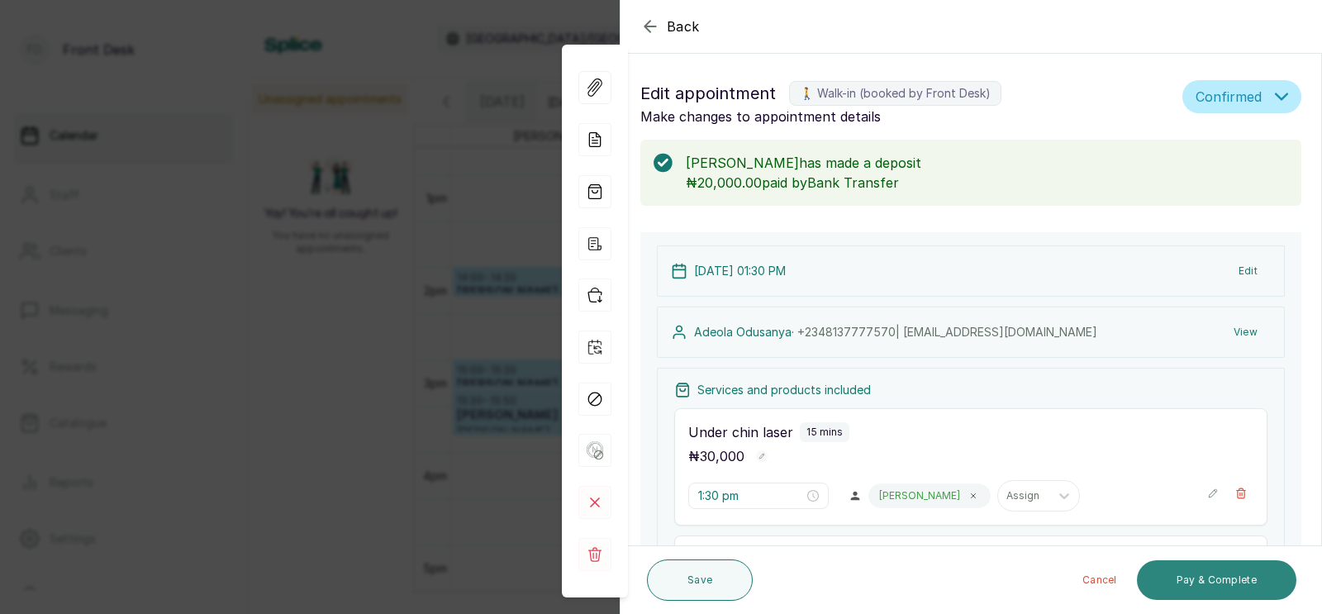
click at [1208, 578] on button "Pay & Complete" at bounding box center [1216, 580] width 159 height 40
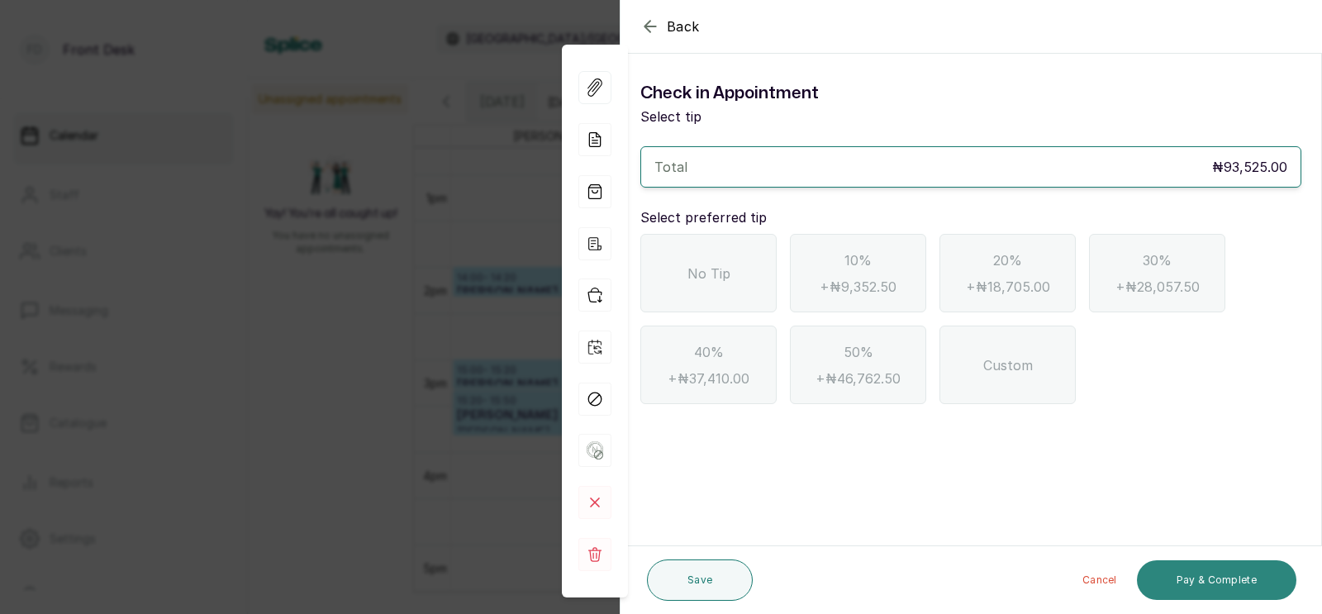
click at [716, 259] on div "No Tip" at bounding box center [708, 273] width 136 height 78
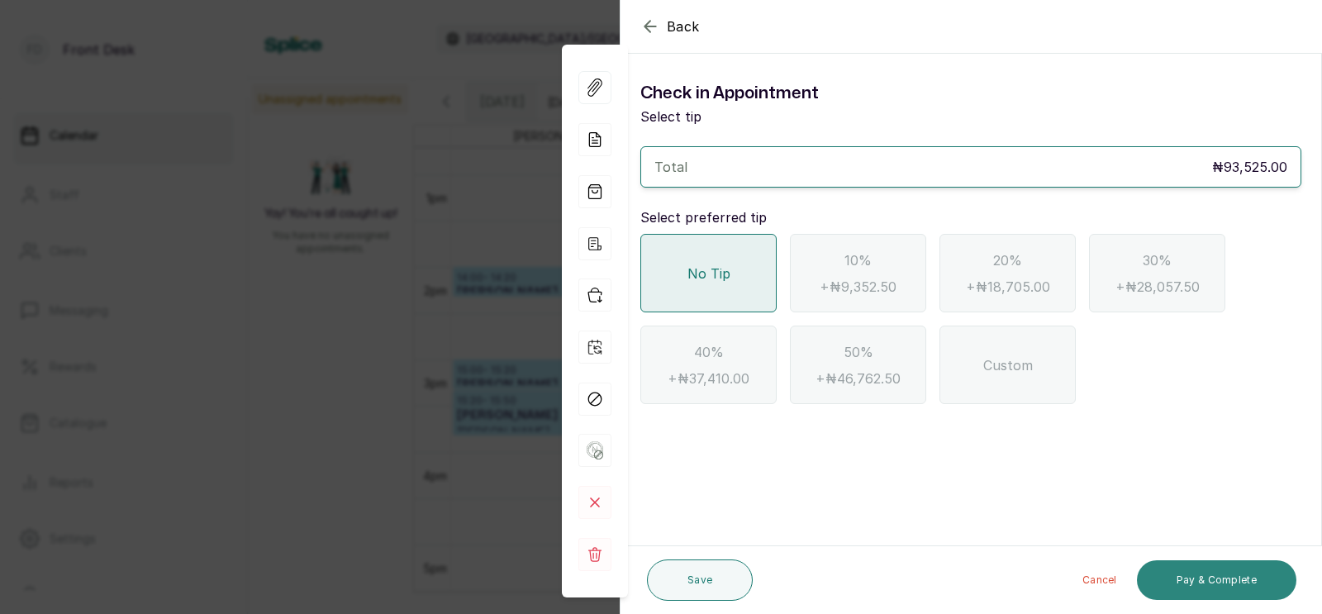
click at [1200, 586] on button "Pay & Complete" at bounding box center [1216, 580] width 159 height 40
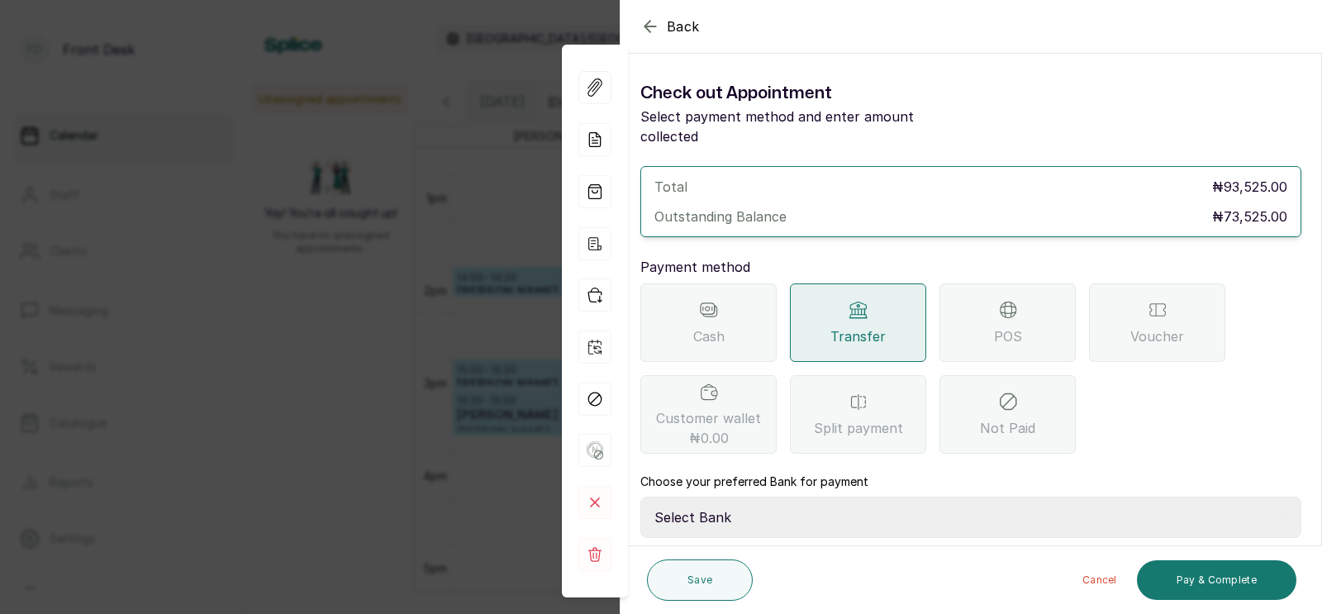
click at [985, 311] on div "POS" at bounding box center [1007, 322] width 136 height 78
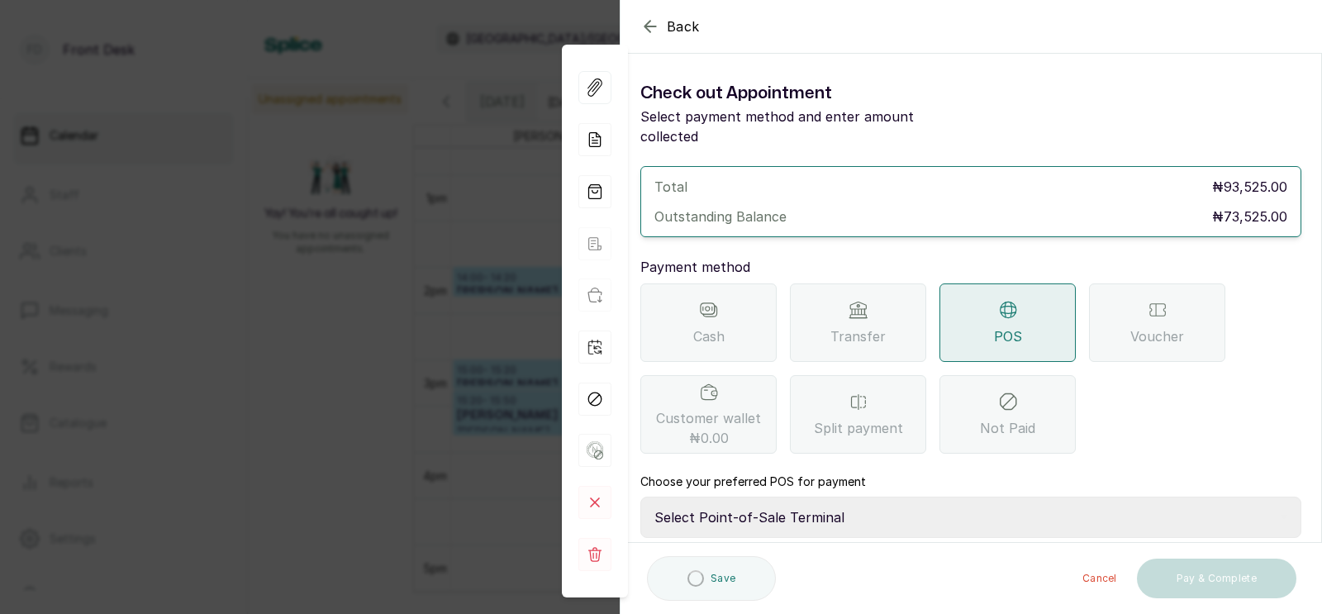
click at [762, 496] on select "Select Point-of-Sale Terminal SKN ANALYTICS MED AESTHETIC LIMITED Fairmoney Mic…" at bounding box center [970, 516] width 661 height 41
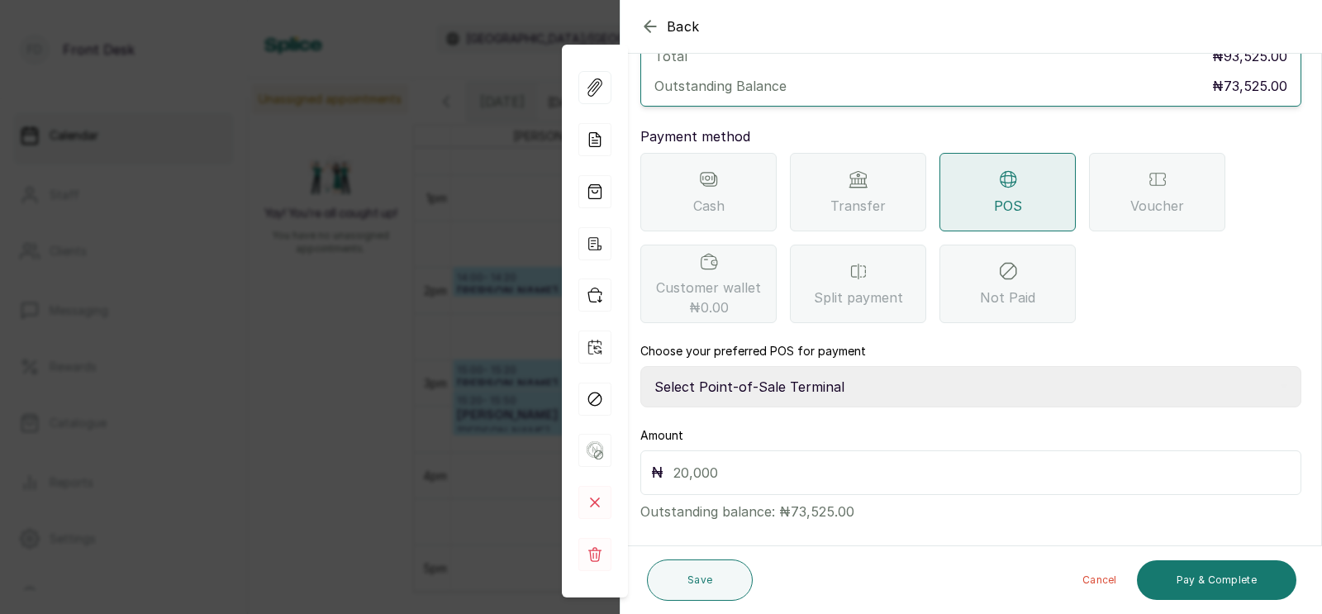
click at [715, 461] on input "text" at bounding box center [981, 472] width 617 height 23
type input "73,525"
click at [1199, 572] on button "Pay & Complete" at bounding box center [1216, 580] width 159 height 40
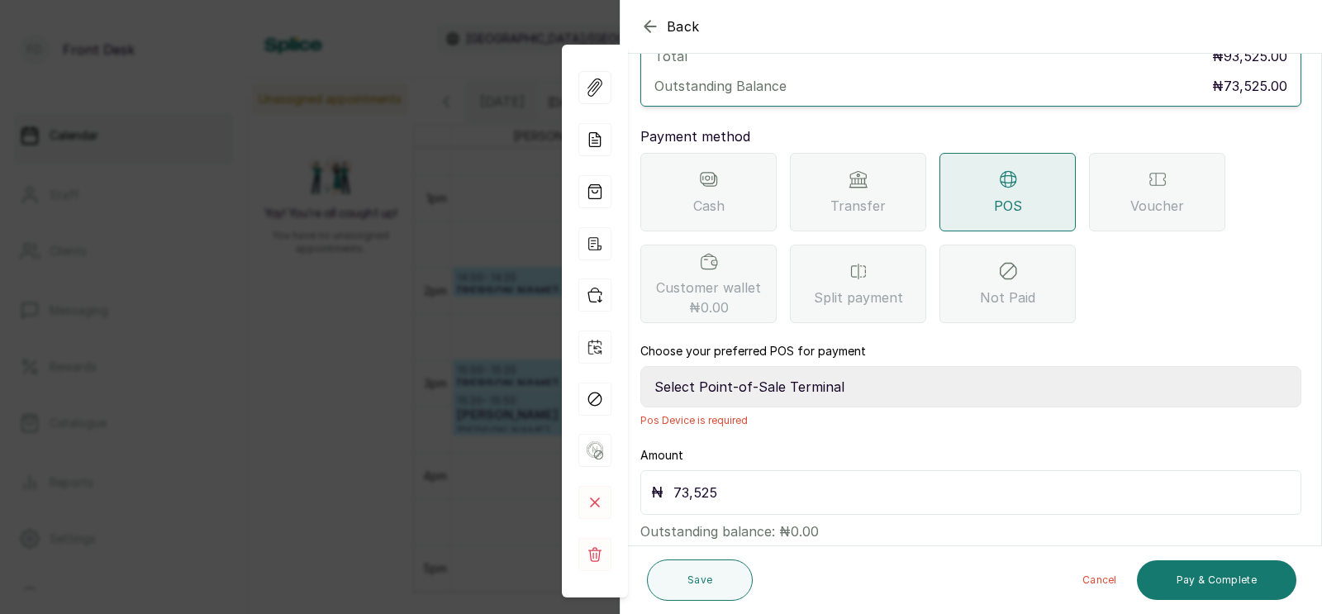
click at [846, 366] on select "Select Point-of-Sale Terminal SKN ANALYTICS MED AESTHETIC LIMITED Fairmoney Mic…" at bounding box center [970, 386] width 661 height 41
select select "43129536-bd7e-4b6d-8e8c-ab2c46322d67"
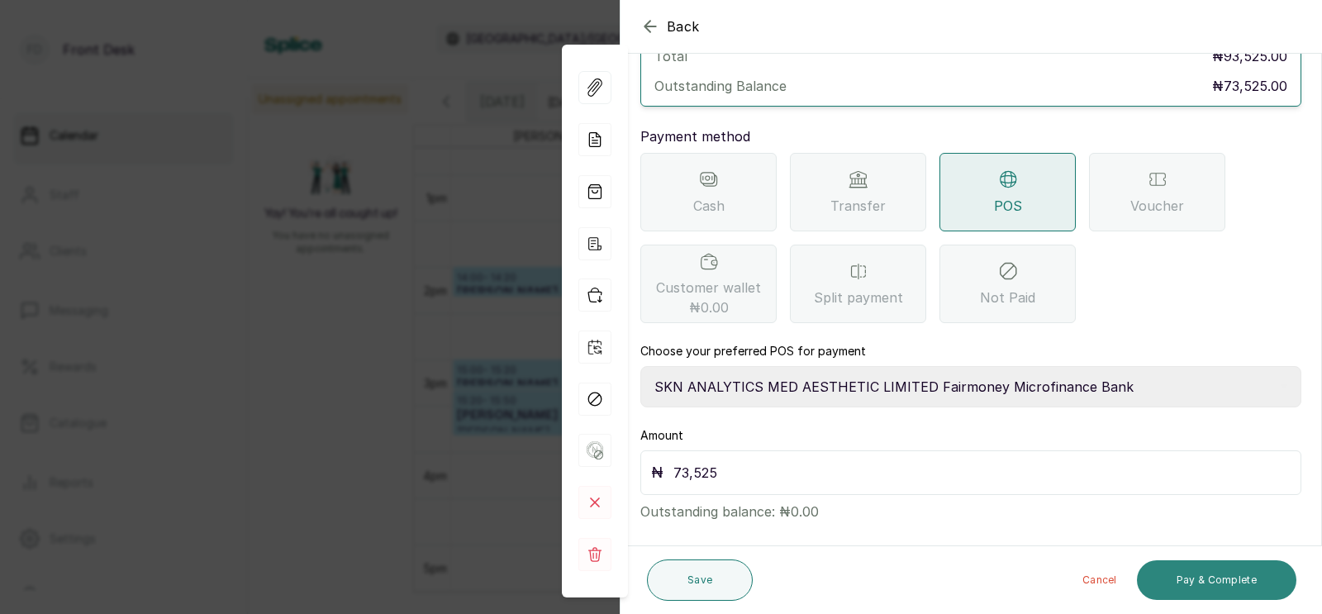
click at [1212, 572] on button "Pay & Complete" at bounding box center [1216, 580] width 159 height 40
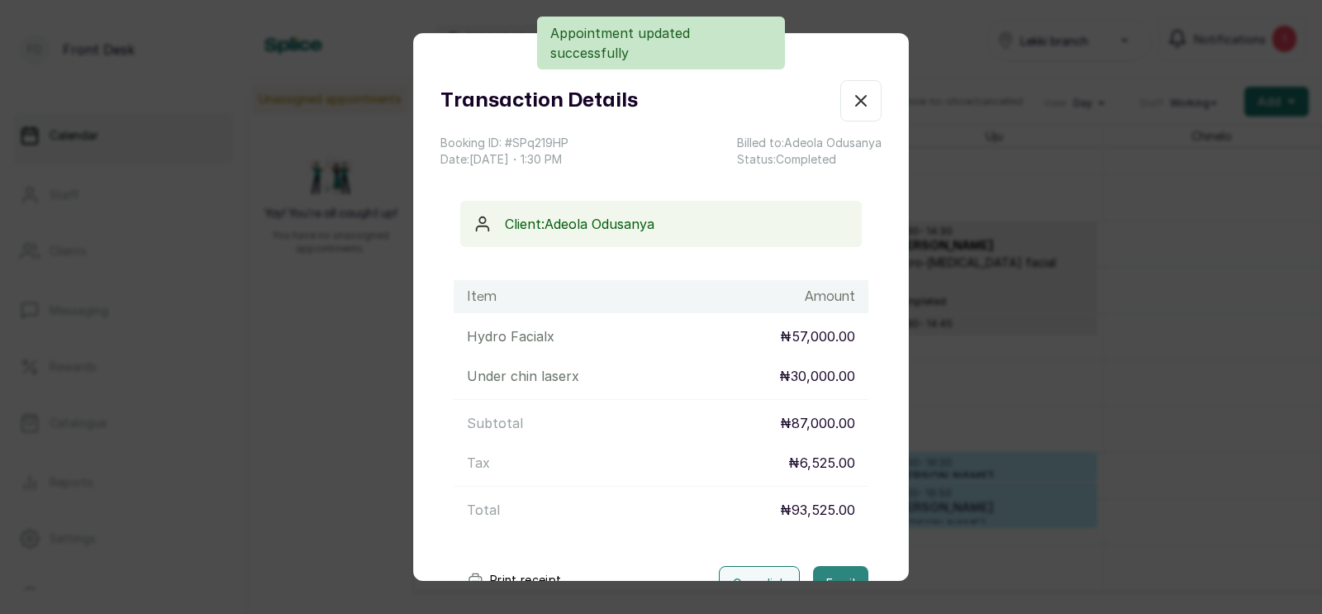
click at [835, 566] on button "Email" at bounding box center [840, 583] width 55 height 35
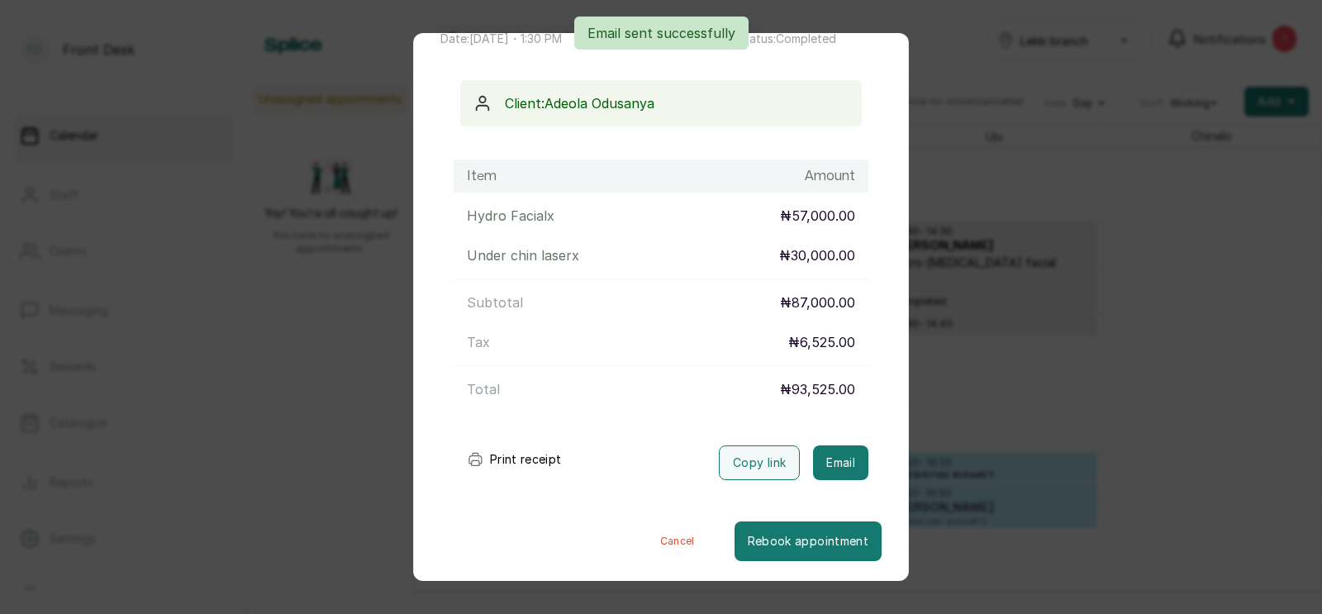
click at [979, 435] on div "Transaction Details Booking ID: # SPq219HP Date: [DATE] ・ 1:30 PM Billed to: [P…" at bounding box center [661, 307] width 1322 height 614
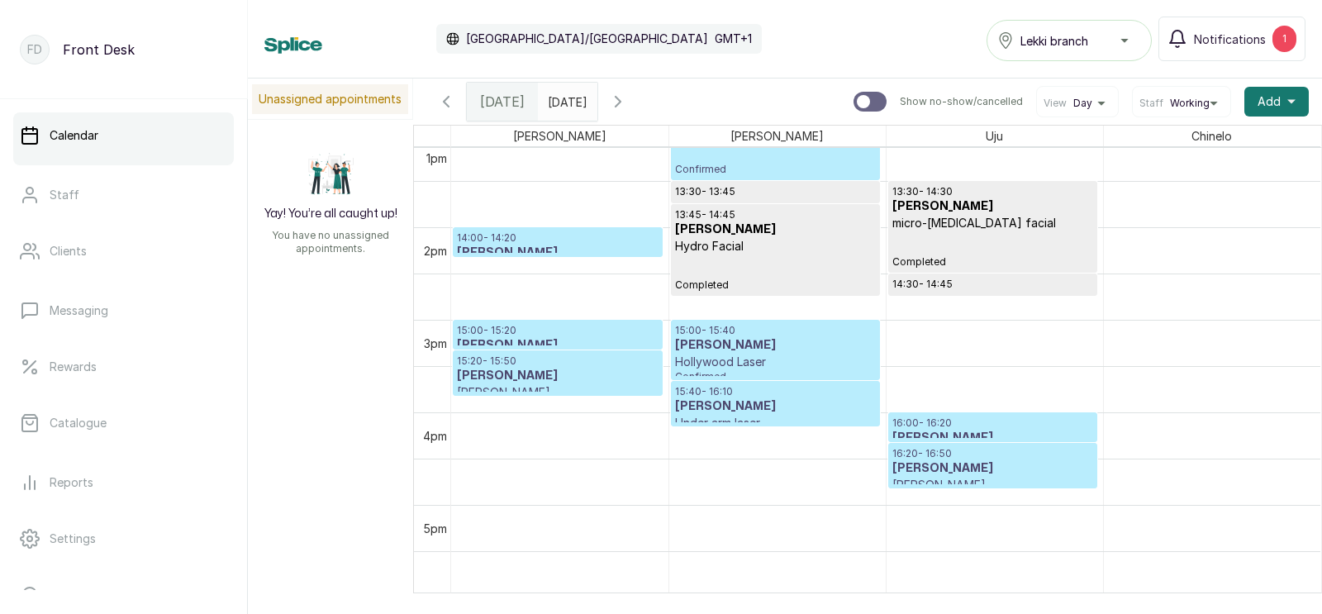
scroll to position [1281, 0]
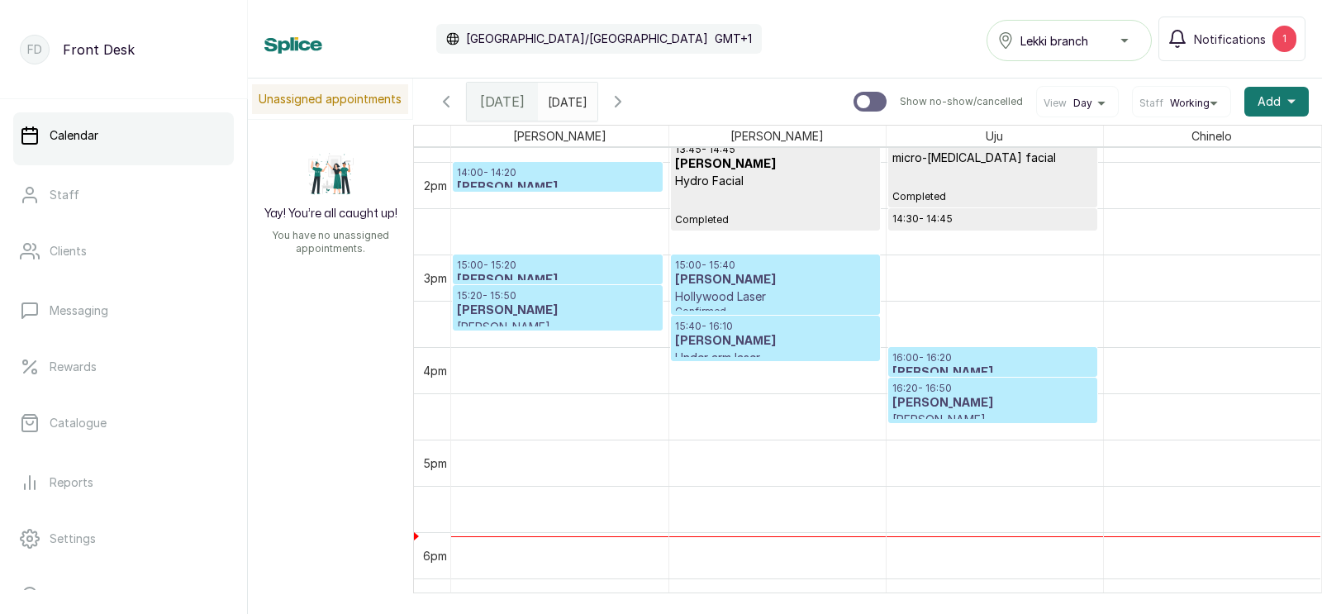
click at [744, 301] on p "Hollywood Laser" at bounding box center [775, 296] width 201 height 17
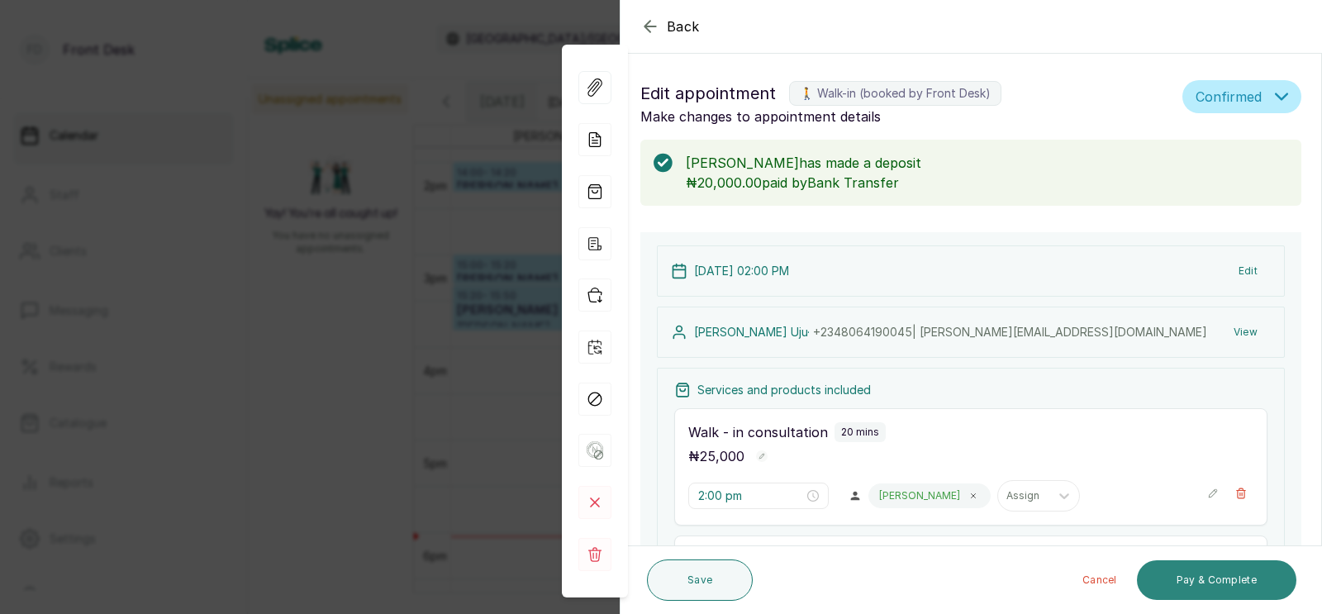
scroll to position [592, 0]
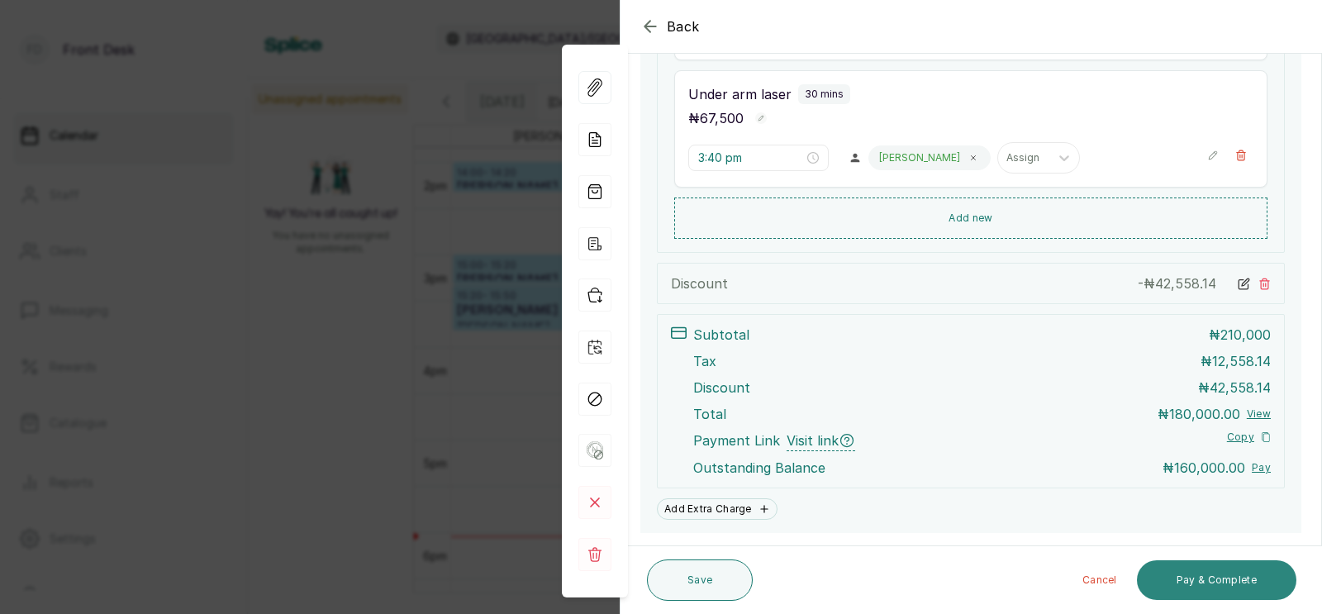
click at [1190, 575] on button "Pay & Complete" at bounding box center [1216, 580] width 159 height 40
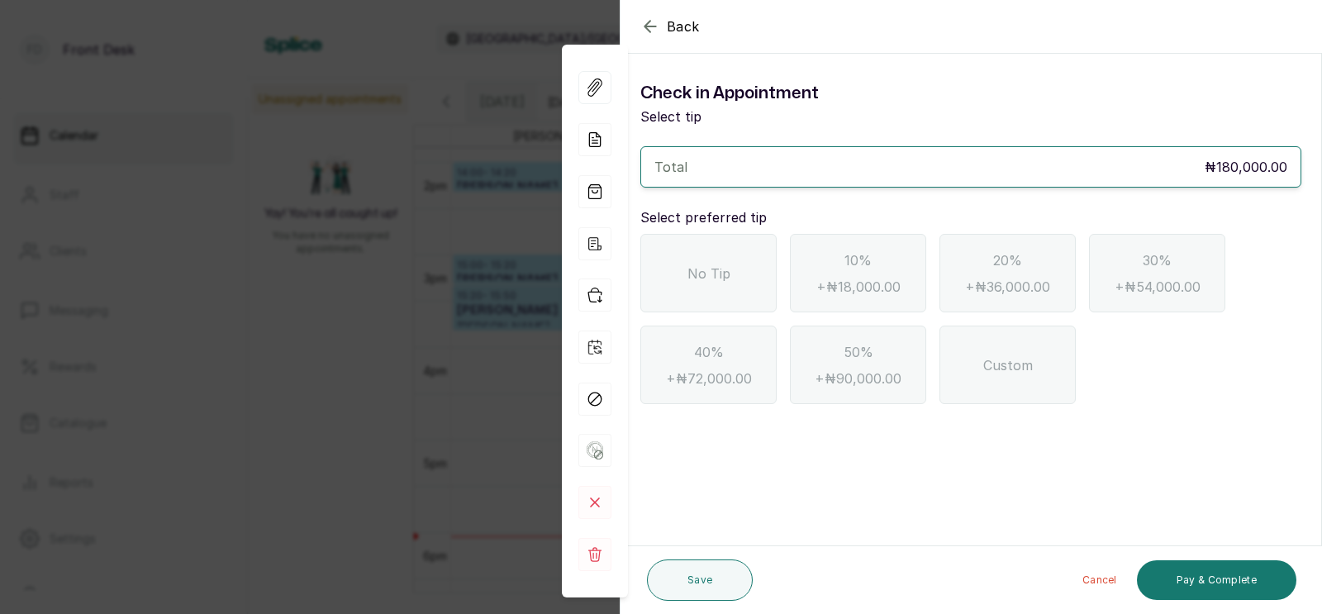
scroll to position [0, 0]
click at [715, 271] on span "No Tip" at bounding box center [708, 274] width 43 height 20
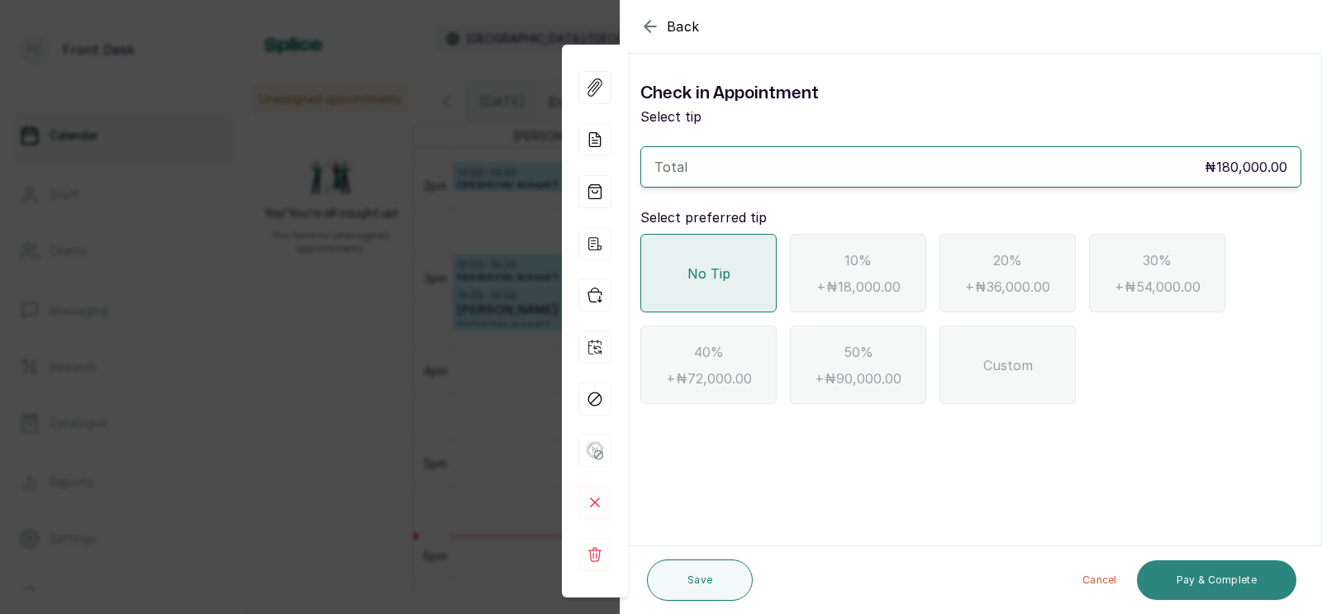
click at [1188, 574] on button "Pay & Complete" at bounding box center [1216, 580] width 159 height 40
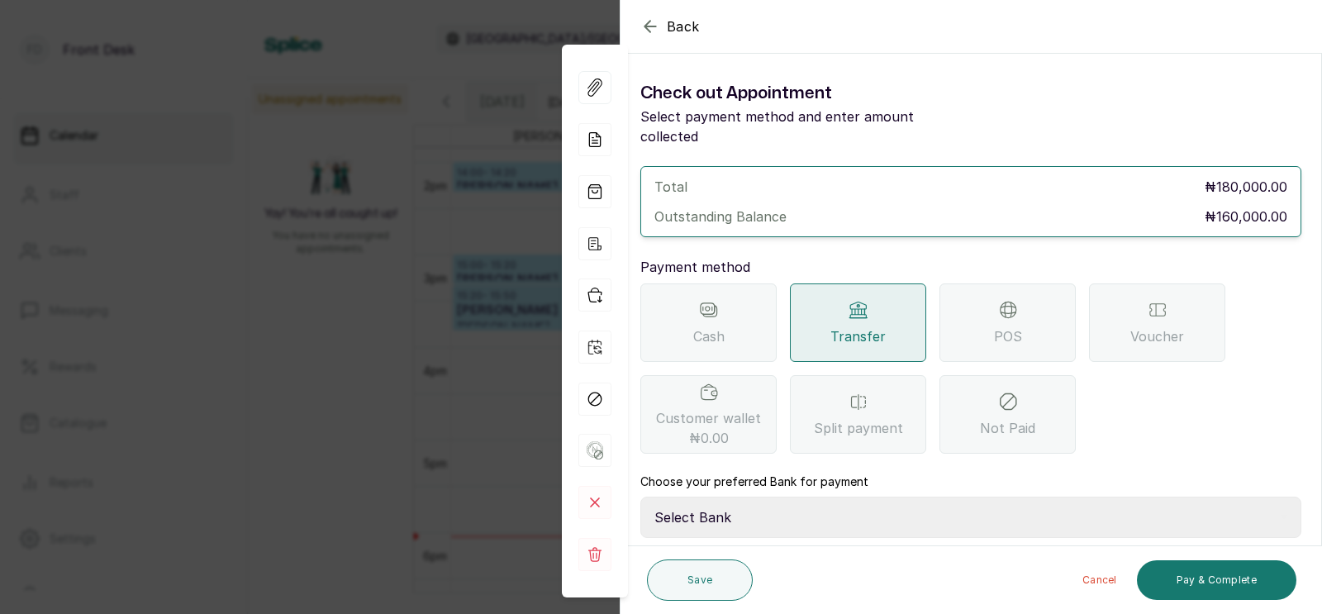
click at [1020, 283] on div "POS" at bounding box center [1007, 322] width 136 height 78
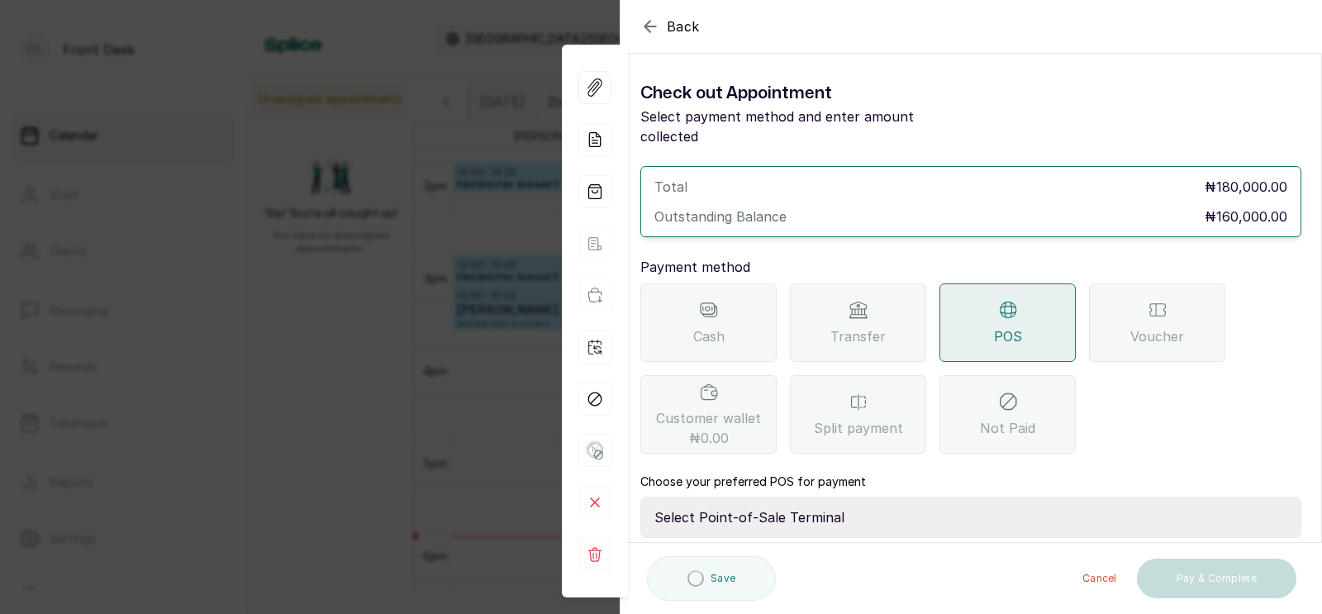
scroll to position [131, 0]
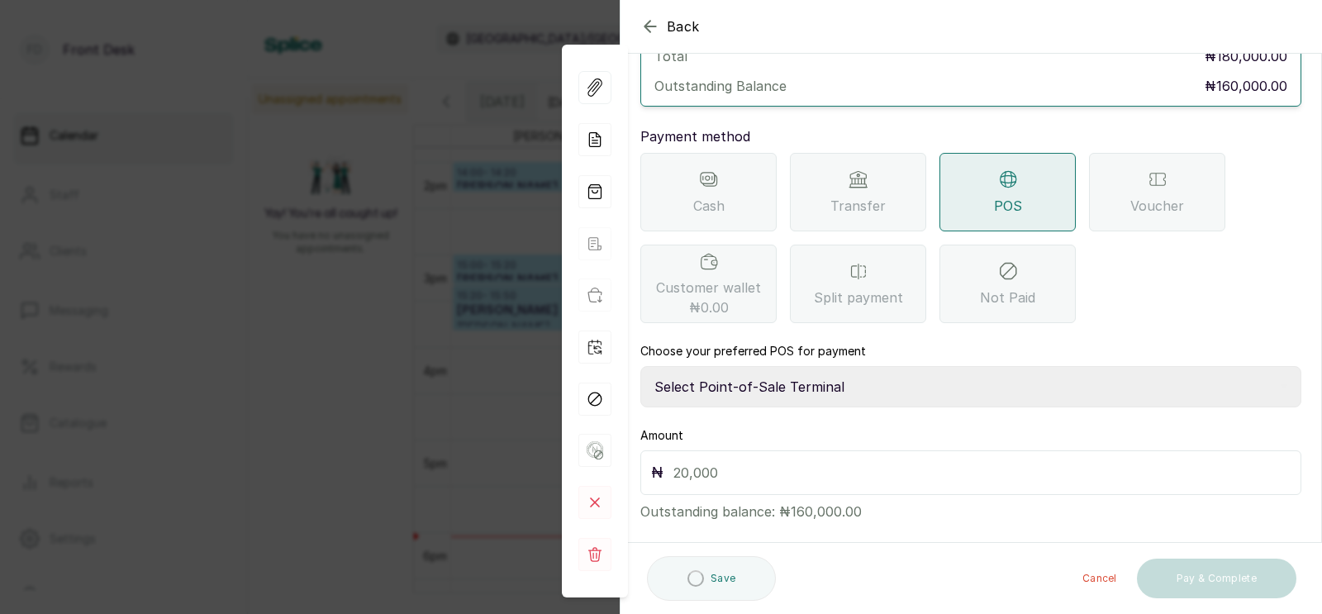
click at [756, 366] on select "Select Point-of-Sale Terminal SKN ANALYTICS MED AESTHETIC LIMITED Fairmoney Mic…" at bounding box center [970, 386] width 661 height 41
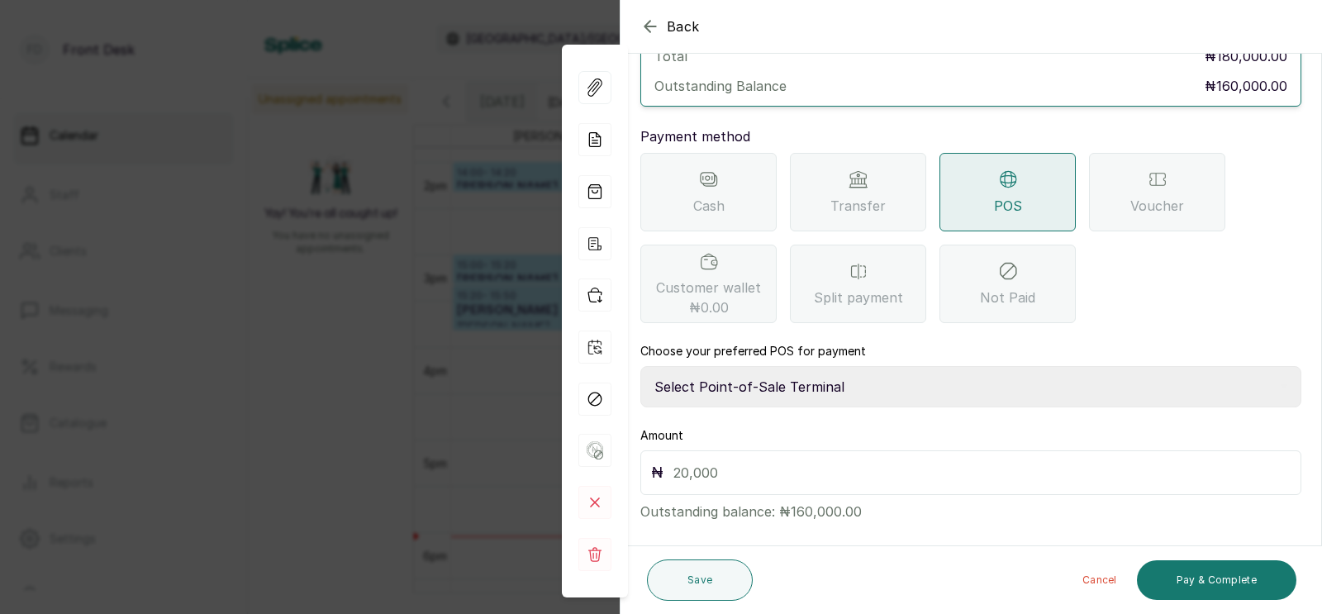
select select "43129536-bd7e-4b6d-8e8c-ab2c46322d67"
click at [714, 461] on input "text" at bounding box center [981, 472] width 617 height 23
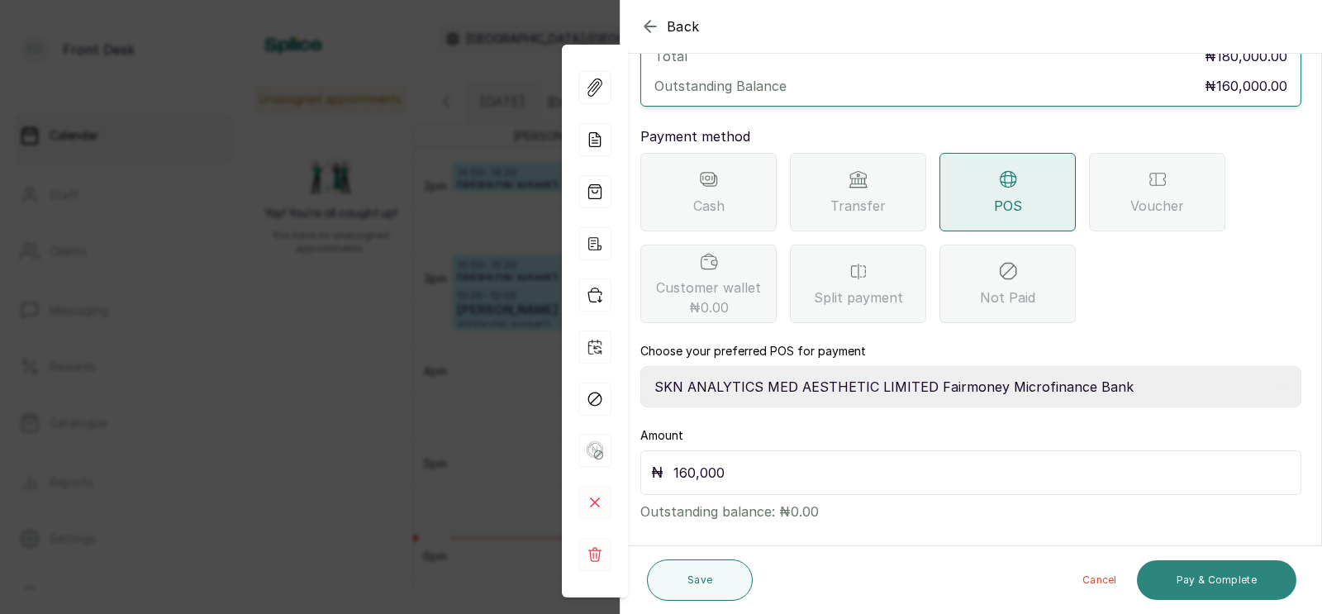
type input "160,000"
click at [1207, 582] on button "Pay & Complete" at bounding box center [1216, 580] width 159 height 40
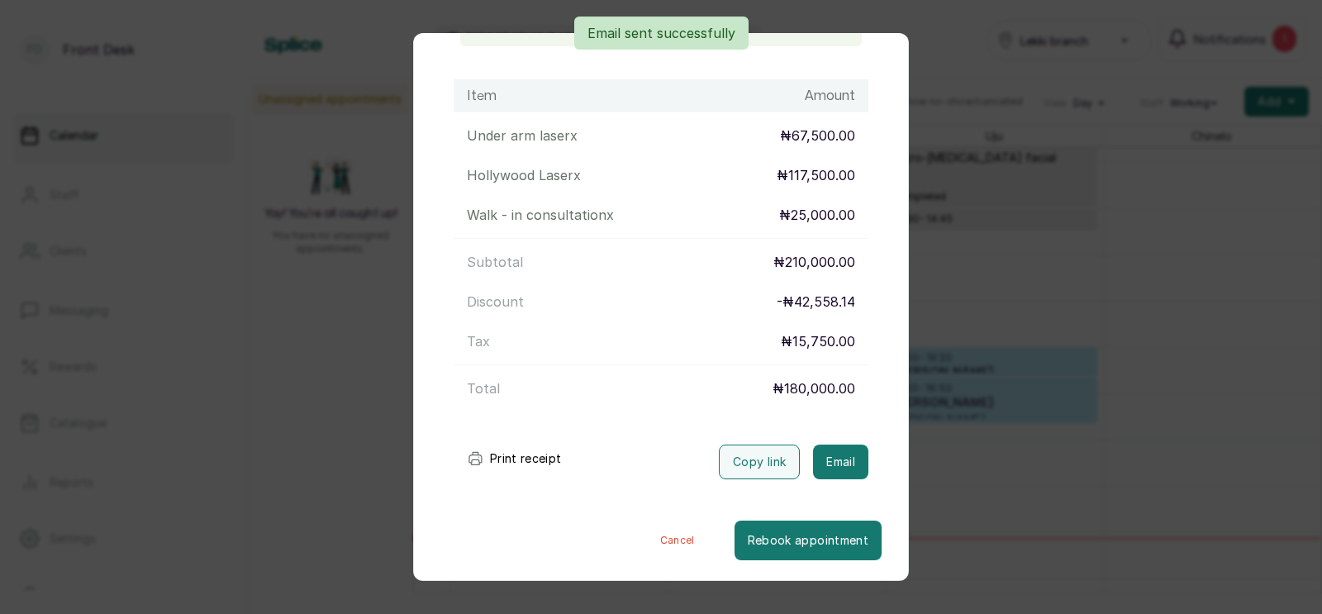
click at [967, 449] on div "Transaction Details Booking ID: # SPBMRHon Date: [DATE] ・ 2:00 PM Billed to: [P…" at bounding box center [661, 307] width 1322 height 614
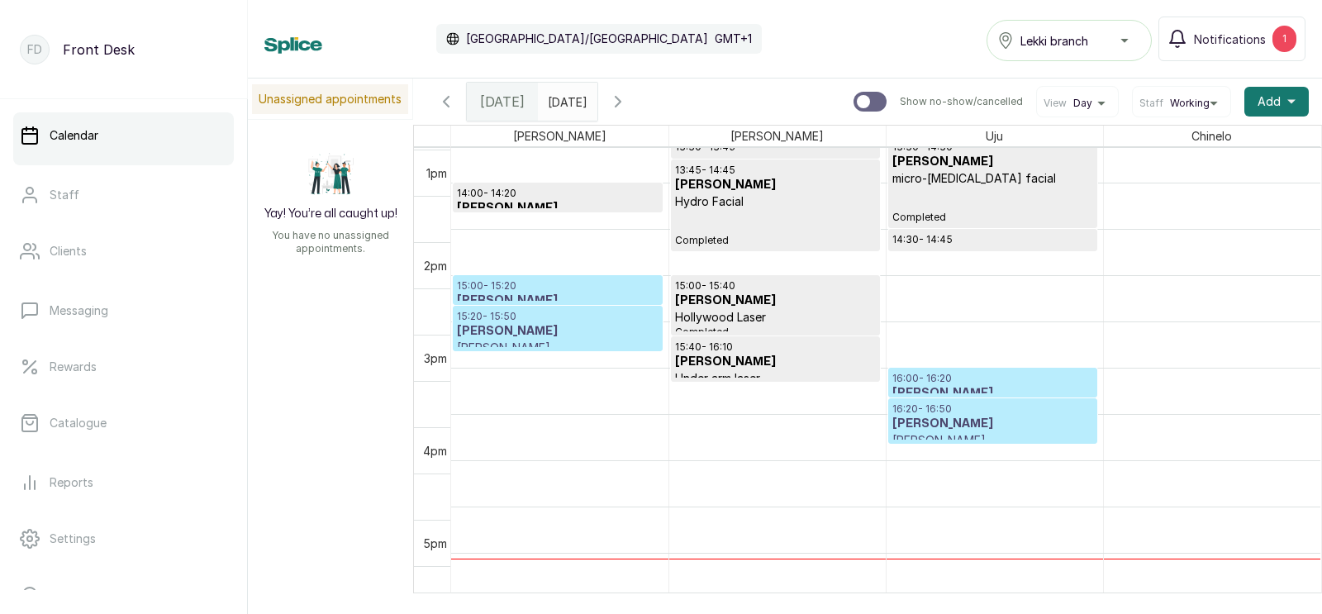
scroll to position [1261, 0]
click at [956, 406] on p "16:20 - 16:50" at bounding box center [992, 408] width 201 height 13
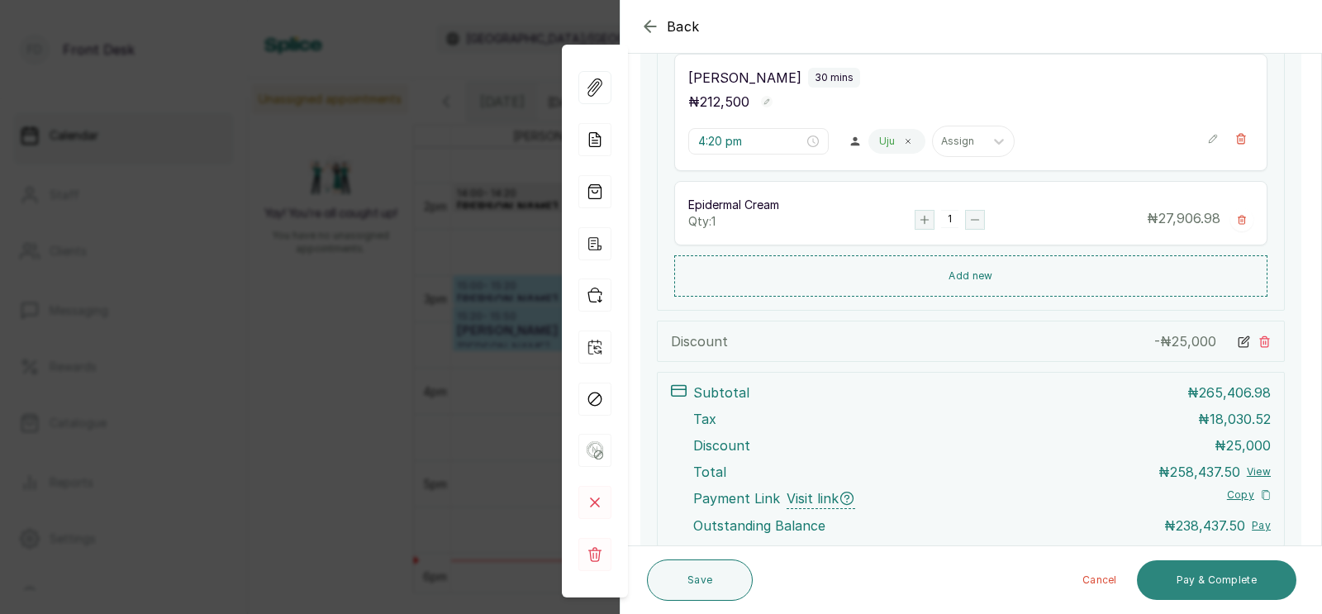
scroll to position [505, 0]
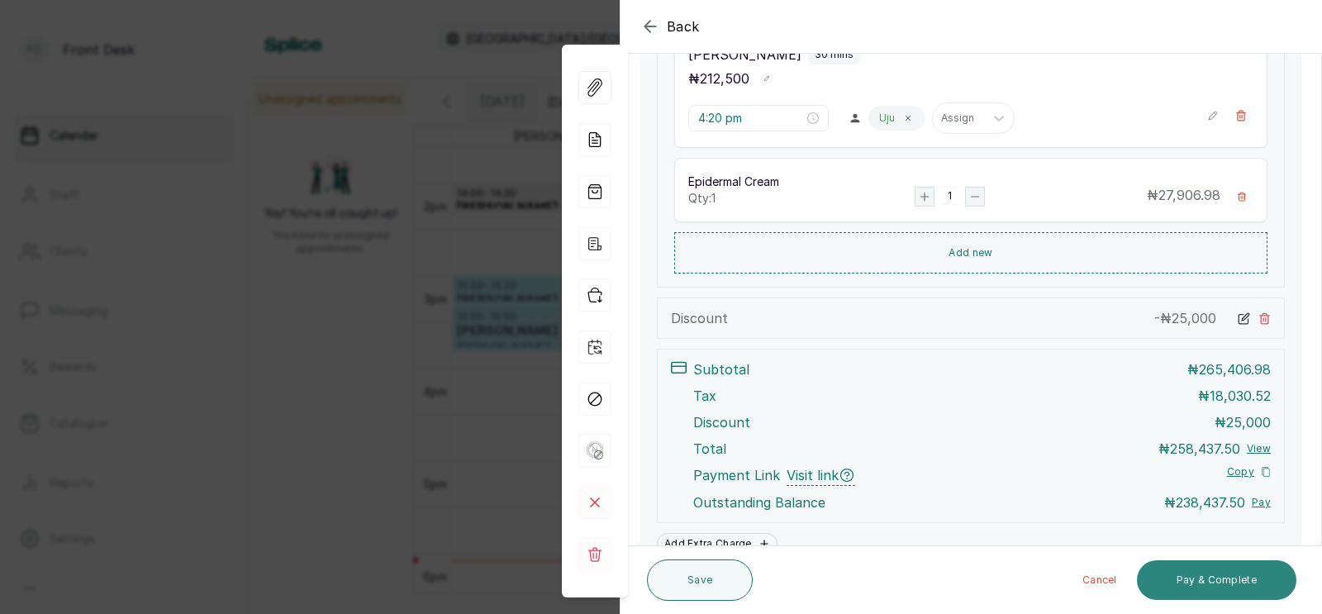
click at [1194, 579] on button "Pay & Complete" at bounding box center [1216, 580] width 159 height 40
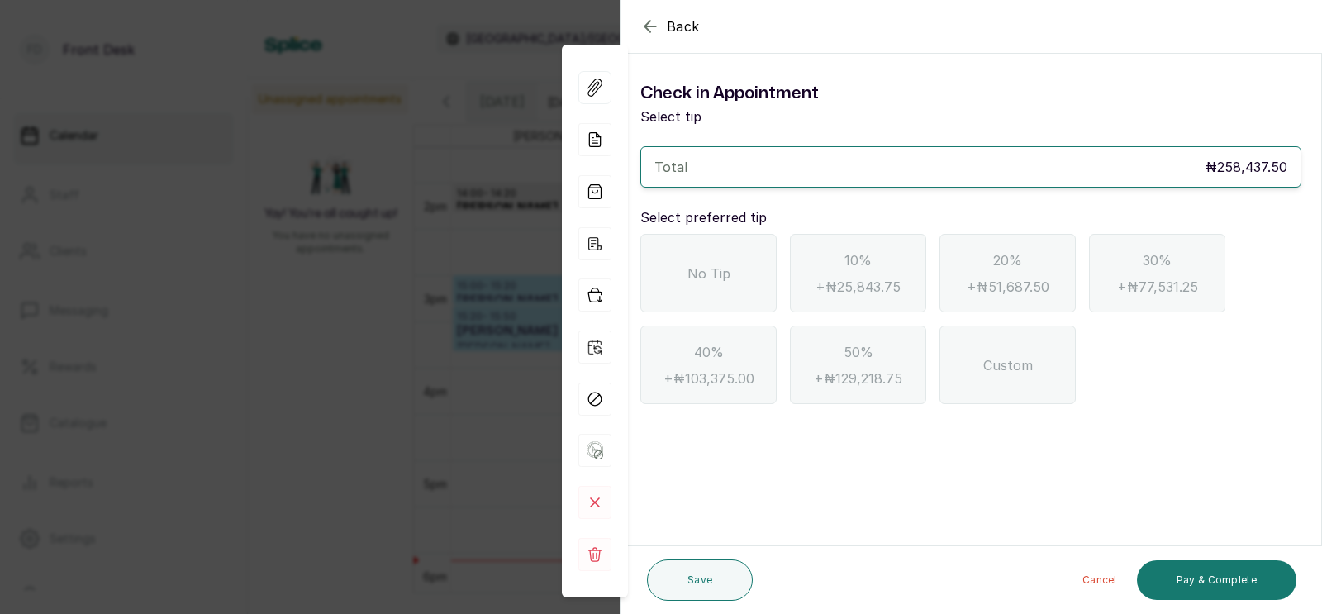
click at [665, 266] on div "No Tip" at bounding box center [708, 273] width 136 height 78
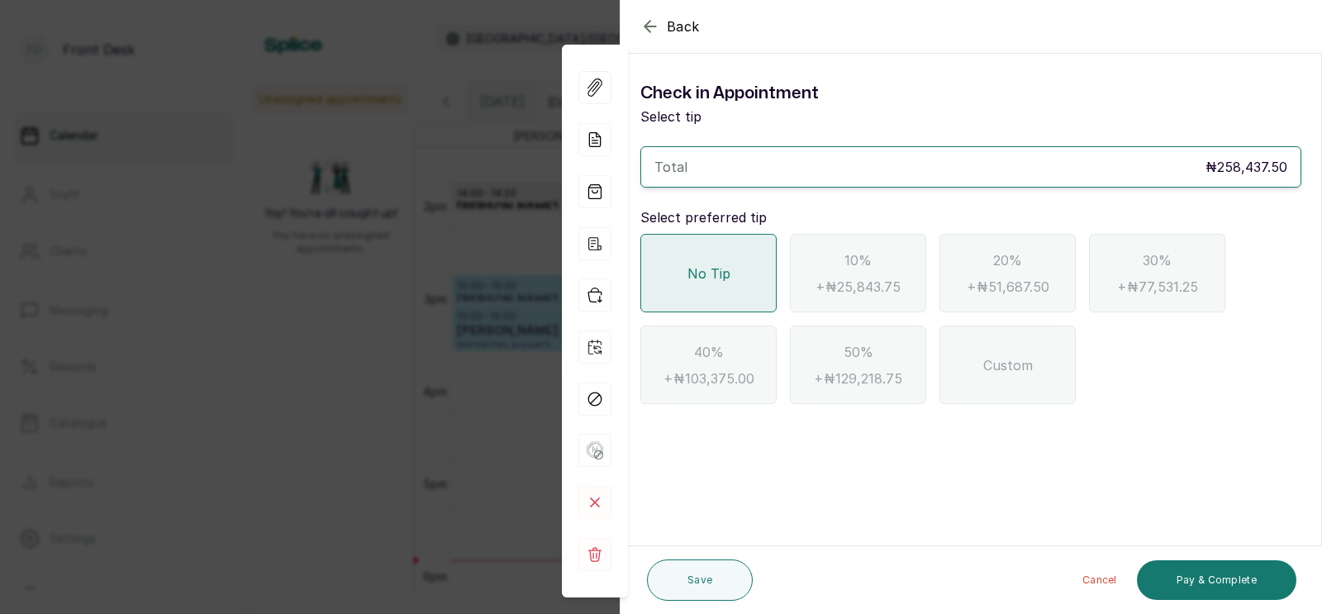
scroll to position [0, 0]
click at [1198, 574] on button "Pay & Complete" at bounding box center [1216, 580] width 159 height 40
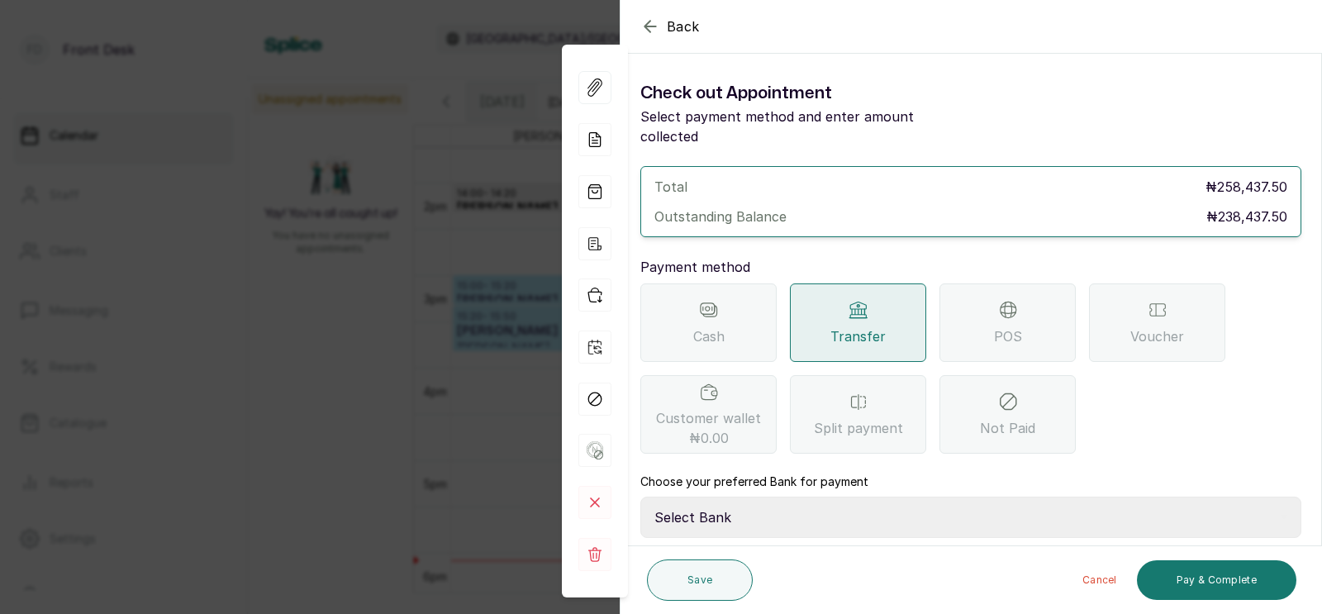
scroll to position [131, 0]
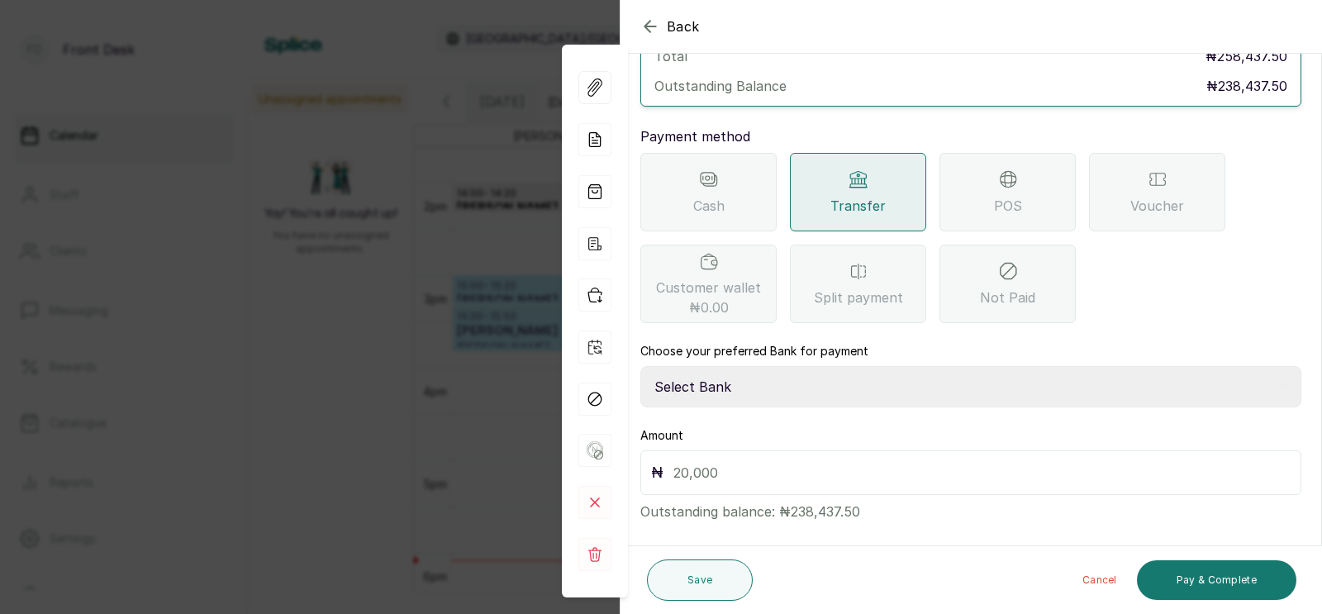
click at [743, 391] on div "Total ₦258,437.50 Outstanding Balance ₦238,437.50 Payment method Cash Transfer …" at bounding box center [970, 279] width 661 height 486
click at [761, 370] on select "Select Bank [PERSON_NAME] Fairmoney Microfinance Bank SKN ANALYTICS MED AESTH. …" at bounding box center [970, 386] width 661 height 41
select select "d3a8ea79-d774-4e4f-9817-aa0183664788"
click at [730, 461] on input "text" at bounding box center [981, 472] width 617 height 23
type input "2"
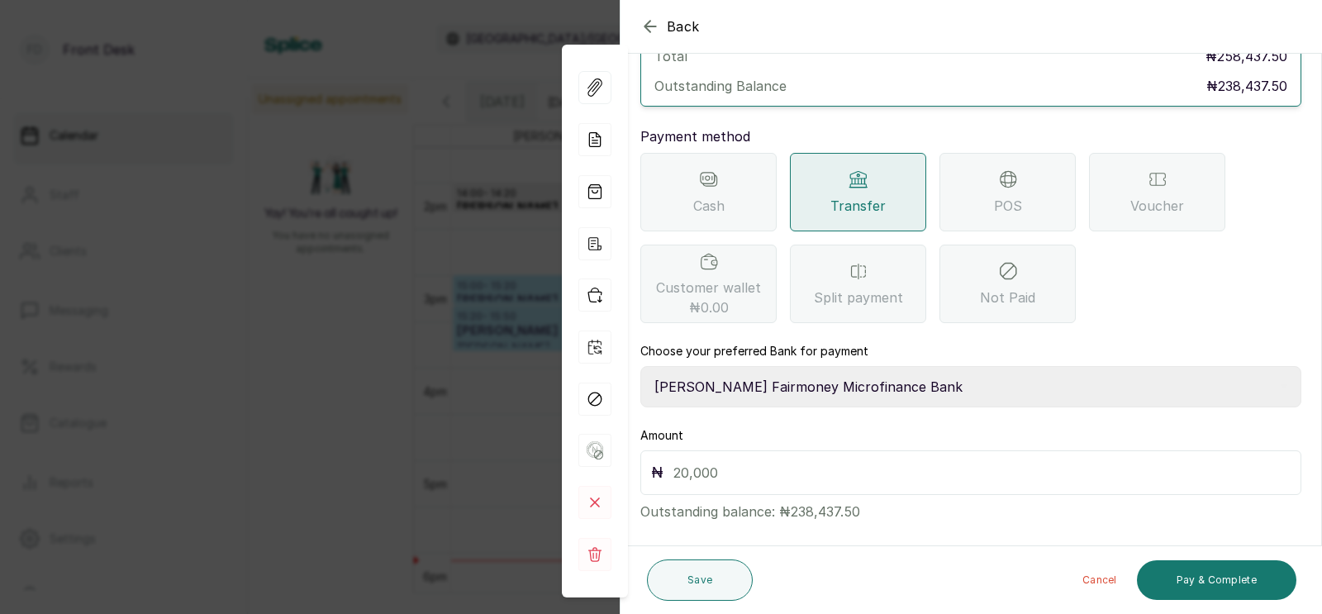
click at [840, 366] on select "Select Bank [PERSON_NAME] Fairmoney Microfinance Bank SKN ANALYTICS MED AESTH. …" at bounding box center [970, 386] width 661 height 41
select select "43272bc0-21c6-4b19-b9fb-c2093b8603c2"
click at [733, 461] on input "text" at bounding box center [981, 472] width 617 height 23
type input "238,437.5"
click at [1211, 574] on button "Pay & Complete" at bounding box center [1216, 580] width 159 height 40
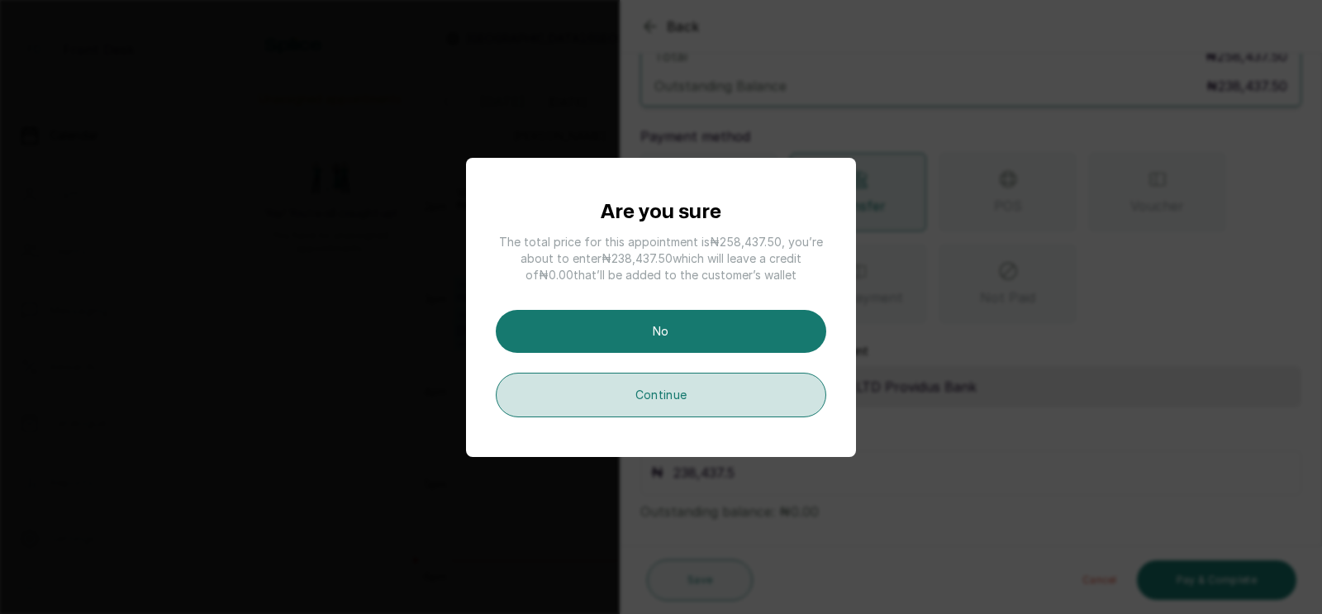
click at [674, 404] on button "Continue" at bounding box center [661, 395] width 330 height 45
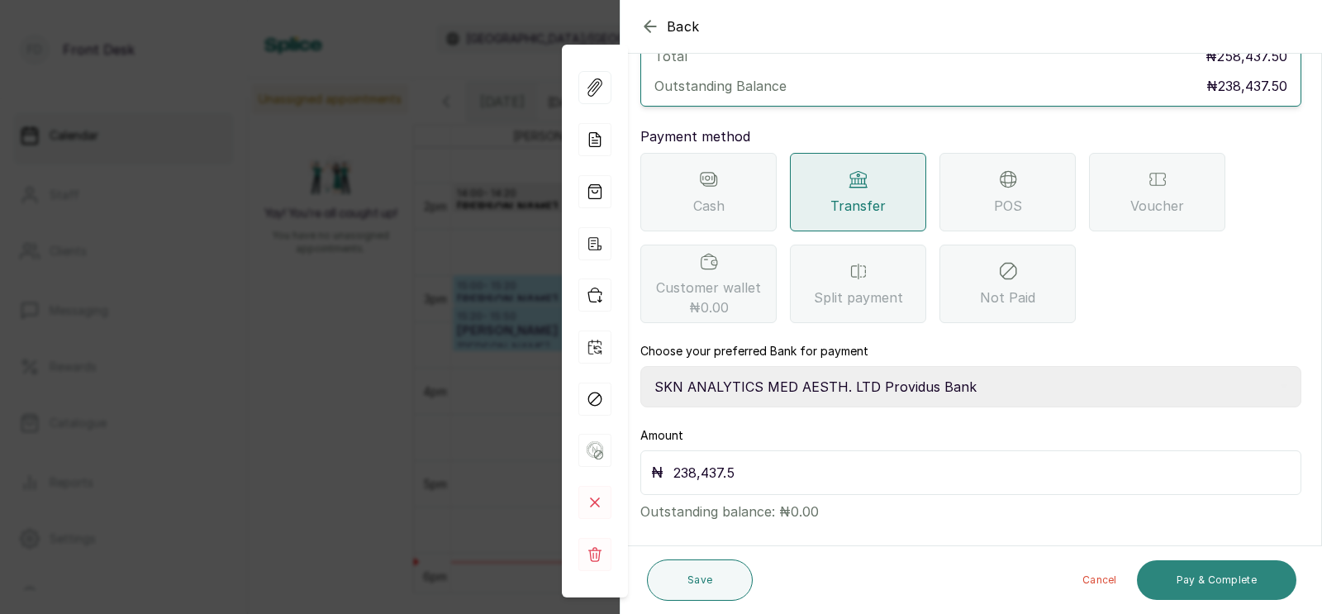
click at [1202, 577] on button "Pay & Complete" at bounding box center [1216, 580] width 159 height 40
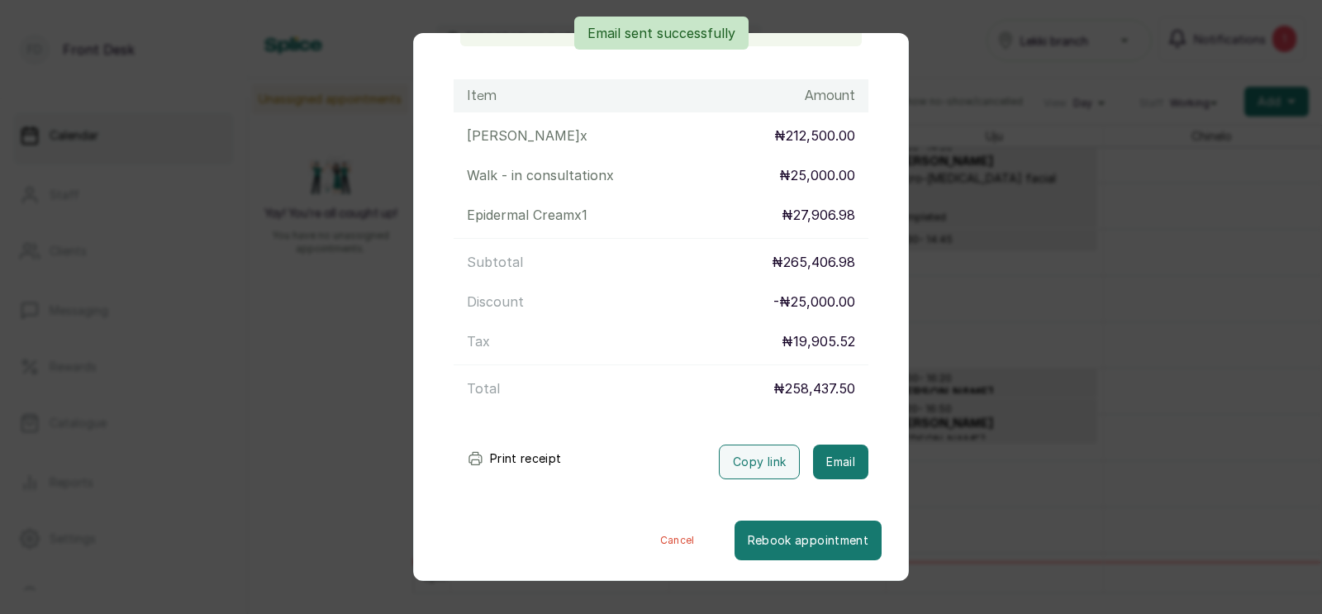
click at [1083, 441] on div "Transaction Details Booking ID: # SPxjeHsx Date: [DATE] ・ 4:00 PM Billed to: [P…" at bounding box center [661, 307] width 1322 height 614
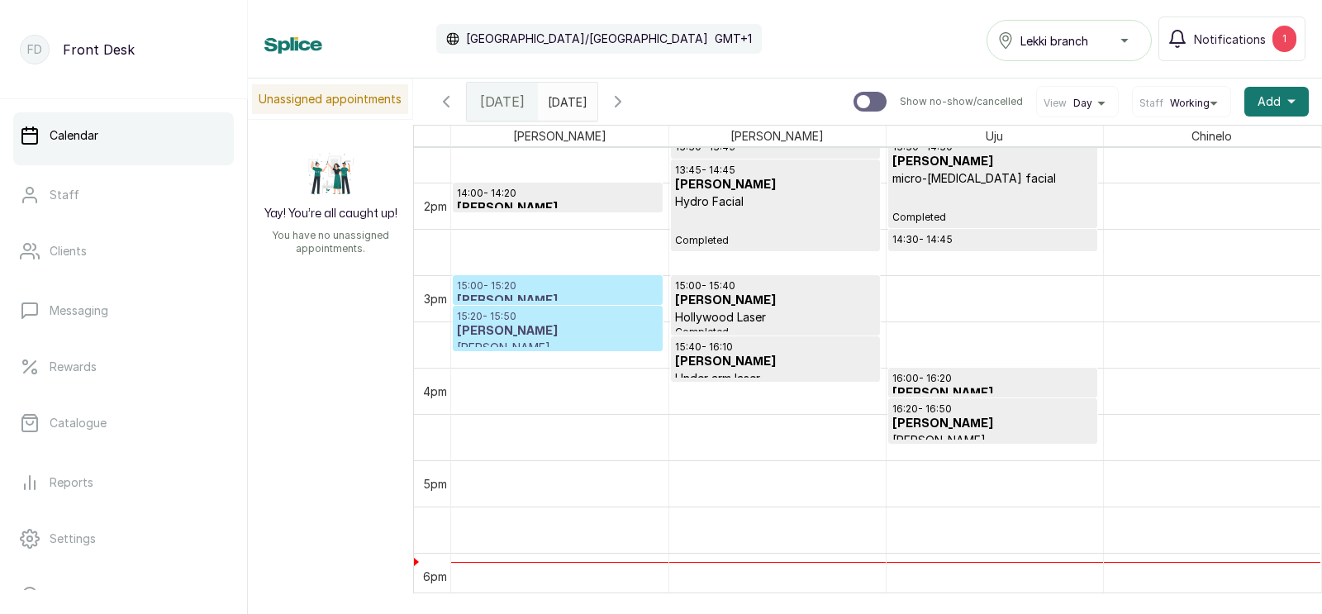
click at [500, 319] on p "15:20 - 15:50" at bounding box center [558, 316] width 202 height 13
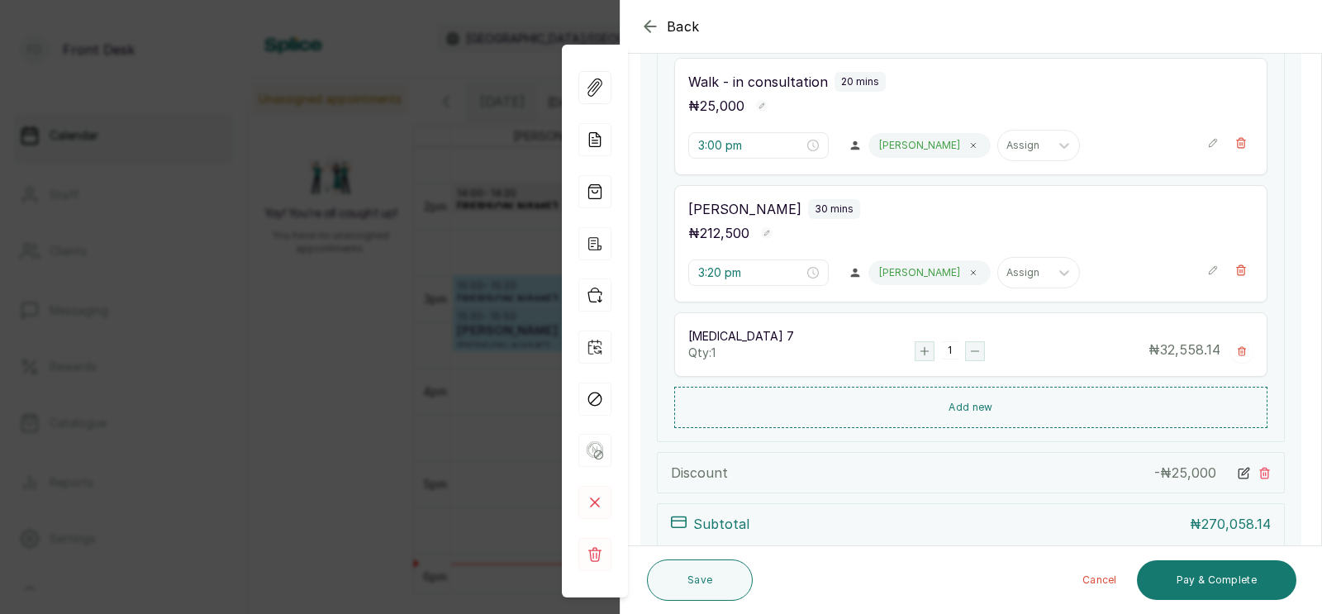
scroll to position [586, 0]
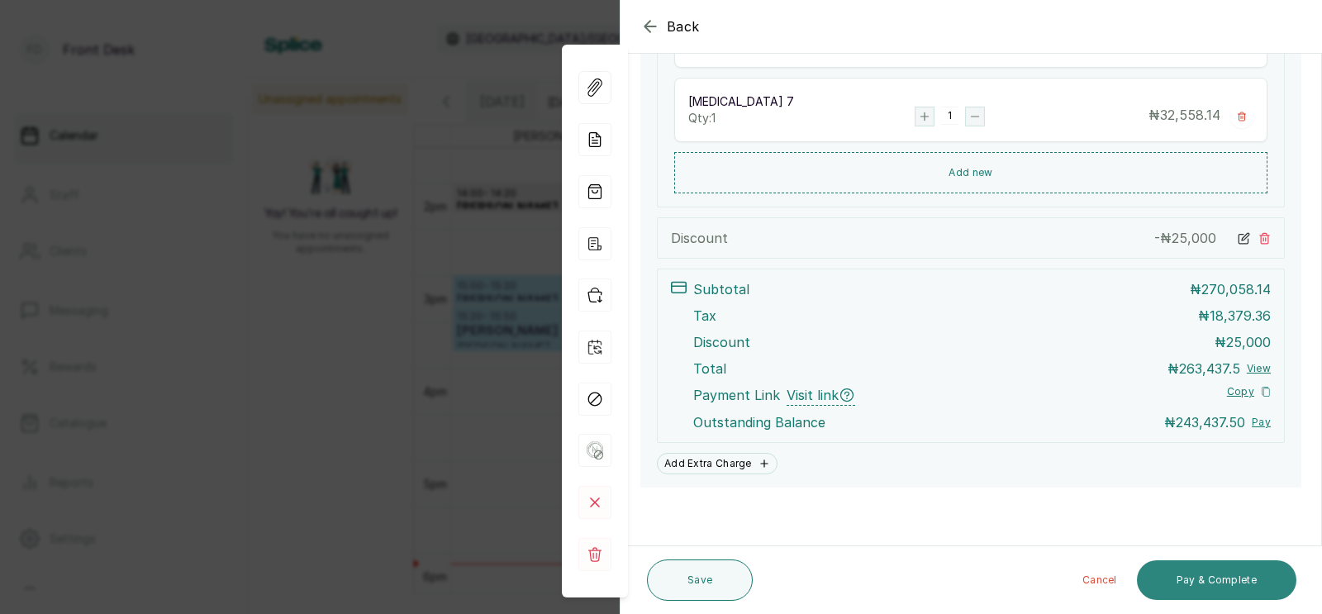
click at [1199, 577] on button "Pay & Complete" at bounding box center [1216, 580] width 159 height 40
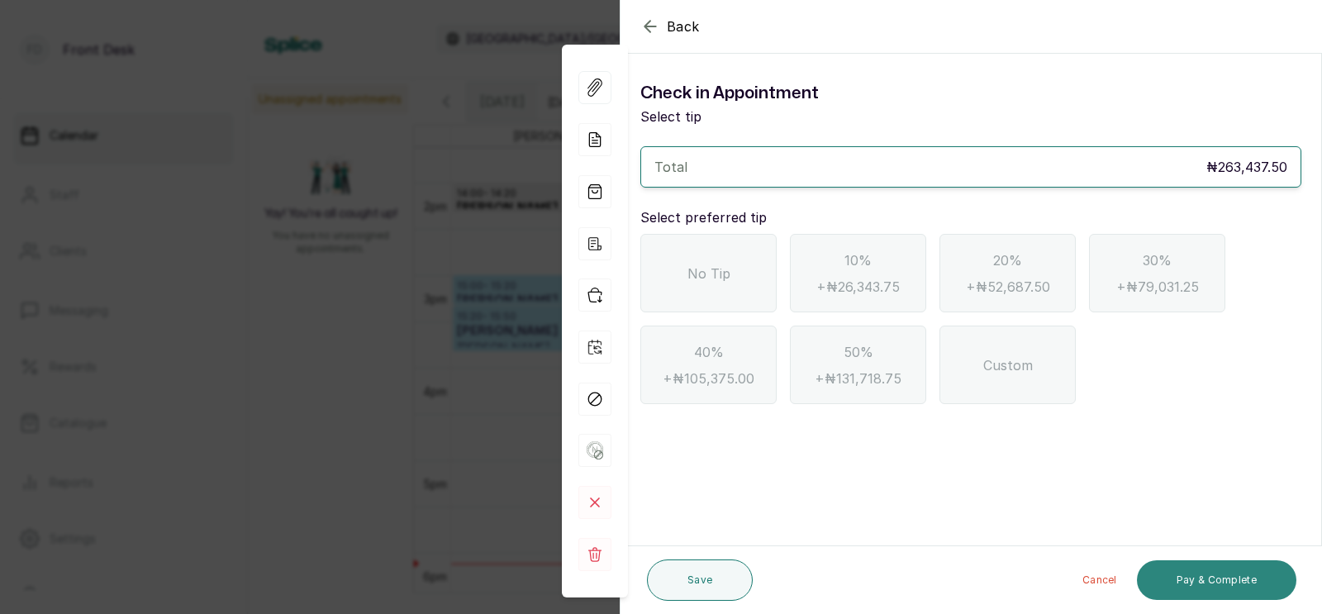
scroll to position [0, 0]
click at [687, 260] on div "No Tip" at bounding box center [708, 273] width 136 height 78
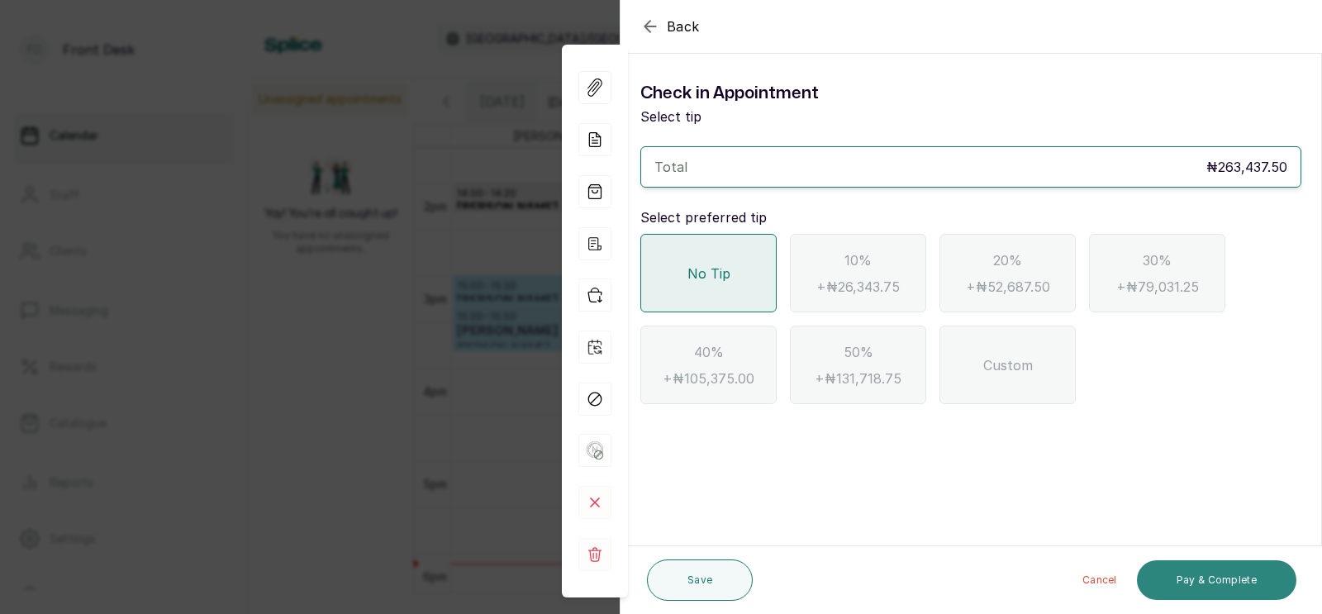
click at [1218, 572] on button "Pay & Complete" at bounding box center [1216, 580] width 159 height 40
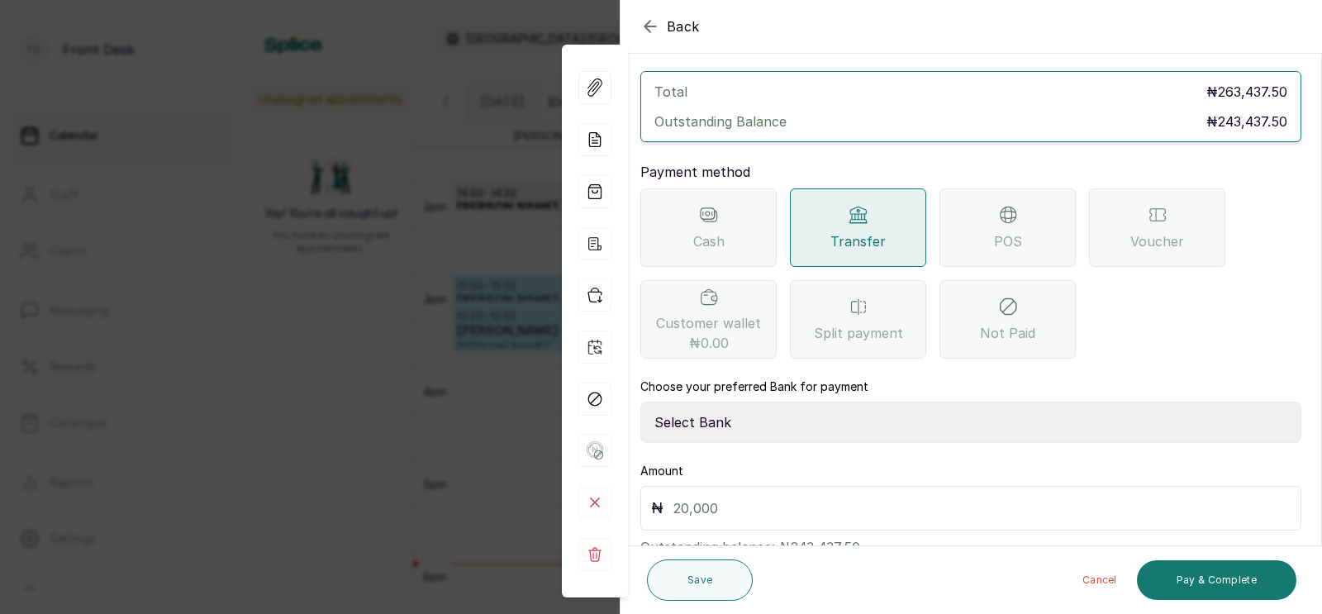
scroll to position [131, 0]
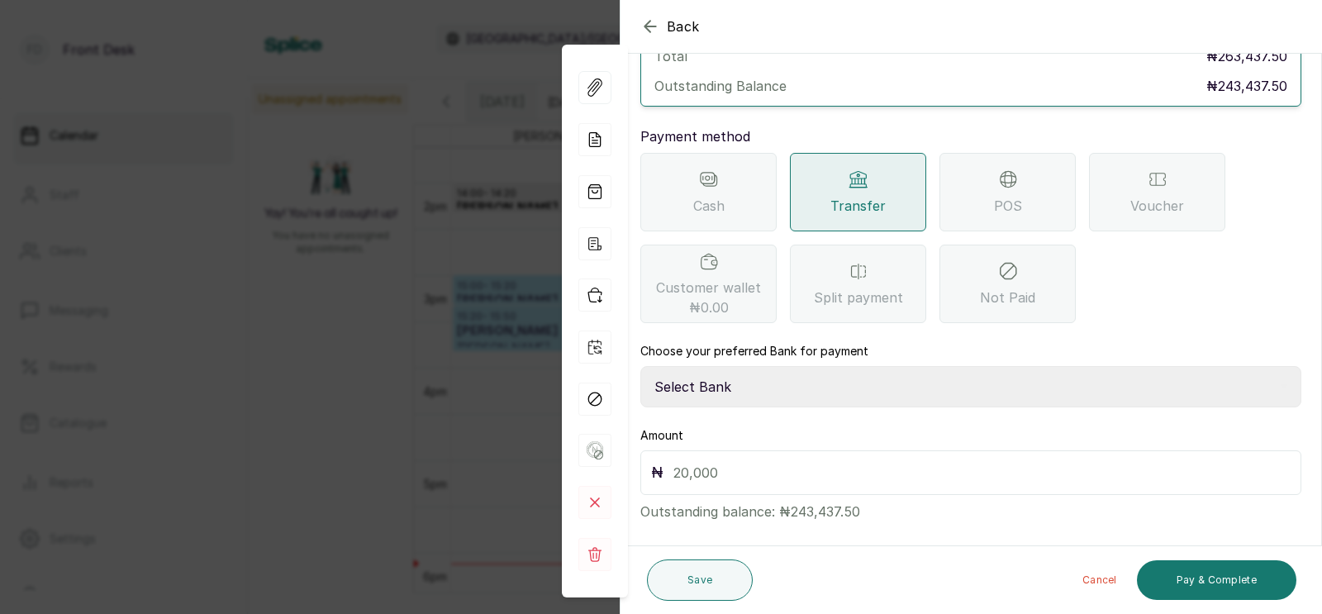
click at [823, 366] on select "Select Bank [PERSON_NAME] Fairmoney Microfinance Bank SKN ANALYTICS MED AESTH. …" at bounding box center [970, 386] width 661 height 41
select select "d3a8ea79-d774-4e4f-9817-aa0183664788"
click at [1009, 196] on span "POS" at bounding box center [1008, 206] width 28 height 20
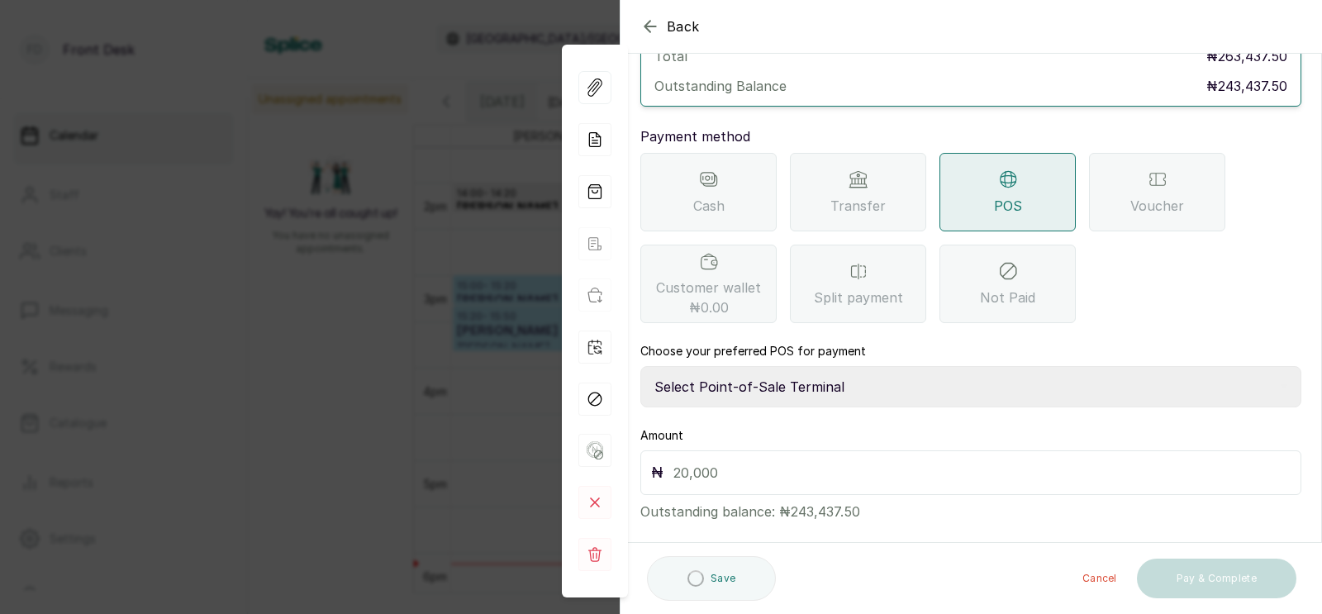
click at [824, 366] on select "Select Point-of-Sale Terminal SKN ANALYTICS MED AESTHETIC LIMITED Fairmoney Mic…" at bounding box center [970, 386] width 661 height 41
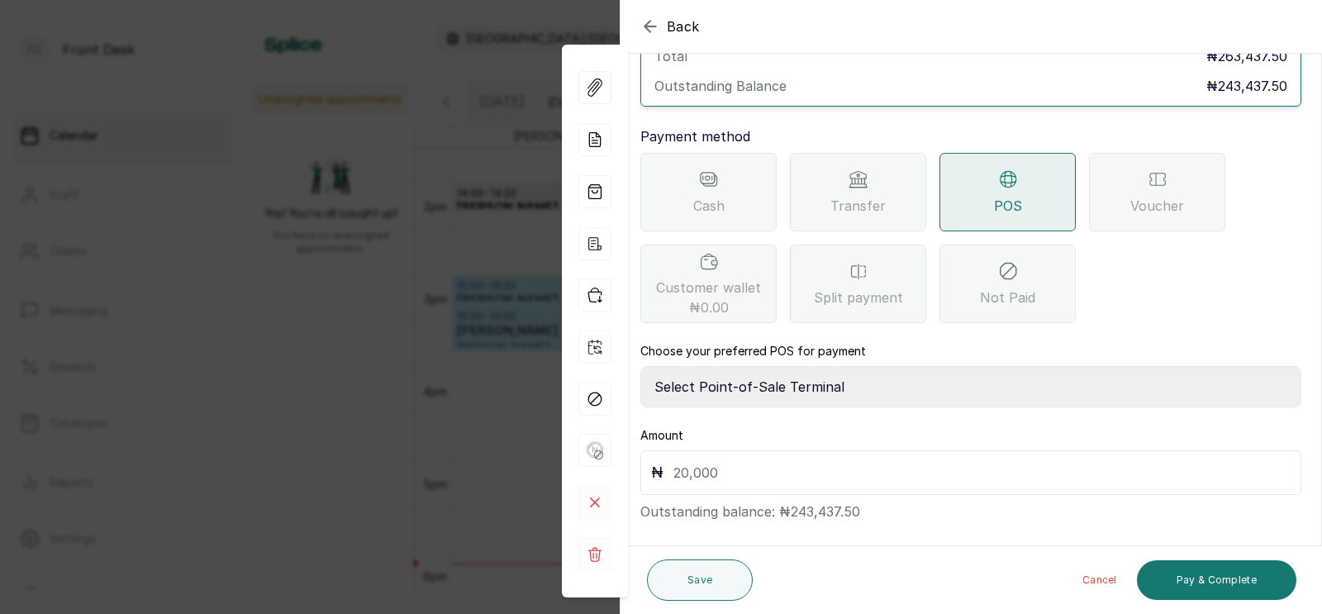
select select "43129536-bd7e-4b6d-8e8c-ab2c46322d67"
click at [738, 461] on input "text" at bounding box center [981, 472] width 617 height 23
click at [848, 169] on icon at bounding box center [858, 179] width 20 height 20
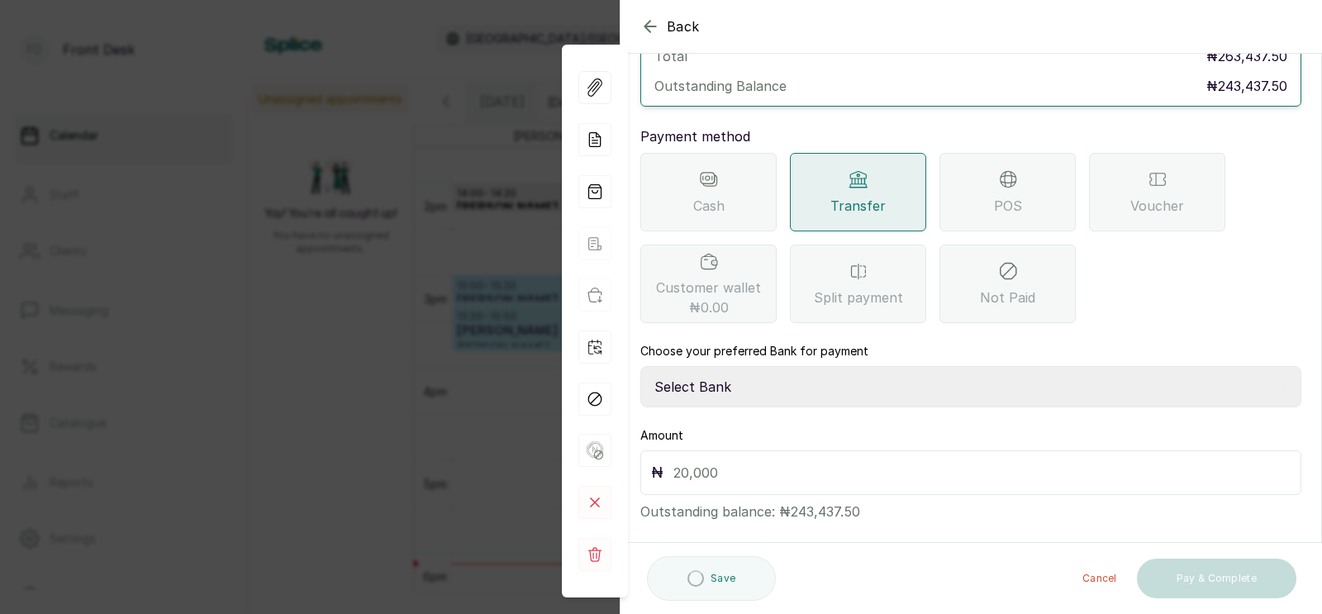
click at [791, 366] on select "Select Bank [PERSON_NAME] Fairmoney Microfinance Bank SKN ANALYTICS MED AESTH. …" at bounding box center [970, 386] width 661 height 41
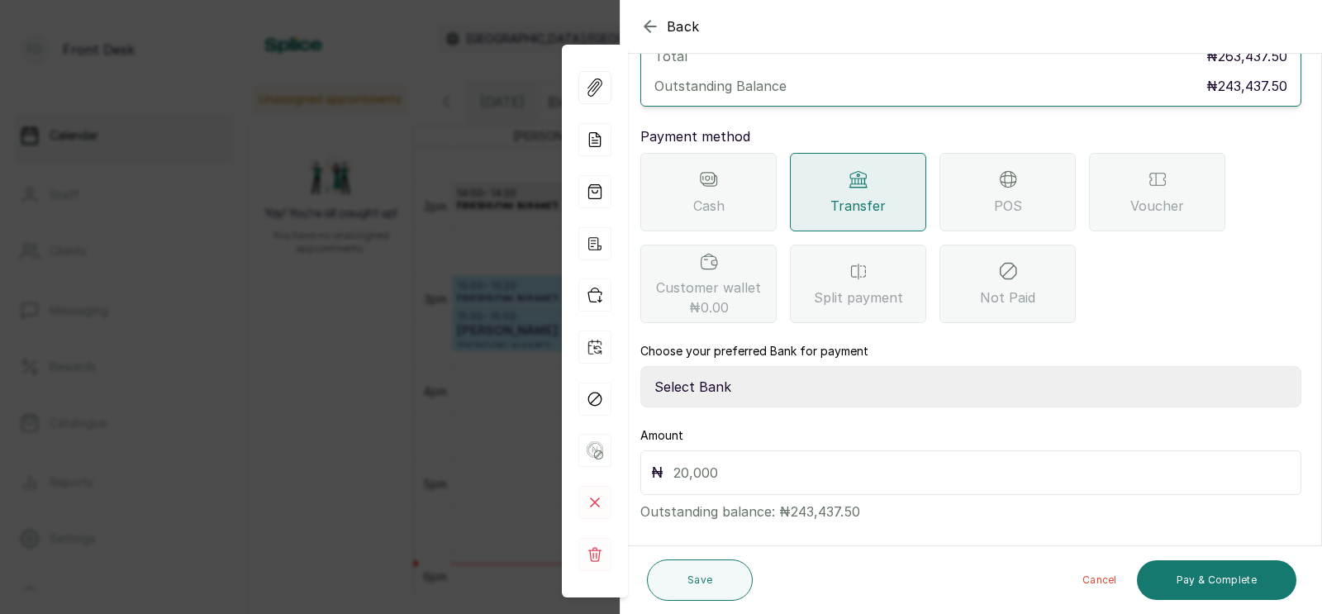
select select "43272bc0-21c6-4b19-b9fb-c2093b8603c2"
click at [741, 461] on input "text" at bounding box center [981, 472] width 617 height 23
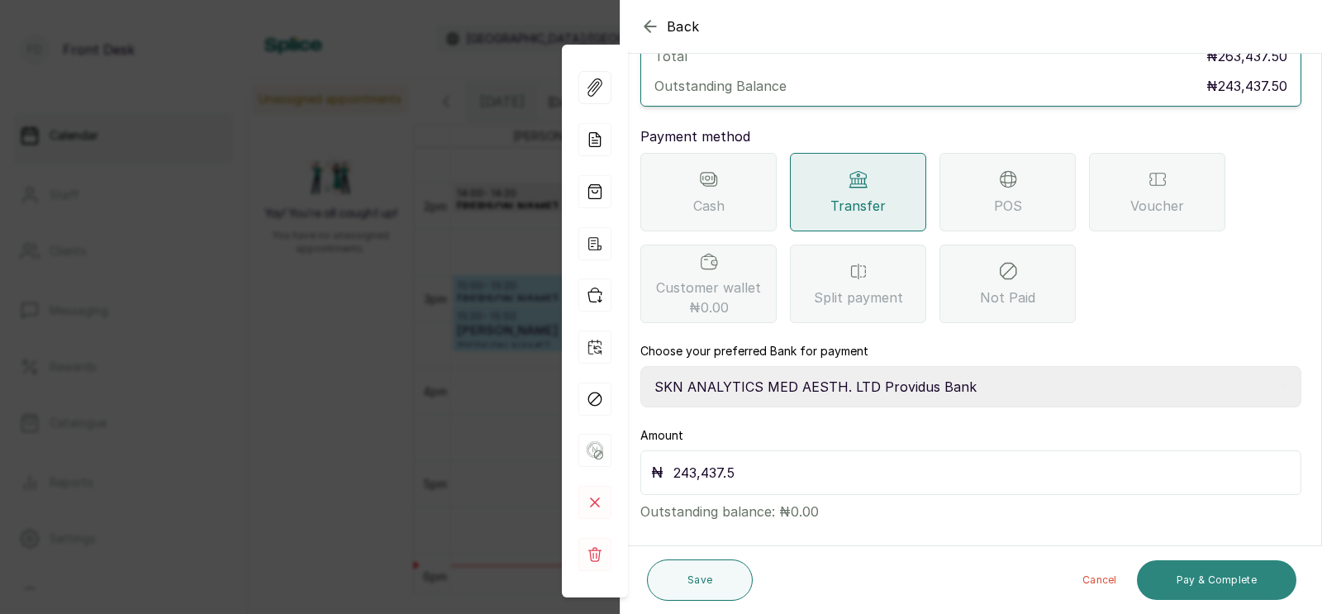
type input "243,437.5"
click at [1209, 583] on button "Pay & Complete" at bounding box center [1216, 580] width 159 height 40
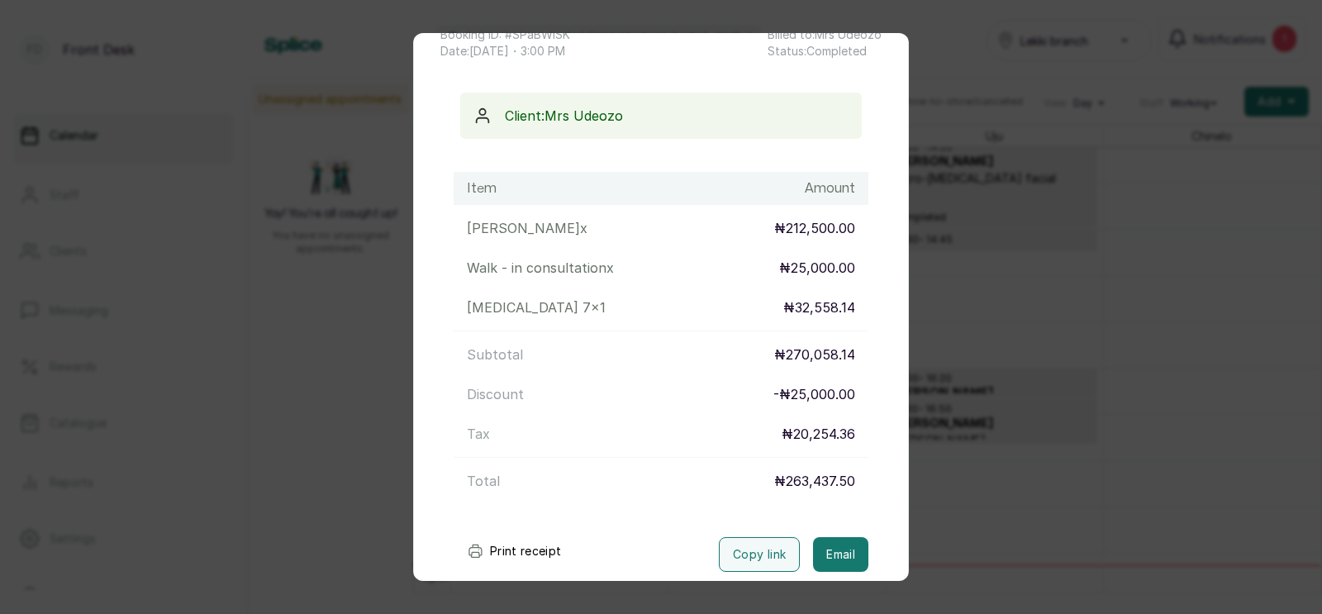
scroll to position [201, 0]
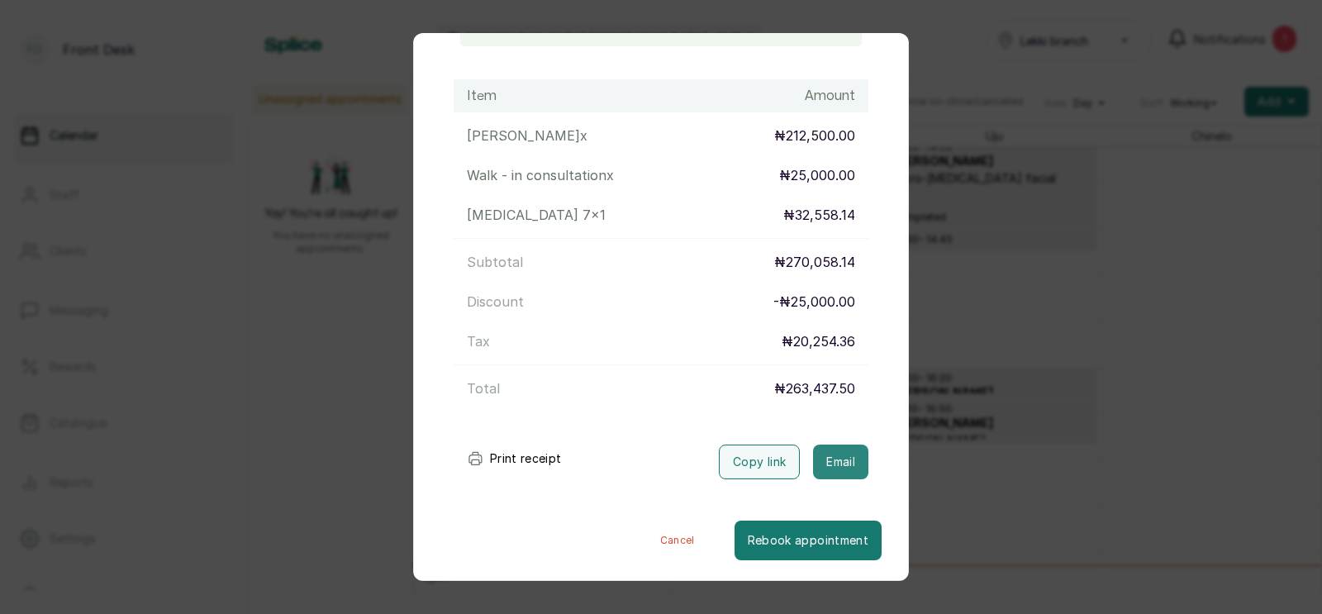
click at [846, 460] on button "Email" at bounding box center [840, 461] width 55 height 35
click at [976, 407] on div "Transaction Details Booking ID: # SPaBWiSK Date: [DATE] ・ 3:00 PM Billed to: [P…" at bounding box center [661, 307] width 1322 height 614
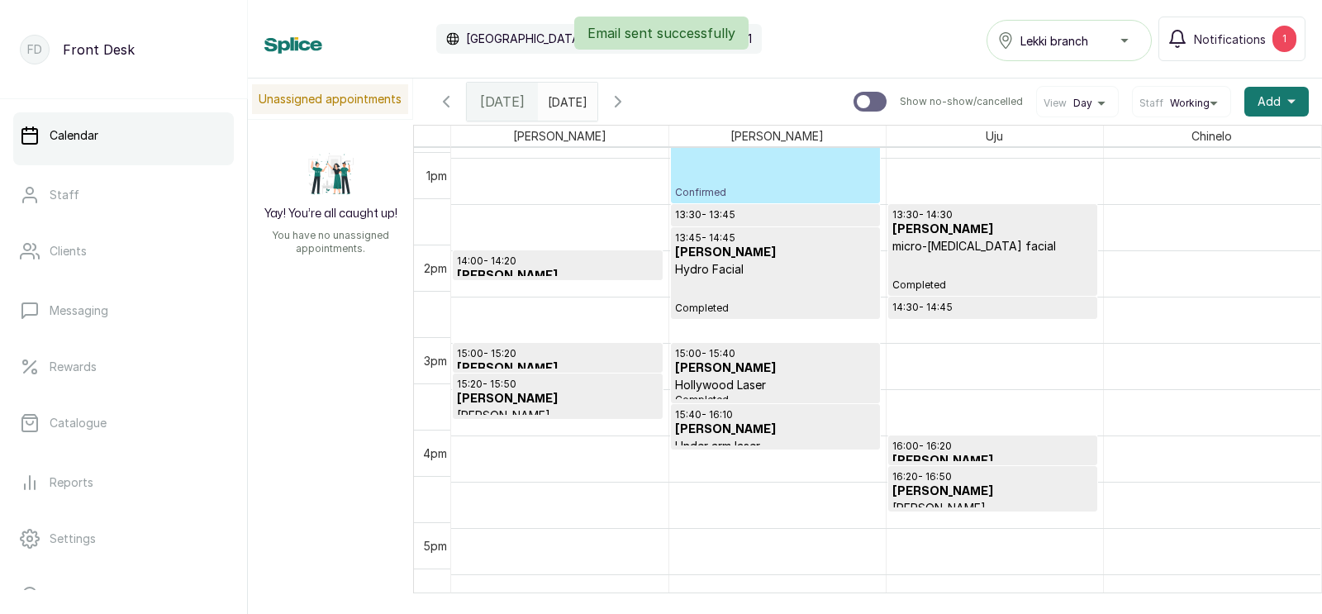
scroll to position [1190, 0]
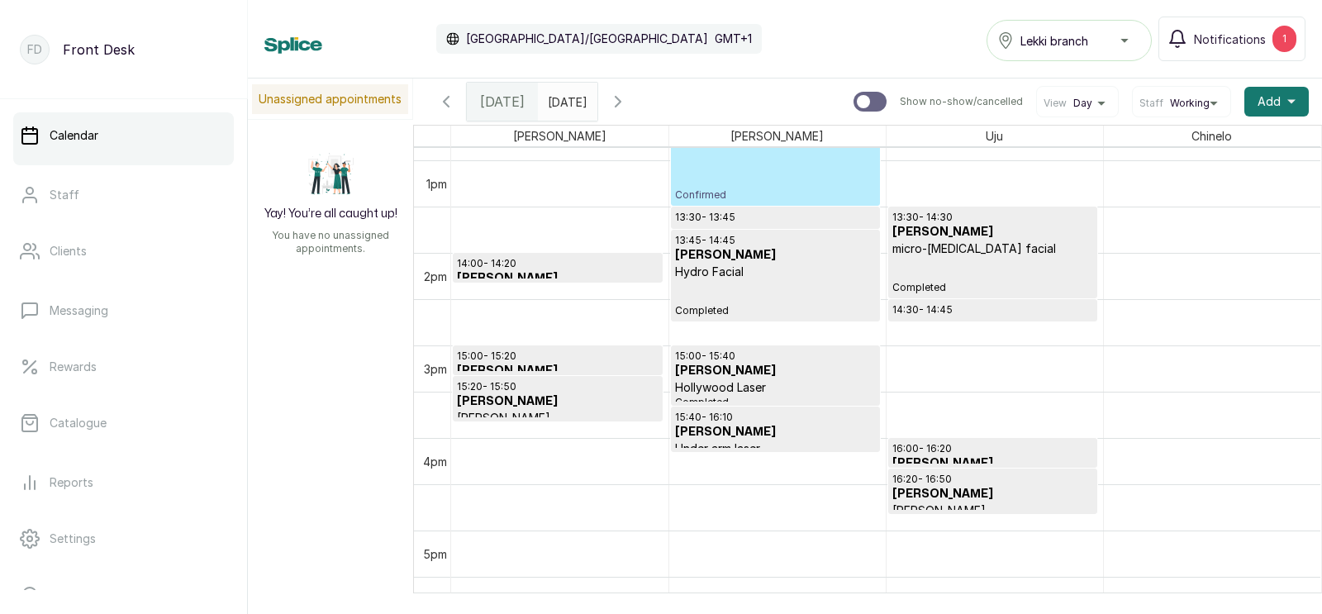
click at [559, 398] on h3 "[PERSON_NAME]" at bounding box center [558, 401] width 202 height 17
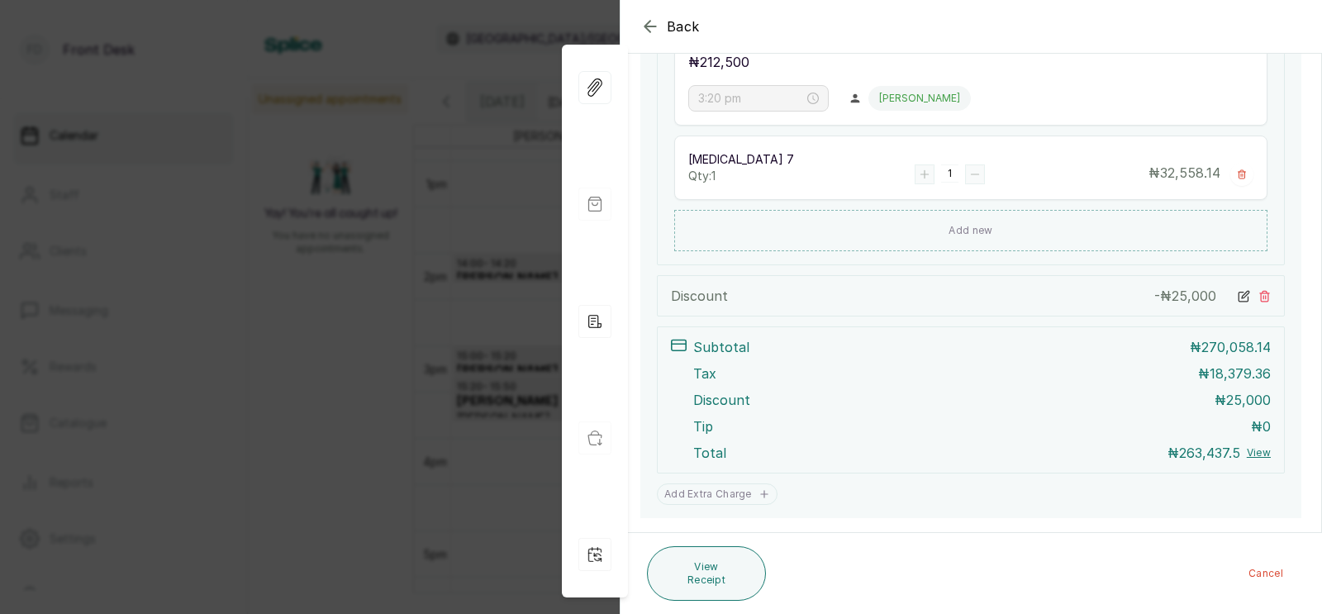
scroll to position [565, 0]
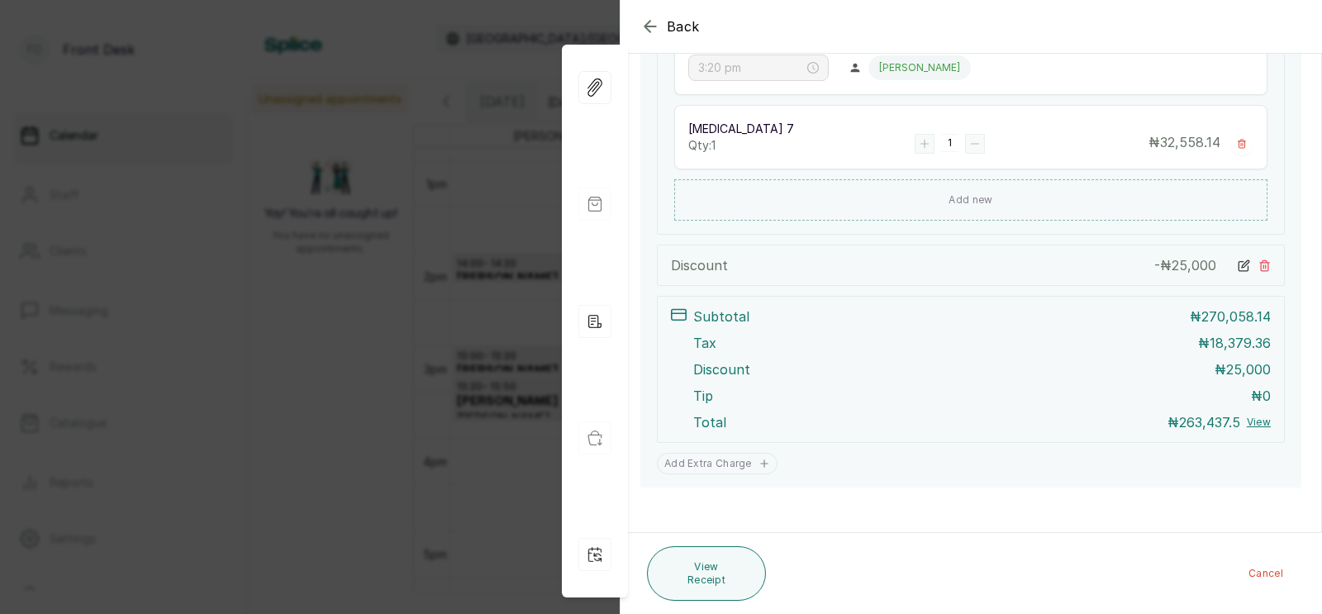
click at [512, 445] on div "Back Appointment Details Edit appointment 🚶 Walk-in (booked by Front Desk) Make…" at bounding box center [661, 307] width 1322 height 614
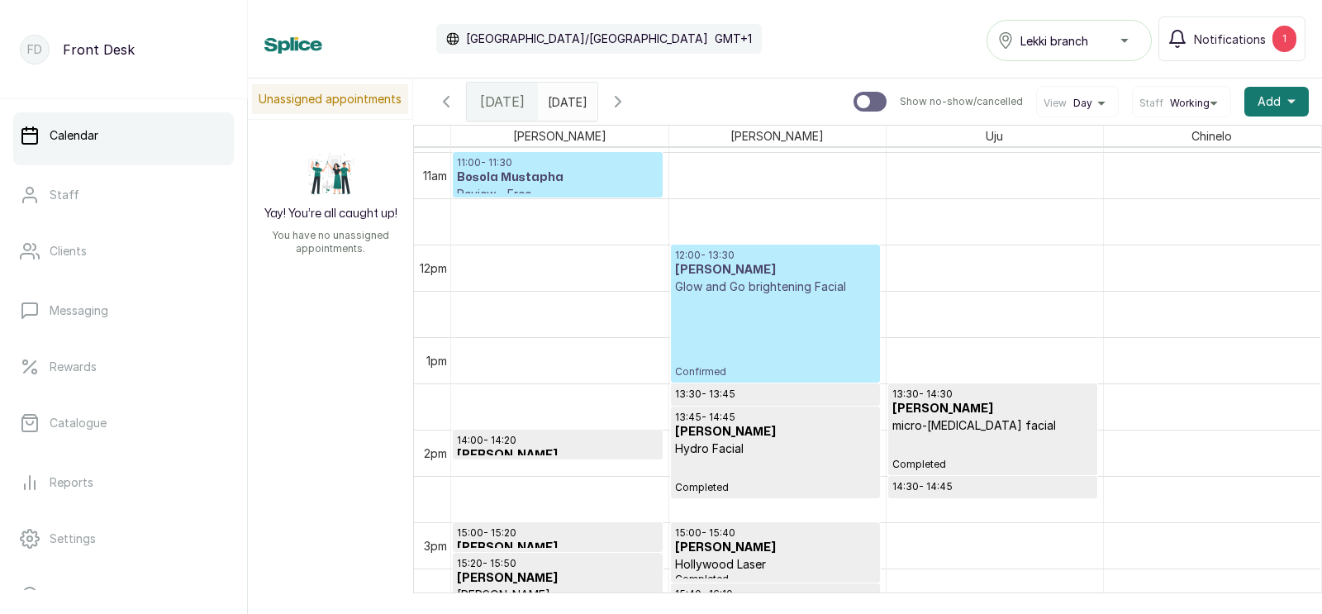
scroll to position [1066, 0]
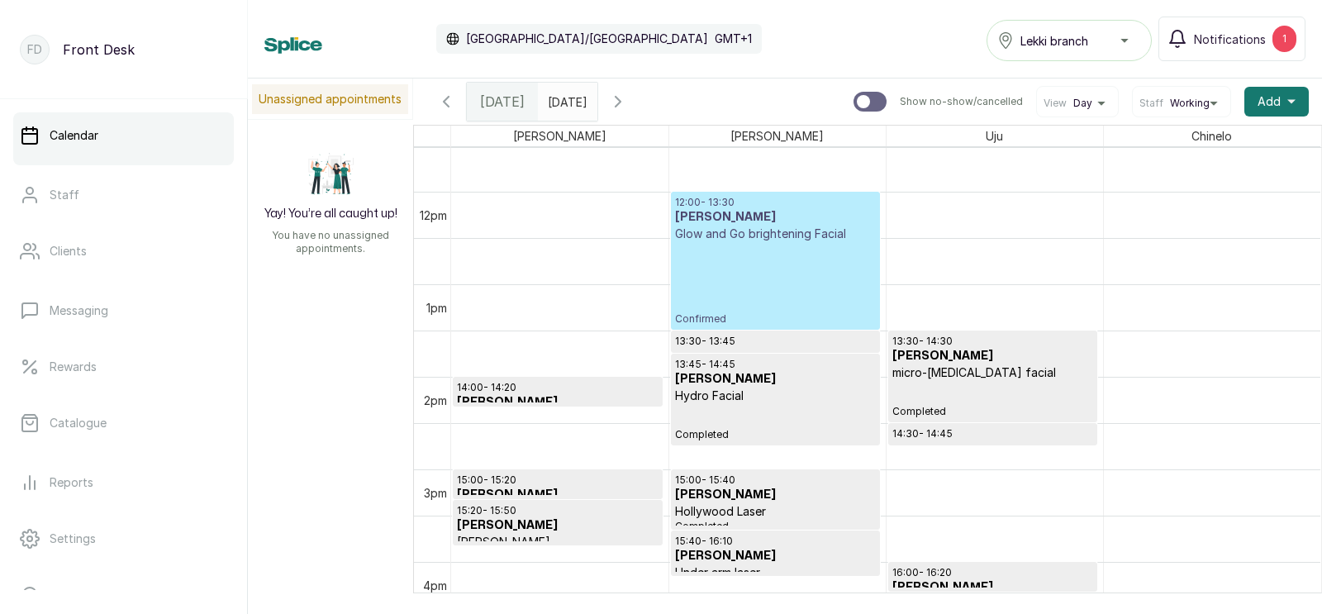
click at [628, 98] on icon "button" at bounding box center [618, 102] width 20 height 20
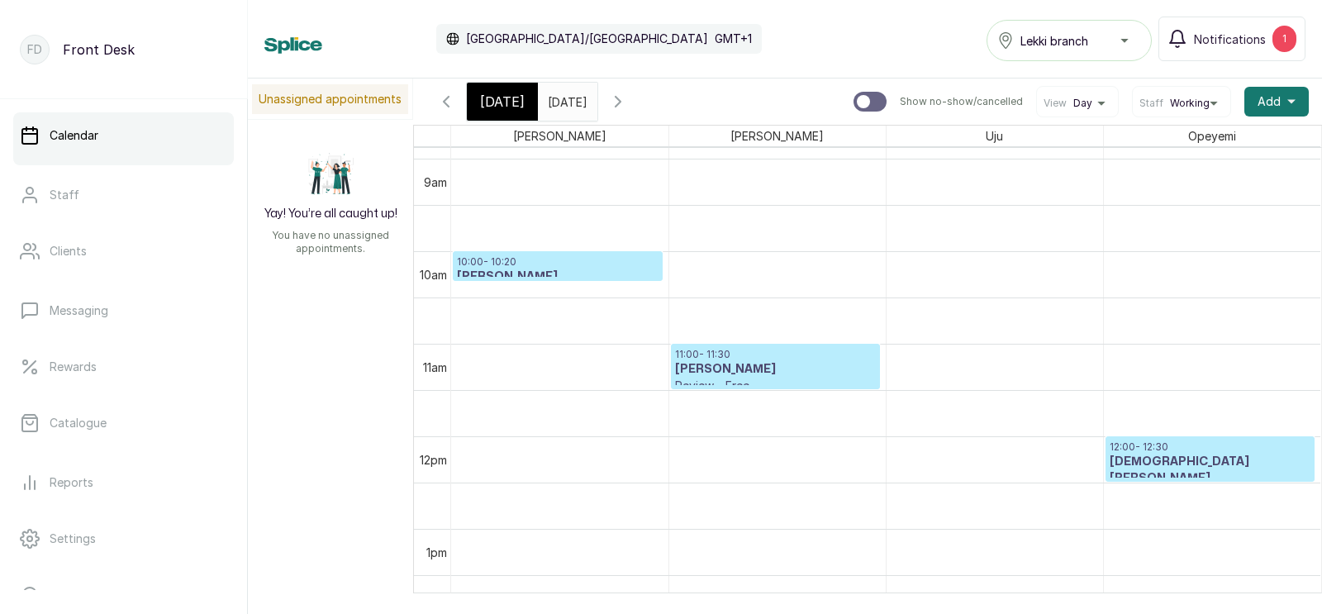
scroll to position [838, 0]
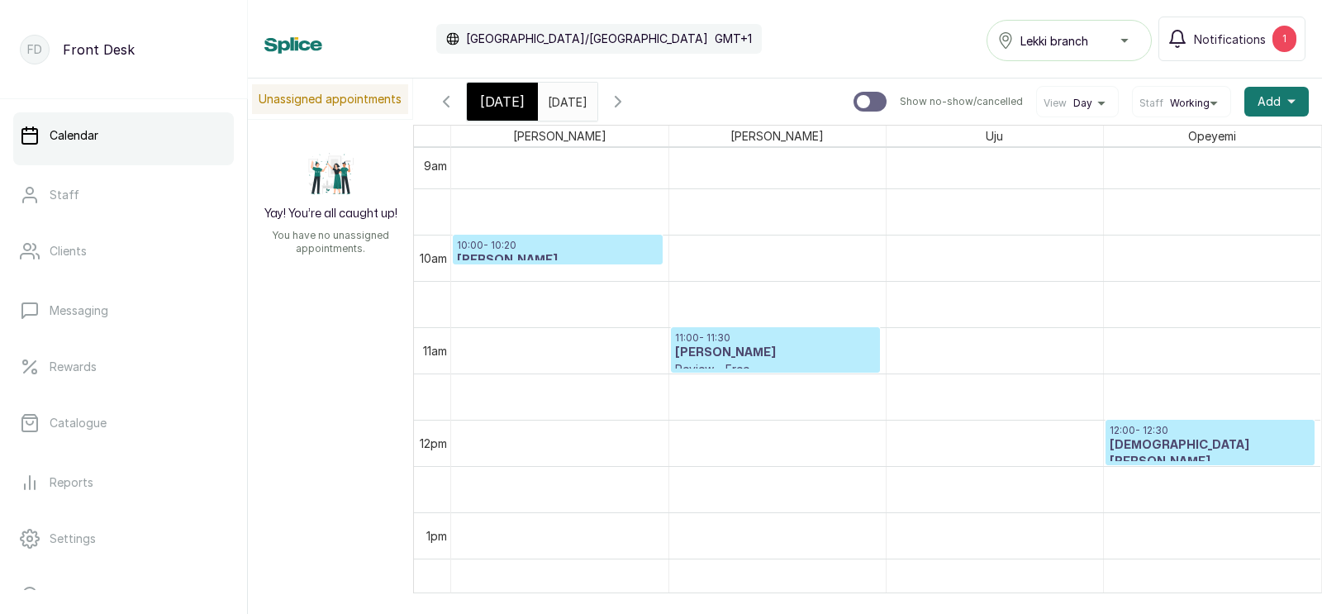
click at [558, 249] on p "10:00 - 10:20" at bounding box center [558, 245] width 202 height 13
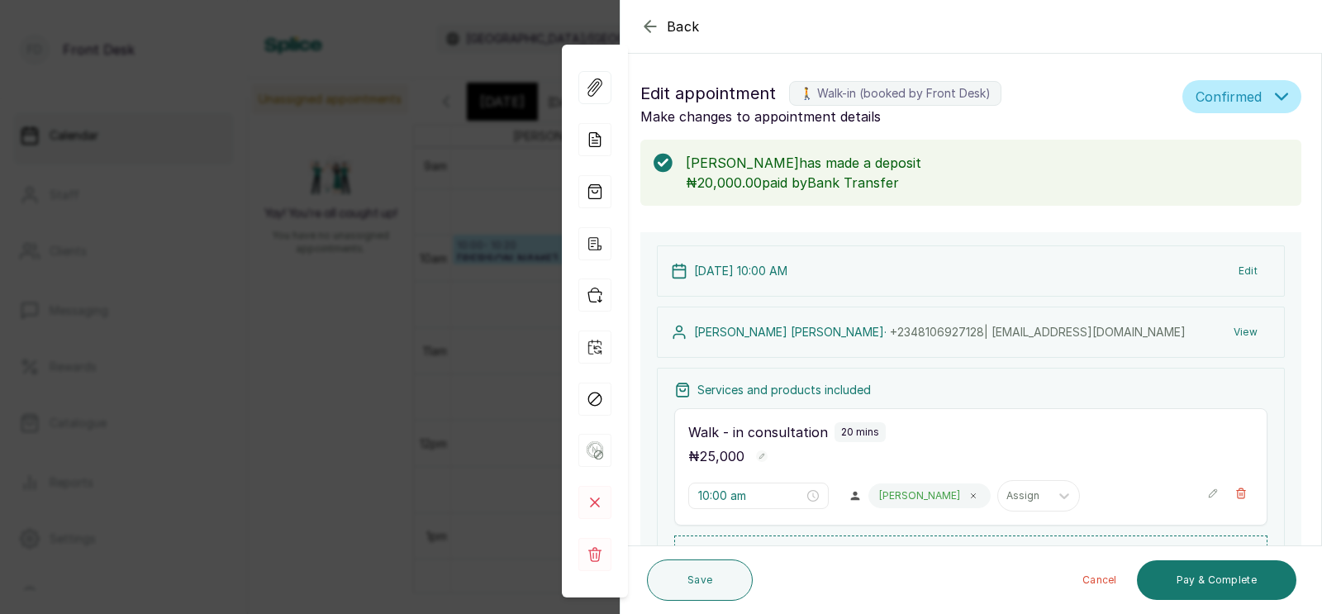
scroll to position [130, 0]
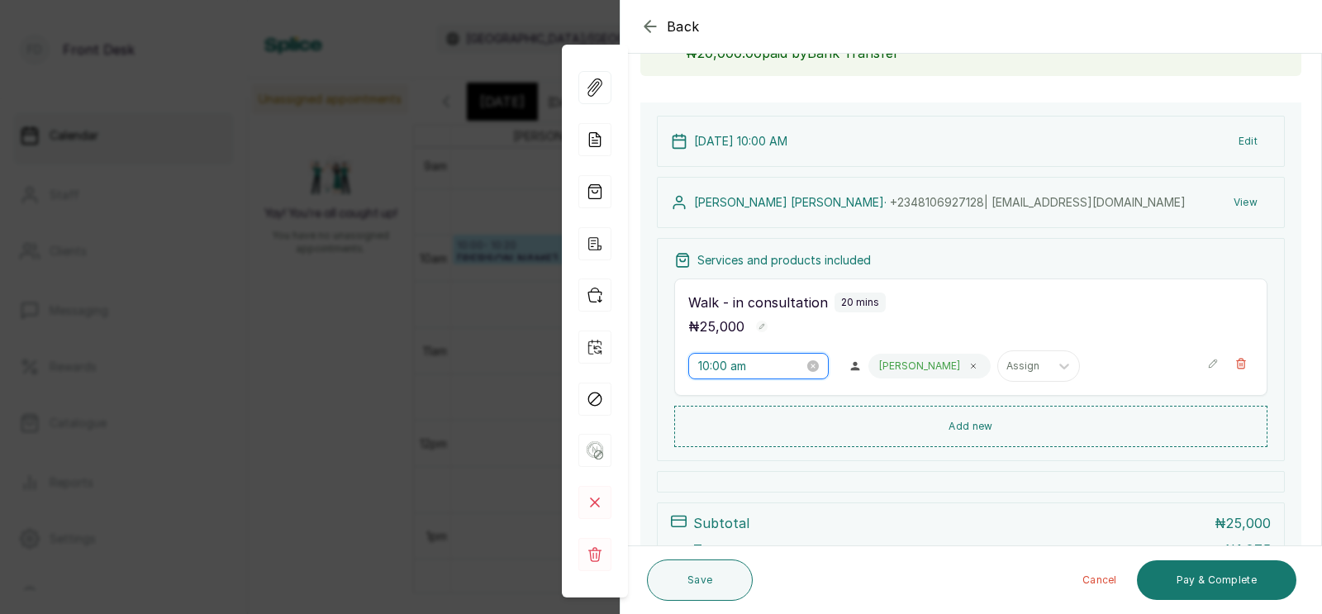
click at [727, 367] on input "10:00 am" at bounding box center [751, 366] width 106 height 18
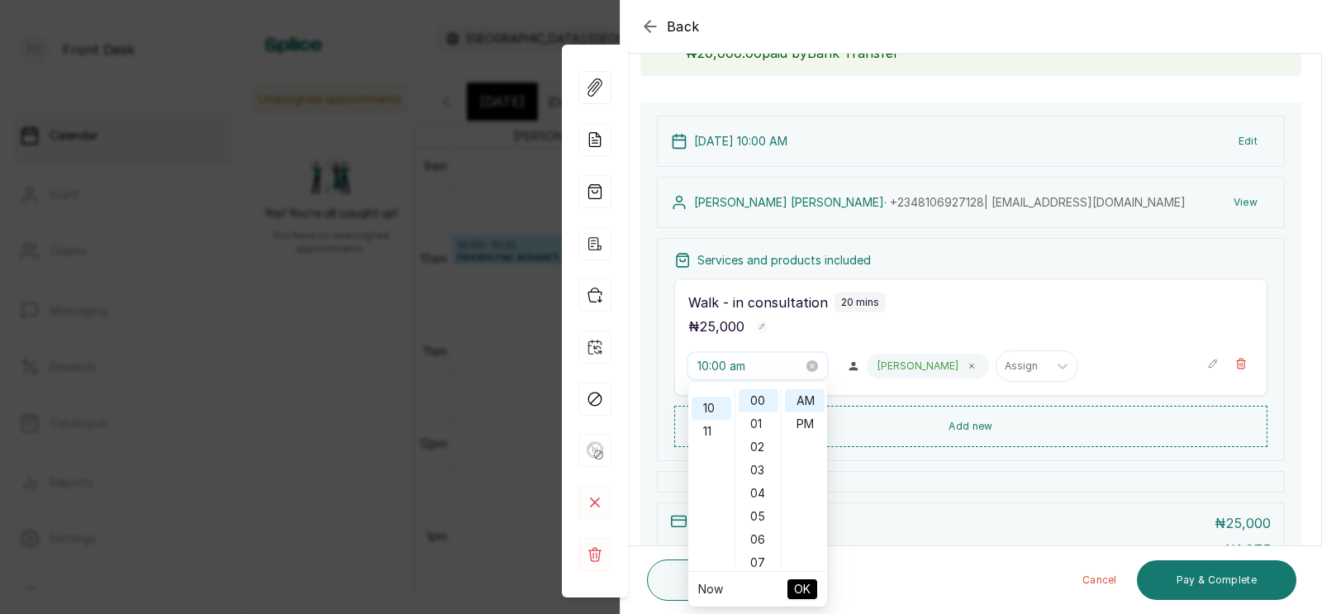
scroll to position [229, 0]
type input "11:00 am"
click at [703, 422] on div "11" at bounding box center [711, 426] width 40 height 23
click at [800, 586] on span "OK" at bounding box center [802, 588] width 17 height 31
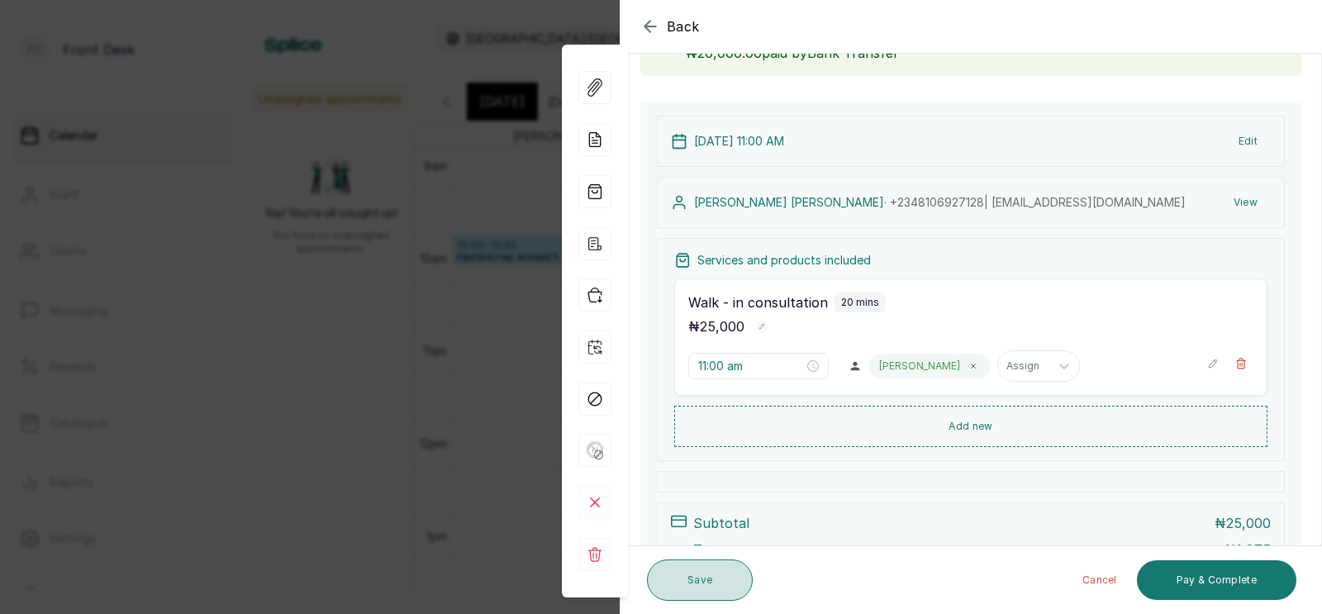
click at [690, 573] on button "Save" at bounding box center [700, 579] width 106 height 41
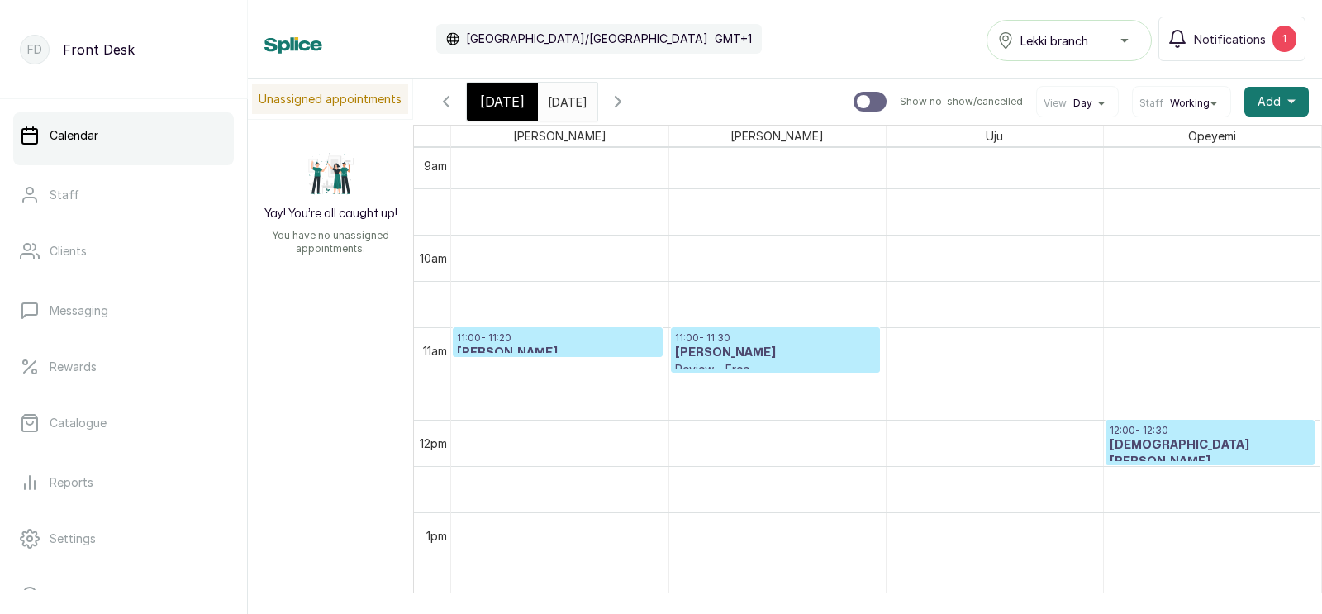
click at [582, 330] on div "11:00 - 11:20 [PERSON_NAME] Walk - in consultation Confirmed" at bounding box center [558, 342] width 208 height 28
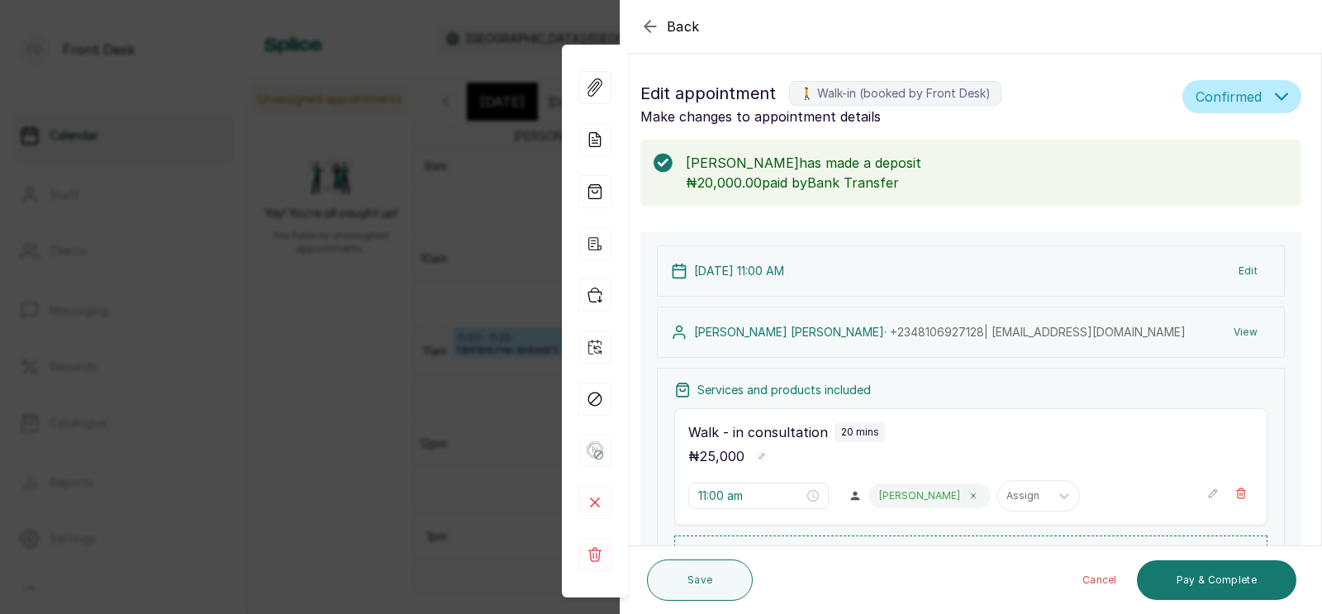
click at [502, 320] on div "Back Appointment Details Edit appointment 🚶 Walk-in (booked by Front Desk) Make…" at bounding box center [661, 307] width 1322 height 614
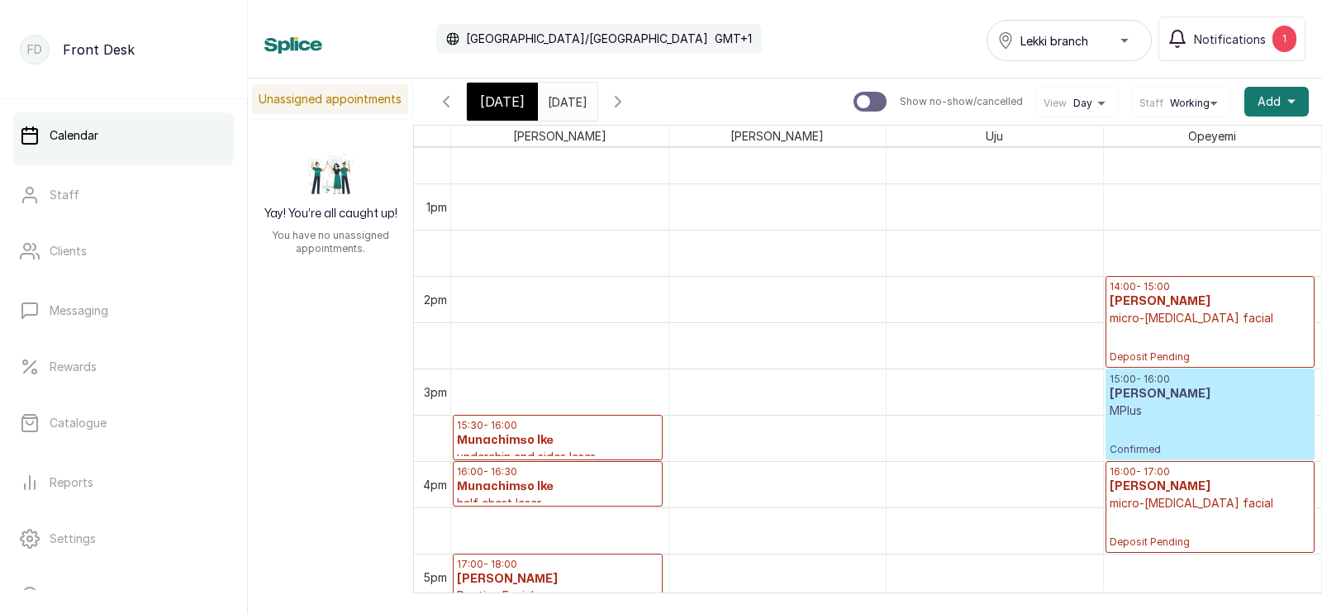
scroll to position [1236, 0]
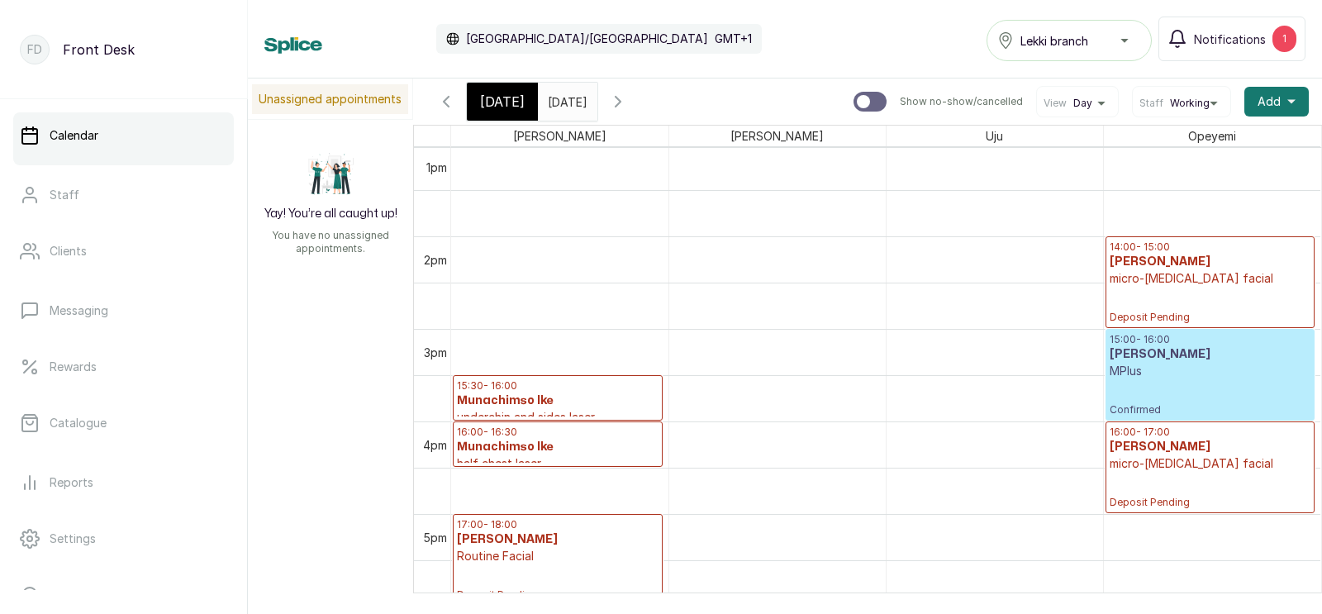
click at [1248, 288] on p "Deposit Pending" at bounding box center [1210, 305] width 202 height 37
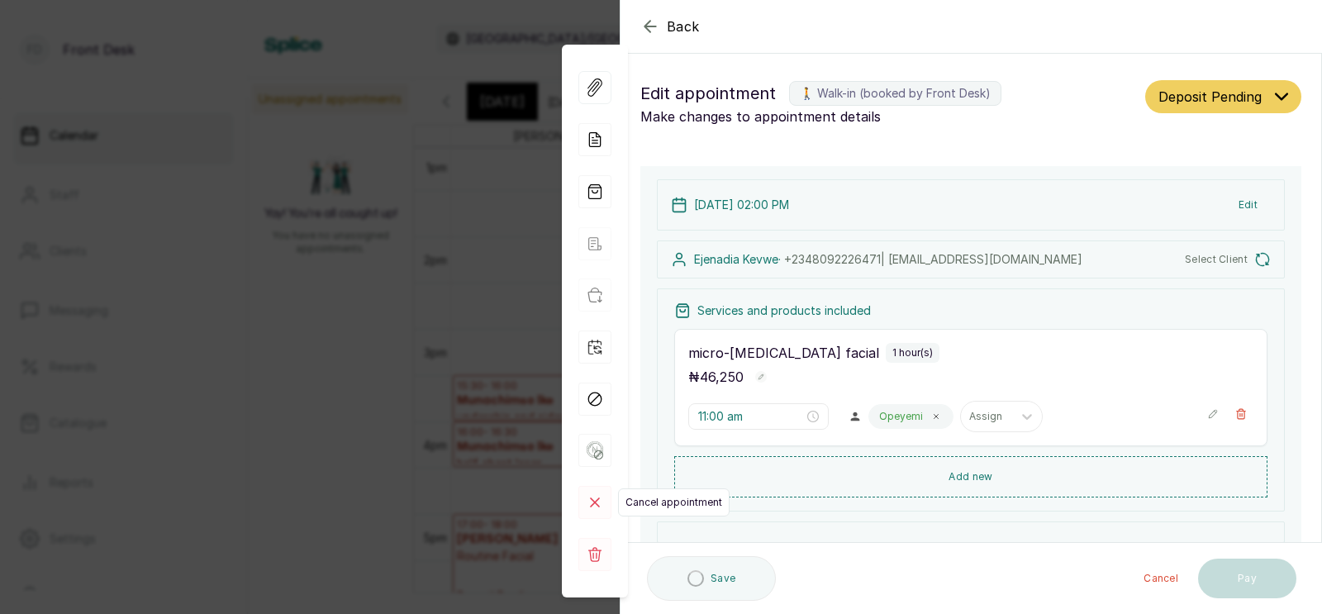
click at [591, 499] on icon at bounding box center [595, 502] width 8 height 8
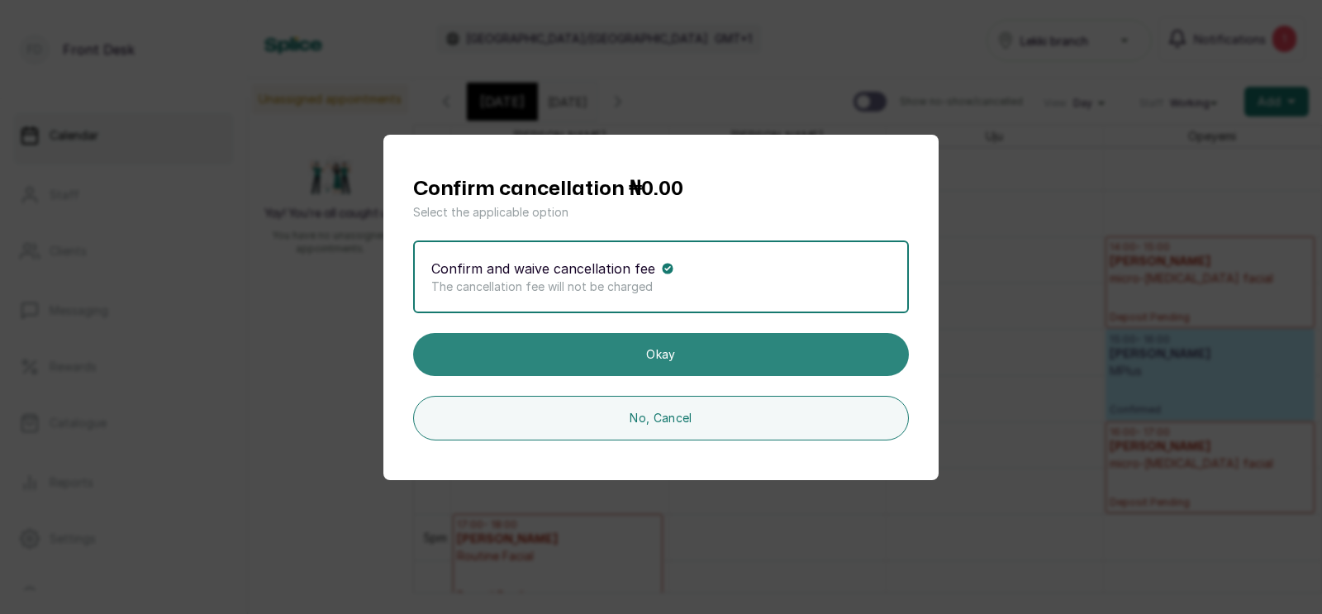
click at [690, 352] on button "Okay" at bounding box center [661, 354] width 496 height 43
